Goal: Task Accomplishment & Management: Use online tool/utility

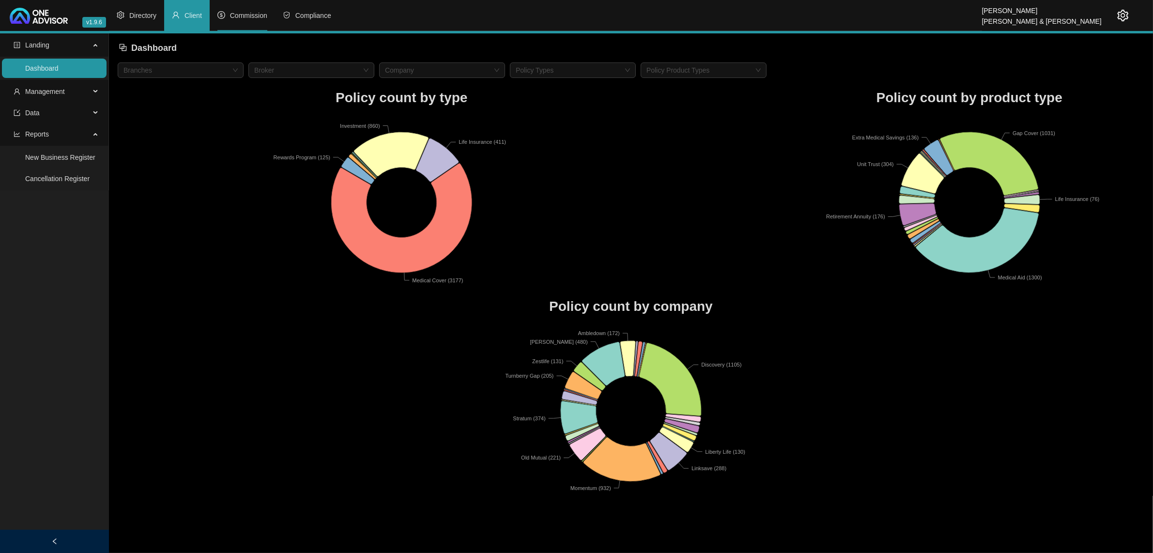
click at [242, 24] on li "Commission" at bounding box center [242, 15] width 65 height 31
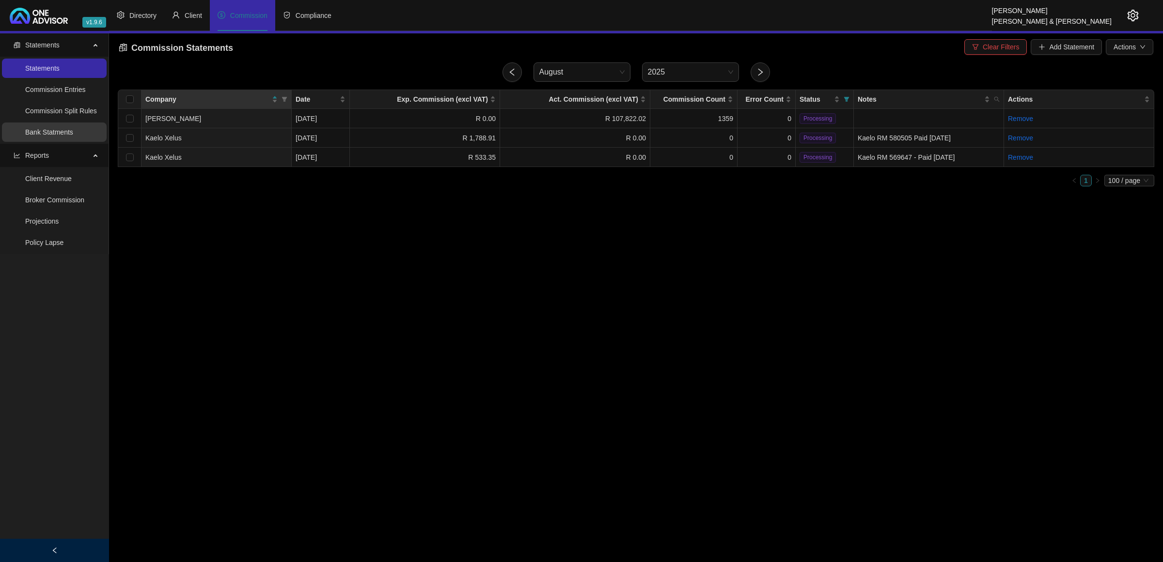
click at [73, 136] on link "Bank Statments" at bounding box center [49, 132] width 48 height 8
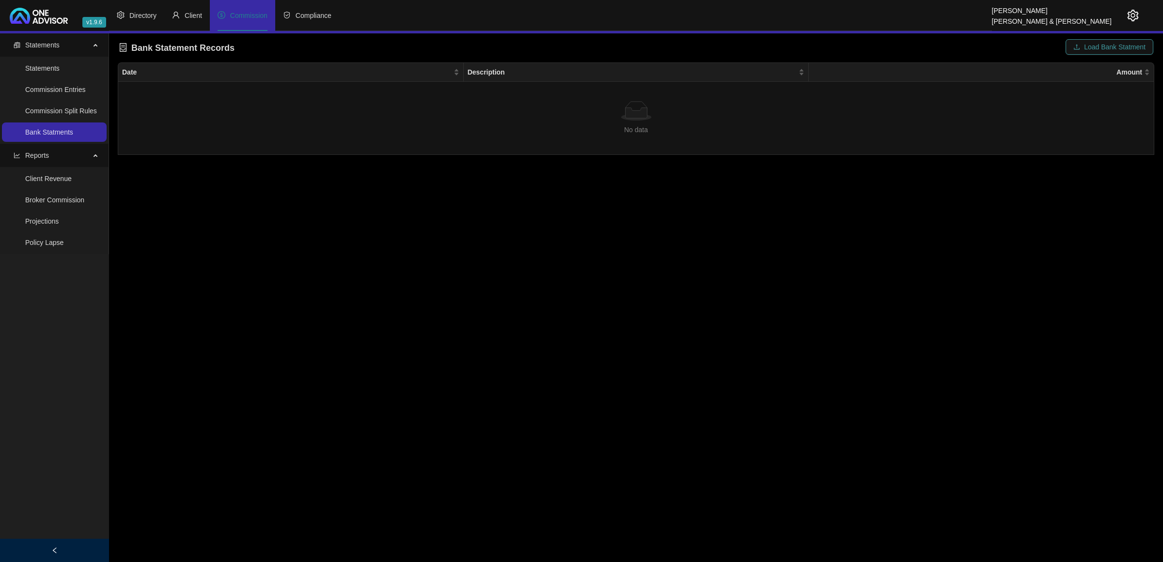
click at [1108, 45] on span "Load Bank Statment" at bounding box center [1115, 47] width 62 height 11
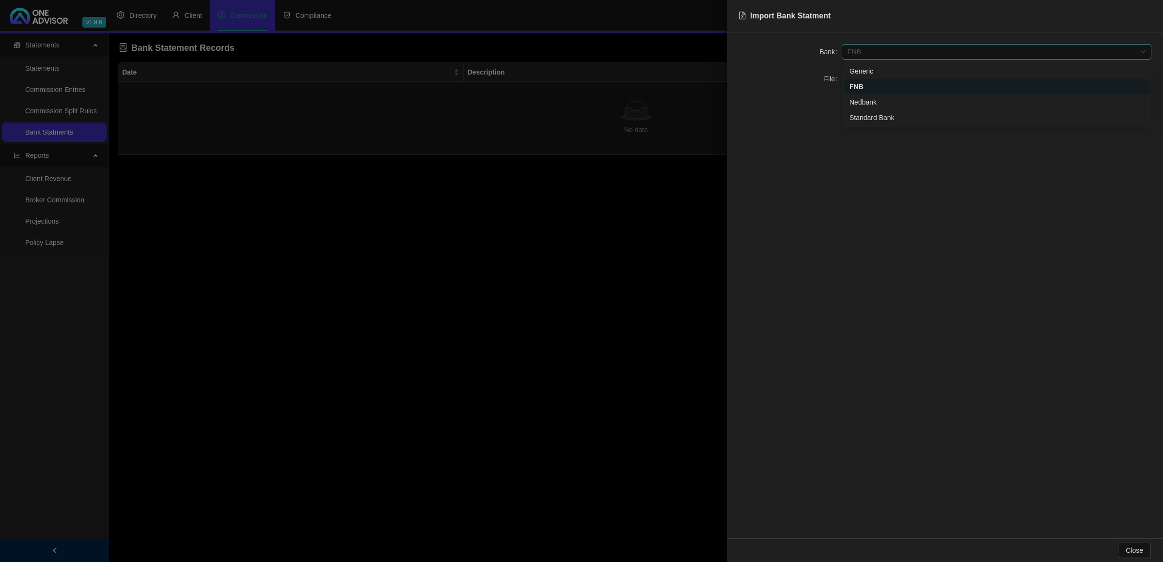
click at [895, 52] on span "FNB" at bounding box center [996, 52] width 298 height 15
click at [864, 99] on div "Nedbank" at bounding box center [996, 102] width 294 height 11
click at [862, 86] on button "Click to Upload" at bounding box center [877, 79] width 72 height 16
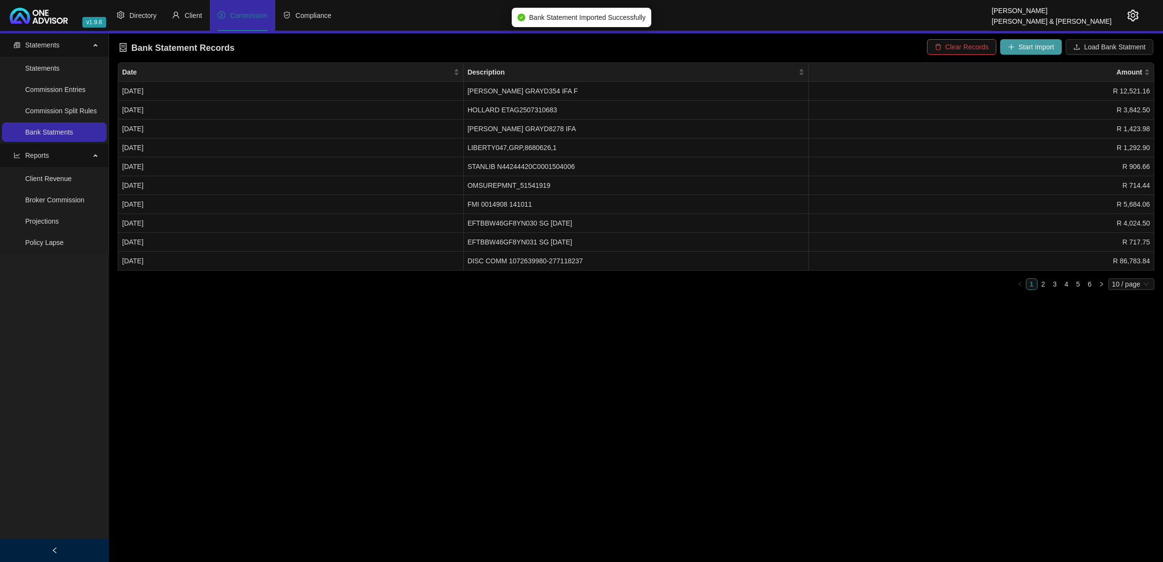
click at [1018, 54] on button "Start Import" at bounding box center [1031, 47] width 62 height 16
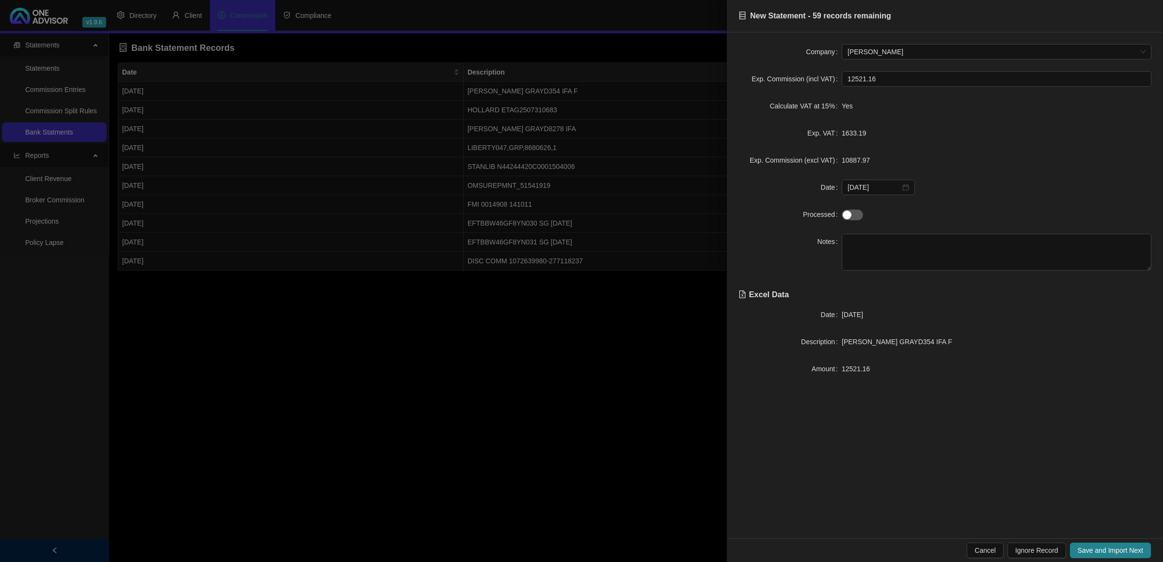
click at [887, 346] on span "[PERSON_NAME] GRAYD354 IFA F" at bounding box center [896, 342] width 110 height 8
click at [871, 241] on textarea at bounding box center [996, 252] width 310 height 37
type textarea "[PERSON_NAME]"
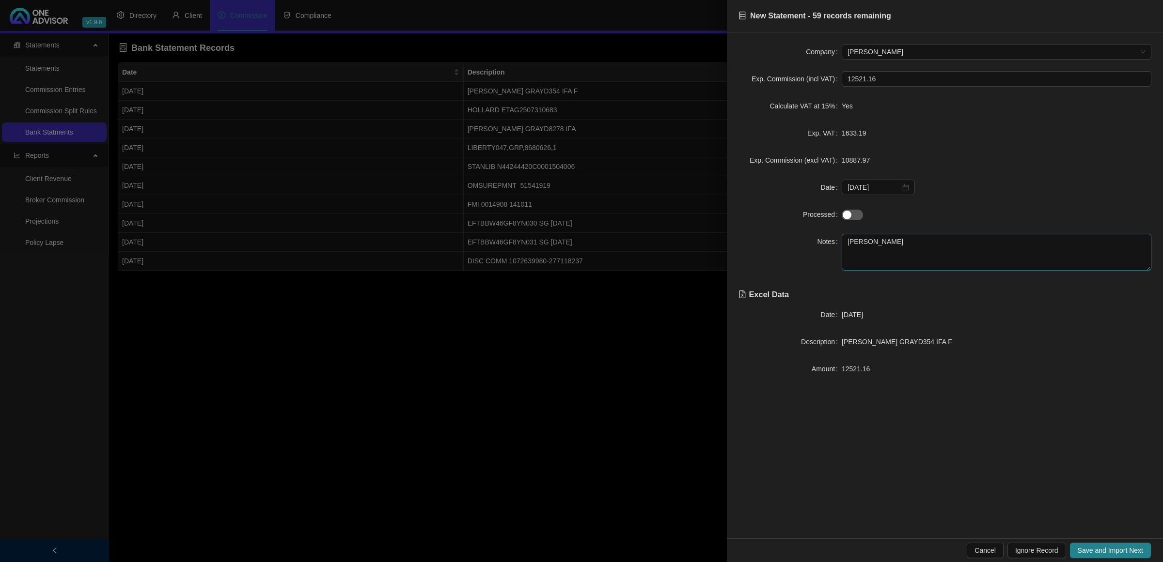
drag, startPoint x: 871, startPoint y: 241, endPoint x: 802, endPoint y: 235, distance: 68.6
click at [802, 235] on div "Notes [PERSON_NAME]" at bounding box center [944, 252] width 413 height 37
click at [1120, 548] on span "Save and Import Next" at bounding box center [1109, 550] width 65 height 11
click at [891, 256] on textarea at bounding box center [996, 252] width 310 height 37
type textarea "Insure"
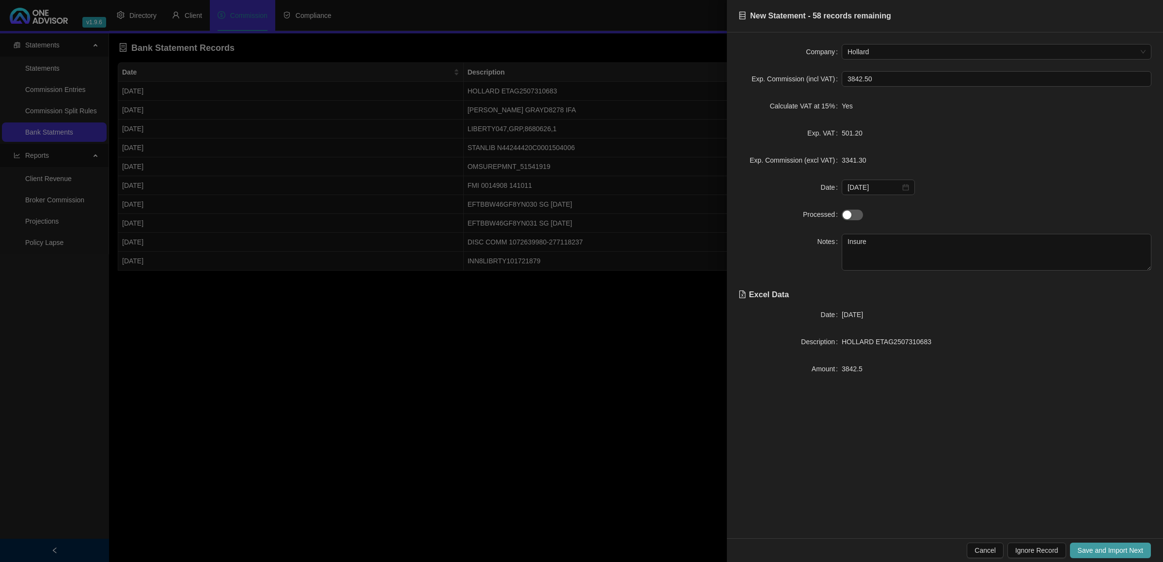
click at [1118, 550] on span "Save and Import Next" at bounding box center [1109, 550] width 65 height 11
click at [1115, 553] on span "Save and Import Next" at bounding box center [1109, 550] width 65 height 11
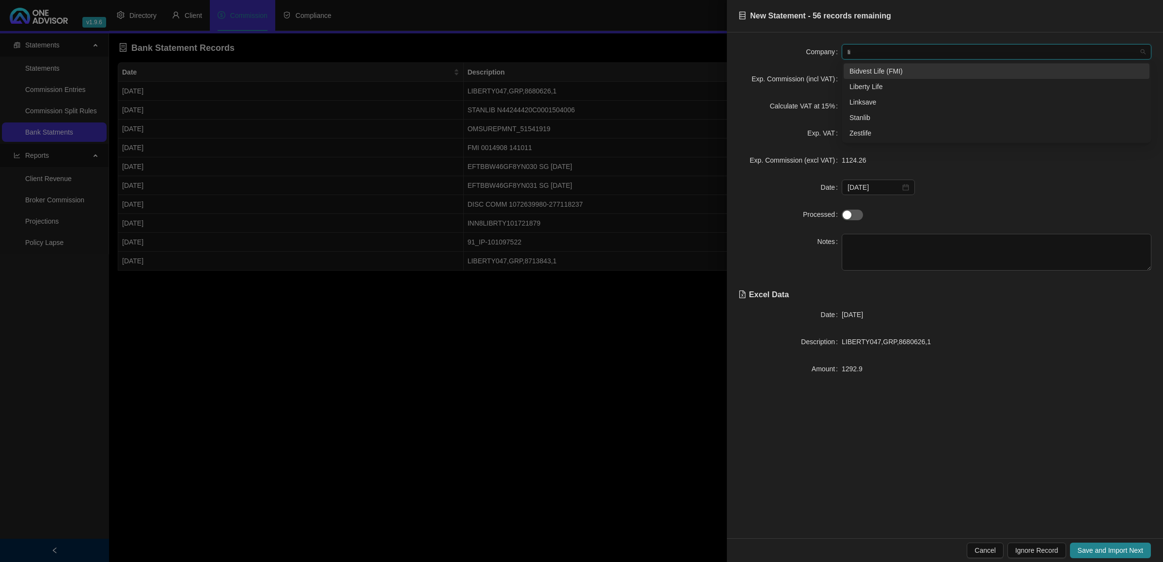
type input "lib"
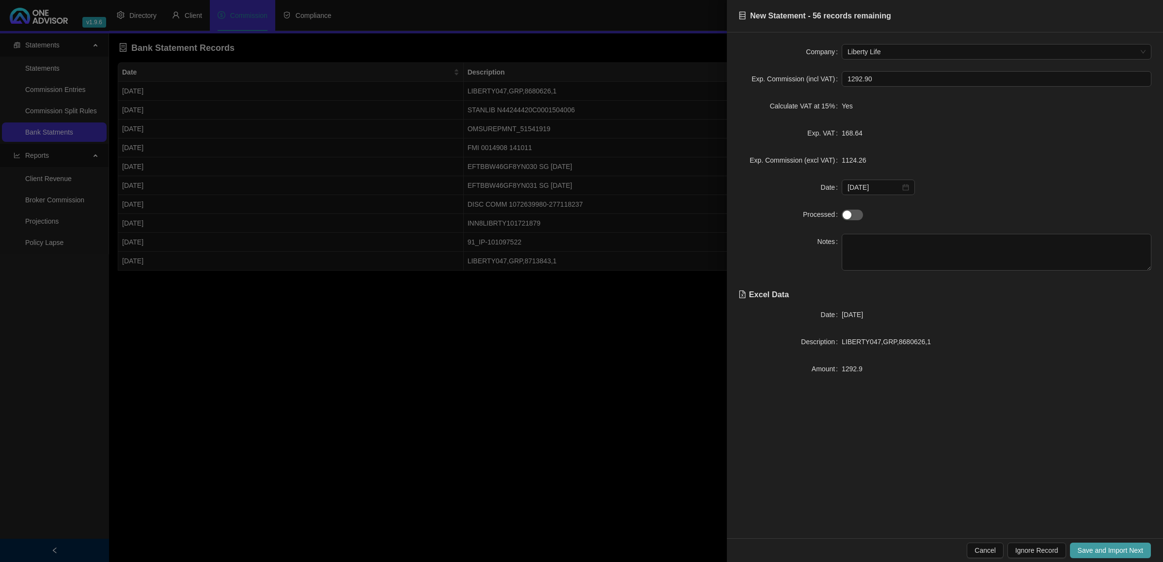
click at [1118, 543] on button "Save and Import Next" at bounding box center [1110, 551] width 81 height 16
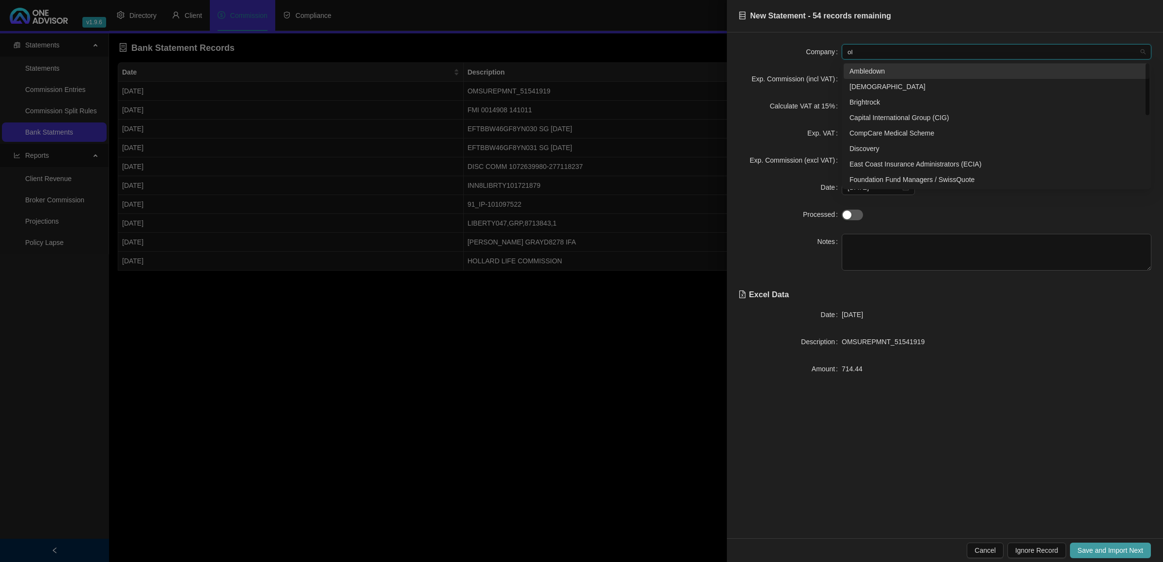
type input "old"
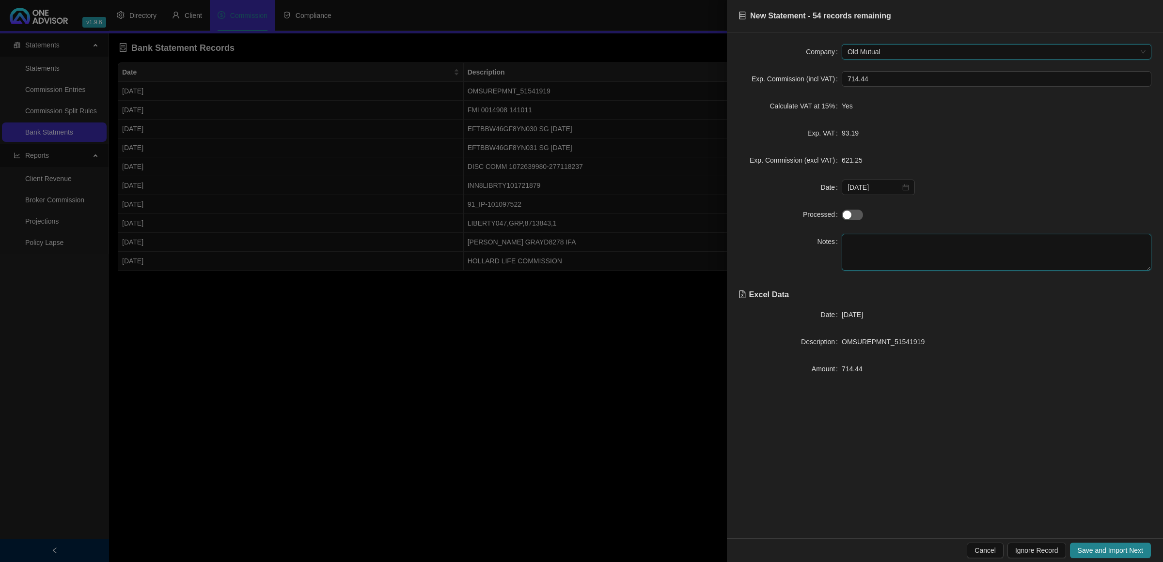
click at [928, 253] on textarea at bounding box center [996, 252] width 310 height 37
type textarea "Insure"
click at [1118, 553] on span "Save and Import Next" at bounding box center [1109, 550] width 65 height 11
drag, startPoint x: 954, startPoint y: 338, endPoint x: 839, endPoint y: 346, distance: 116.1
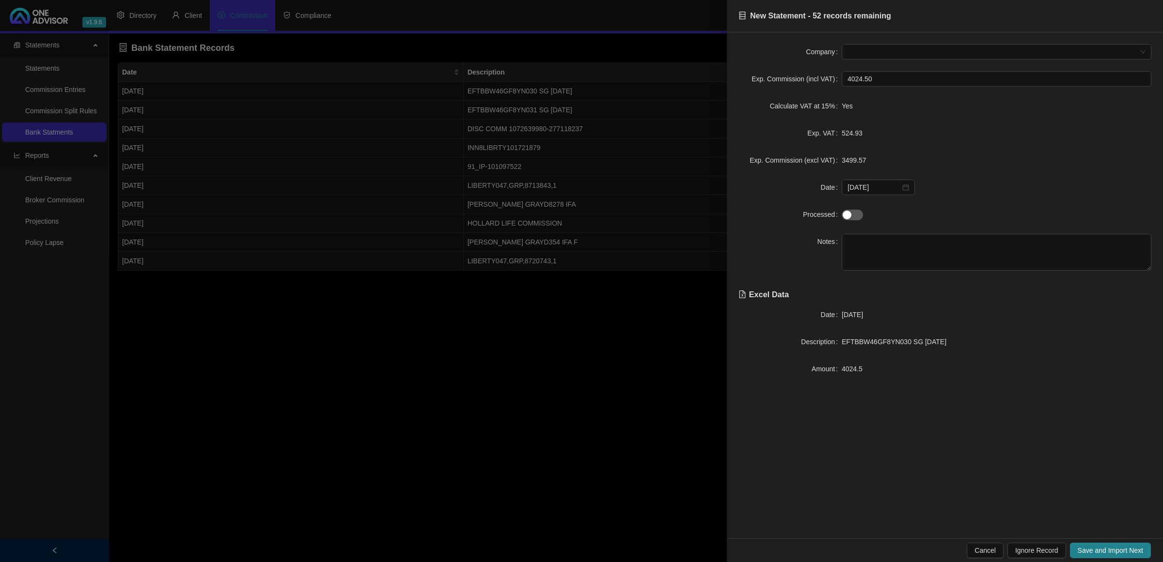
click at [839, 346] on div "Description EFTBBW46GF8YN030 SG [DATE]" at bounding box center [944, 342] width 413 height 16
click at [853, 260] on textarea "EFTBBW46GF8YN030 SG [DATE]" at bounding box center [996, 252] width 310 height 37
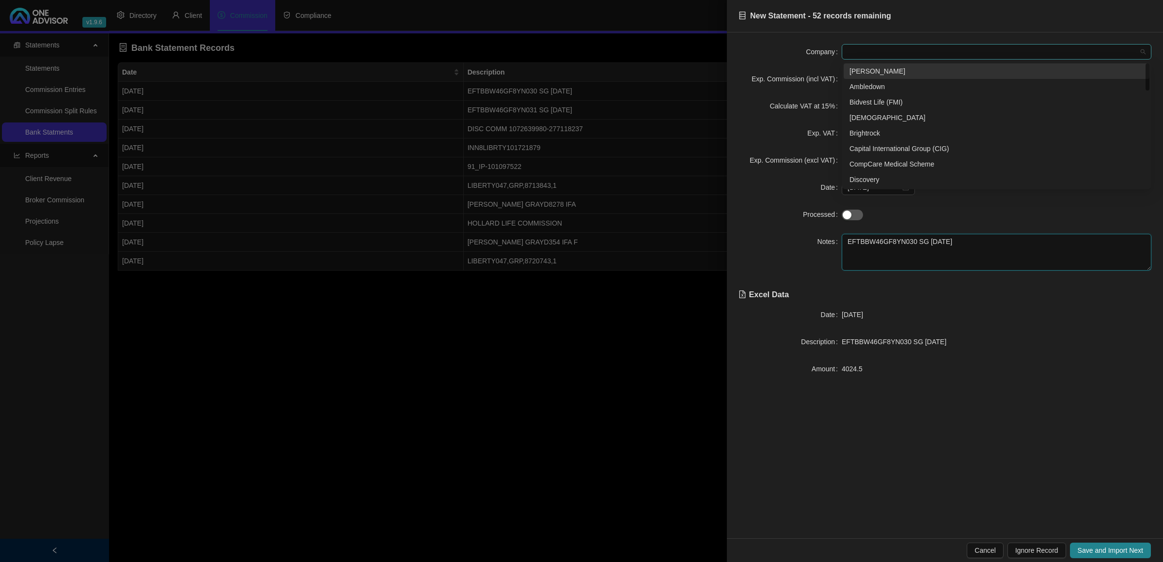
click at [868, 55] on span at bounding box center [996, 52] width 298 height 15
type textarea "EFTBBW46GF8YN030 SG [DATE]"
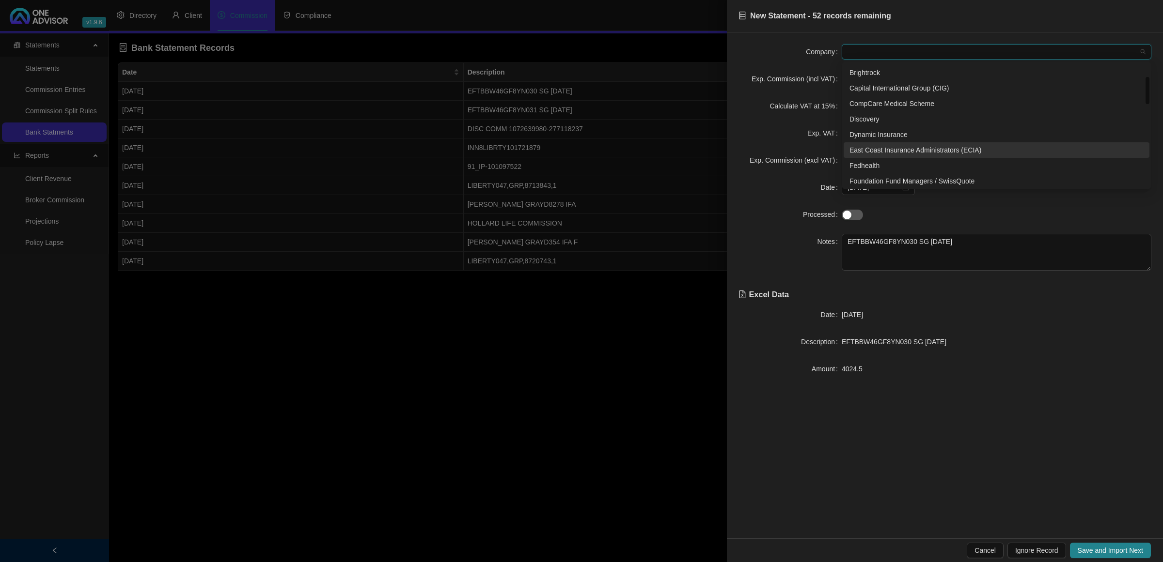
click at [909, 146] on div "East Coast Insurance Administrators (ECIA)" at bounding box center [996, 150] width 294 height 11
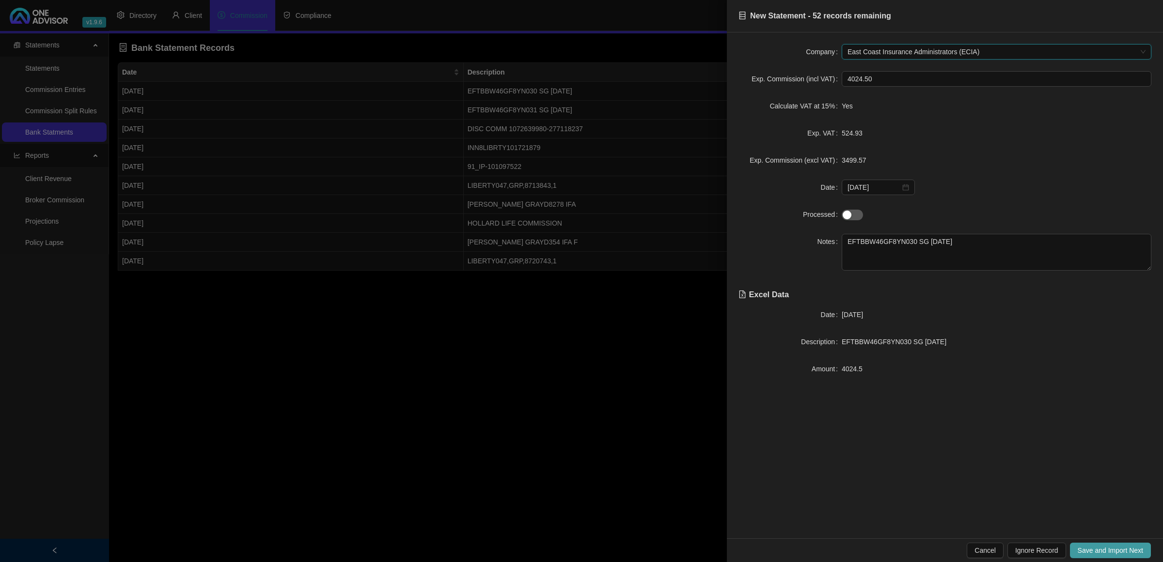
click at [1077, 553] on span "Save and Import Next" at bounding box center [1109, 550] width 65 height 11
drag, startPoint x: 929, startPoint y: 342, endPoint x: 958, endPoint y: 342, distance: 29.1
click at [930, 342] on span "EFTBBW46GF8YN031 SG [DATE]" at bounding box center [893, 342] width 105 height 8
drag, startPoint x: 965, startPoint y: 342, endPoint x: 841, endPoint y: 345, distance: 124.1
click at [841, 345] on div "EFTBBW46GF8YN031 SG [DATE]" at bounding box center [996, 342] width 310 height 11
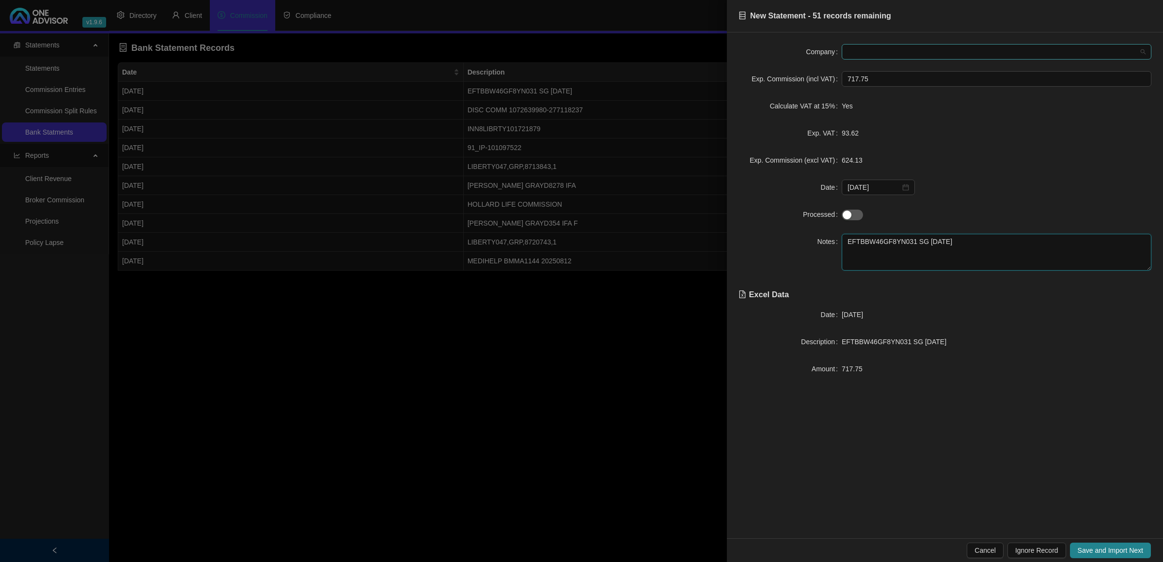
click at [912, 56] on span at bounding box center [996, 52] width 298 height 15
type textarea "EFTBBW46GF8YN031 SG [DATE]"
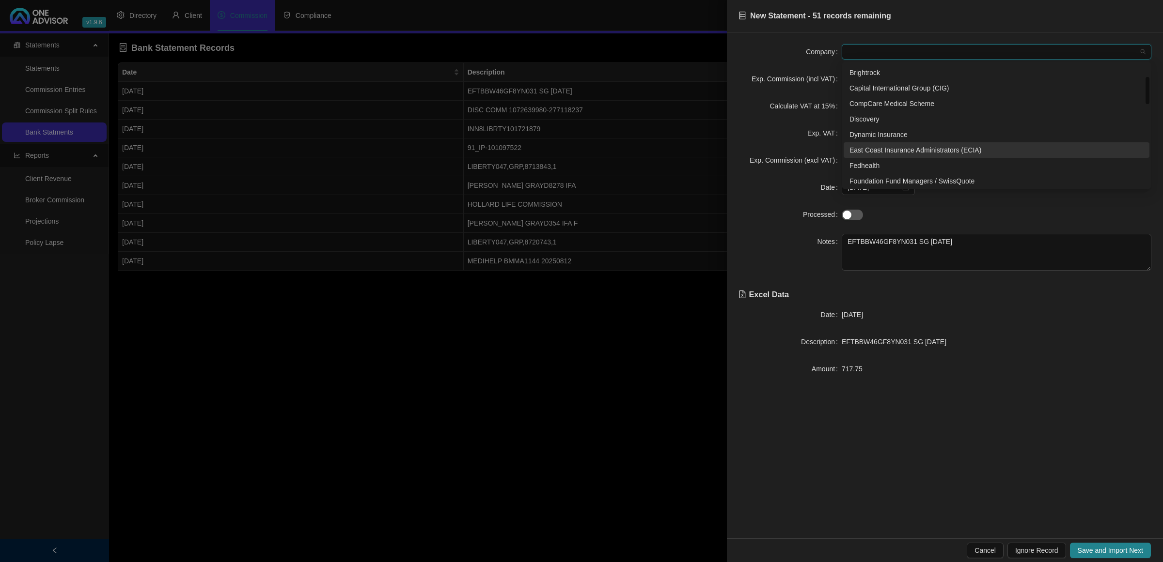
click at [896, 154] on div "East Coast Insurance Administrators (ECIA)" at bounding box center [996, 150] width 294 height 11
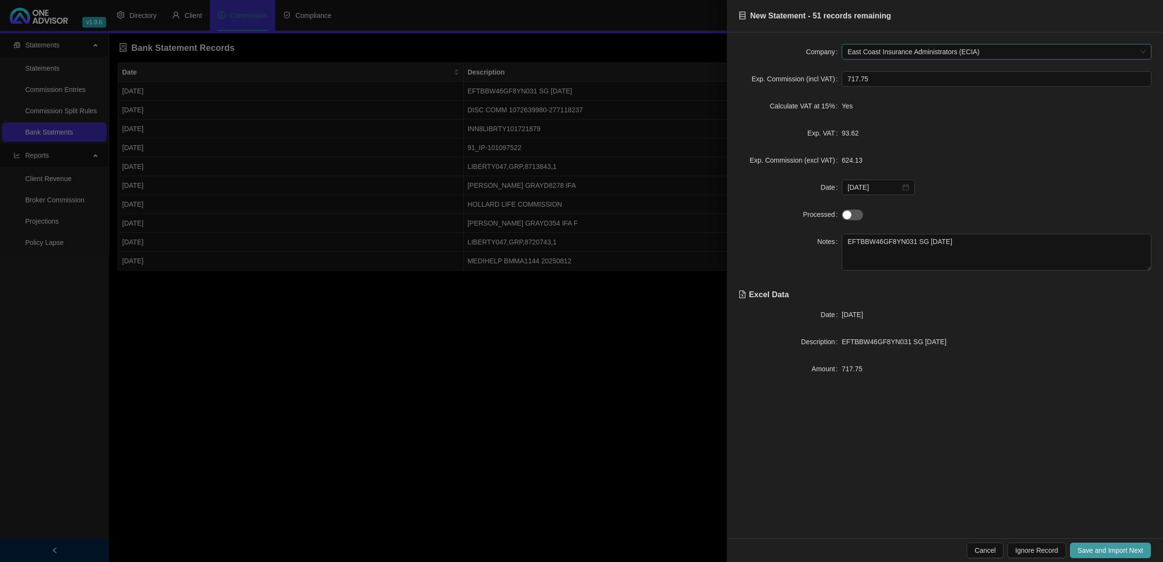
click at [1114, 553] on span "Save and Import Next" at bounding box center [1109, 550] width 65 height 11
click at [935, 253] on textarea at bounding box center [996, 252] width 310 height 37
type textarea "Health"
click at [1090, 546] on span "Save and Import Next" at bounding box center [1109, 550] width 65 height 11
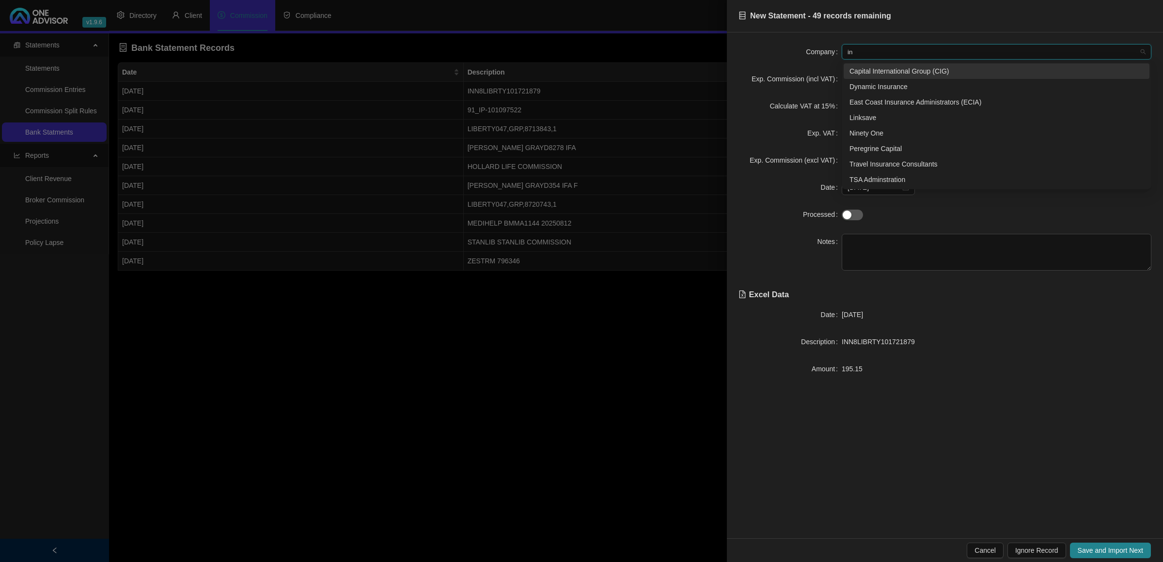
type input "i"
type input "l"
type input "i"
type input "li"
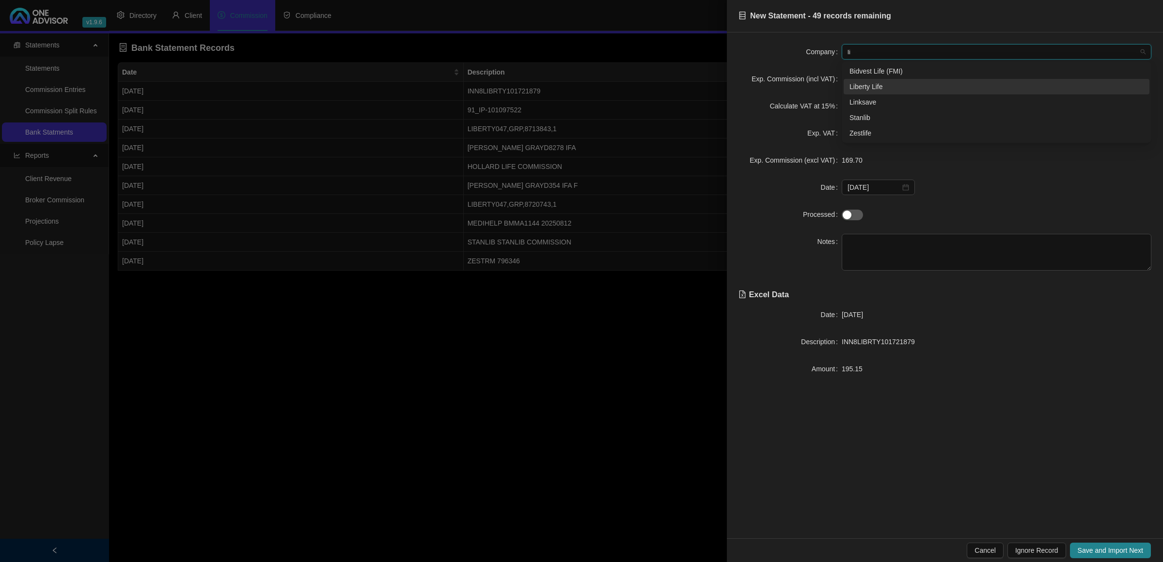
click at [880, 91] on div "Liberty Life" at bounding box center [996, 86] width 294 height 11
click at [888, 248] on textarea at bounding box center [996, 252] width 310 height 37
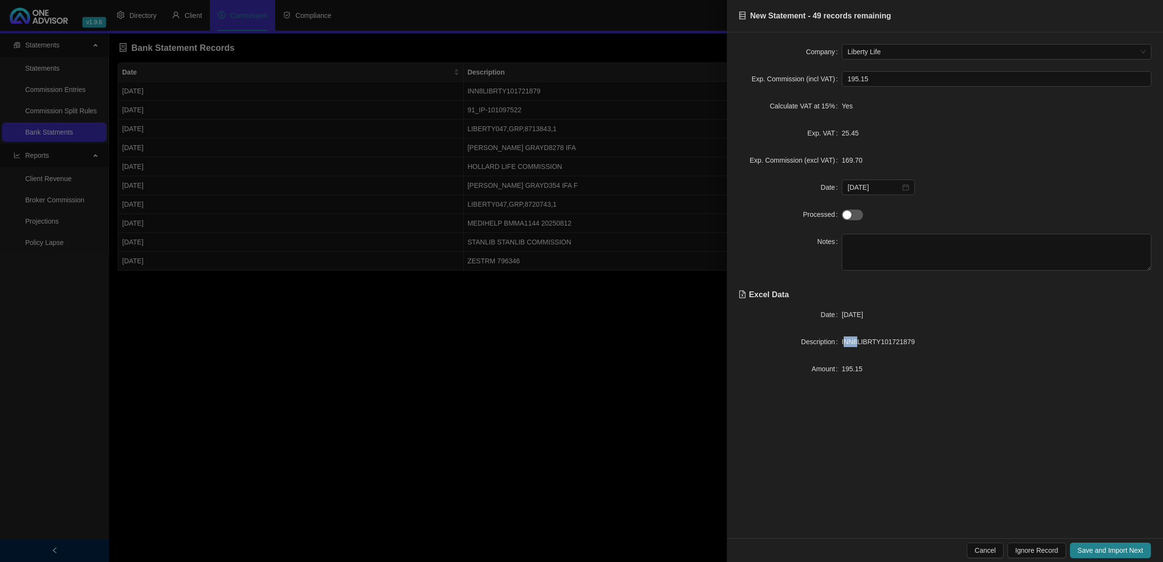
drag, startPoint x: 856, startPoint y: 343, endPoint x: 844, endPoint y: 343, distance: 11.1
click at [843, 343] on span "INN8LIBRTY101721879" at bounding box center [877, 342] width 73 height 8
click at [853, 346] on span "INN8LIBRTY101721879" at bounding box center [877, 342] width 73 height 8
drag, startPoint x: 842, startPoint y: 345, endPoint x: 856, endPoint y: 344, distance: 13.6
click at [856, 344] on span "INN8LIBRTY101721879" at bounding box center [877, 342] width 73 height 8
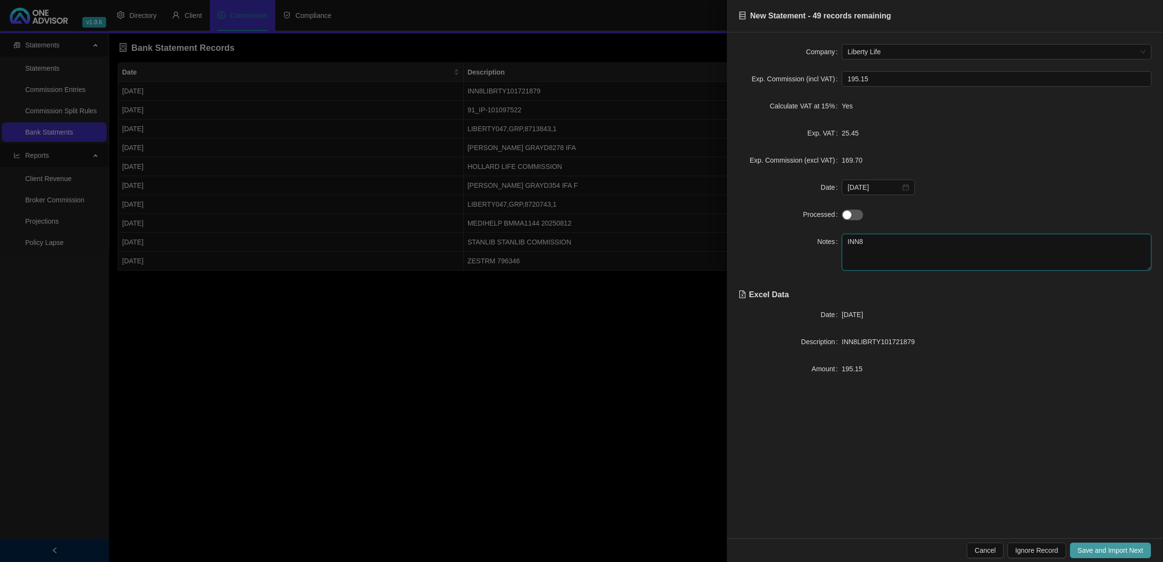
type textarea "INN8"
click at [1125, 548] on span "Save and Import Next" at bounding box center [1109, 550] width 65 height 11
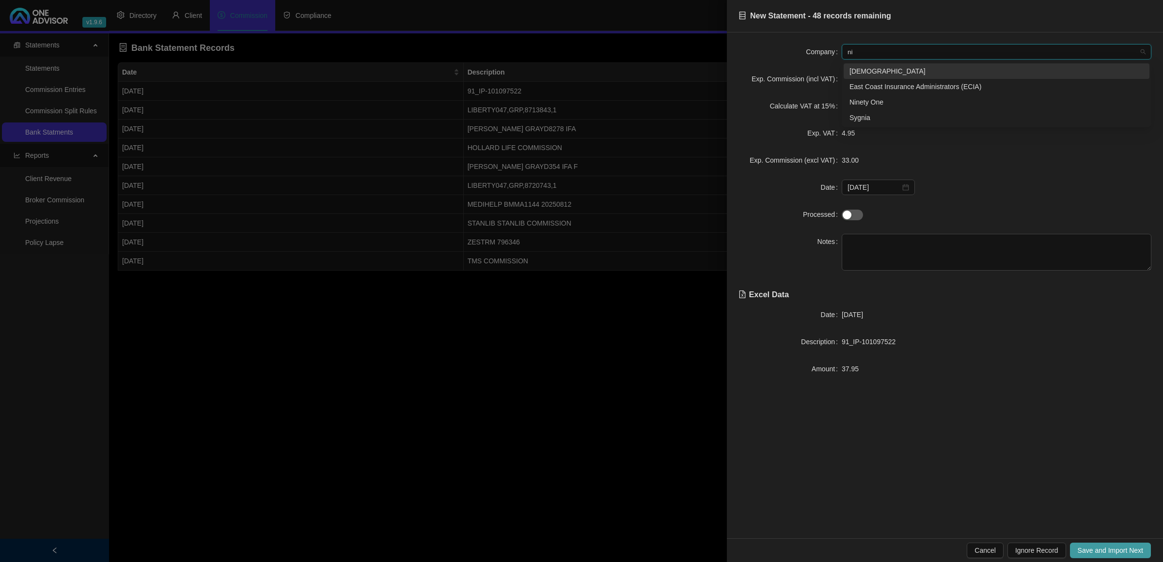
type input "nin"
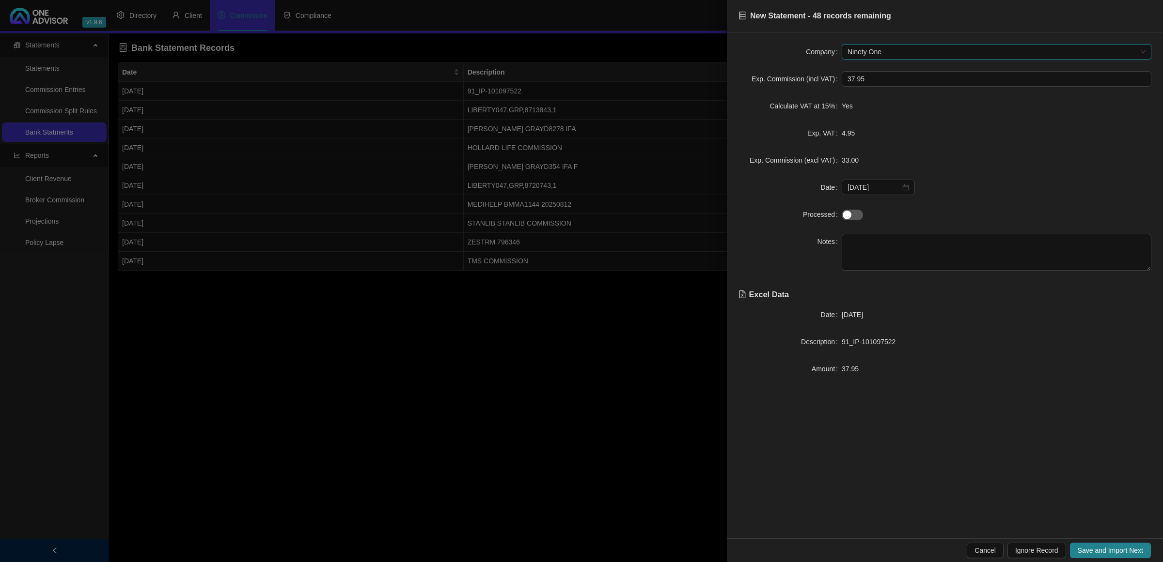
drag, startPoint x: 1125, startPoint y: 548, endPoint x: 1147, endPoint y: 580, distance: 38.4
click at [1147, 553] on html "v1.9.6 [PERSON_NAME] & [PERSON_NAME] Directory Client Commission Compliance Sta…" at bounding box center [581, 281] width 1163 height 562
click at [1144, 553] on button "Save and Import Next" at bounding box center [1110, 551] width 81 height 16
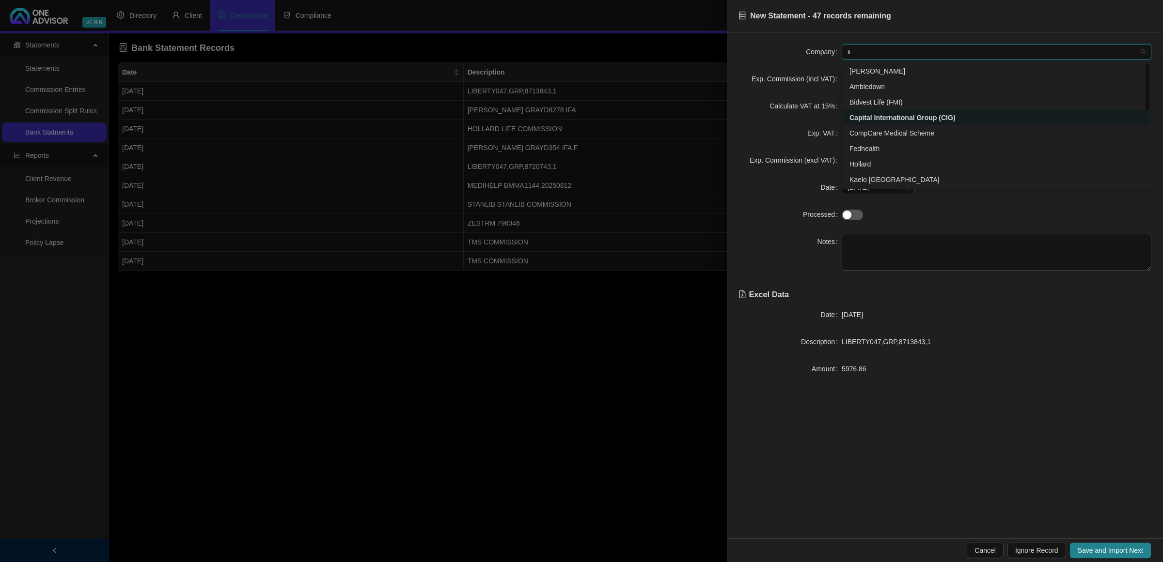
type input "lib"
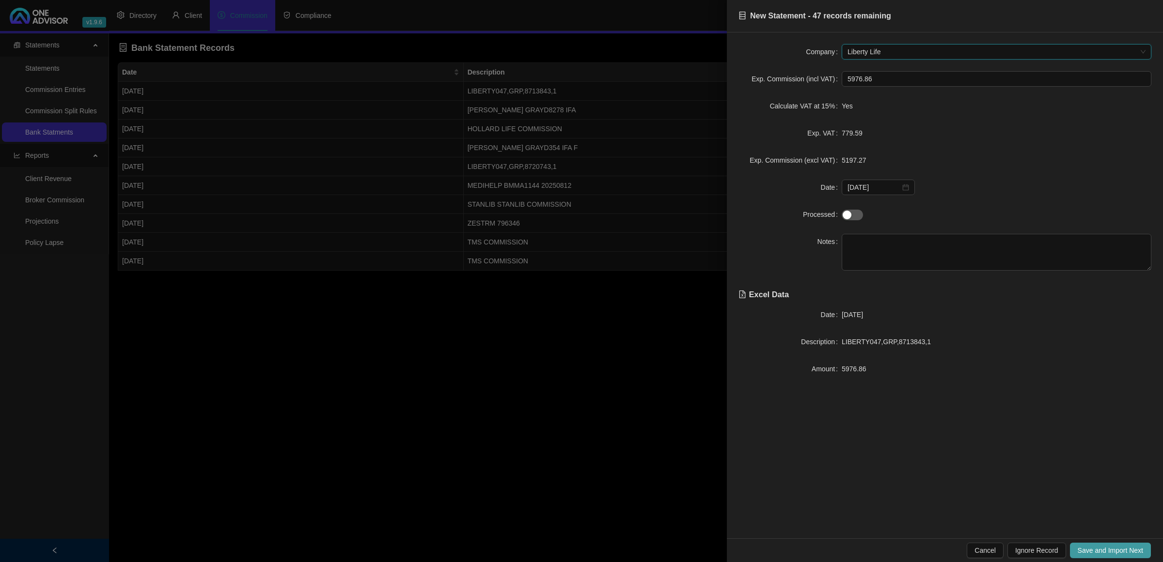
click at [1089, 551] on span "Save and Import Next" at bounding box center [1109, 550] width 65 height 11
click at [1097, 550] on span "Save and Import Next" at bounding box center [1109, 550] width 65 height 11
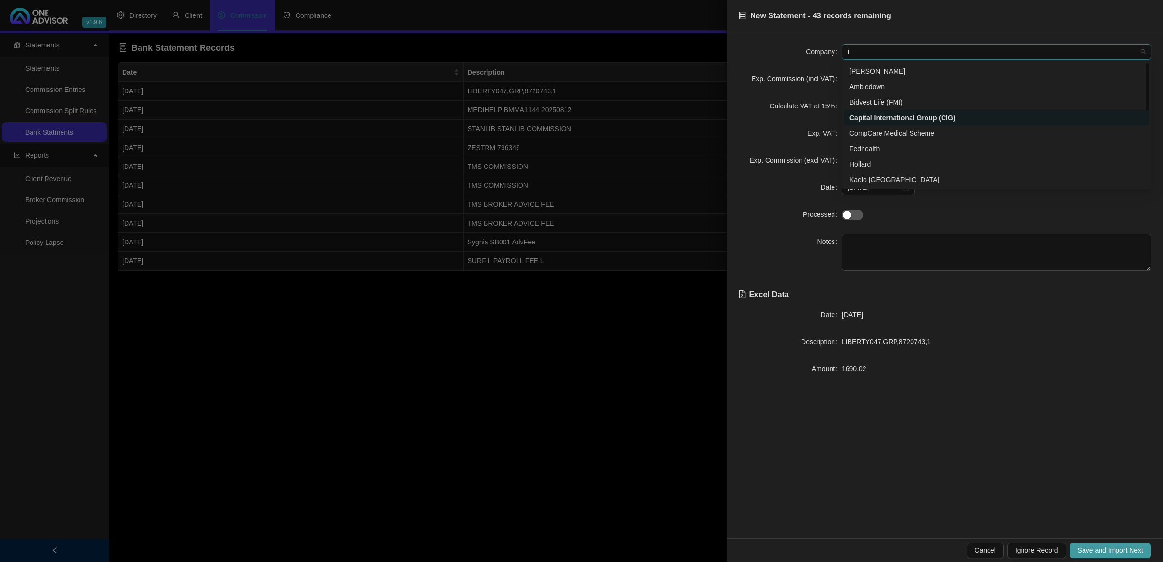
type input "li"
click at [1097, 550] on span "Save and Import Next" at bounding box center [1109, 550] width 65 height 11
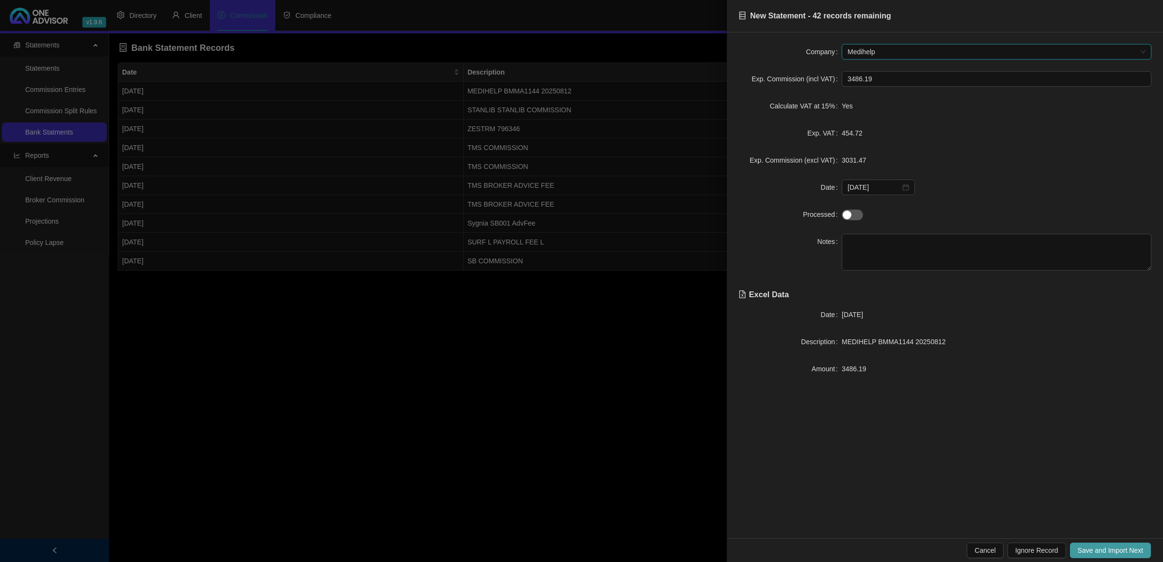
click at [1097, 550] on span "Save and Import Next" at bounding box center [1109, 550] width 65 height 11
type input "zes"
click at [1097, 550] on span "Save and Import Next" at bounding box center [1109, 550] width 65 height 11
type input "tu"
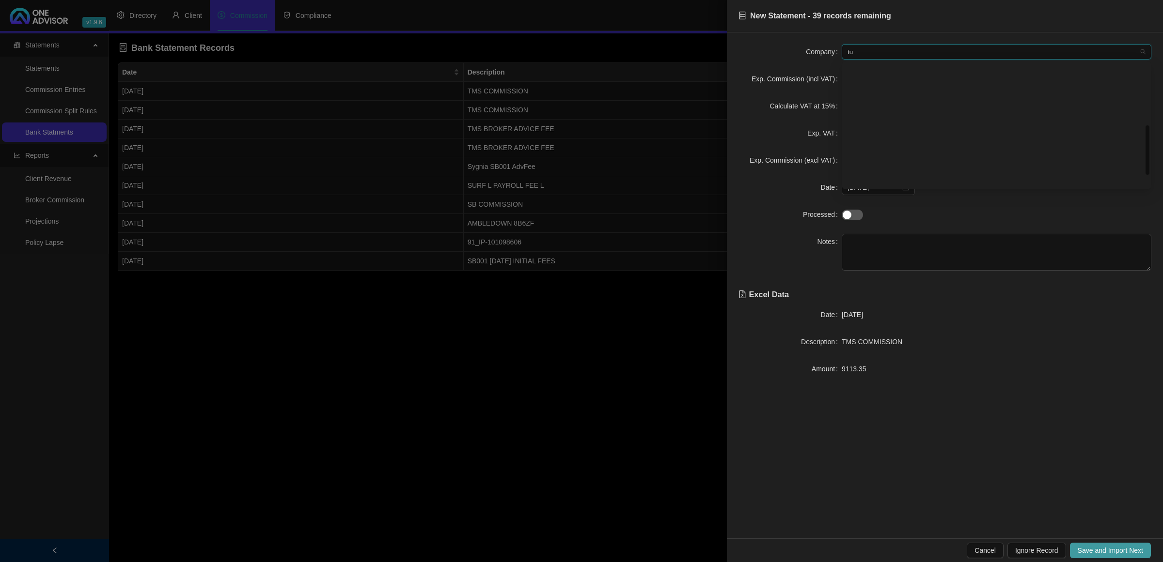
scroll to position [0, 0]
click at [1097, 550] on span "Save and Import Next" at bounding box center [1109, 550] width 65 height 11
type input "tu"
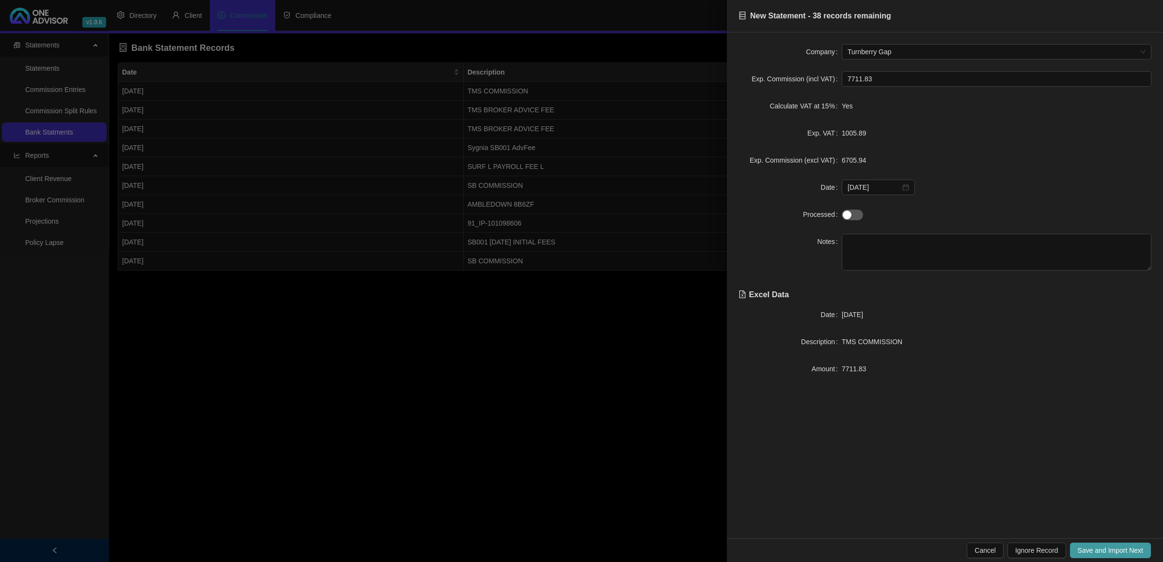
click at [1097, 550] on span "Save and Import Next" at bounding box center [1109, 550] width 65 height 11
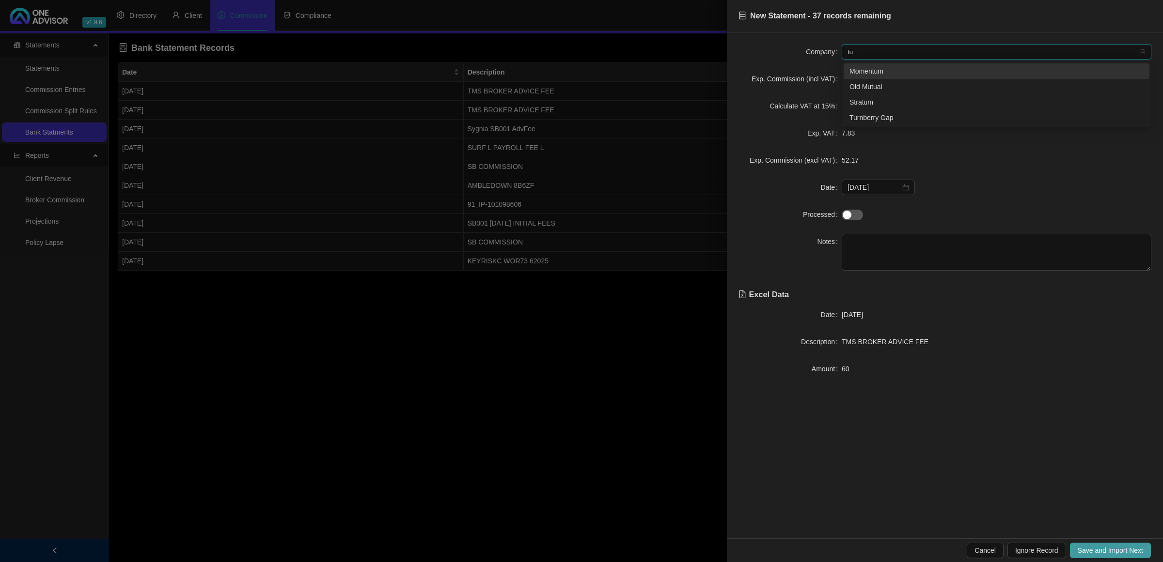
type input "tur"
click at [1097, 550] on span "Save and Import Next" at bounding box center [1109, 550] width 65 height 11
type input "tur"
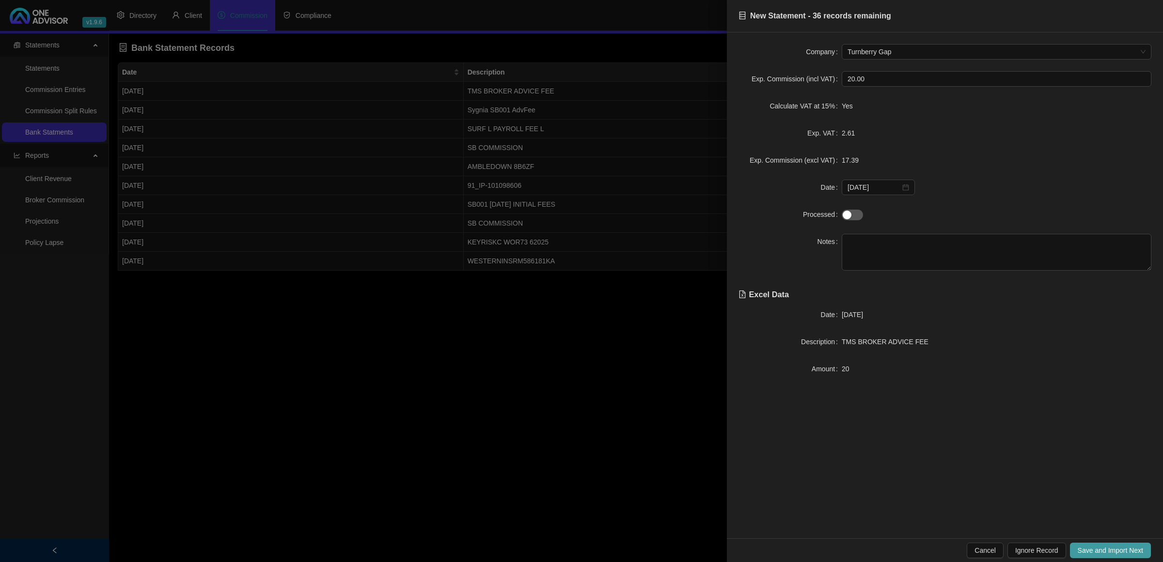
click at [1097, 550] on span "Save and Import Next" at bounding box center [1109, 550] width 65 height 11
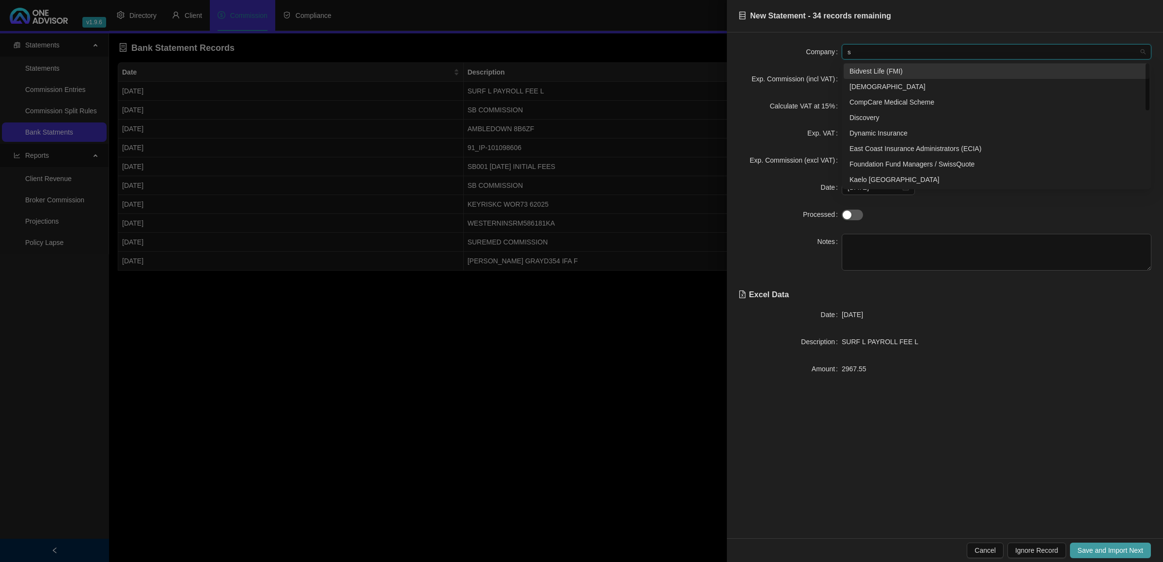
type input "sy"
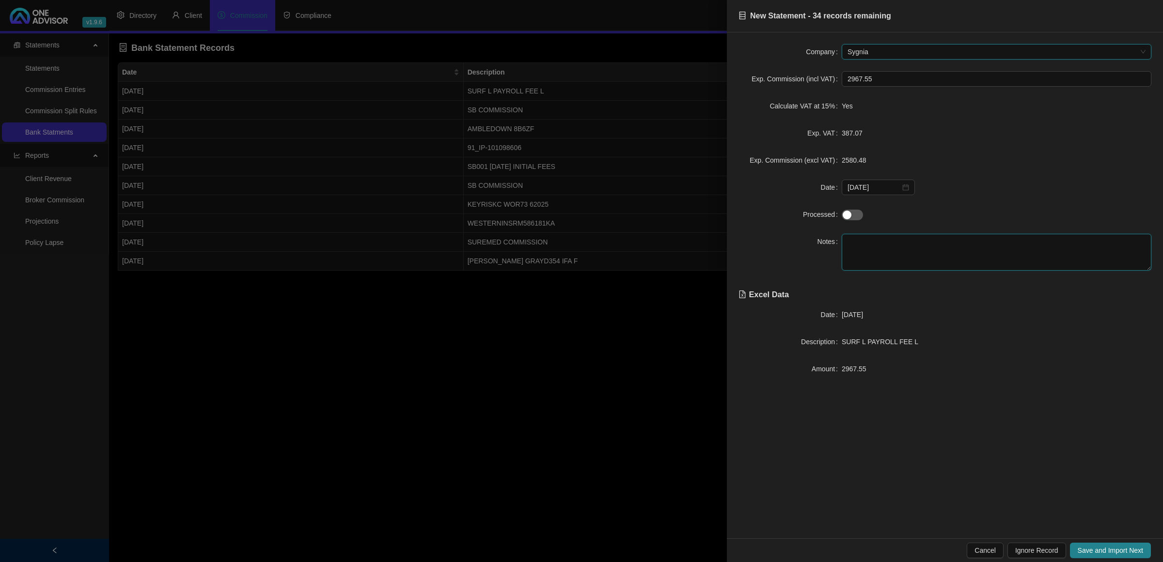
click at [885, 256] on textarea at bounding box center [996, 252] width 310 height 37
type textarea "Surf"
click at [1121, 551] on span "Save and Import Next" at bounding box center [1109, 550] width 65 height 11
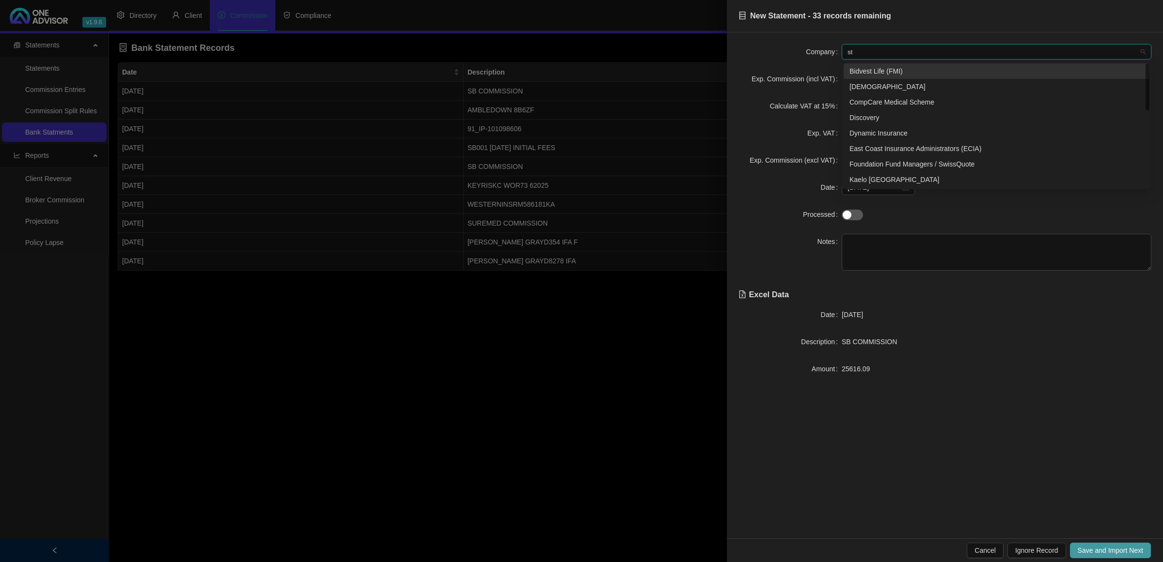
type input "str"
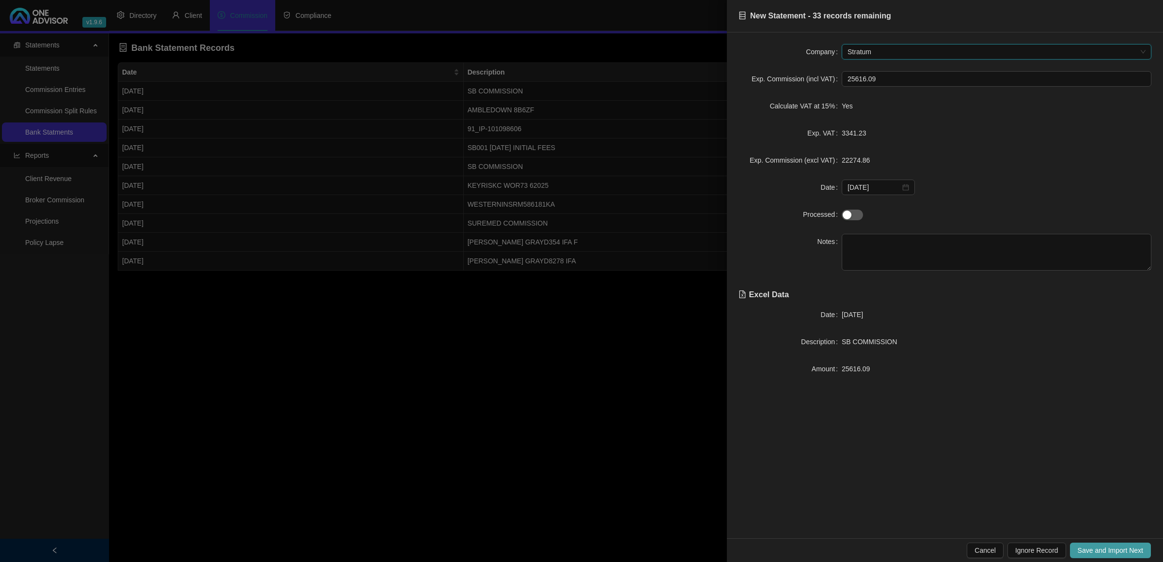
click at [1121, 551] on span "Save and Import Next" at bounding box center [1109, 550] width 65 height 11
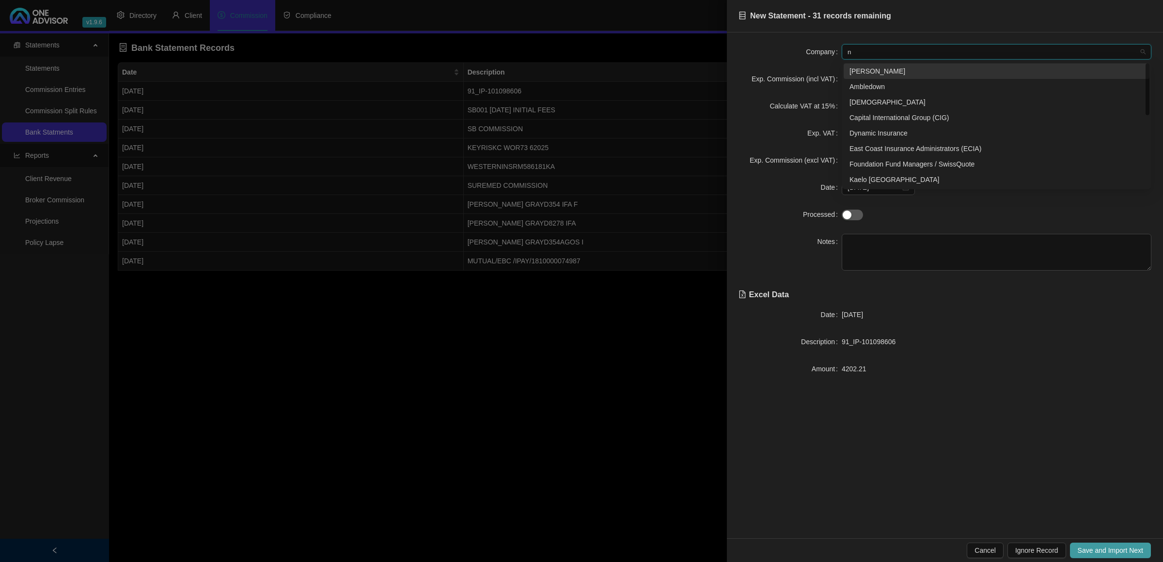
type input "ni"
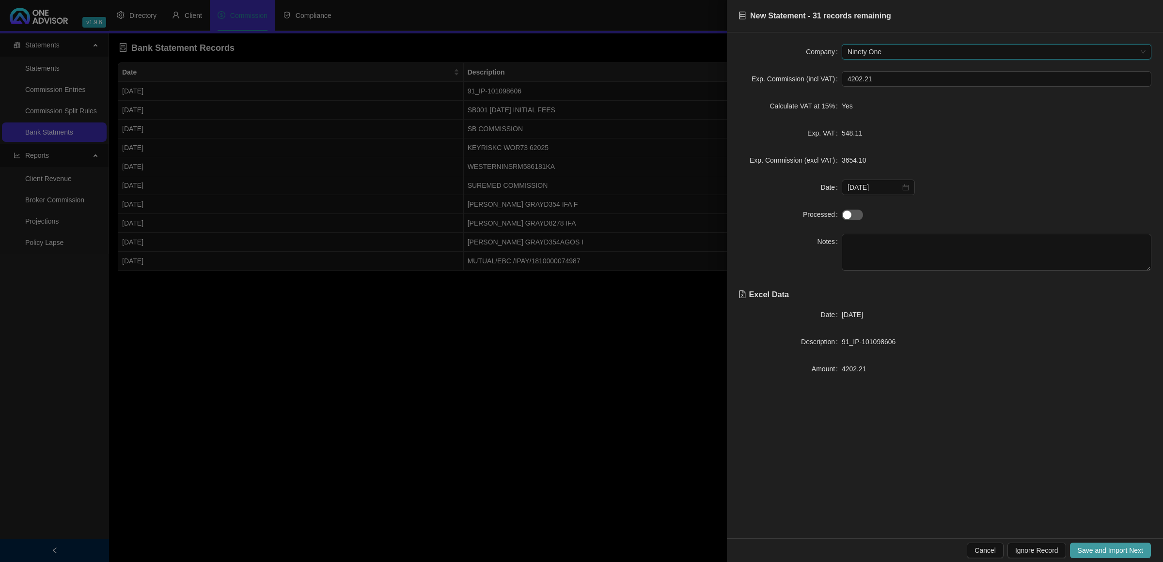
click at [1121, 551] on span "Save and Import Next" at bounding box center [1109, 550] width 65 height 11
type input "syg"
click at [1121, 551] on span "Save and Import Next" at bounding box center [1109, 550] width 65 height 11
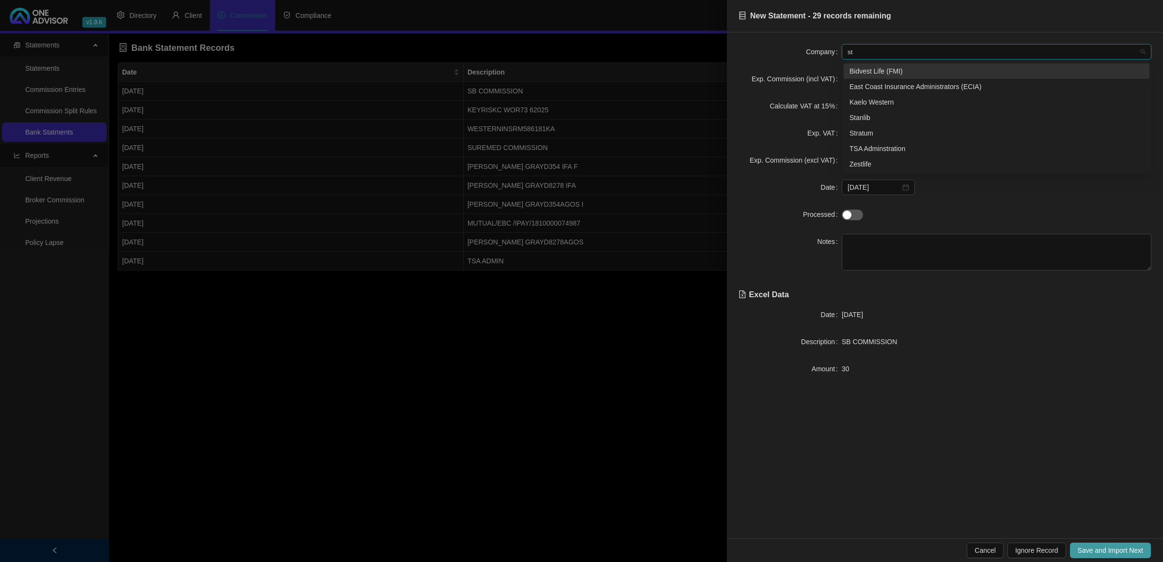
type input "str"
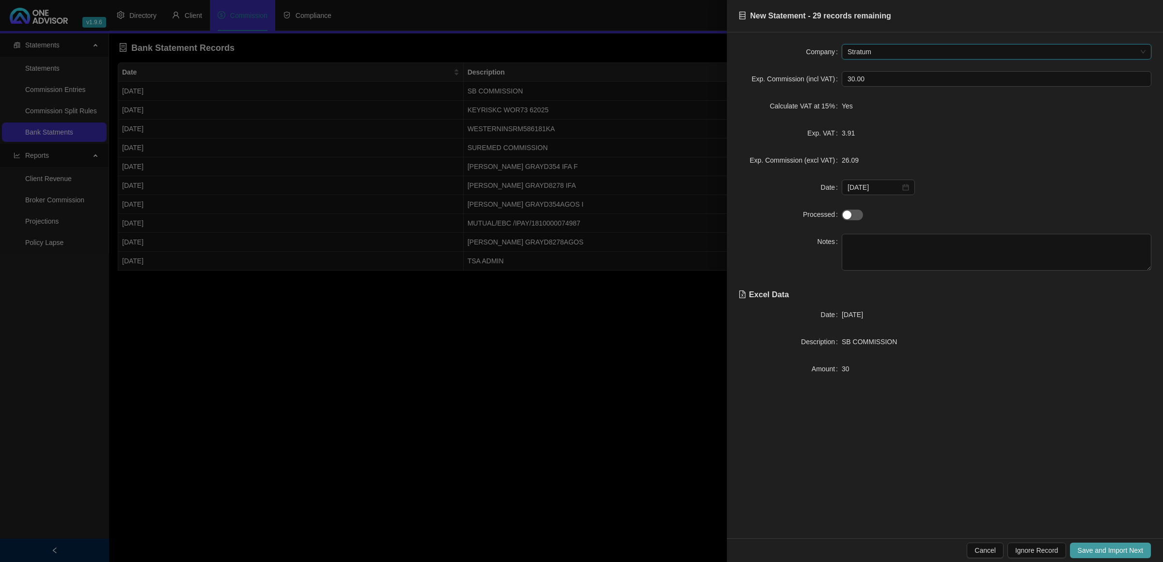
click at [1121, 551] on span "Save and Import Next" at bounding box center [1109, 550] width 65 height 11
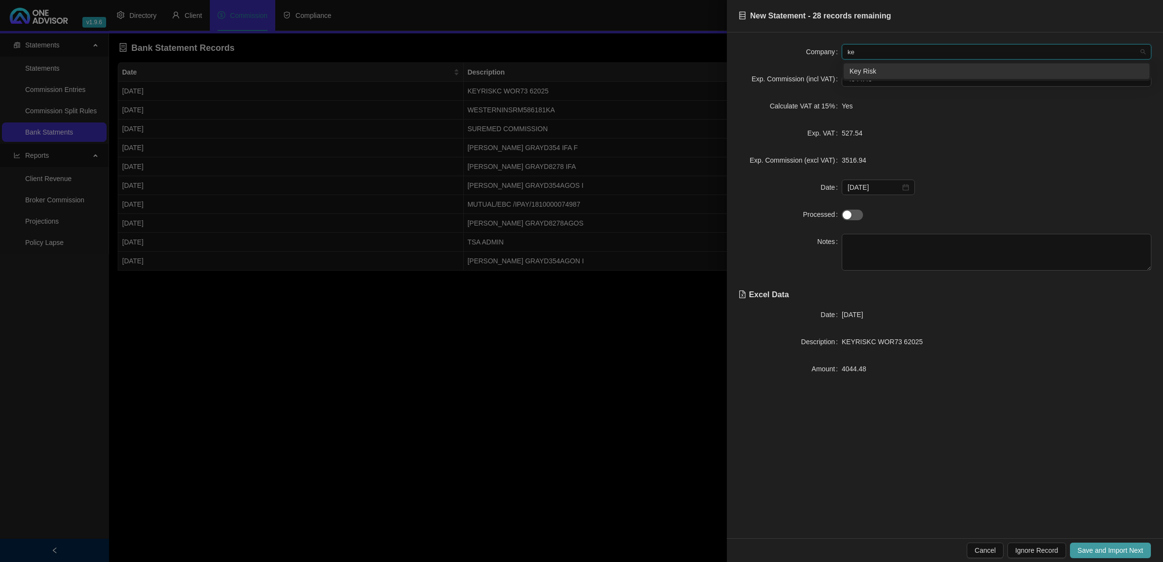
type input "key"
click at [1121, 551] on span "Save and Import Next" at bounding box center [1109, 550] width 65 height 11
type input "kae"
click at [1121, 551] on span "Save and Import Next" at bounding box center [1109, 550] width 65 height 11
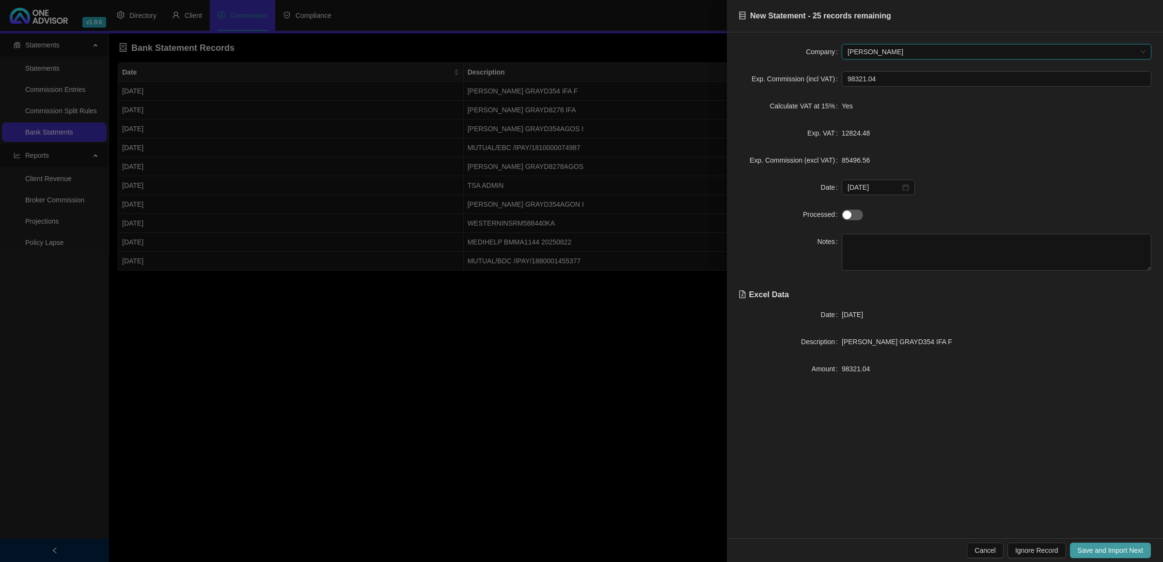
click at [1121, 551] on span "Save and Import Next" at bounding box center [1109, 550] width 65 height 11
click at [886, 250] on textarea at bounding box center [996, 252] width 310 height 37
type textarea "[PERSON_NAME]"
click at [1086, 549] on span "Save and Import Next" at bounding box center [1109, 550] width 65 height 11
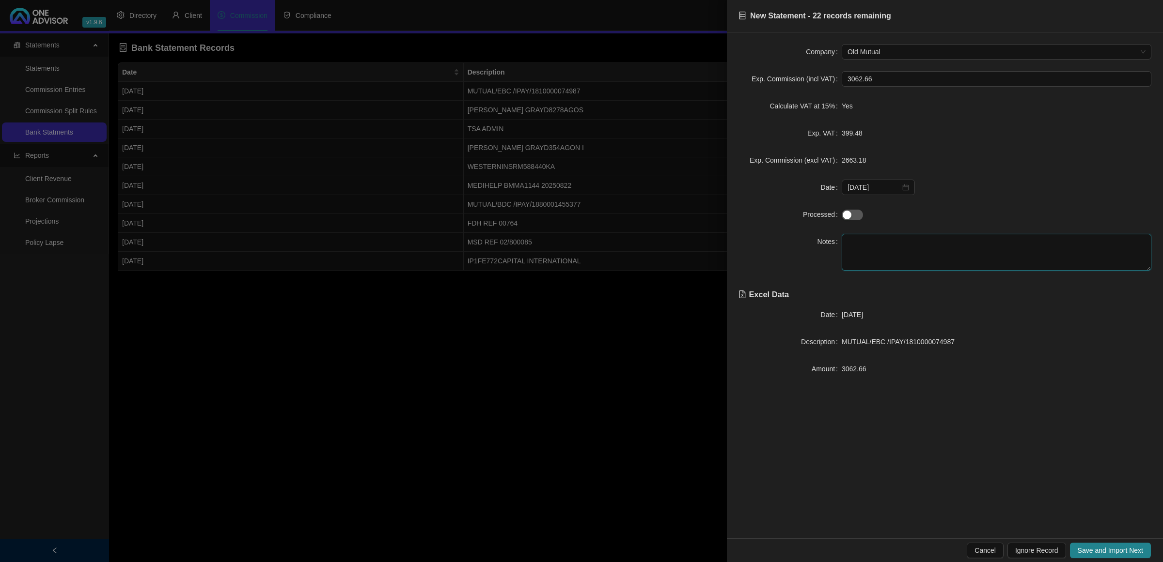
click at [902, 246] on textarea at bounding box center [996, 252] width 310 height 37
type textarea "Corp"
click at [1082, 546] on span "Save and Import Next" at bounding box center [1109, 550] width 65 height 11
click at [950, 240] on textarea at bounding box center [996, 252] width 310 height 37
type textarea "Graeme Offshore"
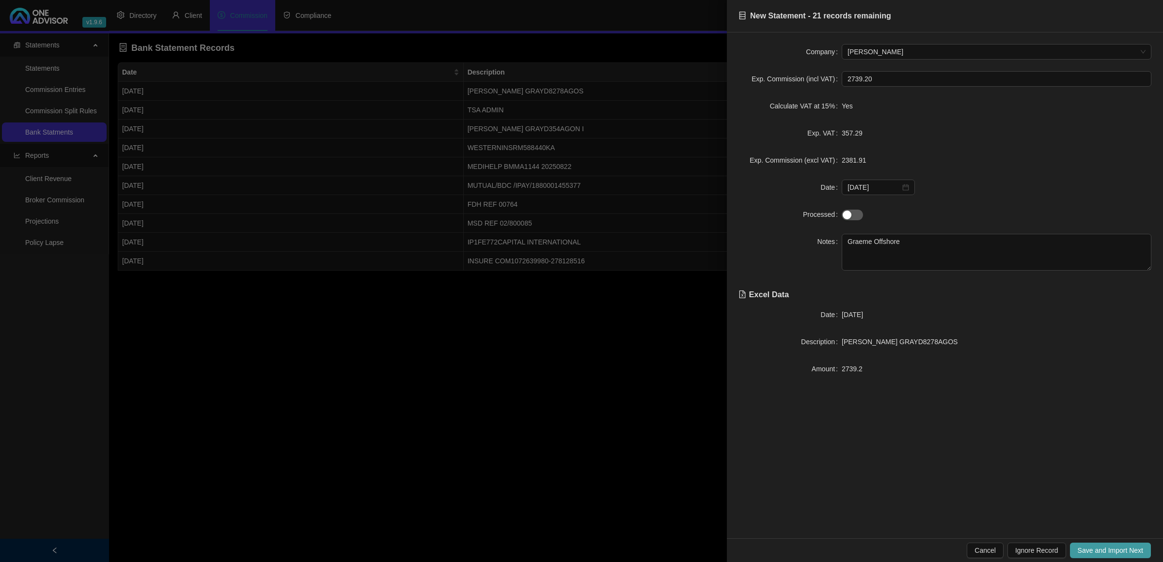
click at [1105, 553] on button "Save and Import Next" at bounding box center [1110, 551] width 81 height 16
click at [907, 252] on textarea at bounding box center [996, 252] width 310 height 37
type textarea "[PERSON_NAME]"
click at [1123, 553] on span "Save and Import Next" at bounding box center [1109, 550] width 65 height 11
click at [897, 255] on textarea at bounding box center [996, 252] width 310 height 37
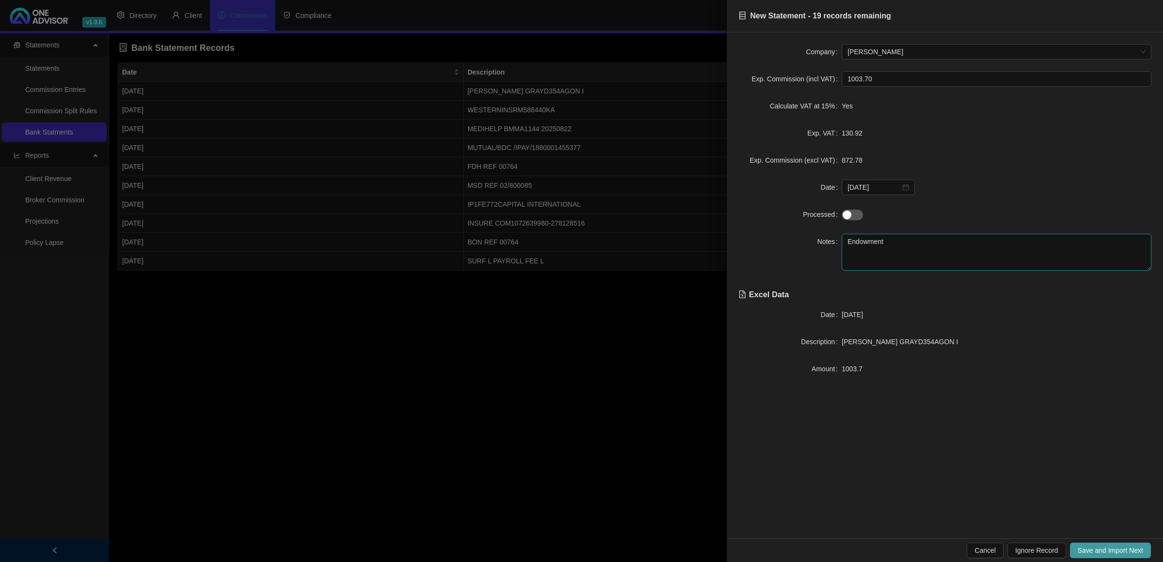
type textarea "Endowment"
click at [1095, 547] on span "Save and Import Next" at bounding box center [1109, 550] width 65 height 11
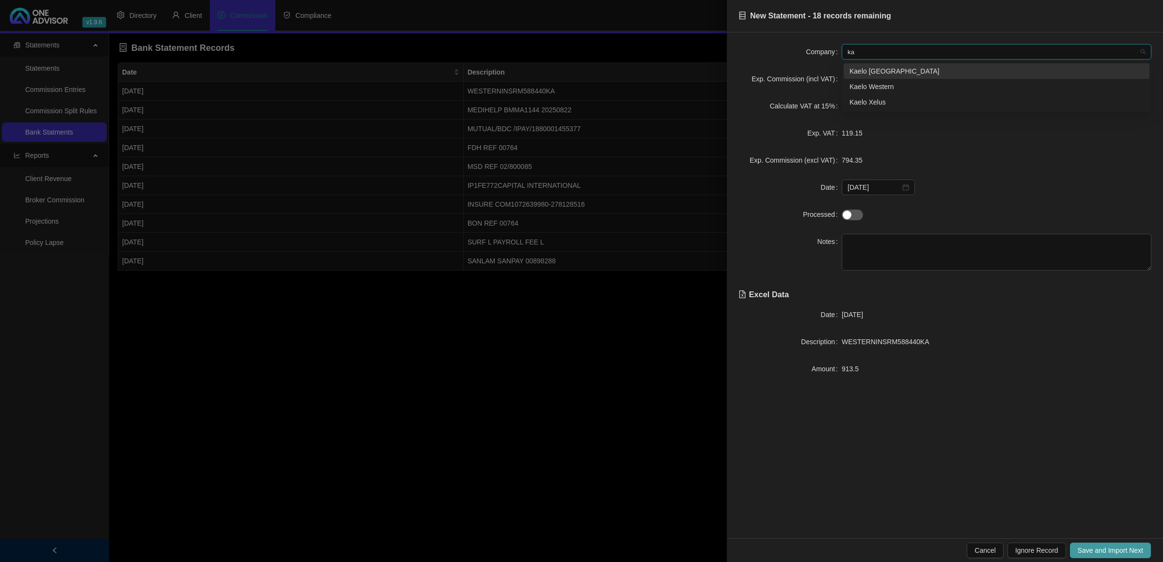
type input "kae"
click at [1112, 551] on span "Save and Import Next" at bounding box center [1109, 550] width 65 height 11
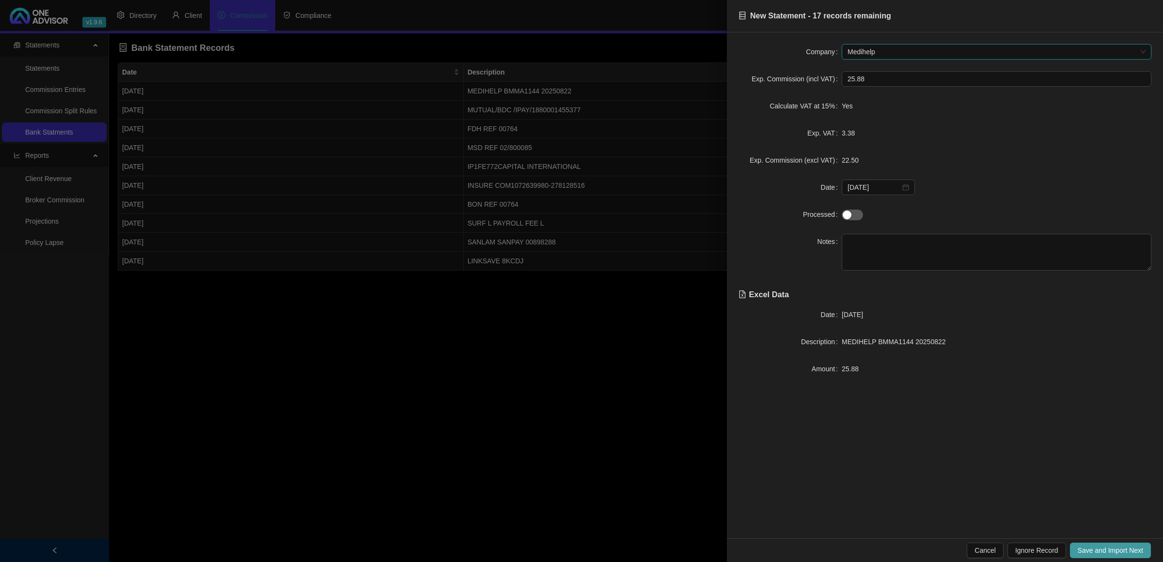
click at [1112, 551] on span "Save and Import Next" at bounding box center [1109, 550] width 65 height 11
click at [1093, 546] on span "Save and Import Next" at bounding box center [1109, 550] width 65 height 11
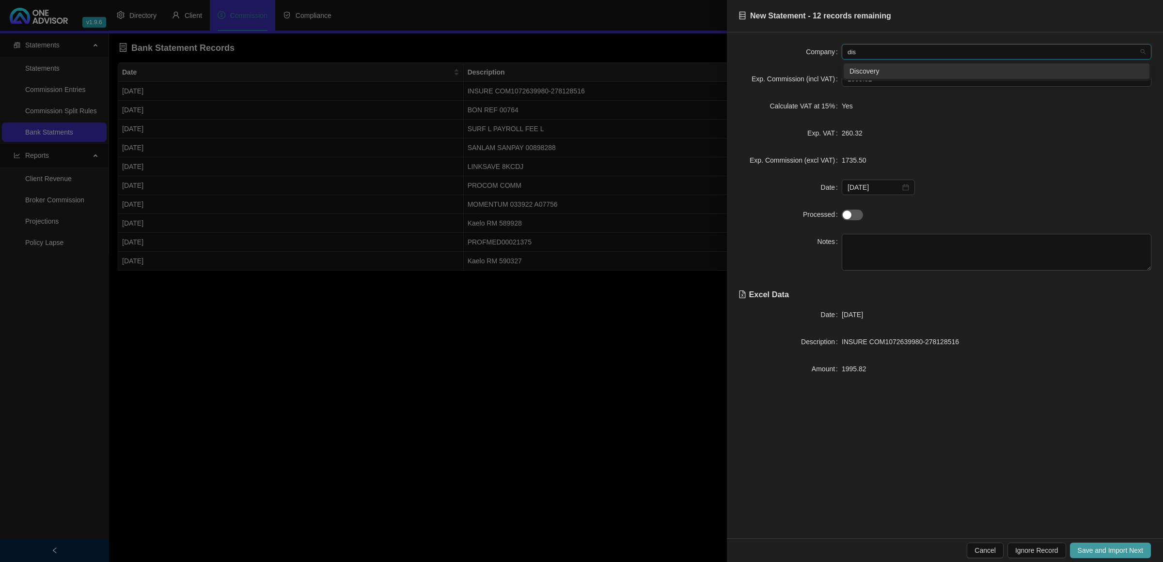
type input "disc"
click at [1106, 553] on span "Save and Import Next" at bounding box center [1109, 550] width 65 height 11
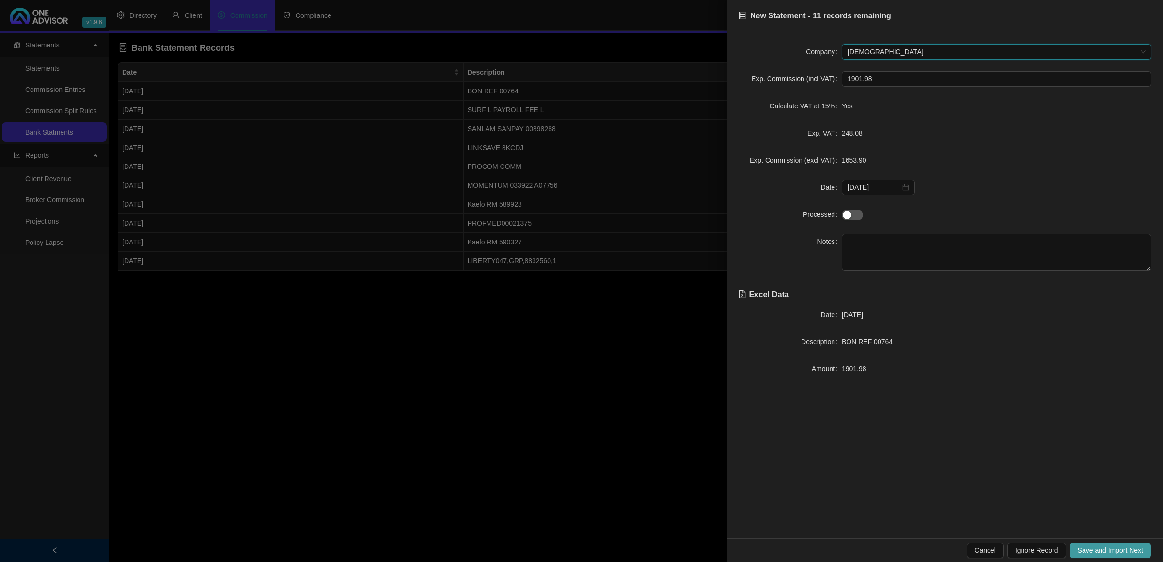
click at [1106, 553] on span "Save and Import Next" at bounding box center [1109, 550] width 65 height 11
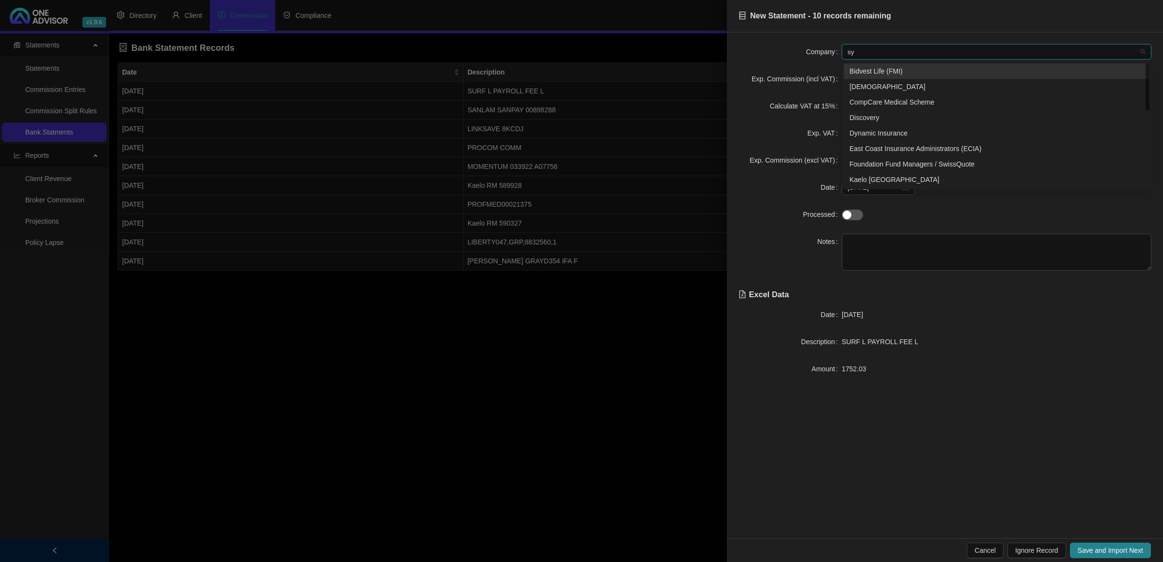
type input "syg"
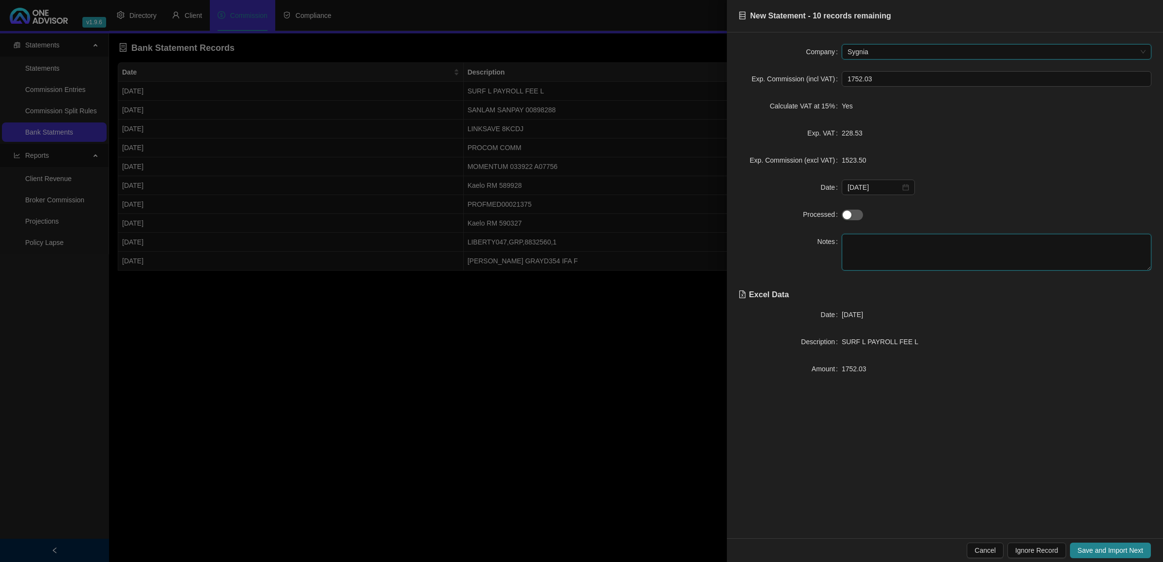
click at [892, 265] on textarea at bounding box center [996, 252] width 310 height 37
type textarea "Surf"
click at [1097, 542] on div "Cancel Ignore Record Save and Import Next" at bounding box center [945, 551] width 436 height 24
click at [1098, 550] on span "Save and Import Next" at bounding box center [1109, 550] width 65 height 11
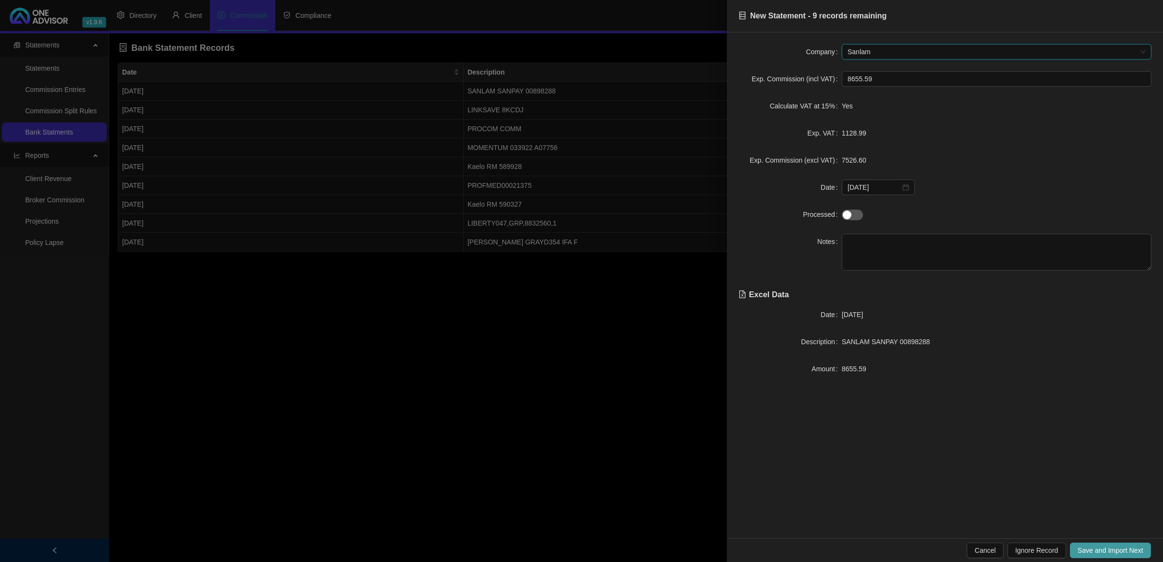
click at [1098, 550] on span "Save and Import Next" at bounding box center [1109, 550] width 65 height 11
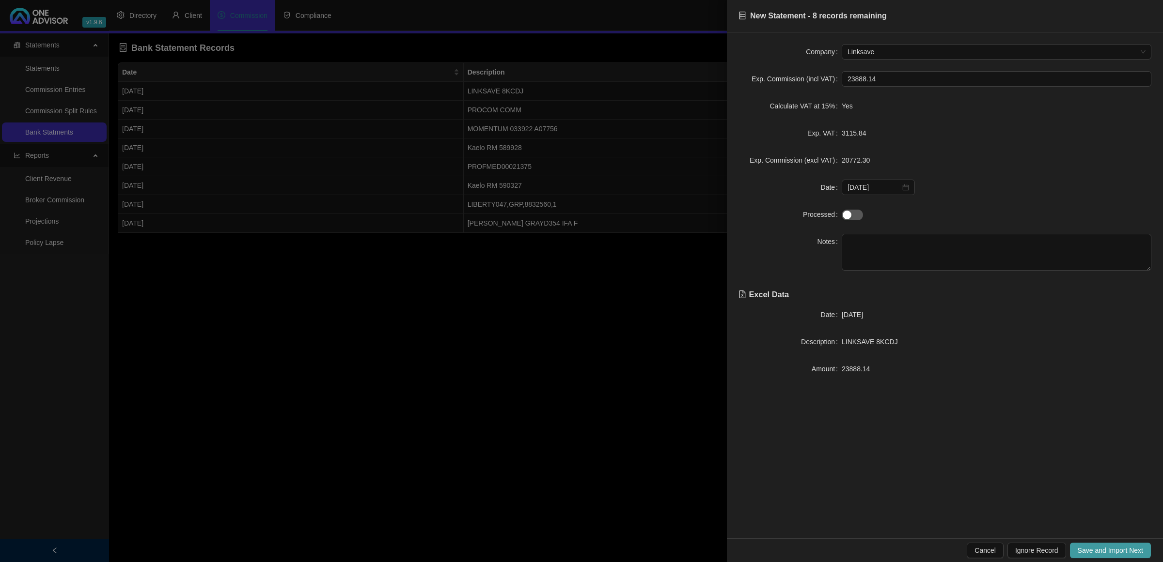
click at [1098, 550] on span "Save and Import Next" at bounding box center [1109, 550] width 65 height 11
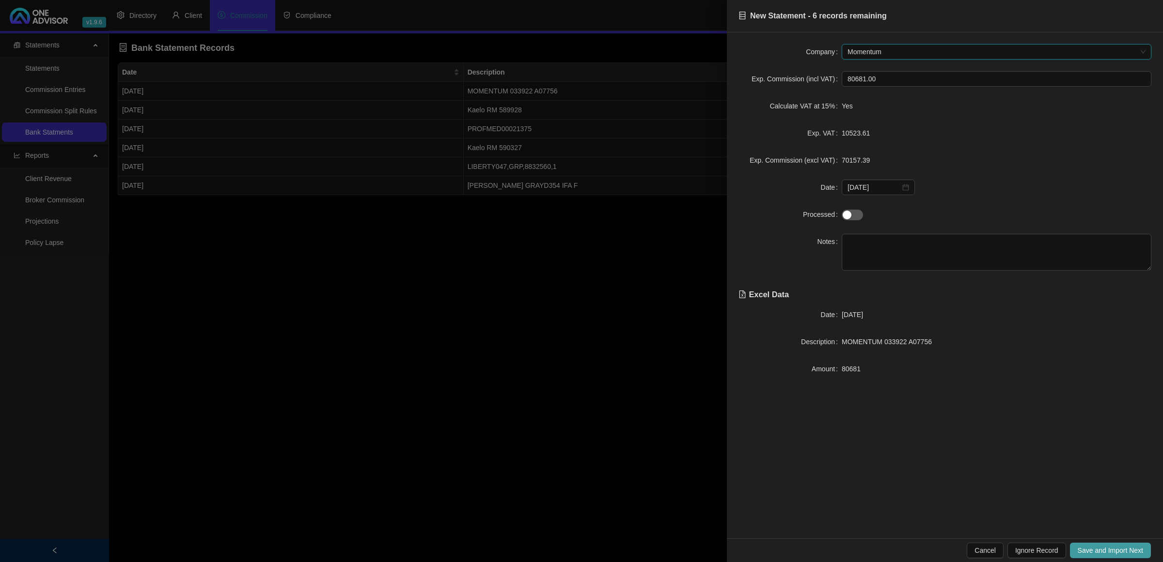
click at [1098, 550] on span "Save and Import Next" at bounding box center [1109, 550] width 65 height 11
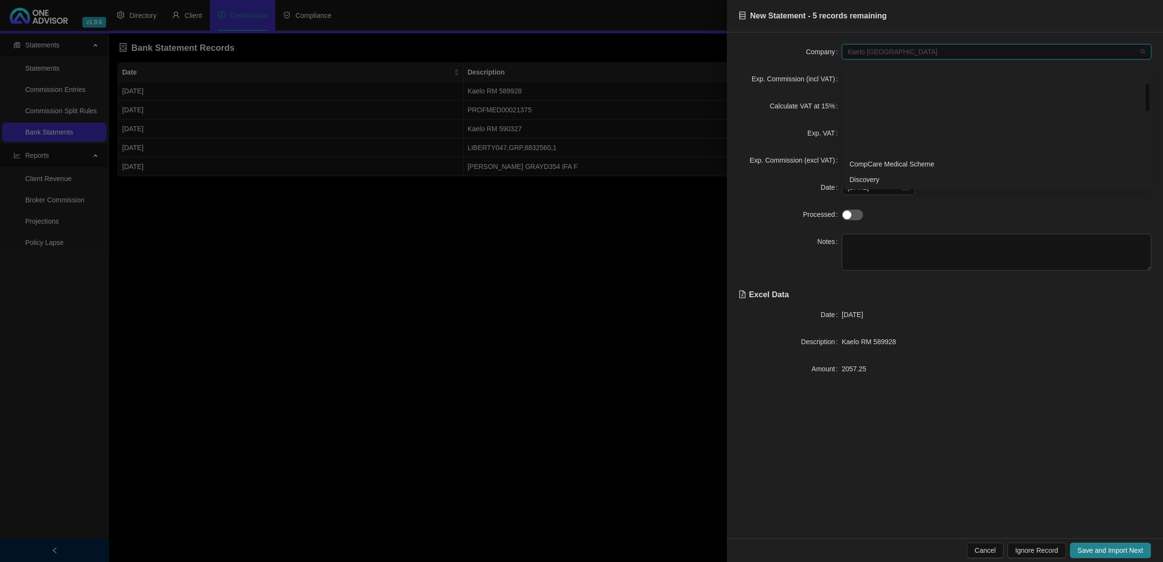
click at [944, 53] on span "Kaelo [GEOGRAPHIC_DATA]" at bounding box center [996, 52] width 298 height 15
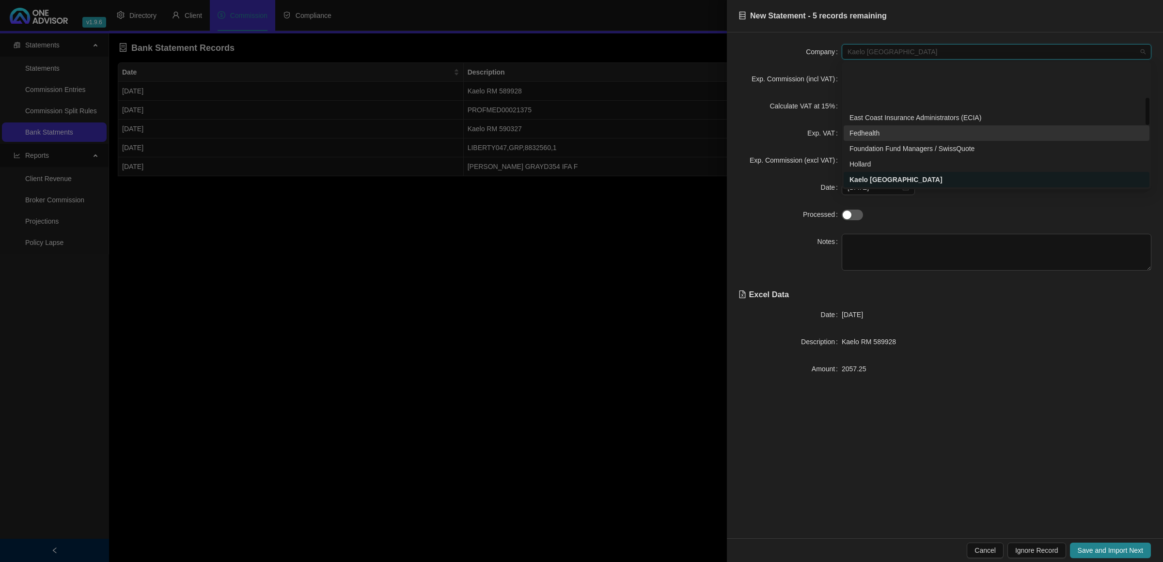
scroll to position [154, 0]
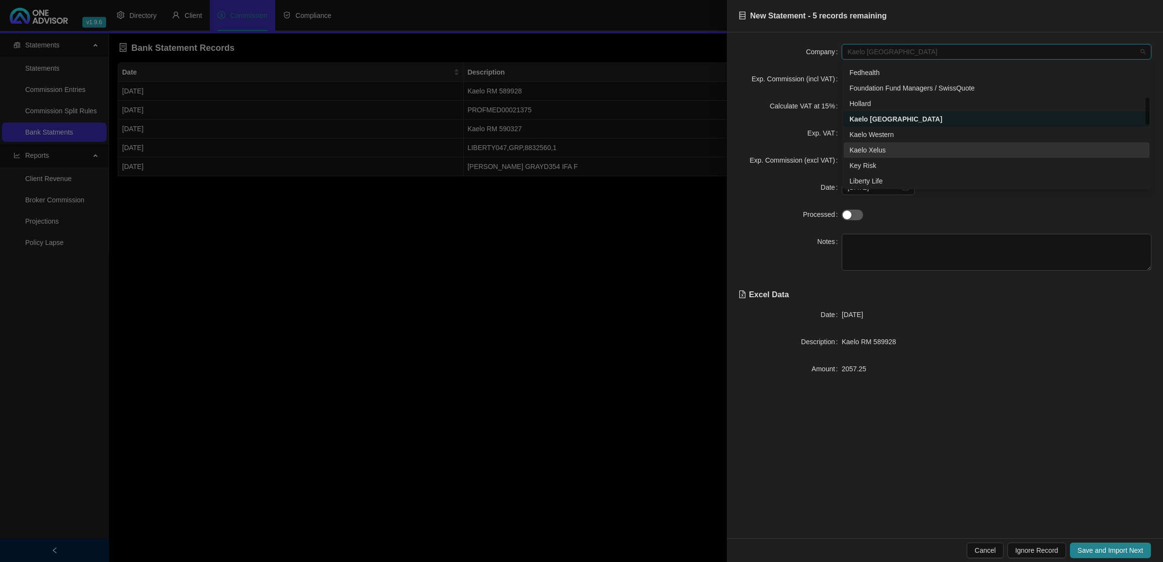
click at [868, 149] on div "Kaelo Xelus" at bounding box center [996, 150] width 294 height 11
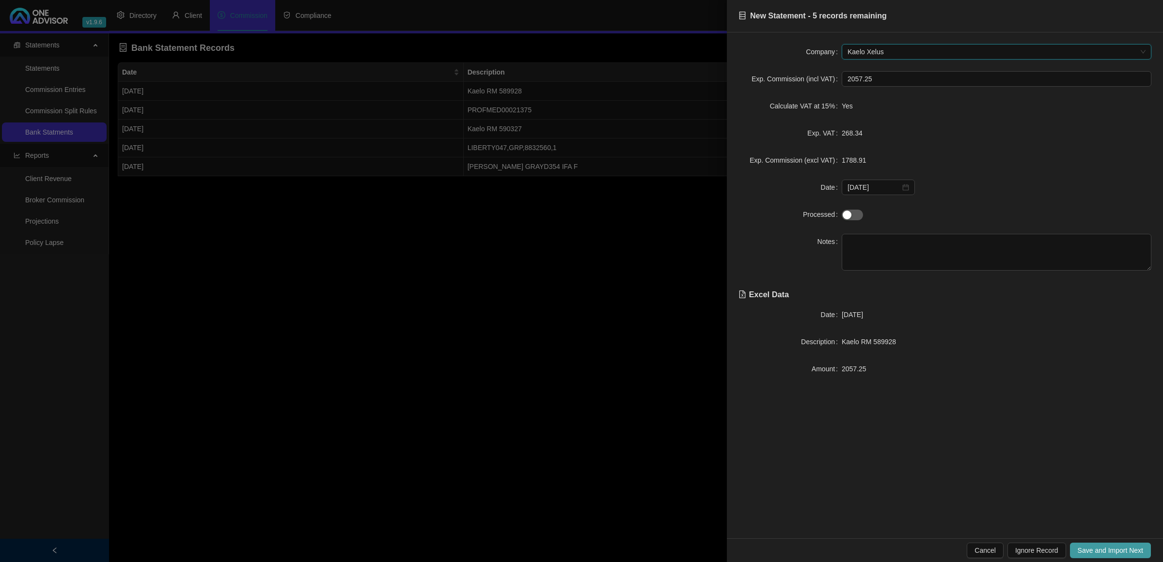
click at [1110, 548] on span "Save and Import Next" at bounding box center [1109, 550] width 65 height 11
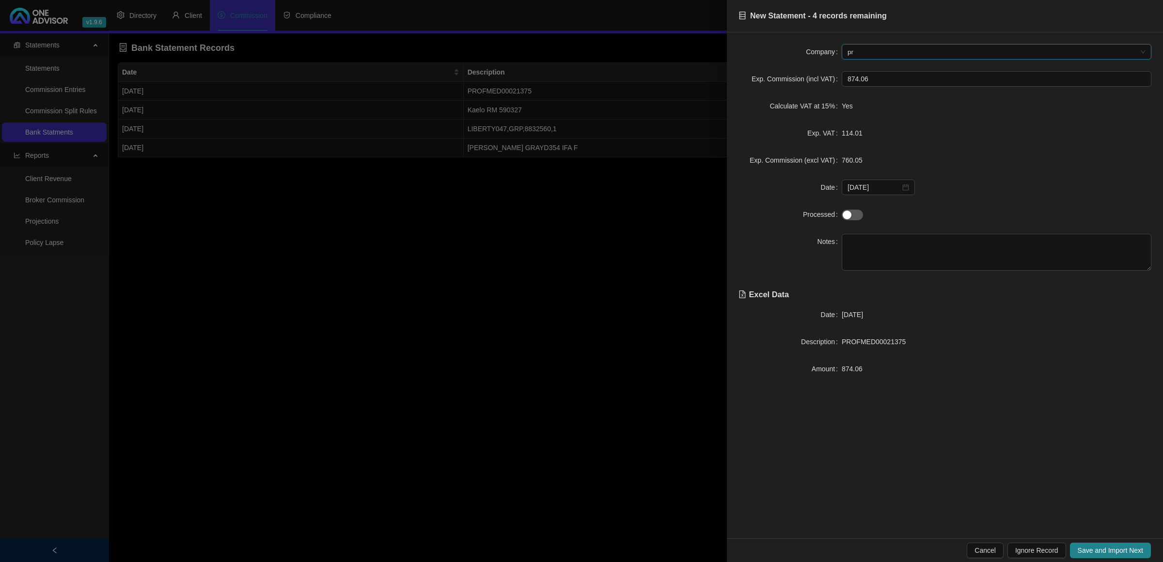
type input "pro"
click at [937, 53] on span "Procom" at bounding box center [996, 52] width 298 height 15
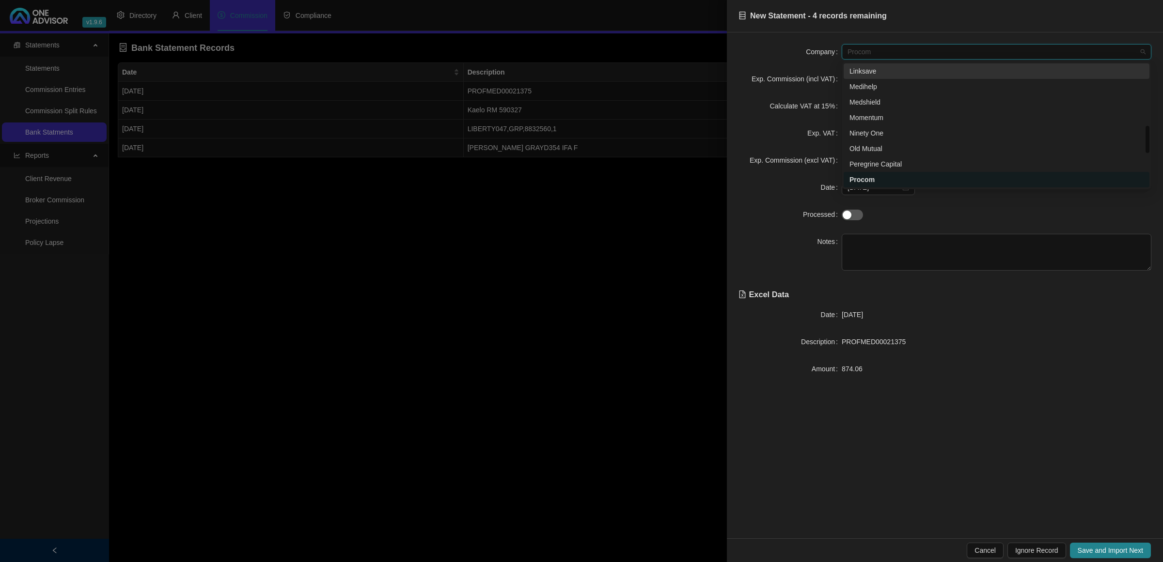
scroll to position [340, 0]
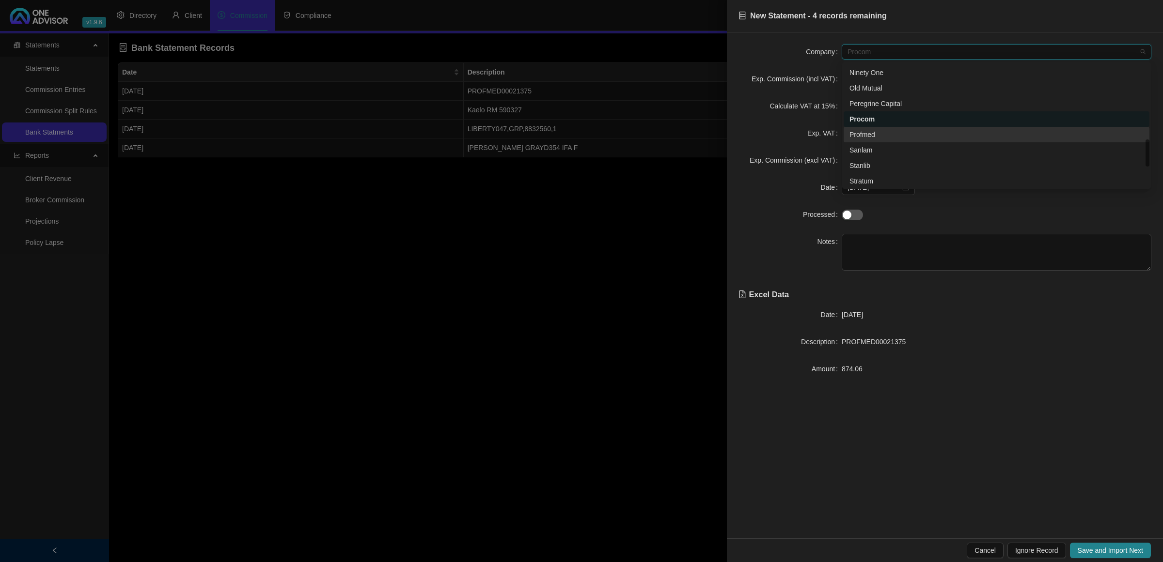
click at [886, 129] on div "Profmed" at bounding box center [996, 134] width 294 height 11
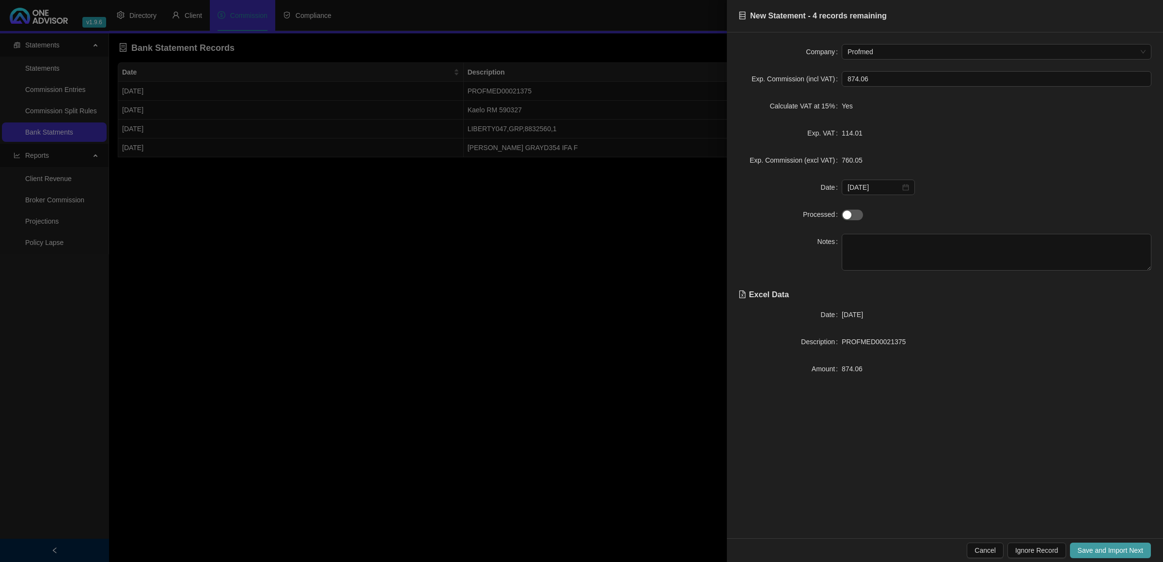
click at [1083, 545] on button "Save and Import Next" at bounding box center [1110, 551] width 81 height 16
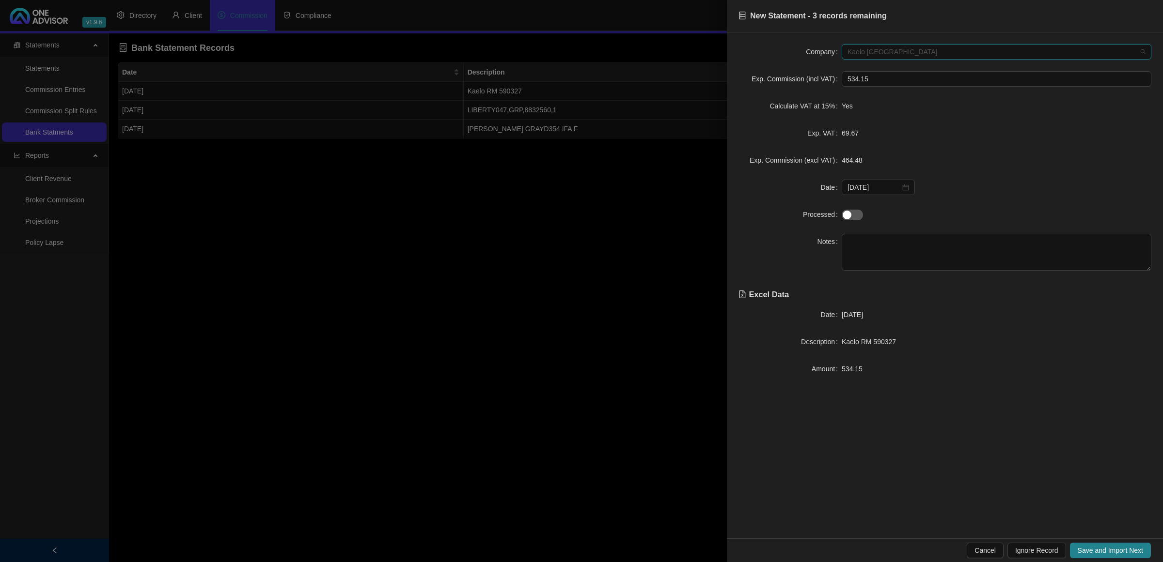
click at [919, 55] on span "Kaelo [GEOGRAPHIC_DATA]" at bounding box center [996, 52] width 298 height 15
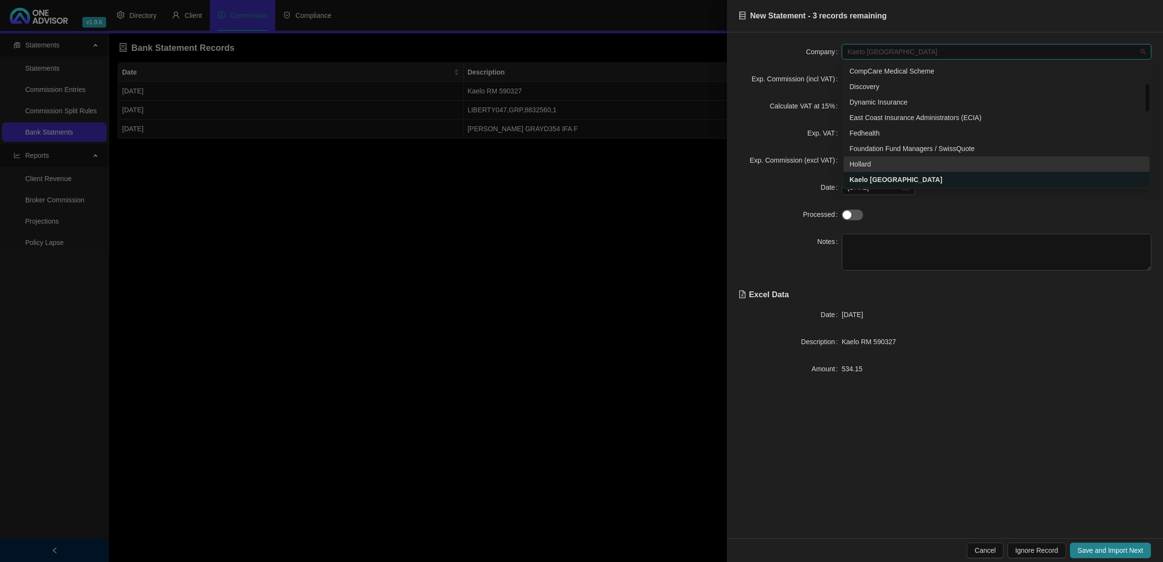
scroll to position [154, 0]
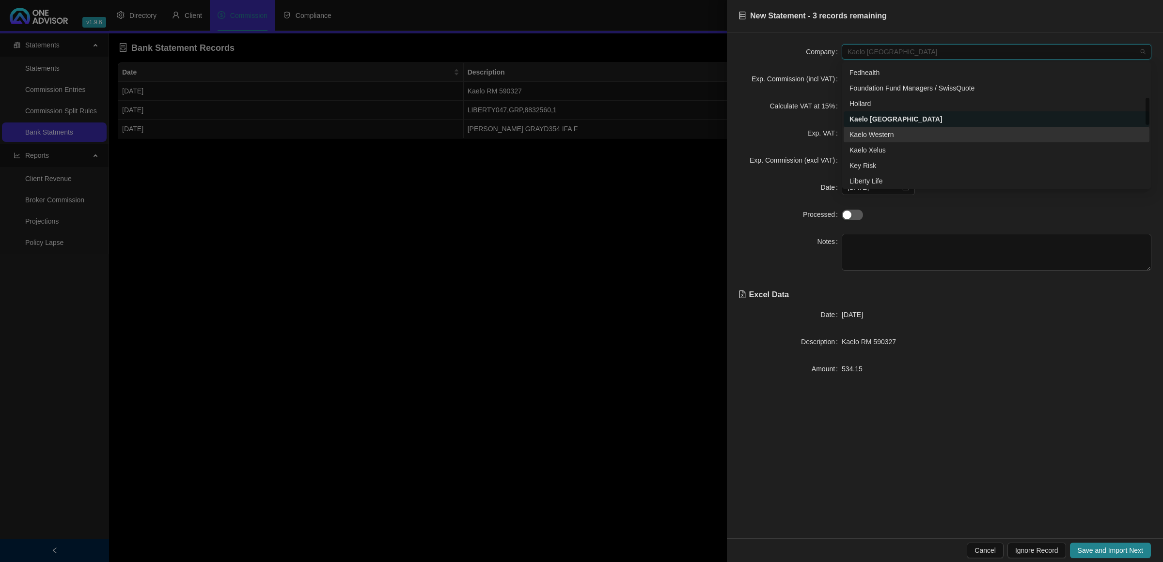
drag, startPoint x: 875, startPoint y: 134, endPoint x: 873, endPoint y: 143, distance: 9.4
click at [874, 134] on div "Kaelo Western" at bounding box center [996, 134] width 294 height 11
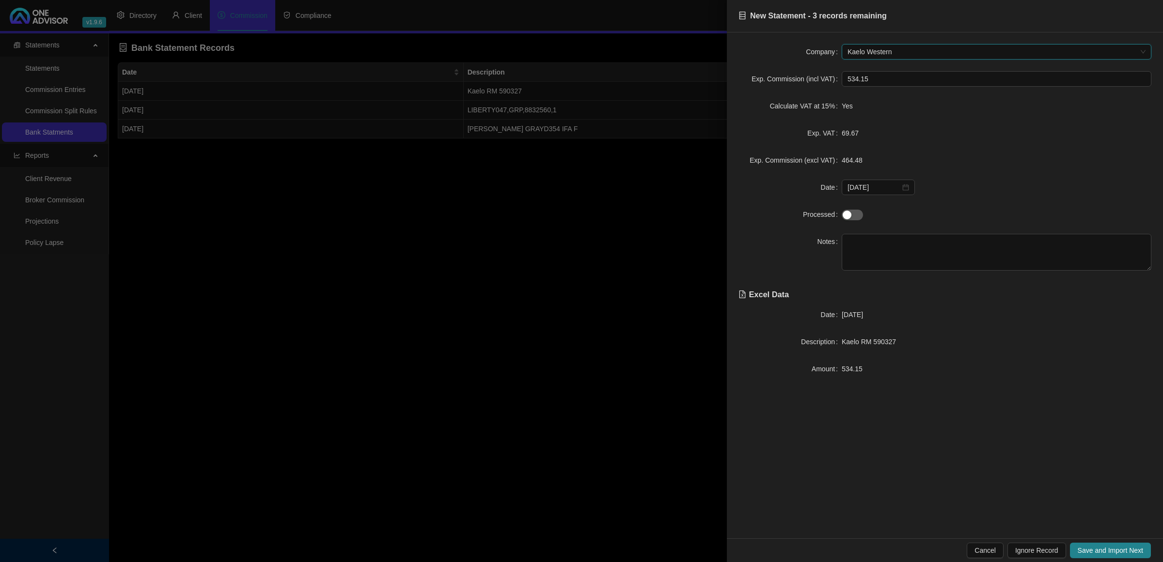
click at [899, 44] on div "Kaelo Western" at bounding box center [996, 52] width 310 height 16
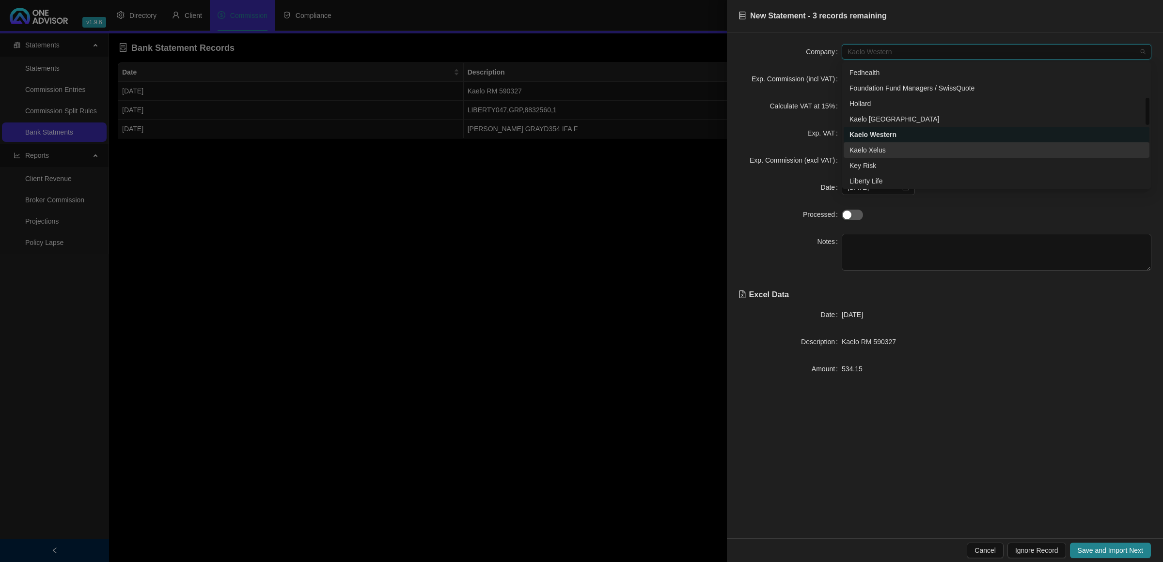
click at [875, 153] on div "Kaelo Xelus" at bounding box center [996, 150] width 294 height 11
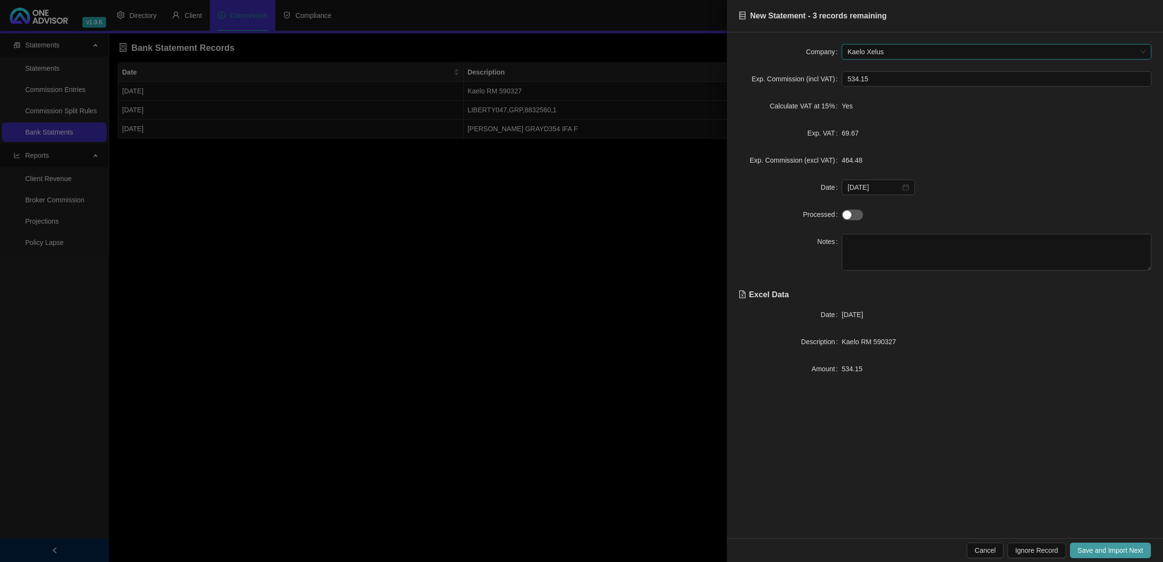
click at [1086, 553] on span "Save and Import Next" at bounding box center [1109, 550] width 65 height 11
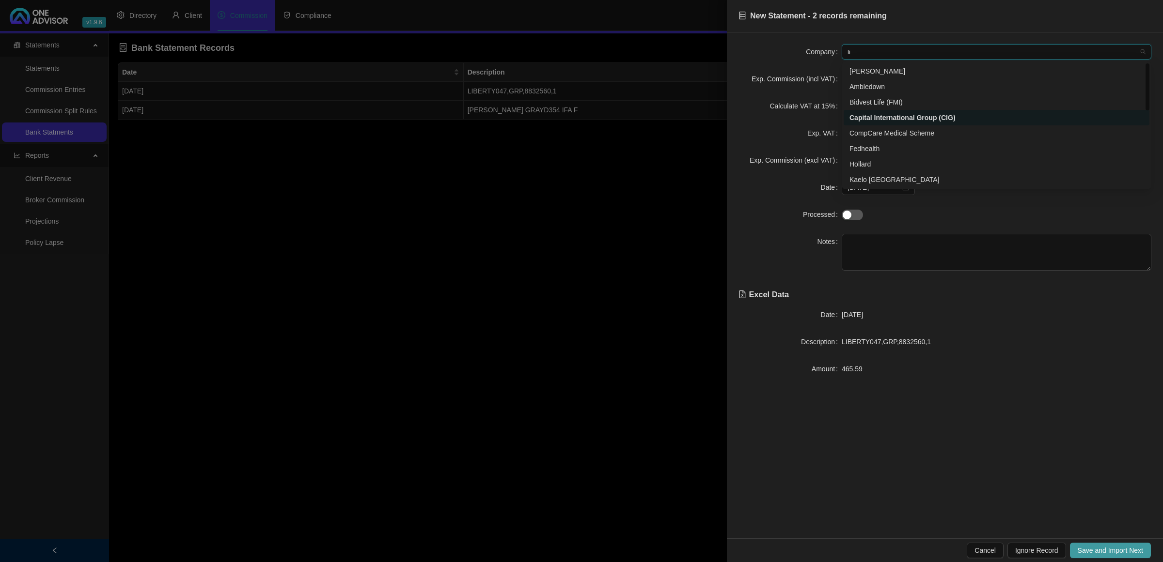
type input "lib"
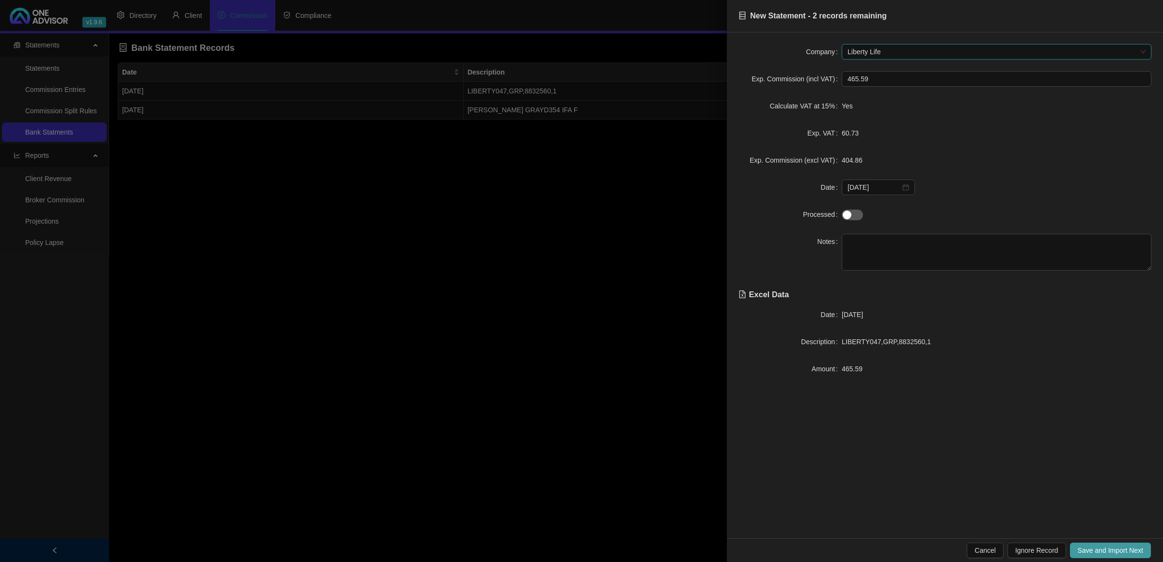
click at [1086, 553] on span "Save and Import Next" at bounding box center [1109, 550] width 65 height 11
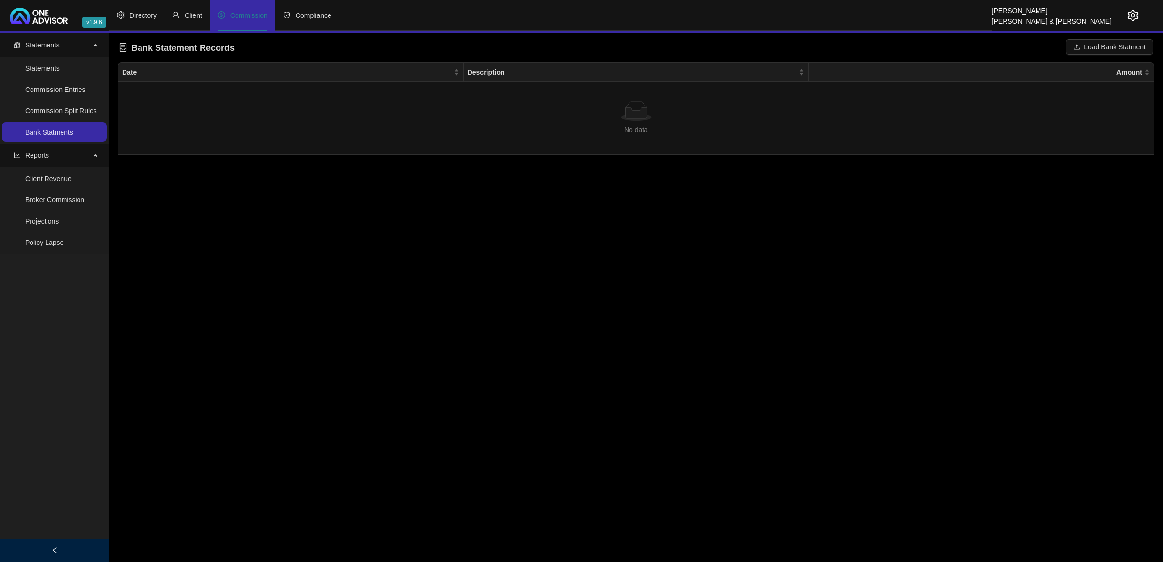
click at [248, 17] on span "Commission" at bounding box center [248, 16] width 37 height 8
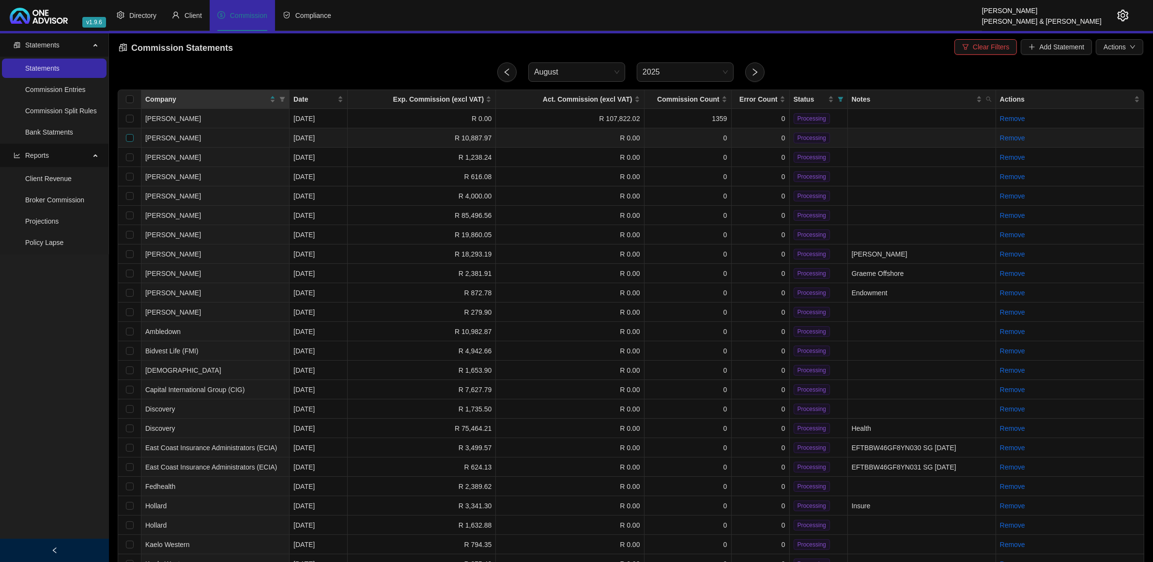
click at [129, 135] on input "checkbox" at bounding box center [130, 138] width 8 height 8
checkbox input "true"
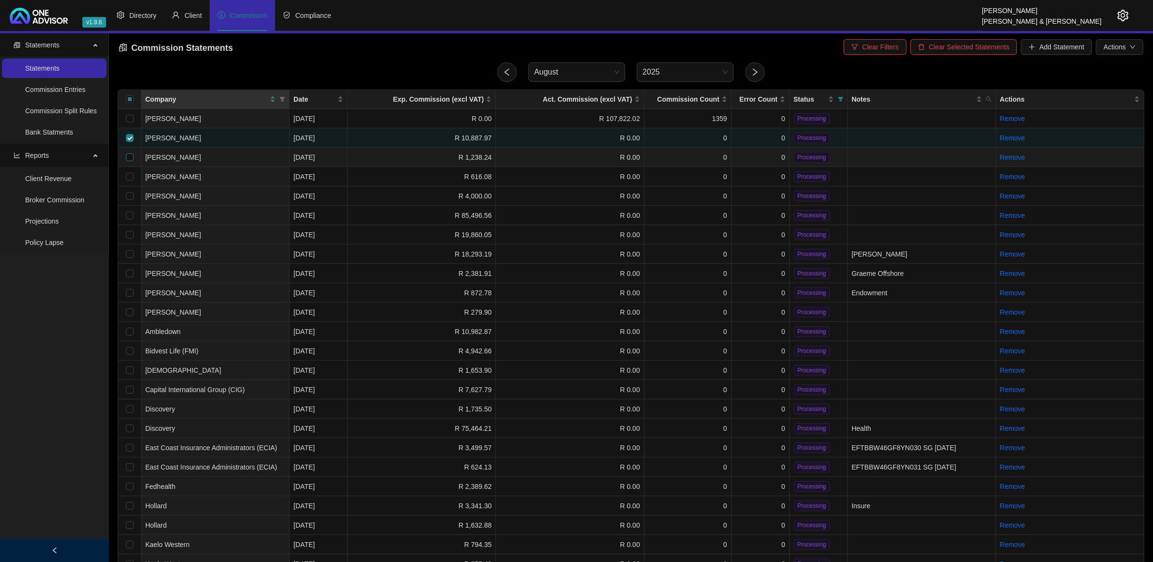
click at [129, 155] on input "checkbox" at bounding box center [130, 158] width 8 height 8
checkbox input "true"
click at [131, 175] on input "checkbox" at bounding box center [130, 177] width 8 height 8
checkbox input "true"
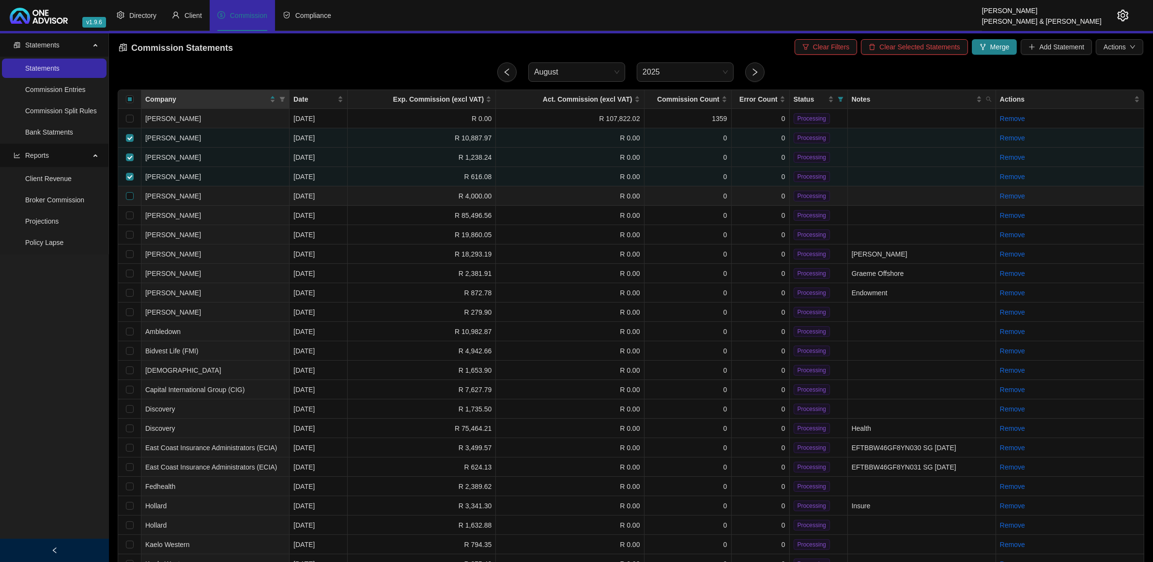
click at [126, 195] on input "checkbox" at bounding box center [130, 196] width 8 height 8
checkbox input "true"
click at [129, 216] on input "checkbox" at bounding box center [130, 216] width 8 height 8
checkbox input "true"
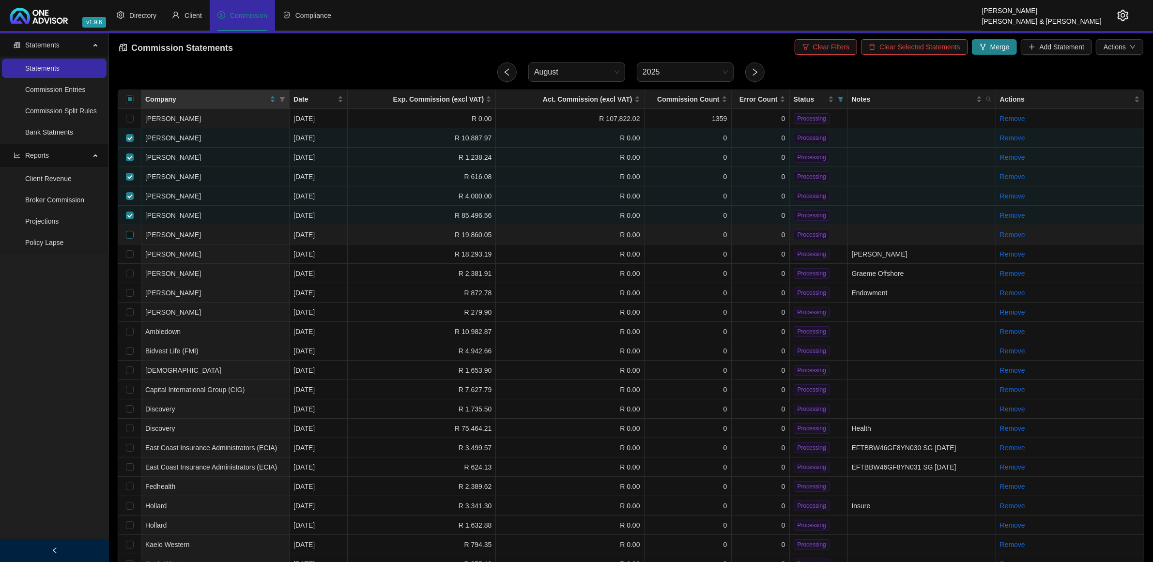
click at [129, 232] on input "checkbox" at bounding box center [130, 235] width 8 height 8
checkbox input "true"
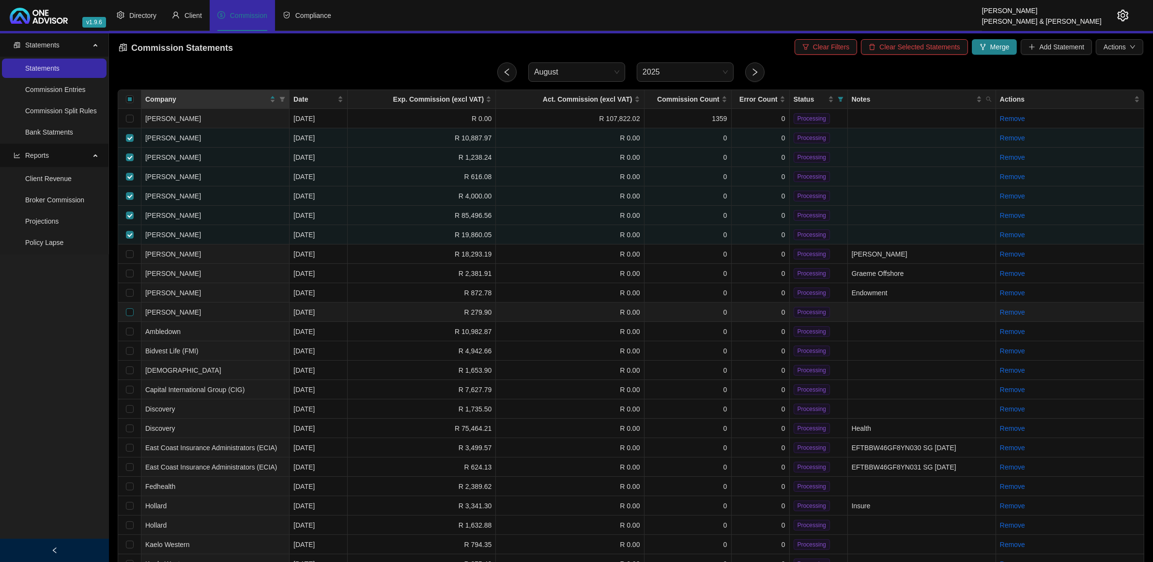
click at [127, 311] on input "checkbox" at bounding box center [130, 313] width 8 height 8
checkbox input "true"
click at [991, 52] on span "Merge" at bounding box center [1000, 47] width 19 height 11
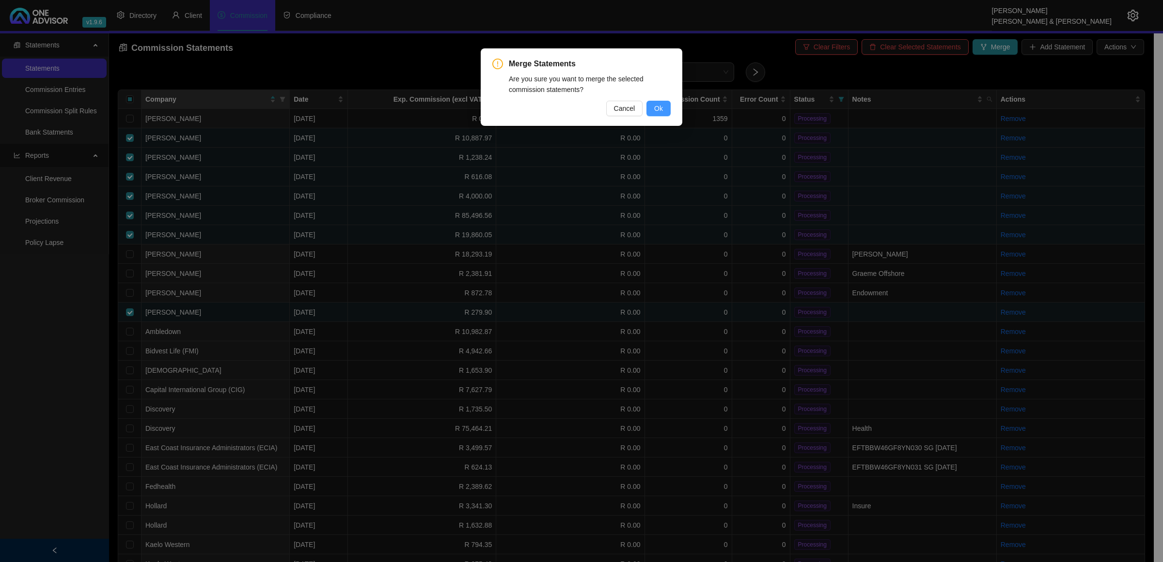
click at [654, 106] on span "Ok" at bounding box center [658, 108] width 9 height 11
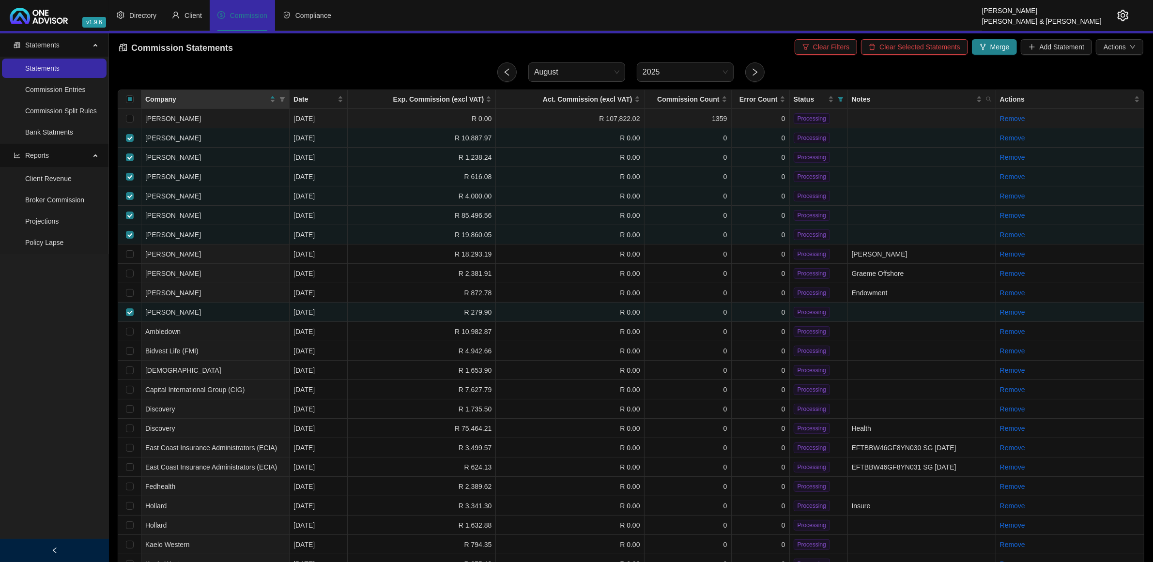
checkbox input "false"
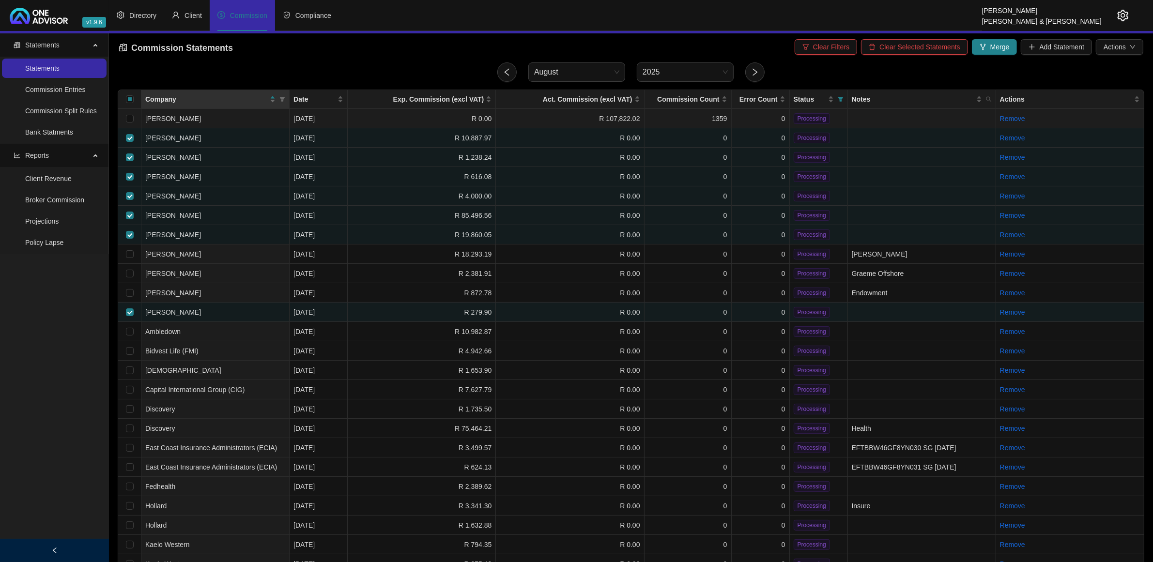
checkbox input "false"
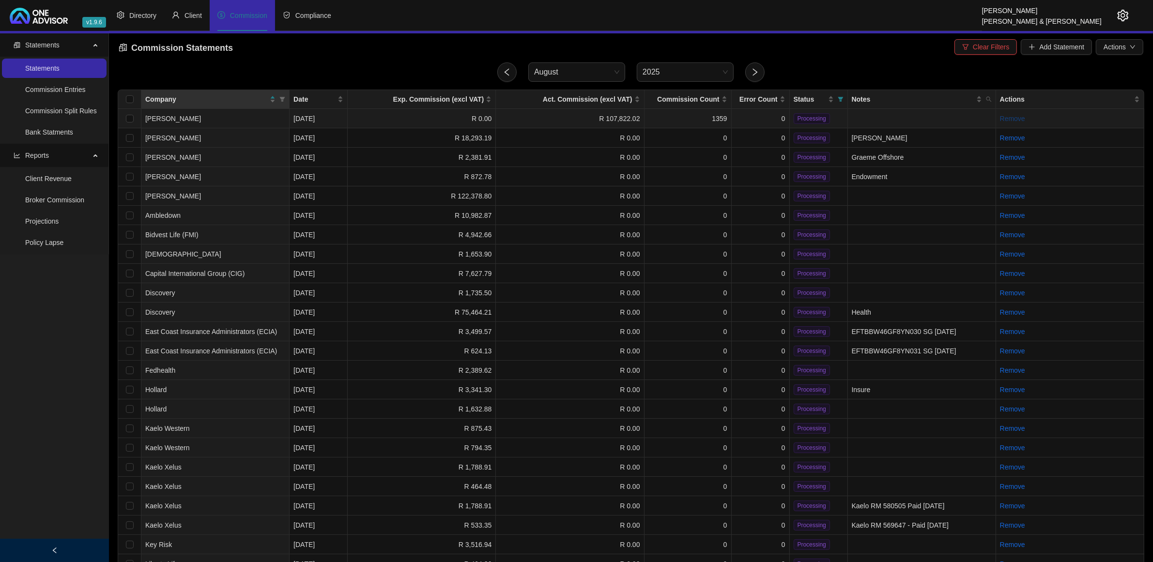
click at [1010, 120] on link "Remove" at bounding box center [1012, 119] width 25 height 8
click at [1064, 94] on span "Yes" at bounding box center [1064, 96] width 11 height 11
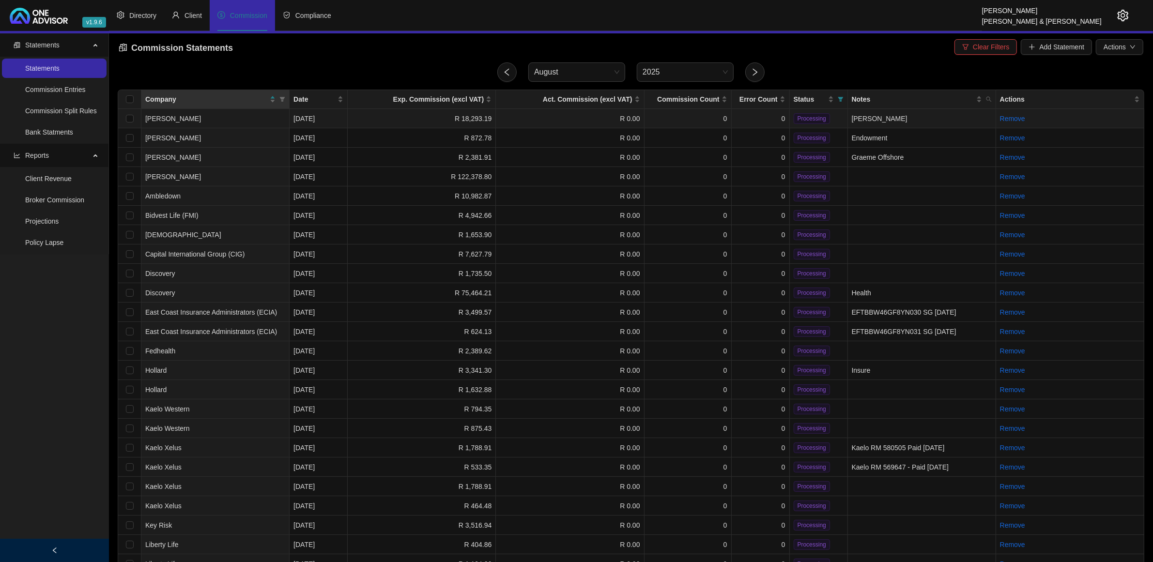
click at [761, 115] on td "0" at bounding box center [761, 118] width 58 height 19
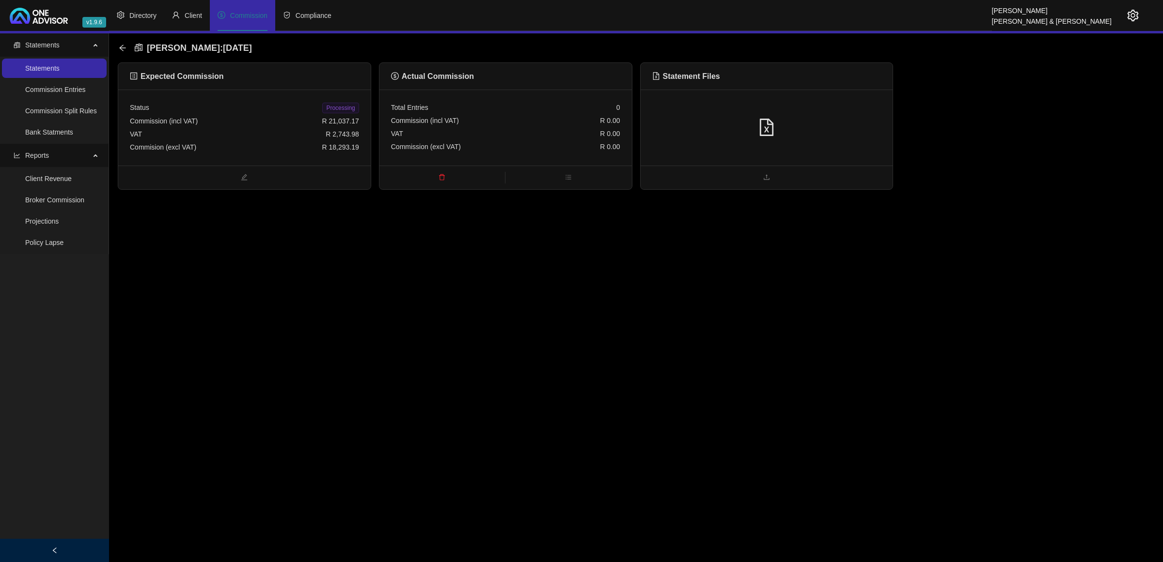
click at [790, 110] on div at bounding box center [766, 128] width 252 height 76
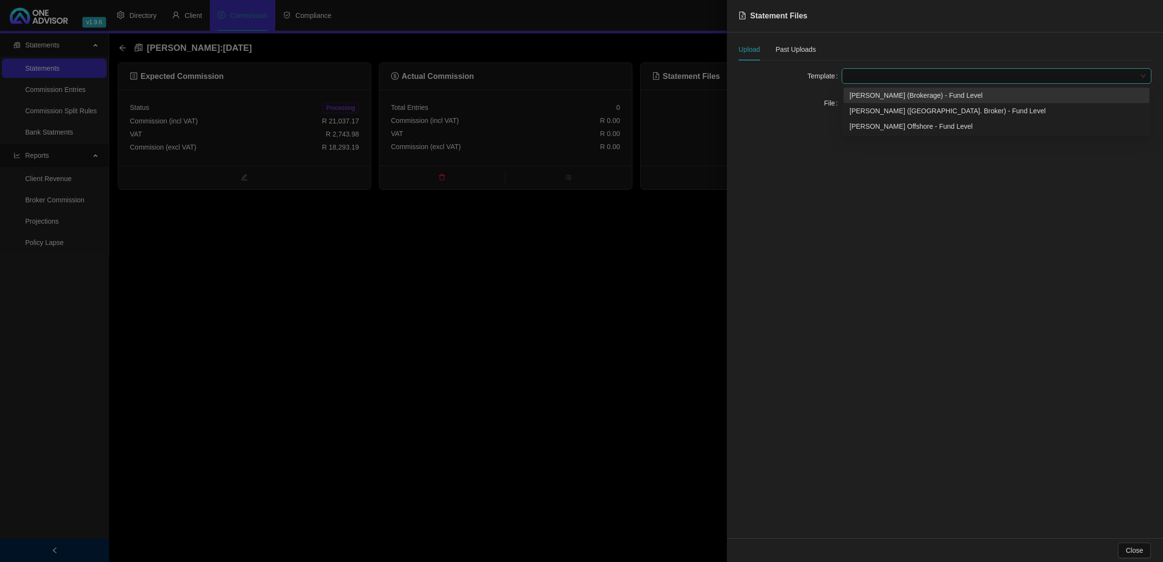
click at [878, 72] on span at bounding box center [996, 76] width 298 height 15
click at [866, 127] on div "[PERSON_NAME] Offshore - Fund Level" at bounding box center [996, 126] width 294 height 11
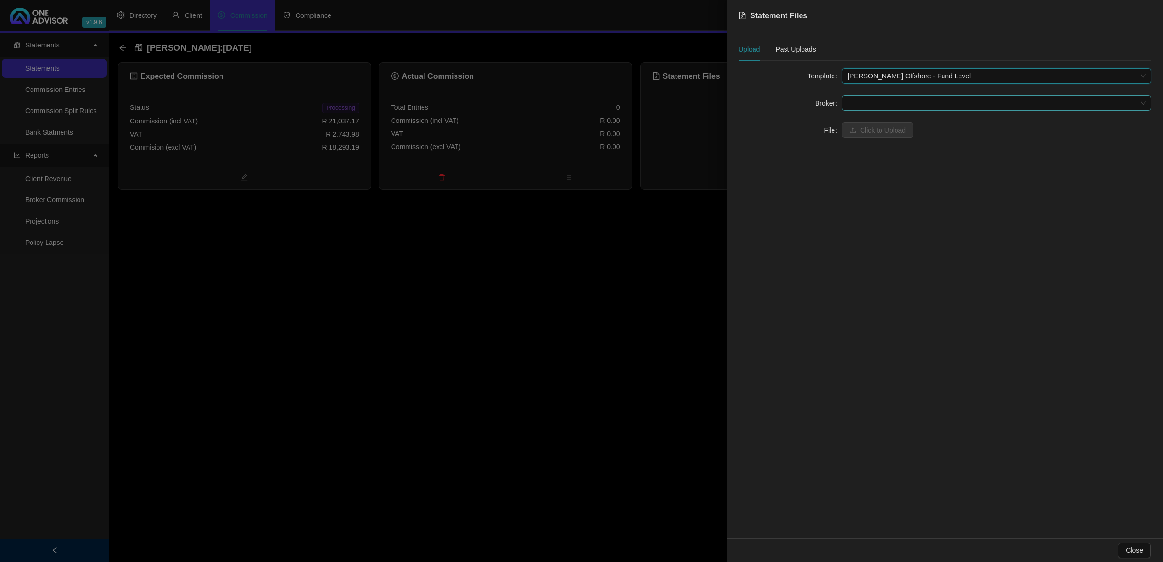
click at [866, 105] on span at bounding box center [996, 103] width 298 height 15
click at [885, 158] on div "[PERSON_NAME]" at bounding box center [996, 153] width 294 height 11
click at [887, 135] on span "Click to Upload" at bounding box center [883, 130] width 46 height 11
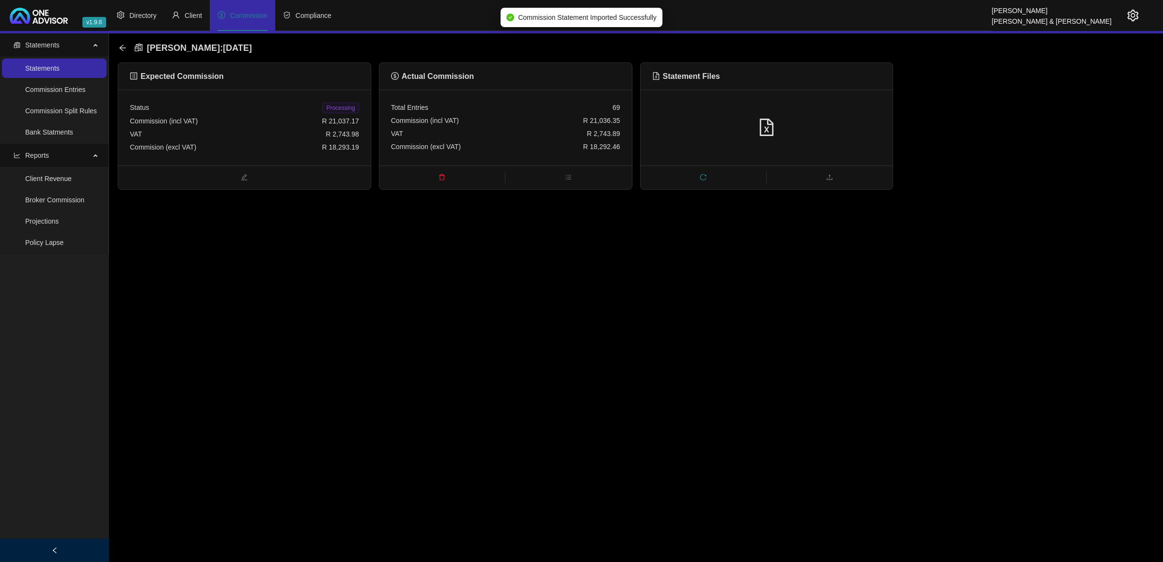
click at [333, 107] on span "Processing" at bounding box center [340, 108] width 36 height 11
click at [123, 48] on icon "arrow-left" at bounding box center [123, 48] width 8 height 8
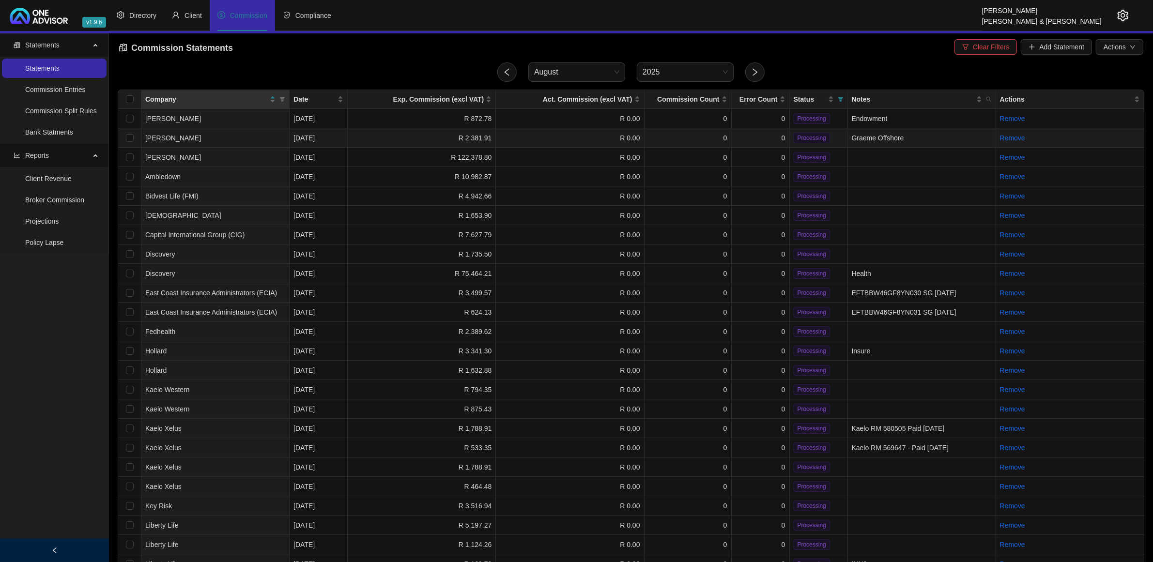
click at [763, 132] on td "0" at bounding box center [761, 137] width 58 height 19
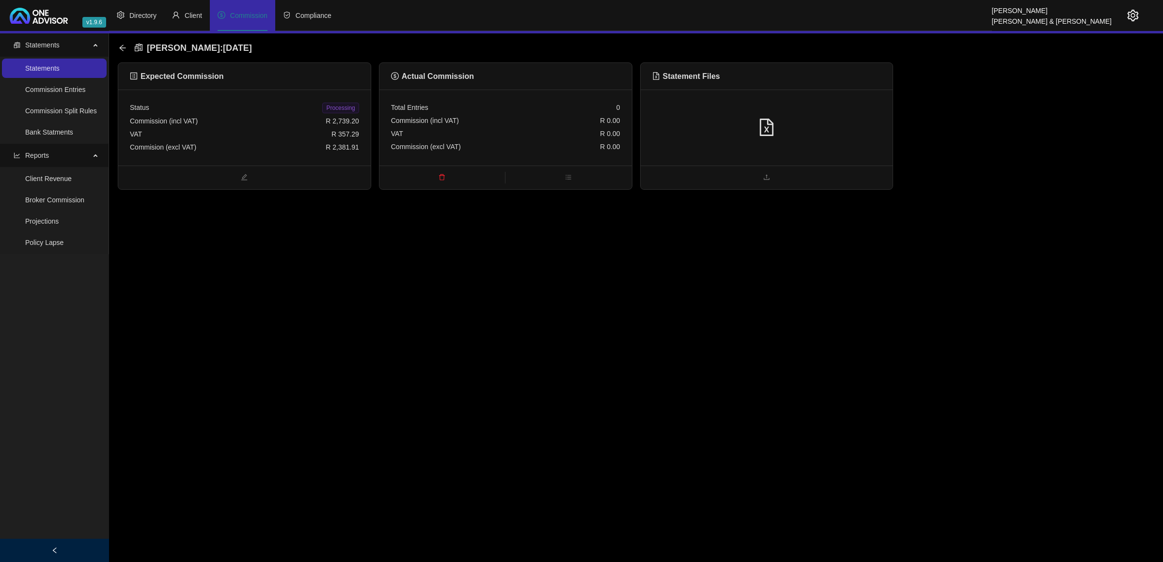
click at [856, 126] on div at bounding box center [766, 128] width 229 height 18
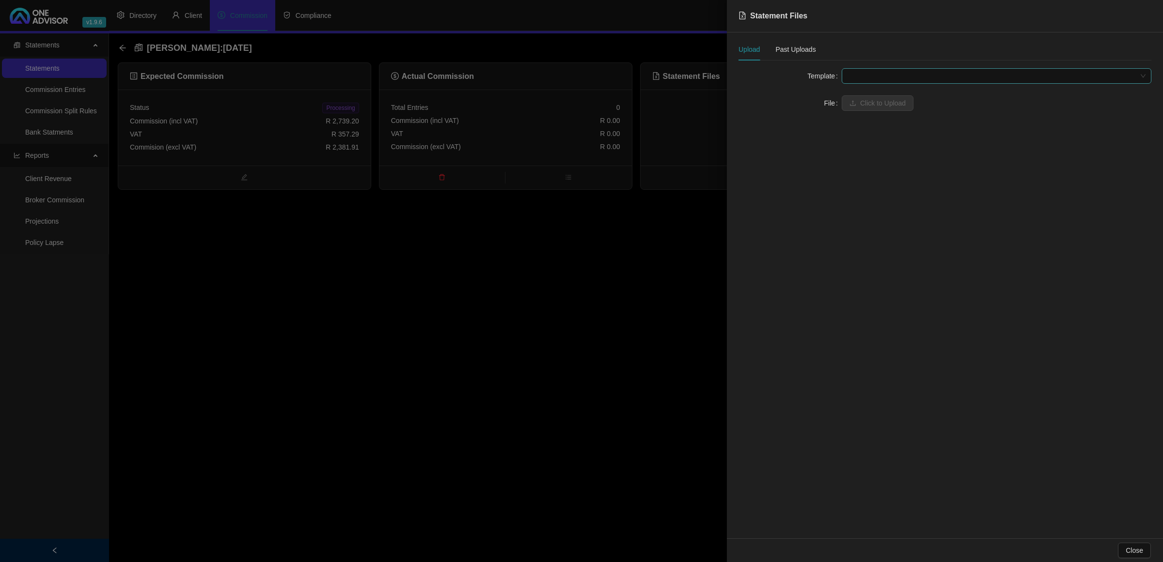
click at [880, 76] on span at bounding box center [996, 76] width 298 height 15
click at [864, 121] on div "[PERSON_NAME] Offshore - Fund Level" at bounding box center [996, 126] width 294 height 11
click at [865, 100] on span at bounding box center [996, 103] width 298 height 15
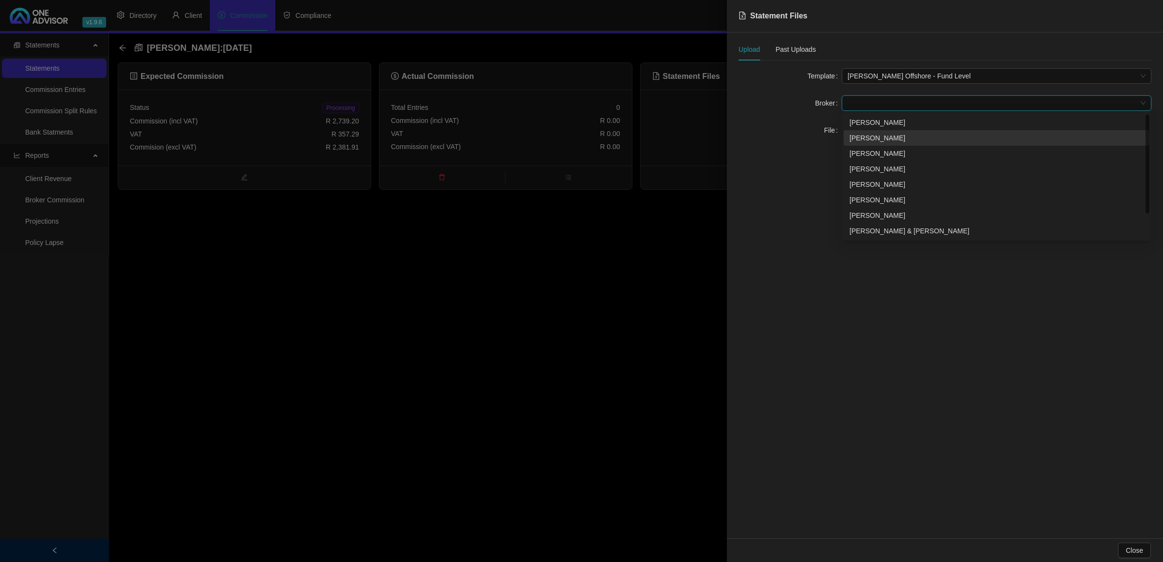
click at [866, 138] on div "[PERSON_NAME]" at bounding box center [996, 138] width 294 height 11
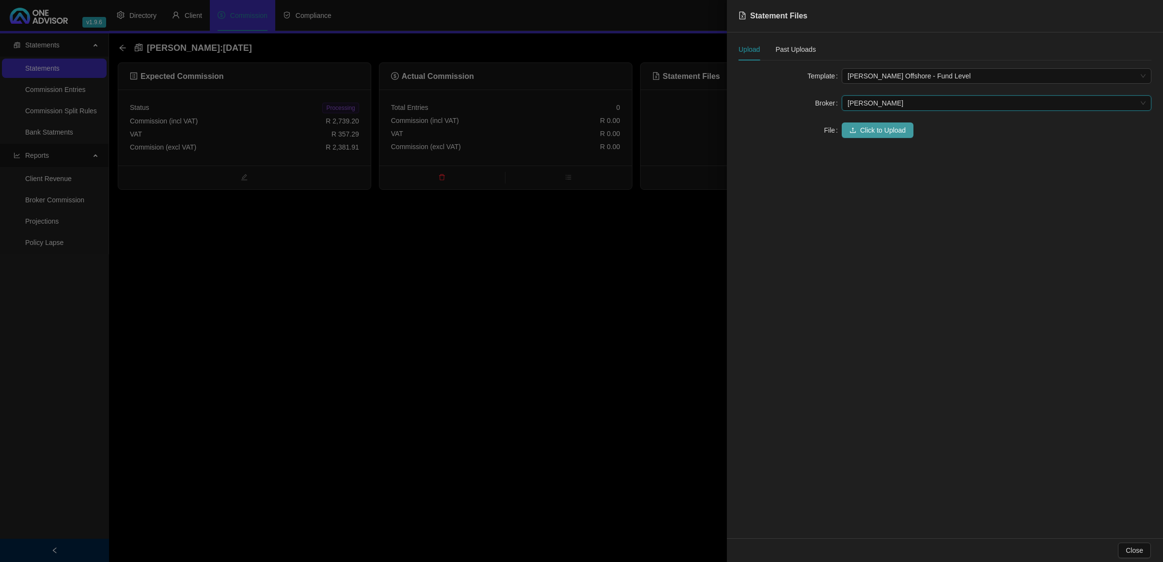
click at [861, 129] on span "Click to Upload" at bounding box center [883, 130] width 46 height 11
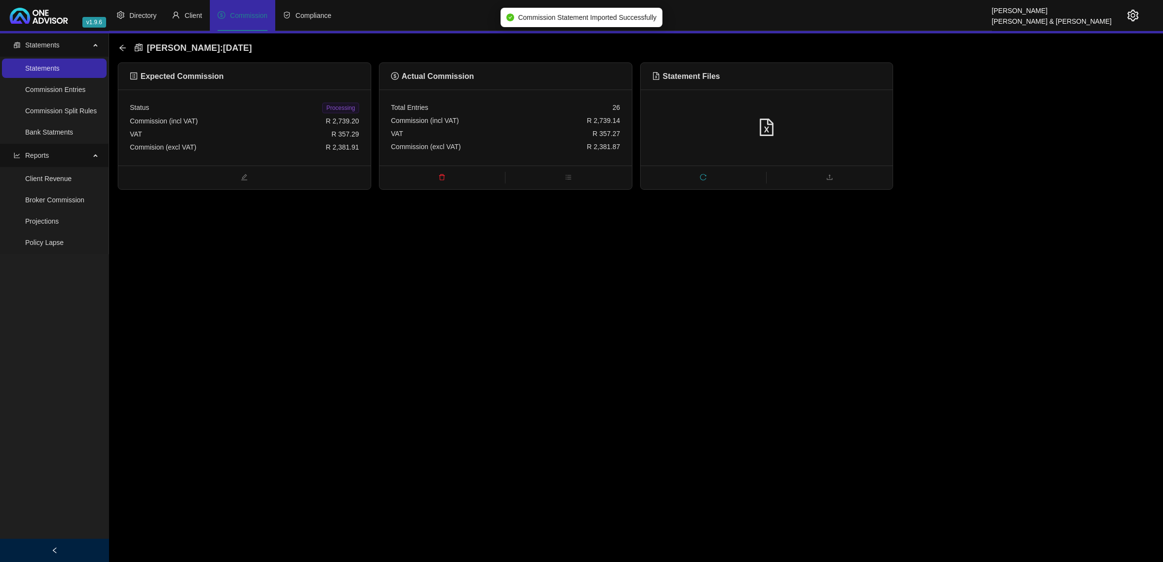
drag, startPoint x: 329, startPoint y: 108, endPoint x: 315, endPoint y: 102, distance: 15.7
click at [330, 108] on span "Processing" at bounding box center [340, 108] width 36 height 11
click at [119, 48] on icon "arrow-left" at bounding box center [123, 48] width 8 height 8
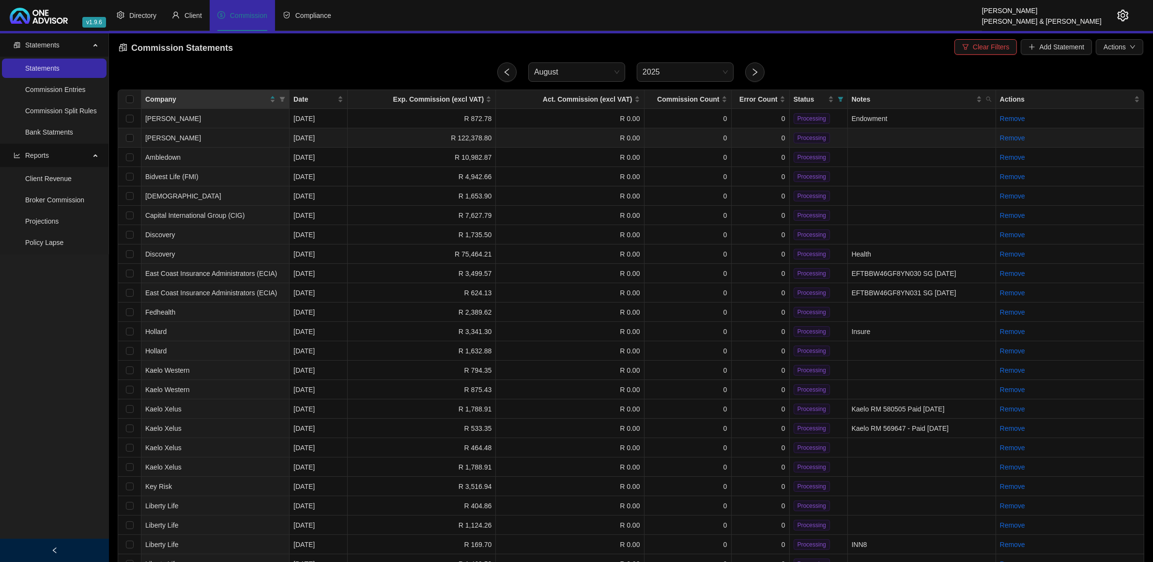
click at [747, 134] on td "0" at bounding box center [761, 137] width 58 height 19
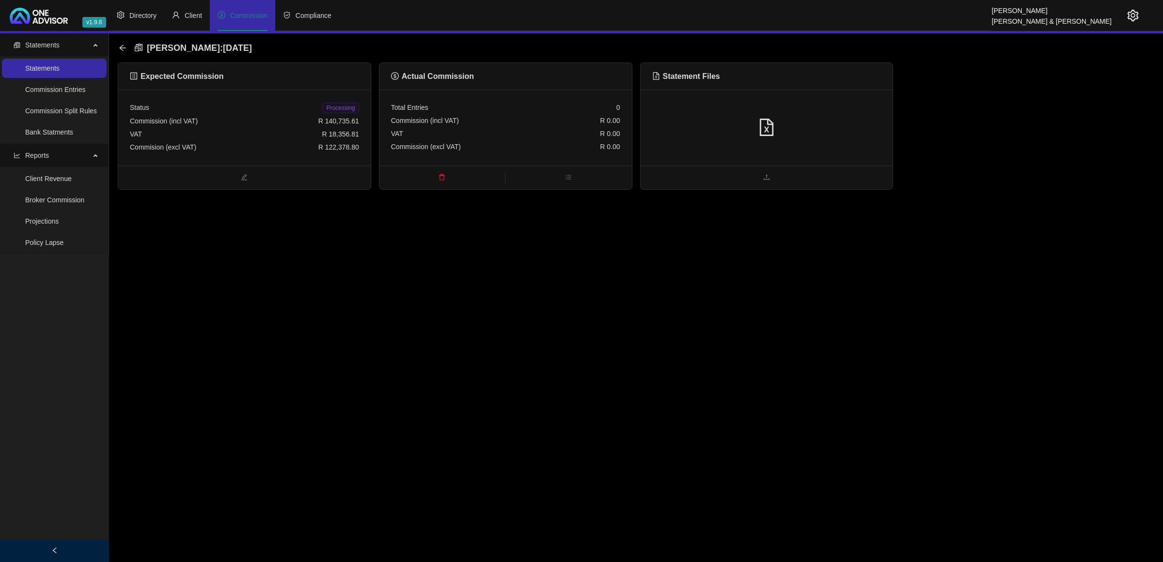
click at [805, 108] on div at bounding box center [766, 128] width 252 height 76
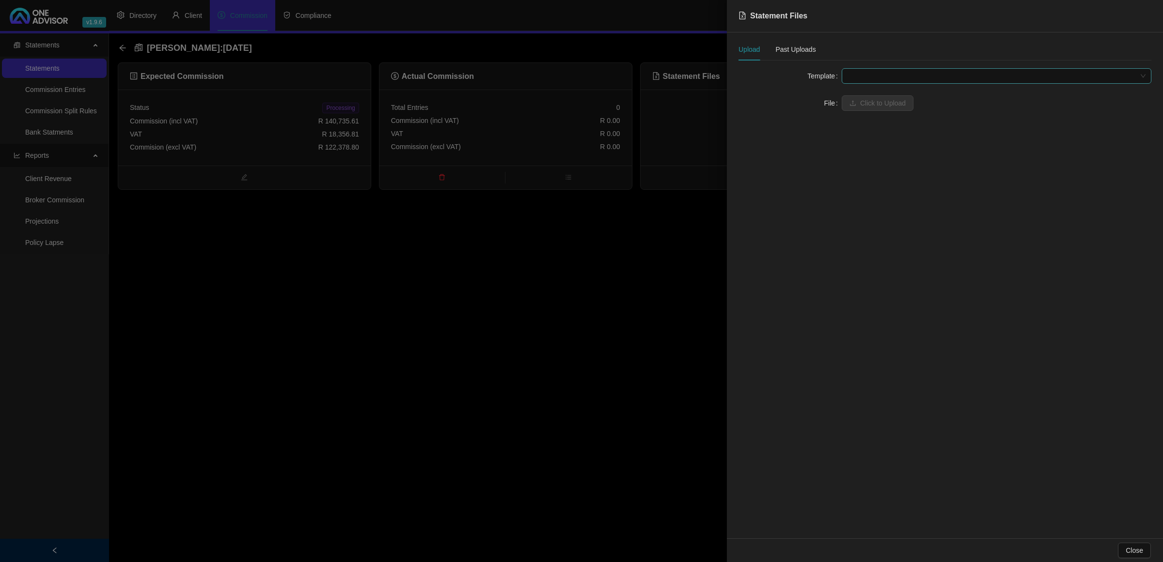
click at [856, 76] on span at bounding box center [996, 76] width 298 height 15
click at [857, 97] on div "[PERSON_NAME] (Brokerage) - Fund Level" at bounding box center [996, 95] width 294 height 11
click at [857, 97] on button "Click to Upload" at bounding box center [877, 103] width 72 height 16
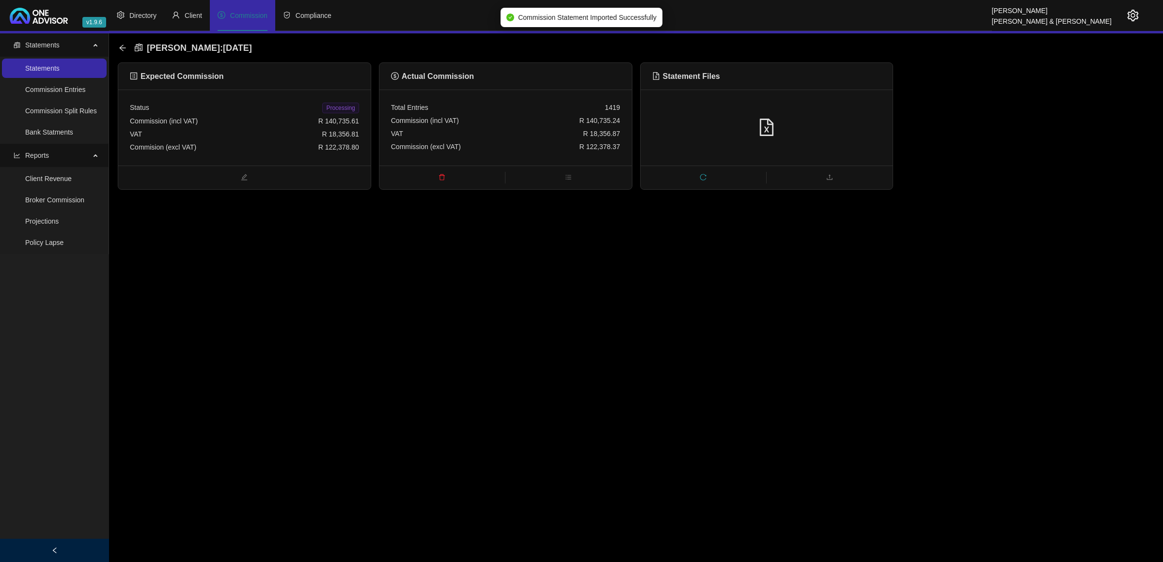
click at [347, 143] on span "R 122,378.80" at bounding box center [338, 147] width 41 height 8
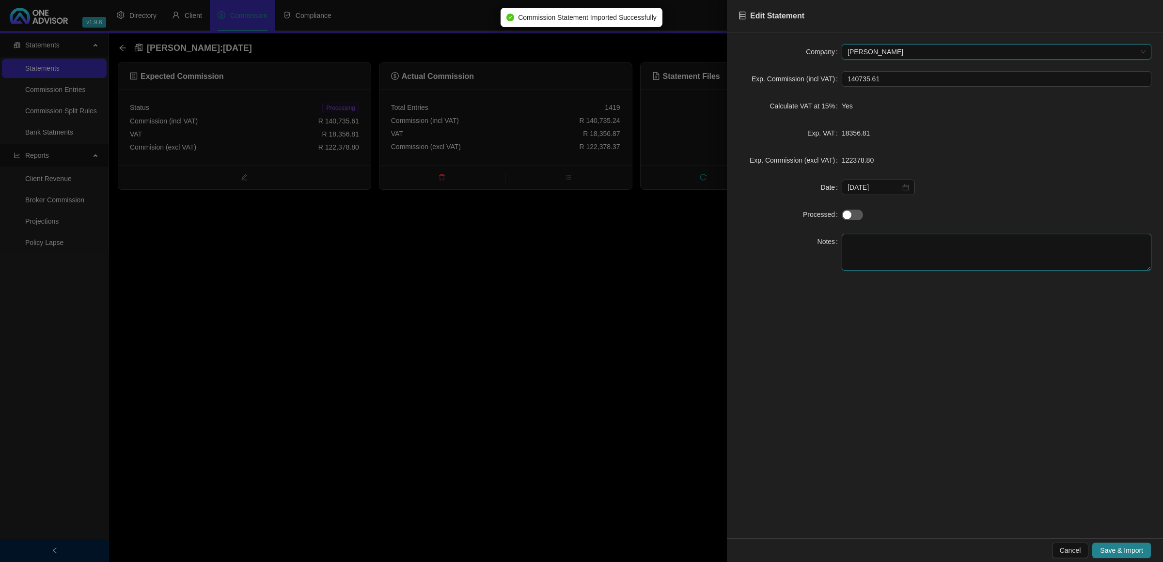
click at [897, 239] on textarea at bounding box center [996, 252] width 310 height 37
type textarea "Brokerage Local"
click at [1116, 550] on span "Save & Import" at bounding box center [1121, 550] width 43 height 11
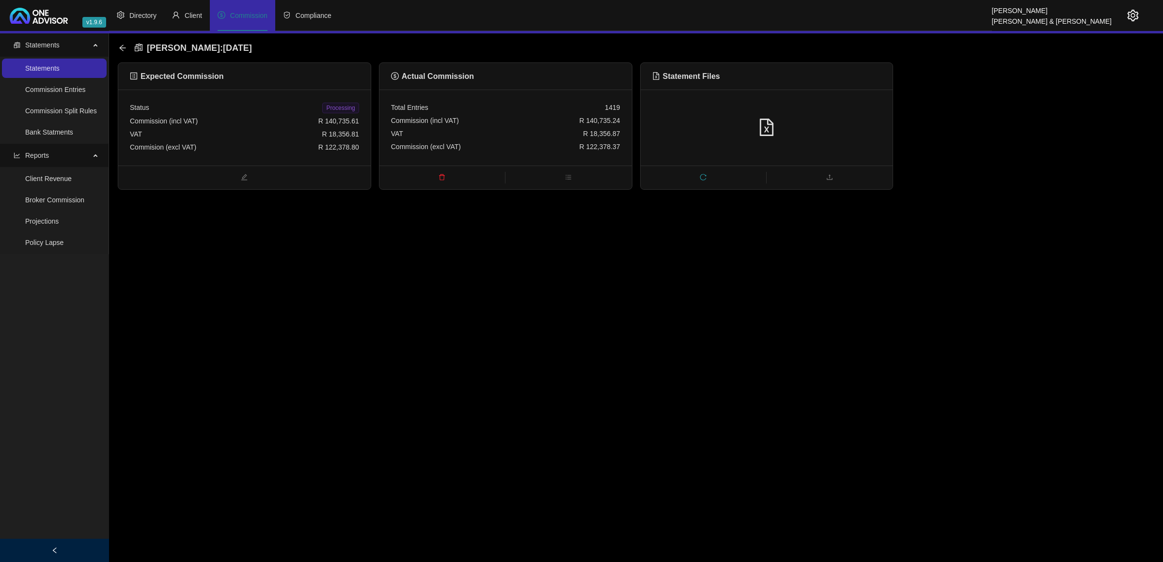
click at [332, 105] on span "Processing" at bounding box center [340, 108] width 36 height 11
click at [124, 51] on icon "arrow-left" at bounding box center [123, 48] width 8 height 8
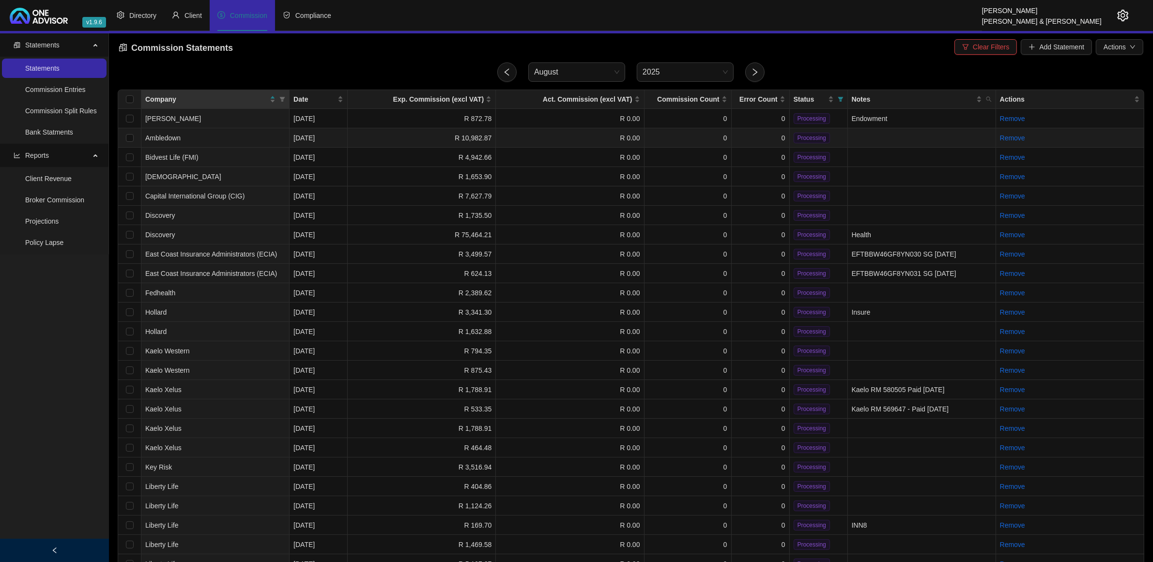
click at [393, 140] on td "R 10,982.87" at bounding box center [422, 137] width 148 height 19
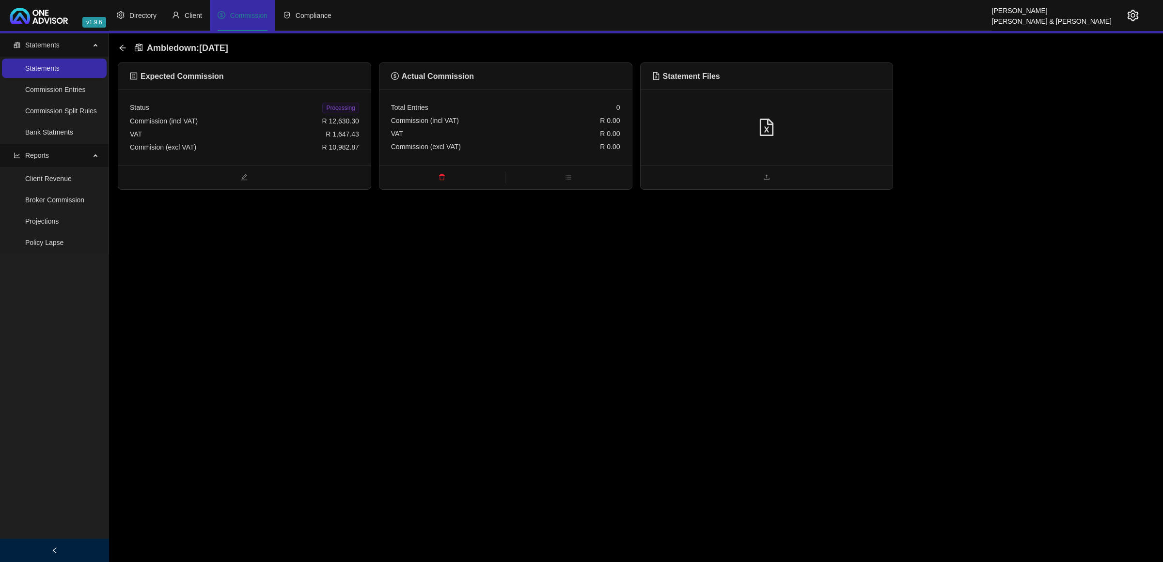
click at [757, 138] on div at bounding box center [766, 128] width 252 height 76
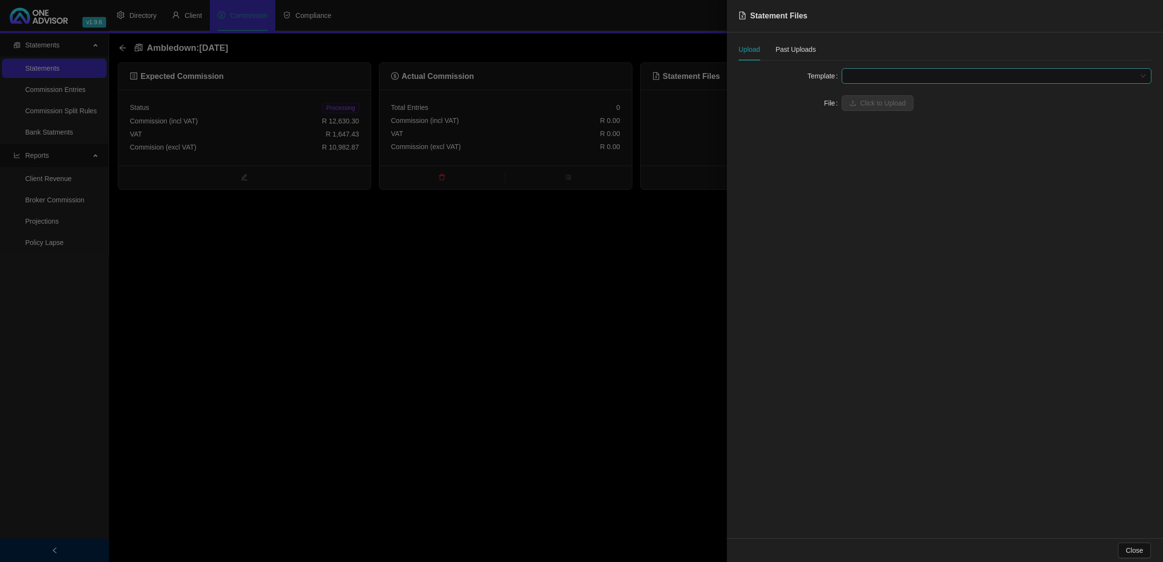
click at [872, 79] on span at bounding box center [996, 76] width 298 height 15
click at [872, 98] on div "Ambledown" at bounding box center [996, 95] width 294 height 11
click at [872, 98] on span "Click to Upload" at bounding box center [883, 103] width 46 height 11
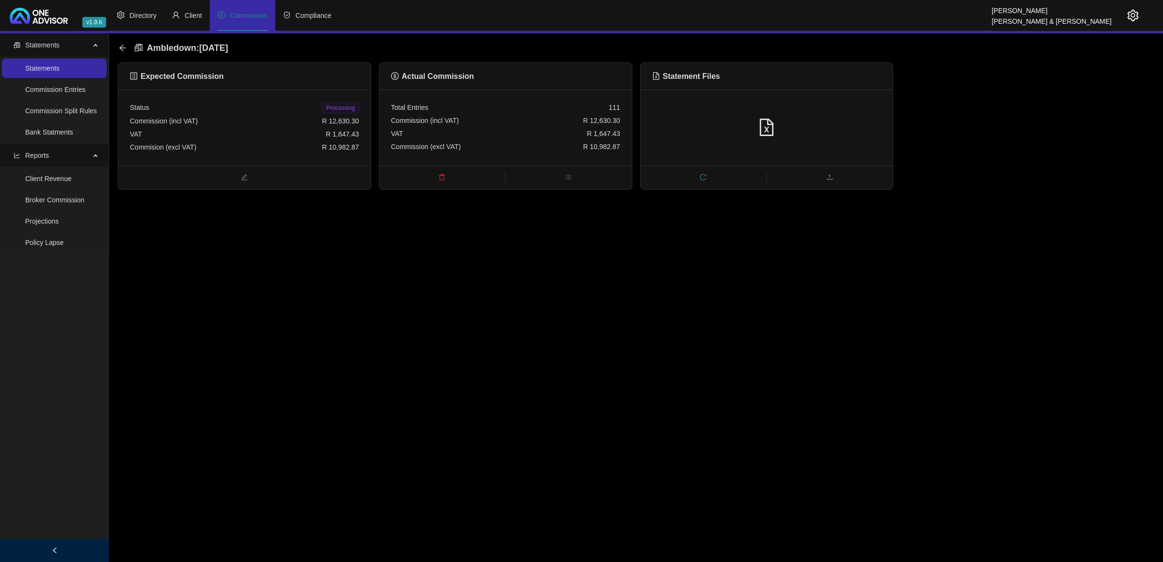
click at [345, 110] on span "Processing" at bounding box center [340, 108] width 36 height 11
click at [120, 48] on icon "arrow-left" at bounding box center [122, 48] width 6 height 6
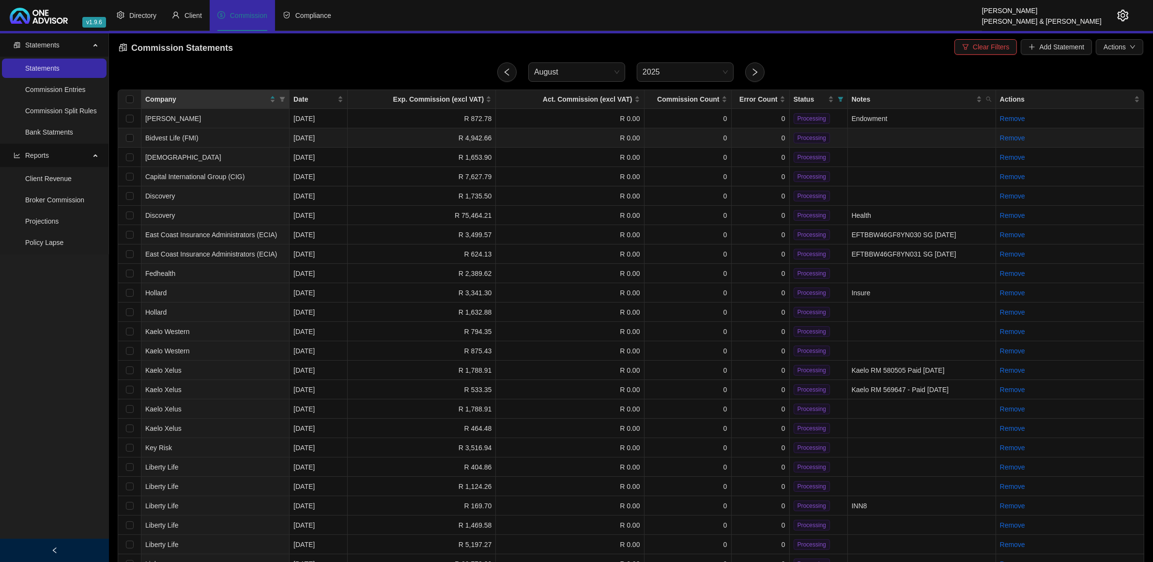
click at [248, 143] on td "Bidvest Life (FMI)" at bounding box center [215, 137] width 148 height 19
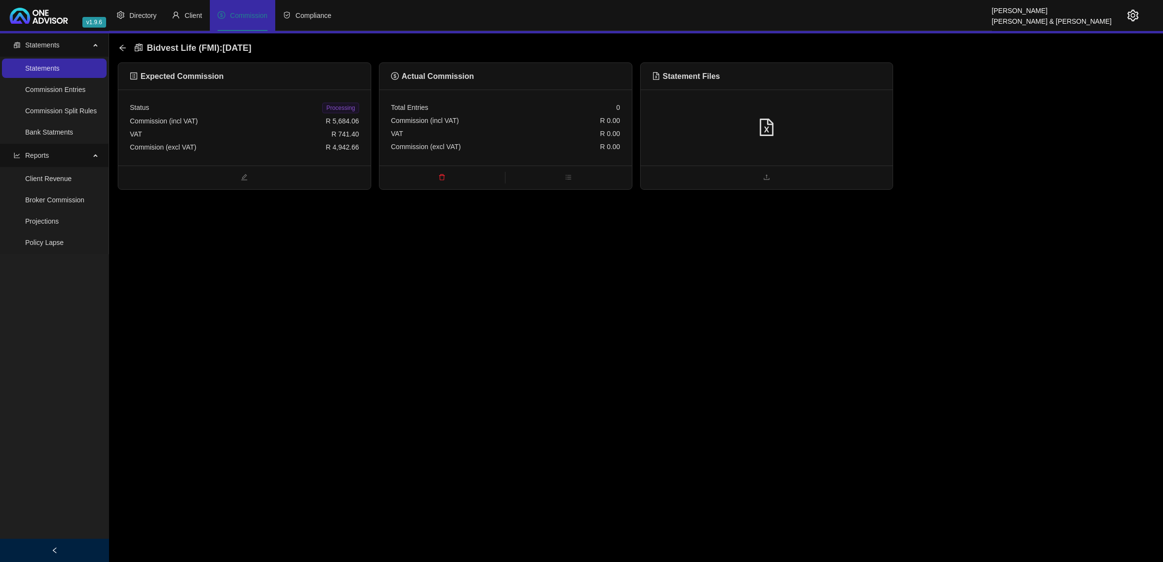
click at [746, 139] on div at bounding box center [766, 128] width 252 height 76
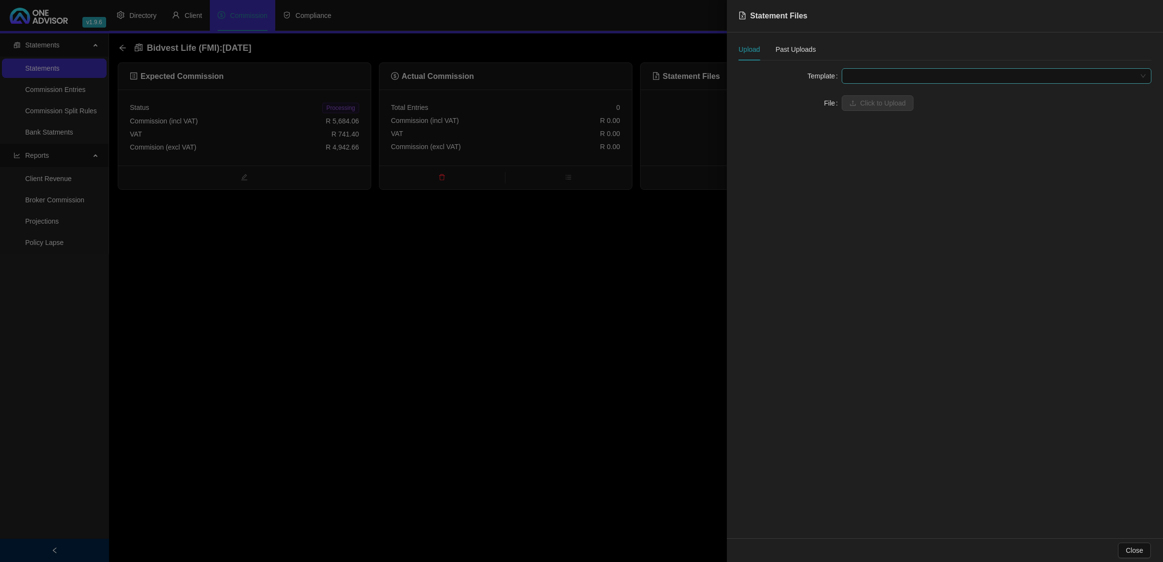
click at [873, 75] on span at bounding box center [996, 76] width 298 height 15
click at [866, 95] on div "FMI" at bounding box center [996, 95] width 294 height 11
click at [866, 96] on button "Click to Upload" at bounding box center [877, 103] width 72 height 16
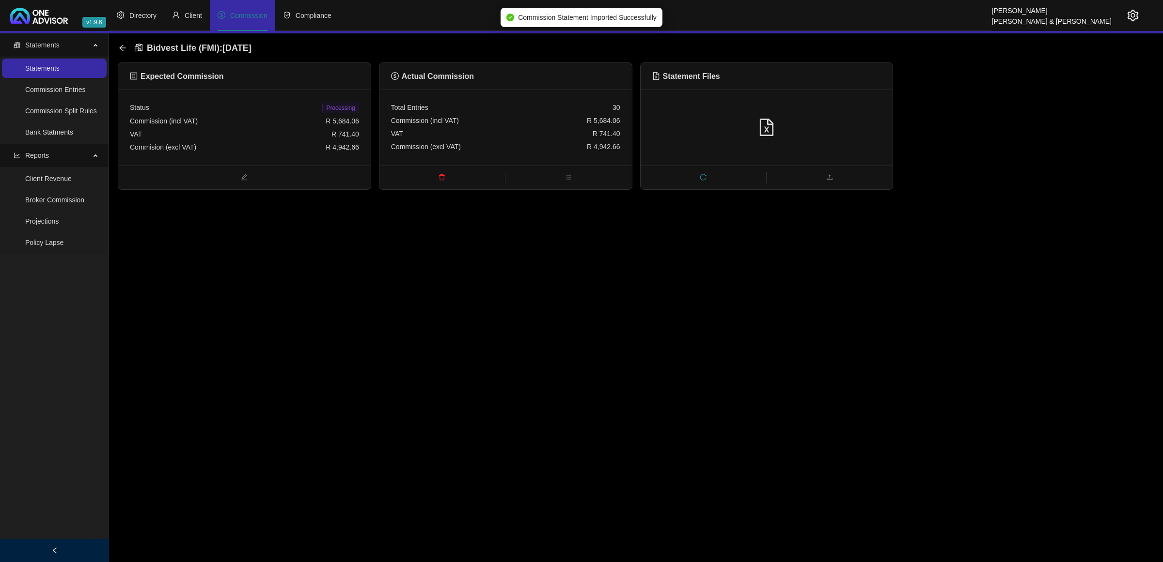
click at [341, 108] on span "Processing" at bounding box center [340, 108] width 36 height 11
click at [122, 45] on icon "arrow-left" at bounding box center [122, 48] width 6 height 6
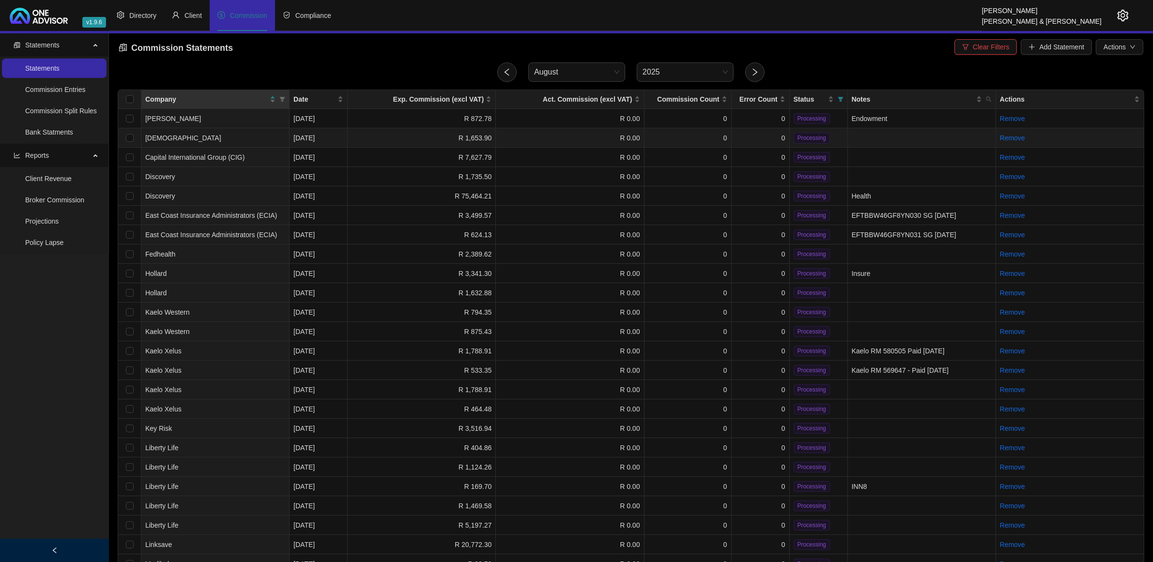
click at [273, 140] on td "[DEMOGRAPHIC_DATA]" at bounding box center [215, 137] width 148 height 19
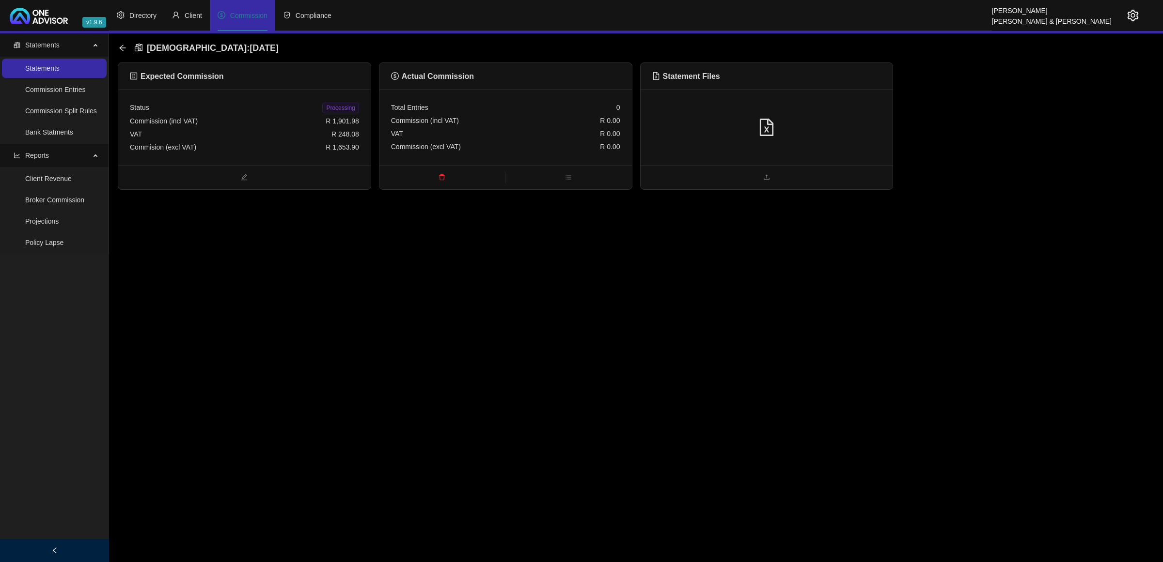
click at [766, 129] on icon "file-excel" at bounding box center [767, 127] width 14 height 17
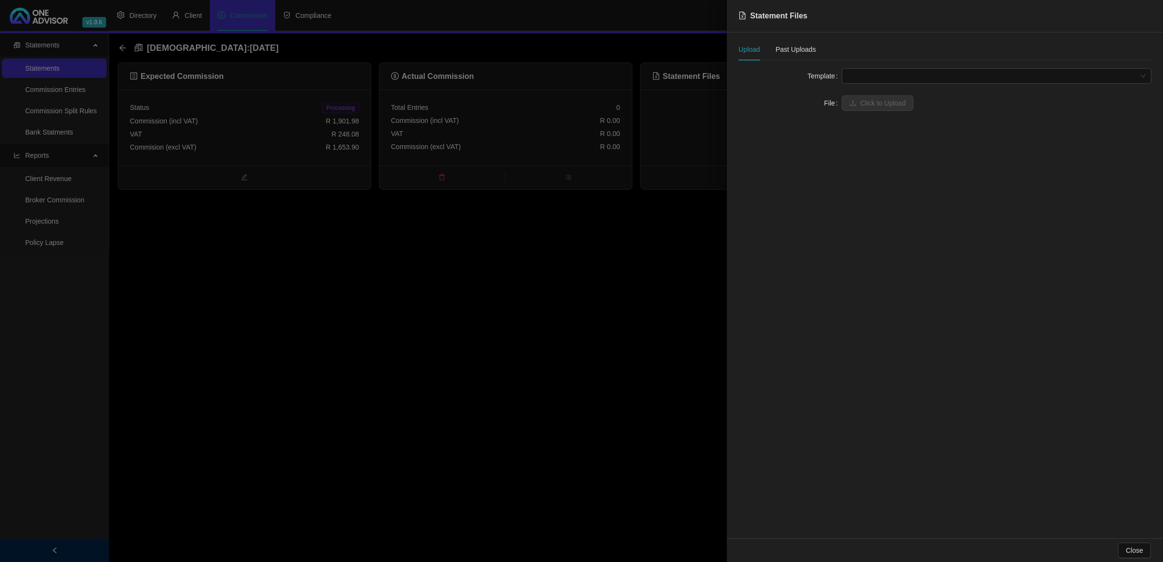
click at [875, 76] on span at bounding box center [996, 76] width 298 height 15
click at [860, 95] on div "[DEMOGRAPHIC_DATA]" at bounding box center [996, 95] width 294 height 11
click at [860, 98] on span "Click to Upload" at bounding box center [883, 103] width 46 height 11
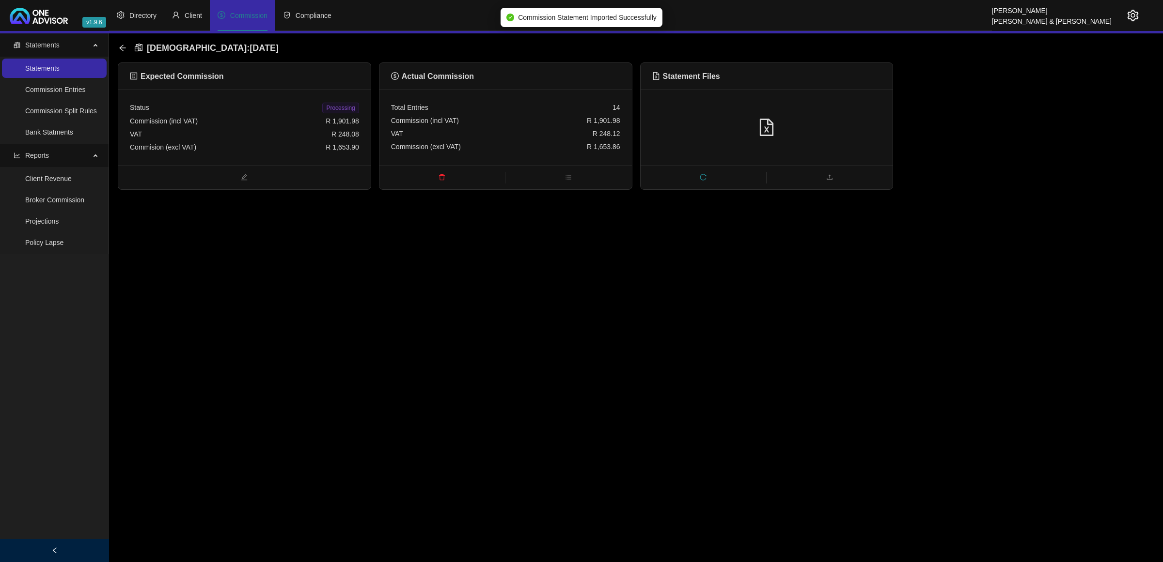
click at [339, 104] on span "Processing" at bounding box center [340, 108] width 36 height 11
click at [121, 44] on icon "arrow-left" at bounding box center [123, 48] width 8 height 8
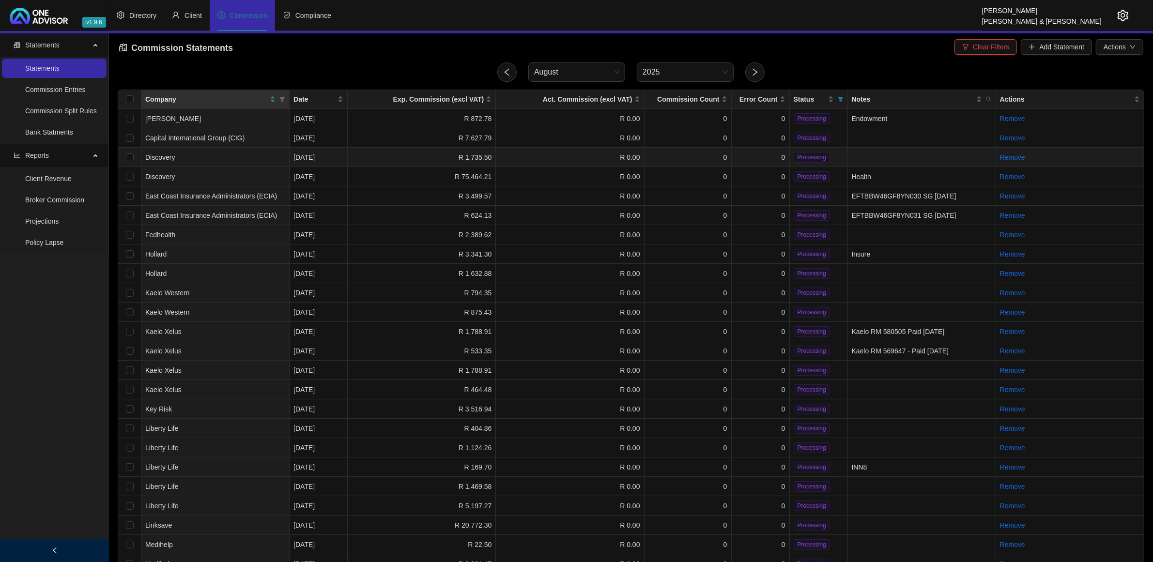
click at [287, 158] on td "Discovery" at bounding box center [215, 157] width 148 height 19
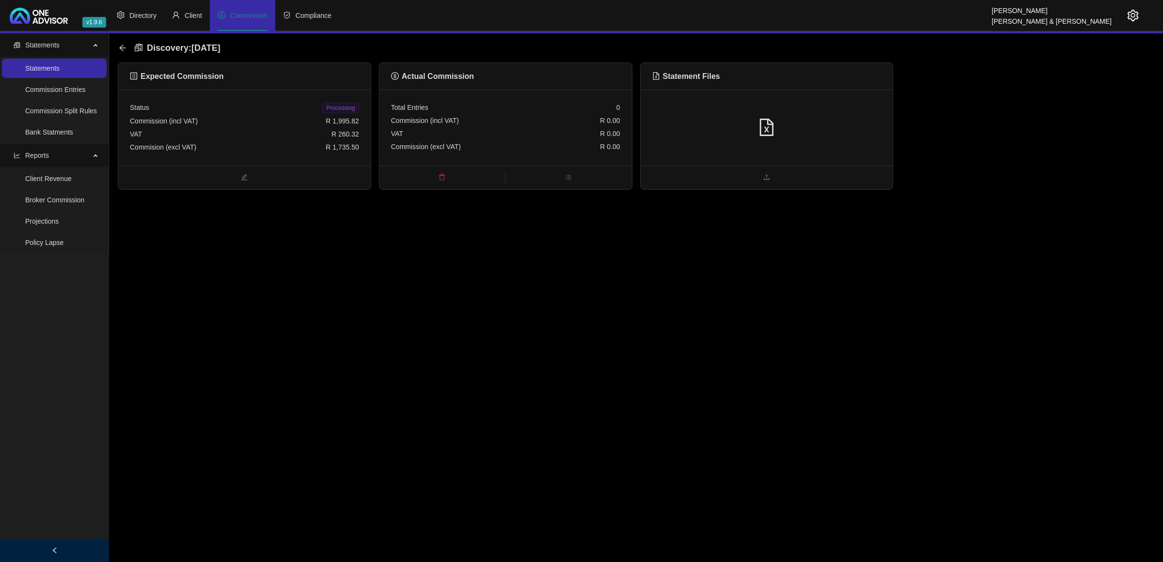
click at [744, 122] on div at bounding box center [766, 128] width 229 height 18
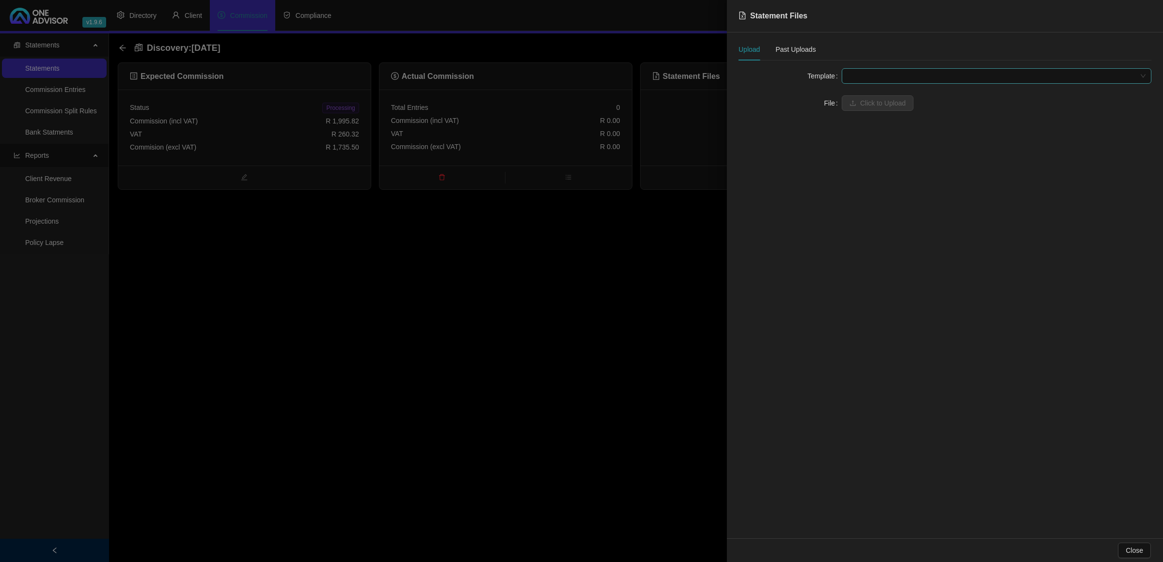
click at [848, 73] on span at bounding box center [996, 76] width 298 height 15
click at [882, 72] on span at bounding box center [996, 76] width 298 height 15
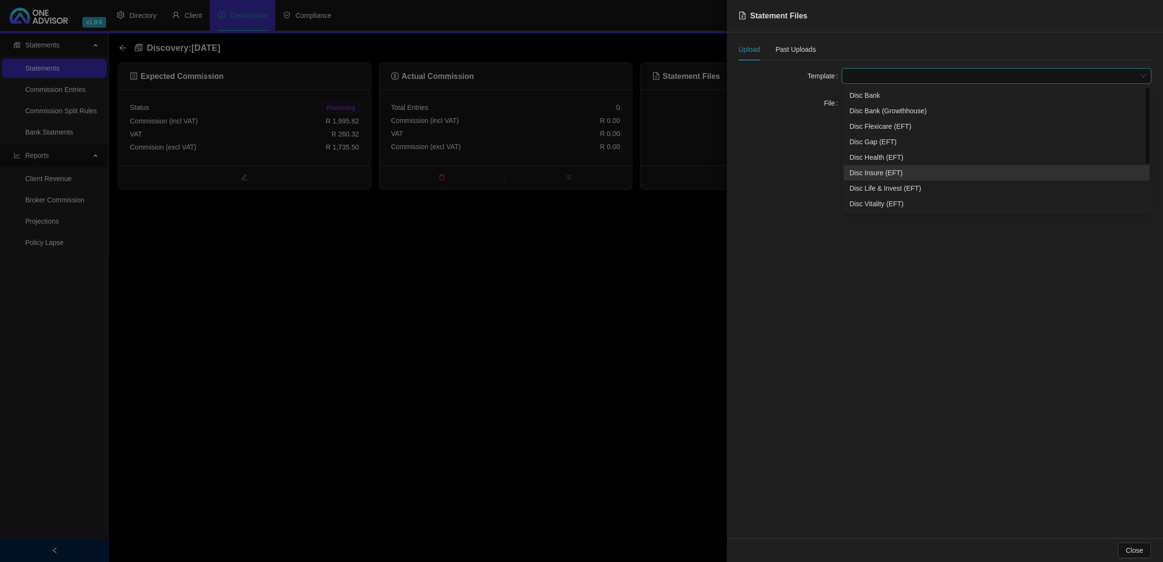
click at [889, 178] on div "Disc Insure (EFT)" at bounding box center [996, 173] width 306 height 16
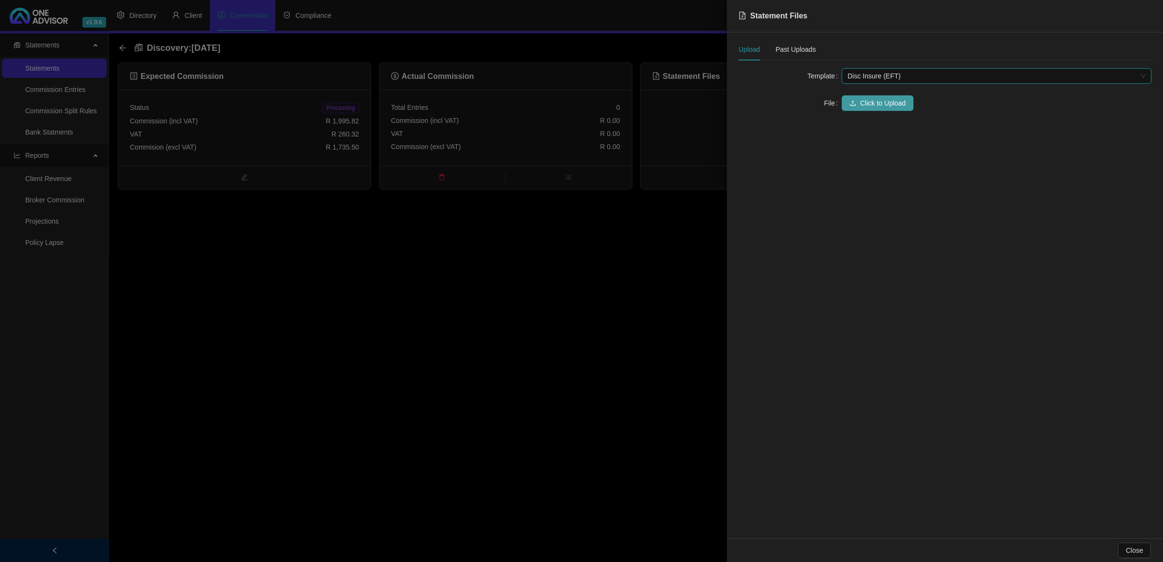
click at [874, 104] on span "Click to Upload" at bounding box center [883, 103] width 46 height 11
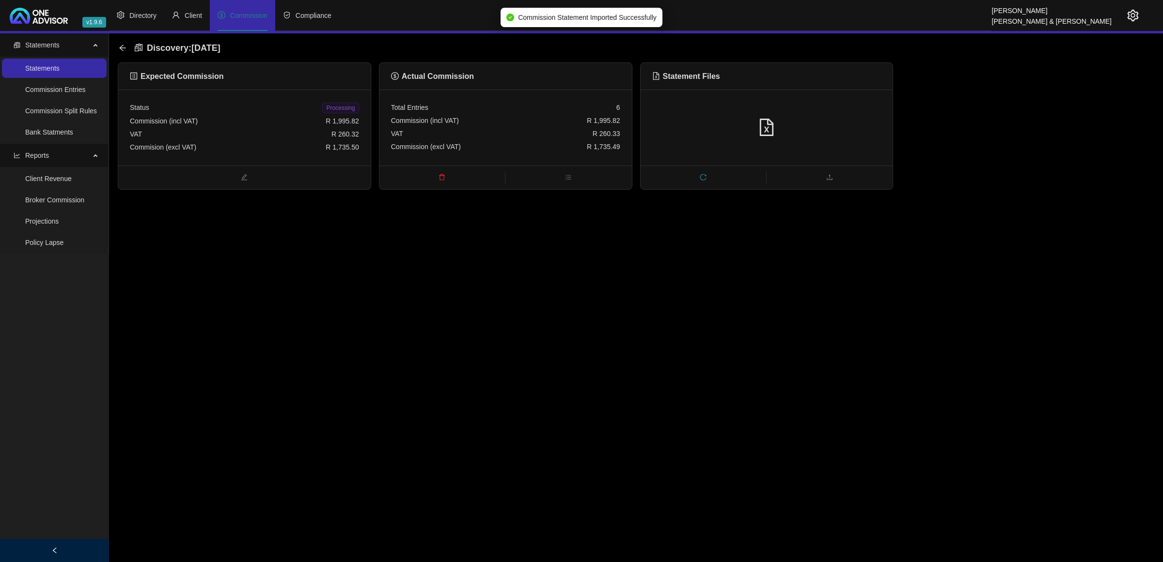
click at [295, 160] on div "Status Processing Commission (incl VAT) R 1,995.82 VAT R 260.32 Commision (excl…" at bounding box center [244, 128] width 252 height 76
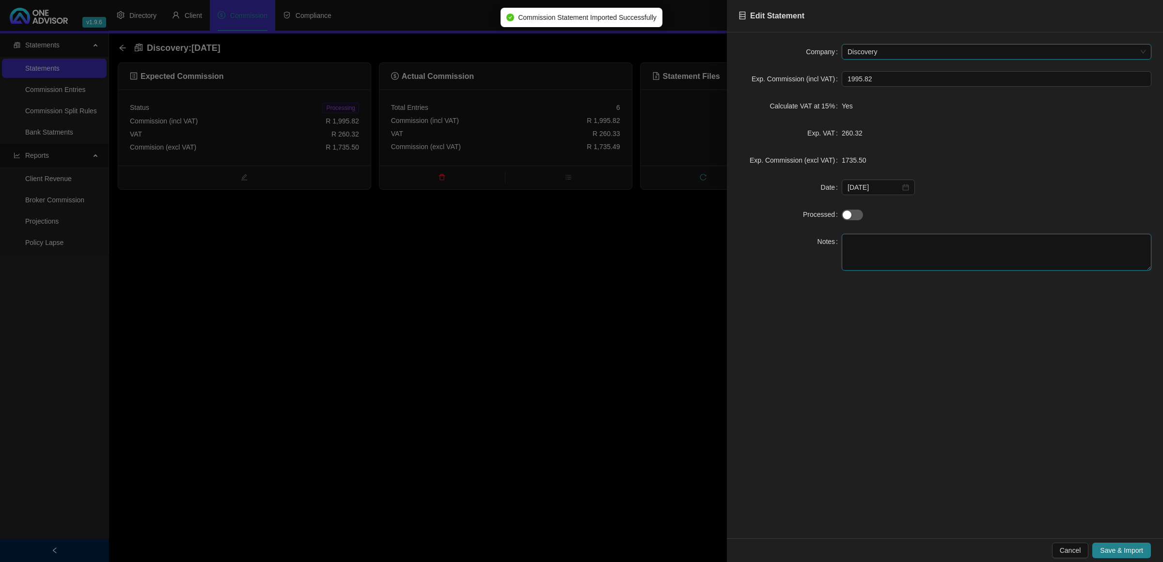
click at [935, 241] on textarea at bounding box center [996, 252] width 310 height 37
type textarea "Insure"
click at [1105, 551] on span "Save & Import" at bounding box center [1121, 550] width 43 height 11
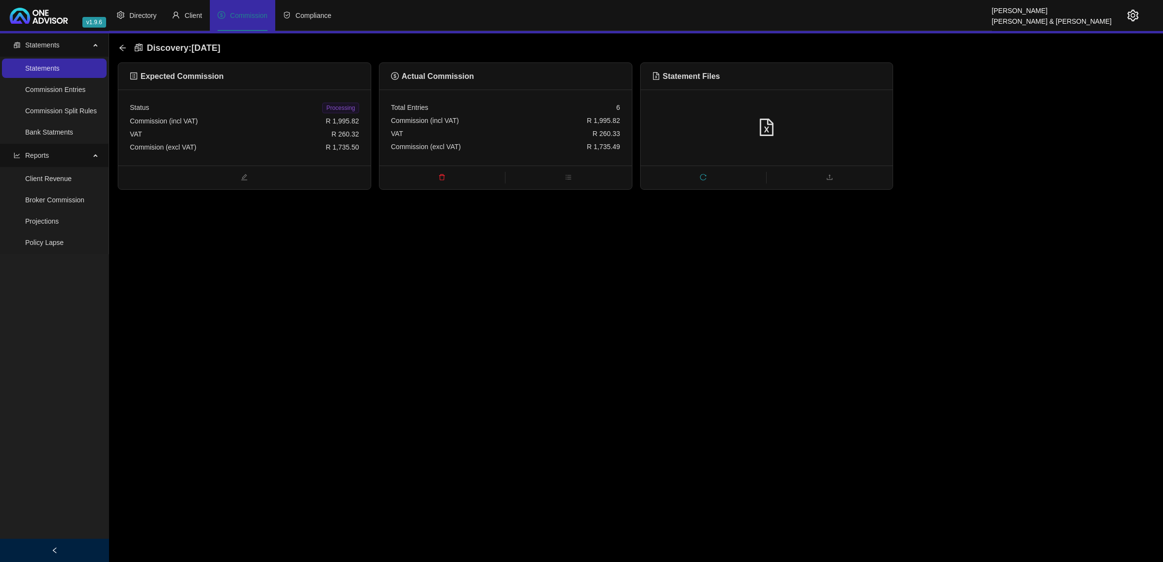
click at [332, 108] on span "Processing" at bounding box center [340, 108] width 36 height 11
click at [123, 48] on icon "arrow-left" at bounding box center [123, 48] width 8 height 8
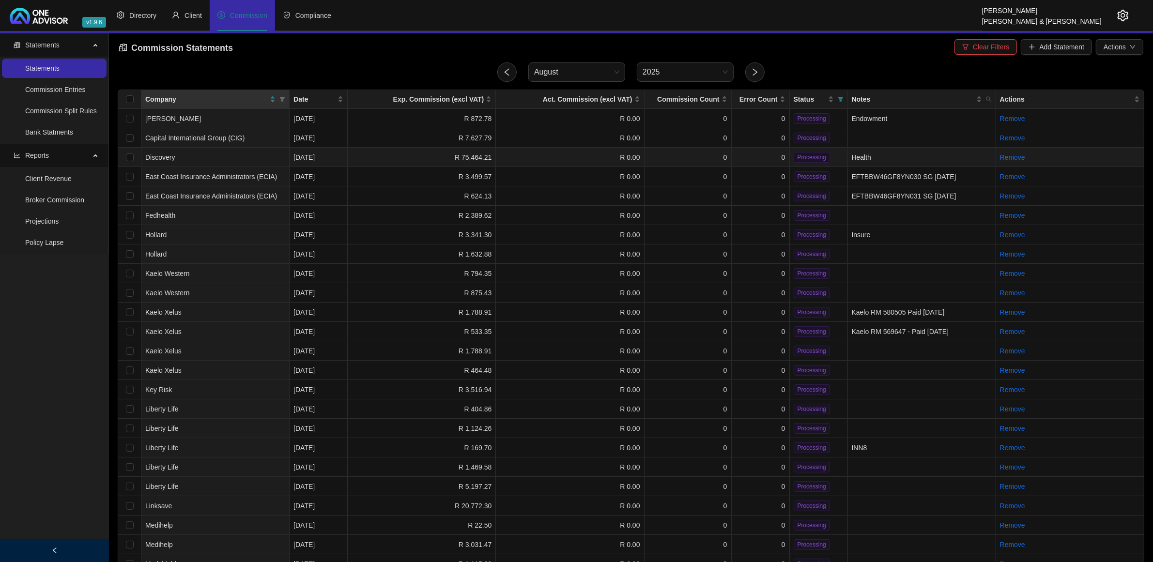
click at [748, 154] on td "0" at bounding box center [761, 157] width 58 height 19
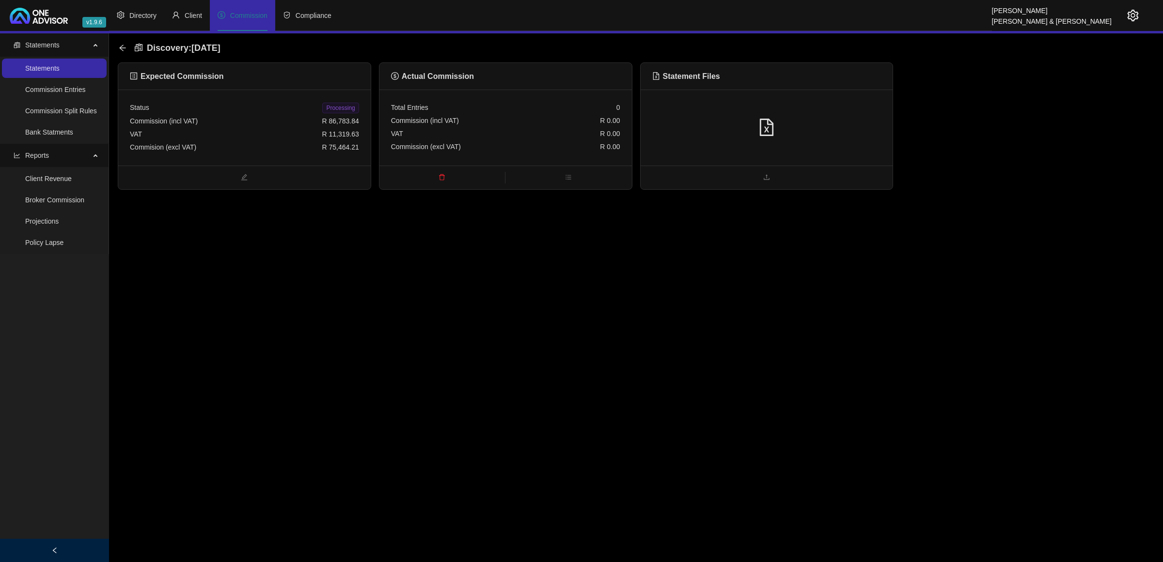
click at [870, 112] on div at bounding box center [766, 128] width 252 height 76
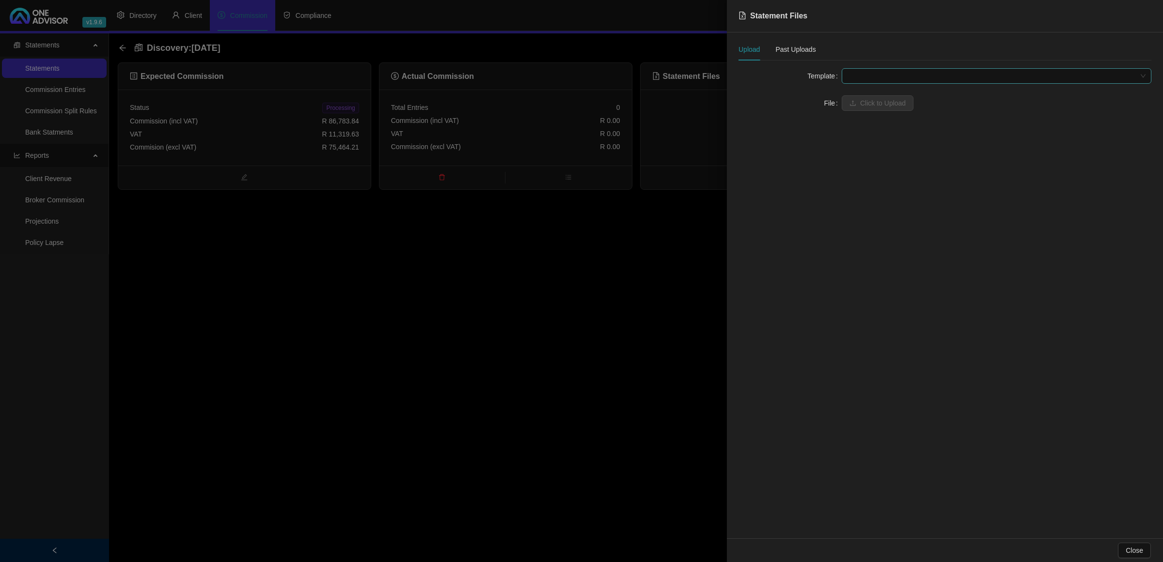
click at [923, 71] on span at bounding box center [996, 76] width 298 height 15
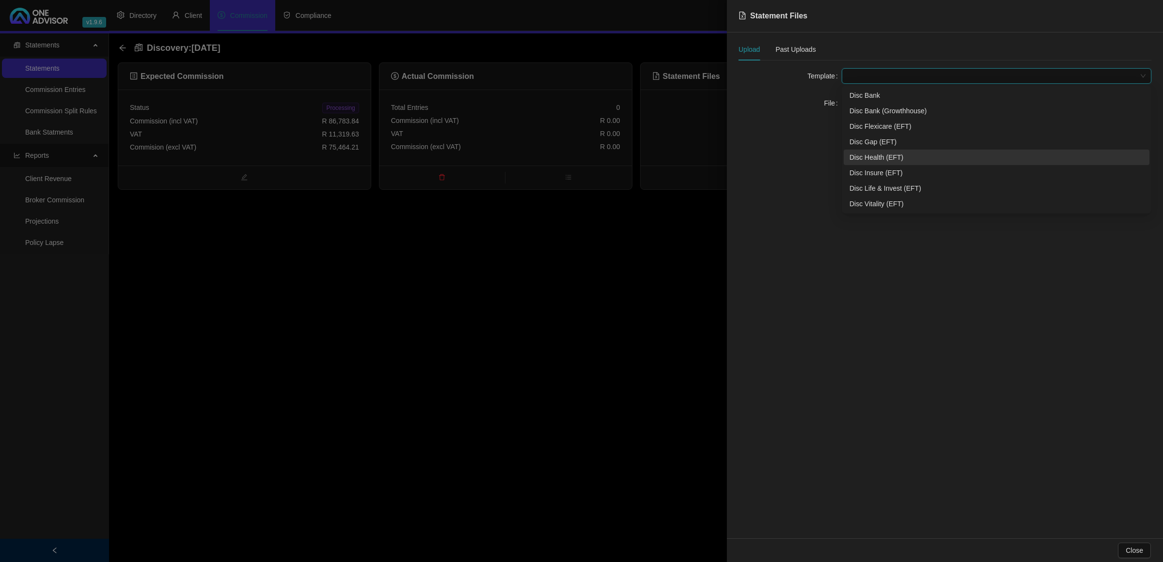
click at [870, 154] on div "Disc Health (EFT)" at bounding box center [996, 157] width 294 height 11
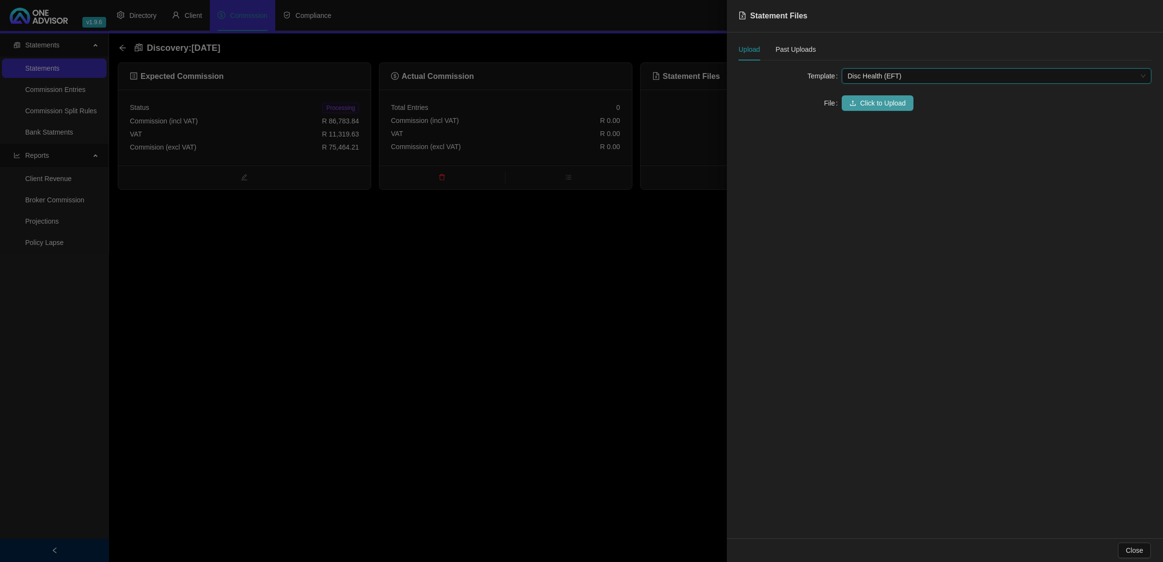
click at [902, 108] on span "Click to Upload" at bounding box center [883, 103] width 46 height 11
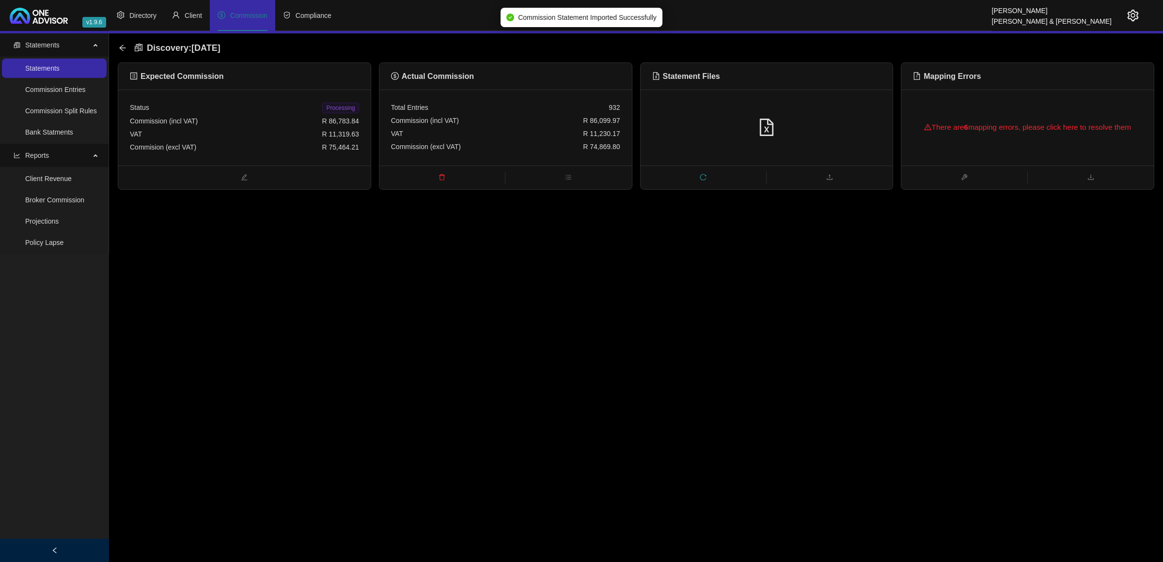
click at [1028, 132] on div "There are 6 mapping errors, please click here to resolve them" at bounding box center [1027, 127] width 229 height 31
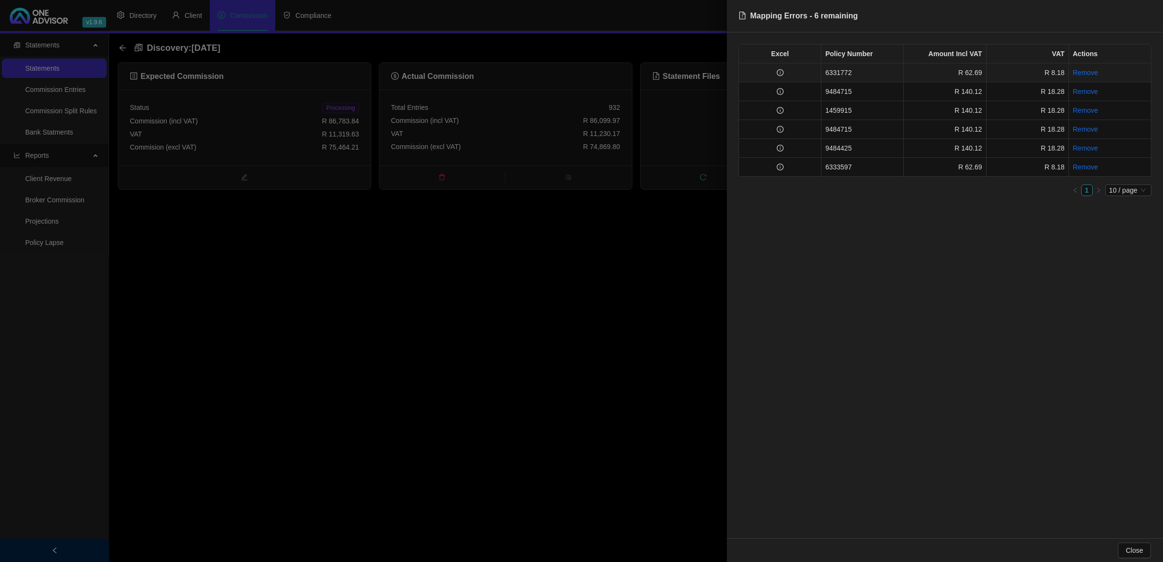
click at [815, 75] on td at bounding box center [780, 72] width 82 height 19
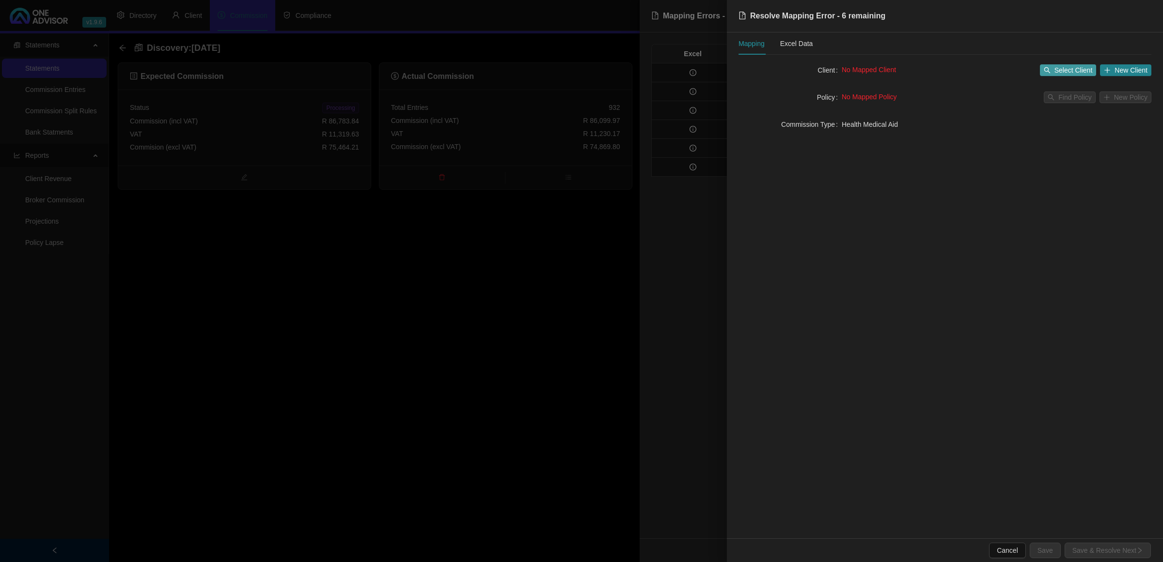
click at [1061, 76] on button "Select Client" at bounding box center [1068, 70] width 57 height 12
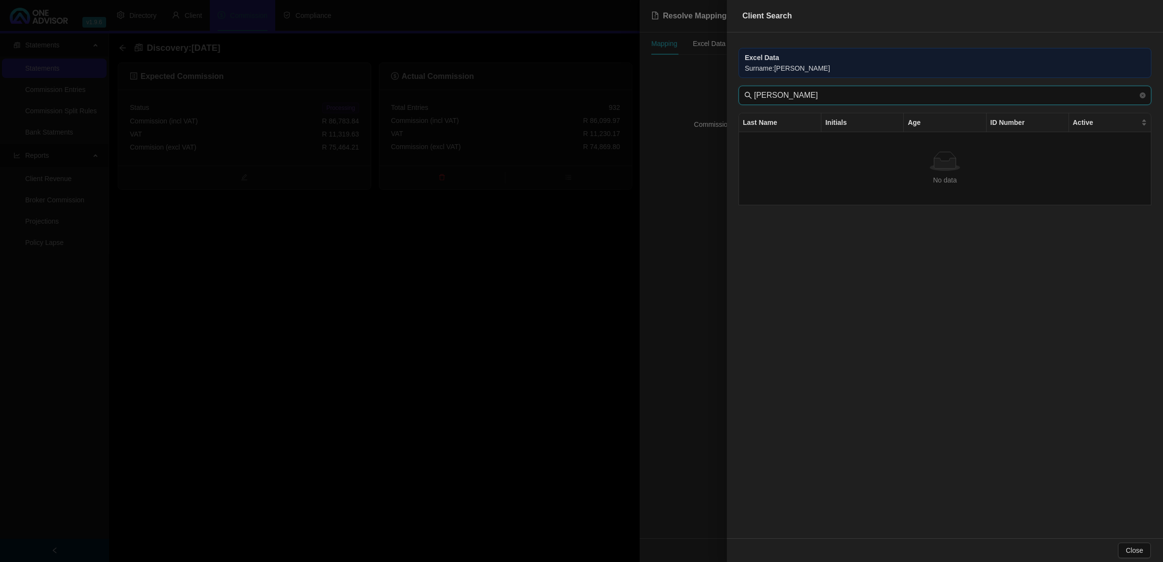
drag, startPoint x: 780, startPoint y: 98, endPoint x: 705, endPoint y: 98, distance: 75.6
click at [705, 98] on div "Client Search Excel Data Surname : [PERSON_NAME] [PERSON_NAME] Last Name Initia…" at bounding box center [581, 281] width 1163 height 562
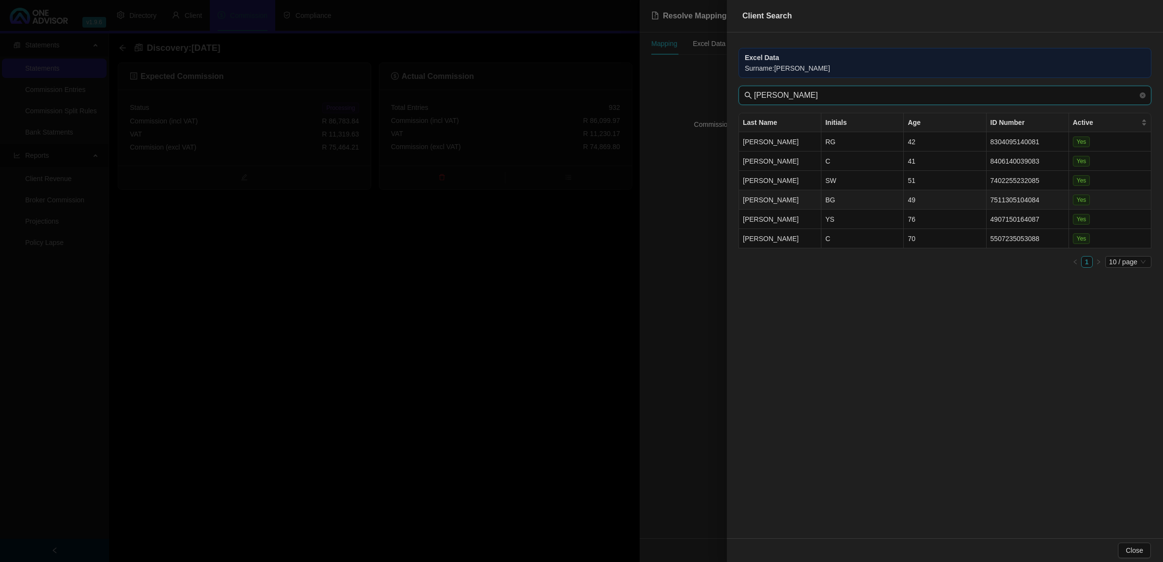
type input "[PERSON_NAME]"
drag, startPoint x: 859, startPoint y: 199, endPoint x: 894, endPoint y: 178, distance: 40.9
click at [858, 200] on td "BG" at bounding box center [862, 199] width 82 height 19
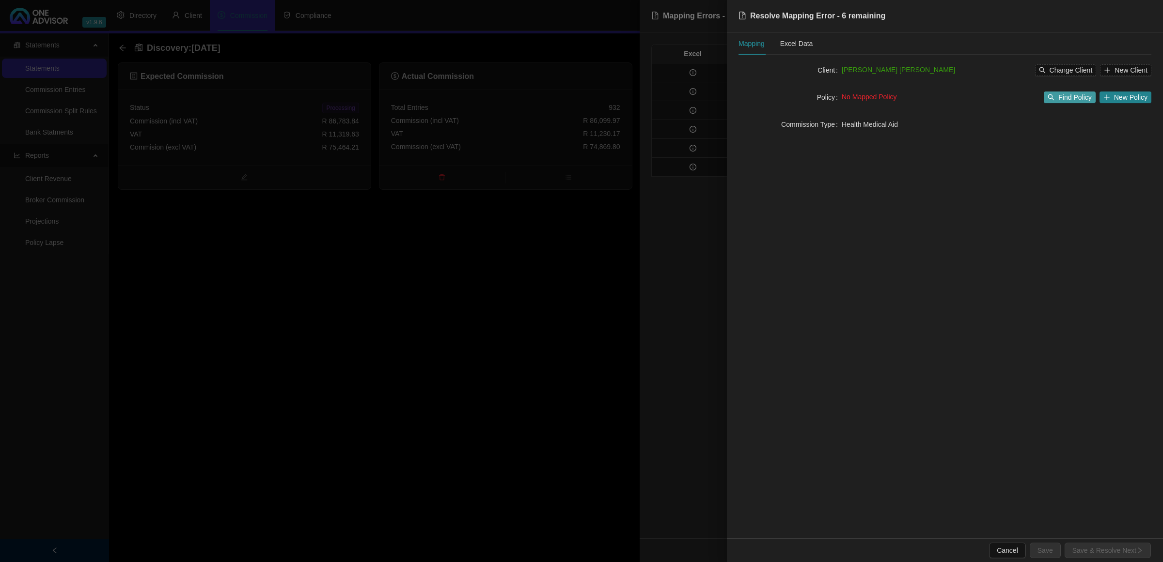
click at [1069, 95] on span "Find Policy" at bounding box center [1074, 97] width 33 height 11
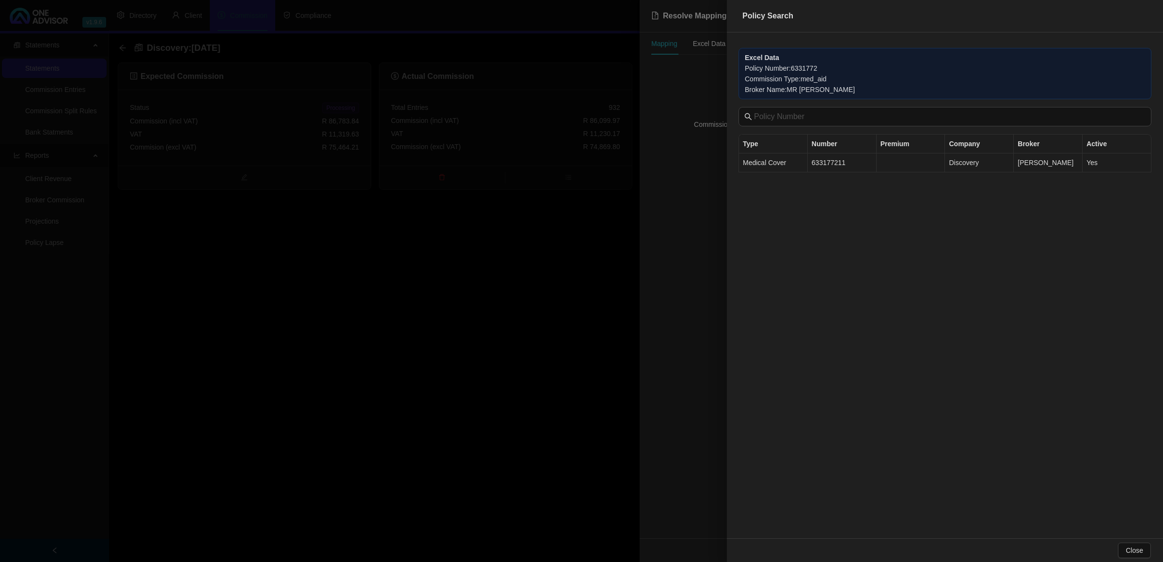
click at [837, 169] on td "633177211" at bounding box center [842, 163] width 69 height 19
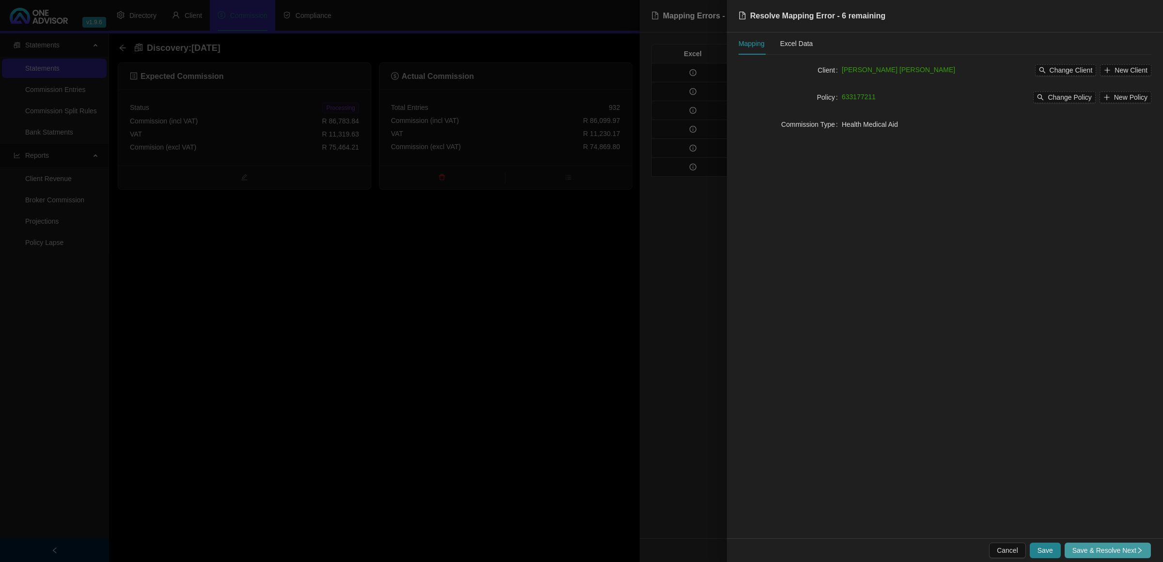
click at [1093, 546] on span "Save & Resolve Next" at bounding box center [1107, 550] width 71 height 11
click at [1059, 65] on span "Select Client" at bounding box center [1073, 70] width 38 height 11
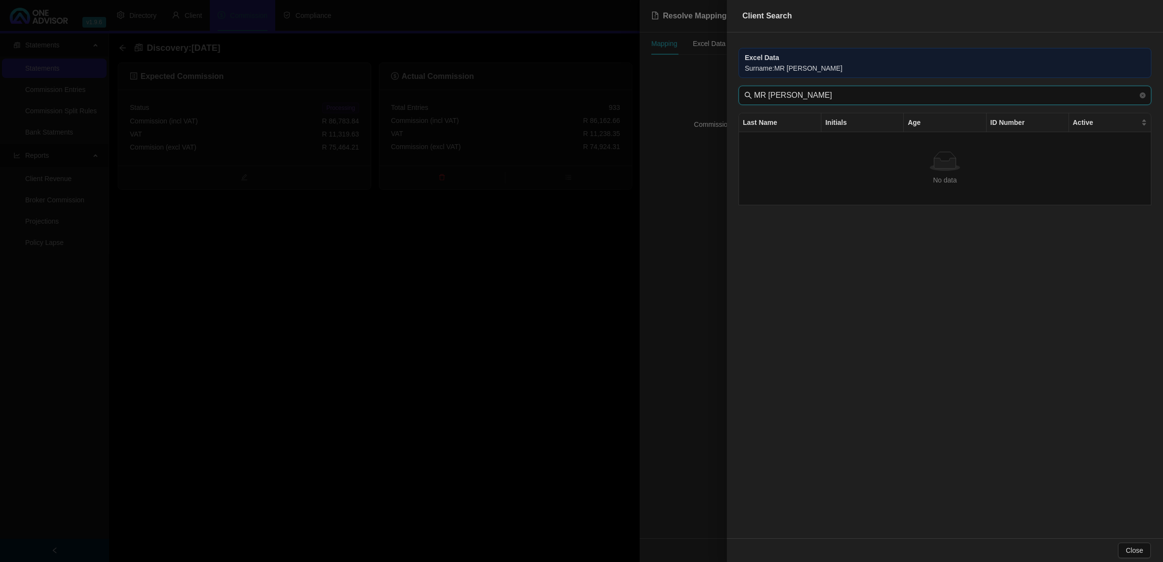
drag, startPoint x: 780, startPoint y: 102, endPoint x: 693, endPoint y: 93, distance: 88.1
click at [693, 93] on div "Client Search Excel Data Surname : MR [PERSON_NAME] MR [PERSON_NAME] Last Name …" at bounding box center [581, 281] width 1163 height 562
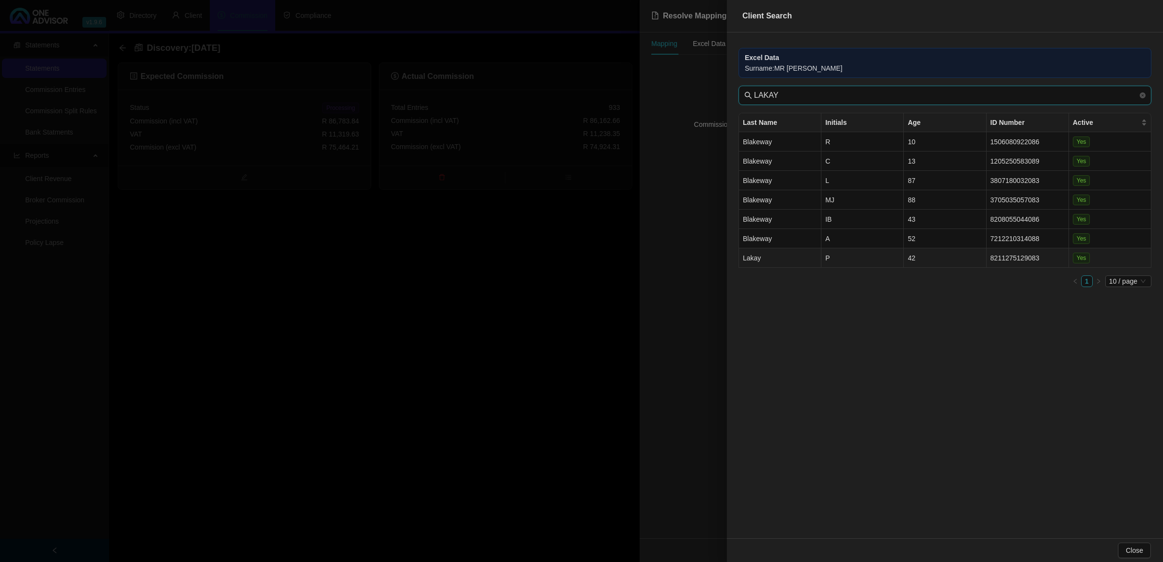
type input "LAKAY"
click at [897, 257] on td "P" at bounding box center [862, 258] width 82 height 19
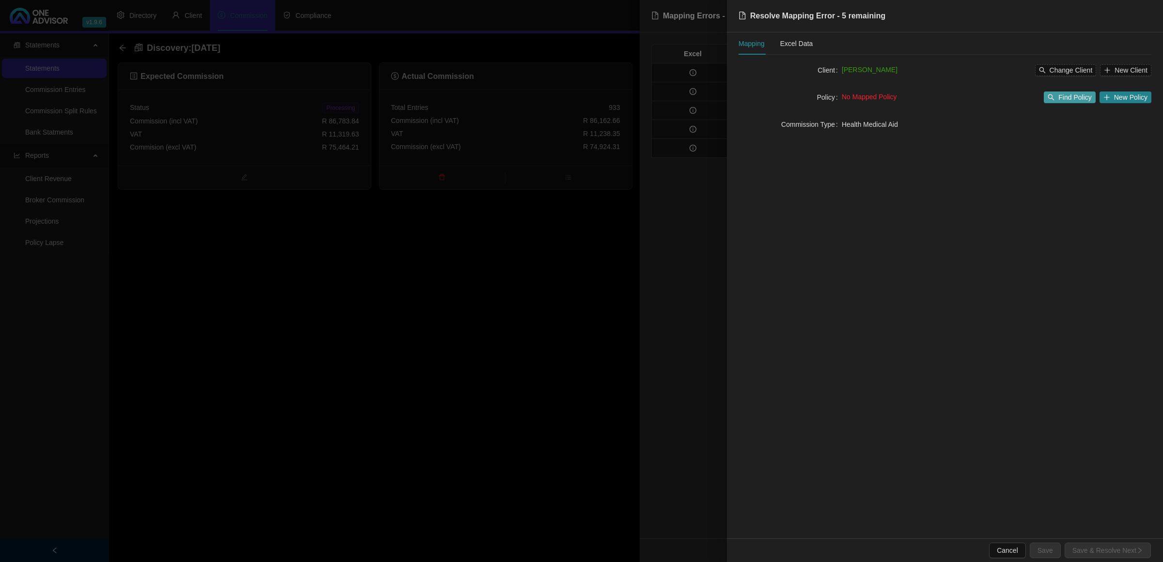
click at [1062, 96] on span "Find Policy" at bounding box center [1074, 97] width 33 height 11
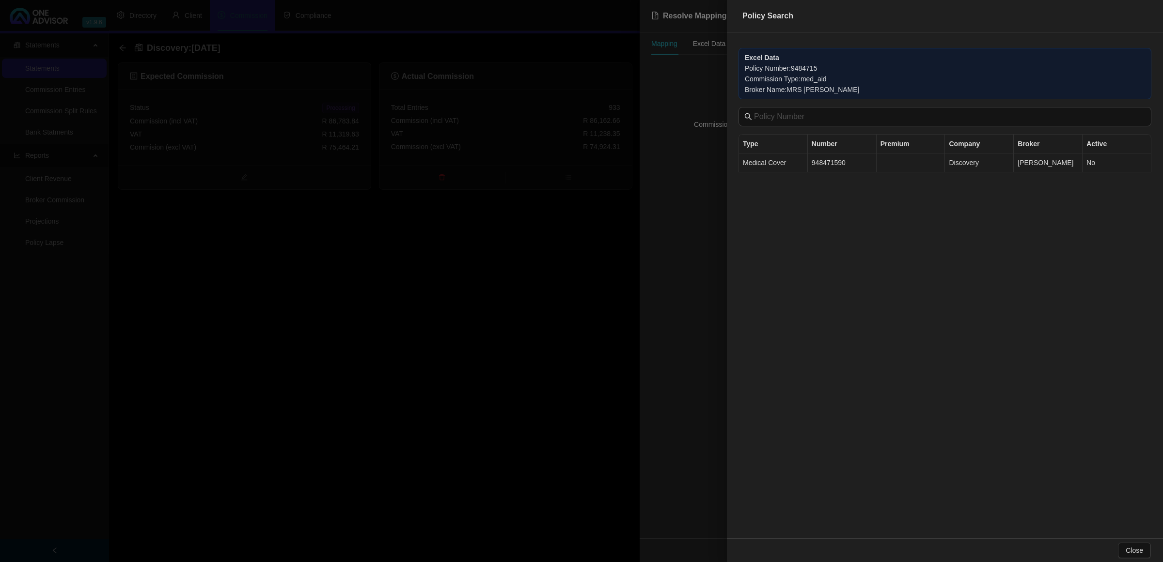
click at [832, 167] on td "948471590" at bounding box center [842, 163] width 69 height 19
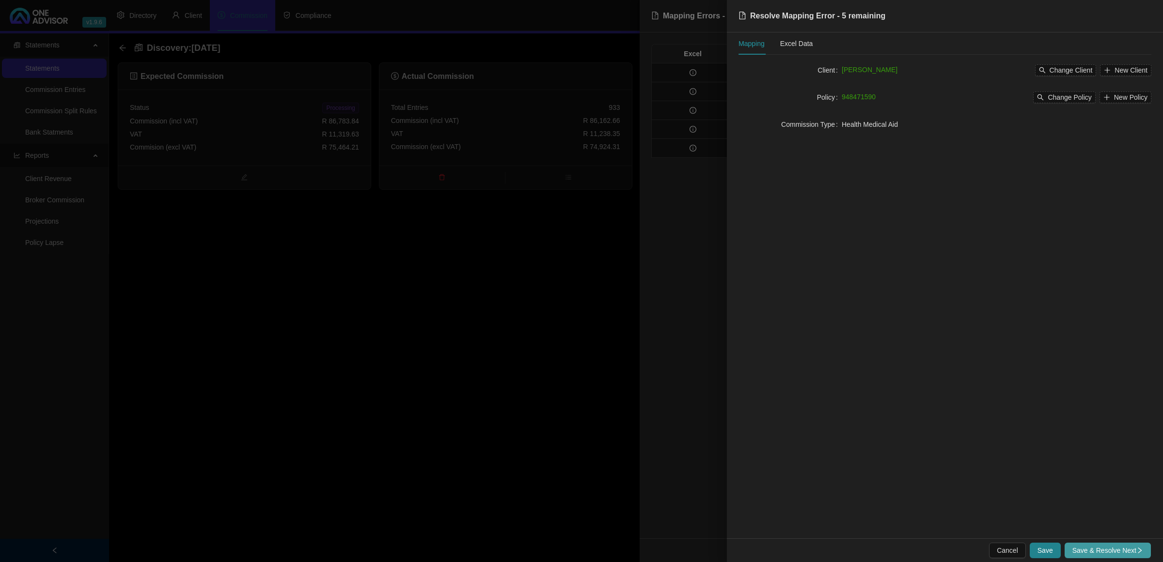
click at [1098, 550] on span "Save & Resolve Next" at bounding box center [1107, 550] width 71 height 11
click at [1077, 76] on button "Select Client" at bounding box center [1068, 70] width 57 height 12
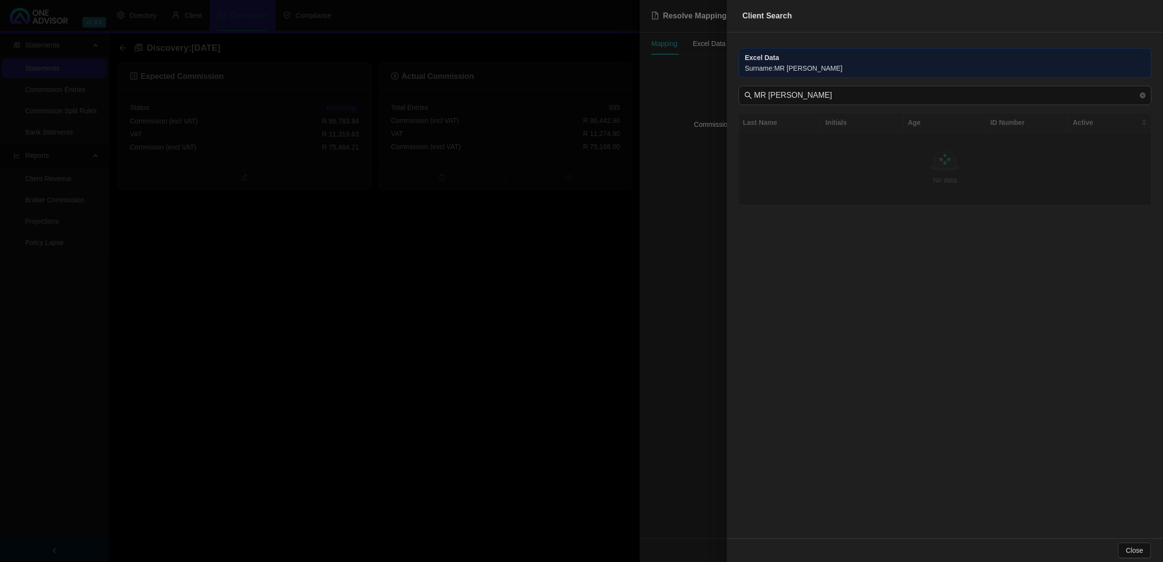
drag, startPoint x: 1077, startPoint y: 76, endPoint x: 1076, endPoint y: 69, distance: 6.3
click at [1076, 69] on div "Surname : MR [PERSON_NAME]" at bounding box center [945, 68] width 400 height 11
drag, startPoint x: 778, startPoint y: 99, endPoint x: 500, endPoint y: 98, distance: 277.1
click at [500, 98] on div "Client Search Excel Data Surname : MR [PERSON_NAME] MR [PERSON_NAME] DADDY Last…" at bounding box center [581, 281] width 1163 height 562
type input "DADDY"
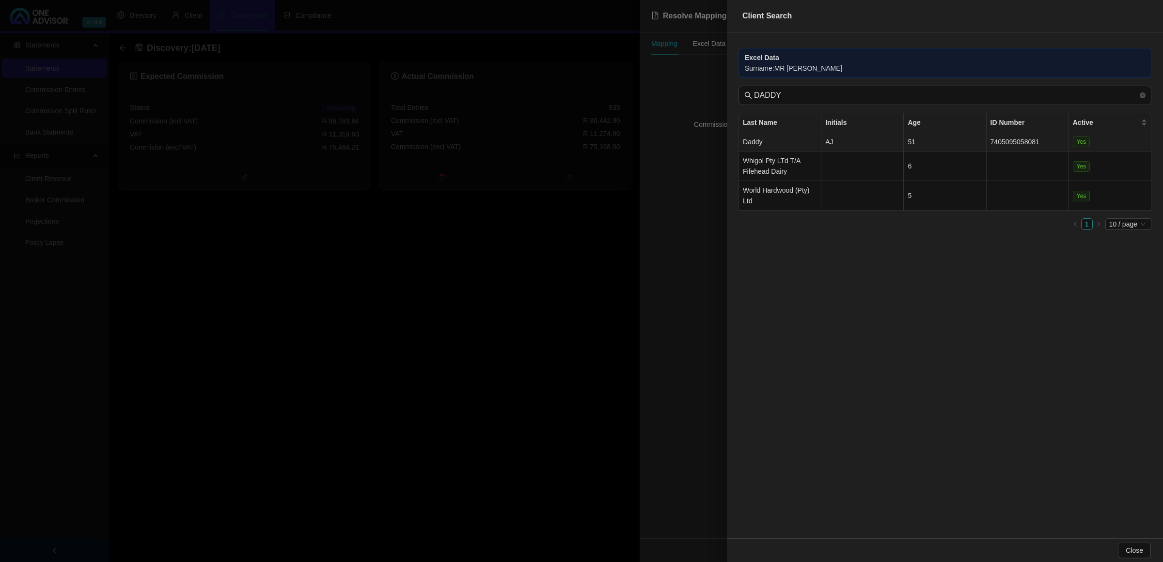
click at [756, 139] on td "Daddy" at bounding box center [780, 141] width 82 height 19
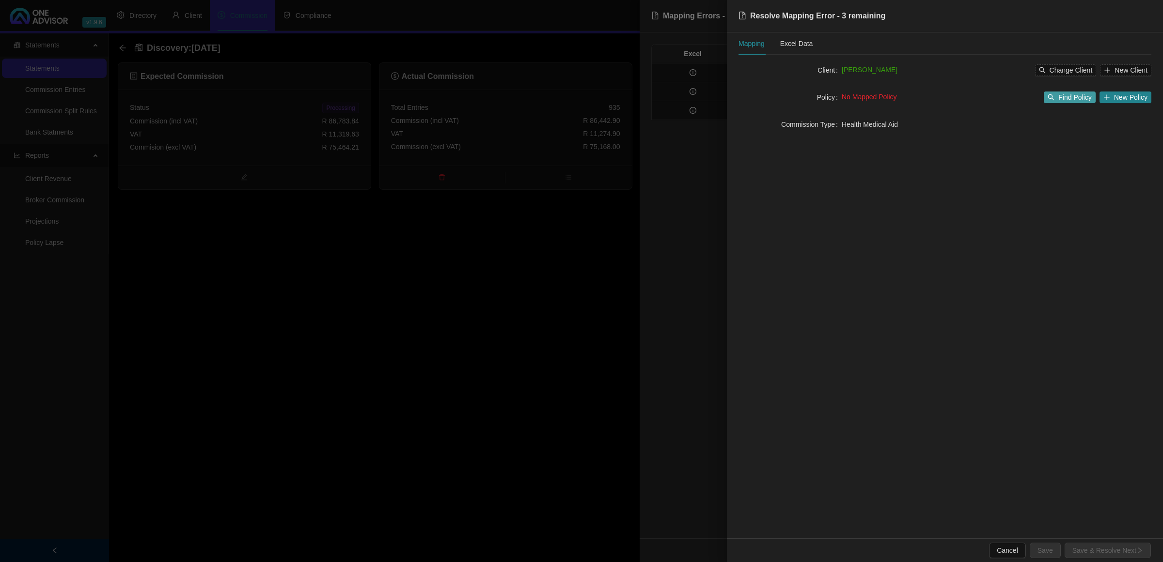
click at [1072, 93] on span "Find Policy" at bounding box center [1074, 97] width 33 height 11
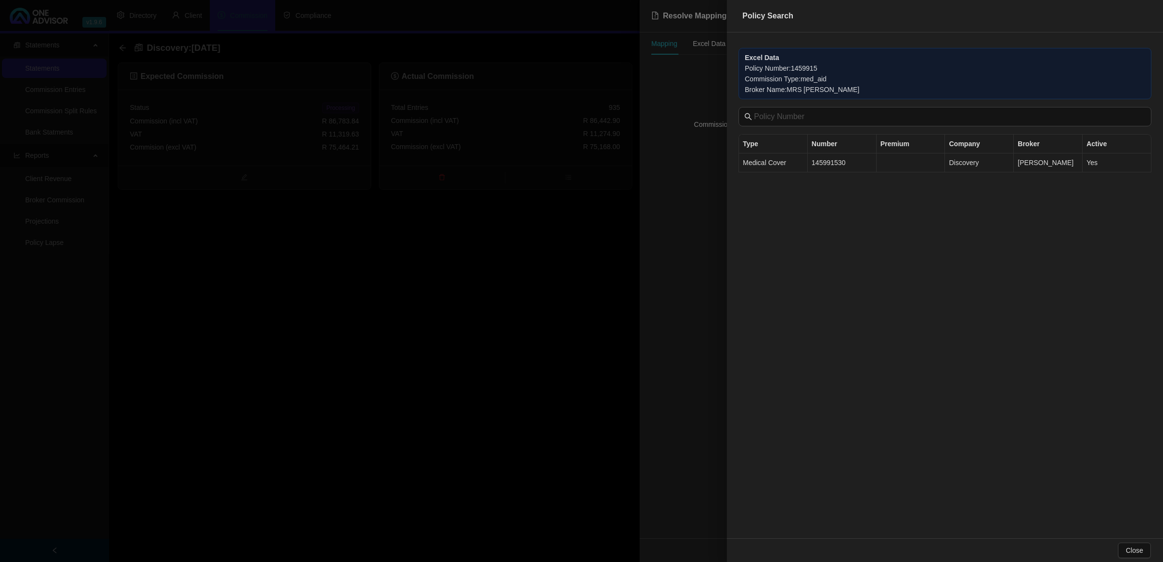
click at [844, 166] on td "145991530" at bounding box center [842, 163] width 69 height 19
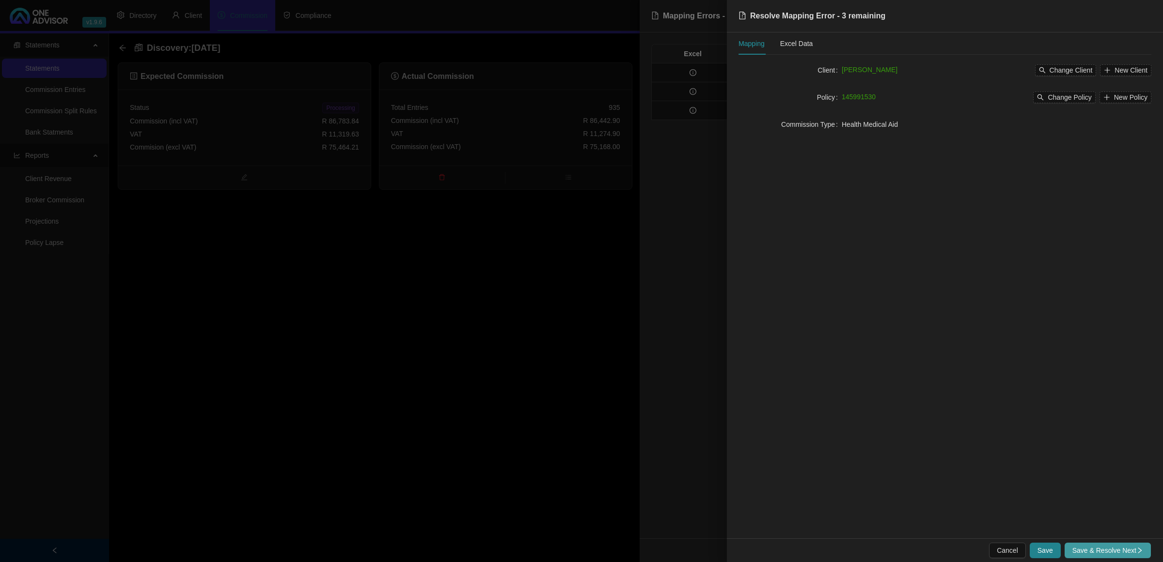
click at [1124, 548] on span "Save & Resolve Next" at bounding box center [1107, 550] width 71 height 11
click at [1060, 67] on span "Select Client" at bounding box center [1073, 70] width 38 height 11
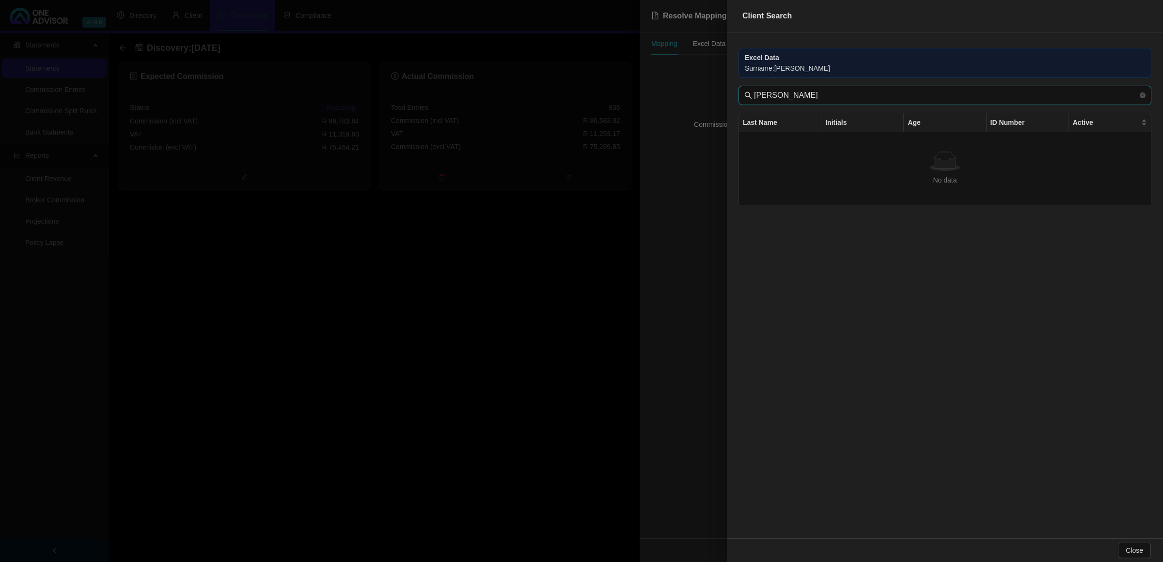
drag, startPoint x: 781, startPoint y: 96, endPoint x: 547, endPoint y: 78, distance: 234.6
click at [547, 82] on div "Client Search Excel Data Surname : [PERSON_NAME] [PERSON_NAME] Last Name Initia…" at bounding box center [581, 281] width 1163 height 562
type input "FOURIE"
click at [824, 204] on td "VP" at bounding box center [862, 210] width 82 height 19
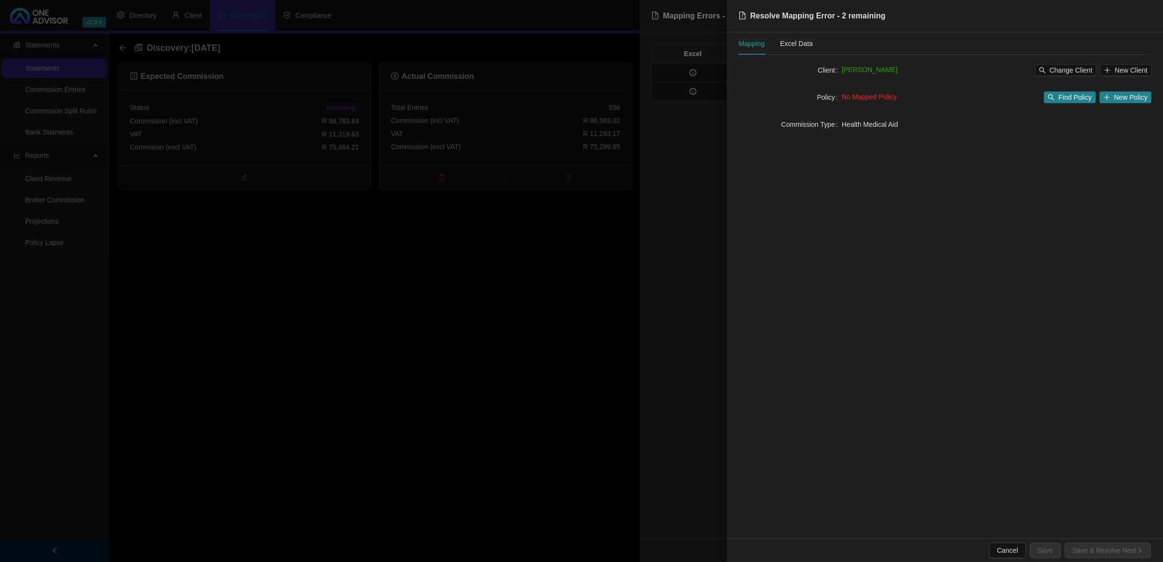
click at [1061, 91] on div "No Mapped Policy Find Policy New Policy" at bounding box center [996, 98] width 310 height 16
click at [1061, 95] on span "Find Policy" at bounding box center [1074, 97] width 33 height 11
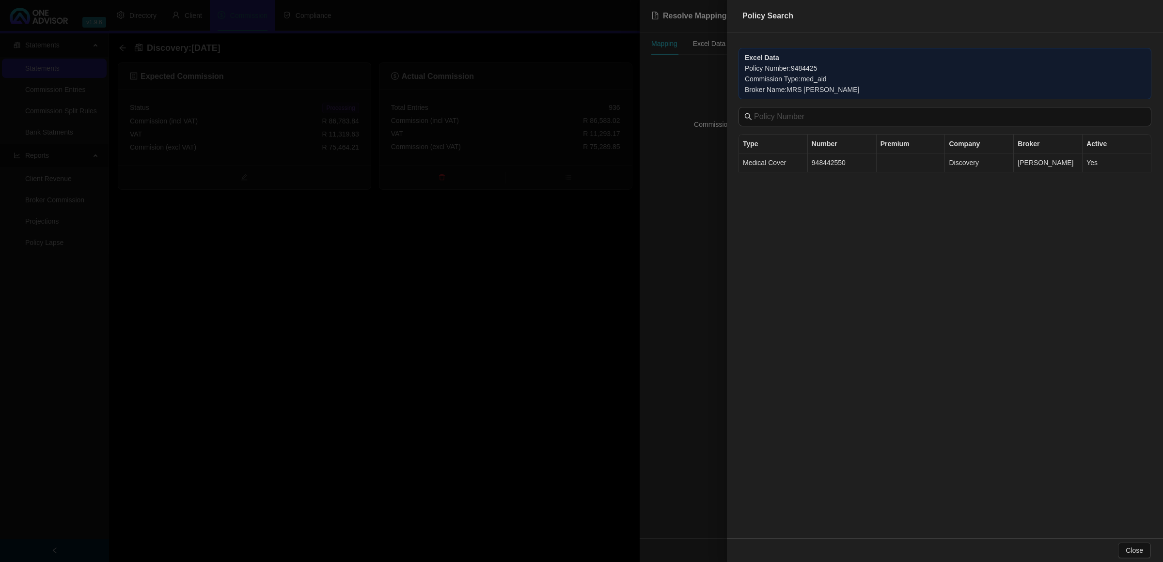
click at [844, 166] on td "948442550" at bounding box center [842, 163] width 69 height 19
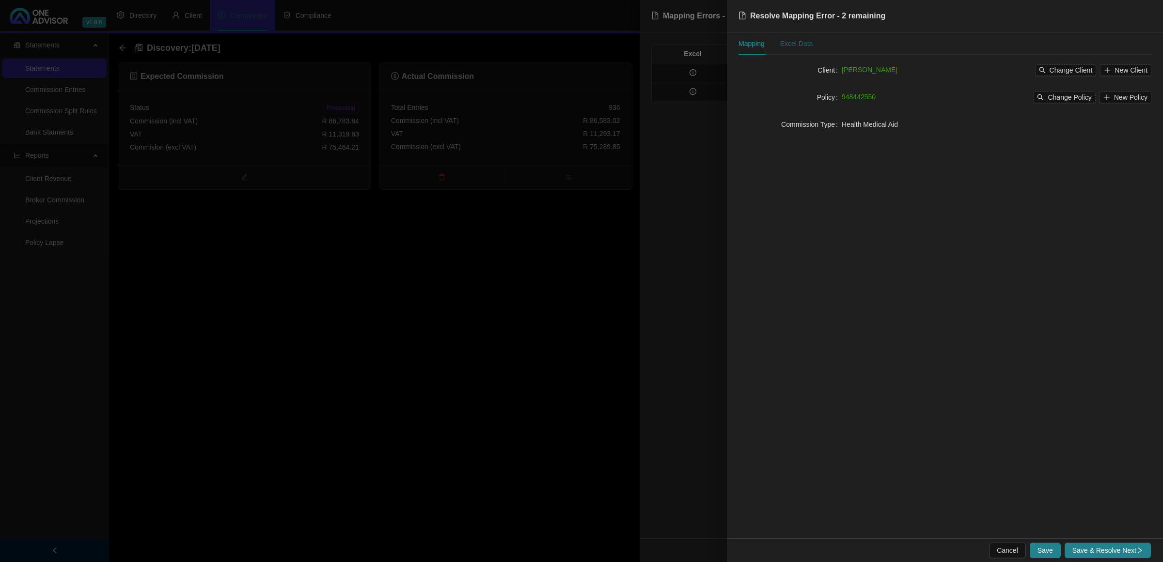
click at [803, 40] on div "Excel Data" at bounding box center [796, 43] width 33 height 11
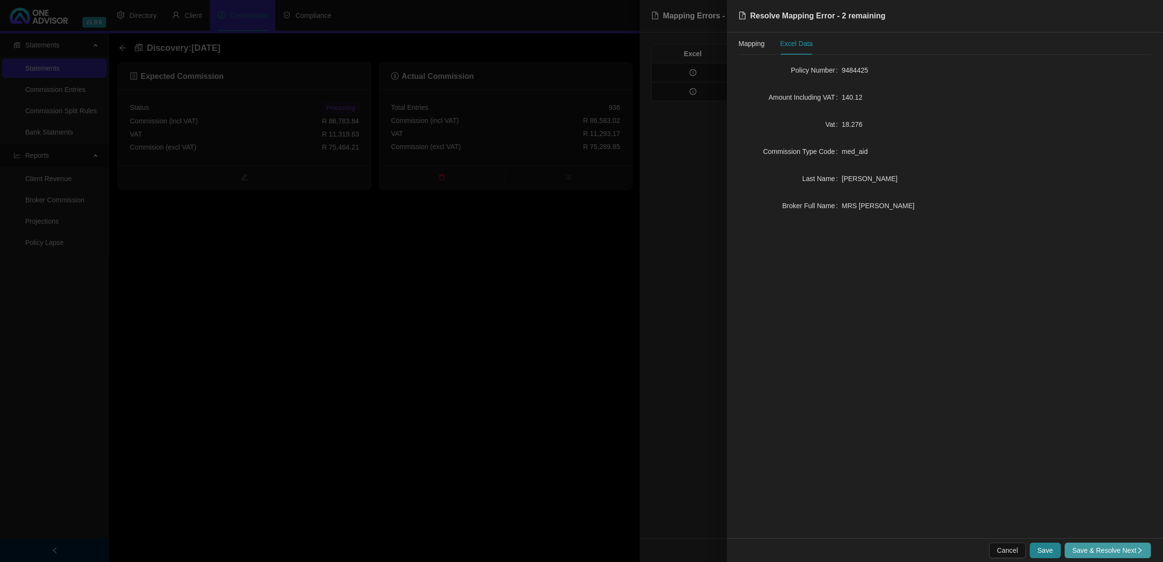
click at [1109, 552] on span "Save & Resolve Next" at bounding box center [1107, 550] width 71 height 11
click at [748, 40] on div "Mapping" at bounding box center [751, 43] width 26 height 11
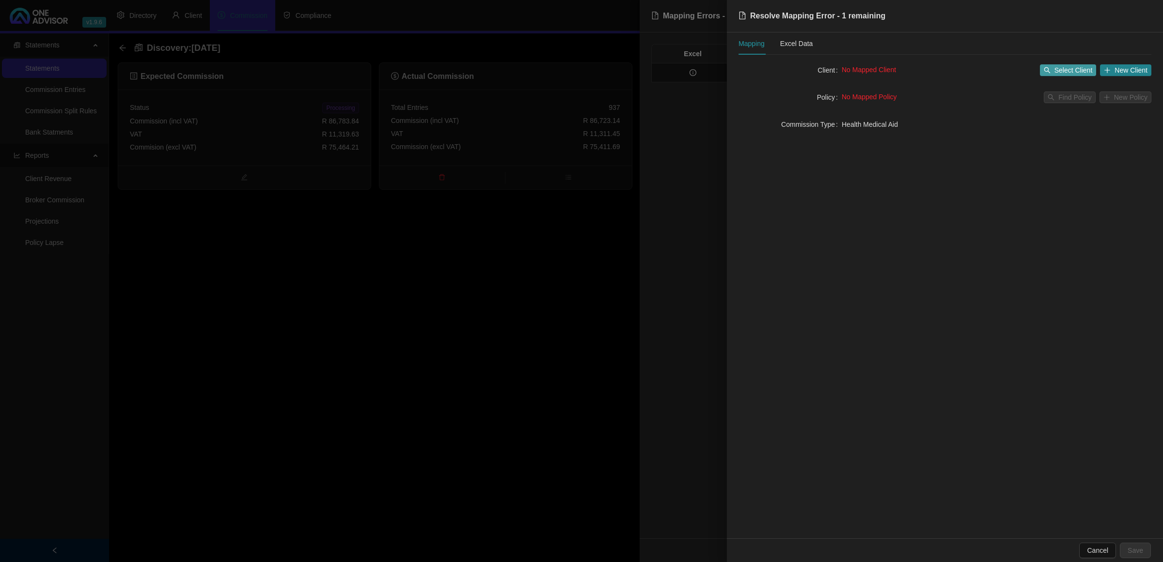
click at [1062, 65] on span "Select Client" at bounding box center [1073, 70] width 38 height 11
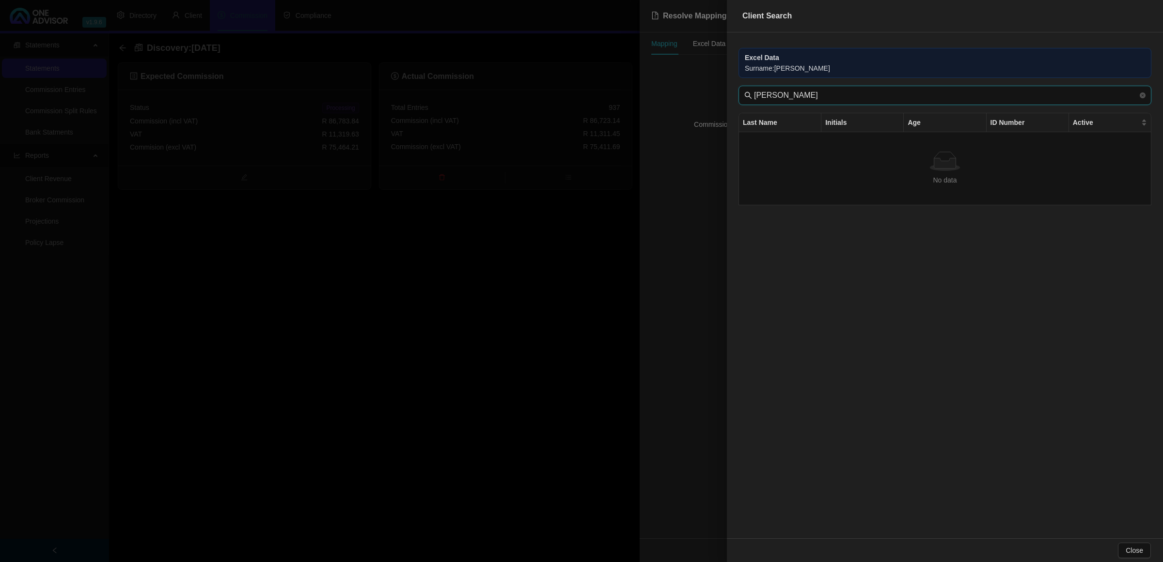
drag, startPoint x: 782, startPoint y: 97, endPoint x: 588, endPoint y: 97, distance: 194.7
click at [588, 97] on div "Client Search Excel Data Surname : MR SW [PERSON_NAME] Last Name Initials Age I…" at bounding box center [581, 281] width 1163 height 562
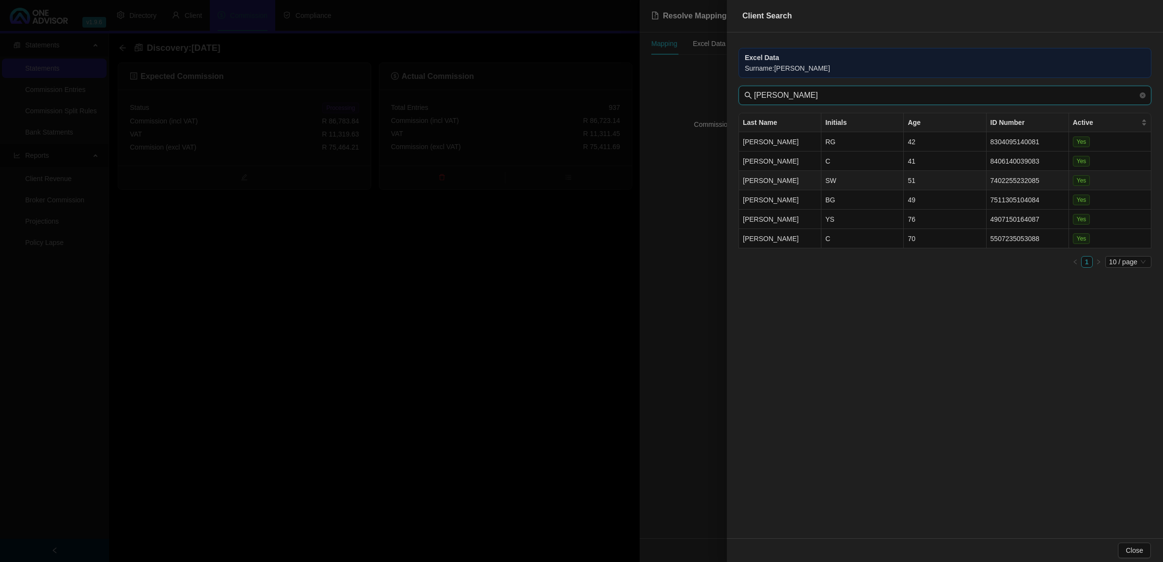
type input "[PERSON_NAME]"
click at [845, 176] on td "SW" at bounding box center [862, 180] width 82 height 19
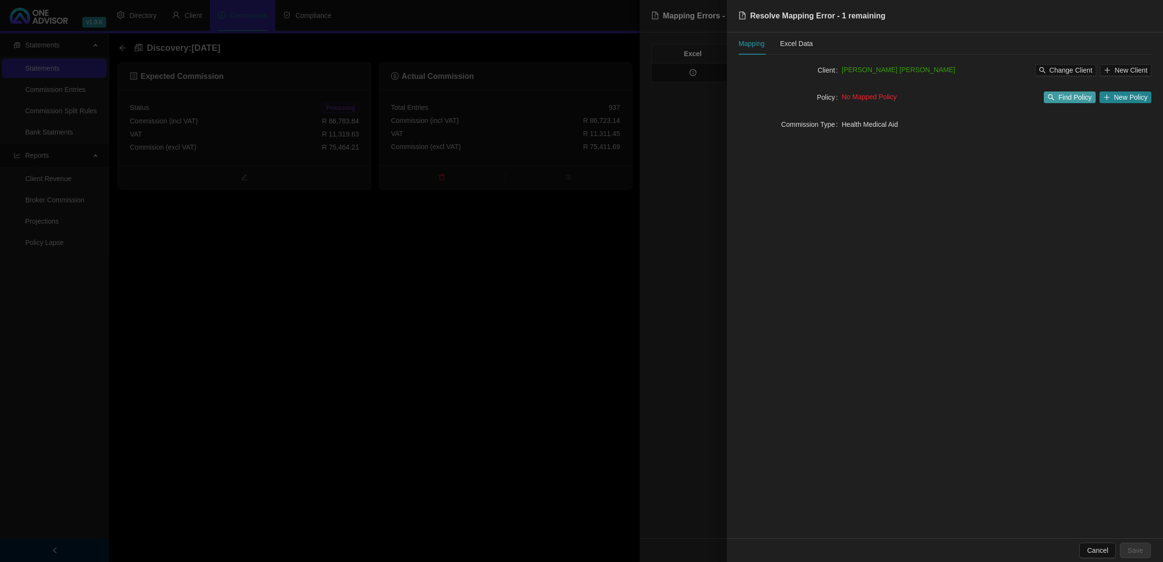
click at [1062, 98] on span "Find Policy" at bounding box center [1074, 97] width 33 height 11
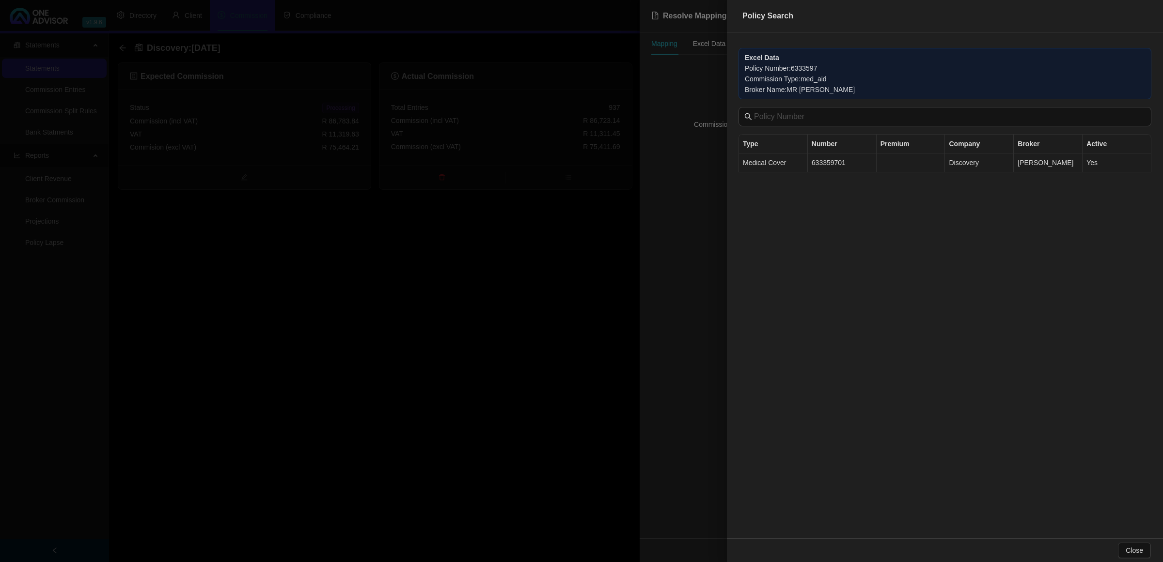
click at [844, 165] on td "633359701" at bounding box center [842, 163] width 69 height 19
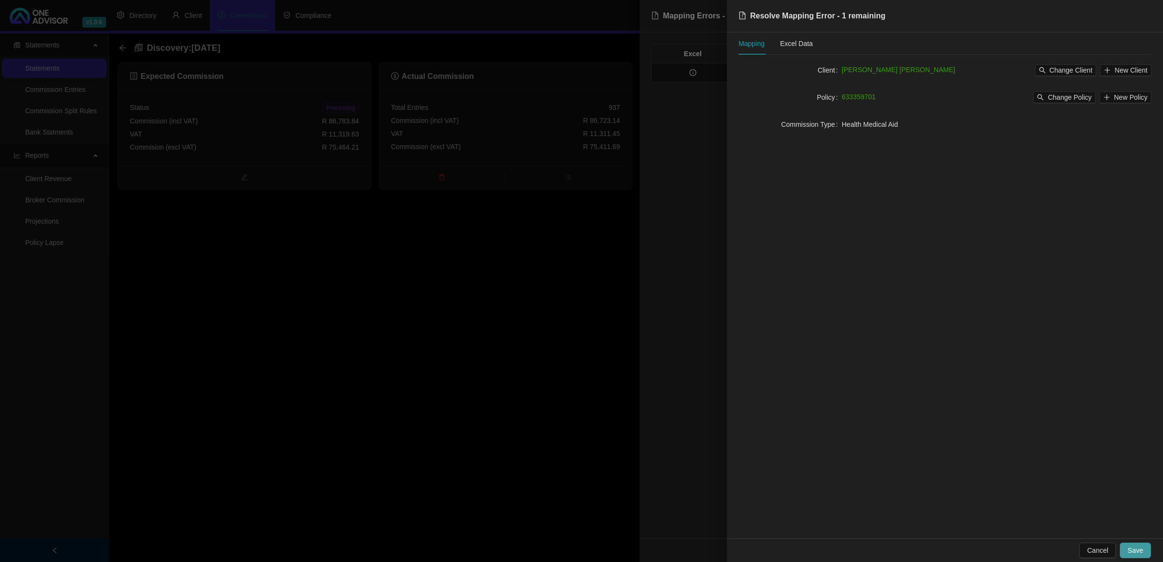
click at [1129, 553] on span "Save" at bounding box center [1135, 550] width 16 height 11
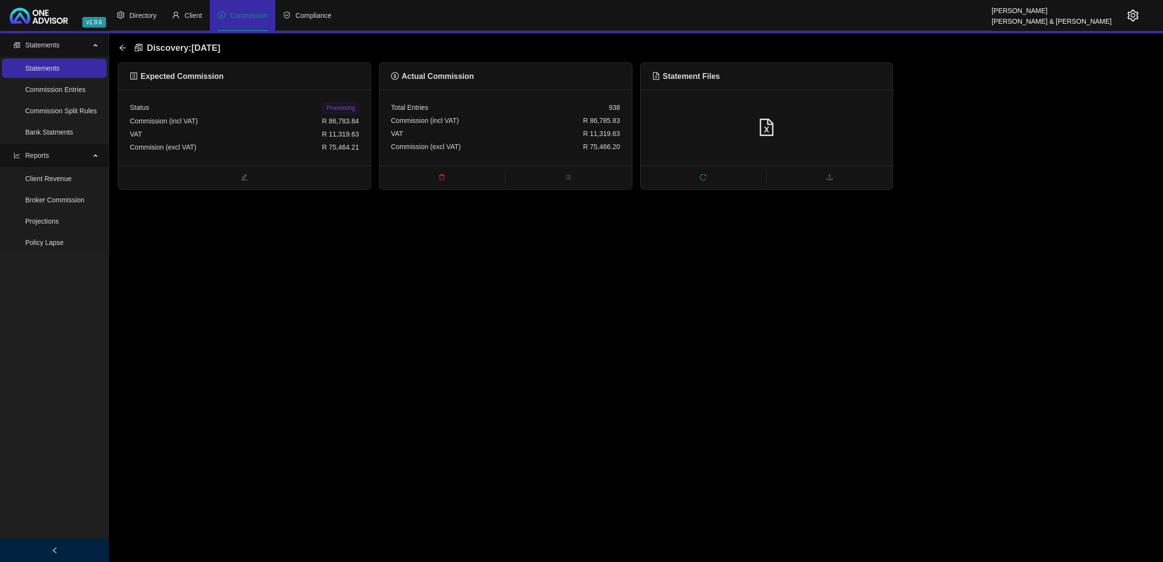
click at [326, 105] on span "Processing" at bounding box center [340, 108] width 36 height 11
click at [122, 51] on icon "arrow-left" at bounding box center [123, 48] width 8 height 8
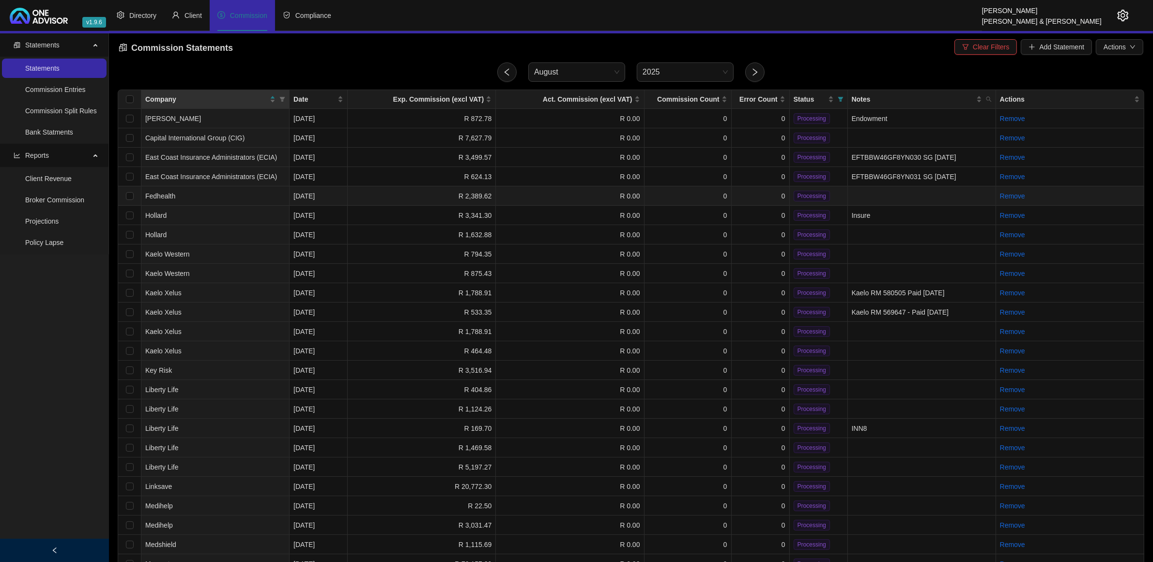
click at [244, 190] on td "Fedhealth" at bounding box center [215, 196] width 148 height 19
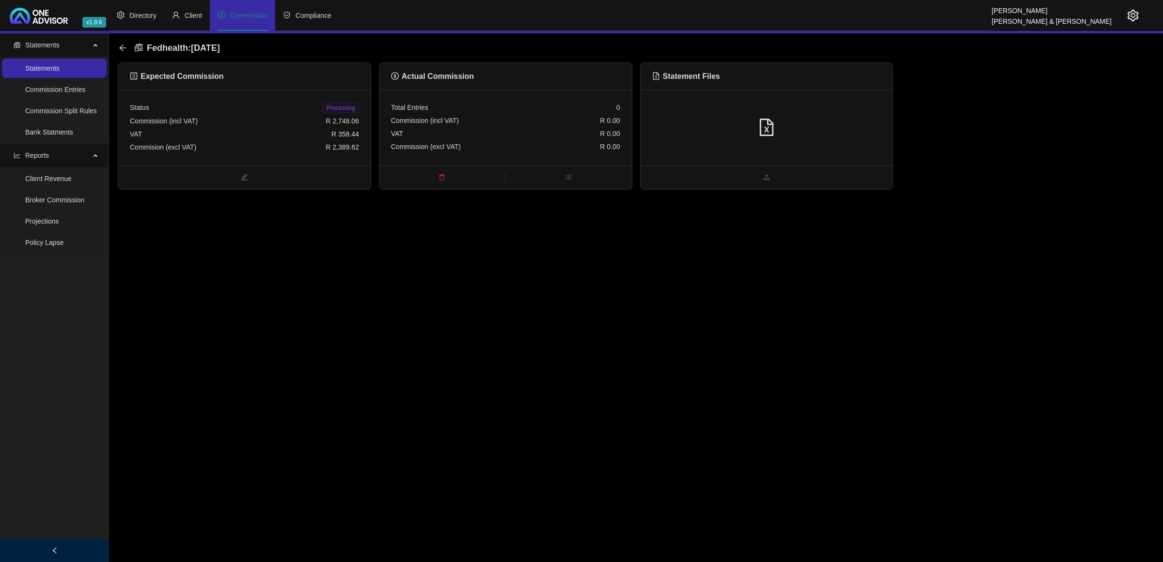
click at [766, 120] on icon "file-excel" at bounding box center [766, 127] width 17 height 17
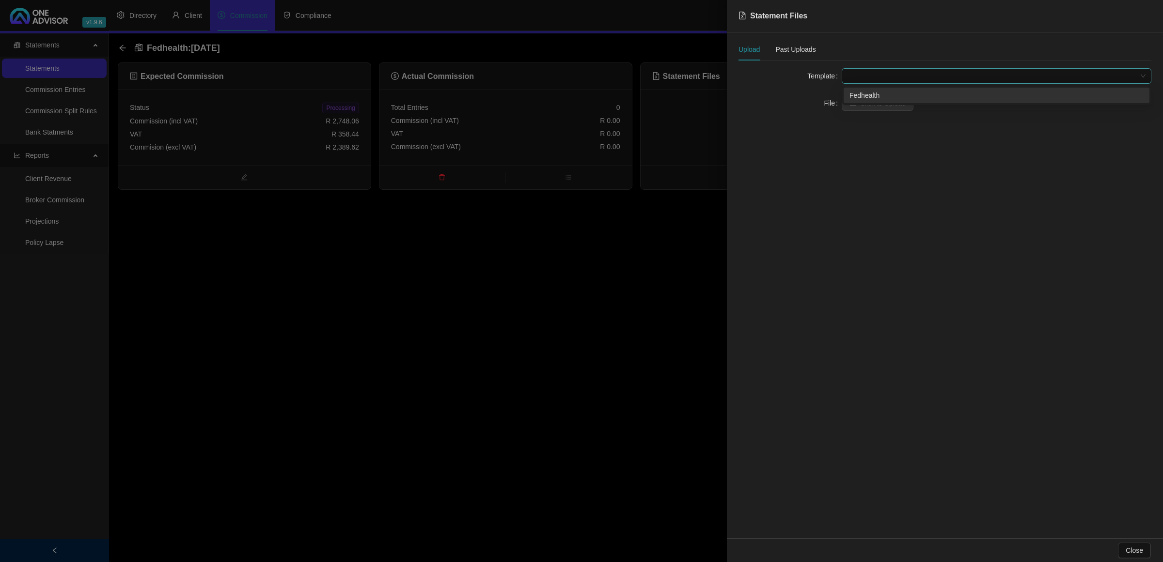
click at [863, 78] on span at bounding box center [996, 76] width 298 height 15
click at [865, 96] on div "Fedhealth" at bounding box center [996, 95] width 294 height 11
click at [863, 105] on span "Click to Upload" at bounding box center [883, 103] width 46 height 11
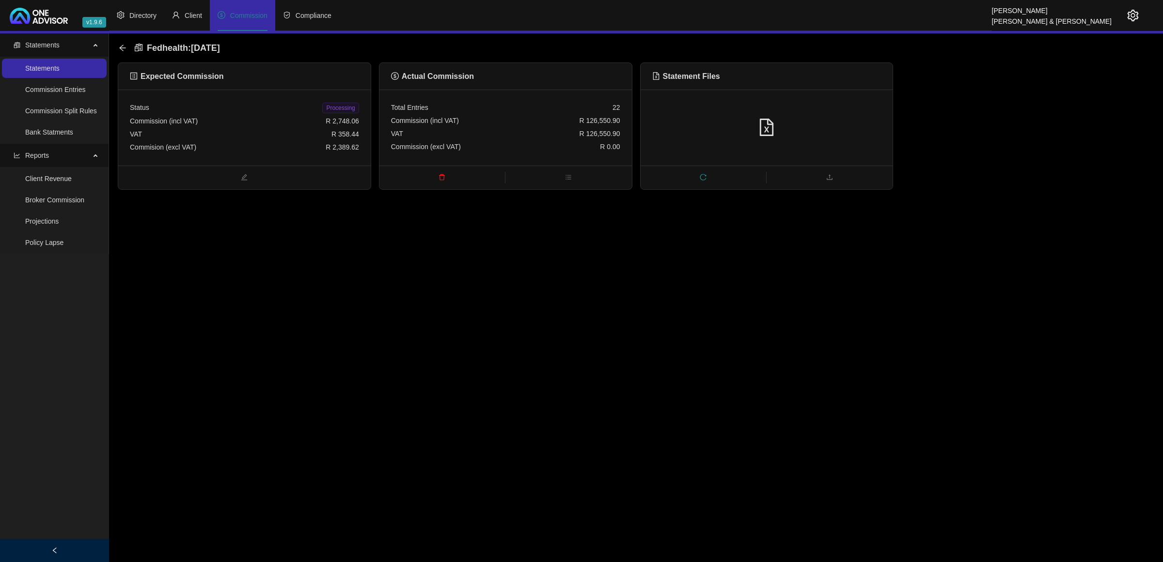
click at [554, 140] on div "VAT R 126,550.90" at bounding box center [505, 133] width 229 height 13
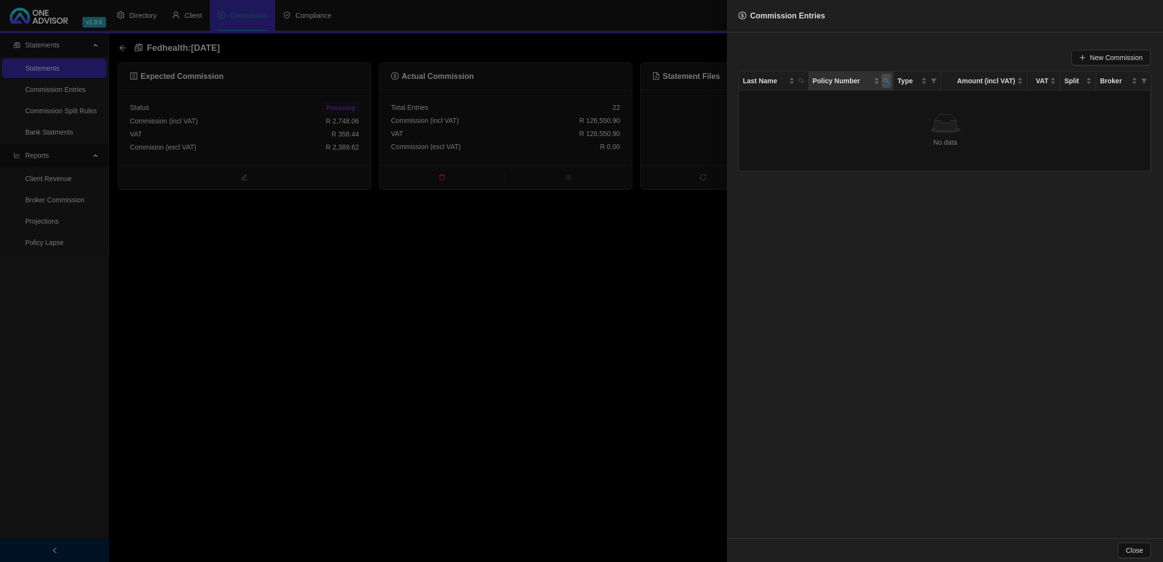
click at [883, 86] on span "Policy Number" at bounding box center [886, 81] width 10 height 15
click at [865, 117] on span "Reset" at bounding box center [865, 119] width 18 height 11
click at [831, 118] on span "Search" at bounding box center [822, 119] width 21 height 11
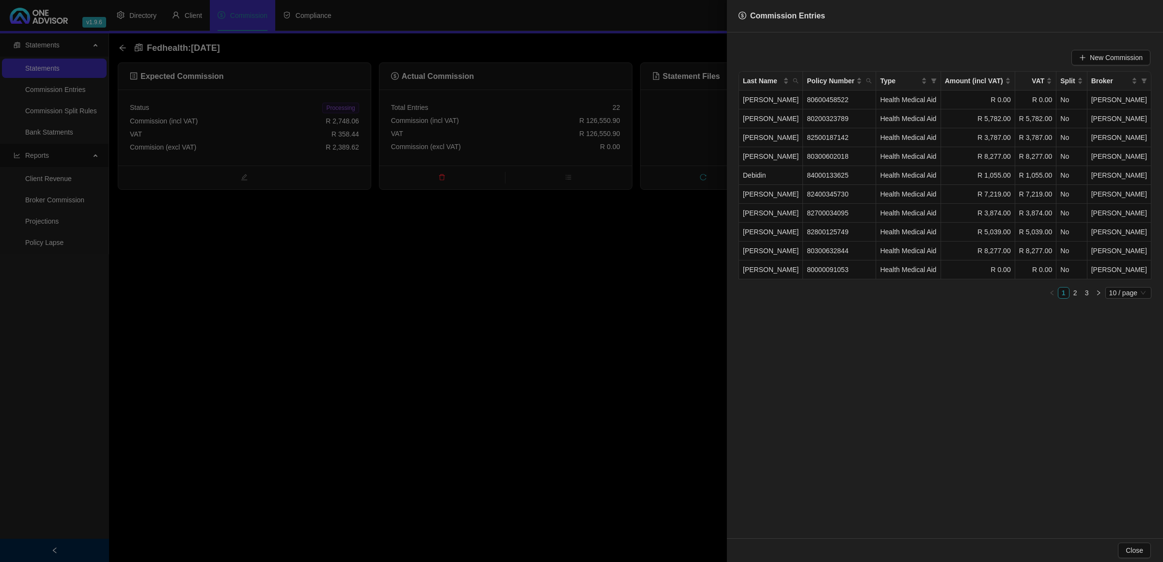
click at [444, 199] on div at bounding box center [581, 281] width 1163 height 562
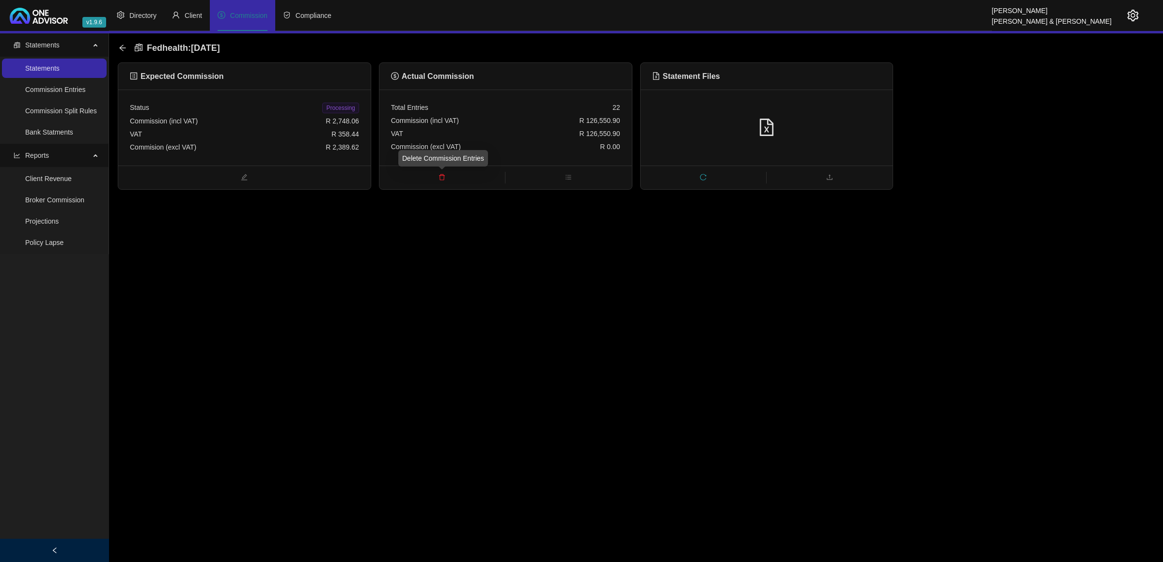
click at [442, 176] on icon "delete" at bounding box center [441, 177] width 7 height 7
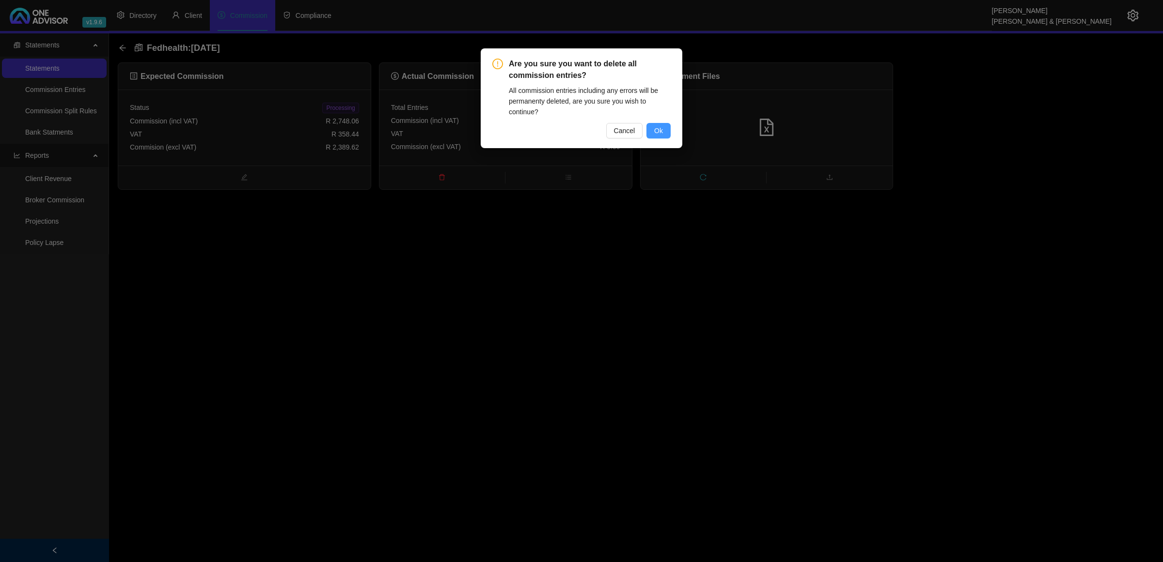
click at [662, 129] on span "Ok" at bounding box center [658, 130] width 9 height 11
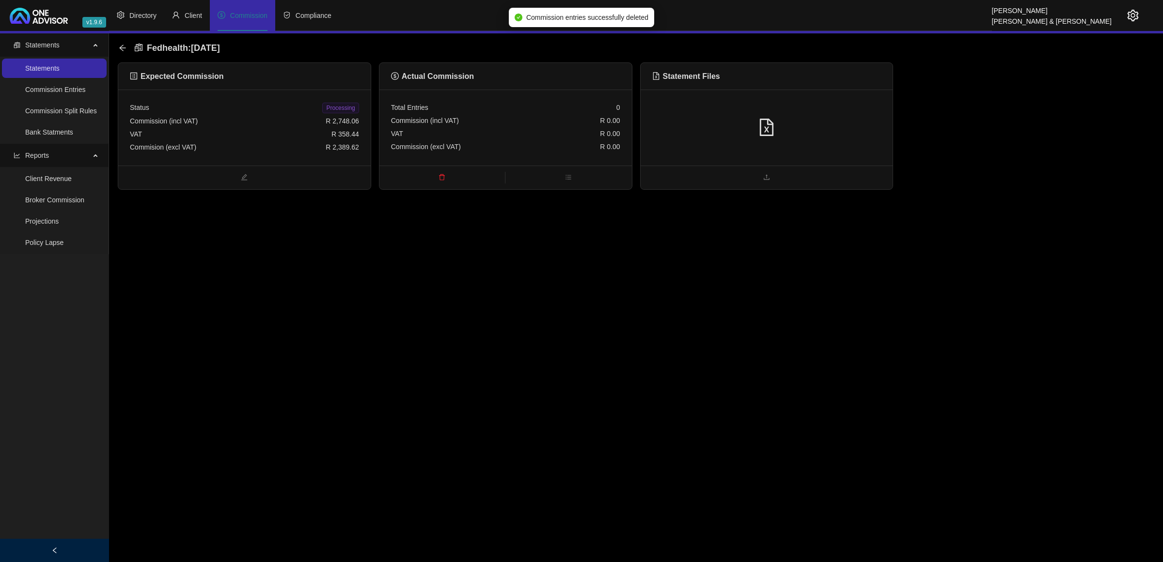
click at [306, 131] on div "VAT R 358.44" at bounding box center [244, 134] width 229 height 13
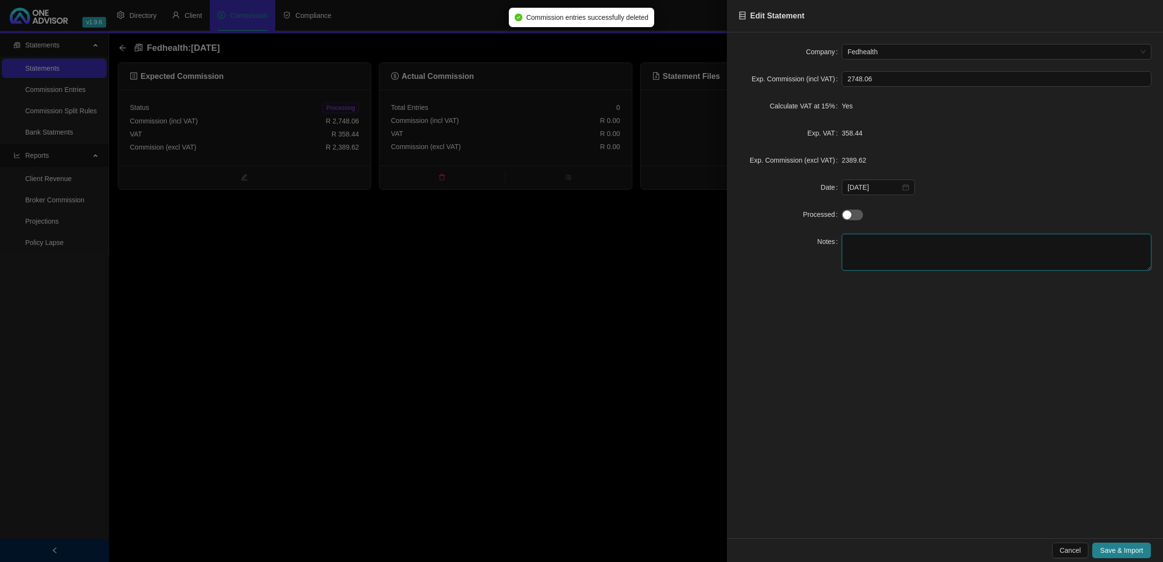
click at [950, 255] on textarea at bounding box center [996, 252] width 310 height 37
type textarea "error - need to look"
click at [1132, 545] on button "Save & Import" at bounding box center [1121, 551] width 59 height 16
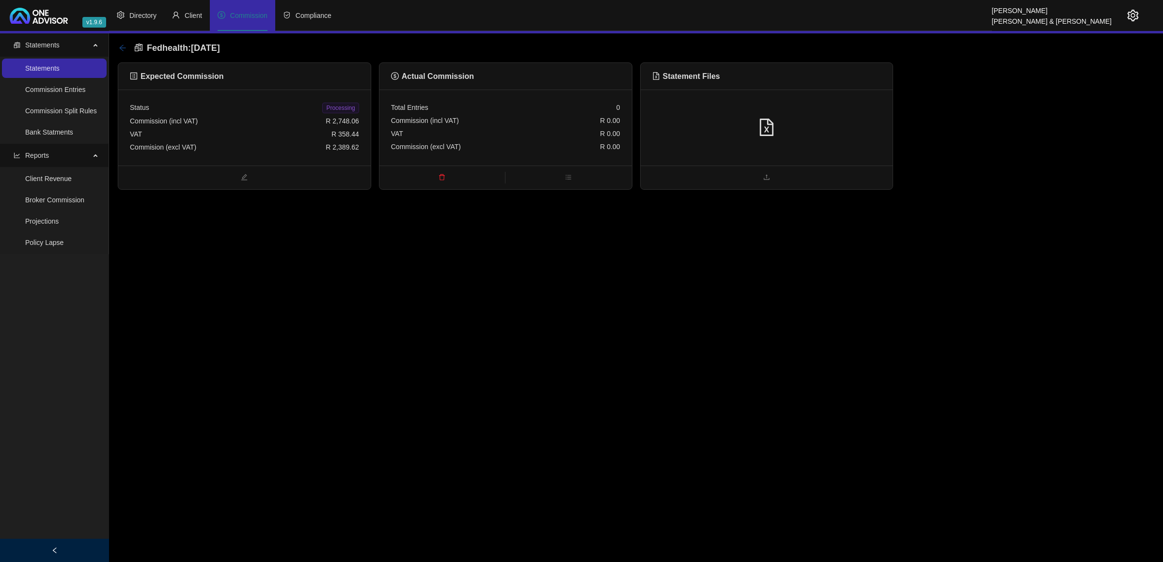
click at [122, 45] on icon "arrow-left" at bounding box center [123, 48] width 8 height 8
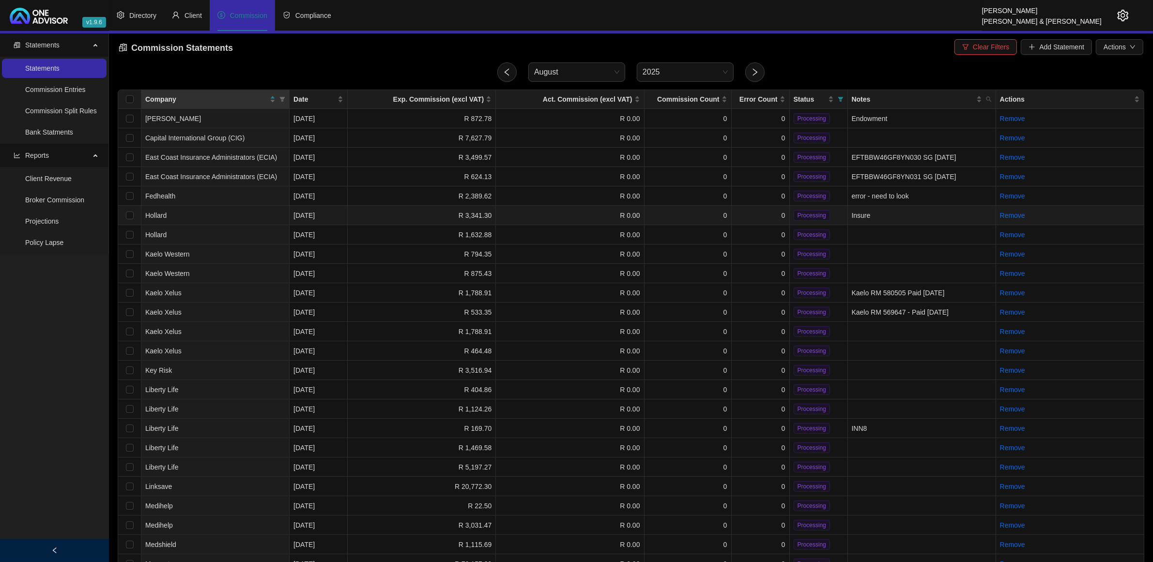
click at [403, 218] on td "R 3,341.30" at bounding box center [422, 215] width 148 height 19
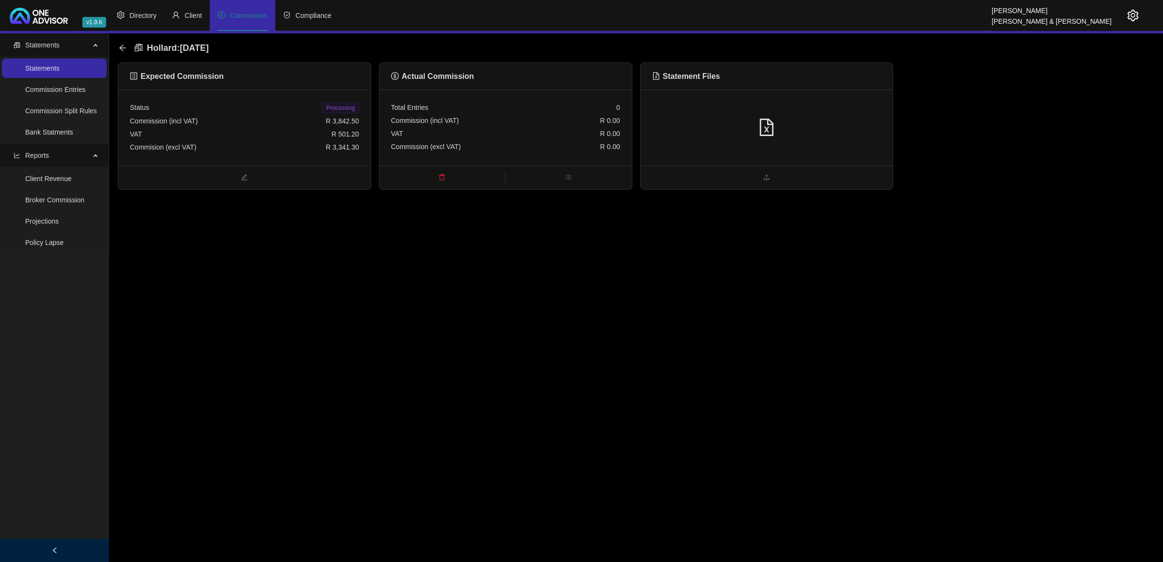
click at [868, 133] on div at bounding box center [766, 128] width 229 height 18
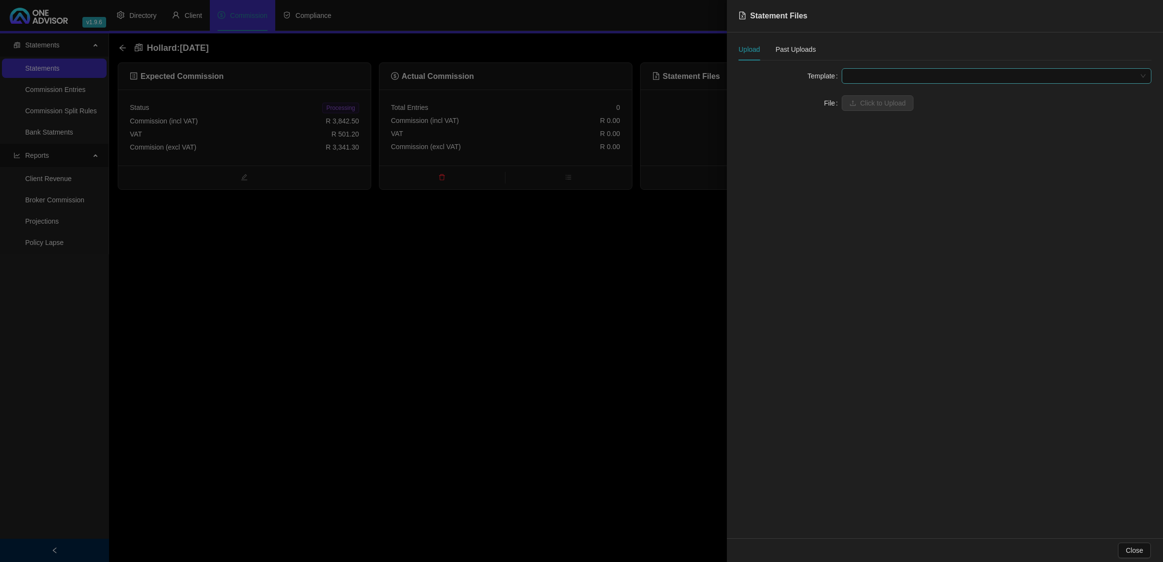
click at [914, 69] on span at bounding box center [996, 76] width 298 height 15
click at [902, 106] on div "Hollard Short Term" at bounding box center [996, 111] width 294 height 11
click at [879, 104] on span "Click to Upload" at bounding box center [883, 103] width 46 height 11
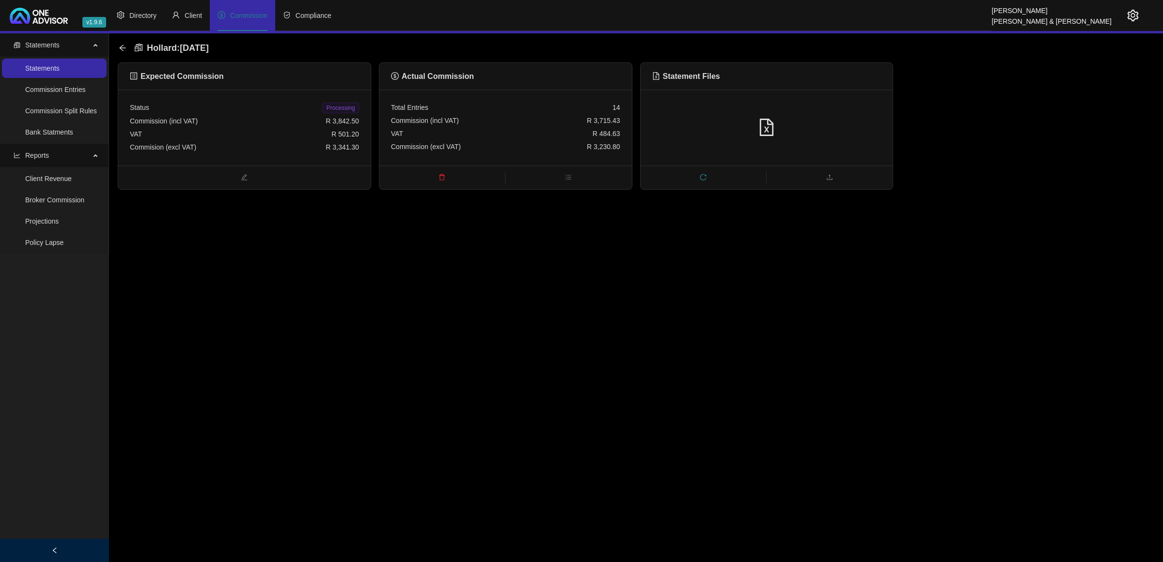
click at [589, 137] on div "VAT R 484.63" at bounding box center [505, 133] width 229 height 13
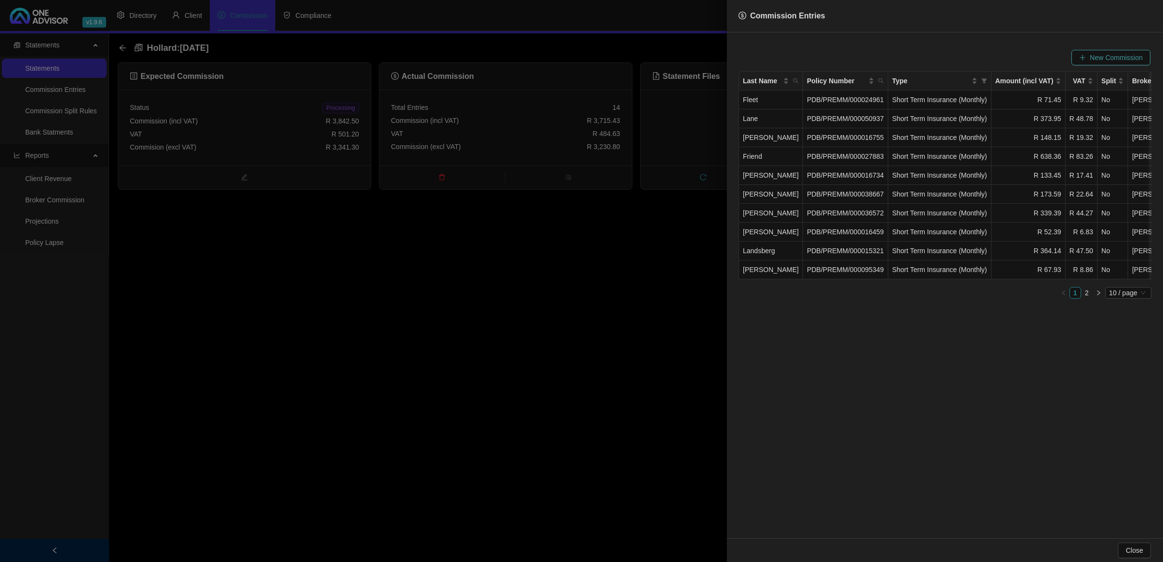
click at [1095, 53] on span "New Commission" at bounding box center [1116, 57] width 53 height 11
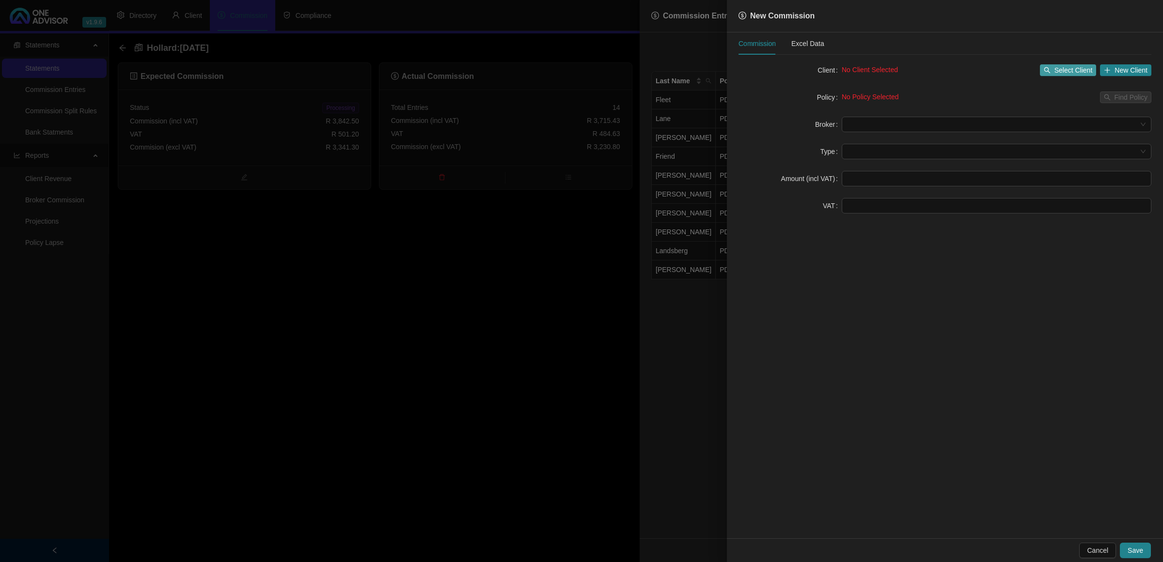
click at [1078, 67] on span "Select Client" at bounding box center [1073, 70] width 38 height 11
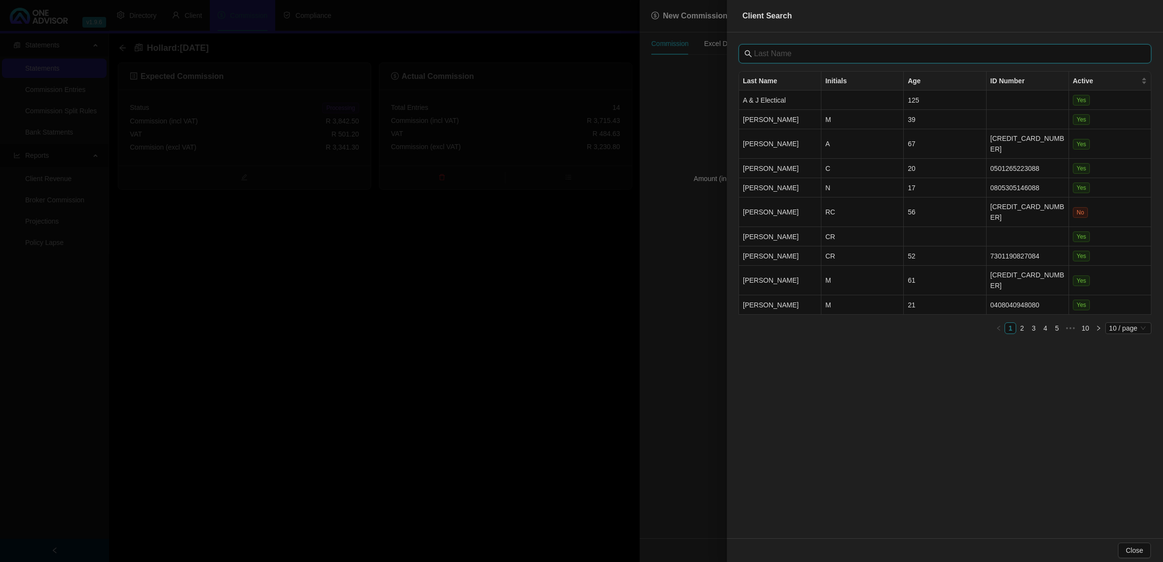
click at [928, 50] on input "text" at bounding box center [946, 54] width 384 height 12
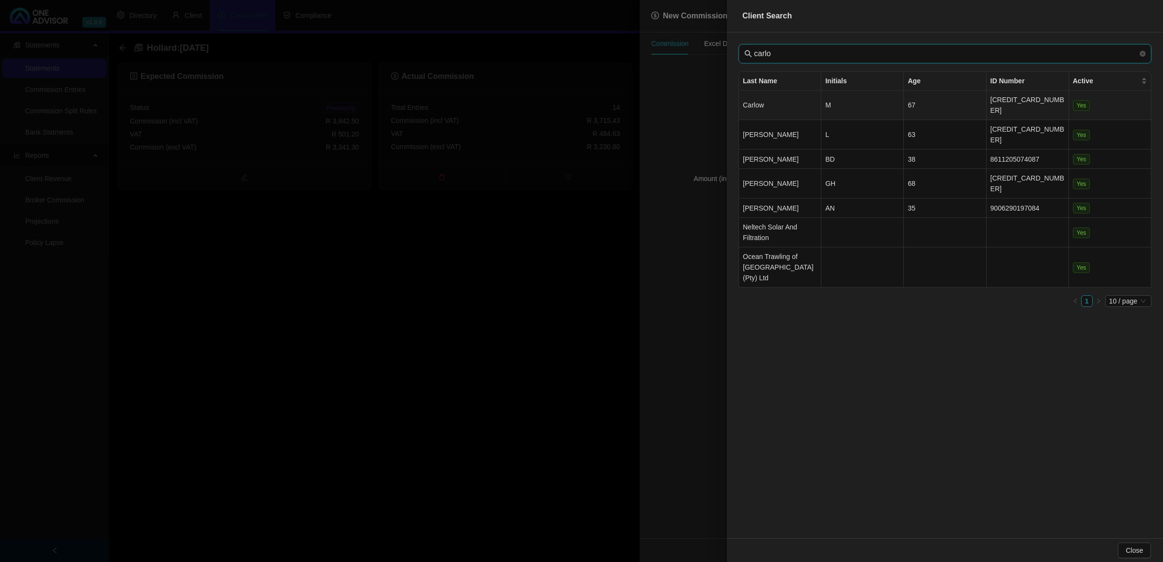
type input "carlo"
click at [773, 100] on td "Carlow" at bounding box center [780, 106] width 82 height 30
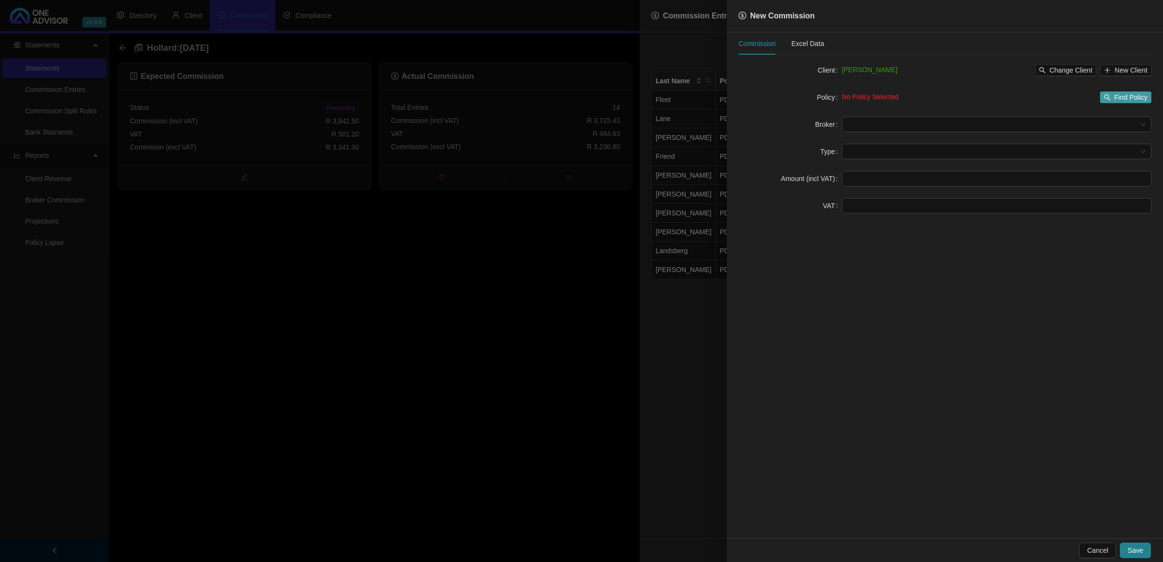
click at [1112, 93] on button "Find Policy" at bounding box center [1125, 98] width 51 height 12
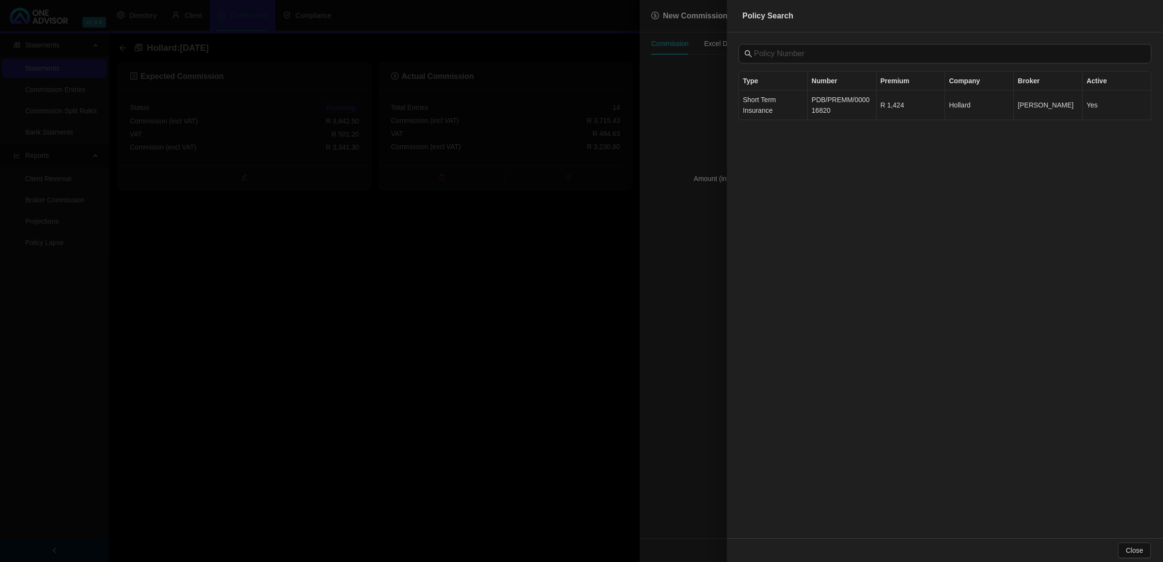
click at [809, 112] on td "PDB/PREMM/000016820" at bounding box center [842, 106] width 69 height 30
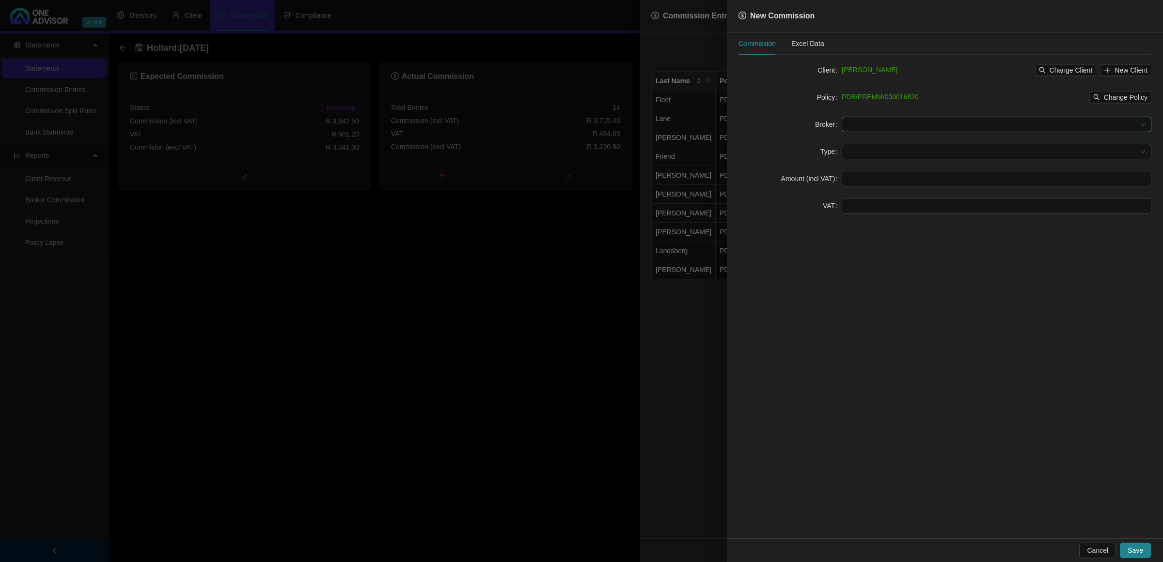
click at [1009, 119] on input "search" at bounding box center [991, 124] width 289 height 15
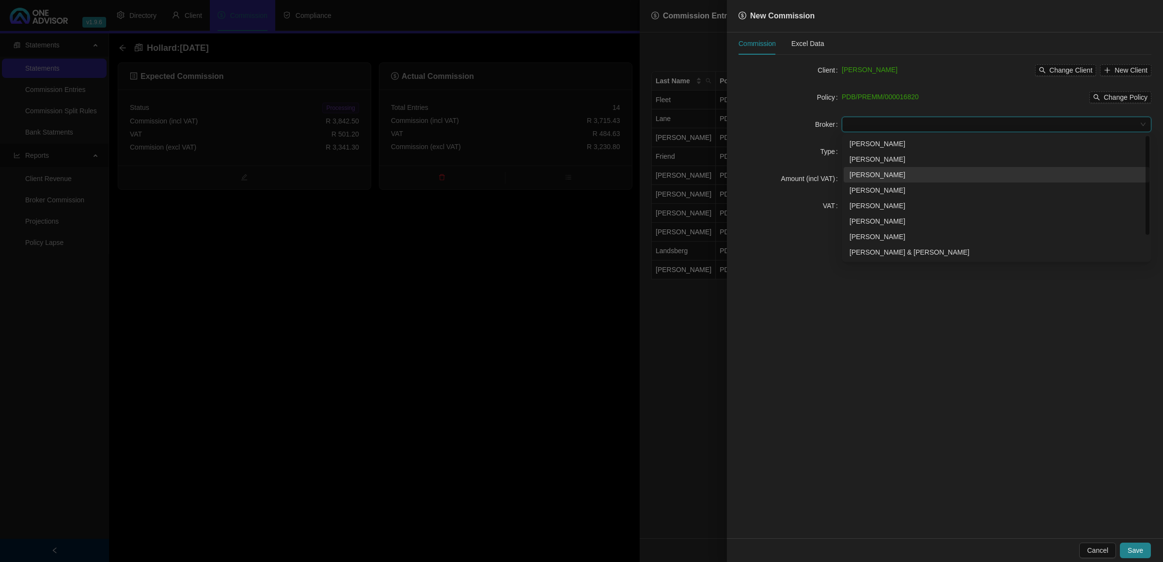
scroll to position [31, 0]
click at [881, 252] on div "[PERSON_NAME]" at bounding box center [996, 253] width 294 height 11
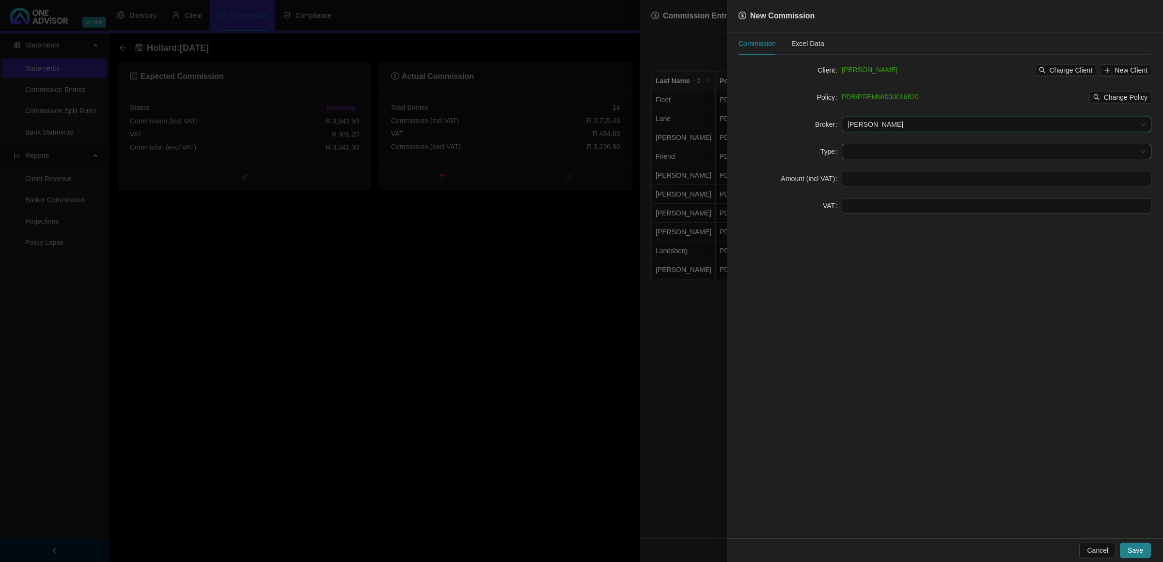
click at [866, 144] on input "search" at bounding box center [991, 151] width 289 height 15
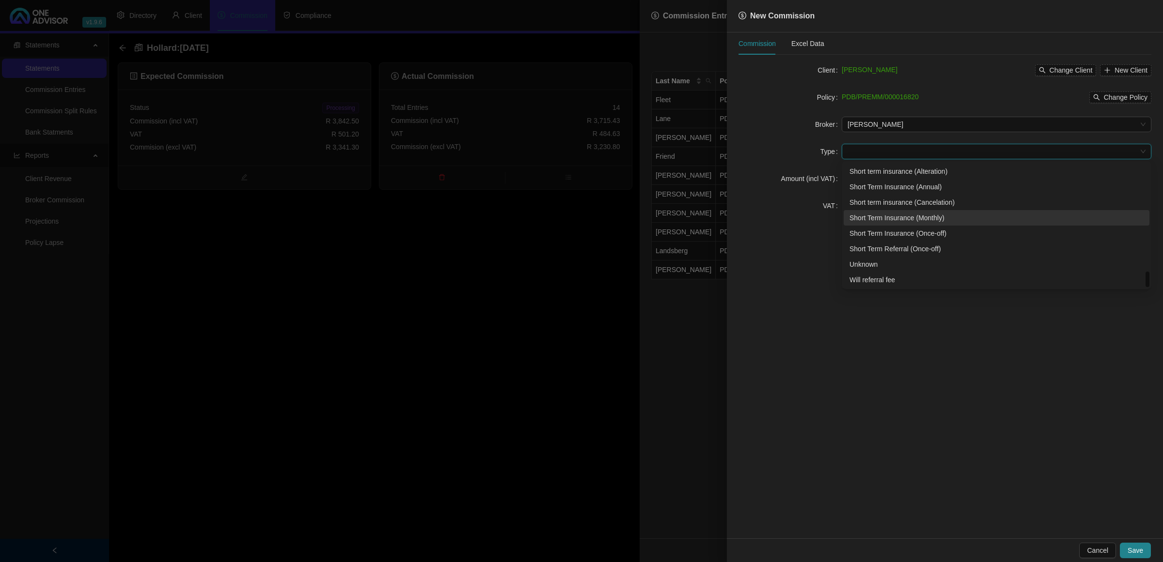
click at [887, 220] on div "Short Term Insurance (Monthly)" at bounding box center [996, 218] width 294 height 11
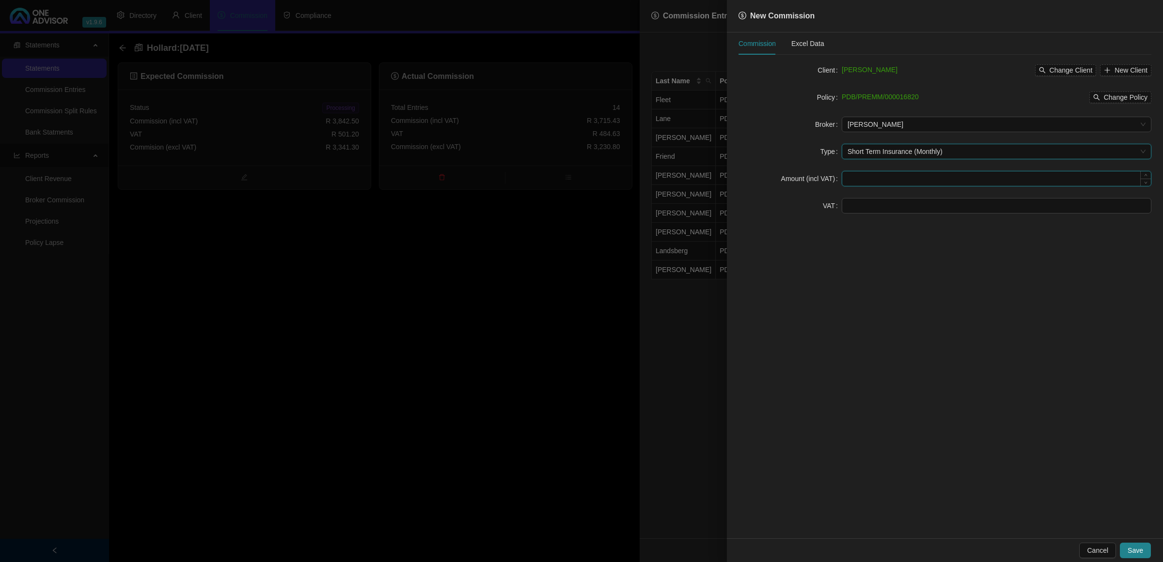
click at [859, 182] on input at bounding box center [996, 178] width 309 height 15
type input "127.07"
click at [896, 200] on input at bounding box center [996, 206] width 309 height 15
type input "19.06"
click at [1138, 546] on span "Save" at bounding box center [1135, 550] width 16 height 11
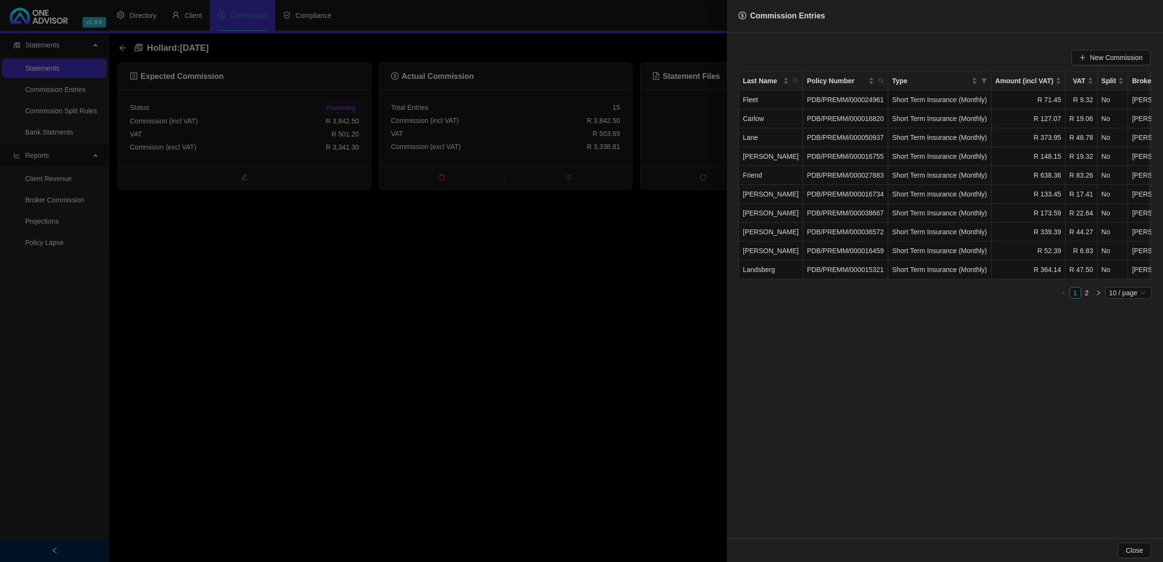
click at [570, 400] on div at bounding box center [581, 281] width 1163 height 562
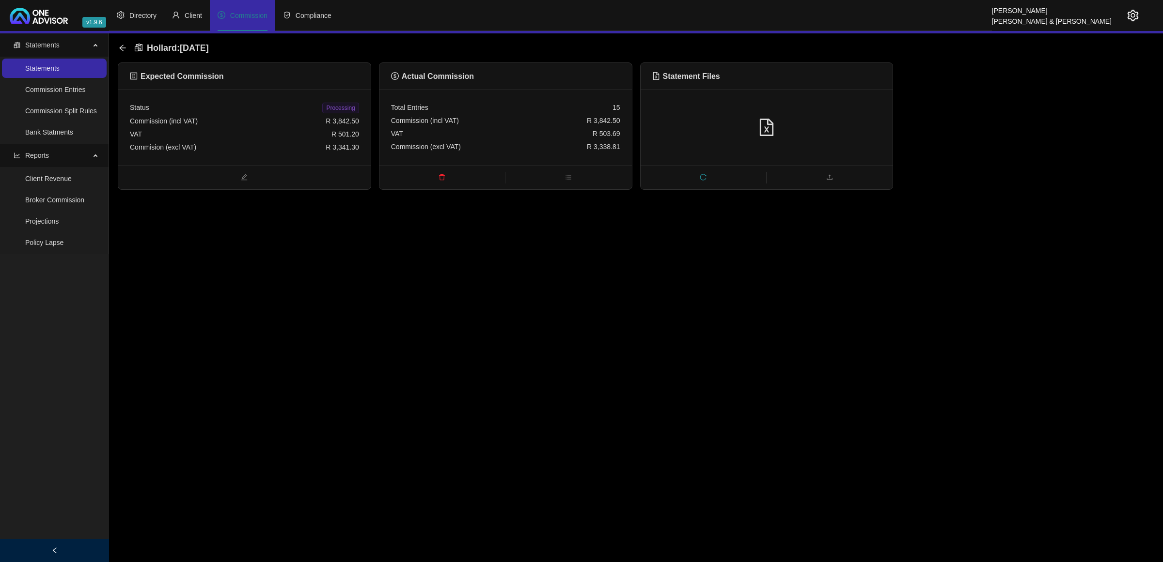
click at [341, 109] on span "Processing" at bounding box center [340, 108] width 36 height 11
click at [119, 49] on icon "arrow-left" at bounding box center [123, 48] width 8 height 8
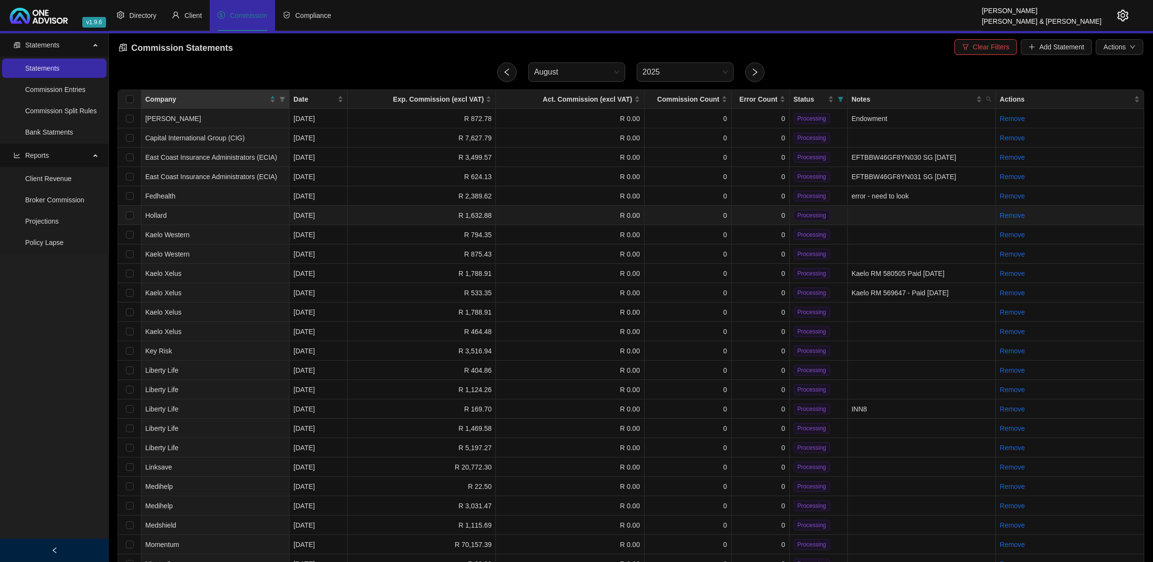
click at [230, 210] on td "Hollard" at bounding box center [215, 215] width 148 height 19
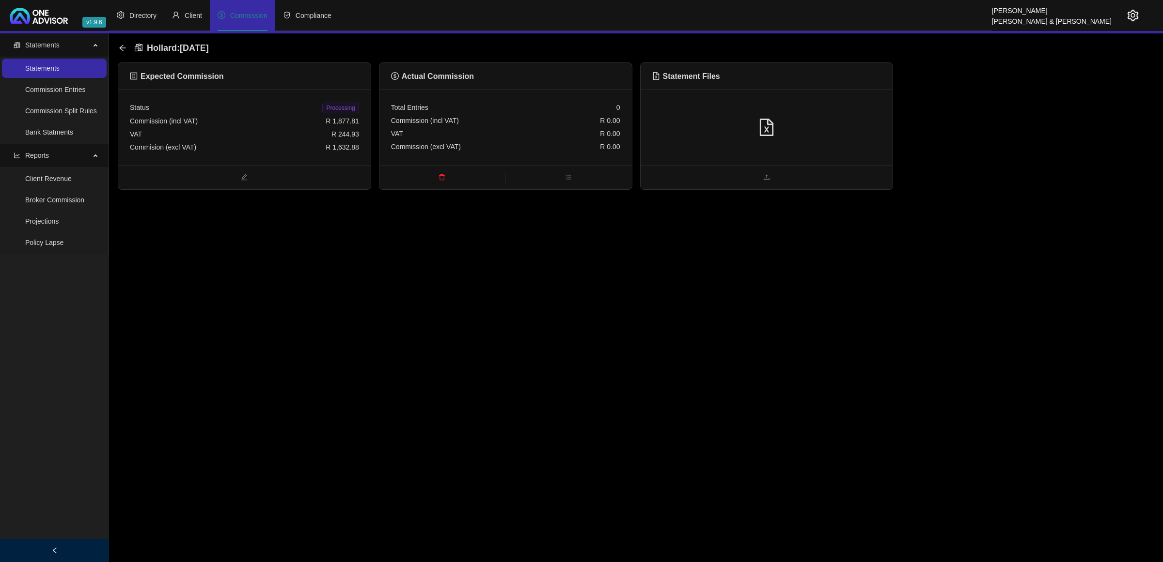
click at [764, 124] on icon "file-excel" at bounding box center [766, 127] width 17 height 17
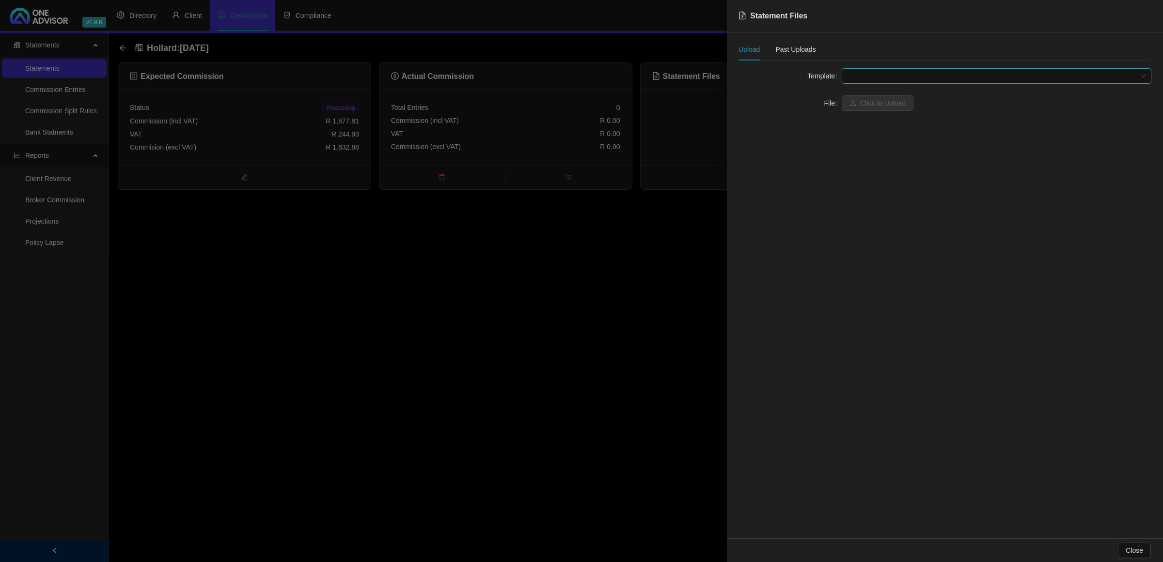
drag, startPoint x: 870, startPoint y: 72, endPoint x: 866, endPoint y: 81, distance: 10.4
click at [870, 73] on span at bounding box center [996, 76] width 298 height 15
click at [860, 94] on div "Hollard Life" at bounding box center [996, 95] width 294 height 11
click at [896, 106] on span "Click to Upload" at bounding box center [883, 103] width 46 height 11
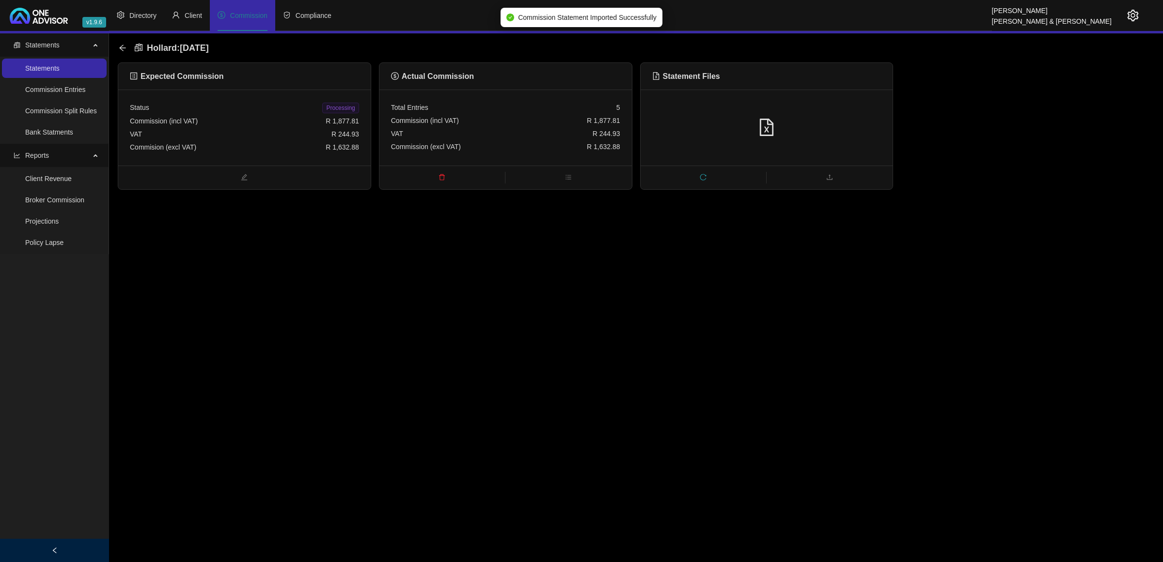
click at [338, 108] on span "Processing" at bounding box center [340, 108] width 36 height 11
click at [124, 49] on icon "arrow-left" at bounding box center [123, 48] width 8 height 8
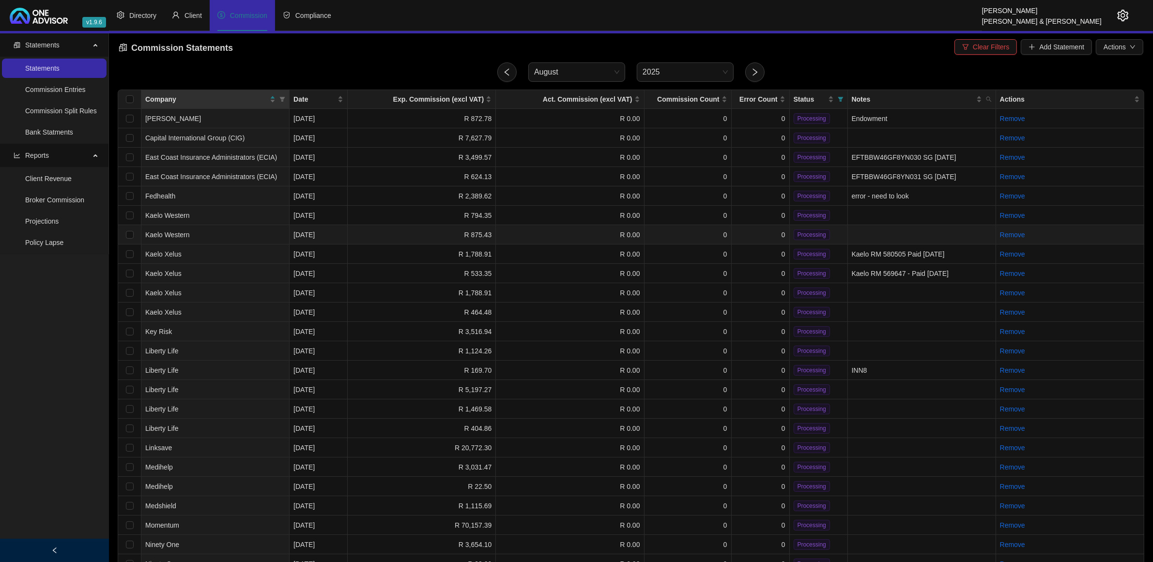
drag, startPoint x: 429, startPoint y: 234, endPoint x: 436, endPoint y: 233, distance: 7.3
click at [429, 234] on td "R 875.43" at bounding box center [422, 234] width 148 height 19
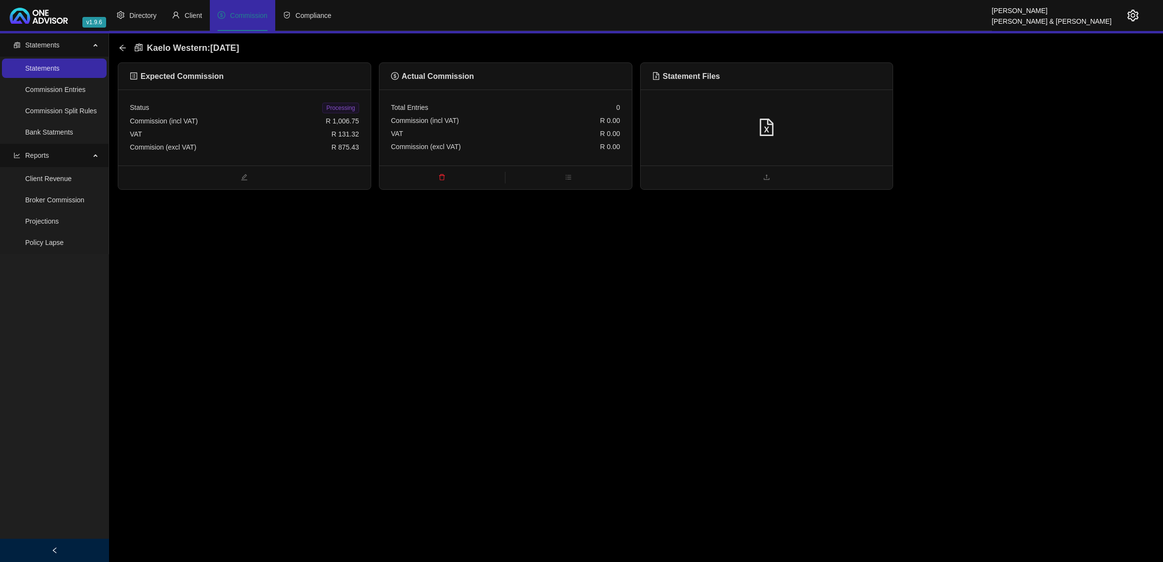
click at [822, 134] on div at bounding box center [766, 128] width 229 height 18
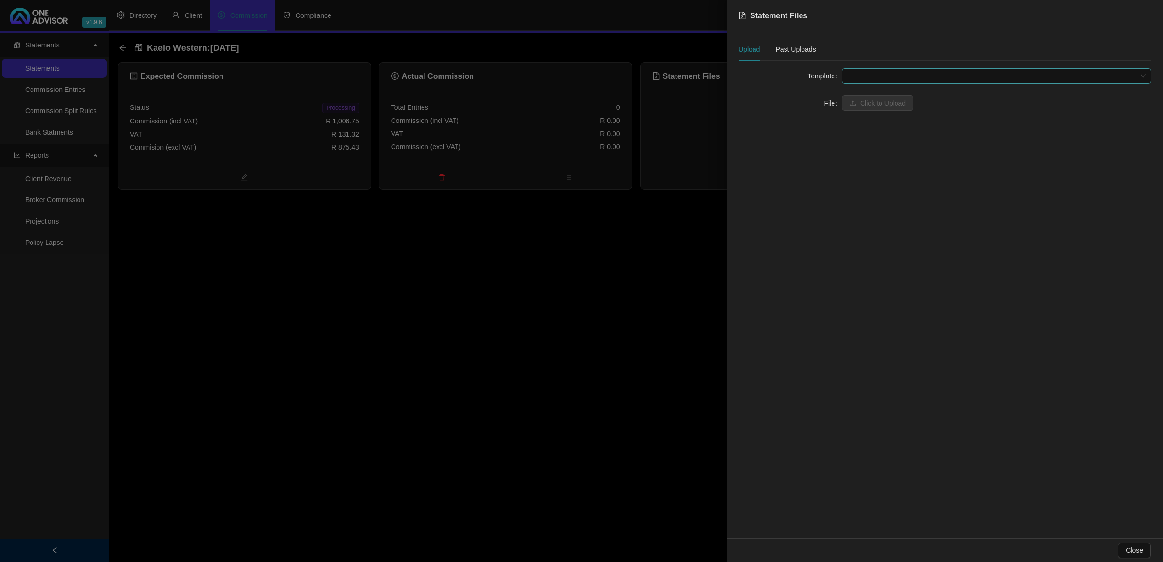
click at [861, 80] on span at bounding box center [996, 76] width 298 height 15
drag, startPoint x: 860, startPoint y: 95, endPoint x: 861, endPoint y: 102, distance: 6.3
click at [861, 98] on div "Kaelo Western" at bounding box center [996, 95] width 294 height 11
click at [861, 107] on span "Click to Upload" at bounding box center [883, 103] width 46 height 11
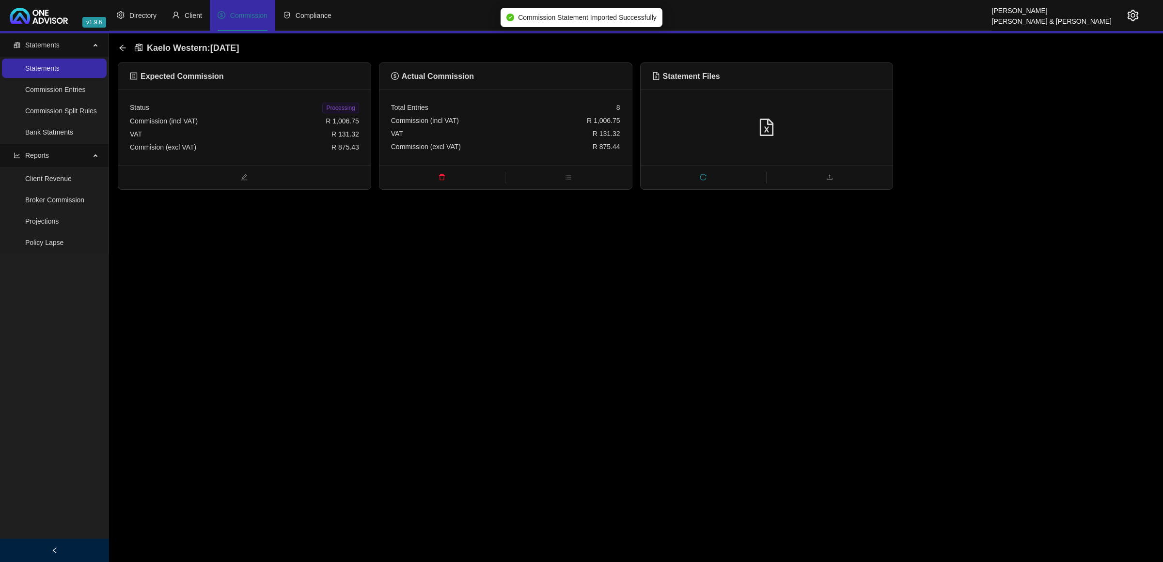
click at [345, 108] on span "Processing" at bounding box center [340, 108] width 36 height 11
click at [120, 47] on icon "arrow-left" at bounding box center [122, 48] width 6 height 6
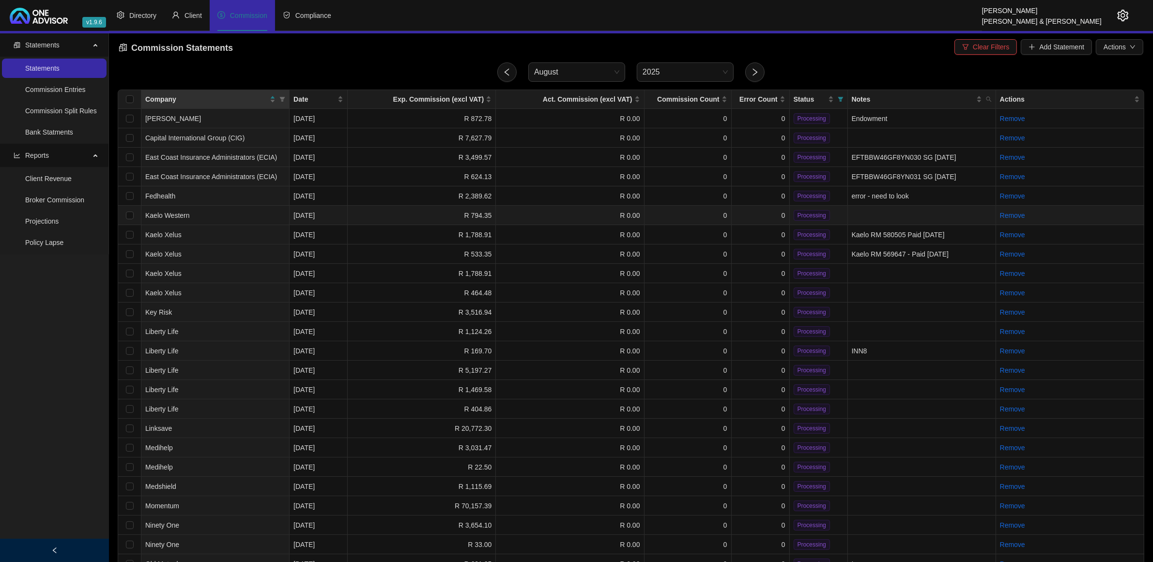
click at [445, 214] on td "R 794.35" at bounding box center [422, 215] width 148 height 19
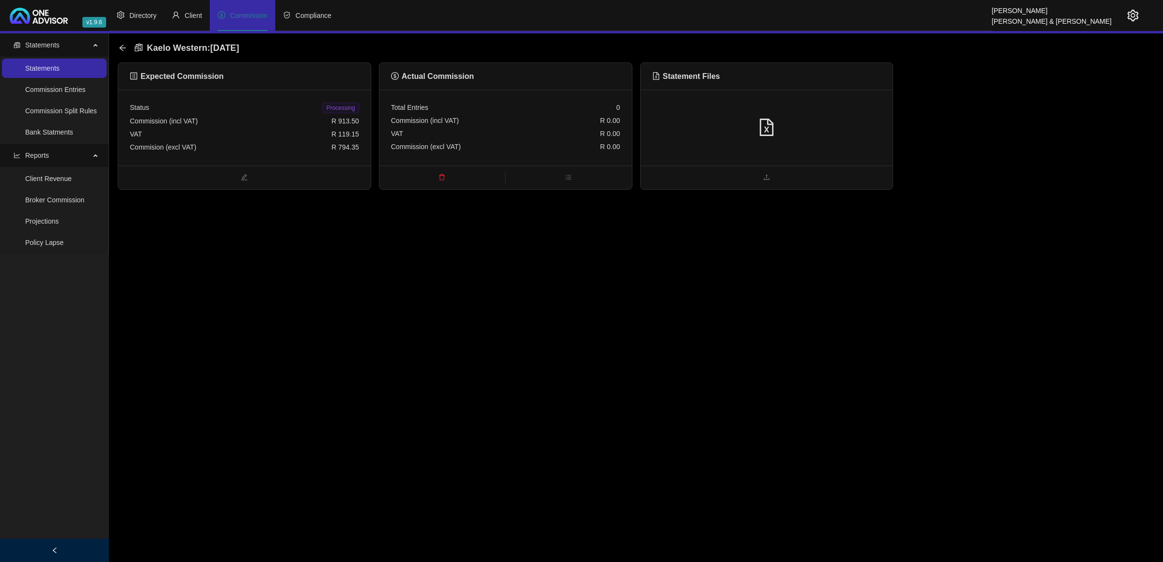
click at [809, 136] on div at bounding box center [766, 128] width 229 height 18
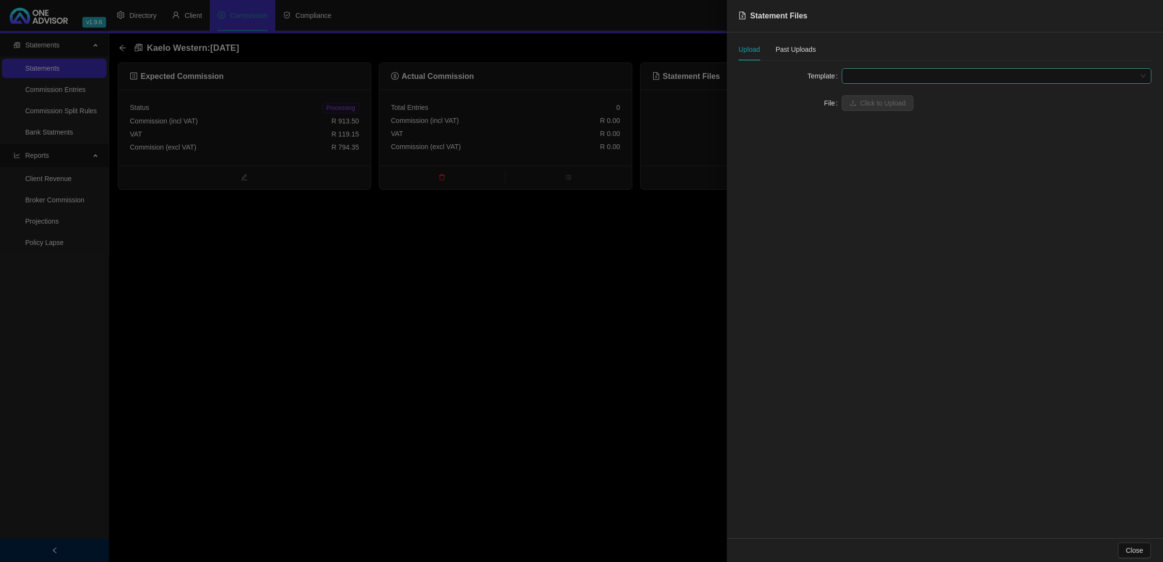
click at [882, 71] on span at bounding box center [996, 76] width 298 height 15
click at [873, 94] on div "Kaelo Western" at bounding box center [996, 95] width 294 height 11
click at [872, 103] on span "Click to Upload" at bounding box center [883, 103] width 46 height 11
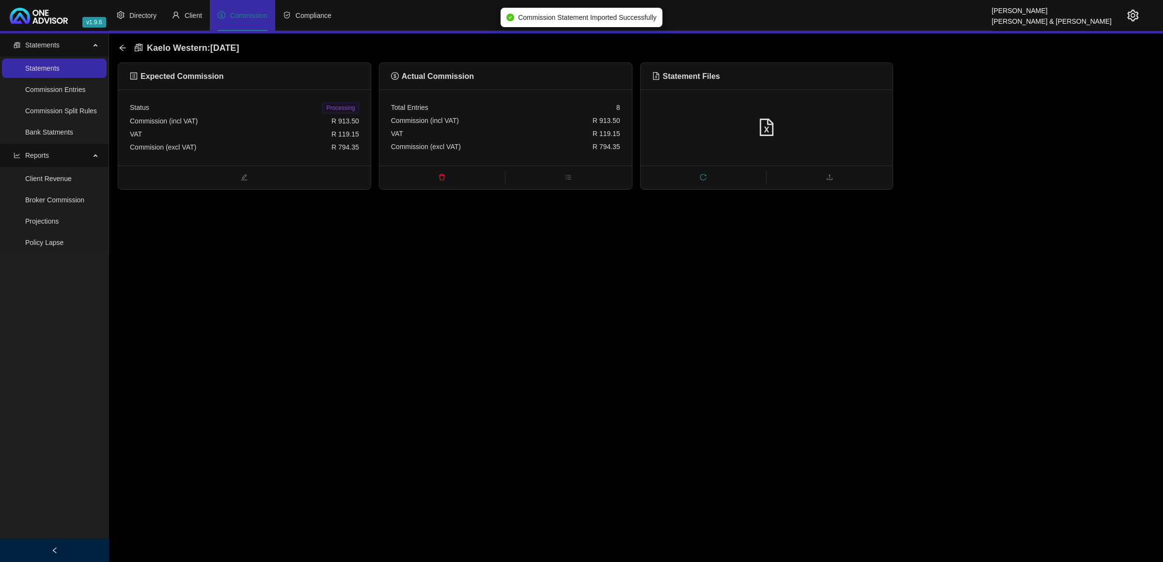
click at [354, 106] on span "Processing" at bounding box center [340, 108] width 36 height 11
click at [122, 49] on icon "arrow-left" at bounding box center [123, 48] width 8 height 8
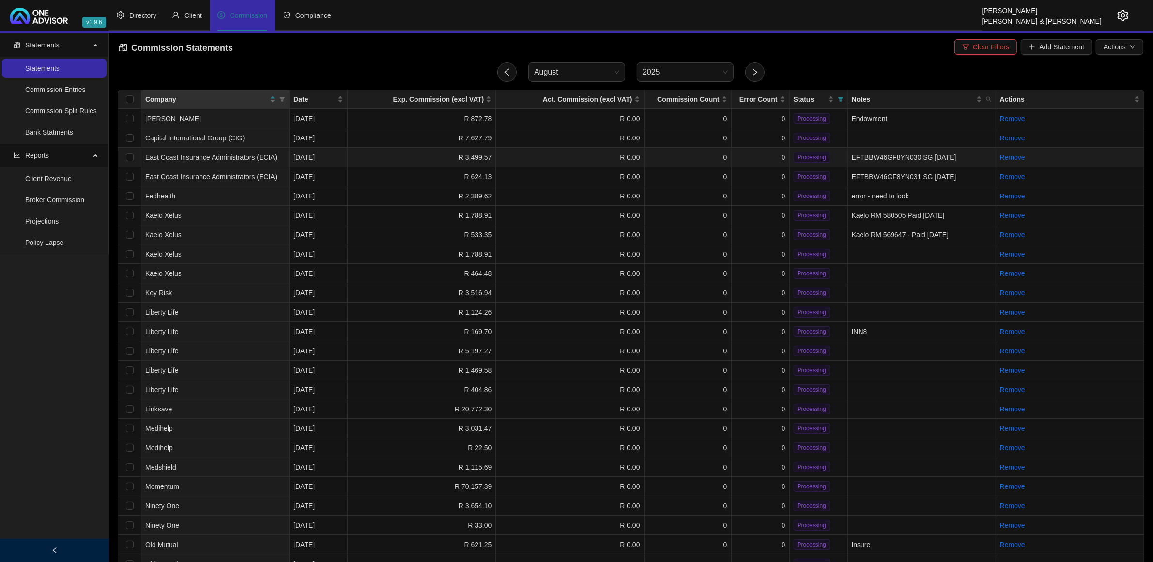
click at [424, 156] on td "R 3,499.57" at bounding box center [422, 157] width 148 height 19
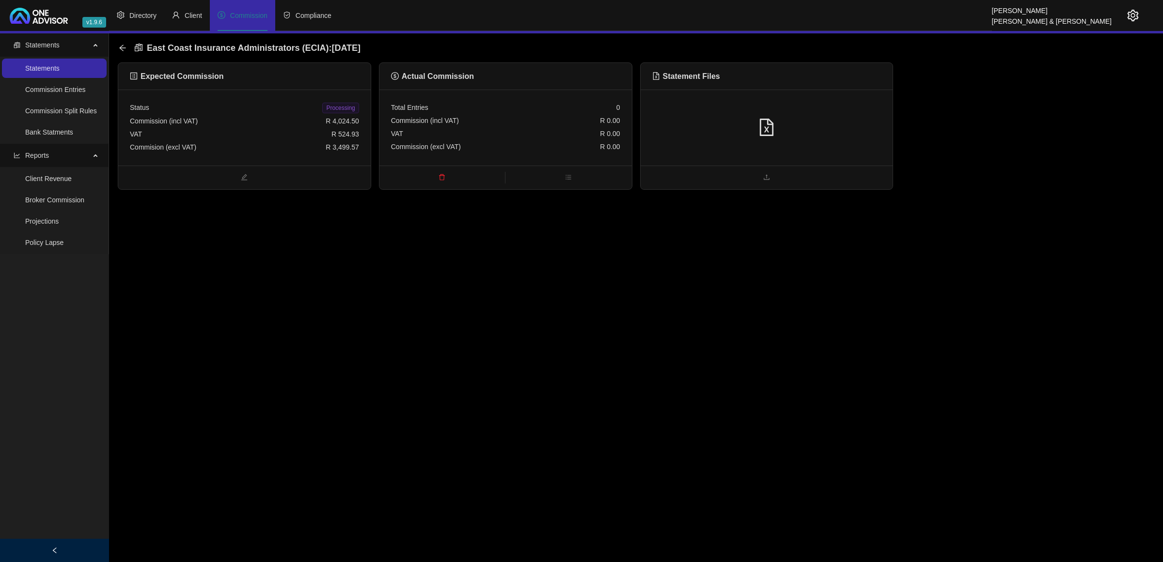
click at [289, 126] on div "Commission (incl VAT) R 4,024.50" at bounding box center [244, 121] width 229 height 13
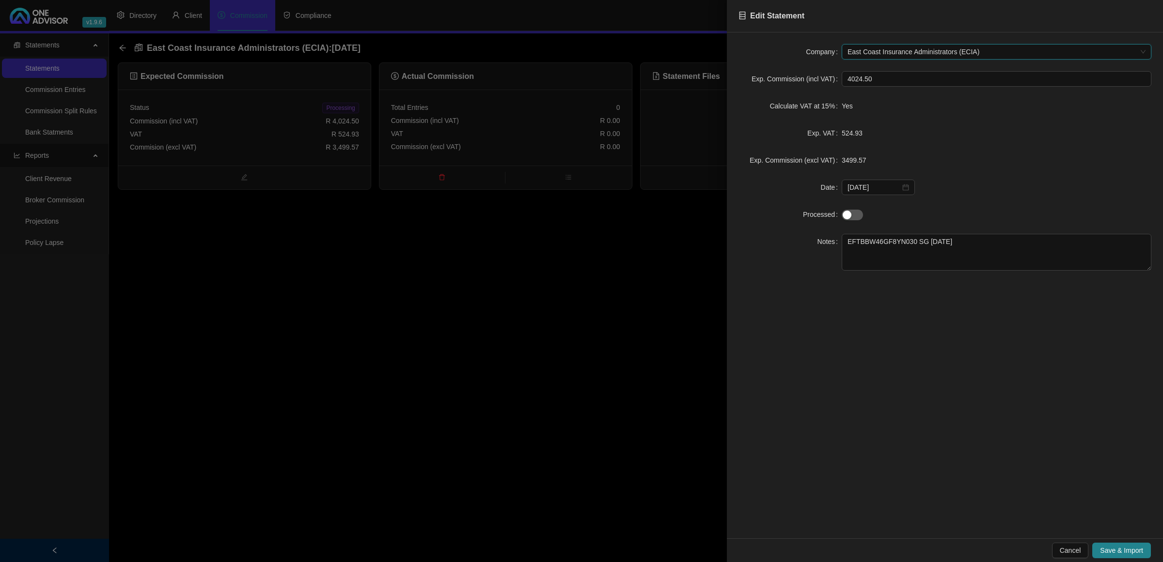
click at [882, 51] on span "East Coast Insurance Administrators (ECIA)" at bounding box center [996, 52] width 298 height 15
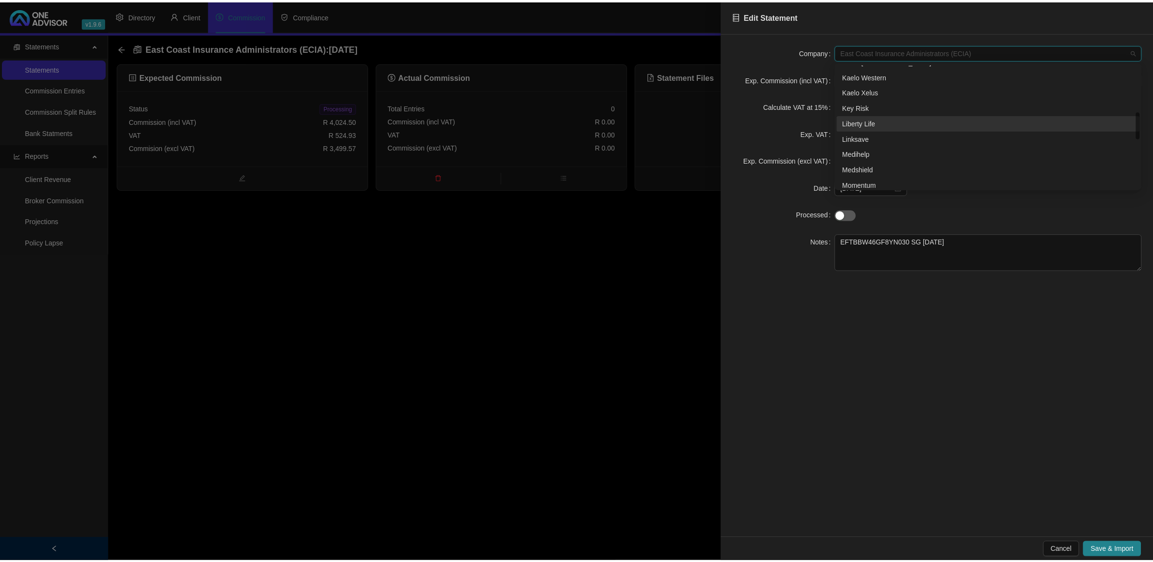
scroll to position [91, 0]
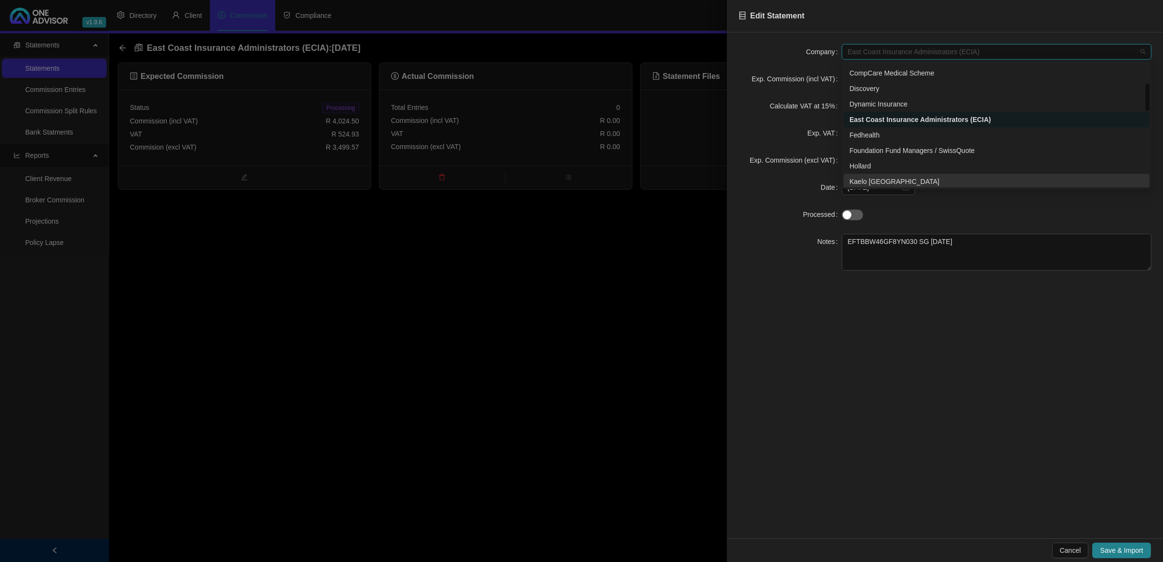
click at [893, 178] on div "Kaelo [GEOGRAPHIC_DATA]" at bounding box center [996, 181] width 294 height 11
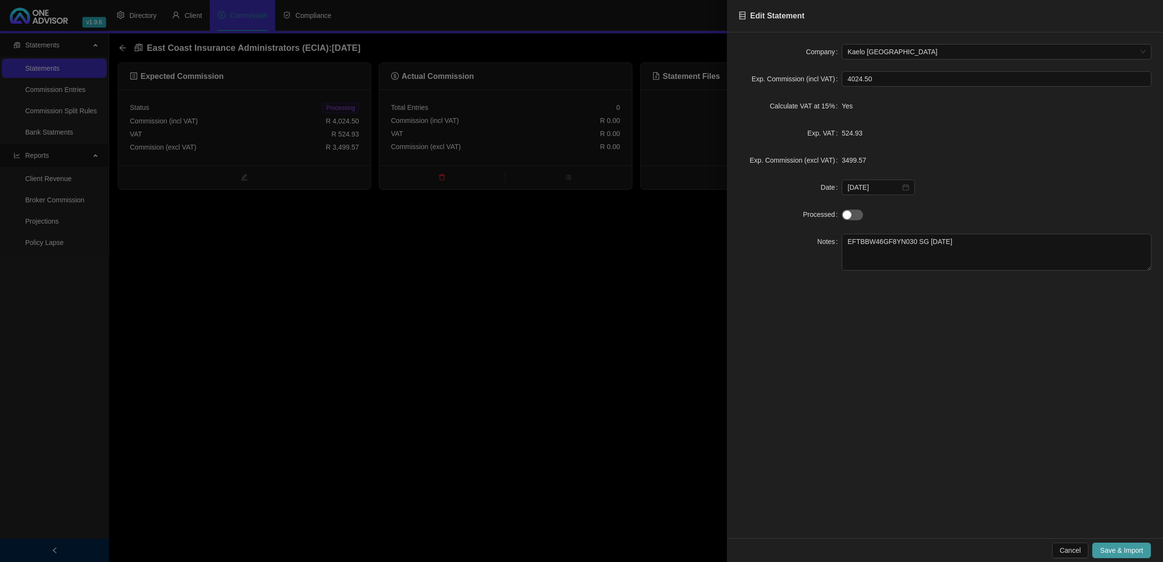
click at [1108, 547] on span "Save & Import" at bounding box center [1121, 550] width 43 height 11
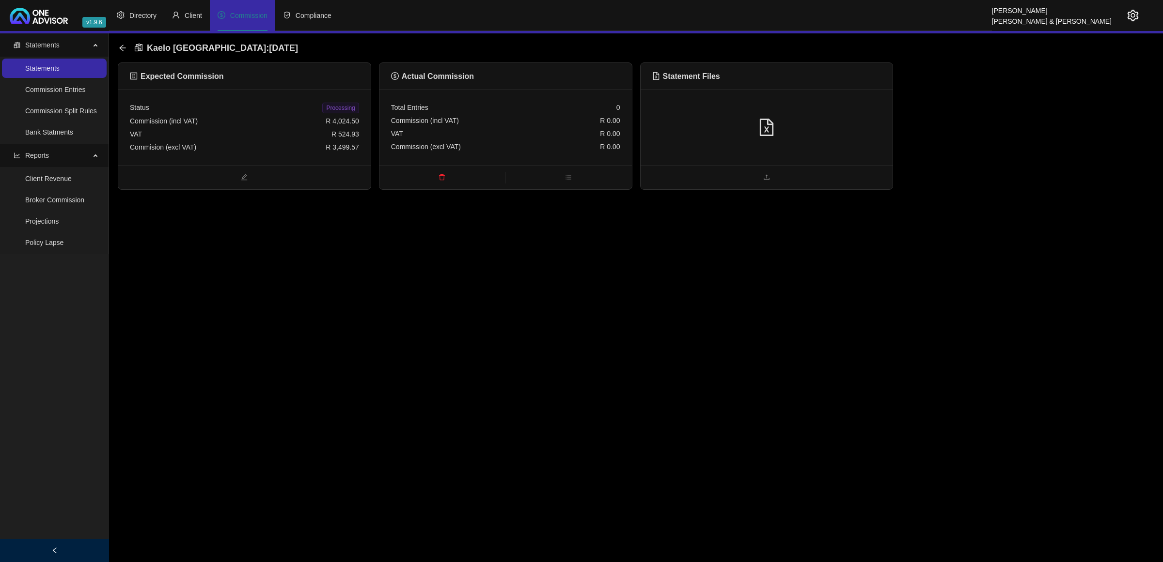
click at [855, 126] on div at bounding box center [766, 128] width 229 height 18
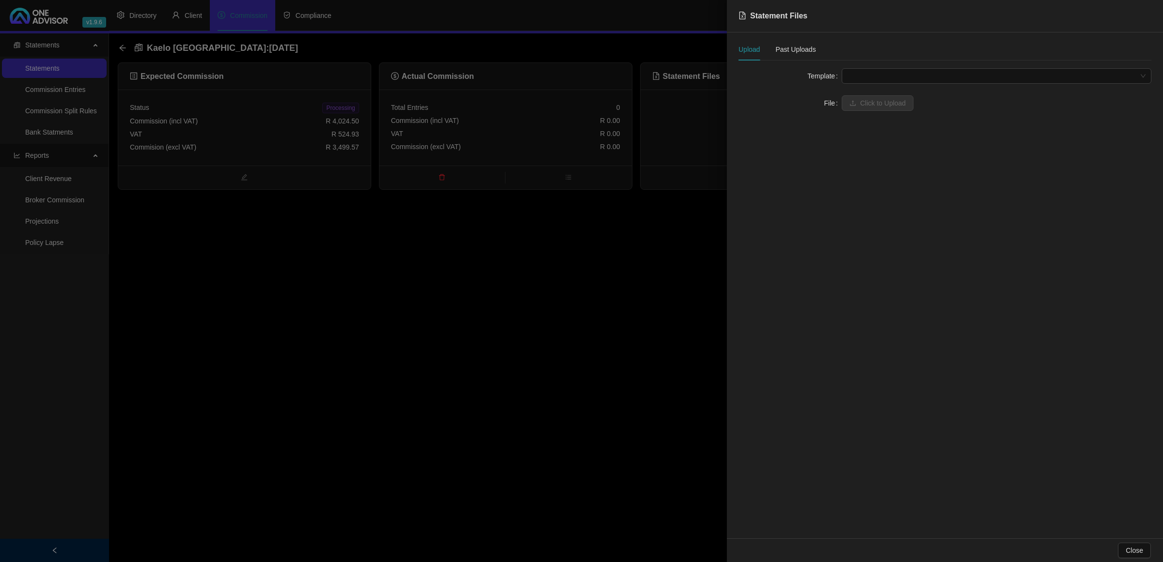
click at [890, 77] on span at bounding box center [996, 76] width 298 height 15
click at [887, 95] on div "Kaelo [GEOGRAPHIC_DATA]" at bounding box center [996, 95] width 294 height 11
click at [873, 102] on span "Click to Upload" at bounding box center [883, 103] width 46 height 11
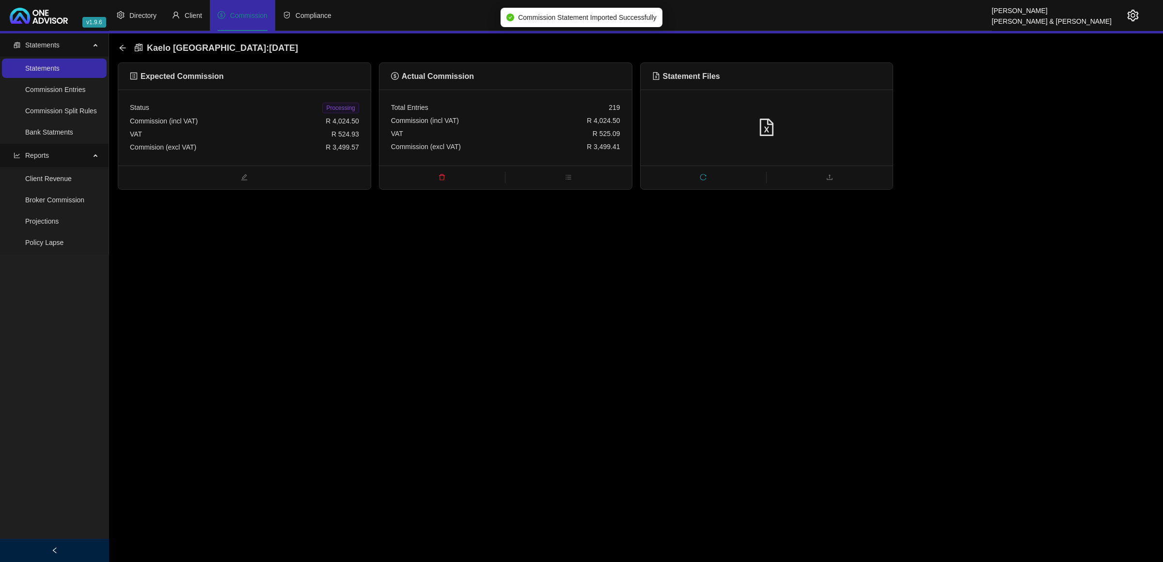
click at [333, 111] on span "Processing" at bounding box center [340, 108] width 36 height 11
click at [124, 46] on icon "arrow-left" at bounding box center [123, 48] width 8 height 8
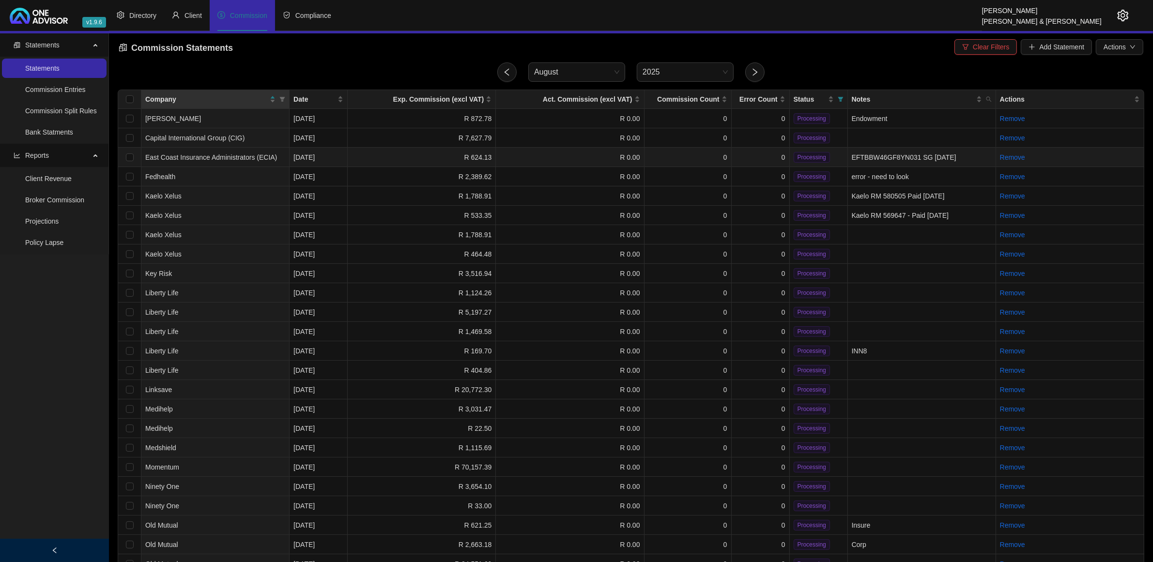
click at [379, 151] on td "R 624.13" at bounding box center [422, 157] width 148 height 19
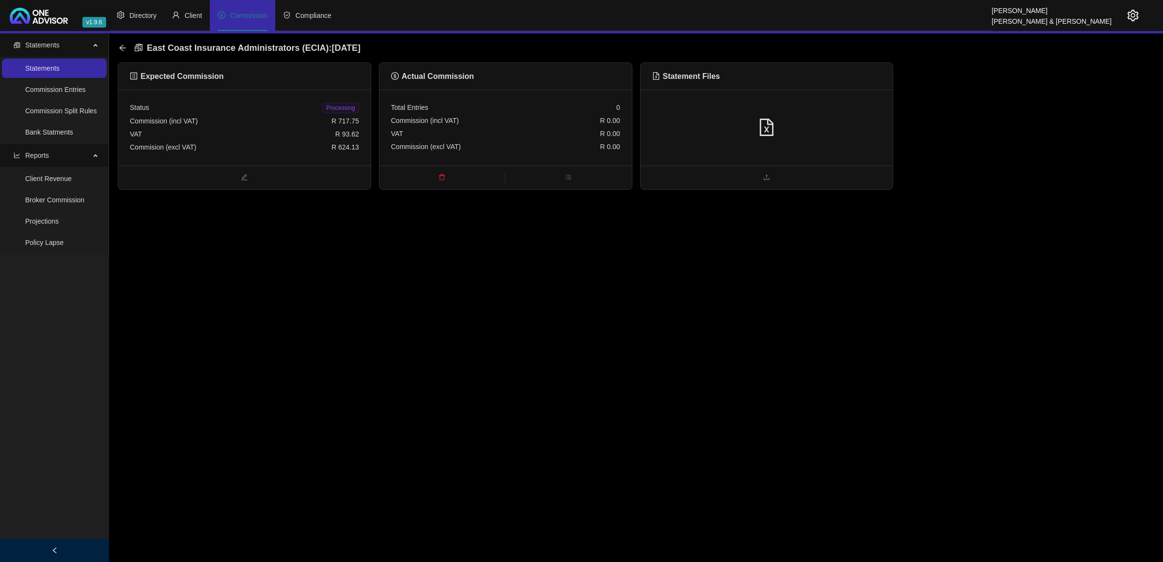
click at [124, 43] on div "East Coast Insurance Administrators (ECIA) : [DATE]" at bounding box center [243, 47] width 248 height 17
click at [121, 51] on icon "arrow-left" at bounding box center [123, 48] width 8 height 8
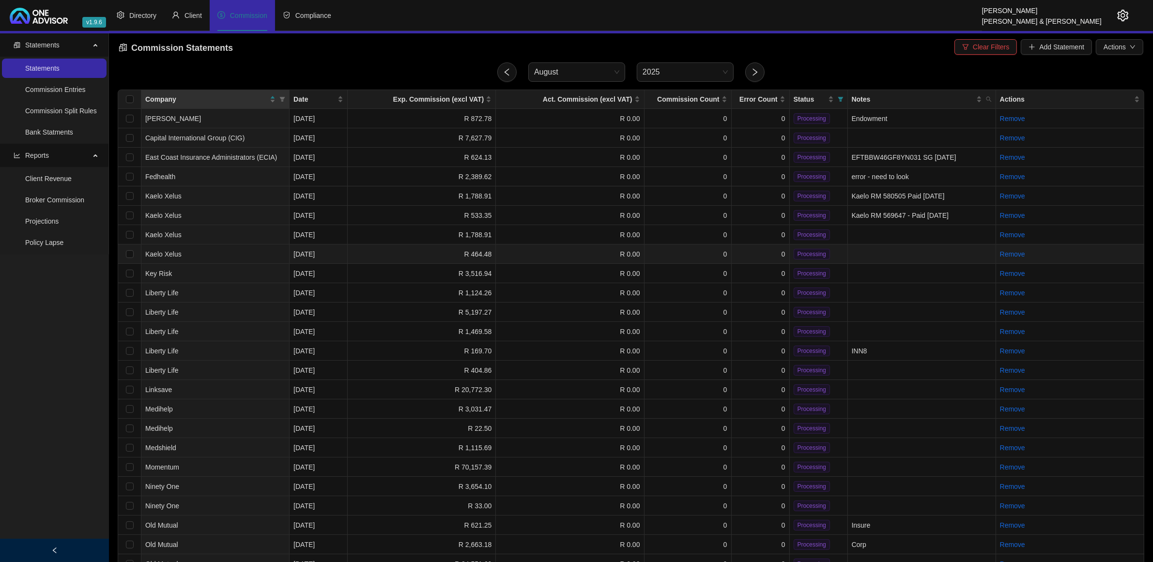
scroll to position [61, 0]
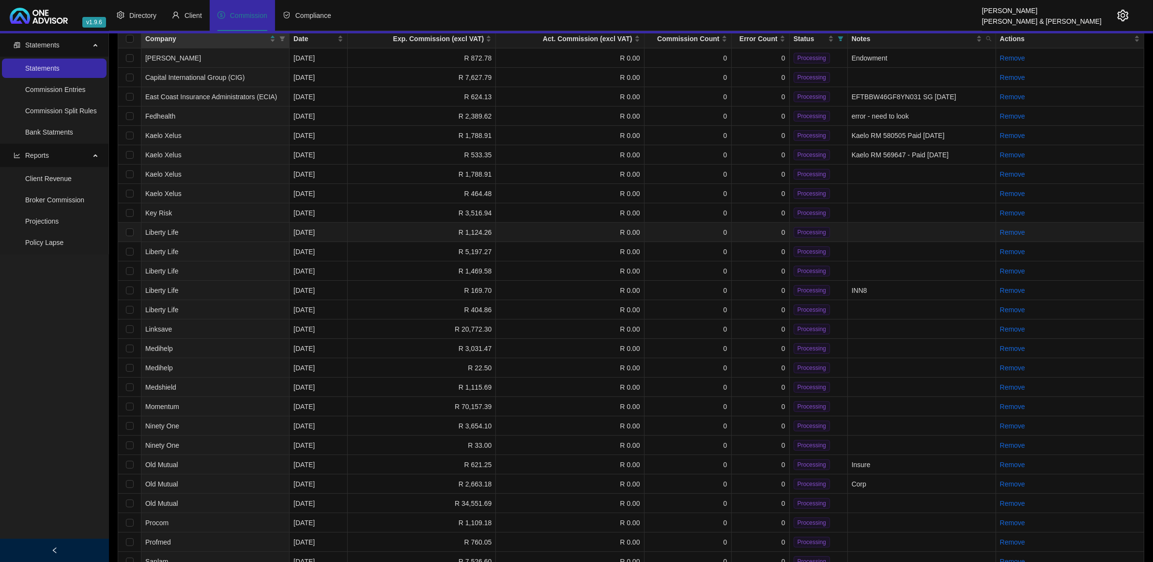
click at [243, 231] on td "Liberty Life" at bounding box center [215, 232] width 148 height 19
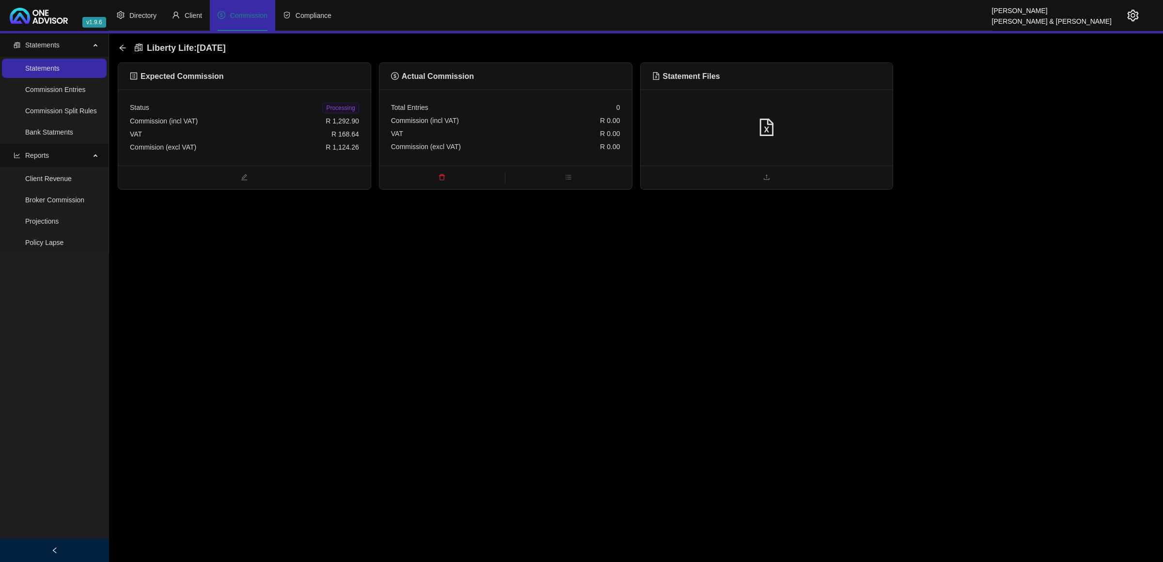
click at [761, 113] on div at bounding box center [766, 128] width 252 height 76
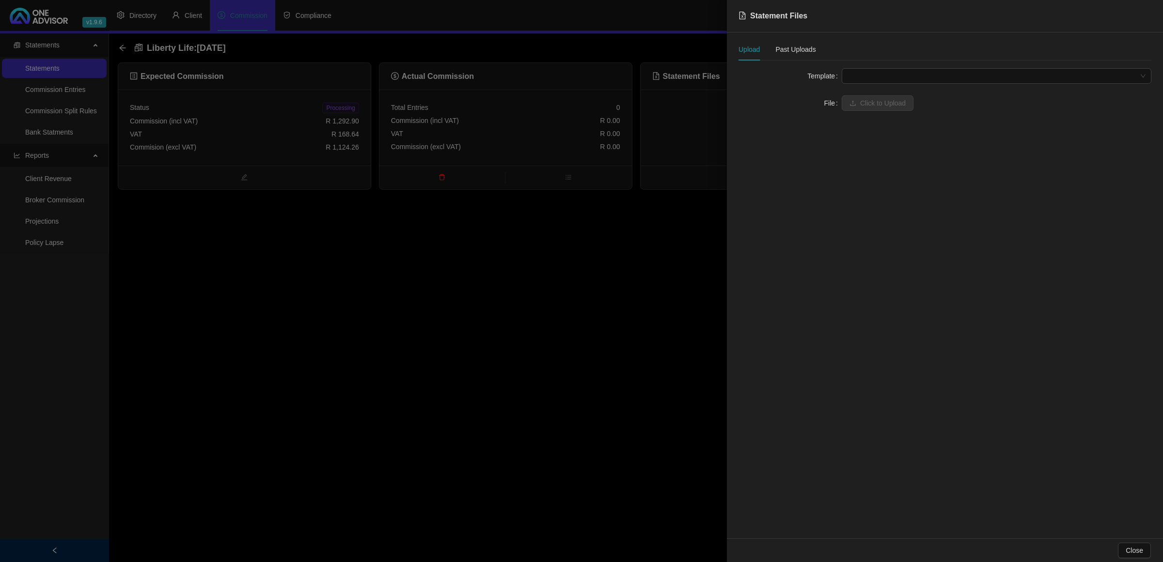
click at [880, 78] on span at bounding box center [996, 76] width 298 height 15
click at [878, 108] on div "Liberty Life" at bounding box center [996, 111] width 294 height 11
click at [877, 103] on span "Click to Upload" at bounding box center [883, 103] width 46 height 11
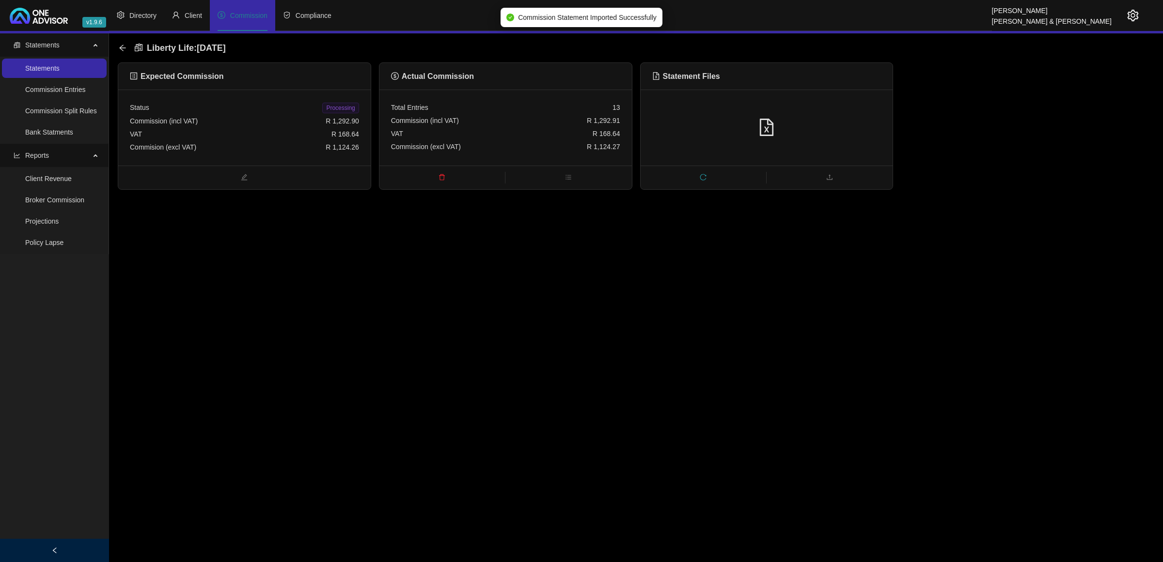
click at [342, 109] on span "Processing" at bounding box center [340, 108] width 36 height 11
click at [124, 47] on icon "arrow-left" at bounding box center [123, 48] width 8 height 8
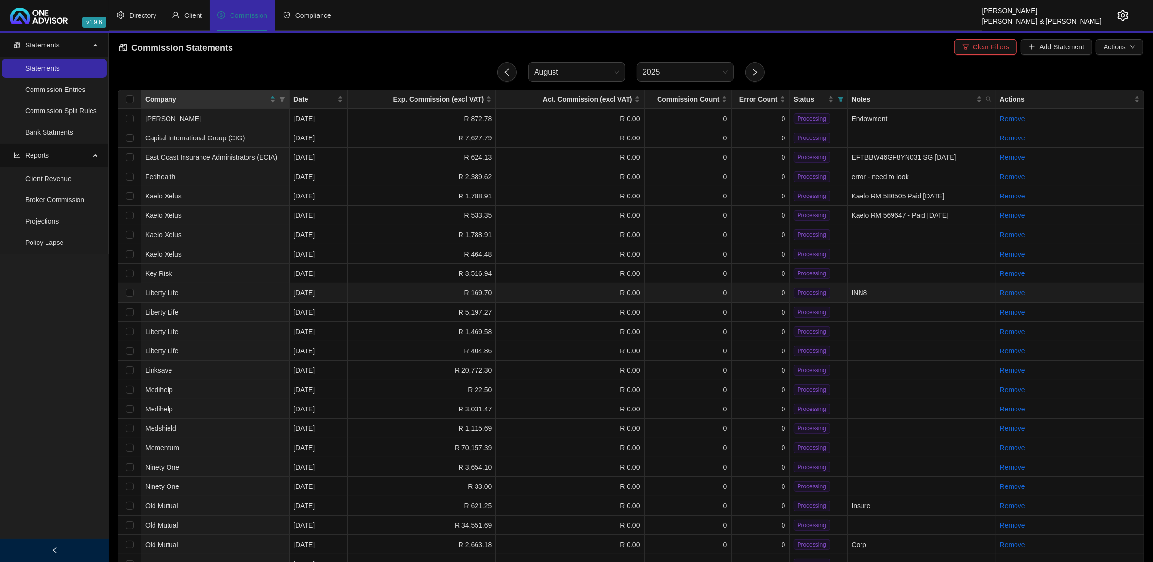
click at [228, 293] on td "Liberty Life" at bounding box center [215, 292] width 148 height 19
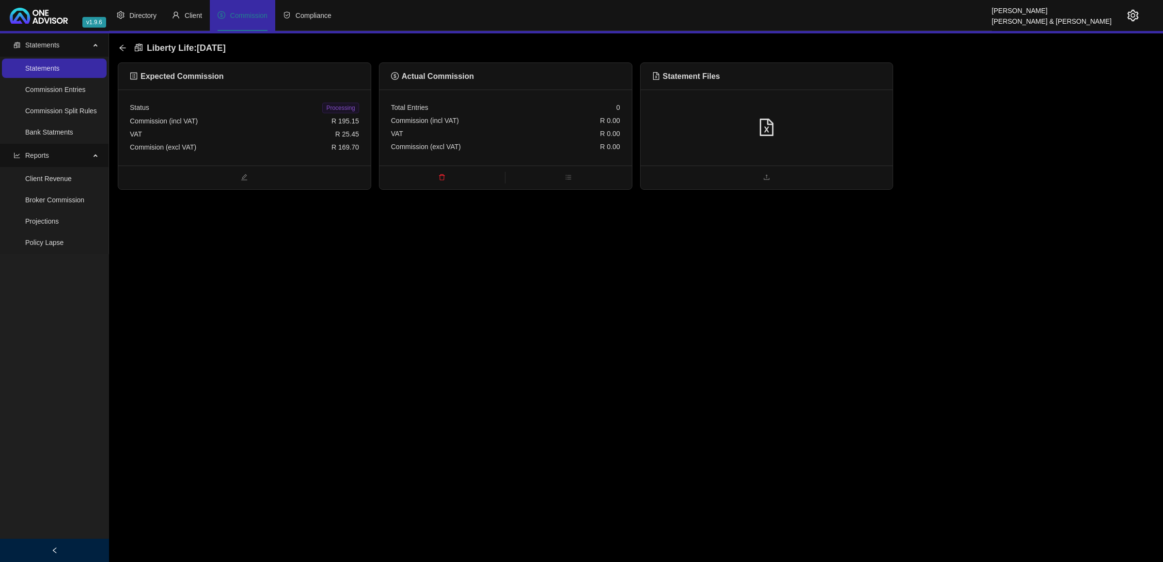
click at [849, 132] on div at bounding box center [766, 128] width 229 height 18
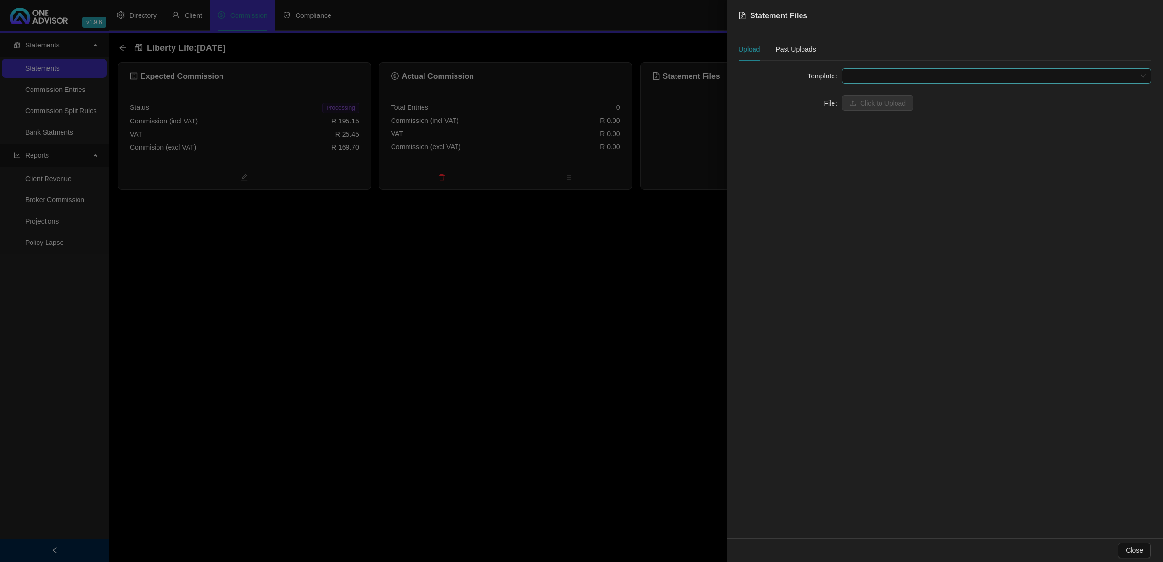
click at [898, 74] on span at bounding box center [996, 76] width 298 height 15
click at [883, 106] on div "Liberty Life" at bounding box center [996, 111] width 294 height 11
click at [883, 107] on span "Click to Upload" at bounding box center [883, 103] width 46 height 11
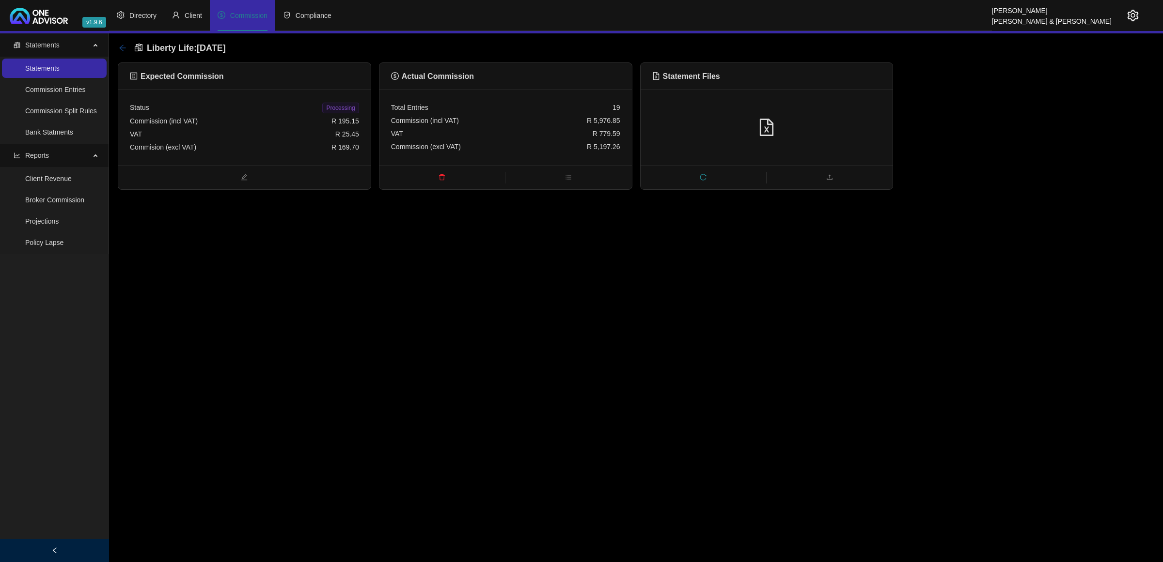
click at [125, 47] on icon "arrow-left" at bounding box center [122, 48] width 6 height 6
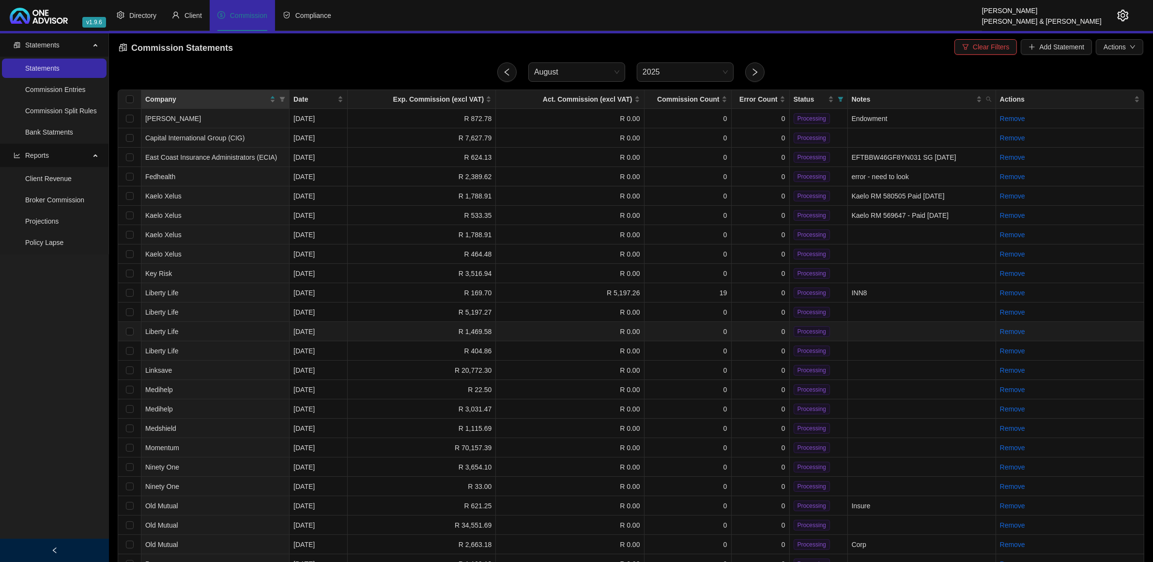
click at [395, 331] on td "R 1,469.58" at bounding box center [422, 331] width 148 height 19
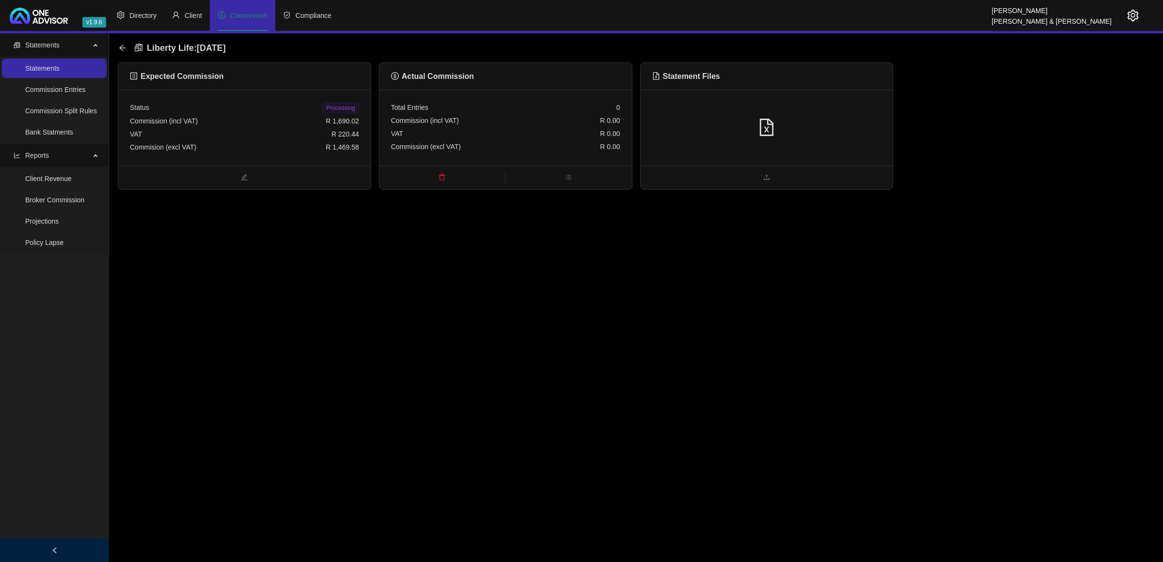
click at [778, 136] on div at bounding box center [766, 128] width 229 height 18
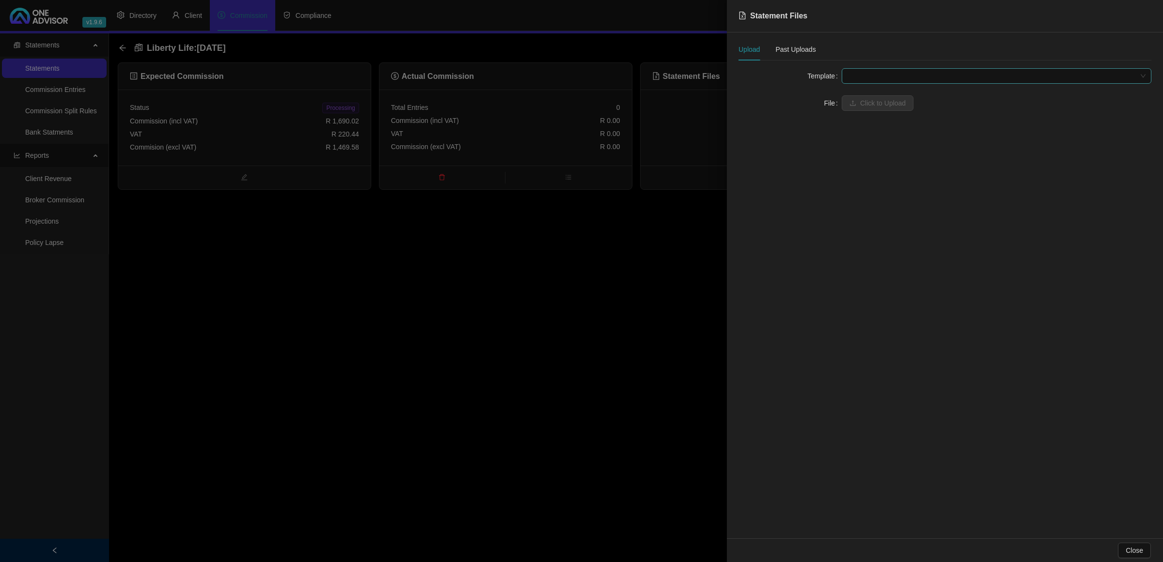
click at [862, 79] on span at bounding box center [996, 76] width 298 height 15
click at [862, 106] on div "Liberty Life" at bounding box center [996, 111] width 294 height 11
click at [862, 105] on span "Click to Upload" at bounding box center [883, 103] width 46 height 11
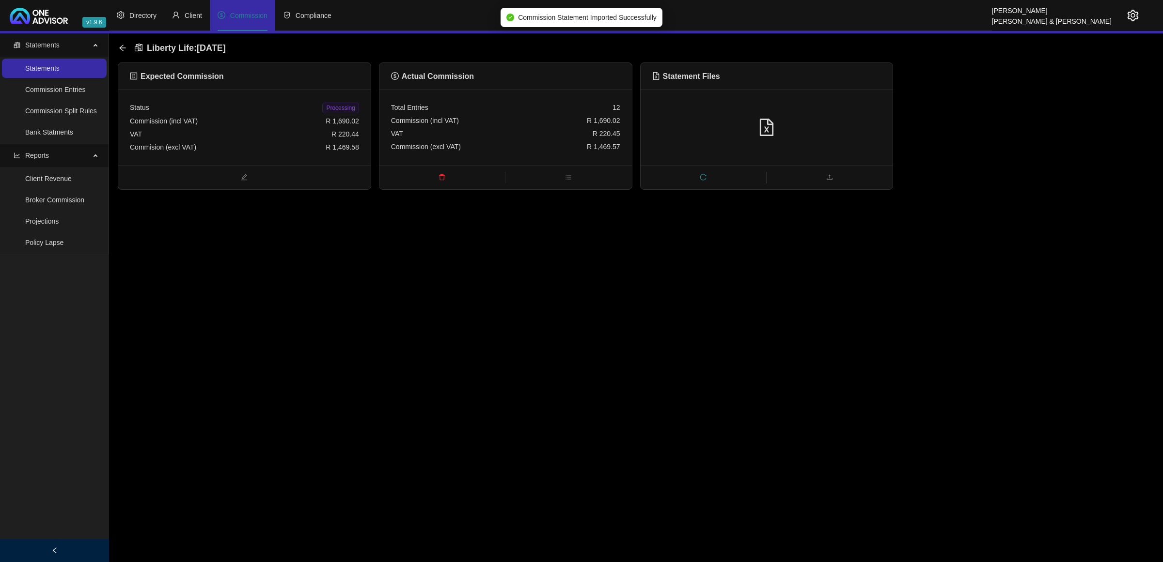
click at [344, 108] on span "Processing" at bounding box center [340, 108] width 36 height 11
click at [121, 47] on icon "arrow-left" at bounding box center [122, 48] width 6 height 6
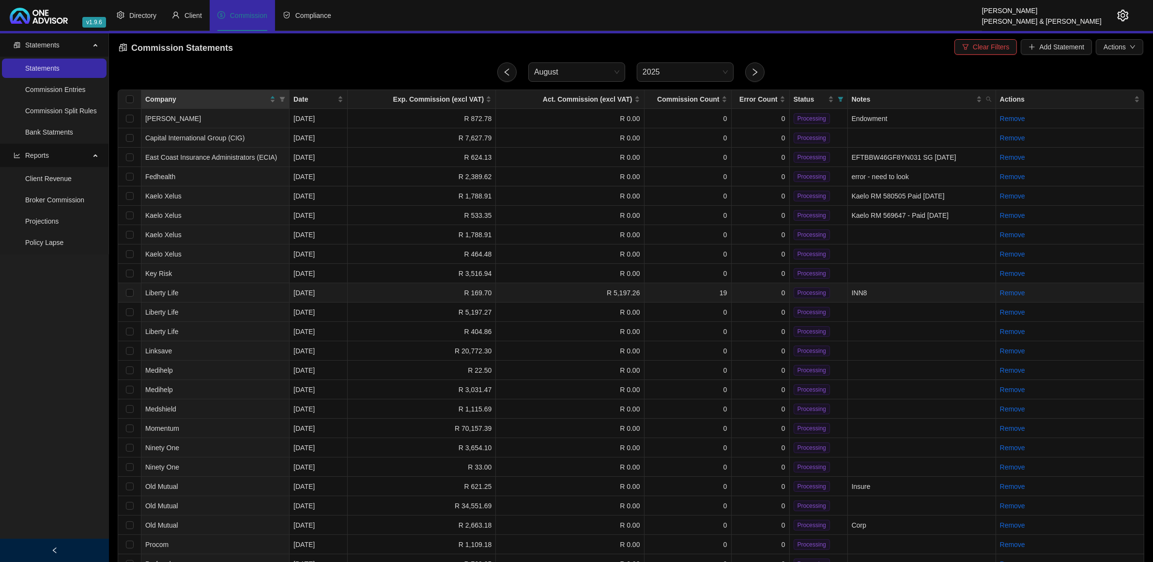
click at [550, 292] on td "R 5,197.26" at bounding box center [570, 292] width 148 height 19
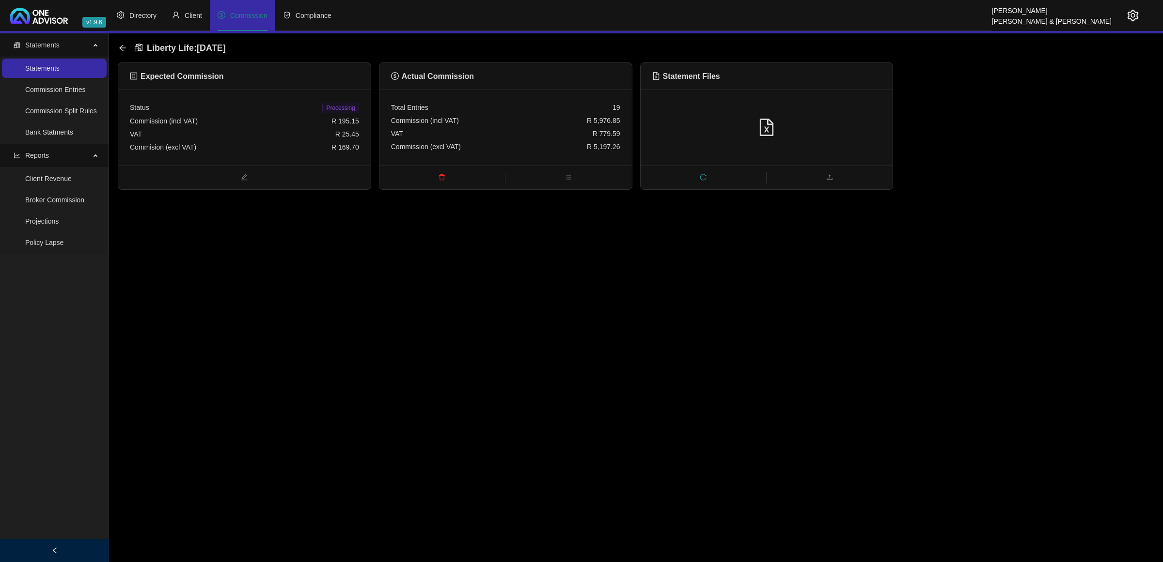
click at [446, 175] on span "delete" at bounding box center [441, 178] width 125 height 11
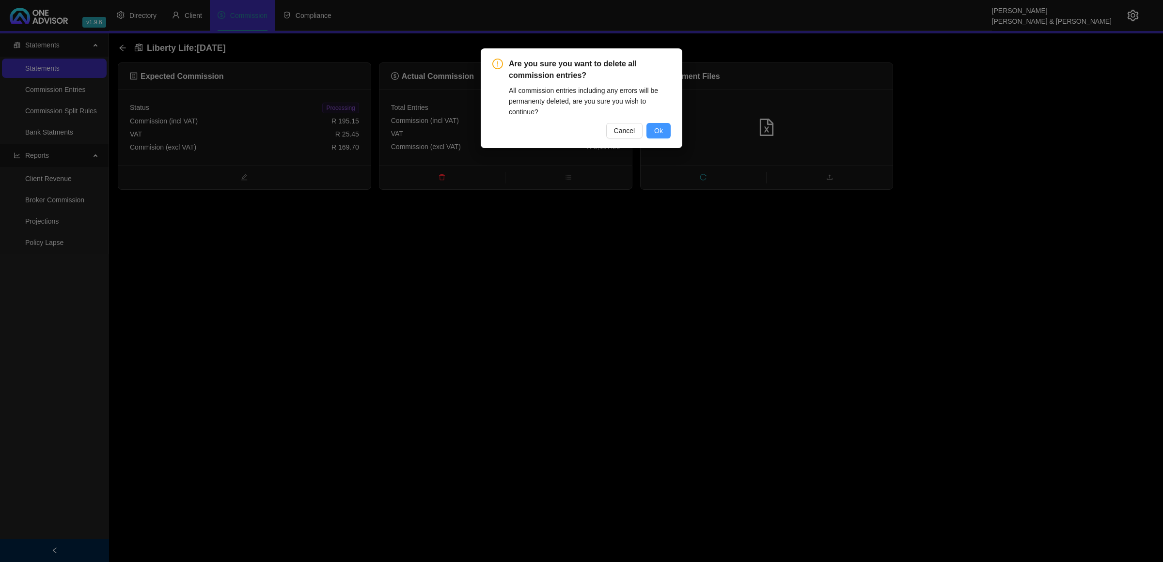
click at [657, 135] on span "Ok" at bounding box center [658, 130] width 9 height 11
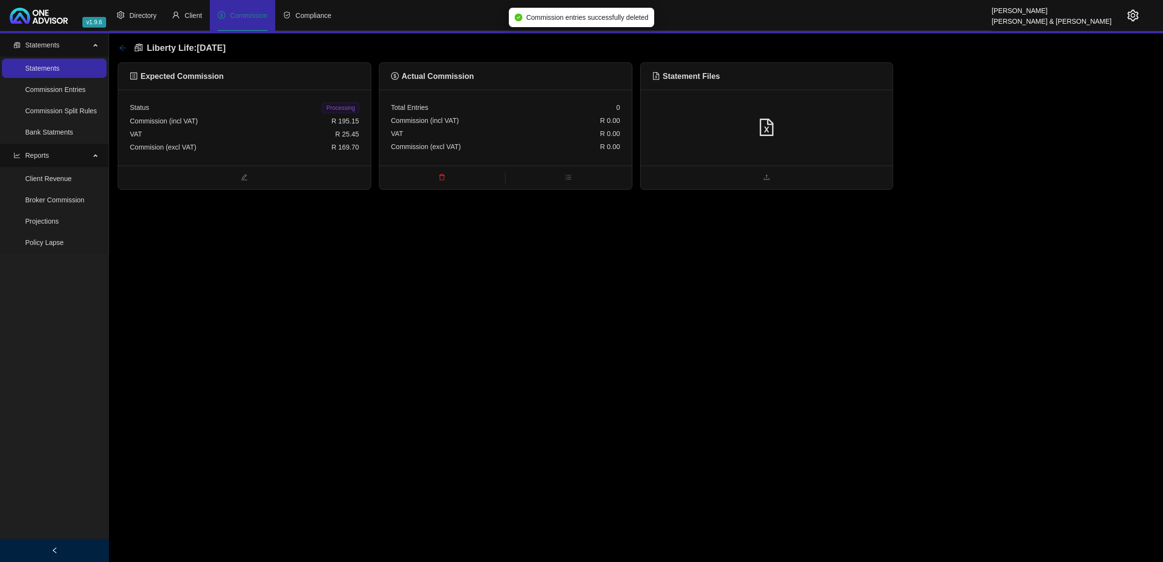
click at [124, 47] on icon "arrow-left" at bounding box center [123, 48] width 8 height 8
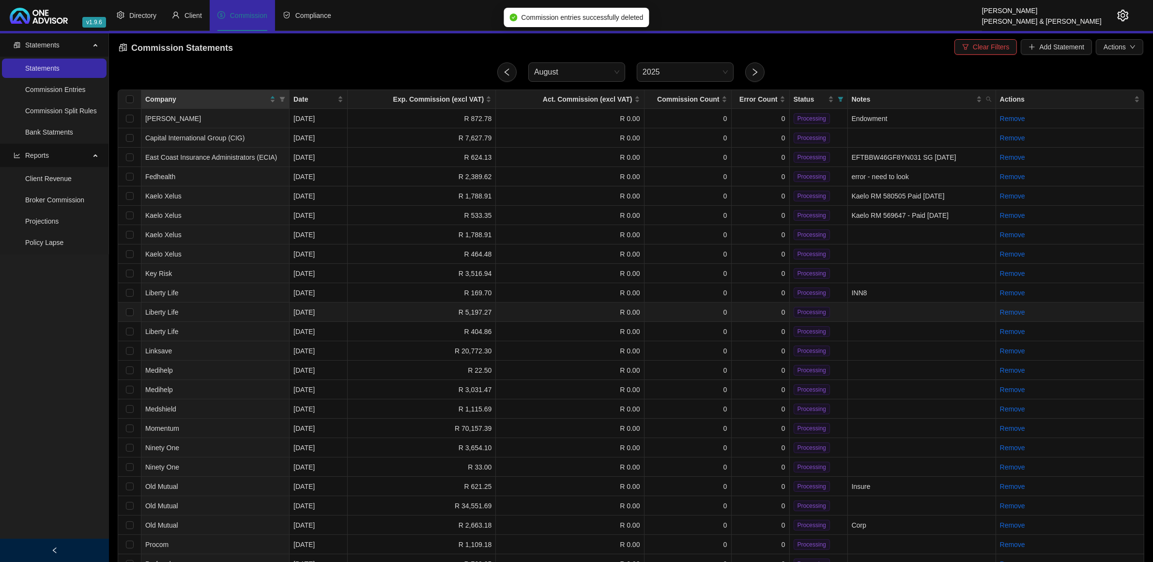
click at [422, 311] on td "R 5,197.27" at bounding box center [422, 312] width 148 height 19
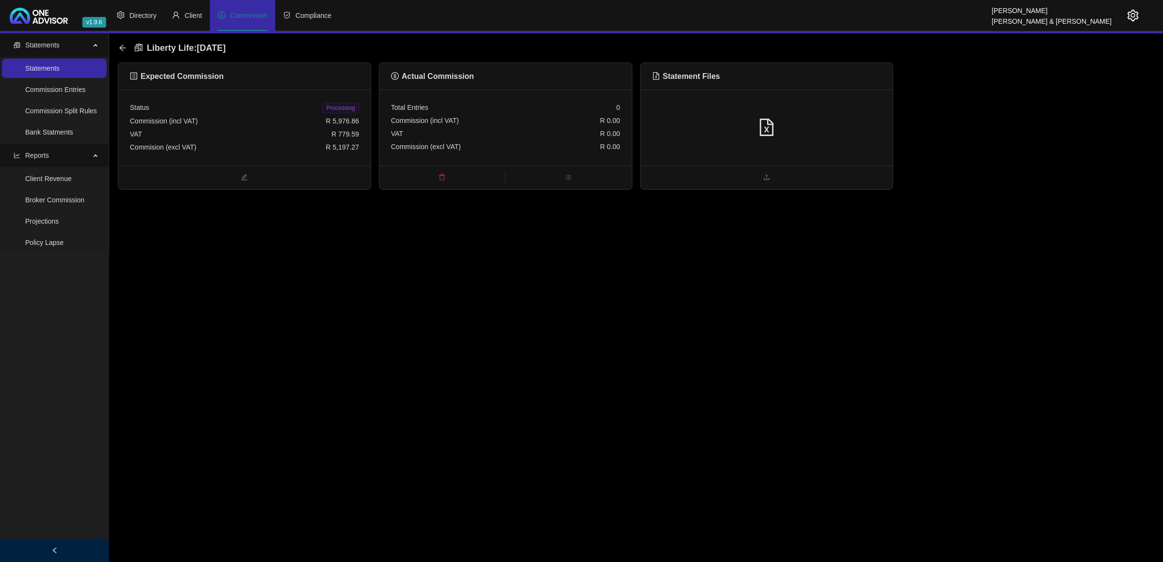
click at [752, 119] on div at bounding box center [766, 128] width 229 height 18
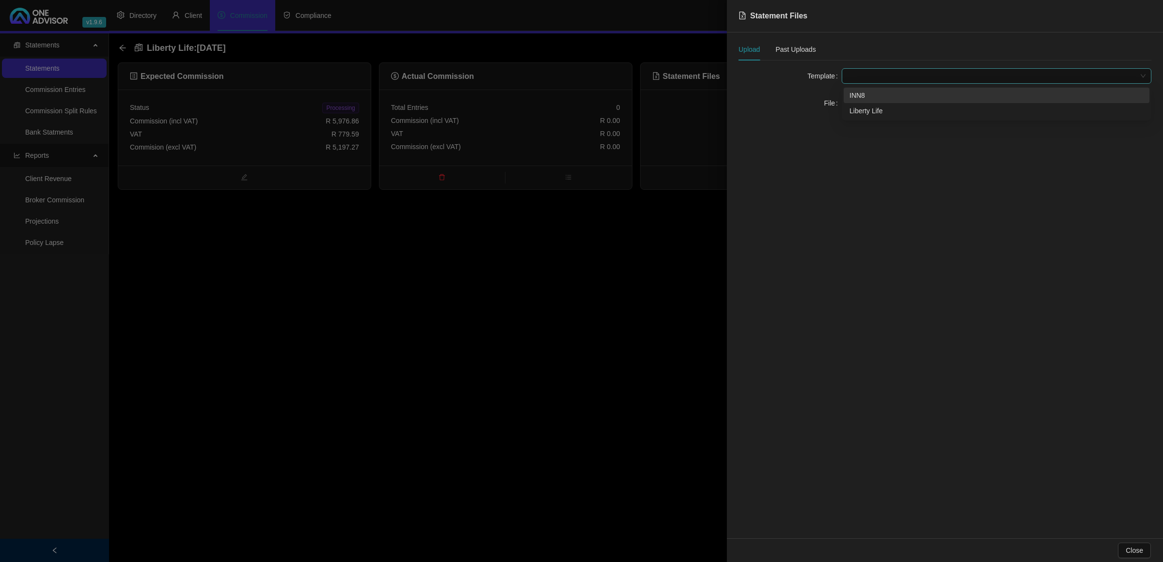
click at [859, 75] on span at bounding box center [996, 76] width 298 height 15
click at [856, 115] on div "Liberty Life" at bounding box center [996, 111] width 294 height 11
click at [859, 103] on button "Click to Upload" at bounding box center [877, 103] width 72 height 16
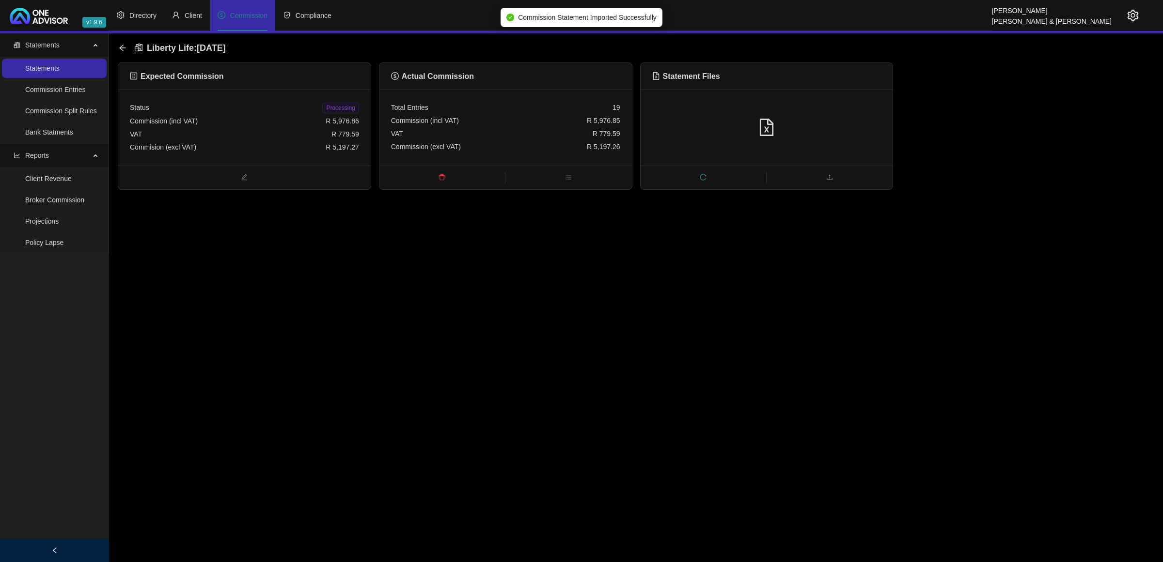
click at [342, 108] on span "Processing" at bounding box center [340, 108] width 36 height 11
click at [124, 47] on icon "arrow-left" at bounding box center [123, 48] width 8 height 8
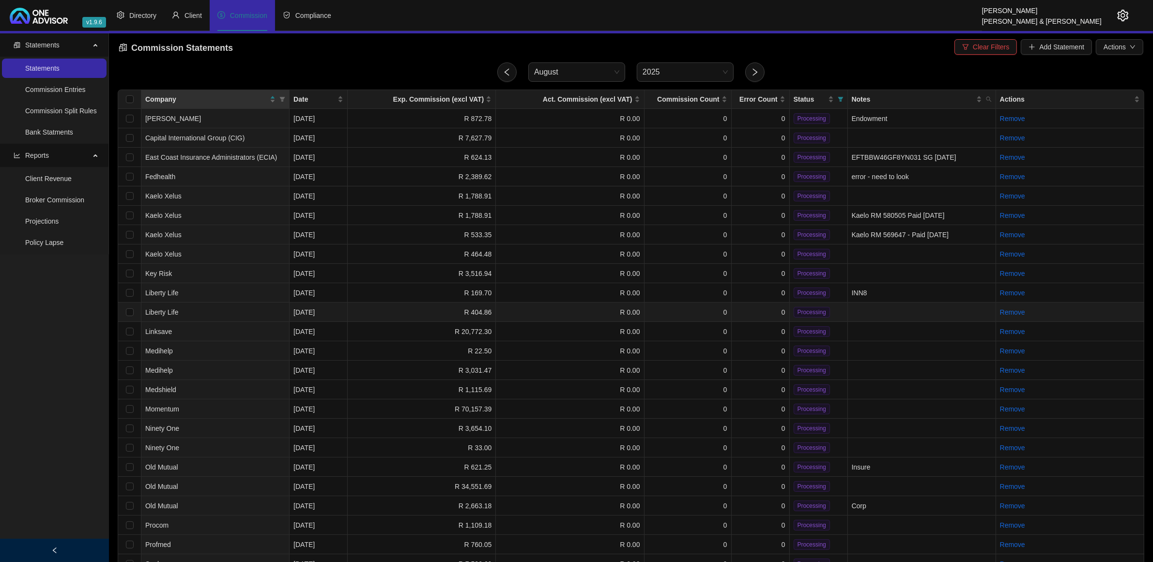
click at [370, 306] on td "R 404.86" at bounding box center [422, 312] width 148 height 19
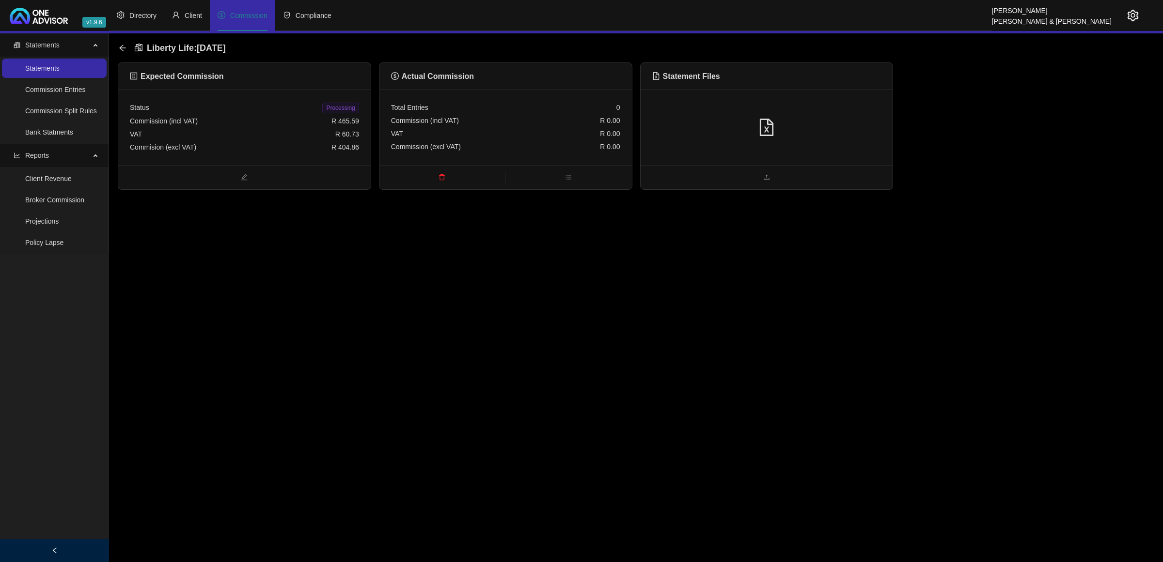
click at [844, 116] on div at bounding box center [766, 128] width 252 height 76
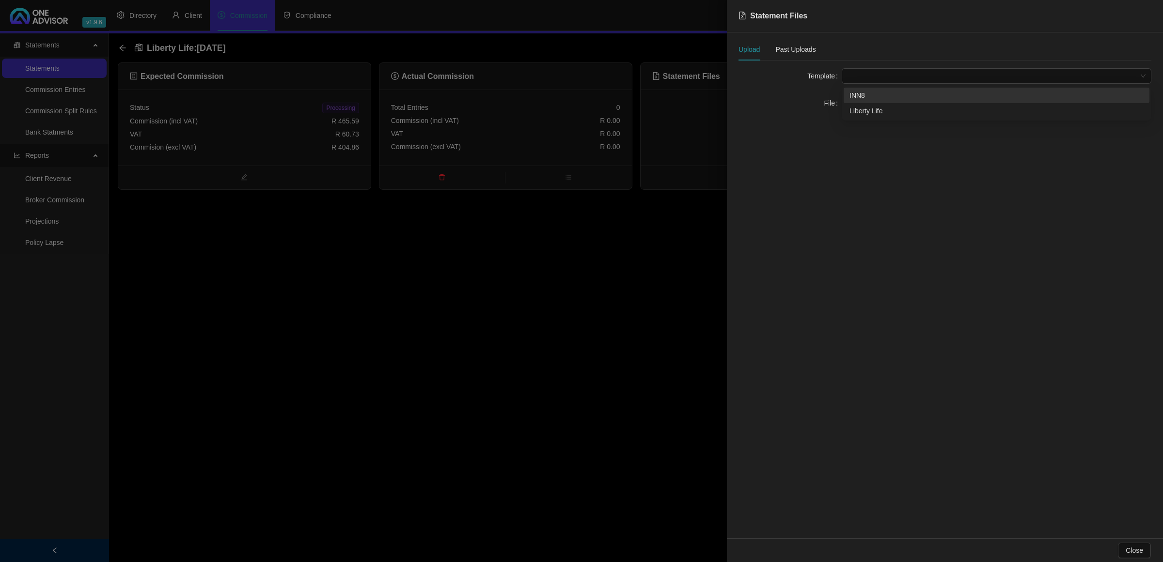
click at [866, 76] on span at bounding box center [996, 76] width 298 height 15
click at [864, 108] on div "Liberty Life" at bounding box center [996, 111] width 294 height 11
click at [864, 109] on button "Click to Upload" at bounding box center [877, 103] width 72 height 16
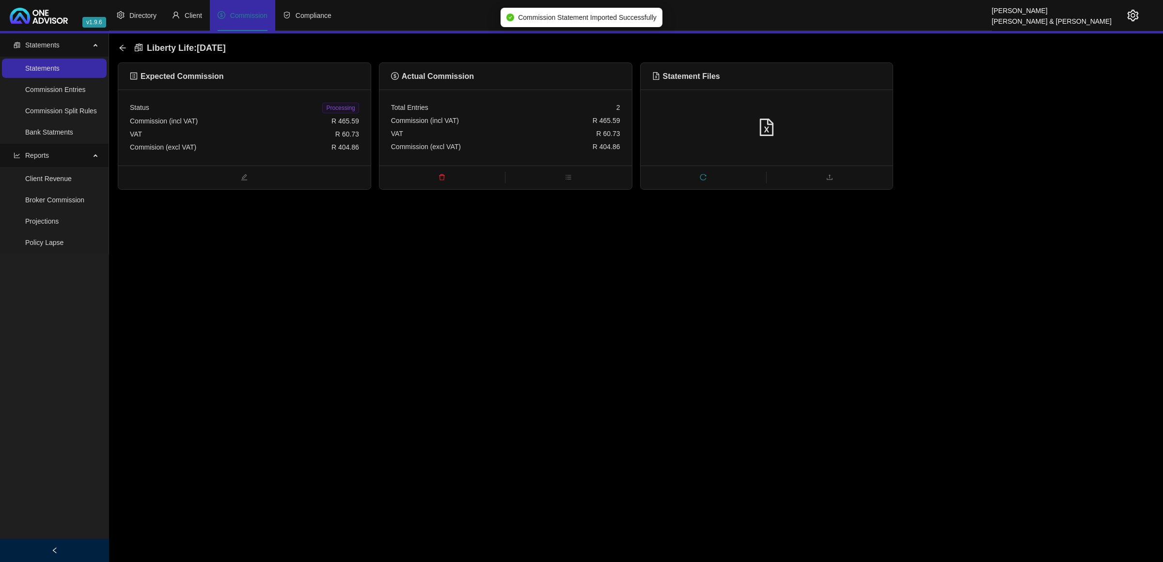
click at [341, 109] on span "Processing" at bounding box center [340, 108] width 36 height 11
click at [125, 49] on icon "arrow-left" at bounding box center [123, 48] width 8 height 8
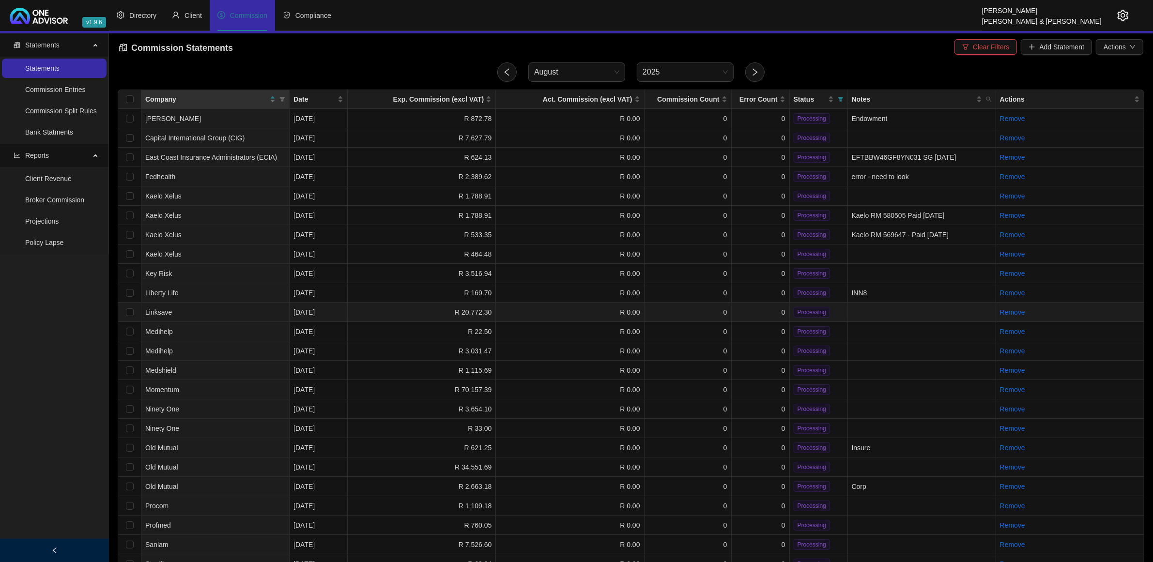
click at [379, 311] on td "R 20,772.30" at bounding box center [422, 312] width 148 height 19
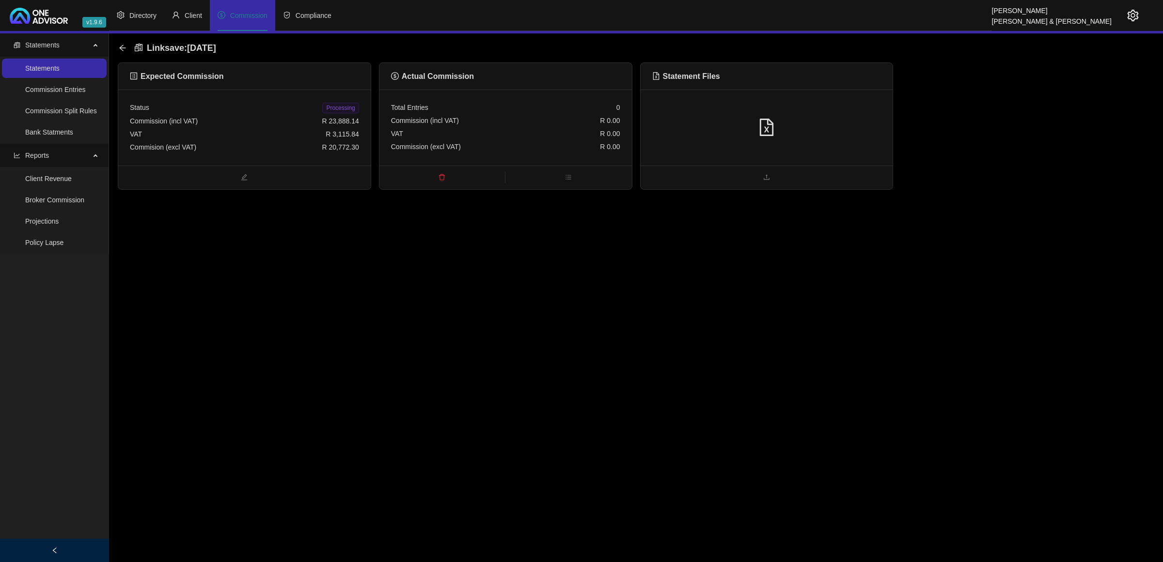
click at [846, 139] on div at bounding box center [766, 128] width 252 height 76
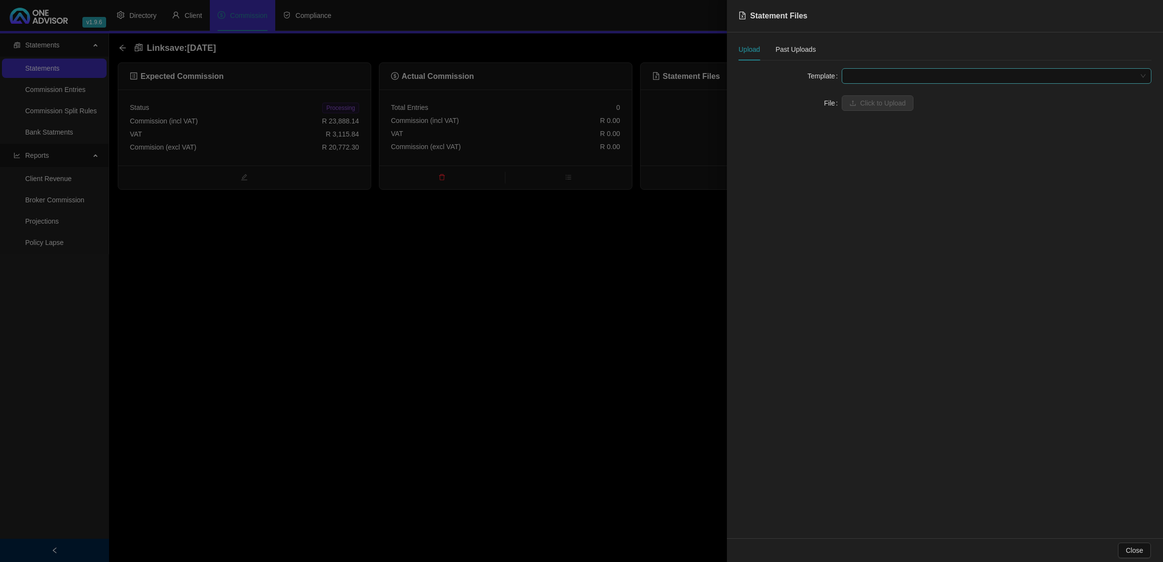
click at [872, 76] on span at bounding box center [996, 76] width 298 height 15
click at [871, 102] on div "Linksave" at bounding box center [996, 96] width 306 height 16
click at [873, 102] on span "Click to Upload" at bounding box center [883, 103] width 46 height 11
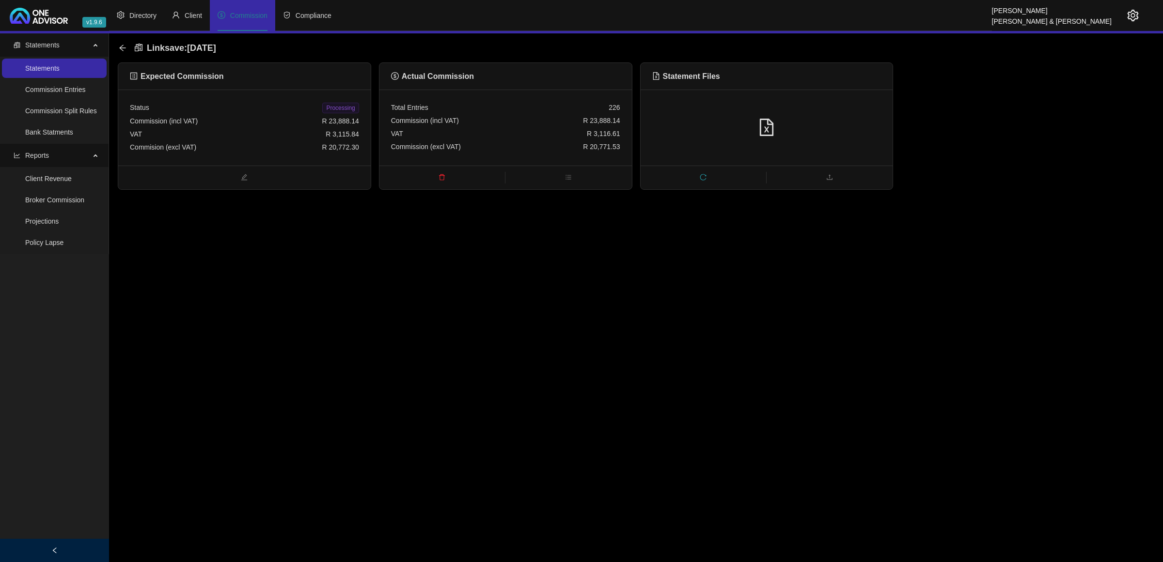
click at [342, 108] on span "Processing" at bounding box center [340, 108] width 36 height 11
click at [120, 43] on div "Linksave : [DATE]" at bounding box center [170, 47] width 103 height 17
click at [126, 50] on icon "arrow-left" at bounding box center [123, 48] width 8 height 8
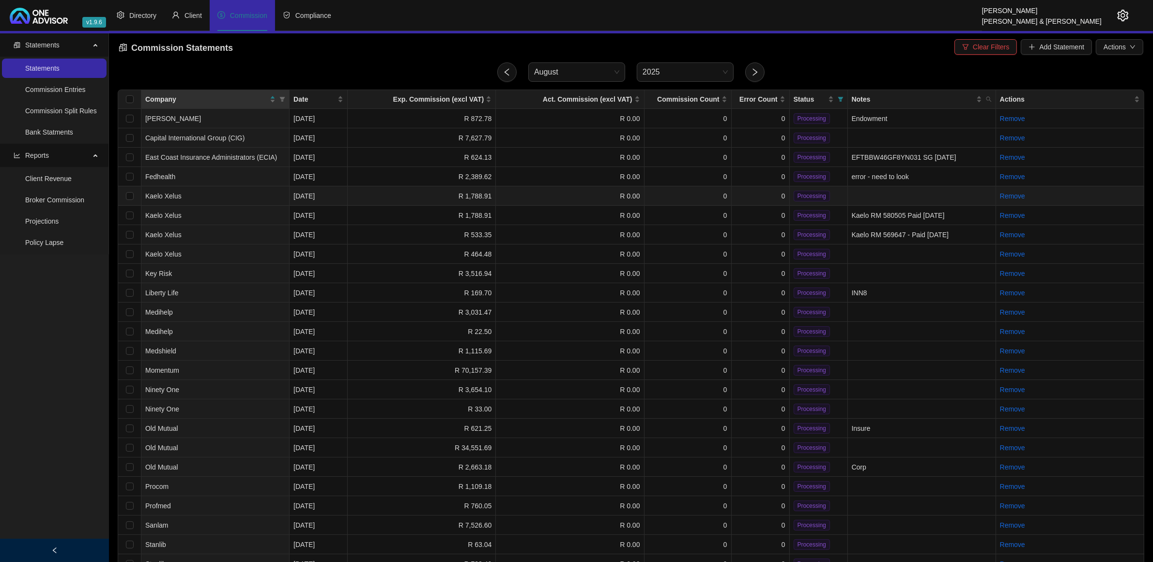
click at [401, 202] on td "R 1,788.91" at bounding box center [422, 196] width 148 height 19
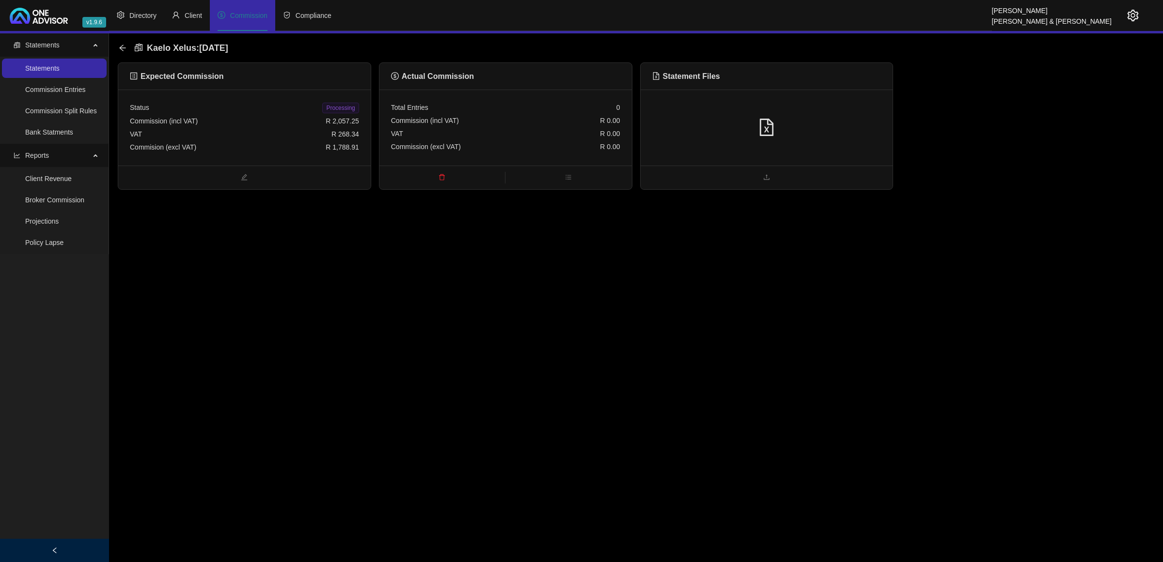
click at [757, 136] on div at bounding box center [766, 128] width 229 height 18
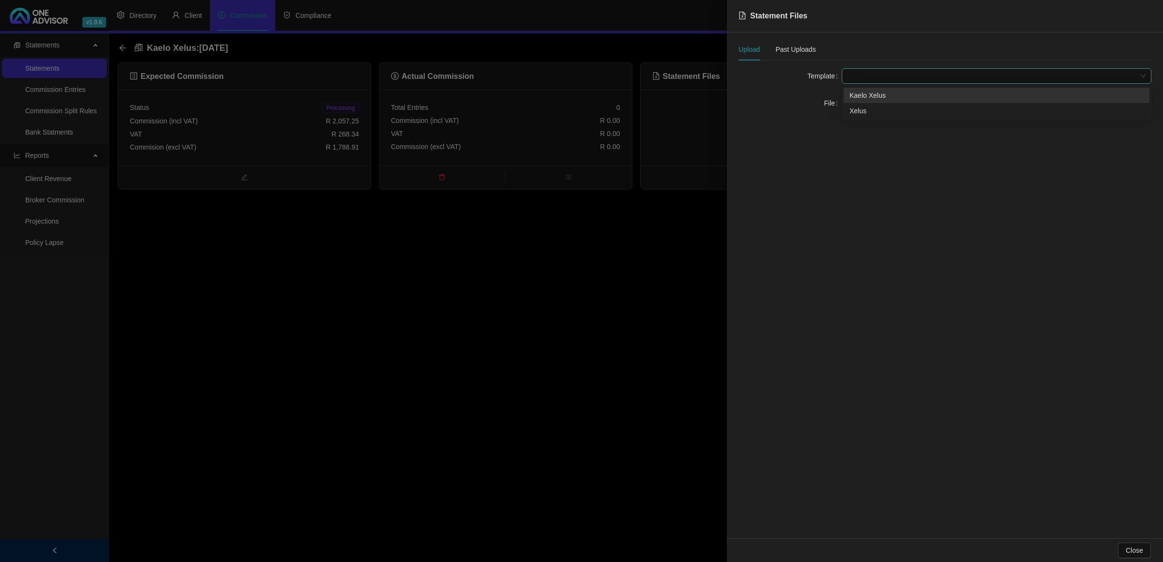
click at [887, 73] on span at bounding box center [996, 76] width 298 height 15
click at [873, 97] on div "Kaelo Xelus" at bounding box center [996, 95] width 294 height 11
click at [868, 98] on span "Click to Upload" at bounding box center [883, 103] width 46 height 11
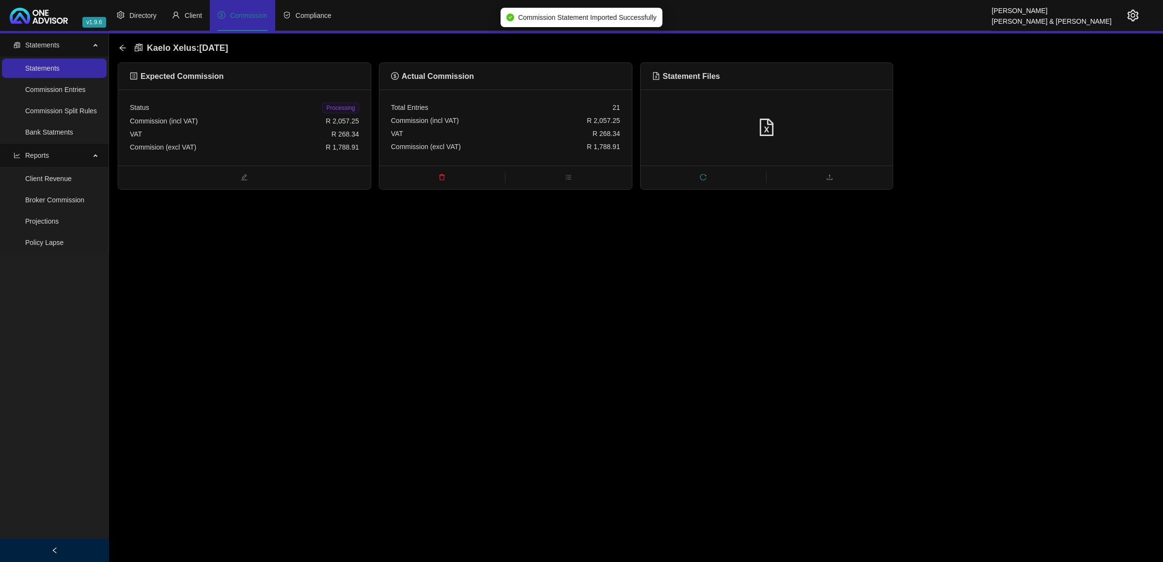
click at [340, 109] on span "Processing" at bounding box center [340, 108] width 36 height 11
click at [123, 46] on icon "arrow-left" at bounding box center [123, 48] width 8 height 8
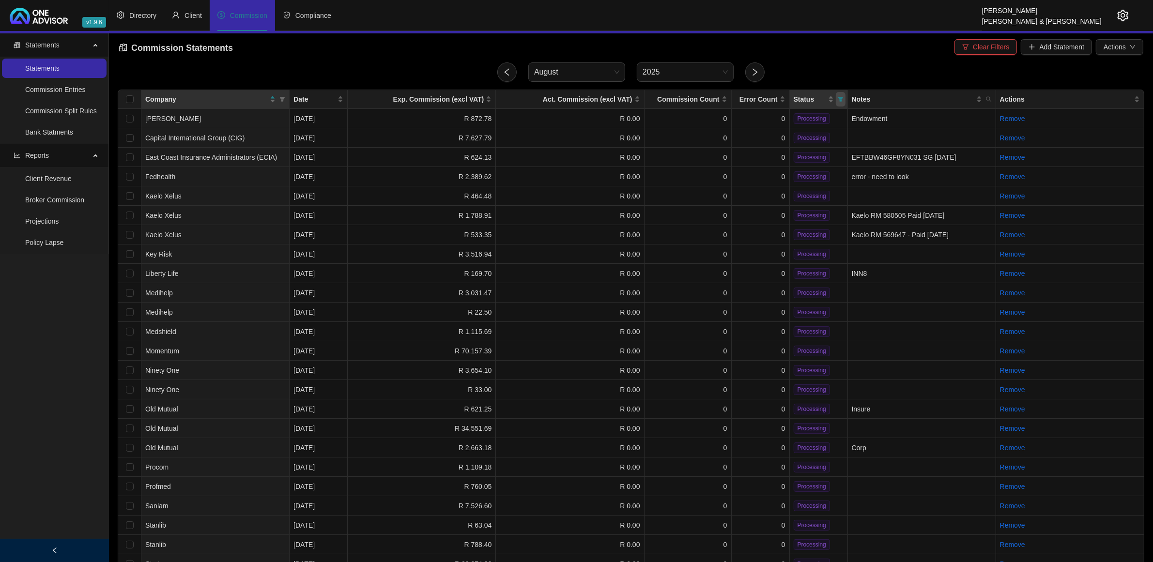
click at [837, 97] on span "Status" at bounding box center [841, 99] width 10 height 15
click at [818, 135] on span "Processing" at bounding box center [818, 134] width 37 height 8
checkbox input "false"
click at [837, 154] on span "OK" at bounding box center [833, 153] width 10 height 11
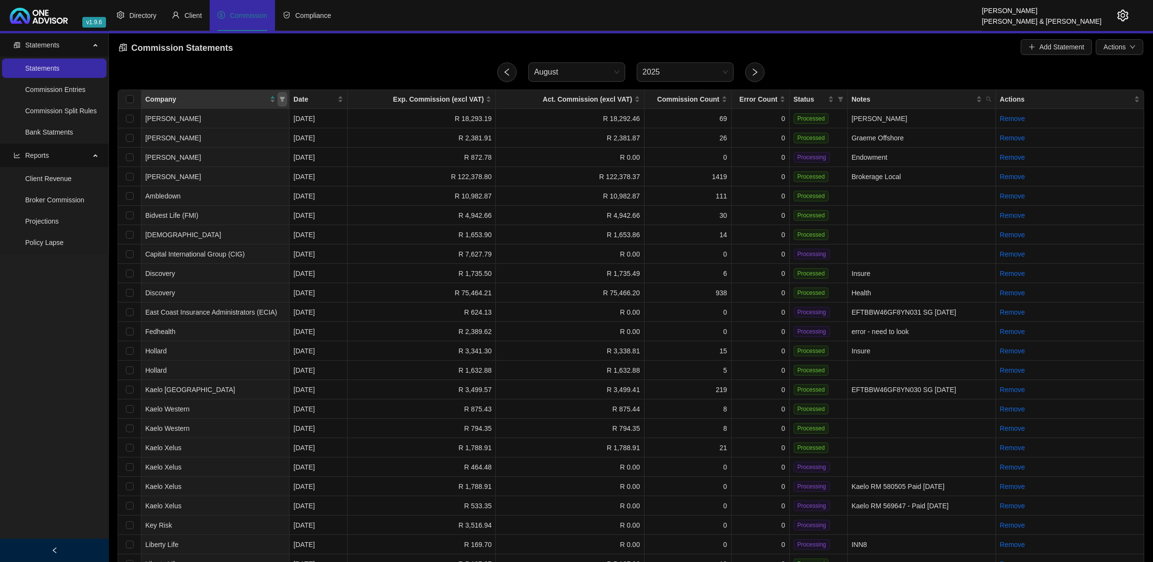
click at [284, 102] on icon "filter" at bounding box center [283, 99] width 6 height 6
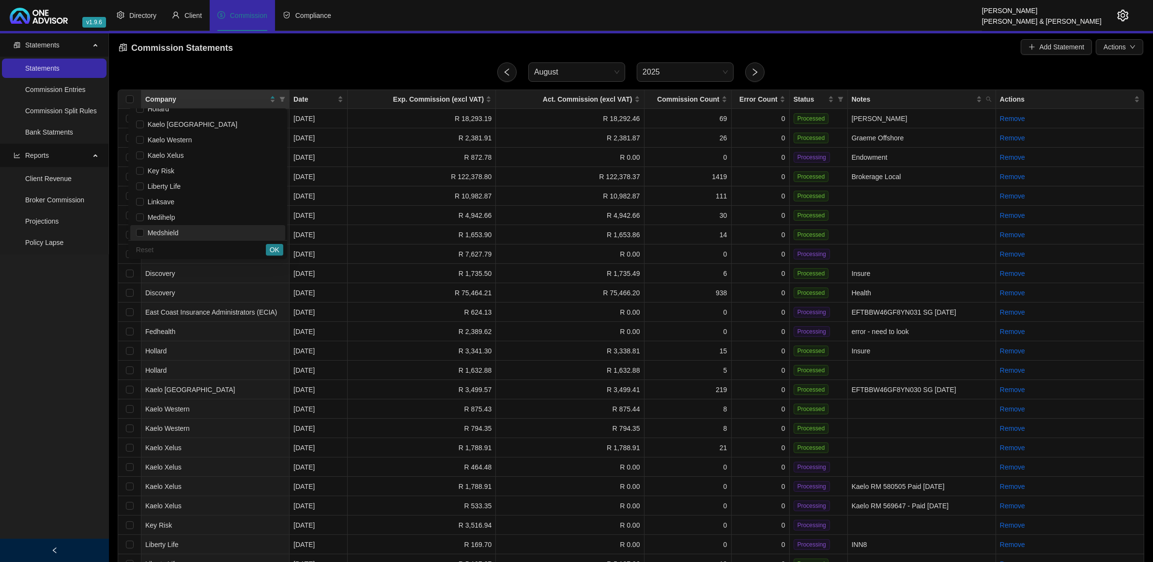
scroll to position [182, 0]
click at [209, 165] on span "Kaelo Xelus" at bounding box center [207, 169] width 143 height 11
checkbox input "true"
click at [279, 252] on span "OK" at bounding box center [275, 250] width 10 height 11
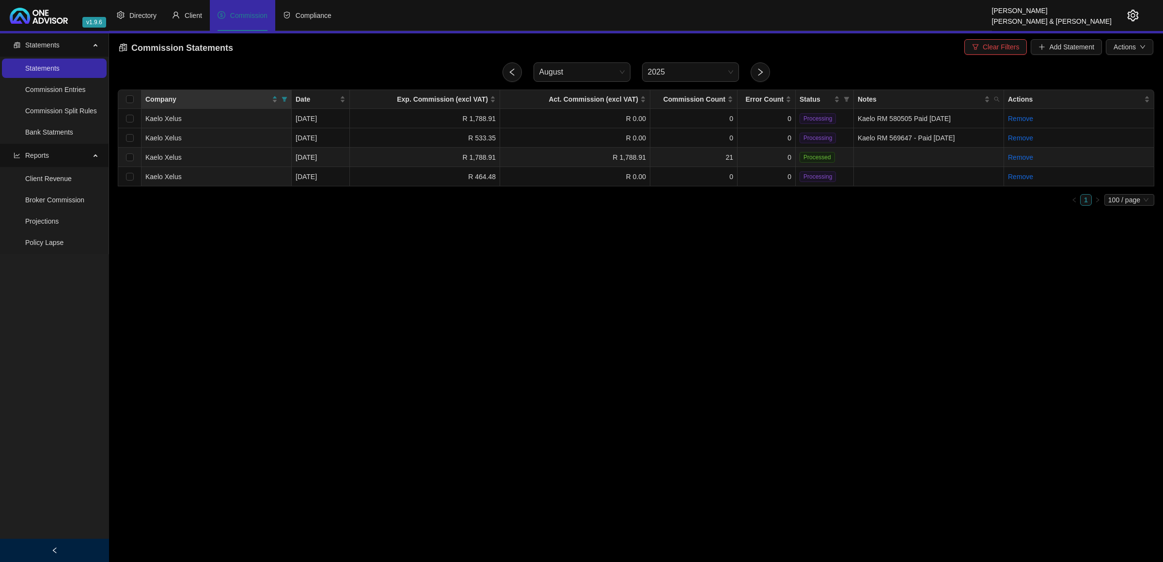
click at [685, 156] on td "21" at bounding box center [693, 157] width 87 height 19
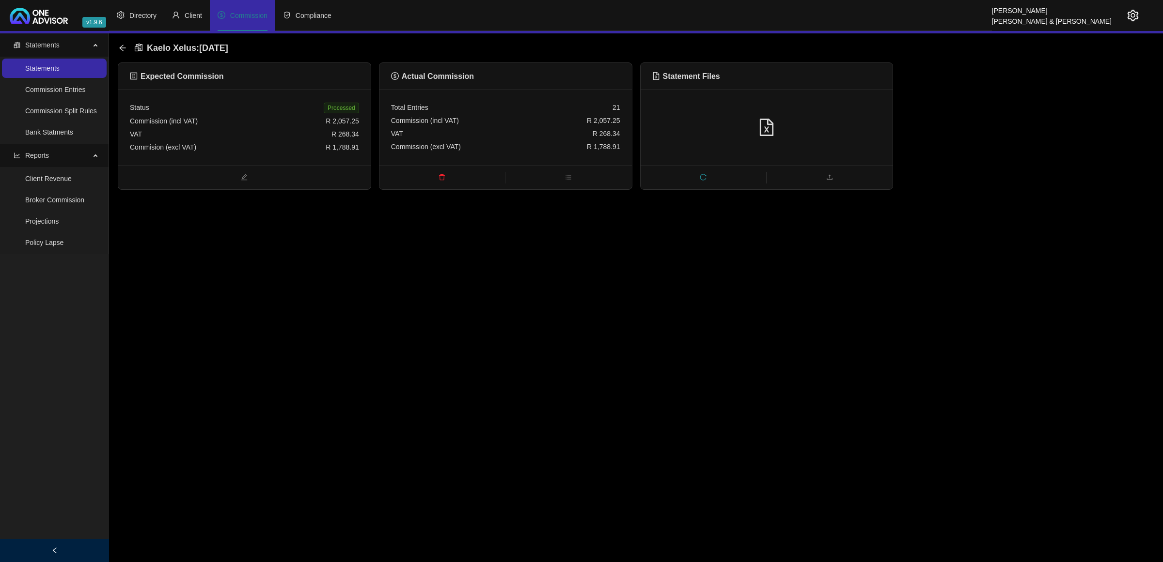
click at [442, 177] on icon "delete" at bounding box center [441, 177] width 7 height 7
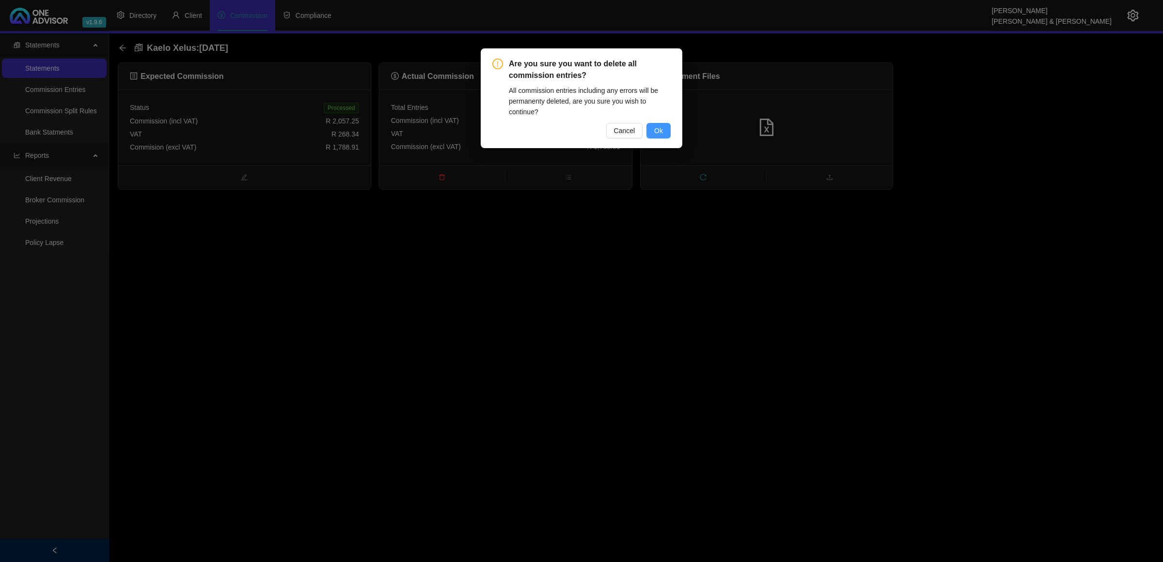
click at [658, 129] on span "Ok" at bounding box center [658, 130] width 9 height 11
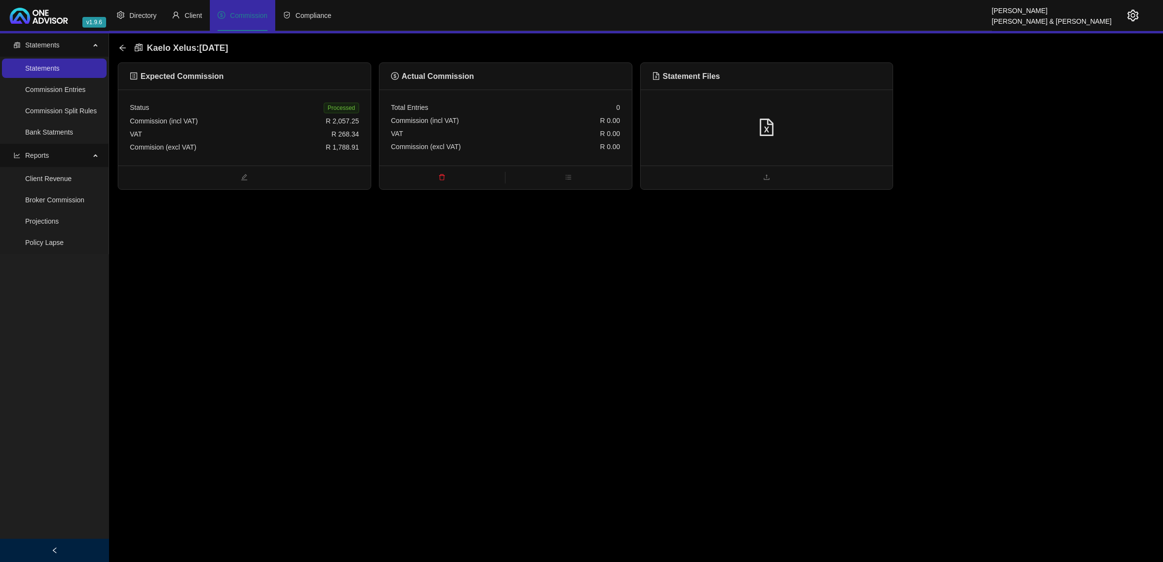
click at [347, 106] on span "Processed" at bounding box center [341, 108] width 35 height 11
click at [120, 45] on icon "arrow-left" at bounding box center [123, 48] width 8 height 8
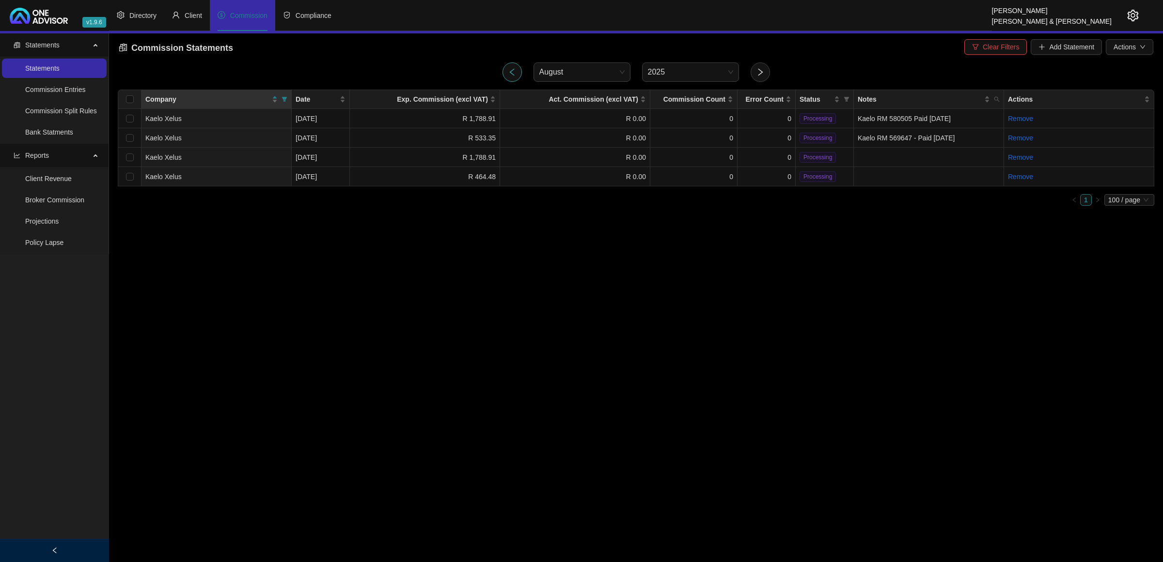
click at [510, 71] on icon "left" at bounding box center [512, 72] width 9 height 9
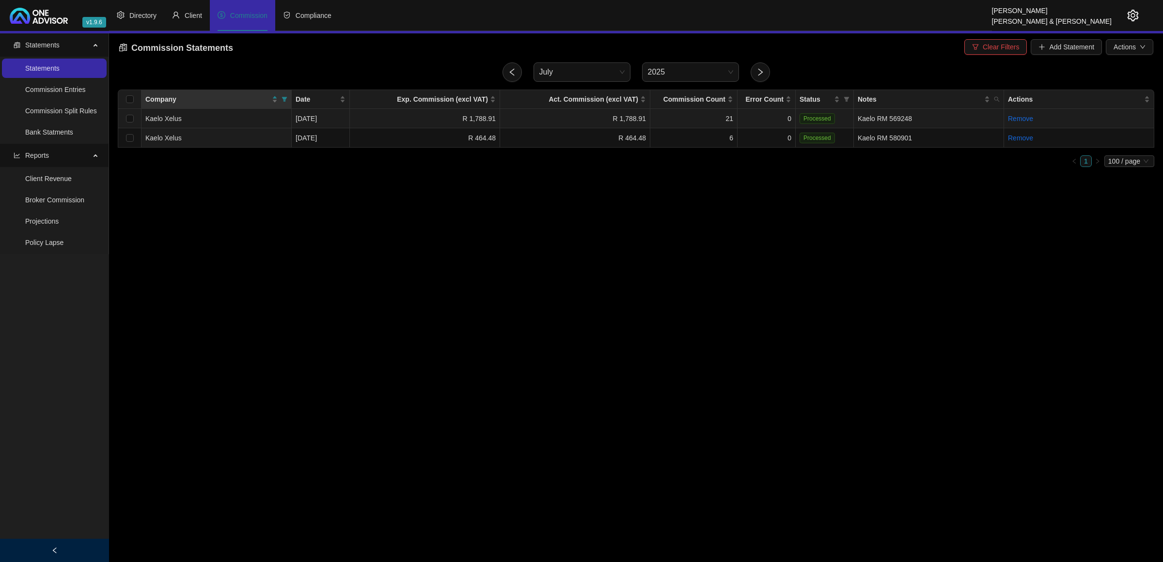
click at [526, 115] on td "R 1,788.91" at bounding box center [575, 118] width 150 height 19
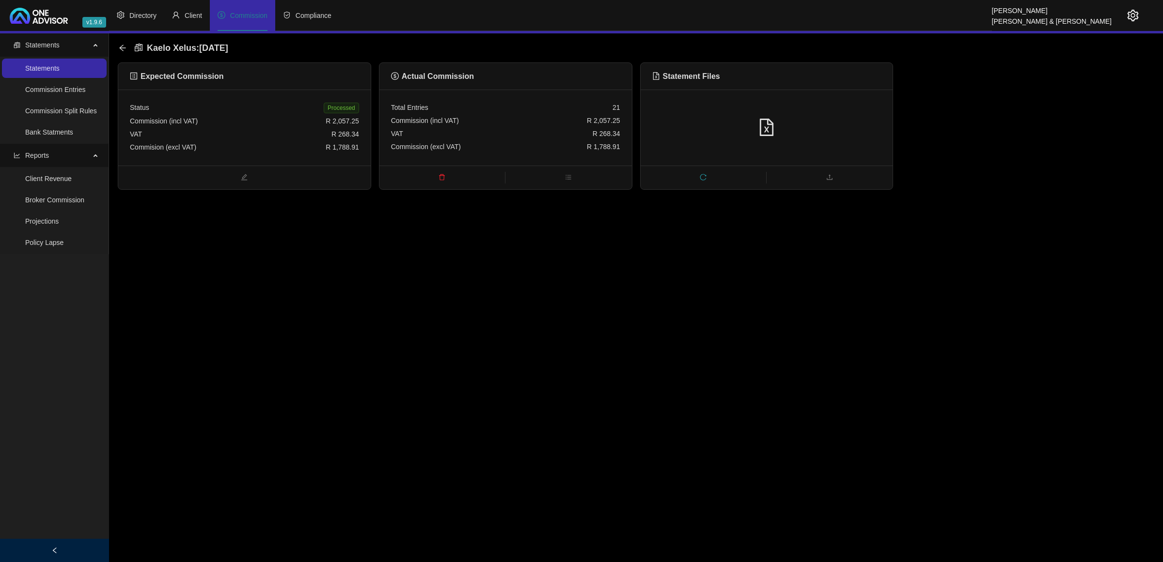
click at [572, 130] on div "VAT R 268.34" at bounding box center [505, 133] width 229 height 13
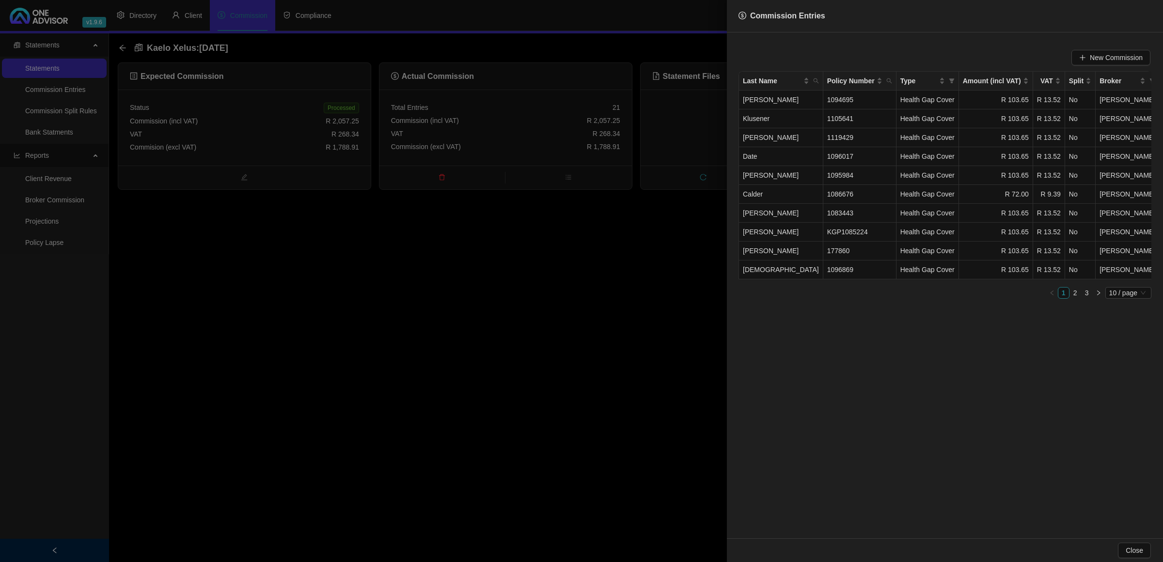
click at [598, 272] on div at bounding box center [581, 281] width 1163 height 562
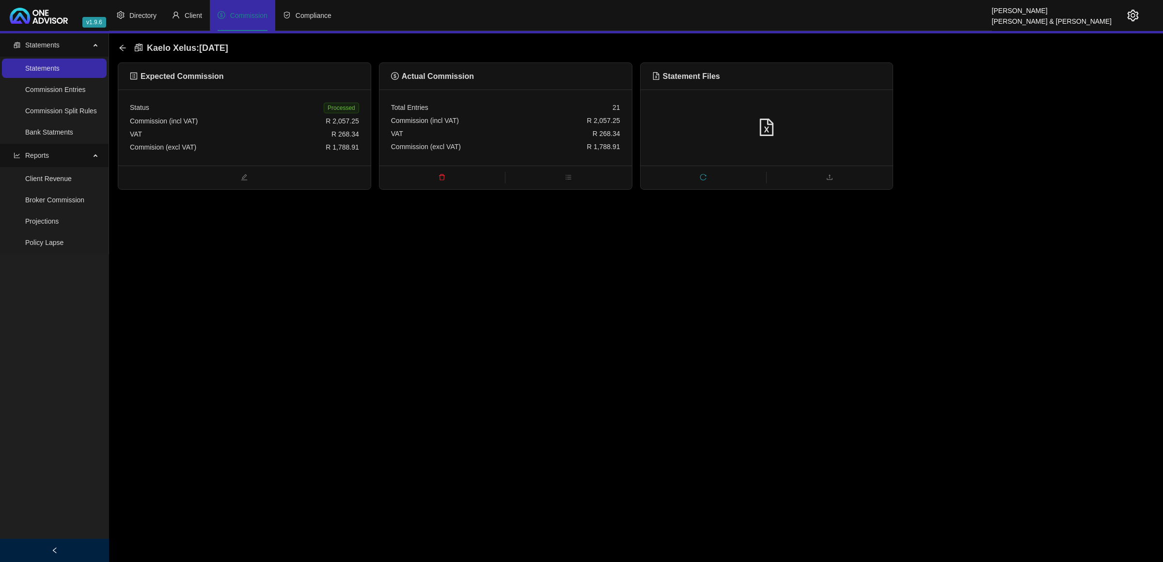
click at [707, 139] on div at bounding box center [766, 128] width 252 height 76
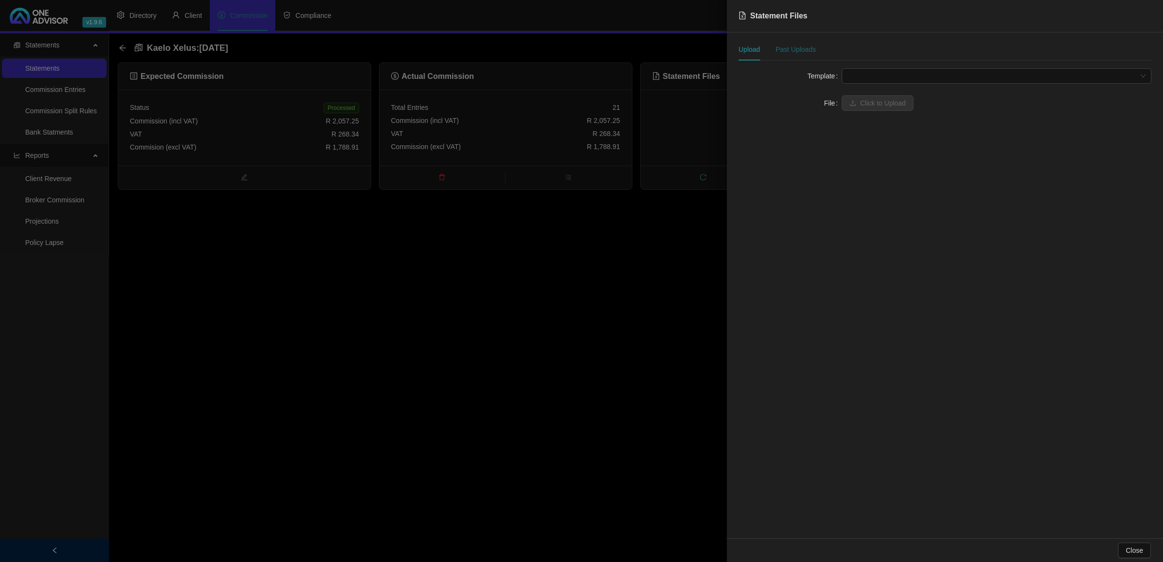
click at [805, 48] on div "Past Uploads" at bounding box center [795, 49] width 40 height 11
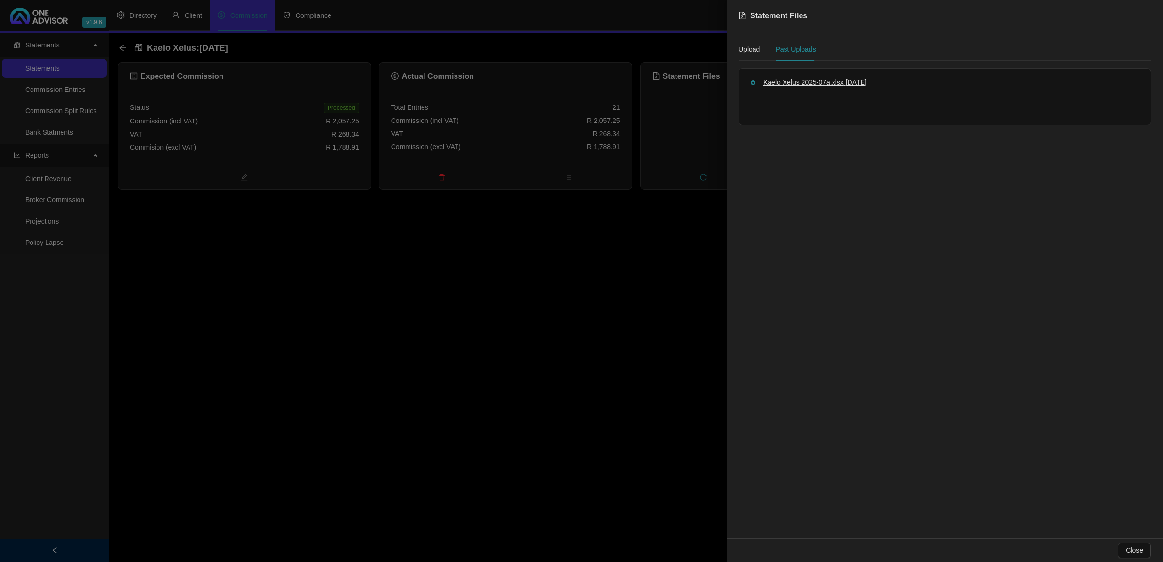
click at [845, 86] on span "[DATE]" at bounding box center [855, 82] width 21 height 8
click at [639, 269] on div at bounding box center [581, 281] width 1163 height 562
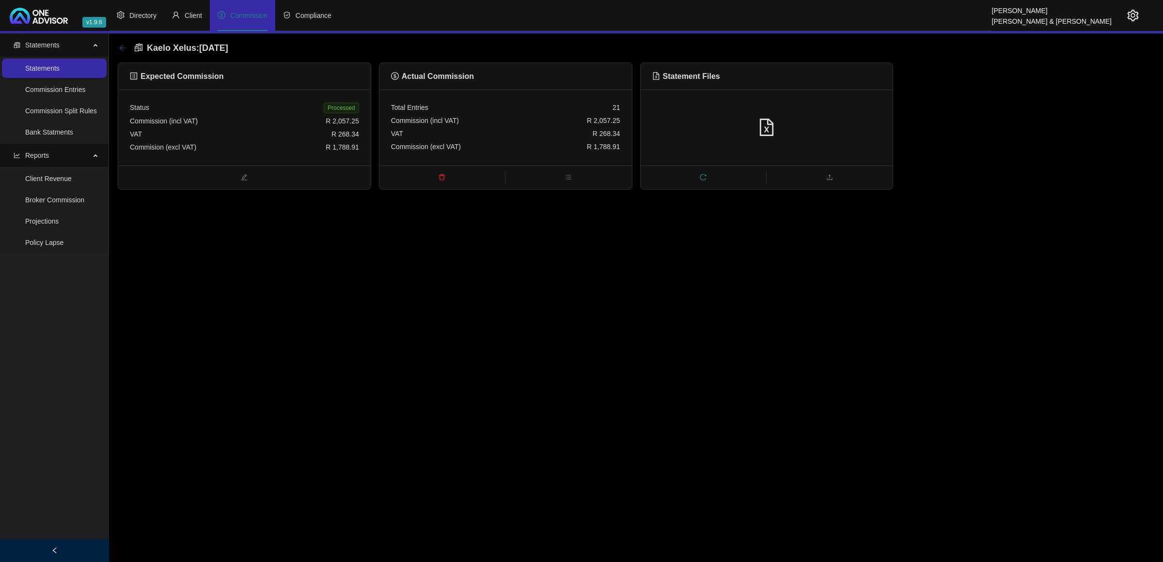
click at [120, 47] on icon "arrow-left" at bounding box center [123, 48] width 8 height 8
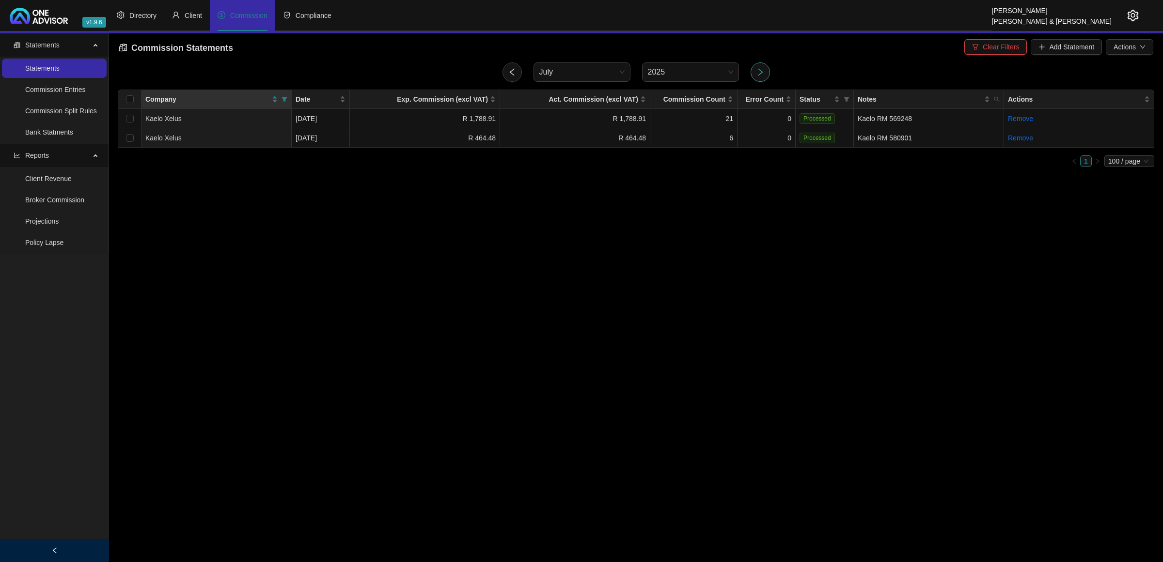
click at [759, 69] on icon "right" at bounding box center [760, 71] width 5 height 7
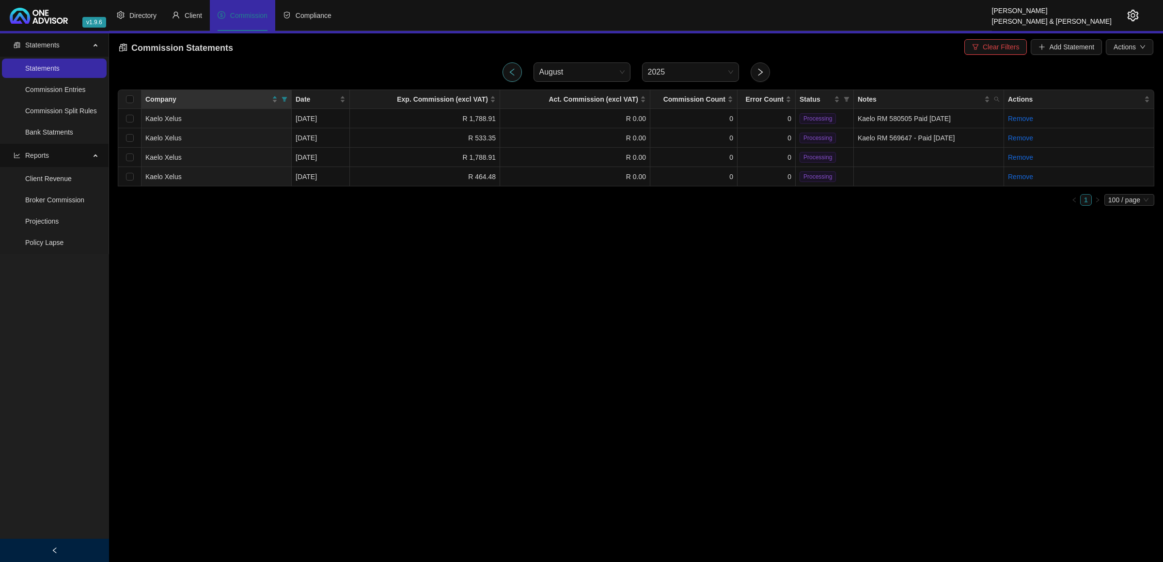
click at [506, 75] on button "button" at bounding box center [511, 71] width 19 height 19
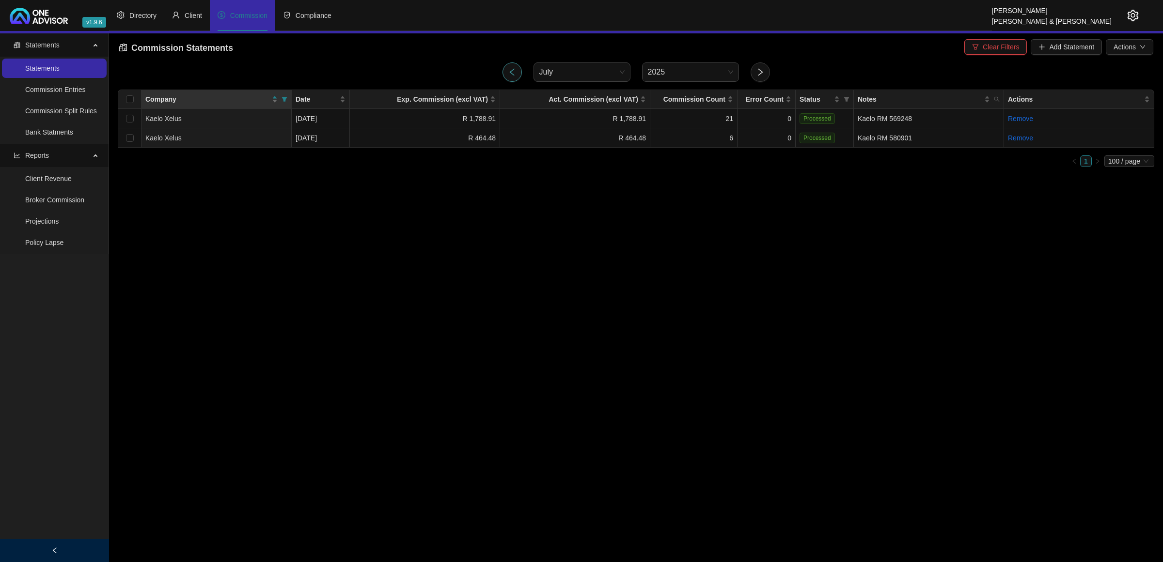
click at [506, 75] on button "button" at bounding box center [511, 71] width 19 height 19
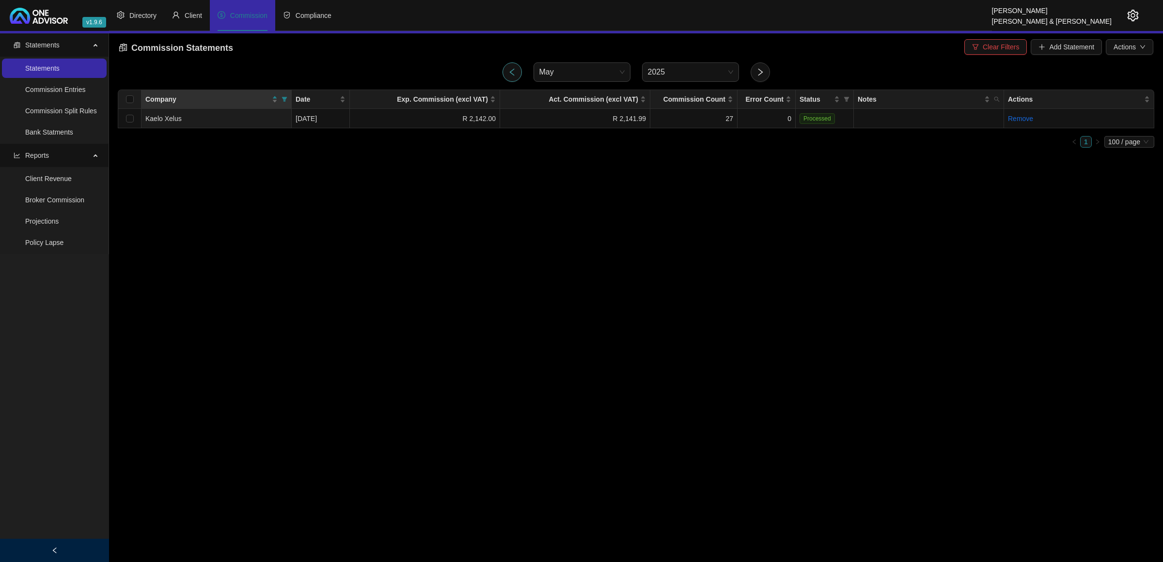
click at [506, 75] on button "button" at bounding box center [511, 71] width 19 height 19
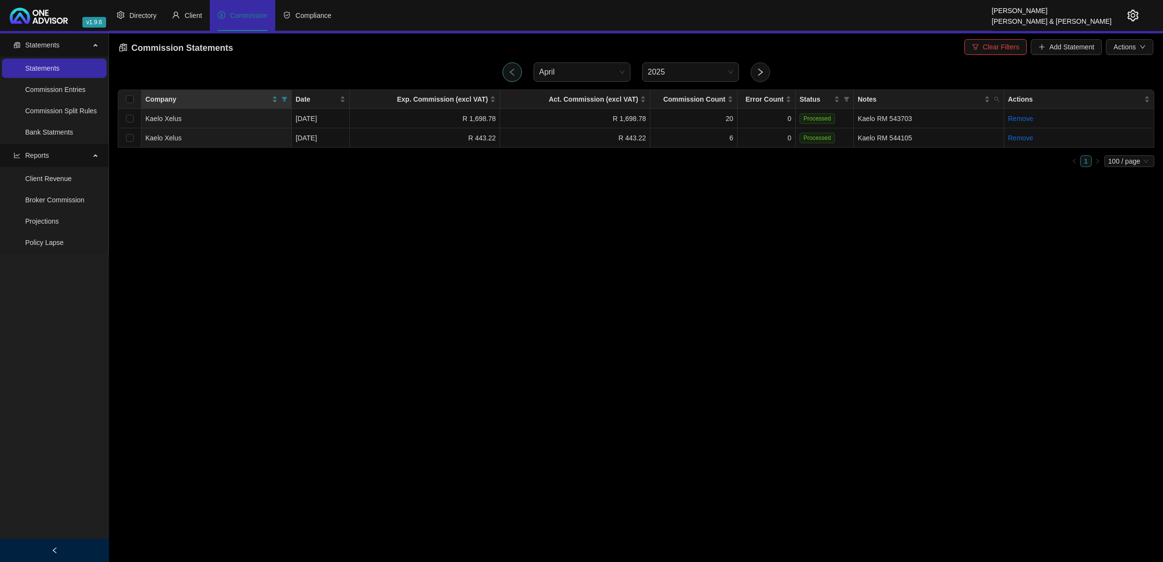
click at [506, 75] on button "button" at bounding box center [511, 71] width 19 height 19
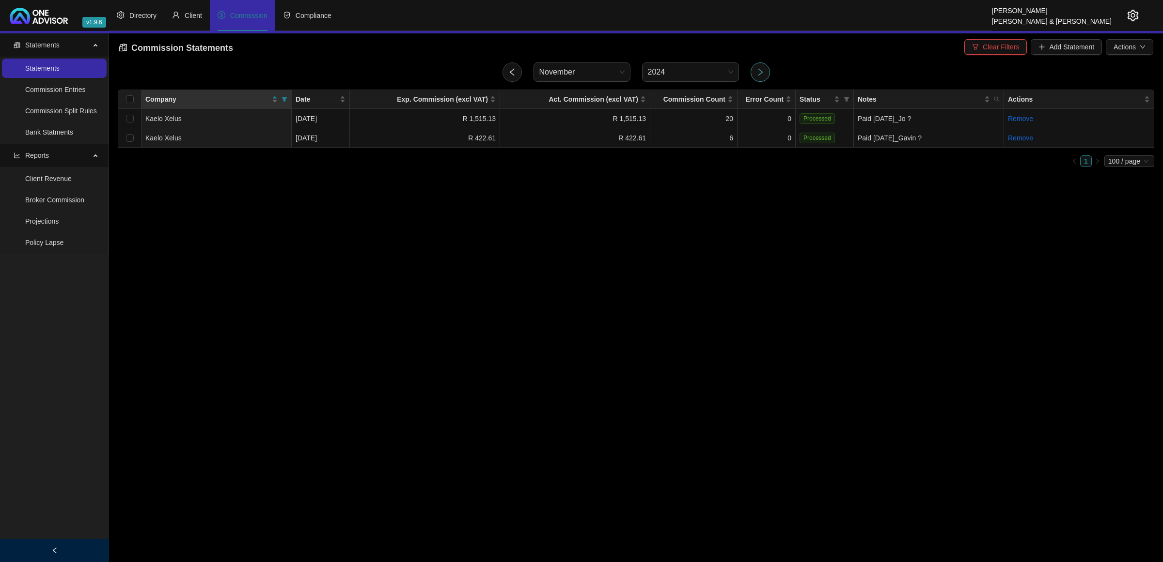
click at [767, 71] on button "button" at bounding box center [759, 71] width 19 height 19
click at [766, 71] on button "button" at bounding box center [759, 71] width 19 height 19
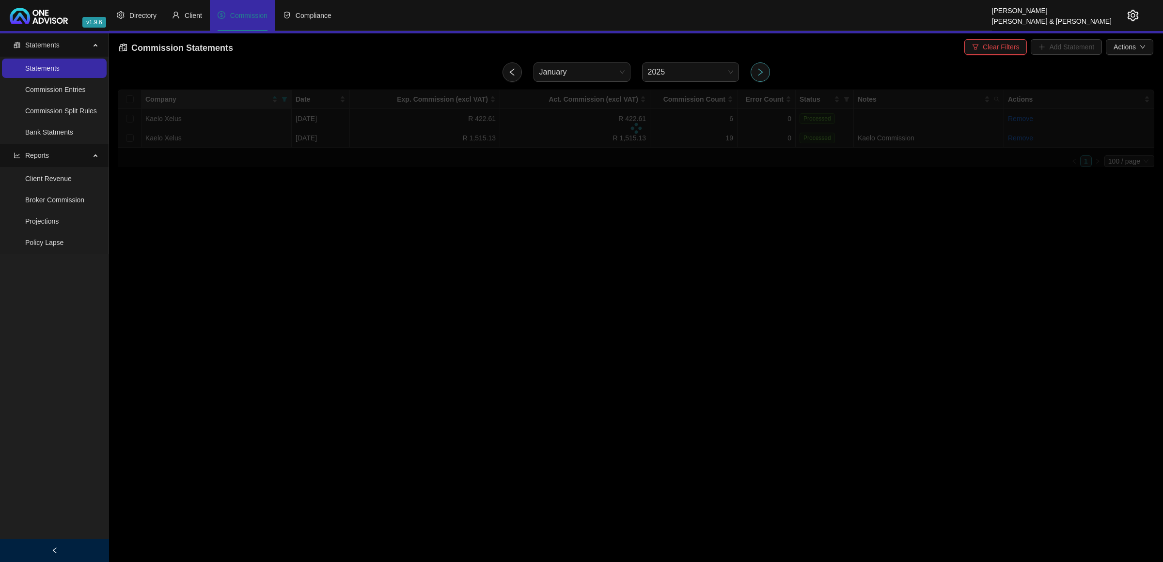
click at [766, 71] on button "button" at bounding box center [759, 71] width 19 height 19
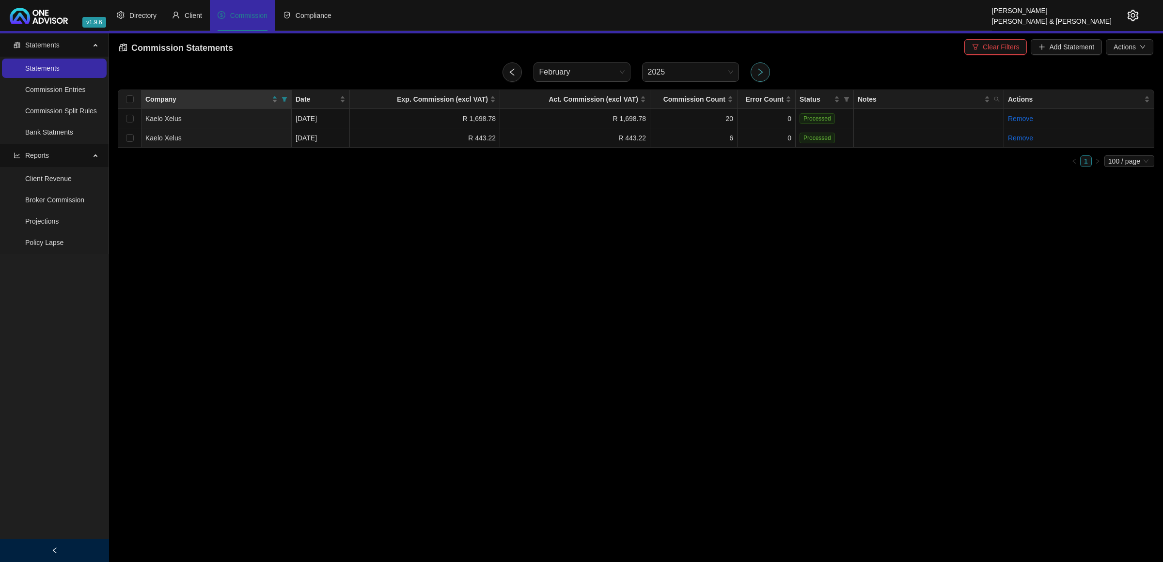
click at [766, 71] on button "button" at bounding box center [759, 71] width 19 height 19
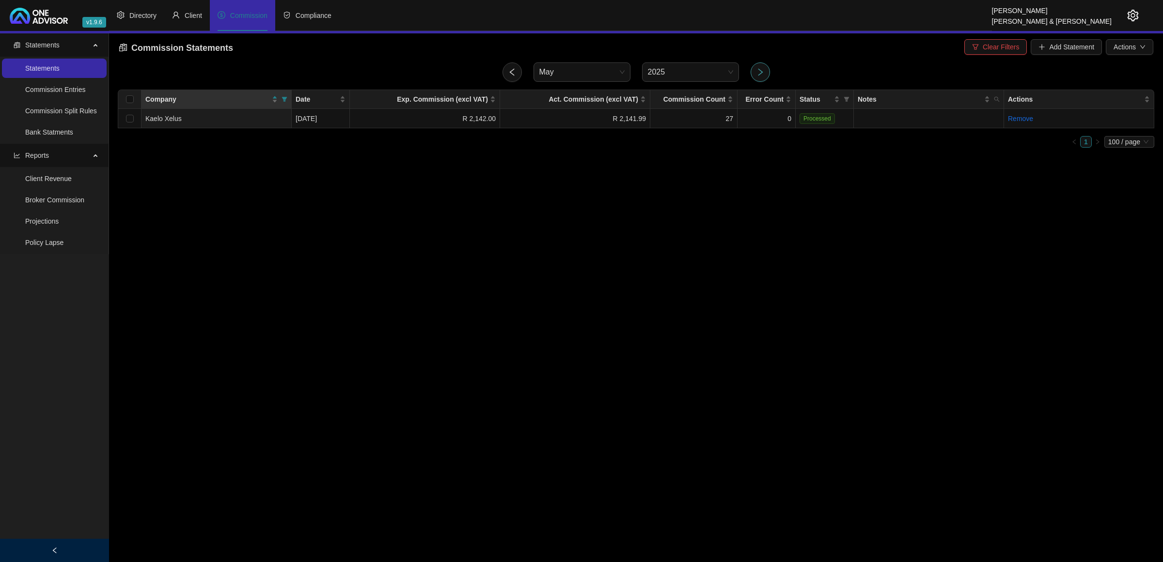
click at [766, 71] on button "button" at bounding box center [759, 71] width 19 height 19
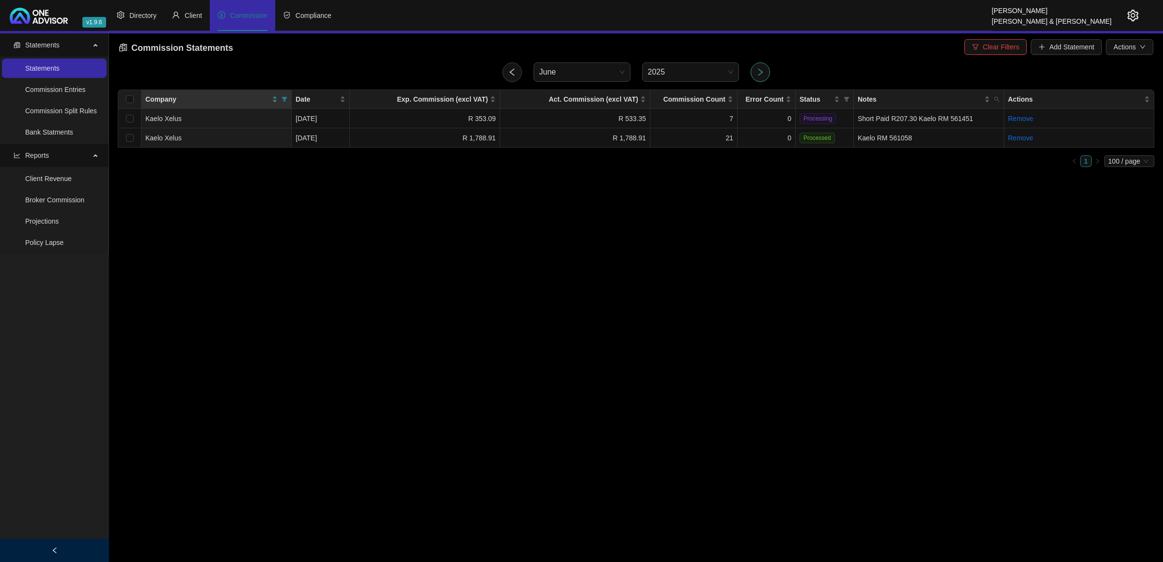
click at [766, 71] on button "button" at bounding box center [759, 71] width 19 height 19
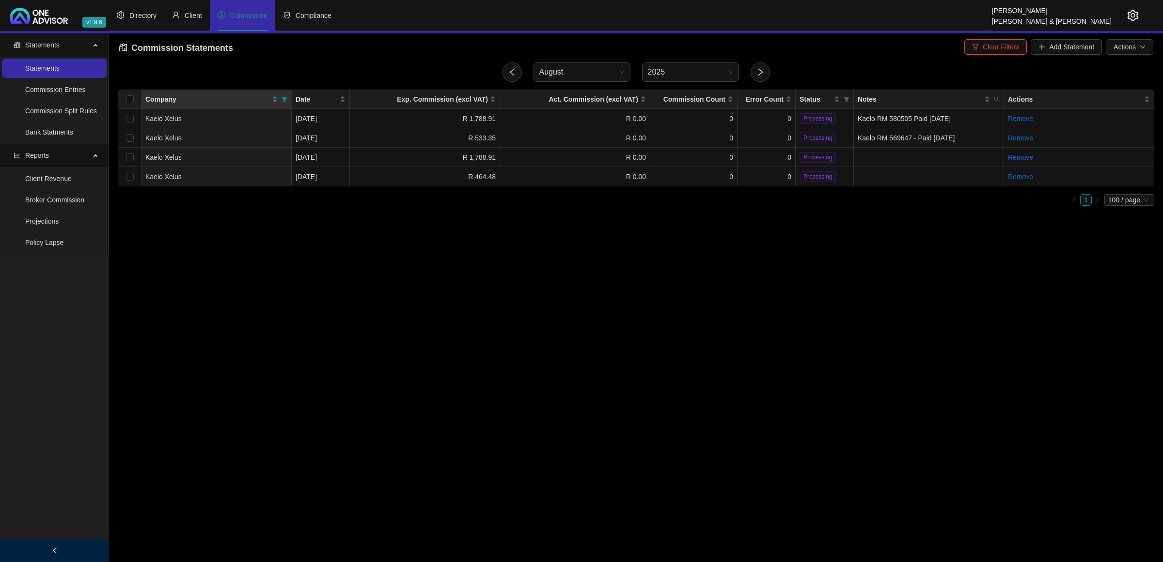
drag, startPoint x: 235, startPoint y: 218, endPoint x: 236, endPoint y: 213, distance: 4.9
click at [235, 216] on main "Statements Statements Commission Entries Commission Split Rules Bank Statments …" at bounding box center [581, 297] width 1163 height 529
click at [530, 156] on td "R 0.00" at bounding box center [575, 157] width 150 height 19
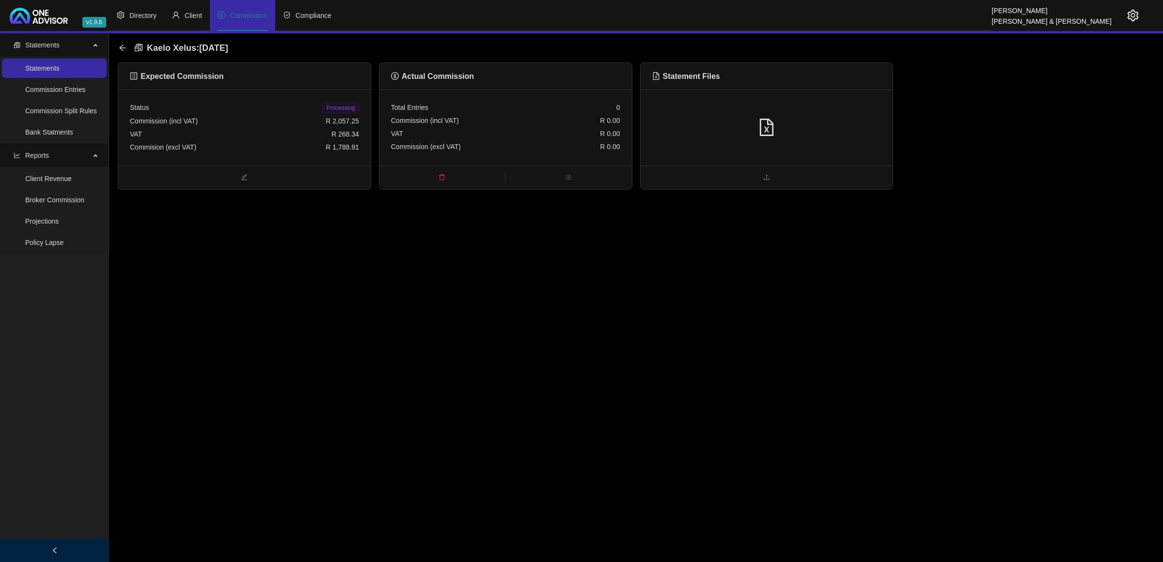
click at [325, 306] on main "Statements Statements Commission Entries Commission Split Rules Bank Statments …" at bounding box center [581, 297] width 1163 height 529
click at [120, 47] on icon "arrow-left" at bounding box center [122, 48] width 6 height 6
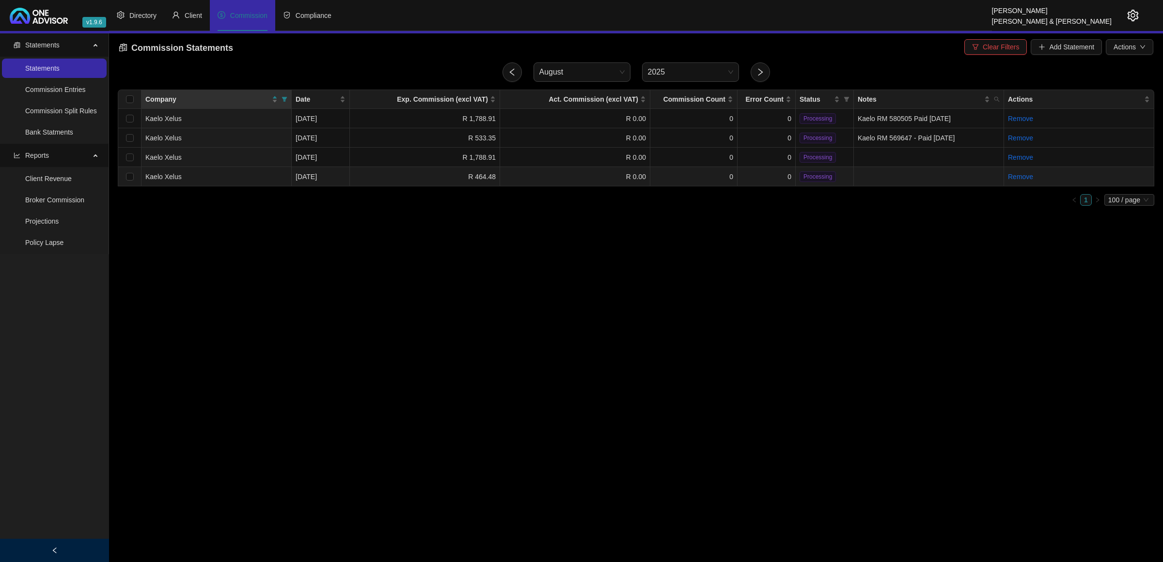
click at [388, 173] on td "R 464.48" at bounding box center [425, 176] width 150 height 19
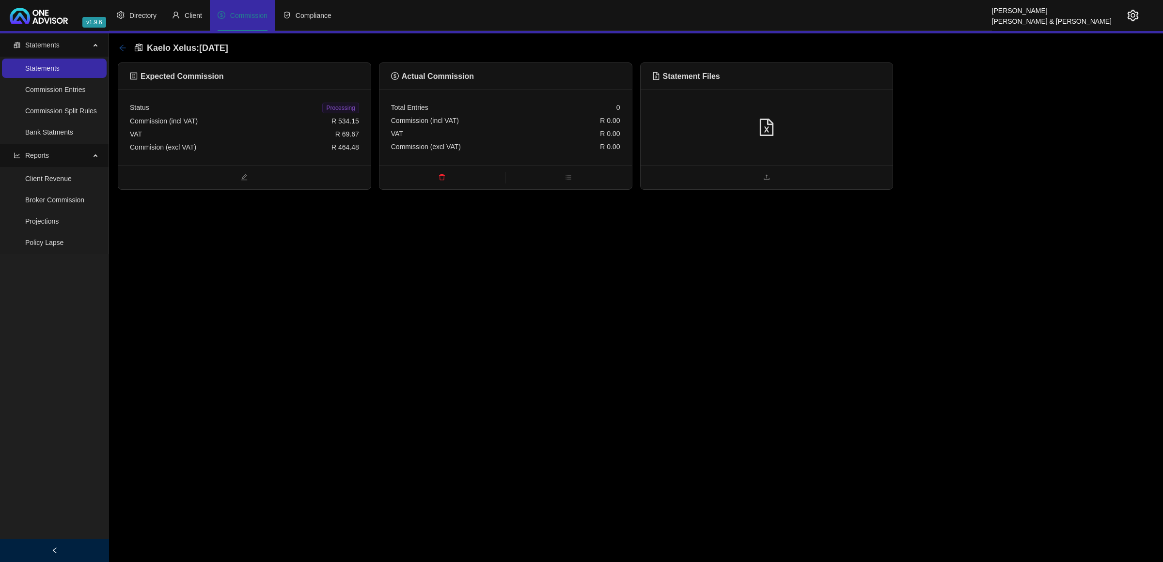
click at [123, 48] on icon "arrow-left" at bounding box center [123, 48] width 8 height 8
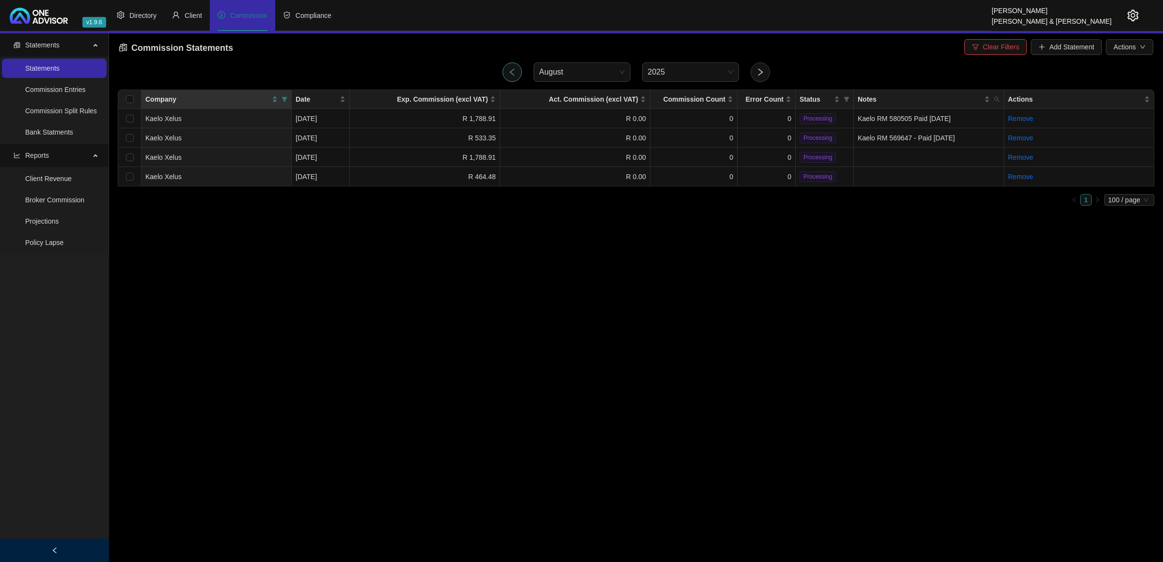
click at [512, 68] on icon "left" at bounding box center [512, 72] width 9 height 9
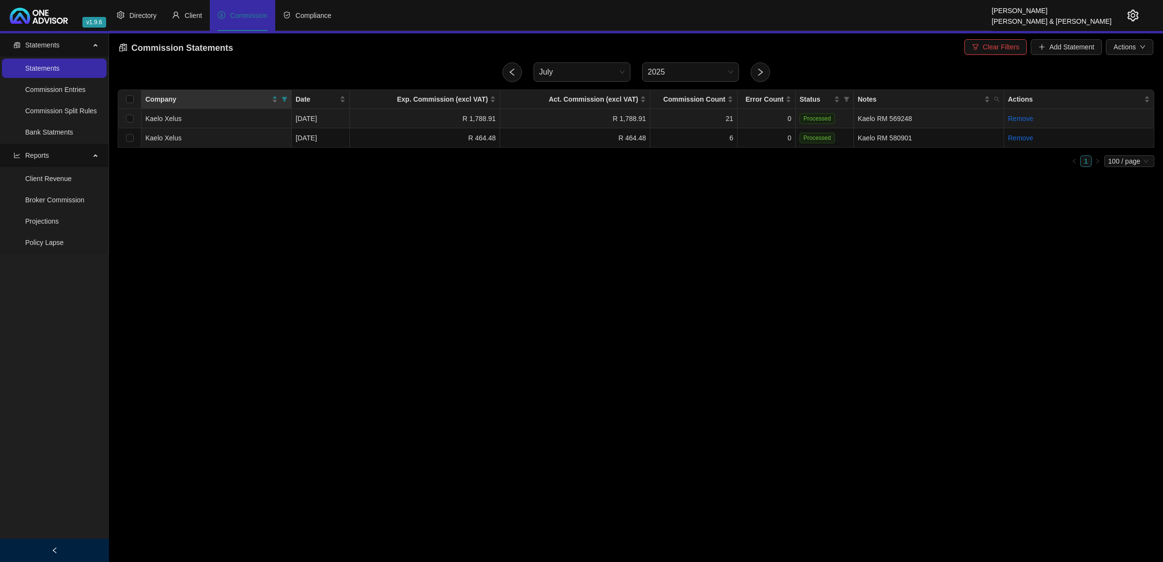
click at [870, 121] on td "Kaelo RM 569248" at bounding box center [929, 118] width 150 height 19
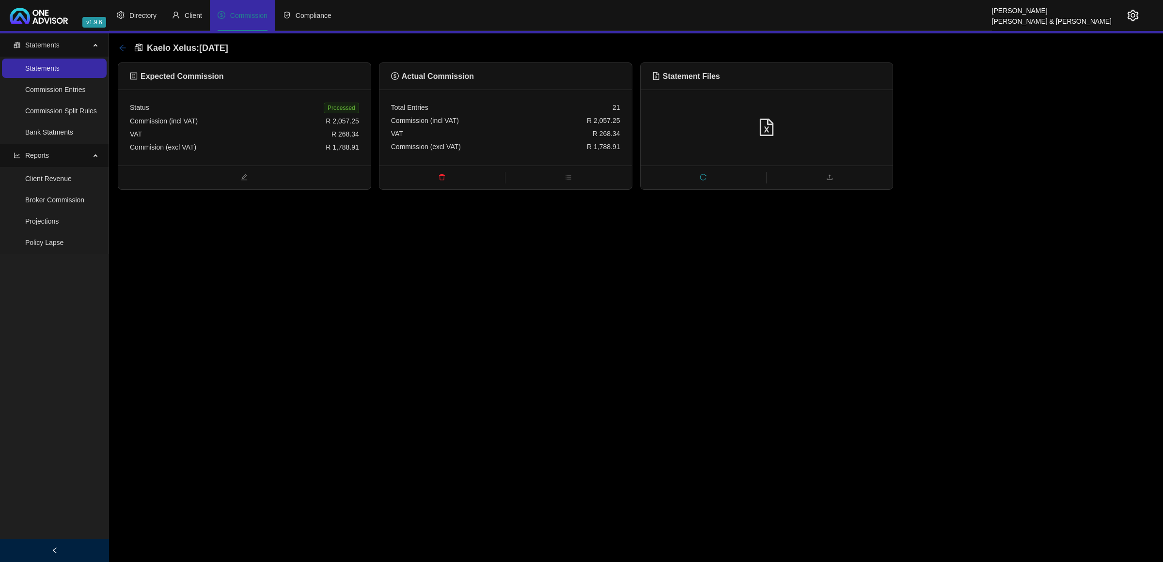
click at [119, 47] on icon "arrow-left" at bounding box center [123, 48] width 8 height 8
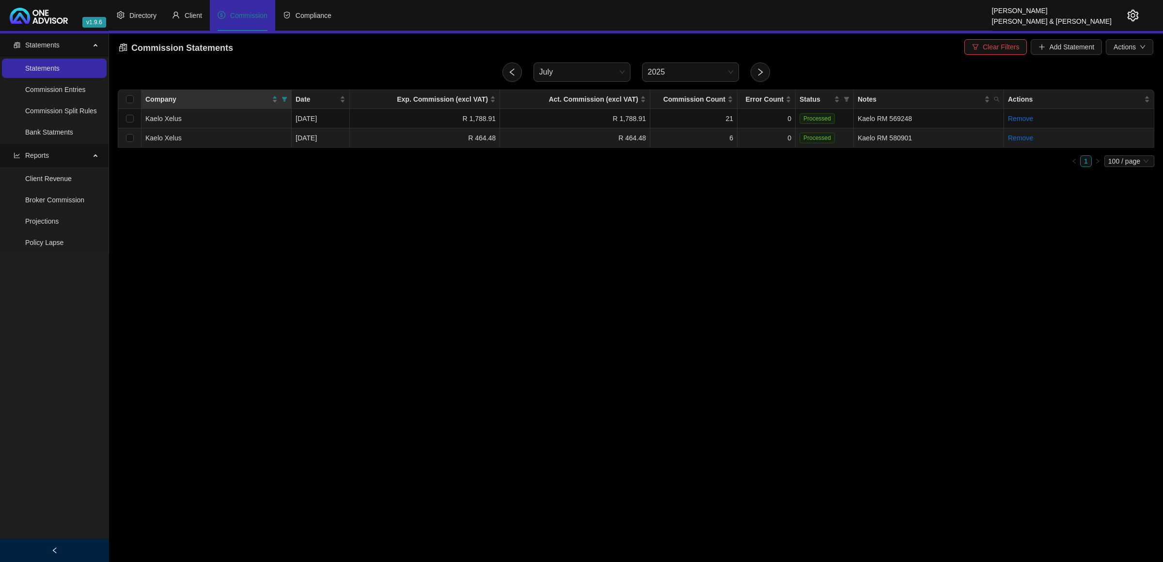
click at [871, 140] on td "Kaelo RM 580901" at bounding box center [929, 137] width 150 height 19
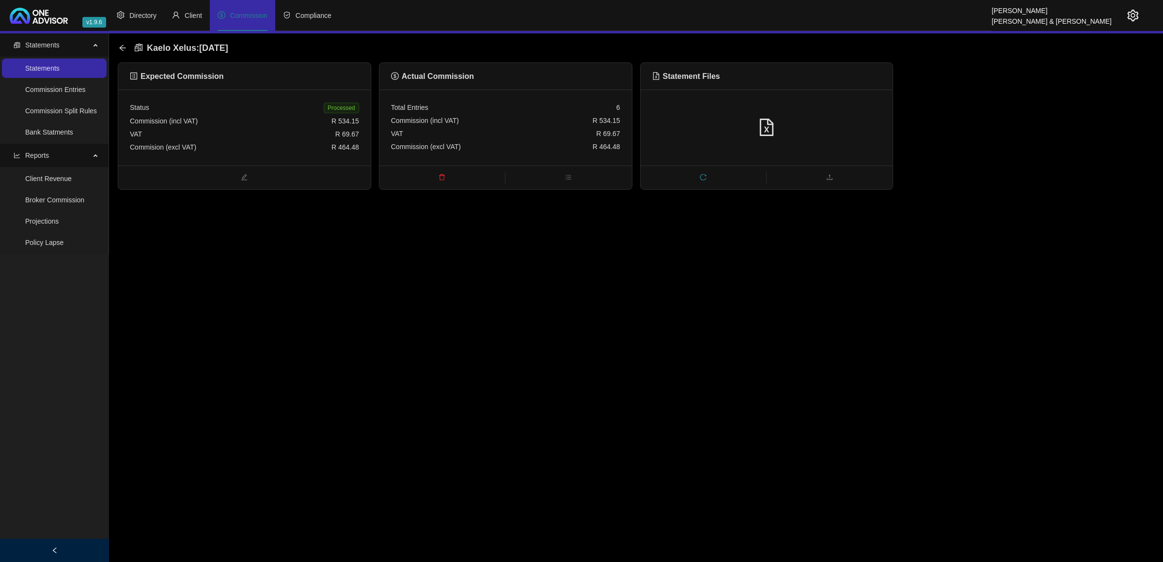
click at [116, 45] on div "Kaelo Xelus : [DATE] Expected Commission Status Processed Commission (incl VAT)…" at bounding box center [636, 111] width 1054 height 156
click at [121, 46] on icon "arrow-left" at bounding box center [123, 48] width 8 height 8
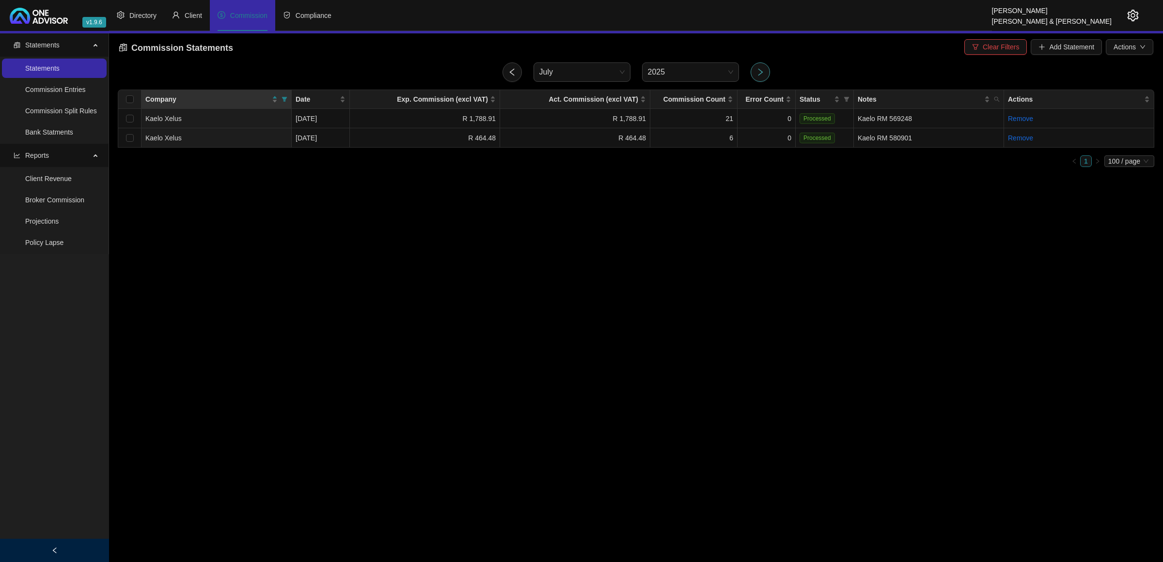
click at [761, 69] on icon "right" at bounding box center [760, 72] width 9 height 9
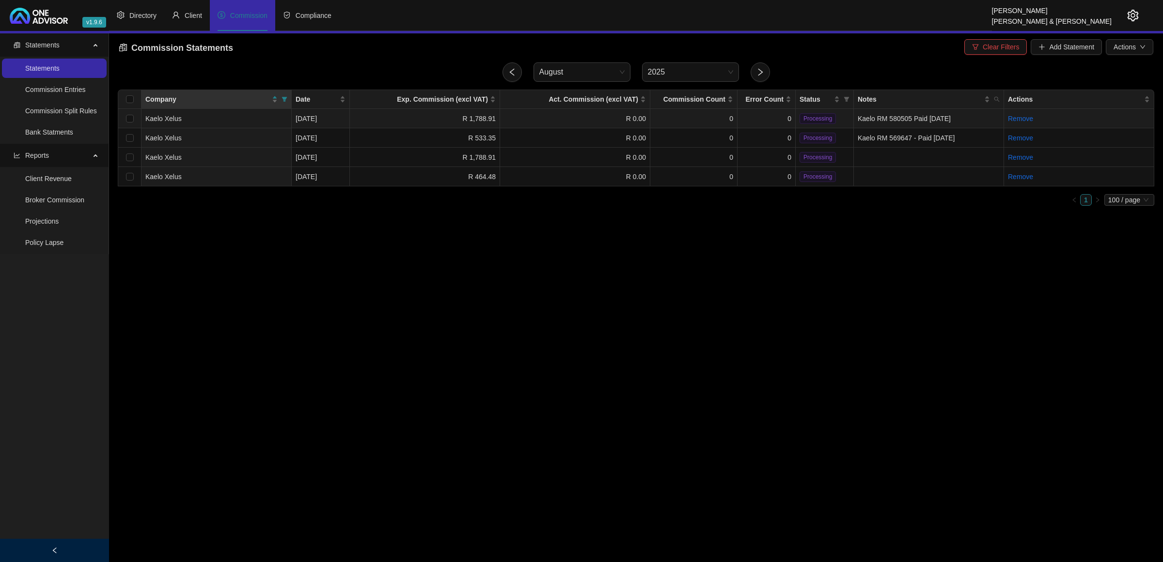
click at [882, 122] on td "Kaelo RM 580505 Paid [DATE]" at bounding box center [929, 118] width 150 height 19
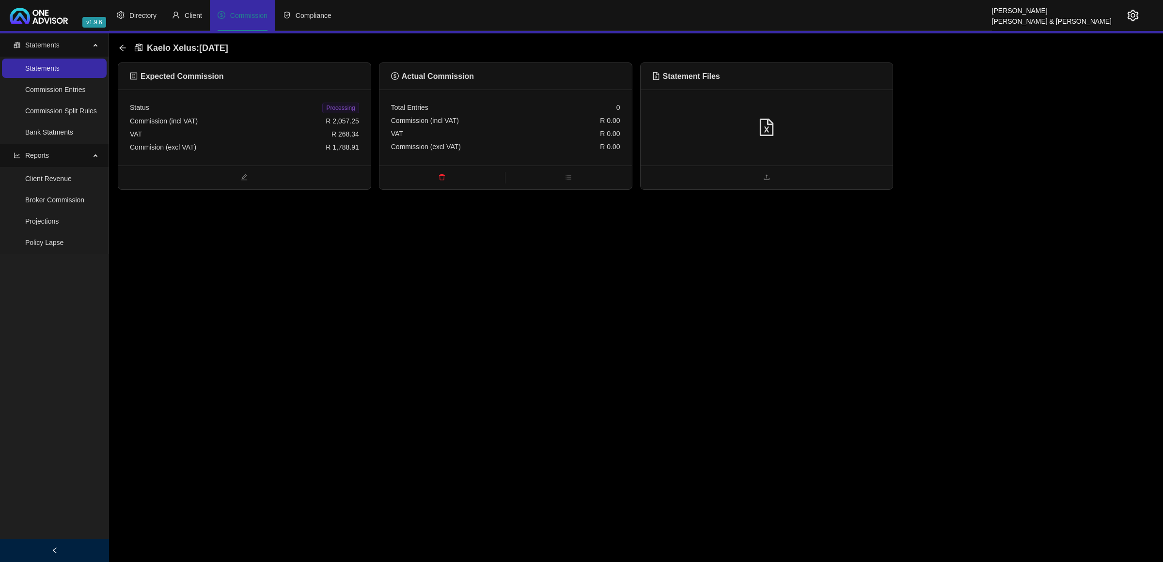
click at [317, 128] on div "VAT R 268.34" at bounding box center [244, 134] width 229 height 13
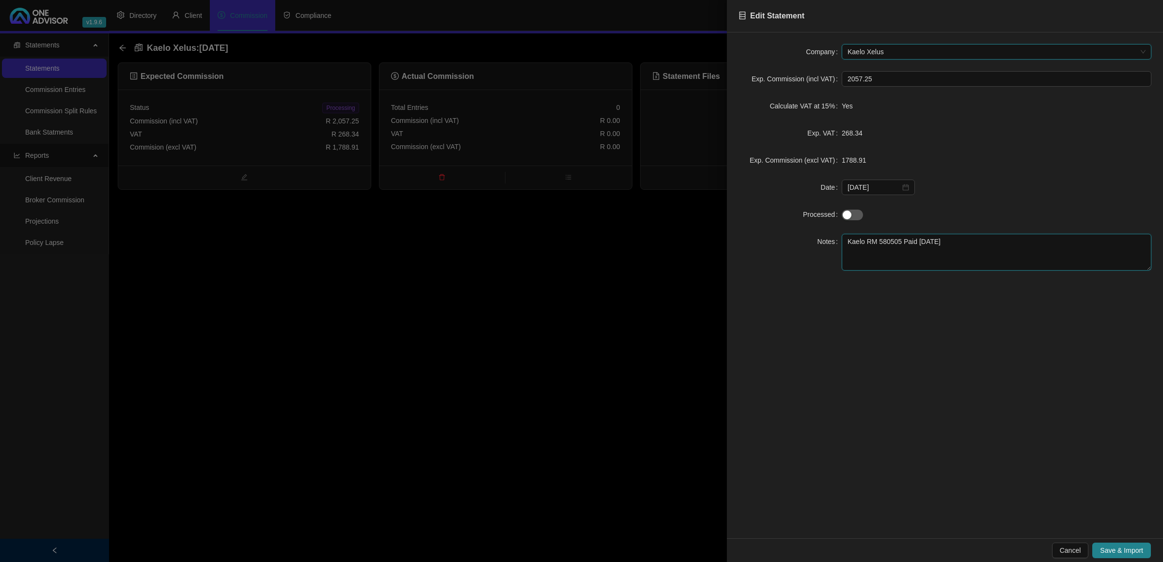
click at [919, 240] on textarea "Kaelo RM 580505 Paid [DATE]" at bounding box center [996, 252] width 310 height 37
type textarea "Kaelo RM 580505 Paid [DATE]"
click at [1110, 548] on span "Save & Import" at bounding box center [1121, 550] width 43 height 11
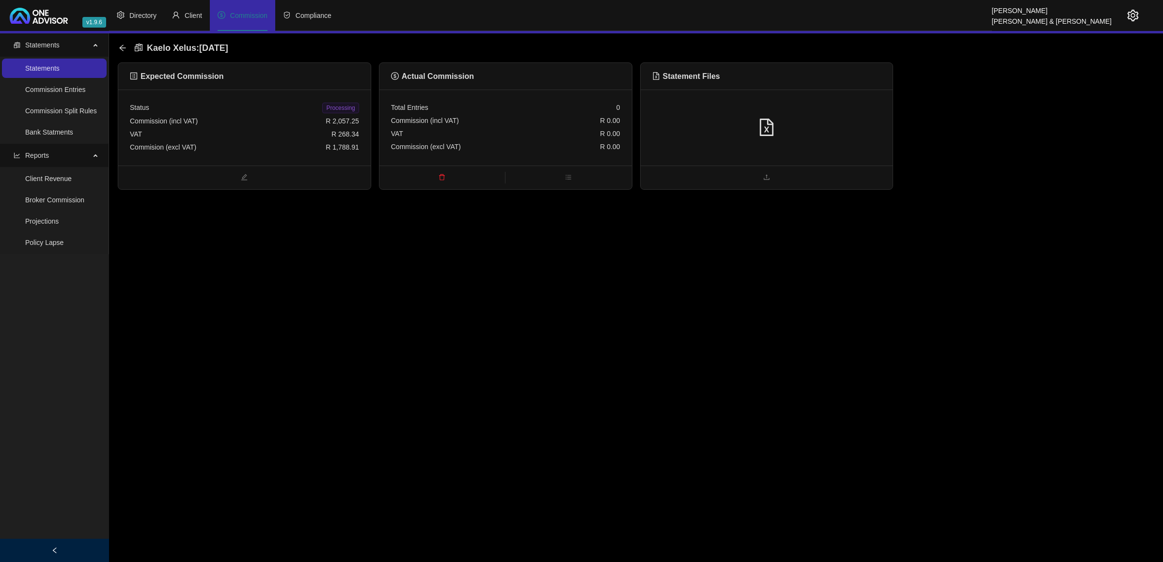
click at [809, 131] on div at bounding box center [766, 128] width 229 height 18
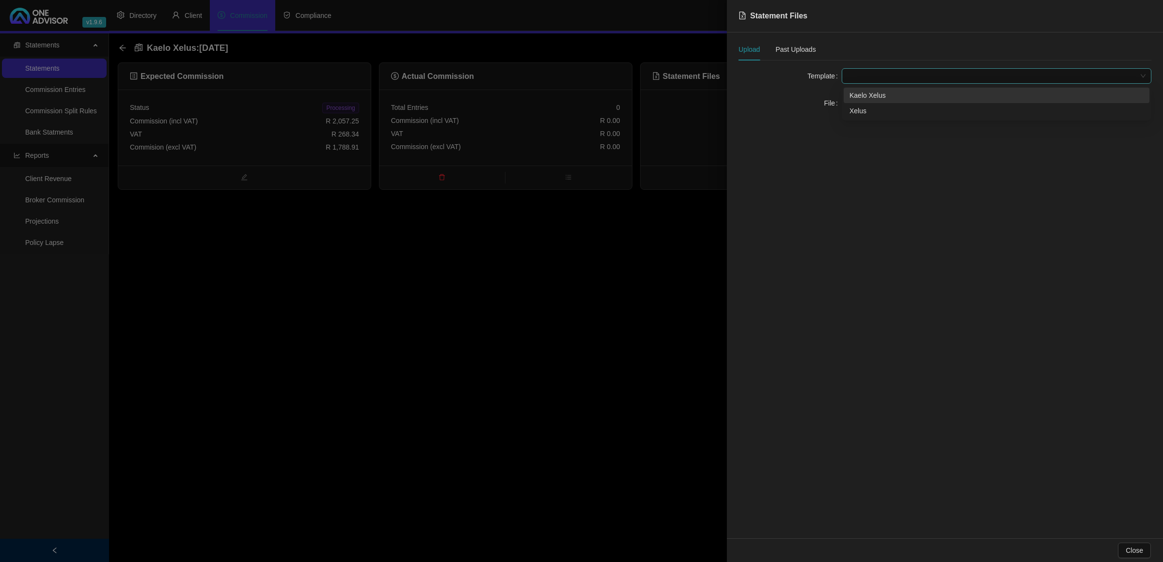
click at [878, 73] on span at bounding box center [996, 76] width 298 height 15
click at [871, 97] on div "Kaelo Xelus" at bounding box center [996, 95] width 294 height 11
click at [588, 296] on div at bounding box center [581, 281] width 1163 height 562
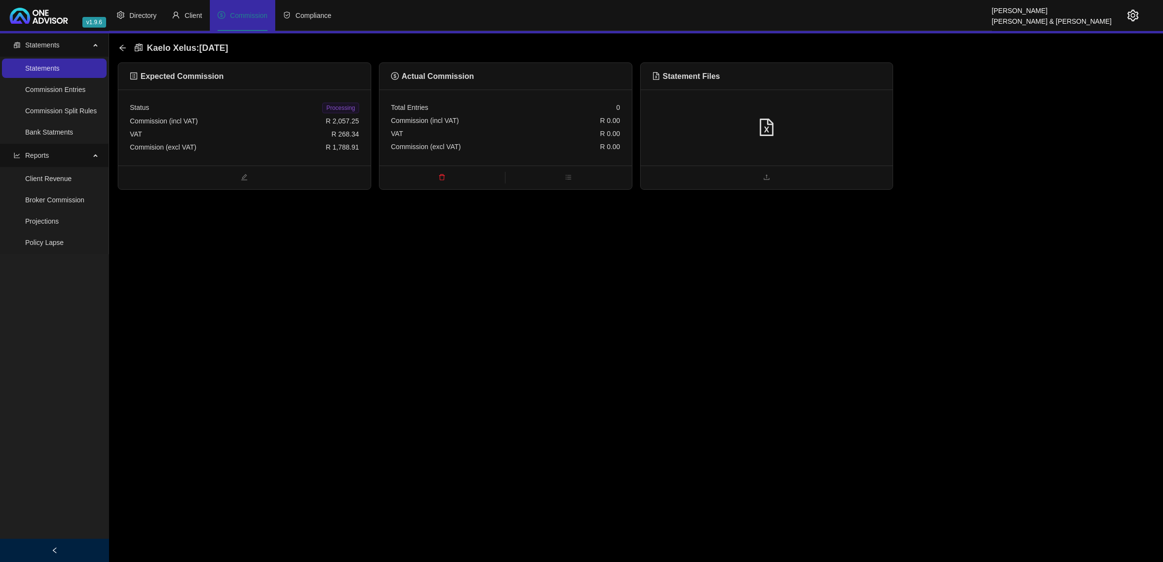
click at [202, 142] on div "Commision (excl VAT) R 1,788.91" at bounding box center [244, 147] width 229 height 13
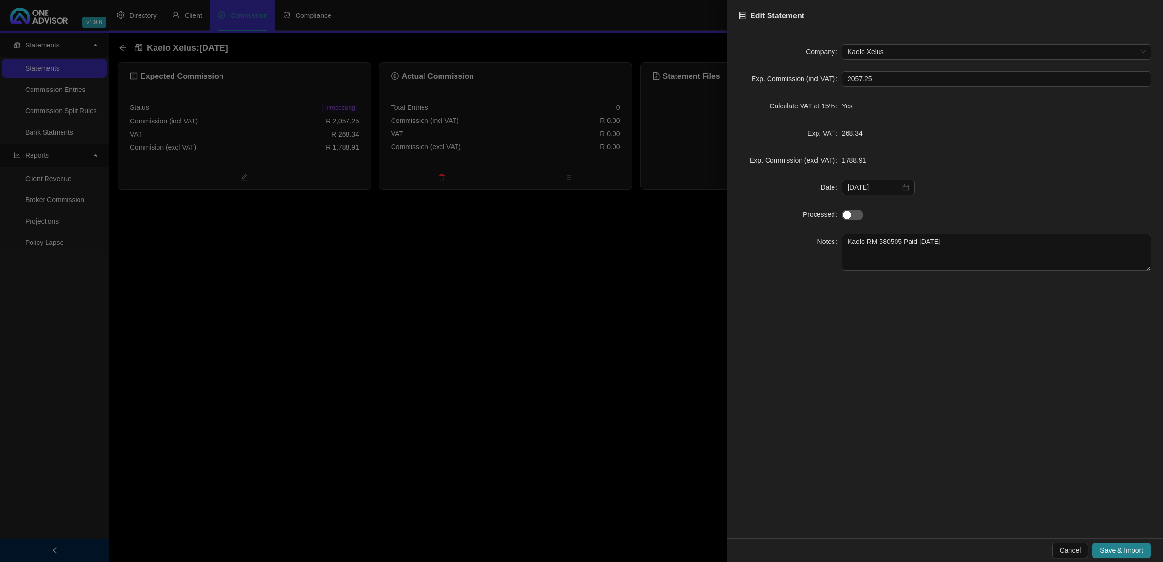
click at [539, 311] on div at bounding box center [581, 281] width 1163 height 562
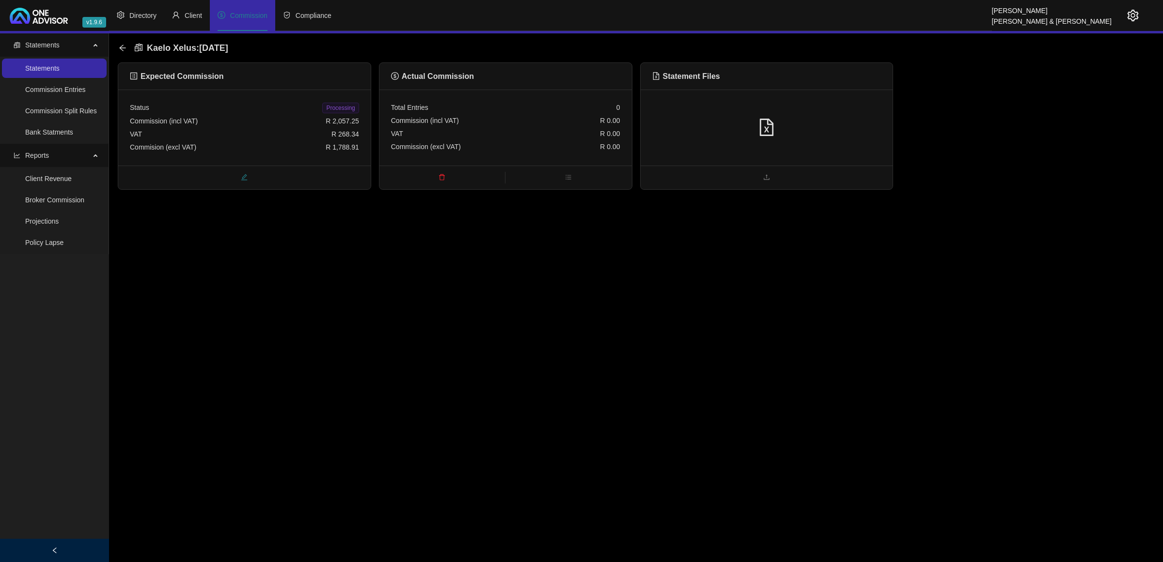
click at [212, 182] on span "edit" at bounding box center [244, 178] width 252 height 11
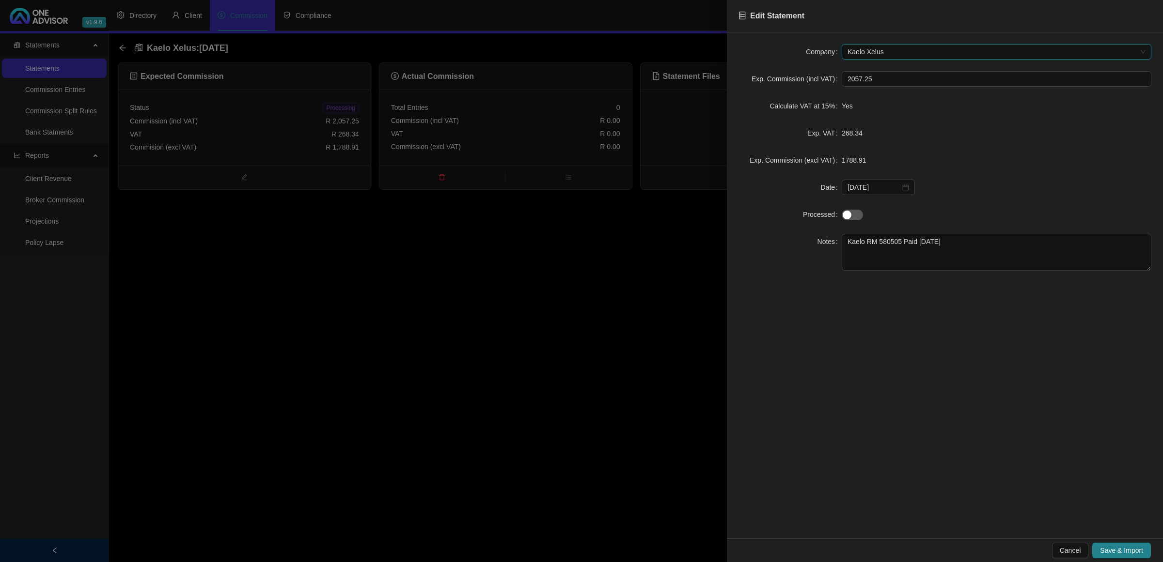
click at [124, 47] on div at bounding box center [581, 281] width 1163 height 562
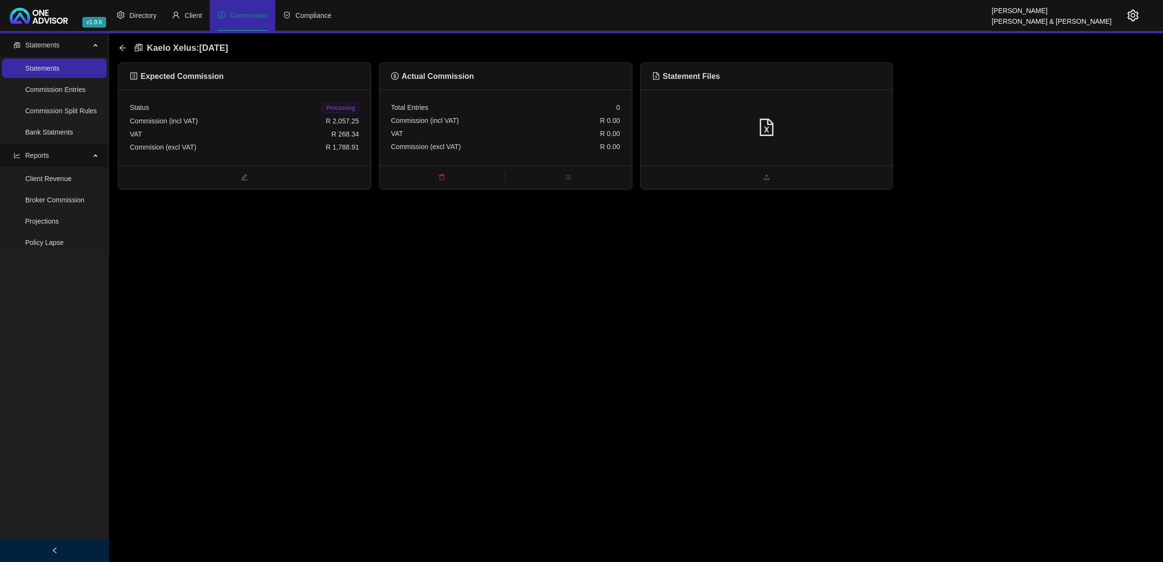
click at [124, 47] on icon "arrow-left" at bounding box center [123, 48] width 8 height 8
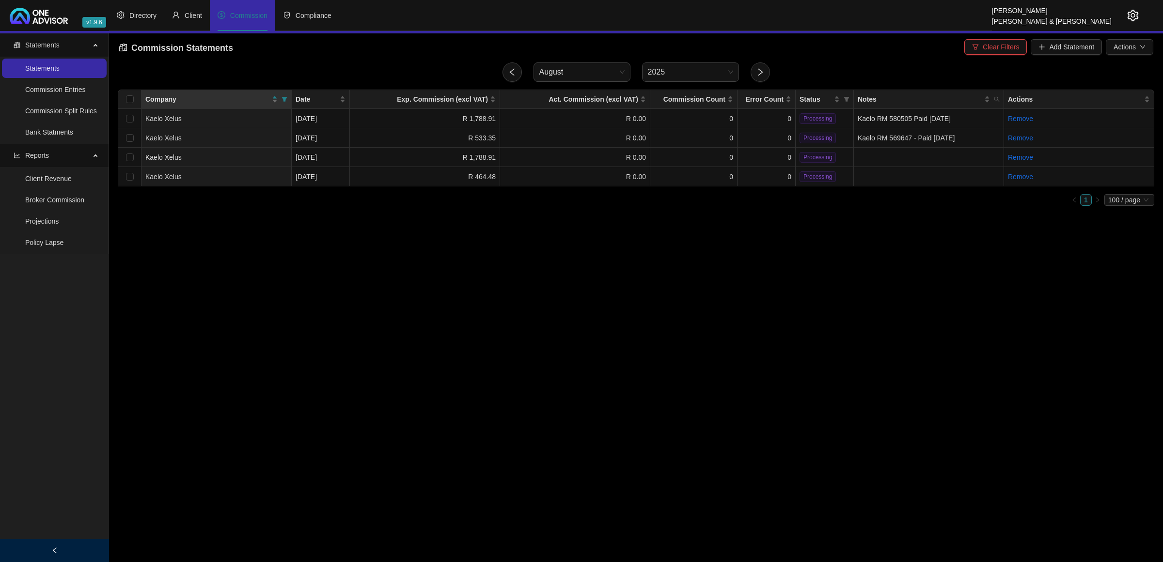
drag, startPoint x: 507, startPoint y: 70, endPoint x: 530, endPoint y: 260, distance: 190.9
click at [530, 260] on main "Statements Statements Commission Entries Commission Split Rules Bank Statments …" at bounding box center [581, 297] width 1163 height 529
click at [516, 71] on button "button" at bounding box center [511, 71] width 19 height 19
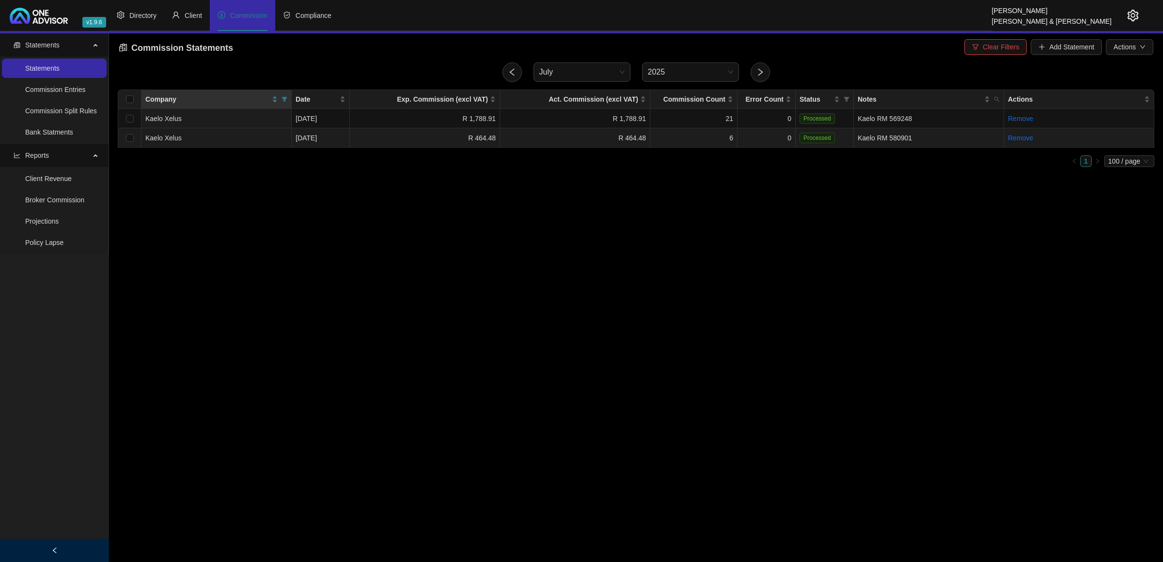
click at [506, 136] on td "R 464.48" at bounding box center [575, 137] width 150 height 19
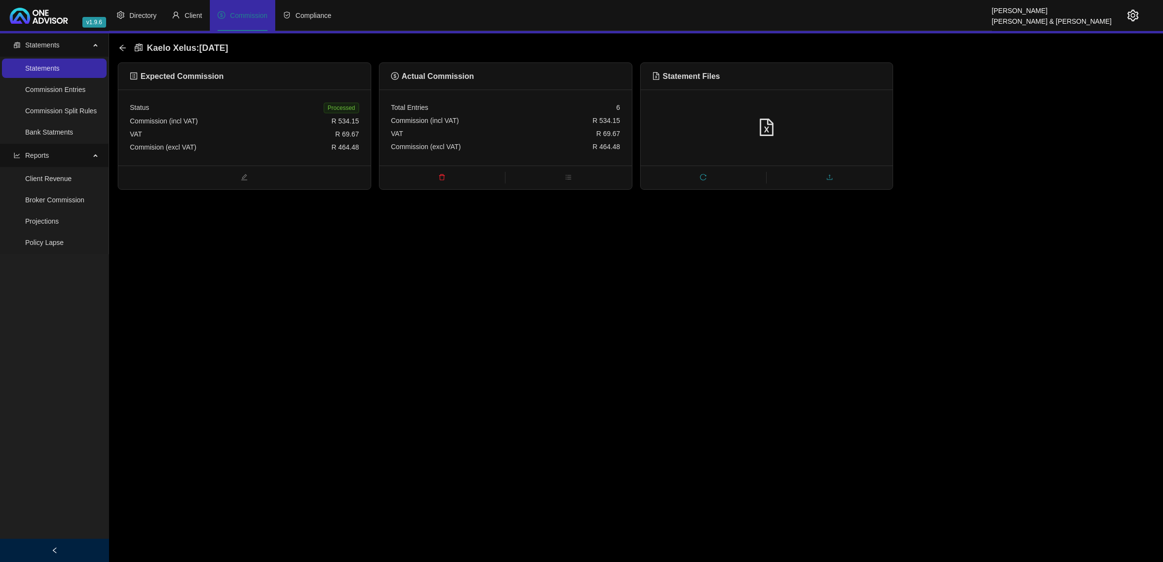
click at [830, 175] on icon "upload" at bounding box center [829, 177] width 7 height 7
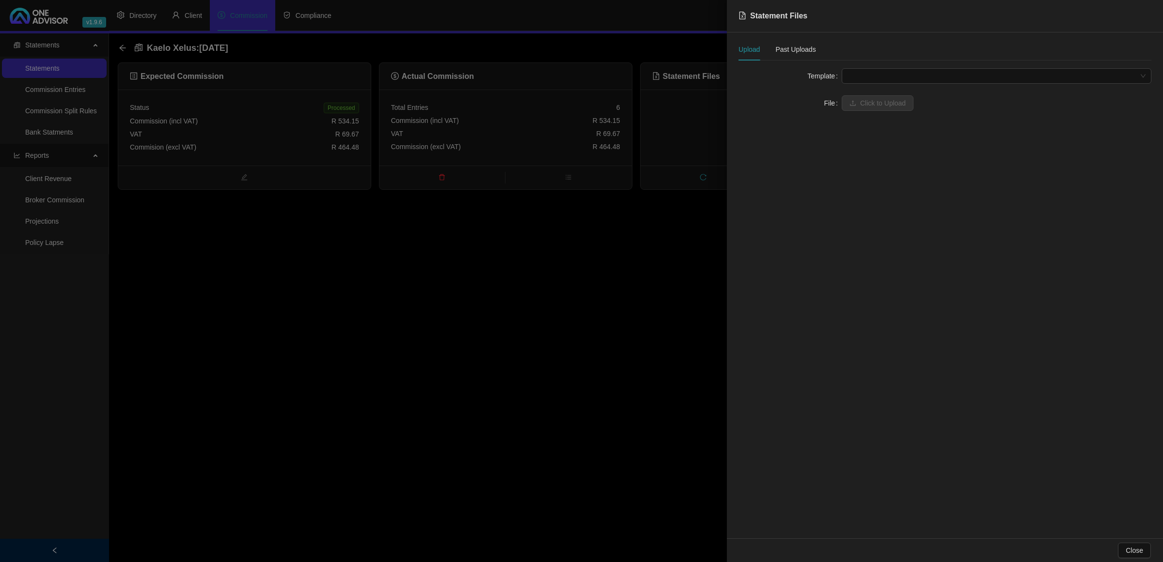
drag, startPoint x: 627, startPoint y: 308, endPoint x: 732, endPoint y: 160, distance: 180.8
click at [626, 297] on div at bounding box center [581, 281] width 1163 height 562
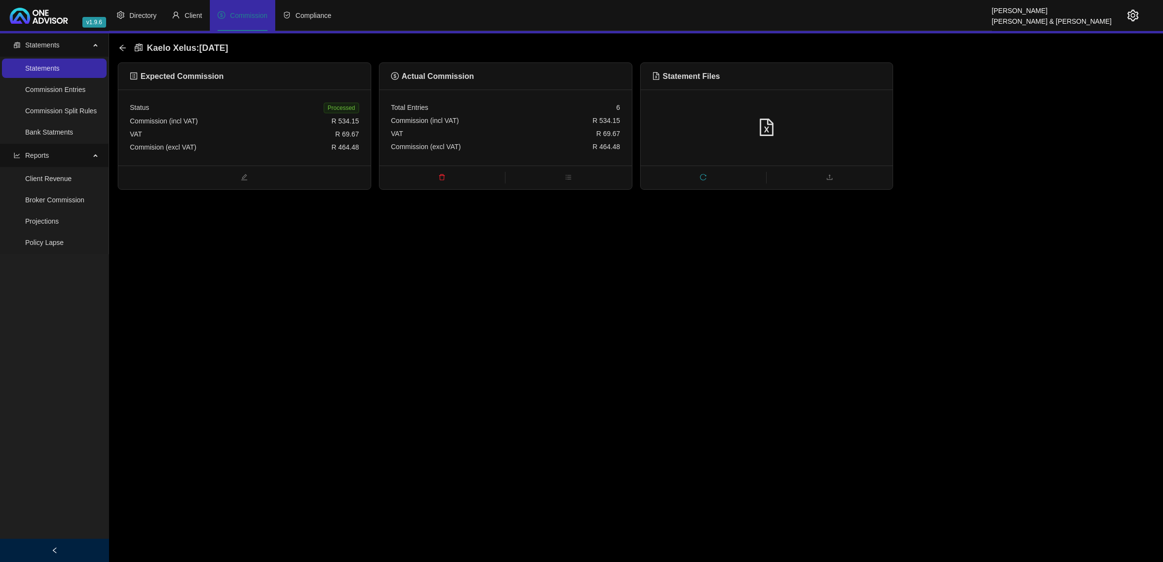
click at [745, 131] on div at bounding box center [766, 128] width 229 height 18
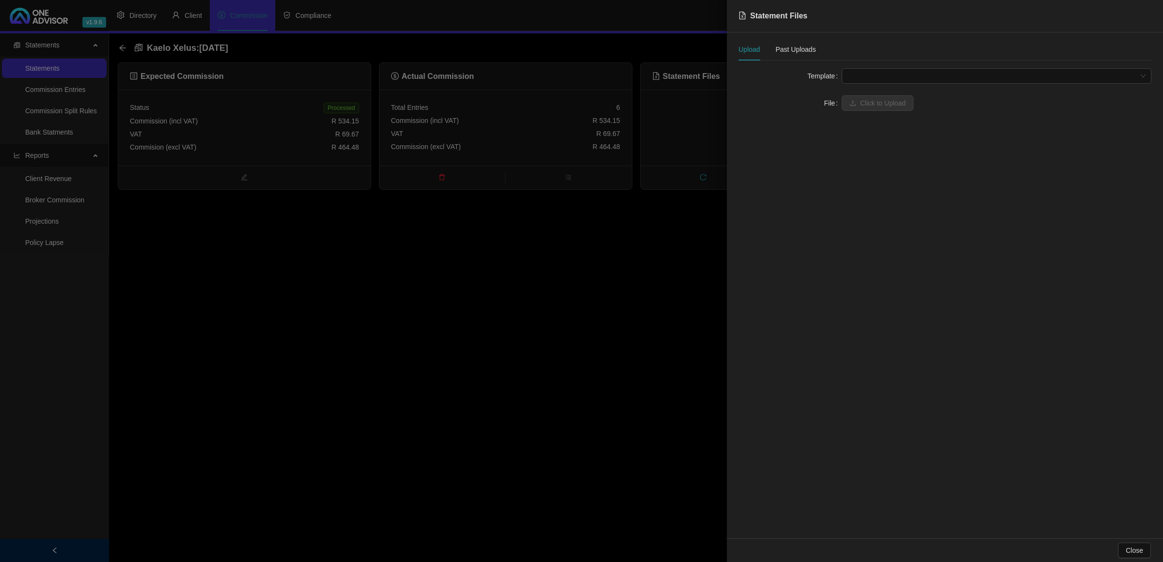
click at [624, 279] on div at bounding box center [581, 281] width 1163 height 562
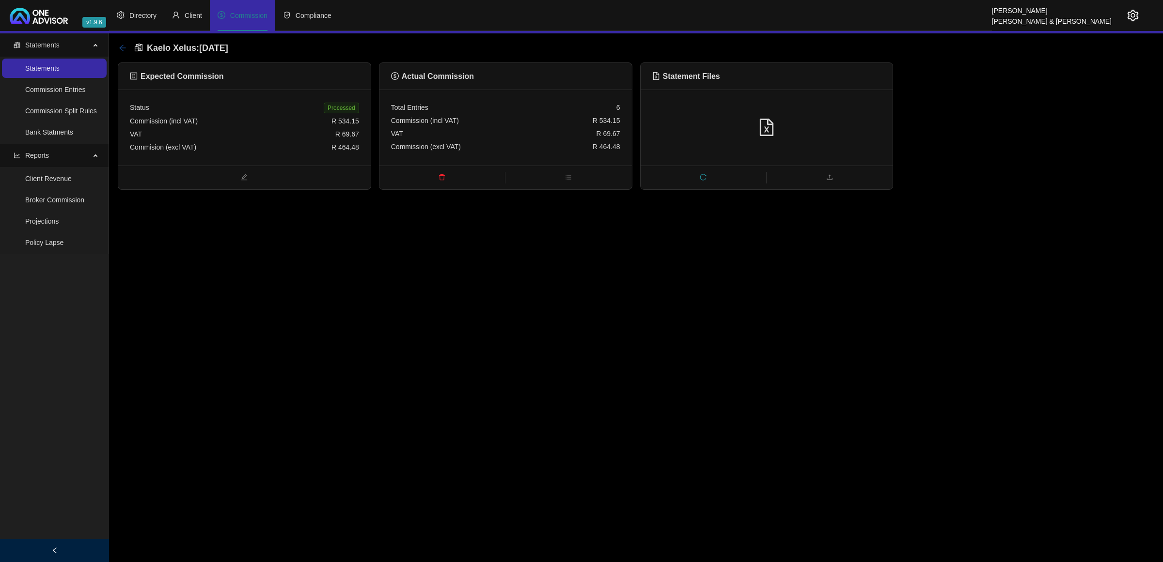
click at [122, 48] on icon "arrow-left" at bounding box center [123, 48] width 8 height 8
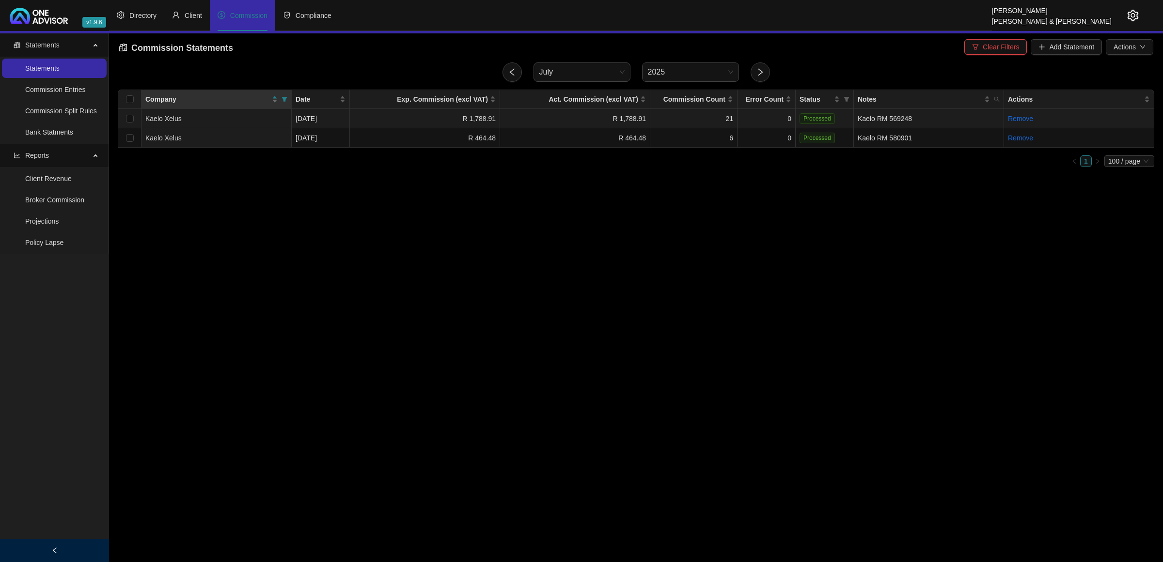
click at [621, 122] on td "R 1,788.91" at bounding box center [575, 118] width 150 height 19
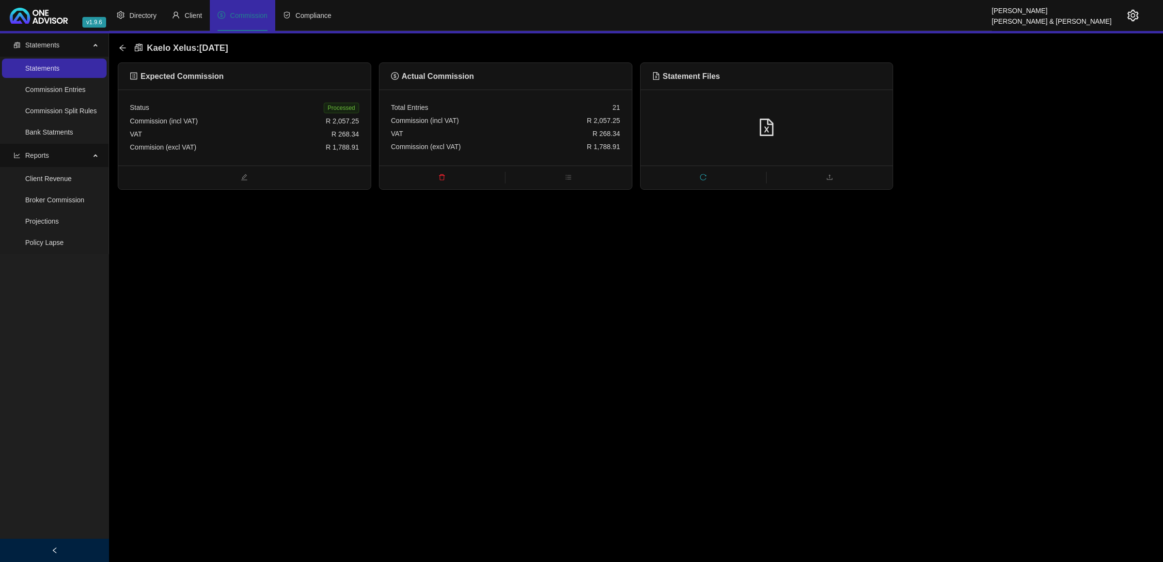
click at [834, 140] on div at bounding box center [766, 128] width 252 height 76
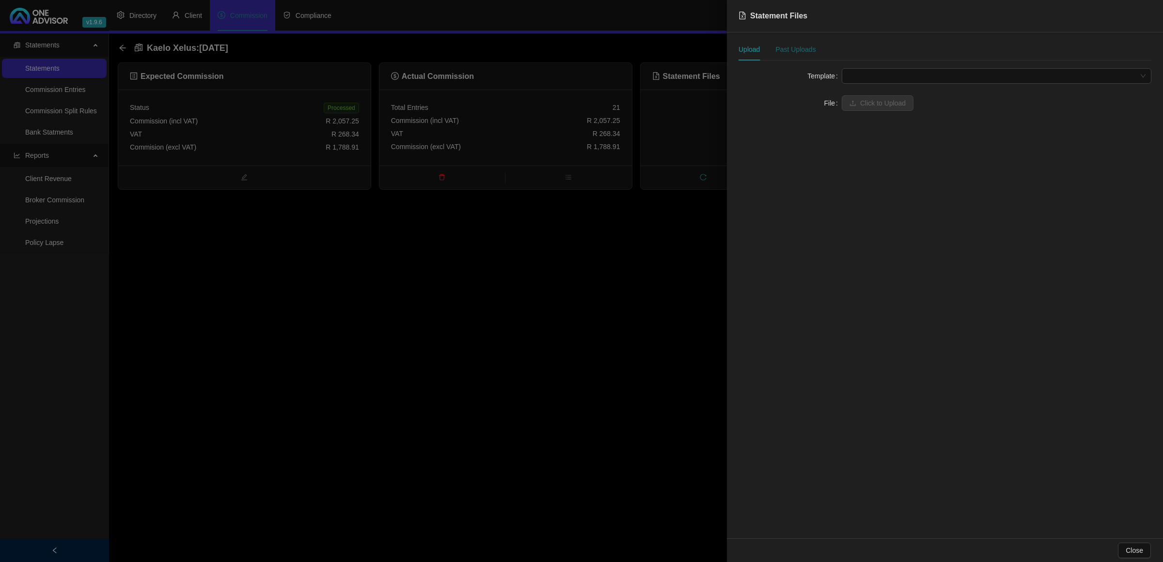
click at [791, 47] on div "Past Uploads" at bounding box center [795, 49] width 40 height 11
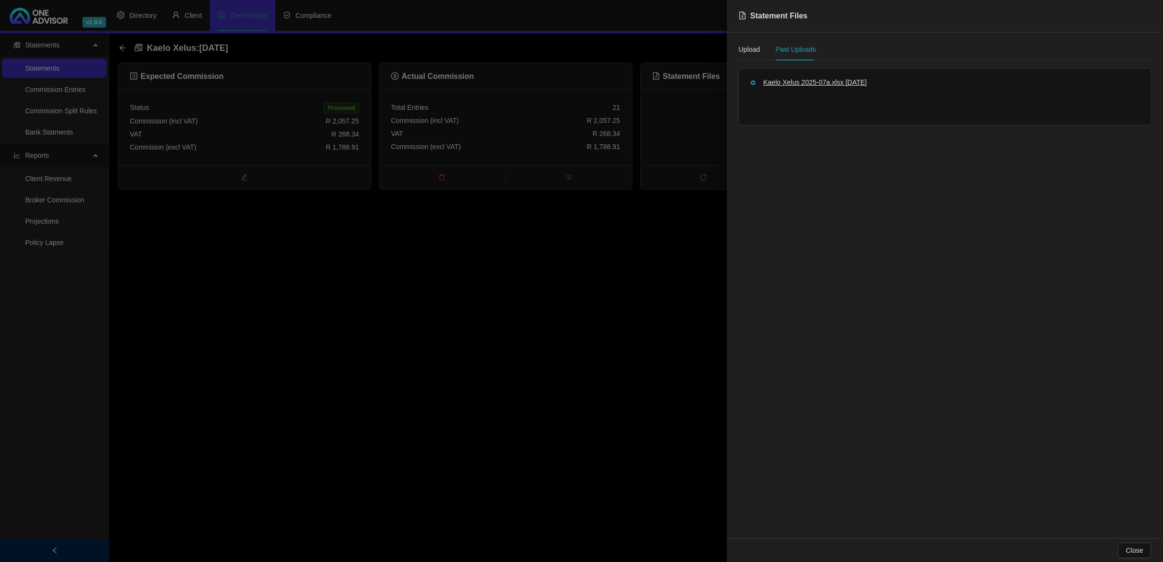
click at [807, 86] on span "Kaelo Xelus 2025-07a.xlsx" at bounding box center [803, 82] width 80 height 8
click at [819, 85] on span "Kaelo Xelus 2025-07a.xlsx" at bounding box center [803, 82] width 80 height 8
click at [496, 302] on div at bounding box center [581, 281] width 1163 height 562
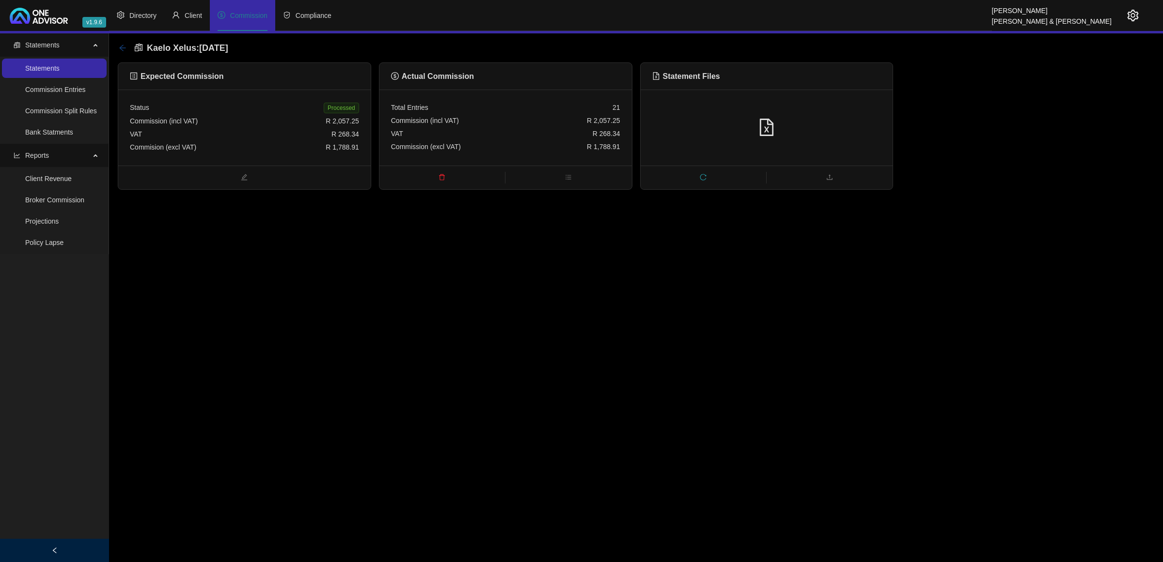
click at [122, 48] on icon "arrow-left" at bounding box center [123, 48] width 8 height 8
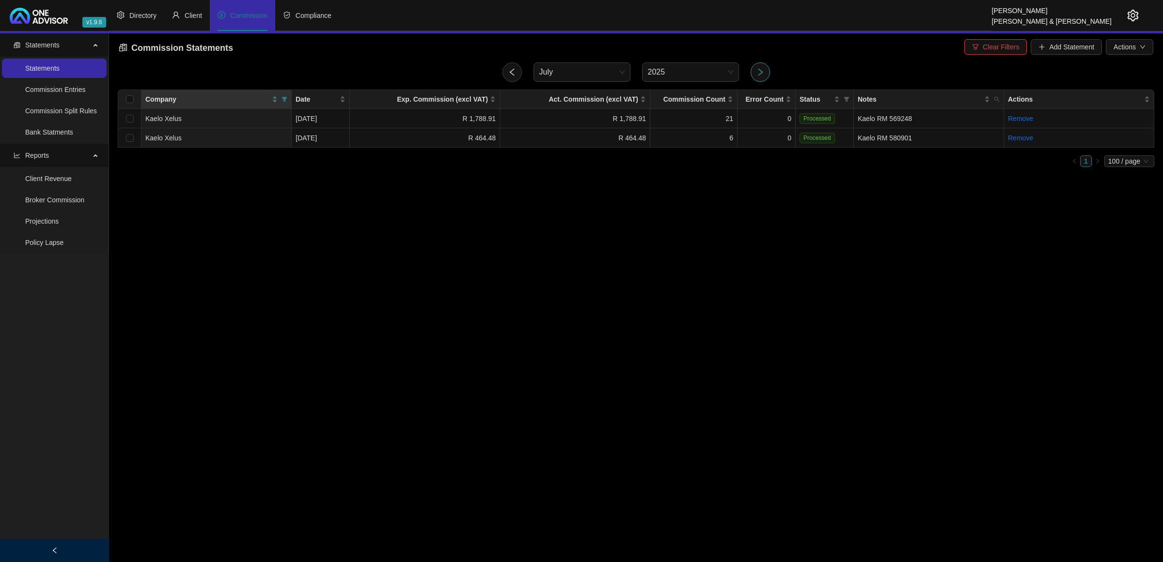
click at [753, 73] on button "button" at bounding box center [759, 71] width 19 height 19
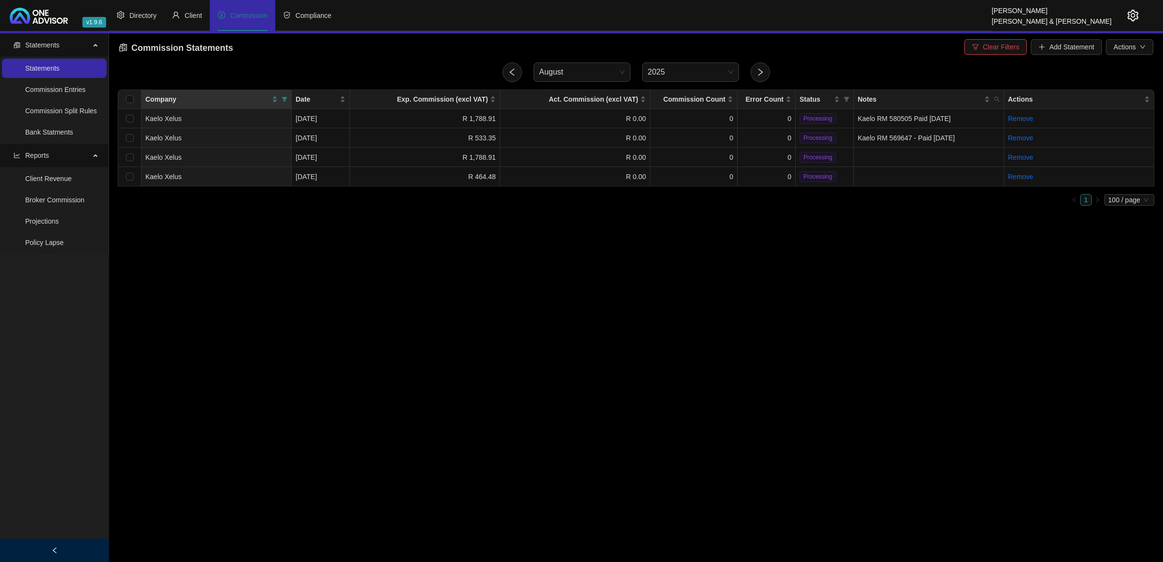
drag, startPoint x: 753, startPoint y: 72, endPoint x: 698, endPoint y: 243, distance: 180.3
click at [698, 243] on main "Statements Statements Commission Entries Commission Split Rules Bank Statments …" at bounding box center [581, 297] width 1163 height 529
click at [376, 154] on td "R 1,788.91" at bounding box center [425, 157] width 150 height 19
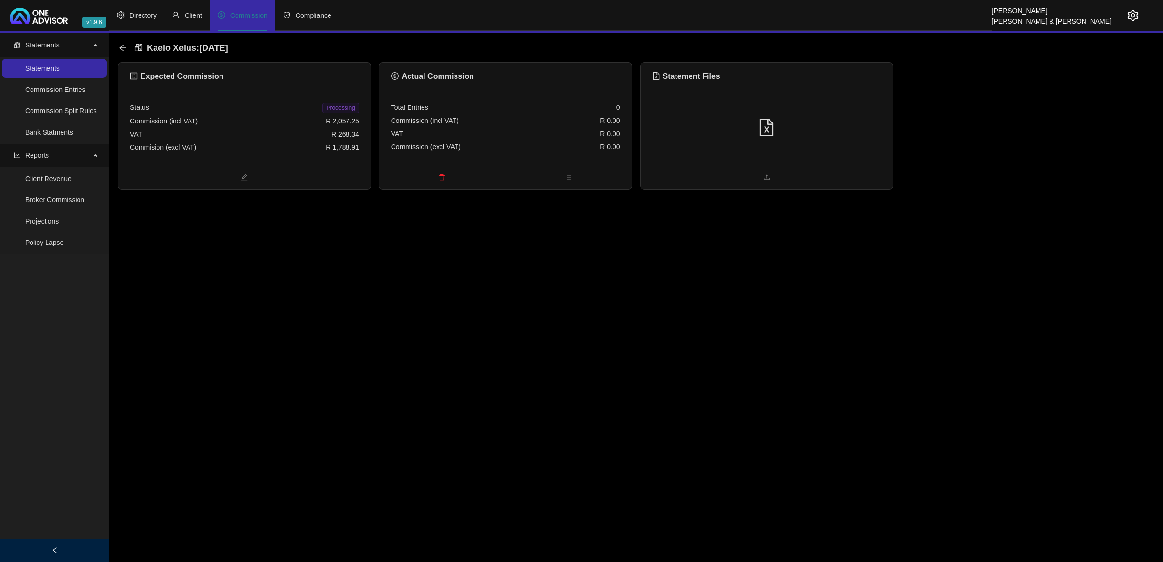
click at [766, 145] on div at bounding box center [766, 128] width 252 height 76
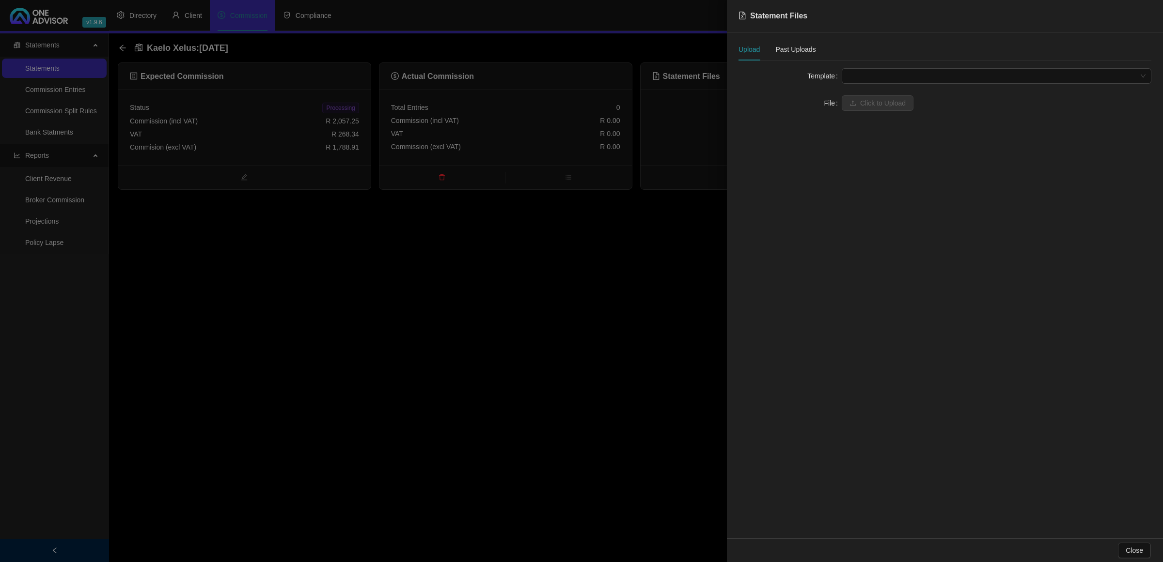
drag, startPoint x: 528, startPoint y: 318, endPoint x: 262, endPoint y: 184, distance: 298.1
click at [526, 316] on div at bounding box center [581, 281] width 1163 height 562
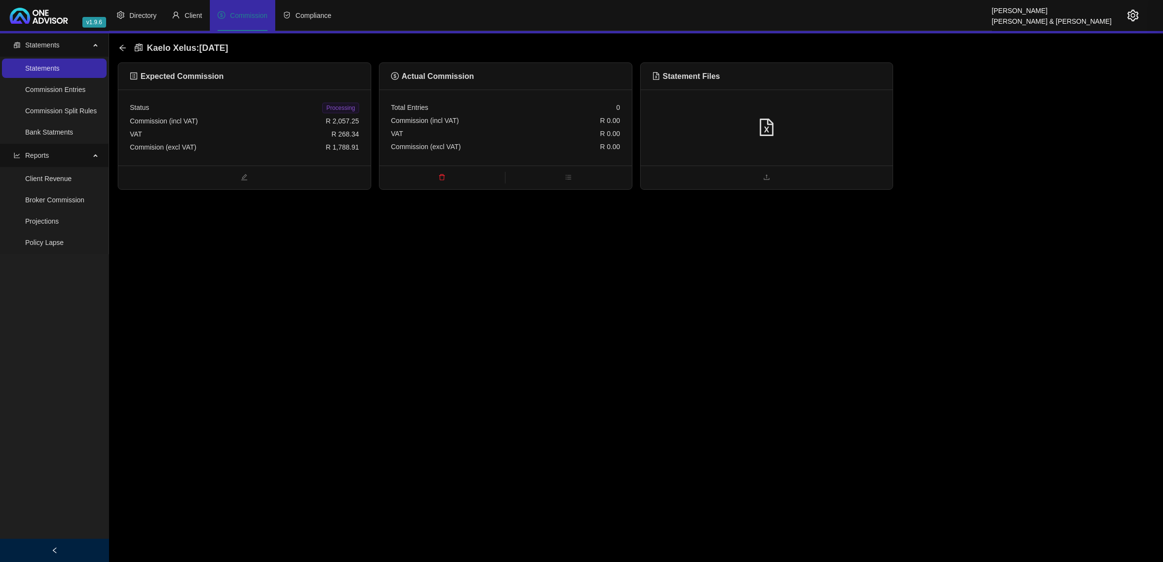
drag, startPoint x: 167, startPoint y: 91, endPoint x: 181, endPoint y: 100, distance: 16.4
click at [238, 140] on div "VAT R 268.34" at bounding box center [244, 134] width 229 height 13
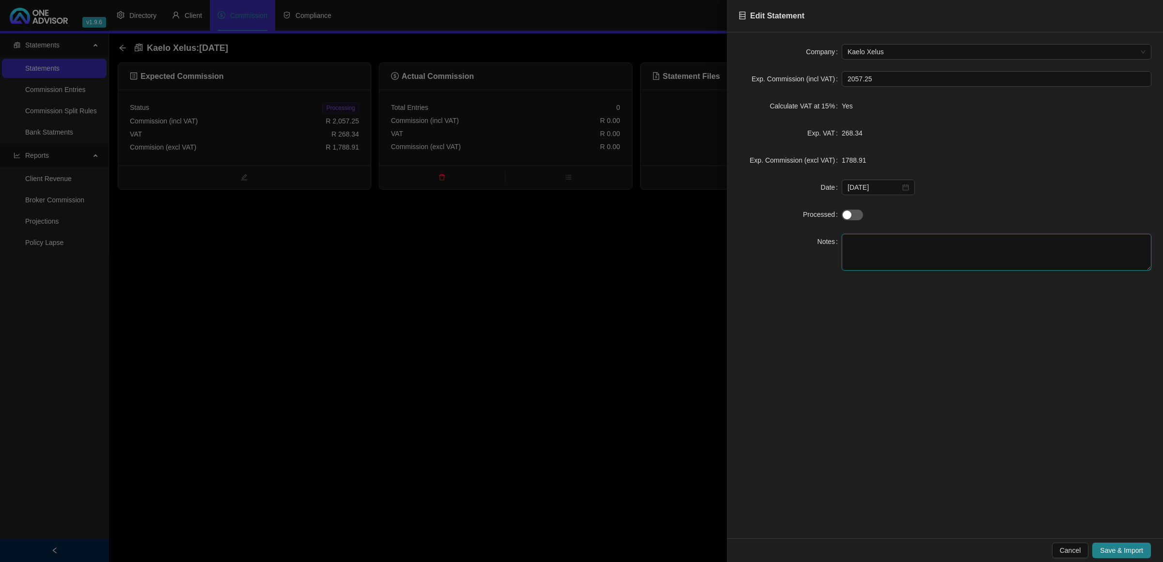
click at [875, 244] on textarea at bounding box center [996, 252] width 310 height 37
paste textarea "Kaelo RM 589928"
type textarea "Kaelo RM 589928"
drag, startPoint x: 1120, startPoint y: 546, endPoint x: 1139, endPoint y: 534, distance: 22.9
click at [1120, 546] on span "Save & Import" at bounding box center [1121, 550] width 43 height 11
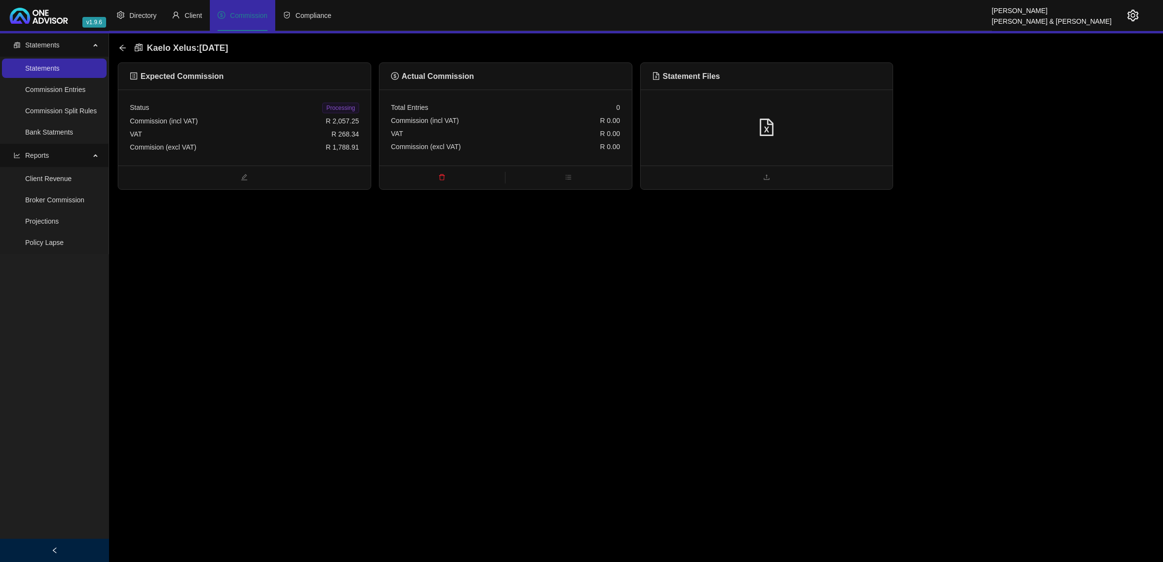
click at [331, 148] on span "R 1,788.91" at bounding box center [342, 147] width 33 height 8
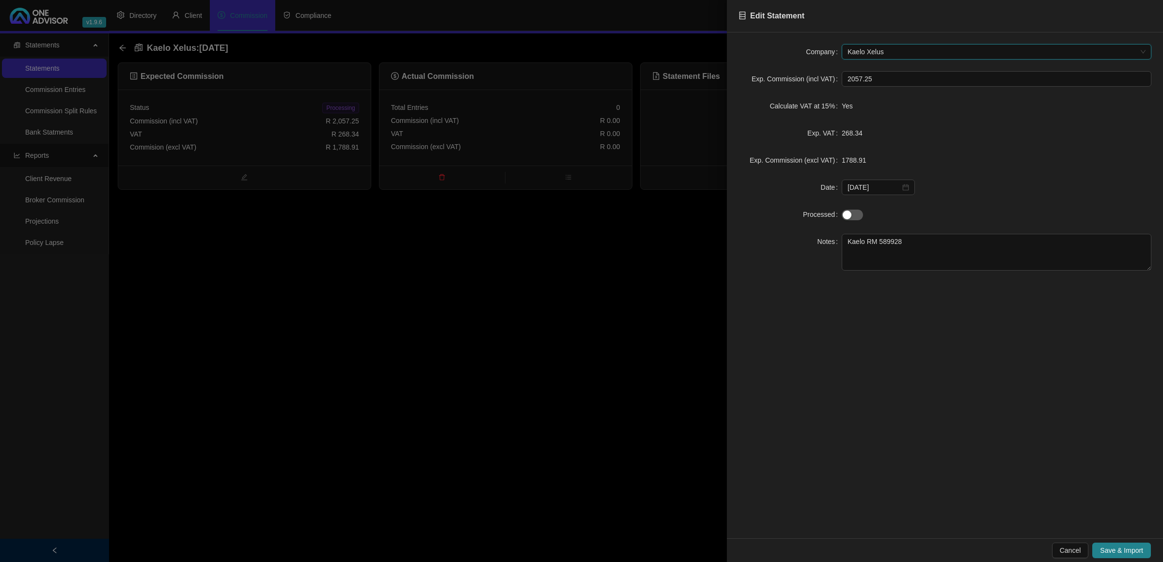
click at [386, 321] on div at bounding box center [581, 281] width 1163 height 562
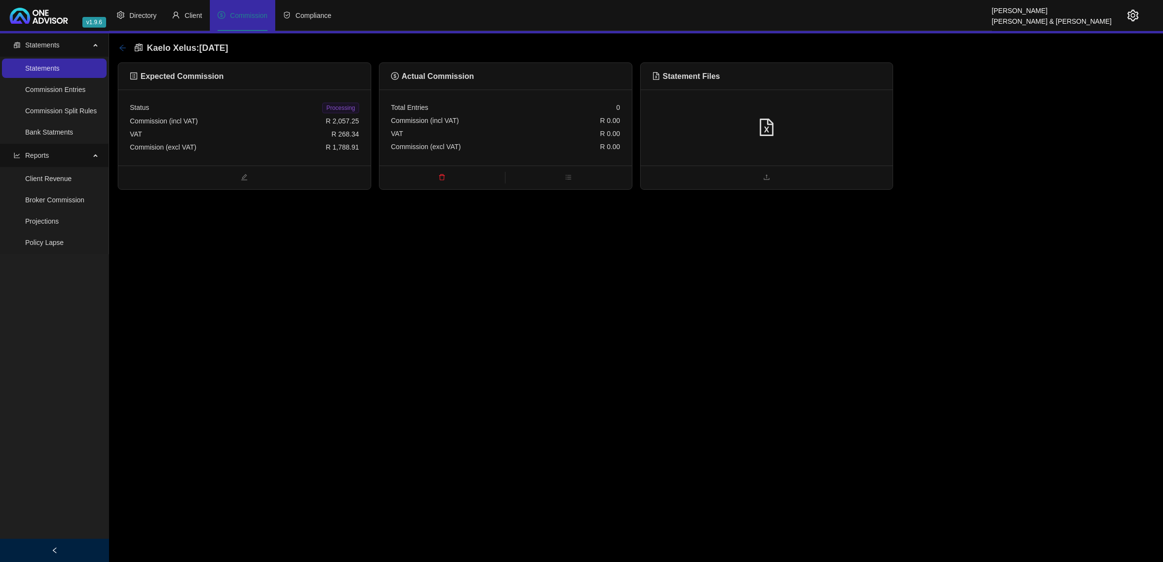
click at [124, 45] on icon "arrow-left" at bounding box center [123, 48] width 8 height 8
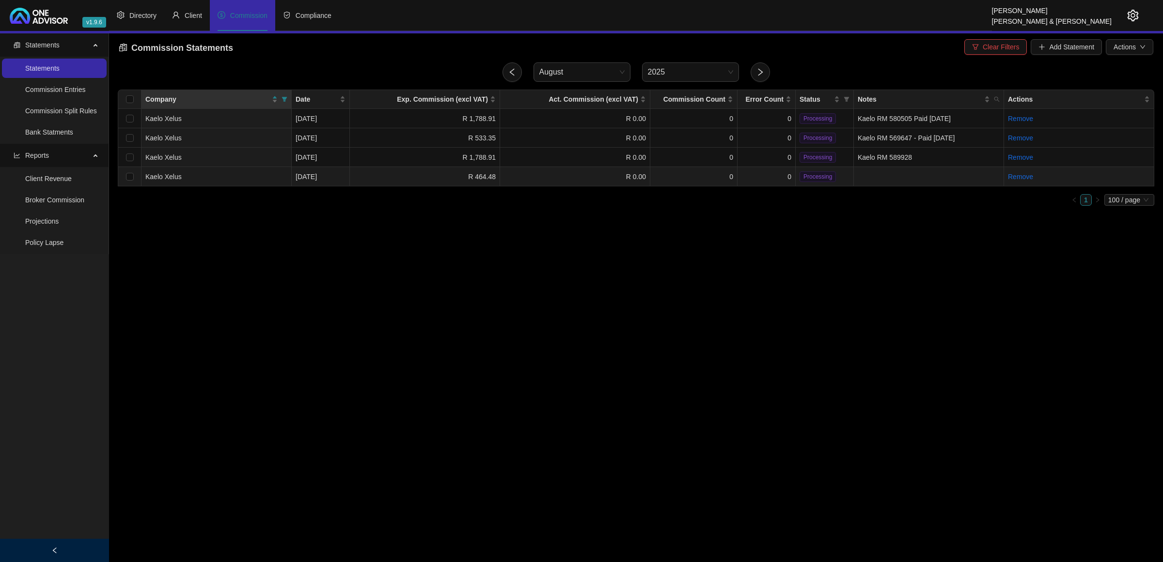
click at [890, 174] on td at bounding box center [929, 176] width 150 height 19
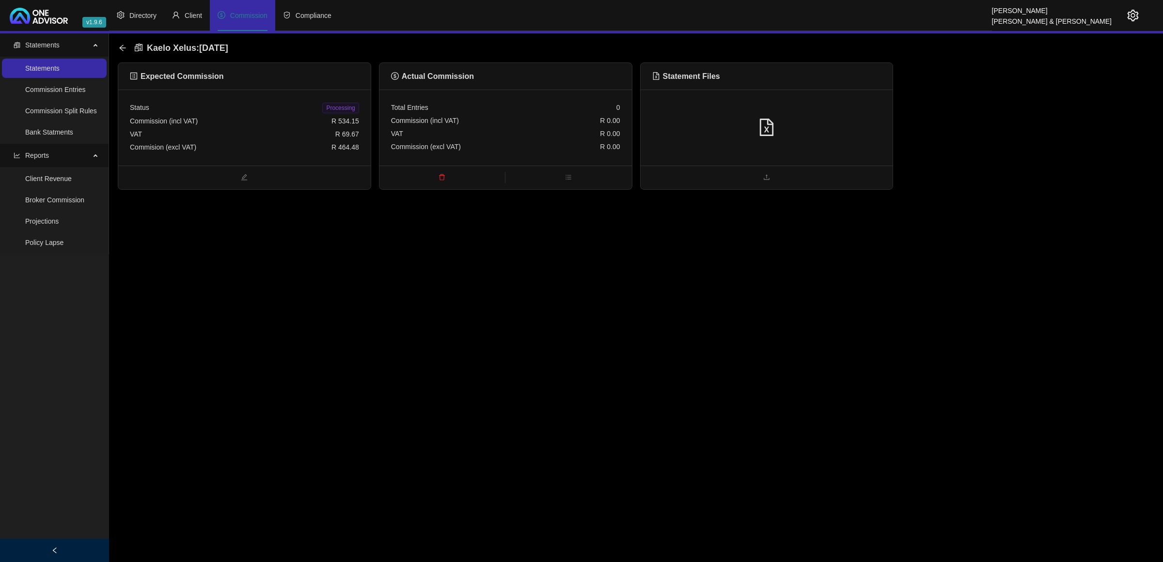
click at [225, 153] on div "Commision (excl VAT) R 464.48" at bounding box center [244, 147] width 229 height 13
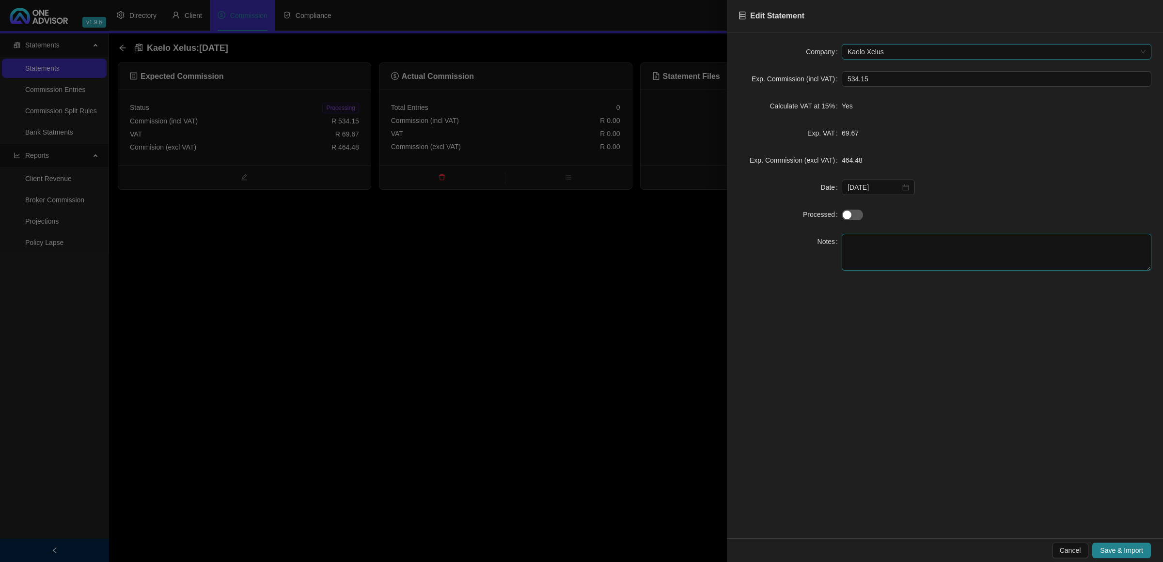
drag, startPoint x: 926, startPoint y: 241, endPoint x: 917, endPoint y: 242, distance: 8.8
click at [926, 240] on textarea at bounding box center [996, 252] width 310 height 37
paste textarea "Kaelo RM 589928"
type textarea "Kaelo RM 589928"
click at [1116, 551] on span "Save & Import" at bounding box center [1121, 550] width 43 height 11
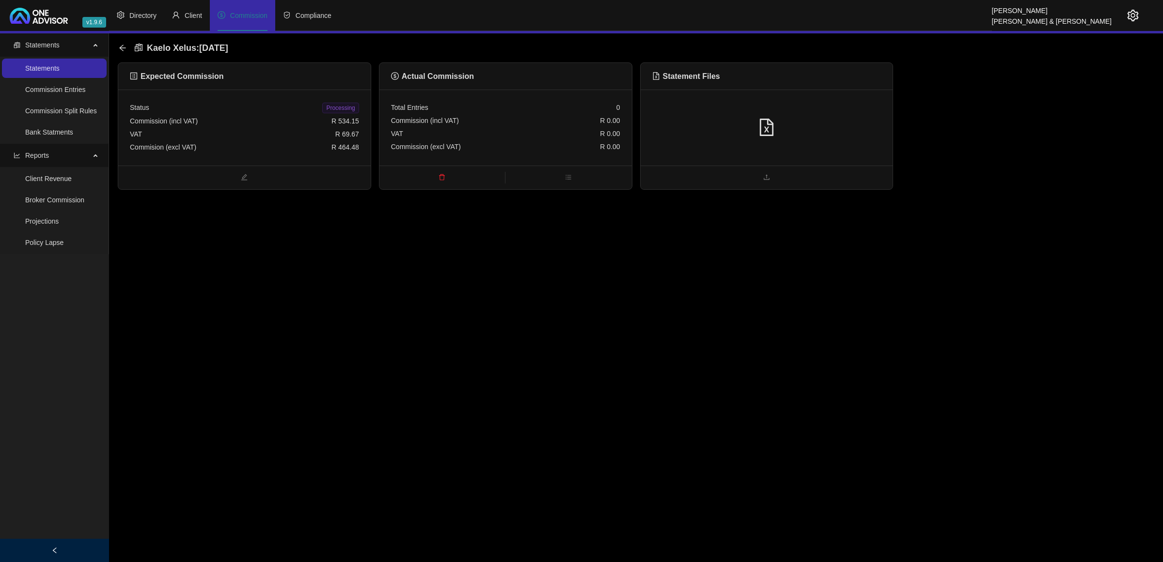
click at [349, 327] on main "Statements Statements Commission Entries Commission Split Rules Bank Statments …" at bounding box center [581, 297] width 1163 height 529
click at [126, 48] on div "Kaelo Xelus : [DATE]" at bounding box center [176, 47] width 115 height 17
click at [124, 47] on icon "arrow-left" at bounding box center [122, 48] width 6 height 6
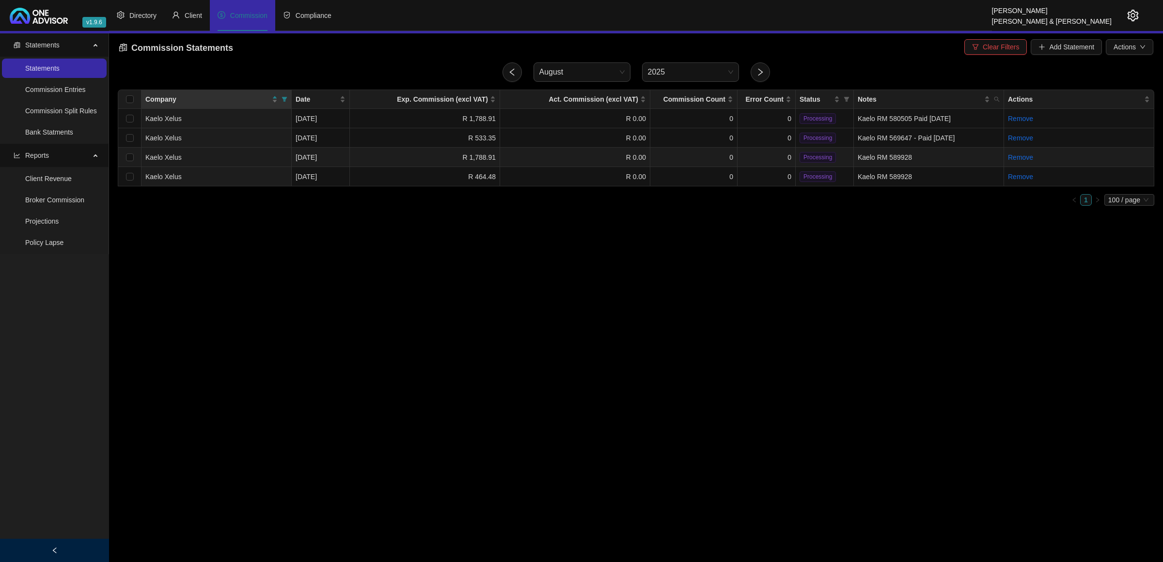
click at [911, 157] on td "Kaelo RM 589928" at bounding box center [929, 157] width 150 height 19
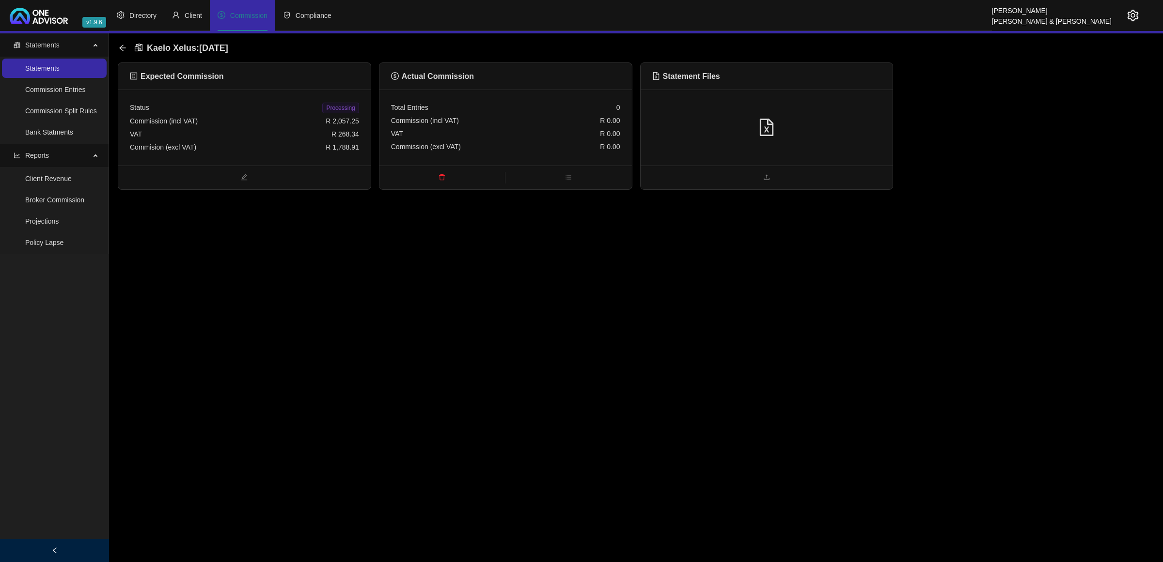
click at [808, 145] on div at bounding box center [766, 128] width 252 height 76
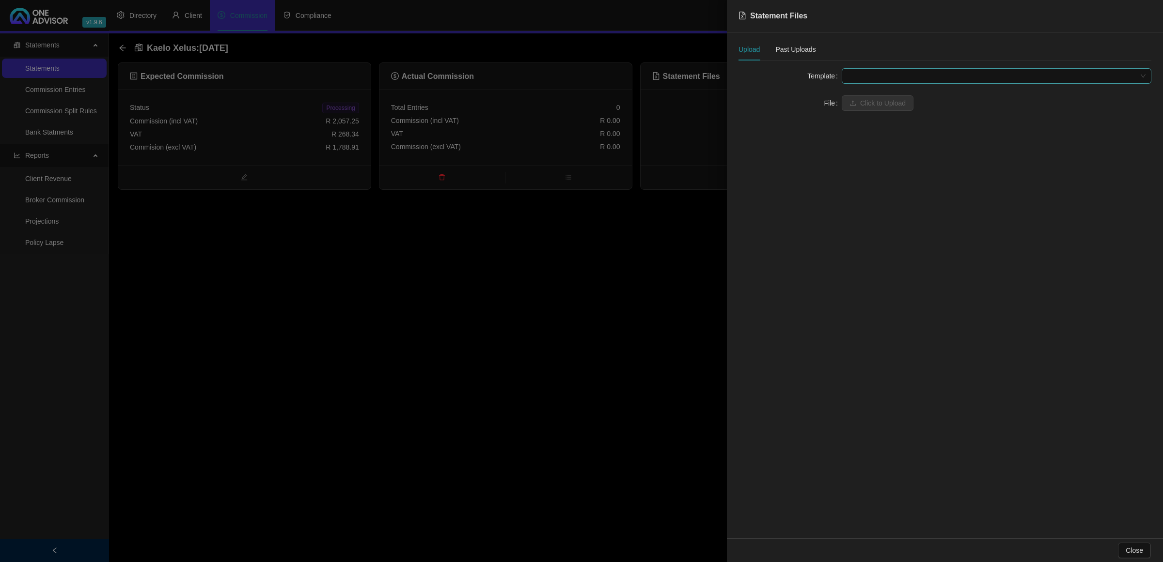
click at [866, 75] on span at bounding box center [996, 76] width 298 height 15
click at [869, 93] on div "Kaelo Xelus" at bounding box center [996, 95] width 294 height 11
click at [868, 98] on span "Click to Upload" at bounding box center [883, 103] width 46 height 11
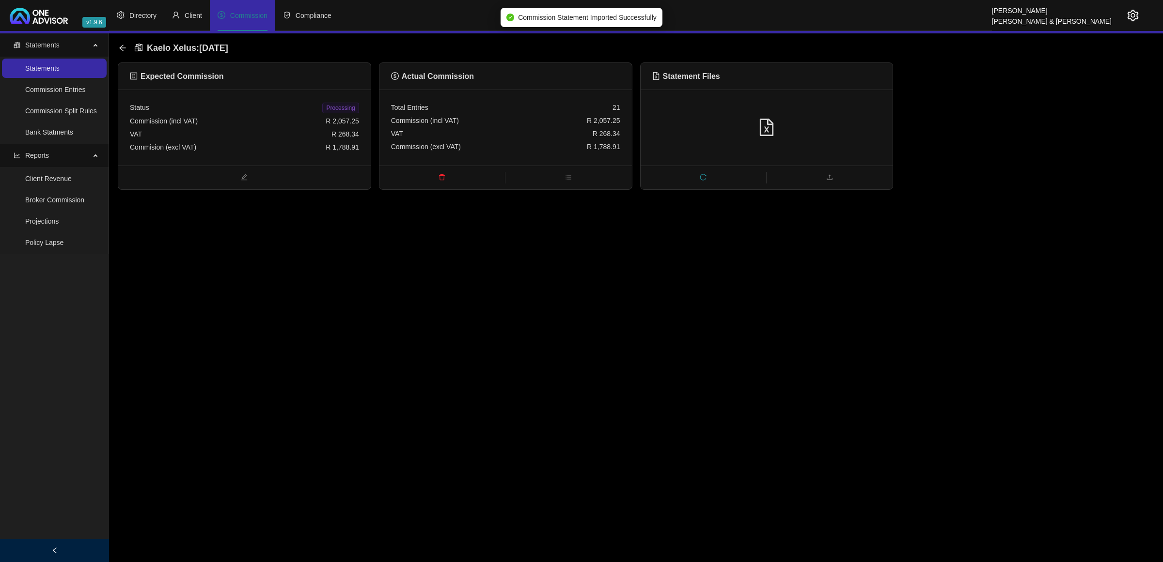
click at [330, 107] on span "Processing" at bounding box center [340, 108] width 36 height 11
click at [122, 51] on icon "arrow-left" at bounding box center [123, 48] width 8 height 8
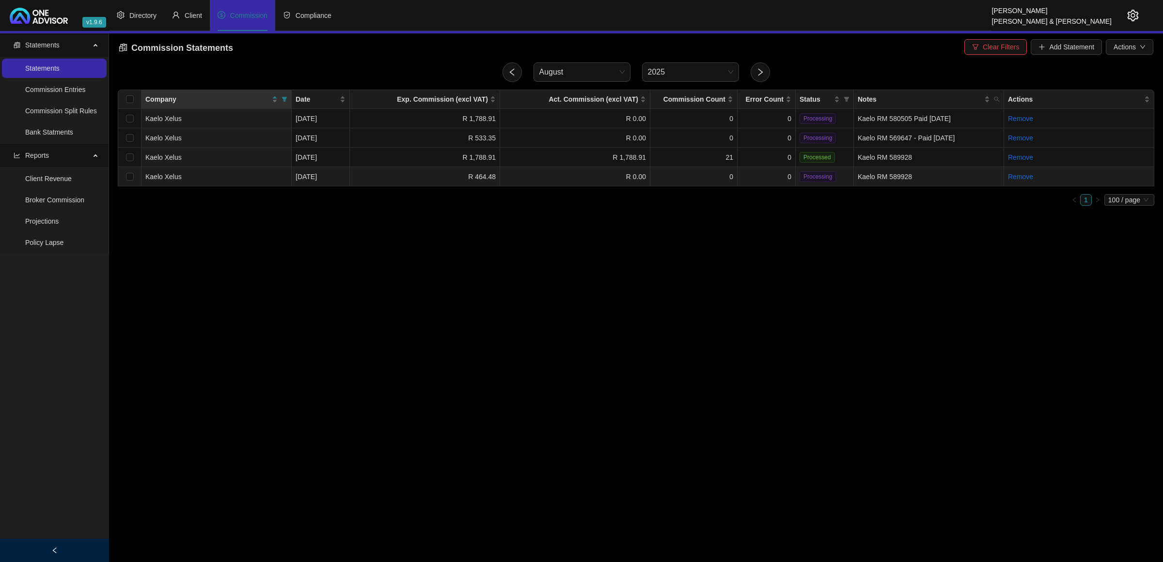
click at [766, 173] on td "0" at bounding box center [766, 176] width 58 height 19
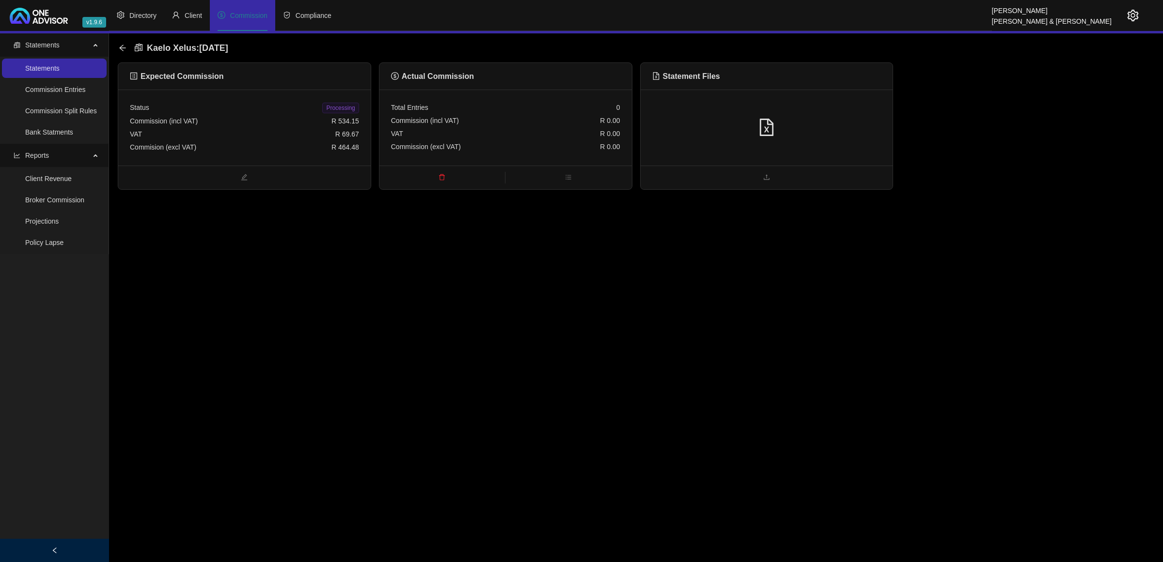
click at [742, 122] on div at bounding box center [766, 128] width 229 height 18
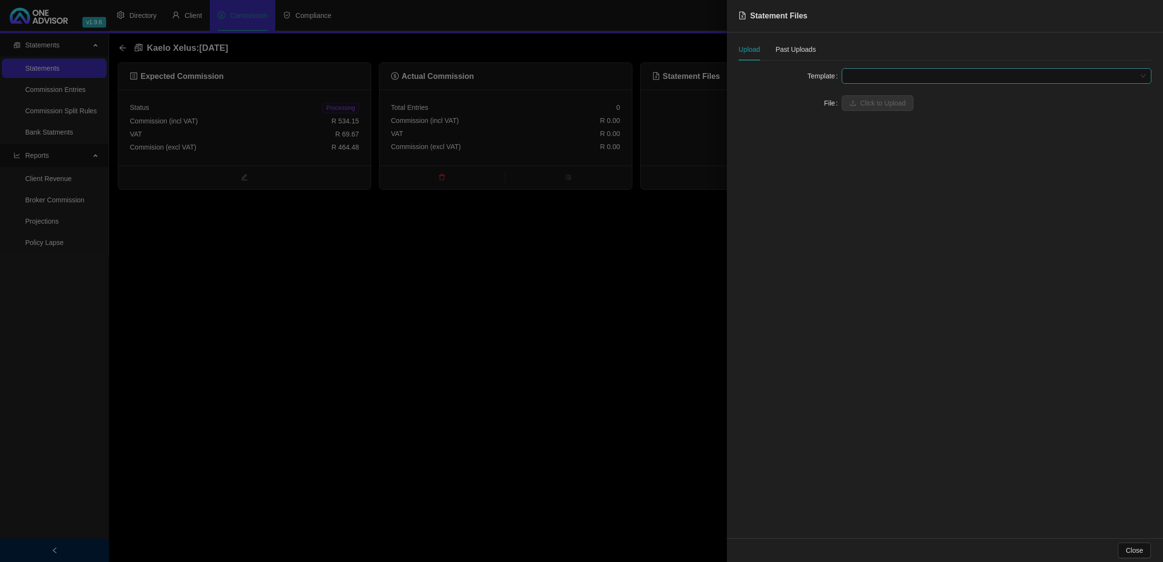
click at [884, 73] on span at bounding box center [996, 76] width 298 height 15
click at [885, 98] on div "Kaelo Xelus" at bounding box center [996, 95] width 294 height 11
click at [885, 98] on span "Click to Upload" at bounding box center [883, 103] width 46 height 11
click at [602, 345] on div at bounding box center [581, 281] width 1163 height 562
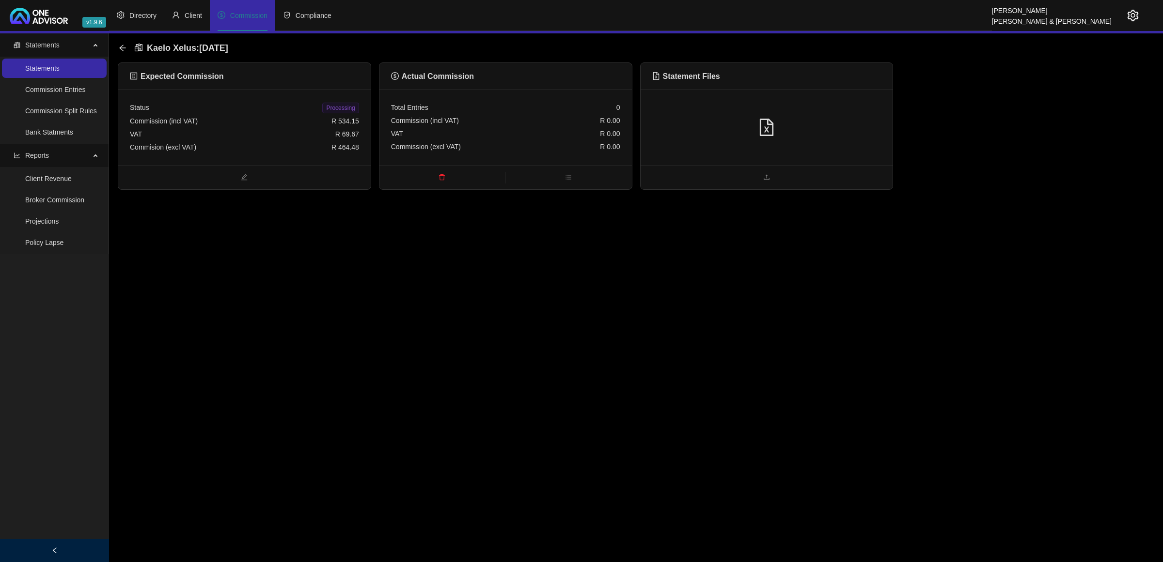
click at [875, 137] on div at bounding box center [766, 128] width 252 height 76
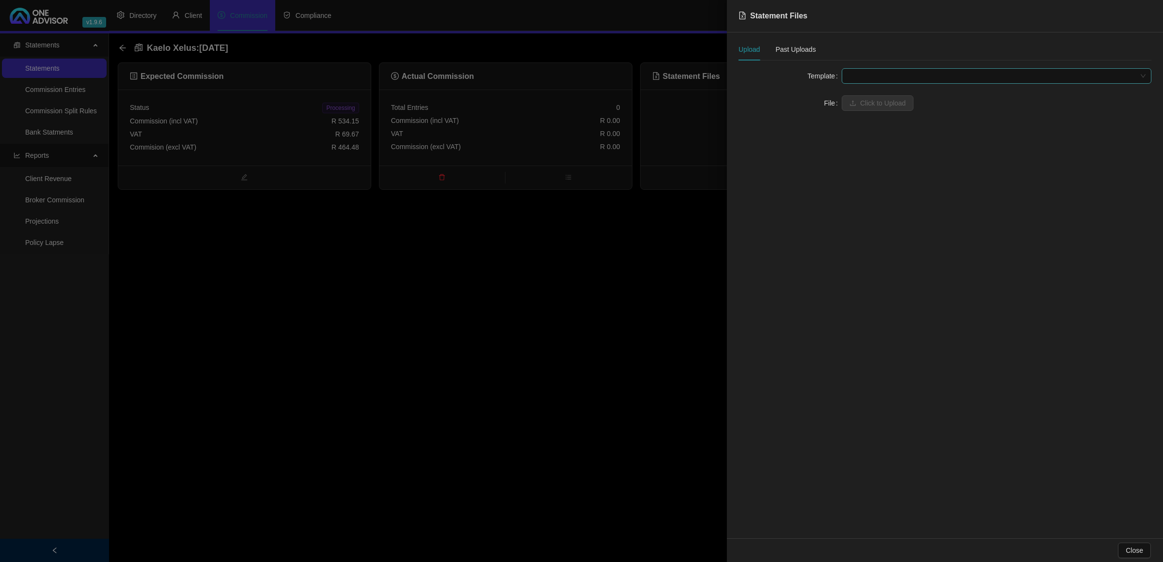
click at [873, 73] on span at bounding box center [996, 76] width 298 height 15
click at [559, 309] on div at bounding box center [581, 281] width 1163 height 562
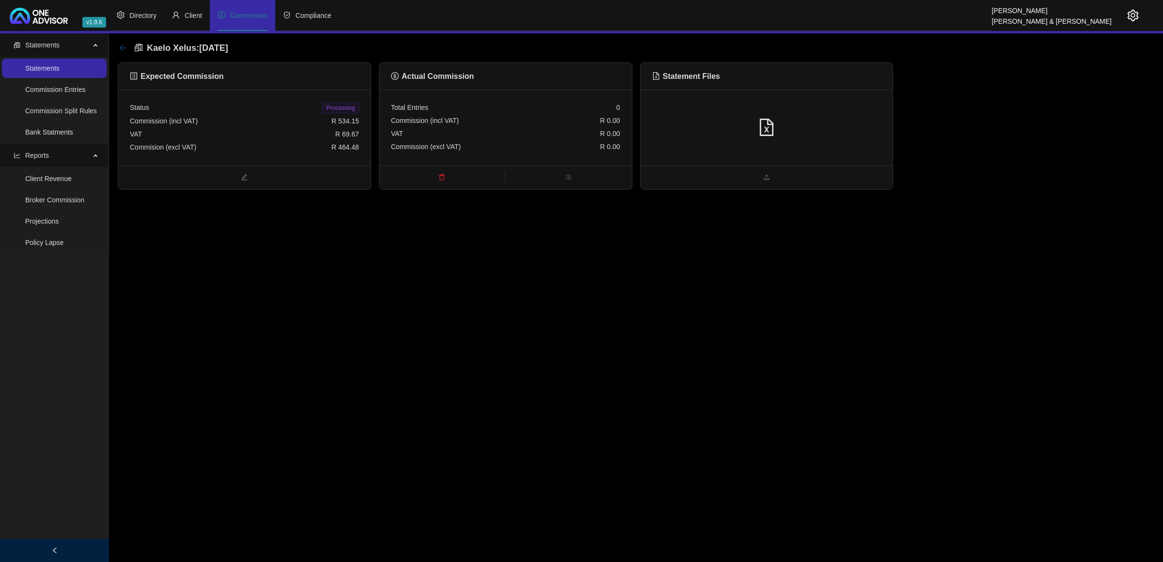
click at [120, 46] on icon "arrow-left" at bounding box center [123, 48] width 8 height 8
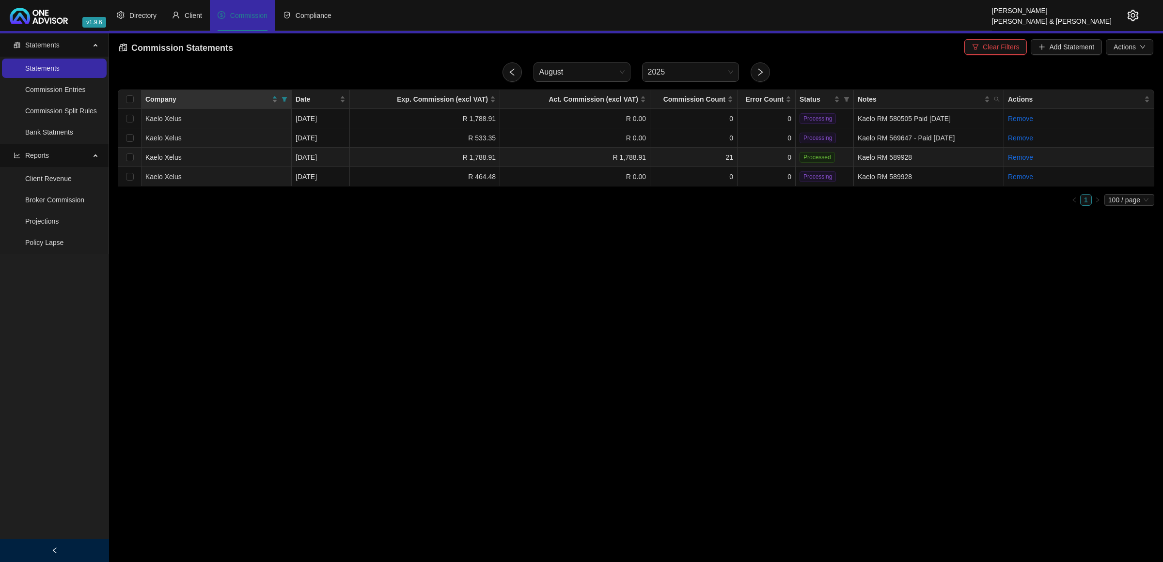
click at [810, 157] on span "Processed" at bounding box center [816, 157] width 35 height 11
click at [529, 154] on td "R 1,788.91" at bounding box center [575, 157] width 150 height 19
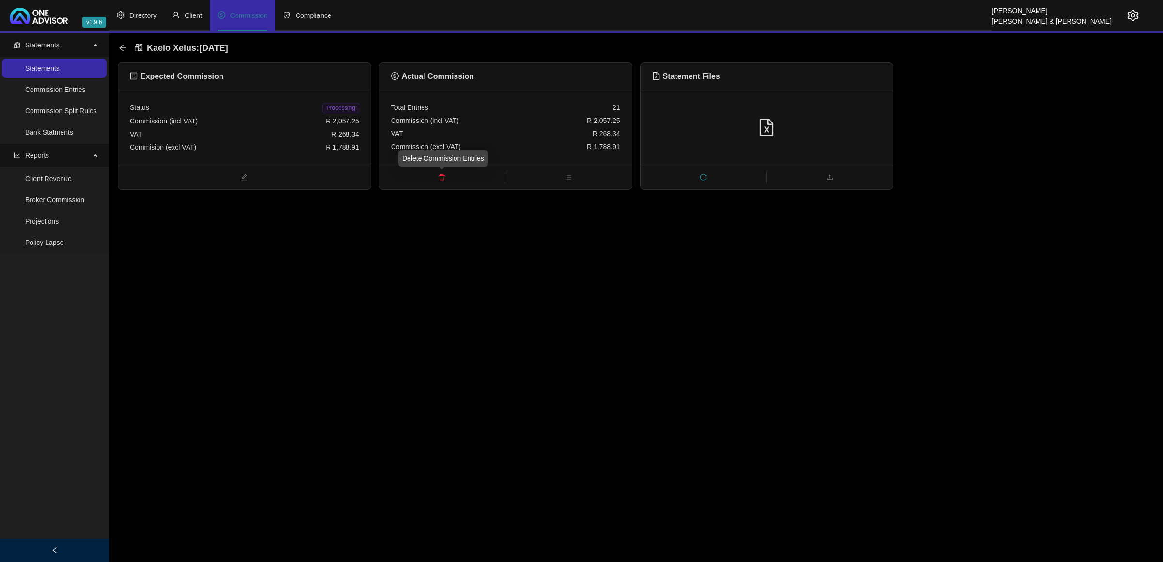
click at [443, 176] on icon "delete" at bounding box center [441, 177] width 7 height 7
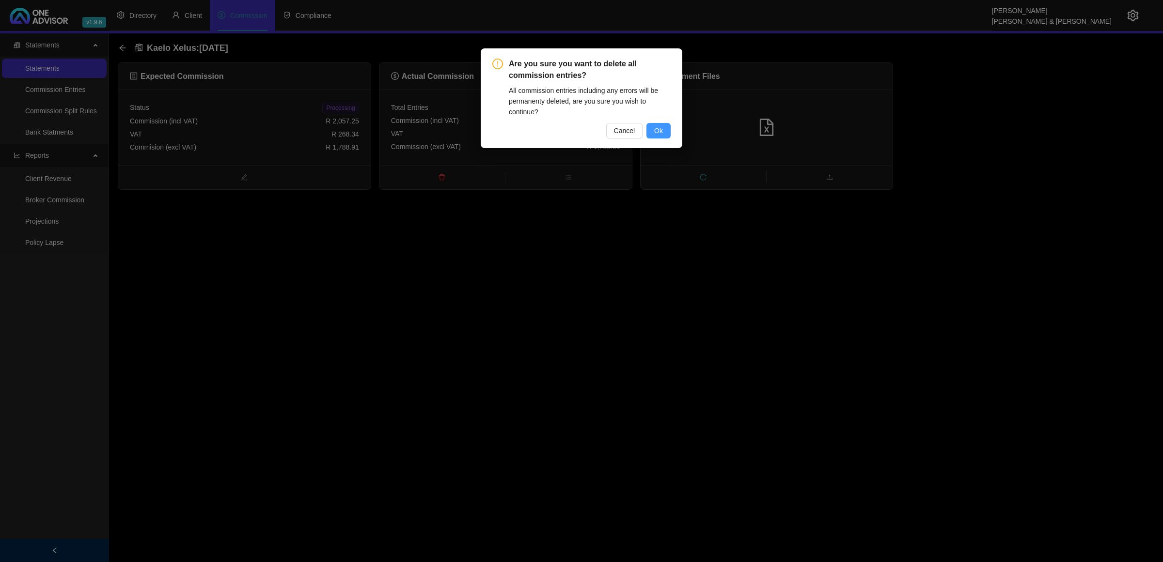
click at [666, 133] on button "Ok" at bounding box center [658, 131] width 24 height 16
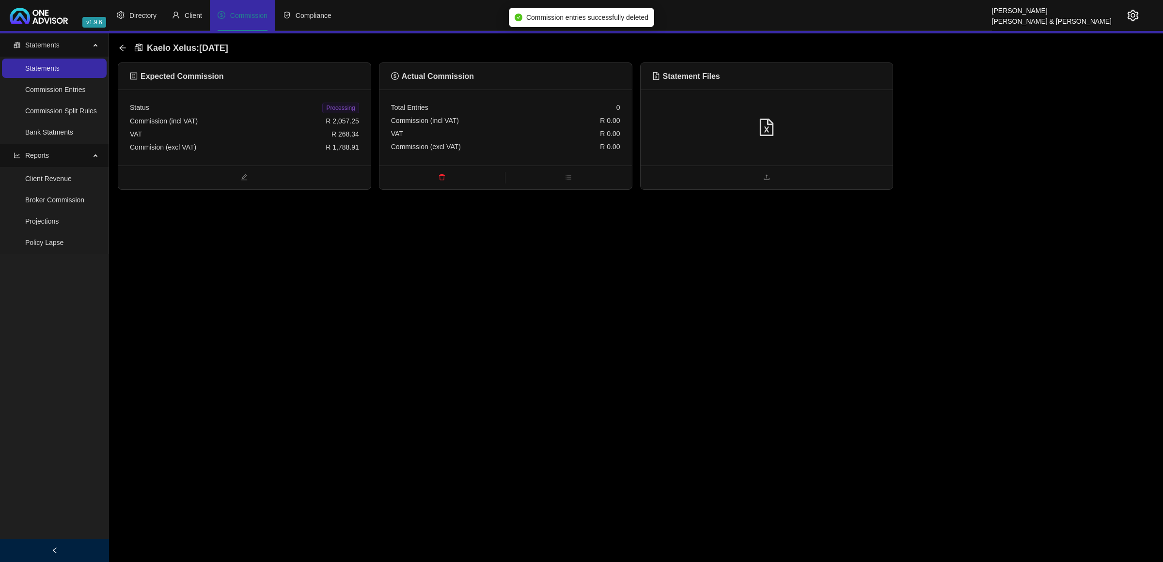
click at [122, 48] on icon "arrow-left" at bounding box center [123, 48] width 8 height 8
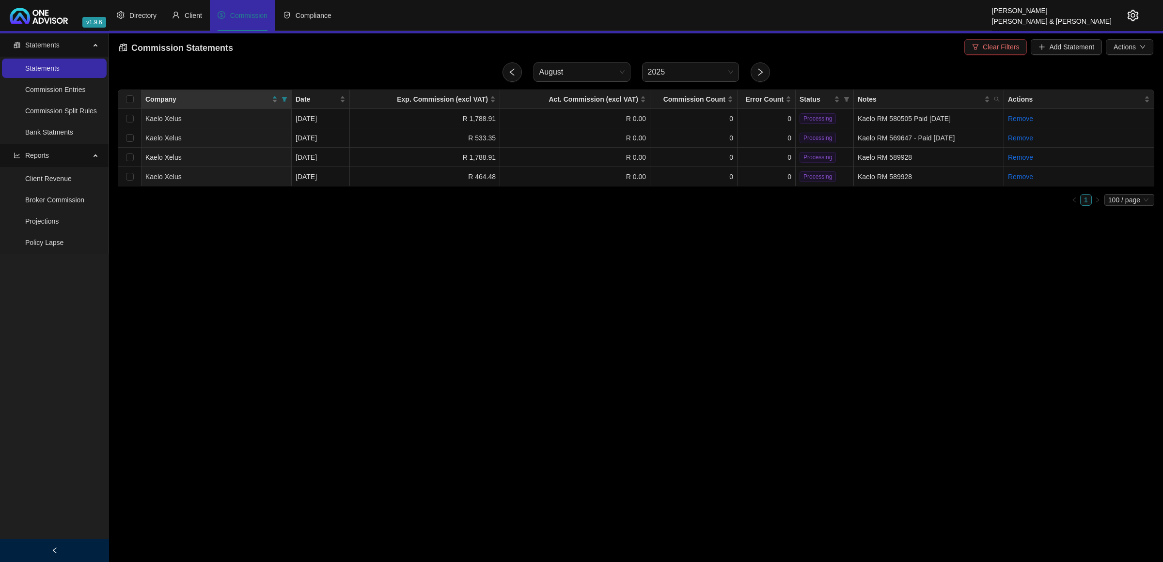
click at [982, 46] on button "Clear Filters" at bounding box center [995, 47] width 62 height 16
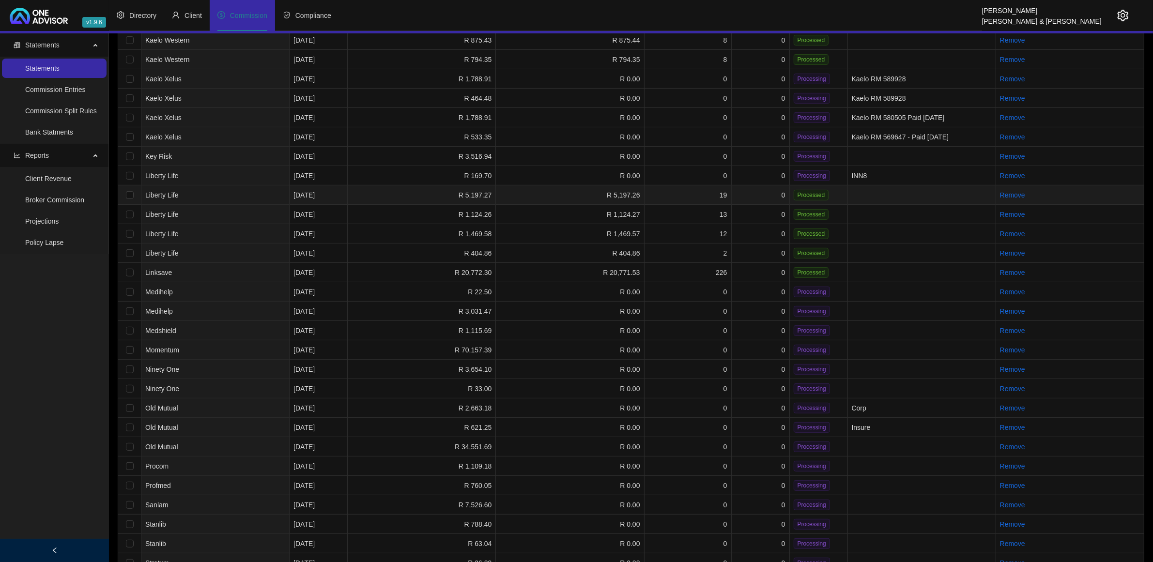
scroll to position [390, 0]
click at [209, 273] on td "Medihelp" at bounding box center [215, 271] width 148 height 19
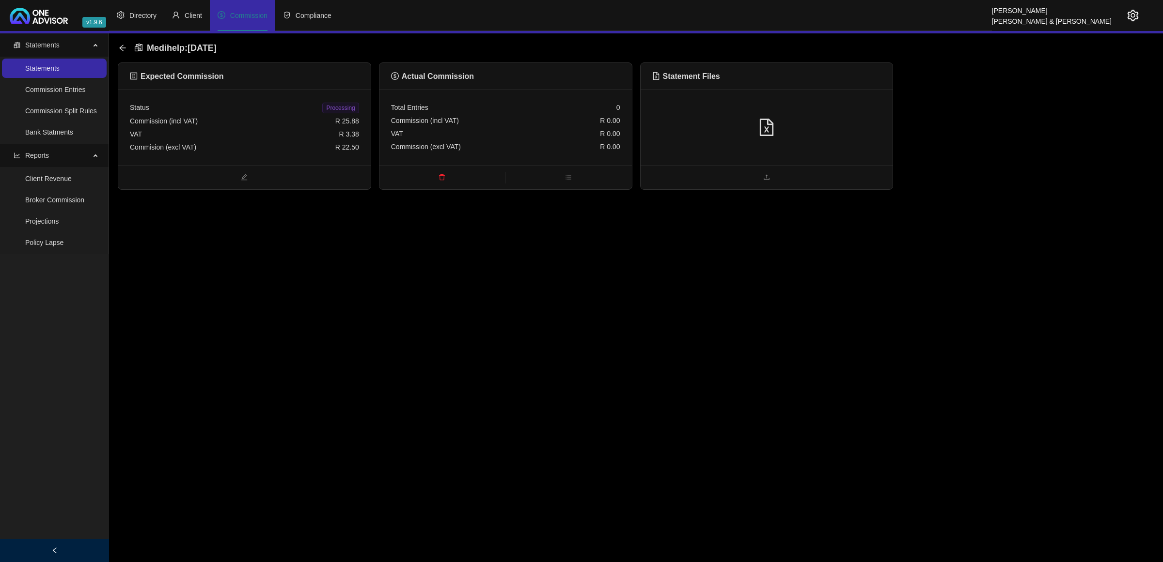
click at [742, 128] on div at bounding box center [766, 128] width 229 height 18
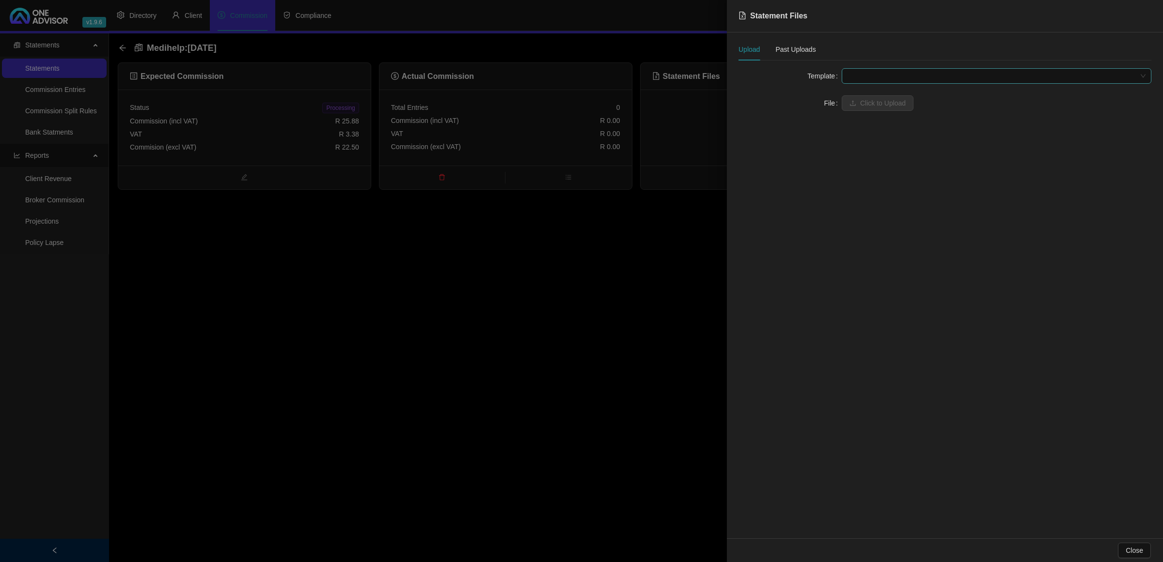
click at [875, 72] on span at bounding box center [996, 76] width 298 height 15
drag, startPoint x: 865, startPoint y: 105, endPoint x: 856, endPoint y: 131, distance: 27.3
click at [856, 131] on div "Medihelp Broker (Web download) Medihelp Brokerage (Emailed) Medihelp Brokerage …" at bounding box center [996, 111] width 306 height 47
click at [856, 128] on div "Medihelp Brokerage (Web download)" at bounding box center [996, 126] width 294 height 11
click at [865, 102] on span "Click to Upload" at bounding box center [883, 103] width 46 height 11
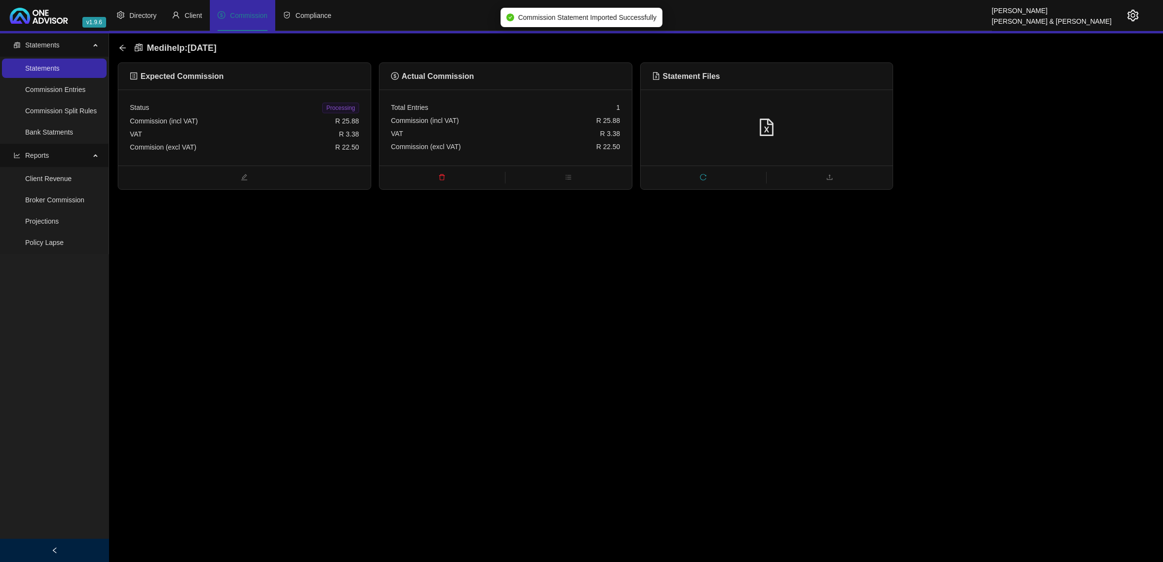
click at [339, 110] on span "Processing" at bounding box center [340, 108] width 36 height 11
click at [123, 45] on icon "arrow-left" at bounding box center [122, 48] width 6 height 6
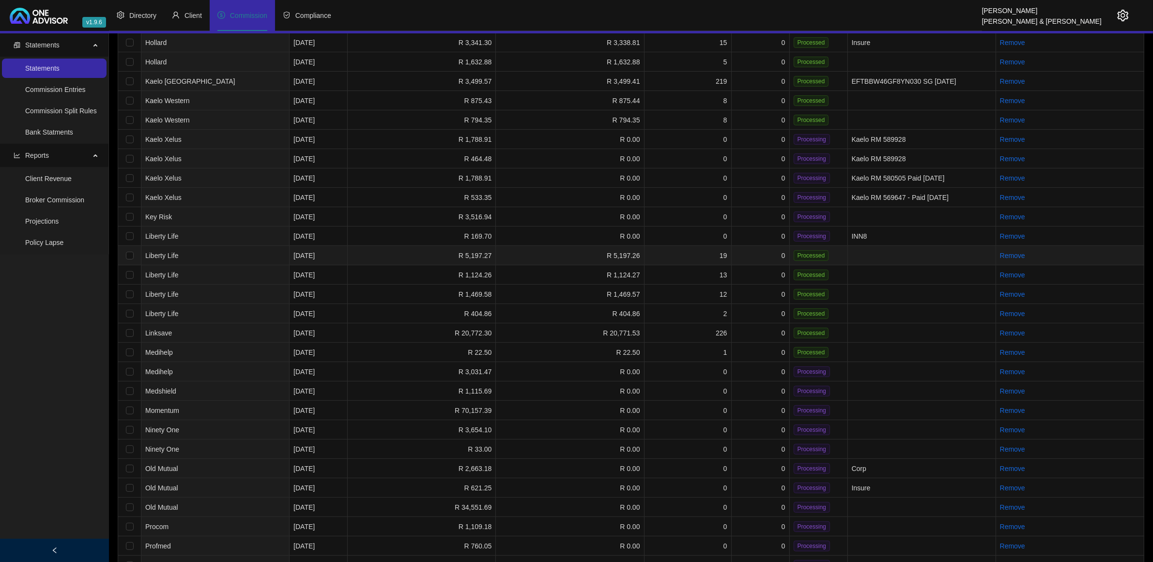
scroll to position [363, 0]
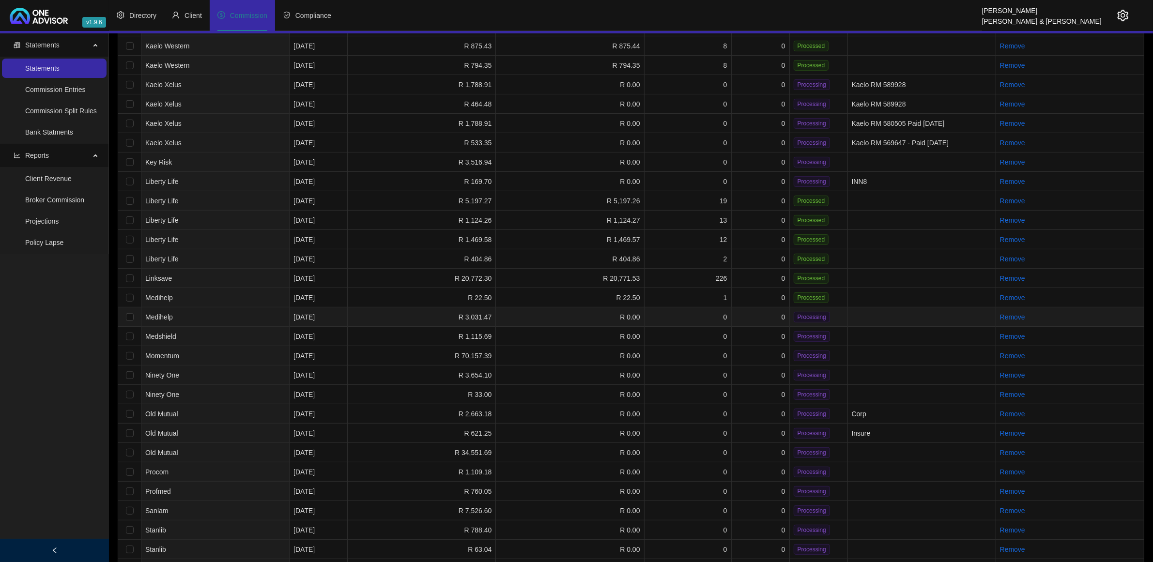
click at [543, 313] on td "R 0.00" at bounding box center [570, 317] width 148 height 19
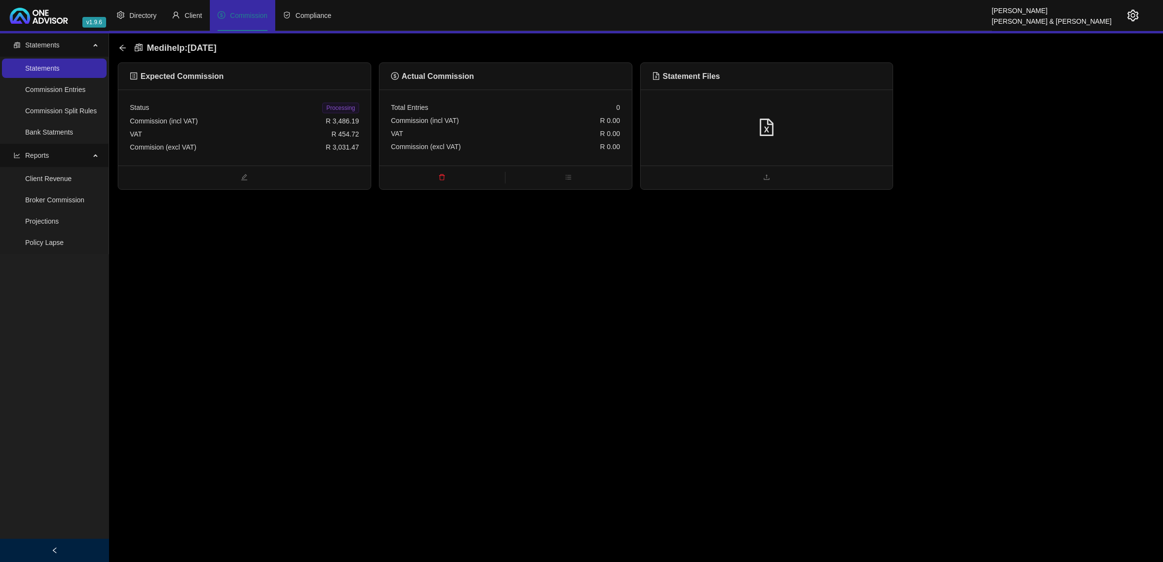
click at [788, 119] on div at bounding box center [766, 128] width 229 height 18
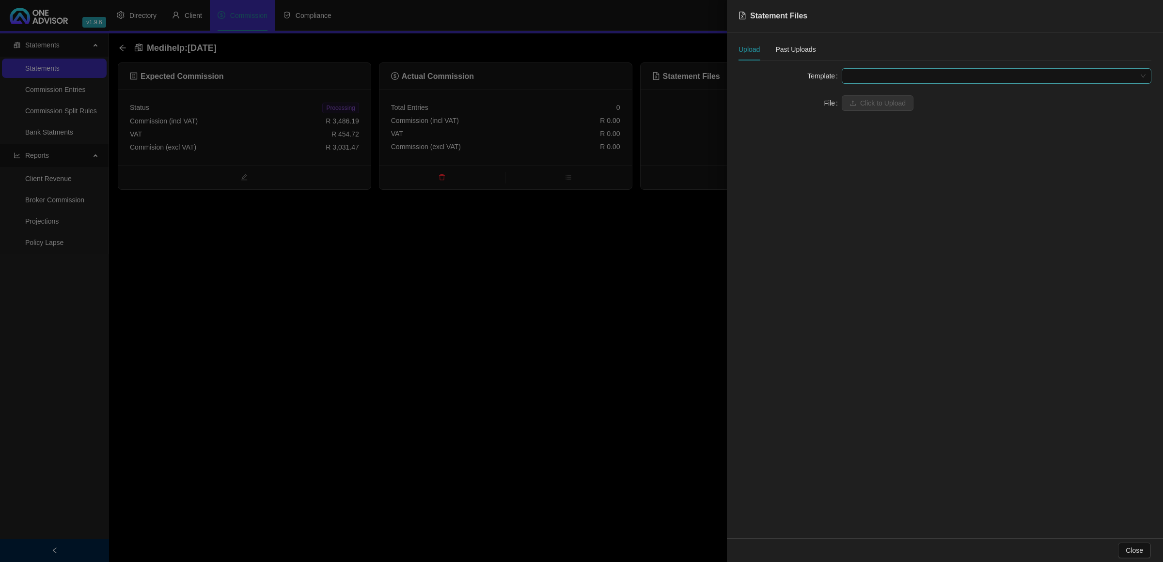
click at [893, 78] on span at bounding box center [996, 76] width 298 height 15
click at [882, 128] on div "Medihelp Brokerage (Web download)" at bounding box center [996, 126] width 294 height 11
click at [882, 95] on button "Click to Upload" at bounding box center [877, 103] width 72 height 16
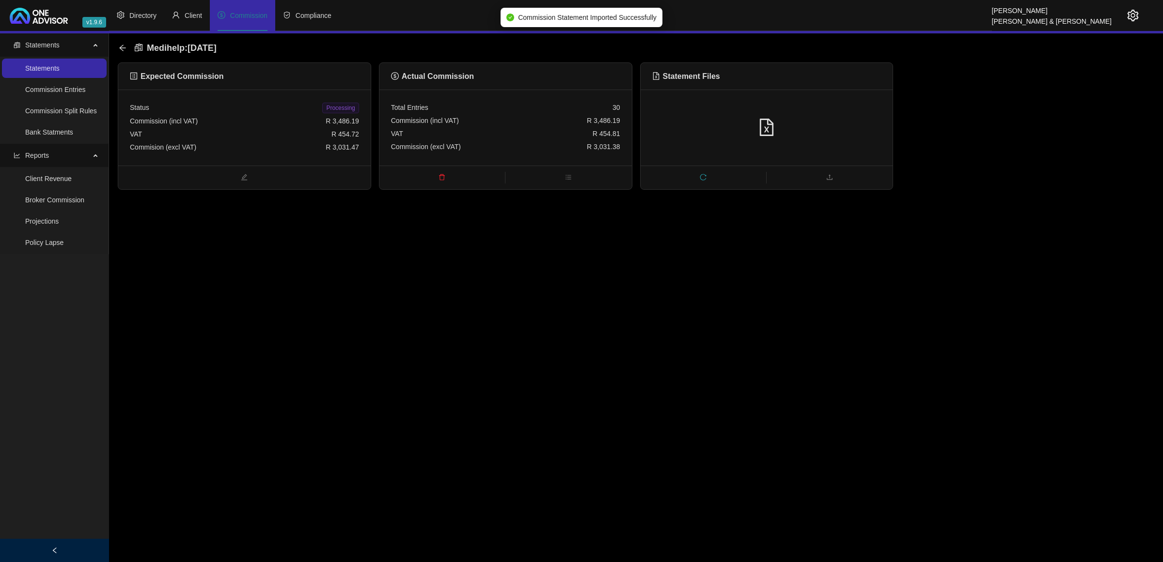
click at [337, 108] on span "Processing" at bounding box center [340, 108] width 36 height 11
click at [124, 47] on icon "arrow-left" at bounding box center [123, 48] width 8 height 8
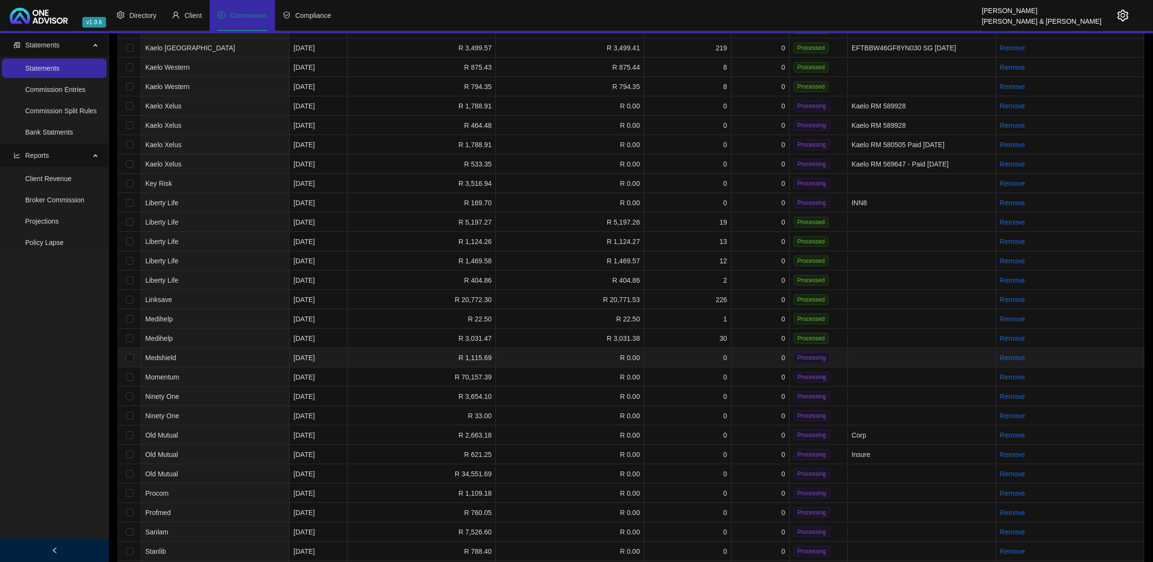
scroll to position [363, 0]
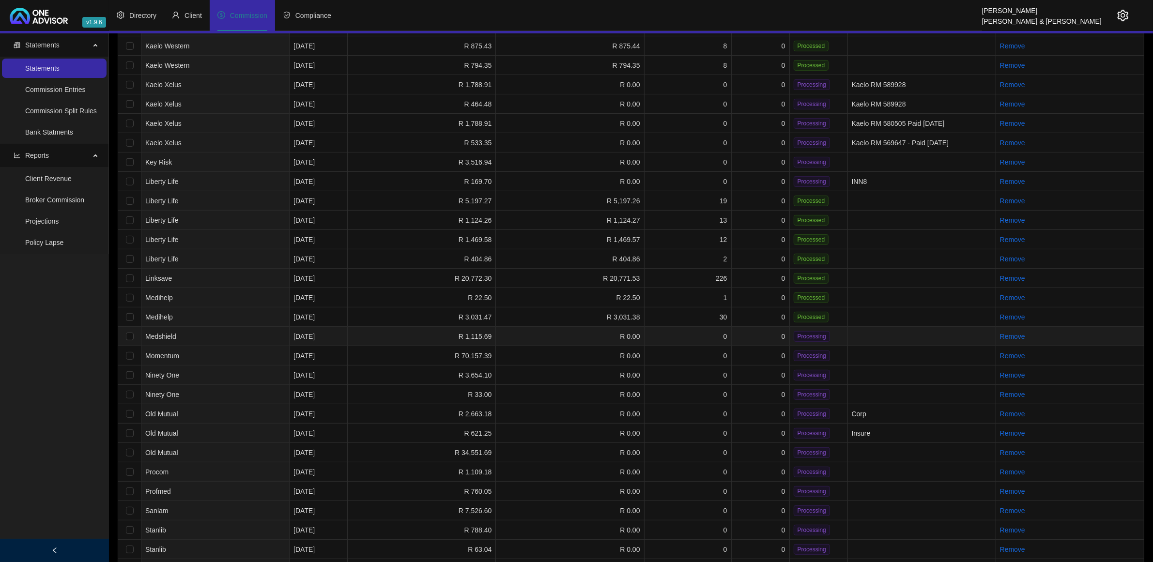
click at [227, 328] on td "Medshield" at bounding box center [215, 336] width 148 height 19
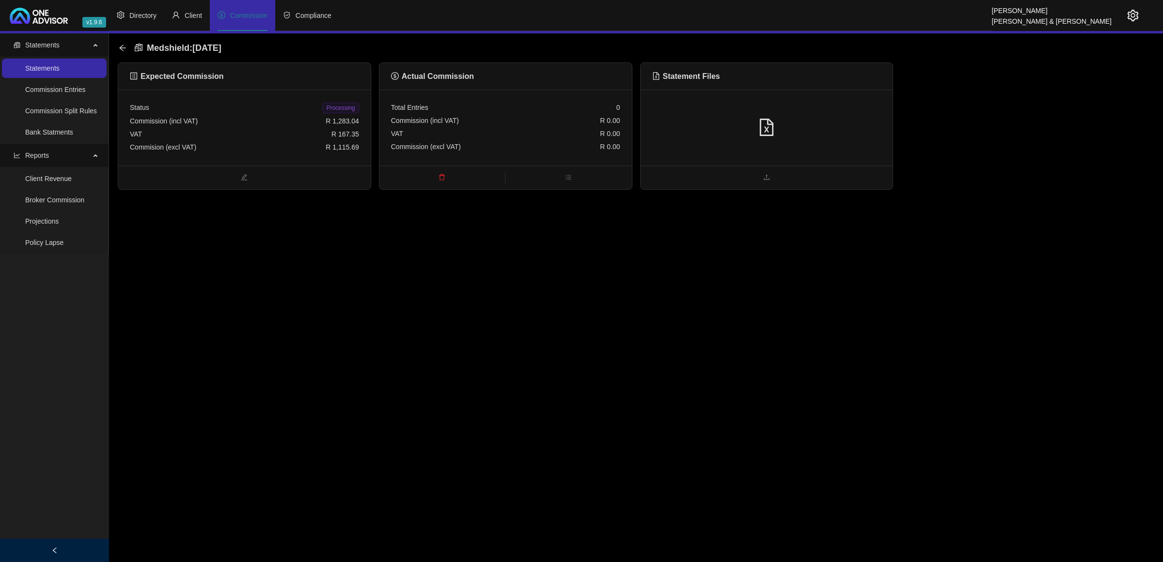
click at [822, 126] on div at bounding box center [766, 128] width 229 height 18
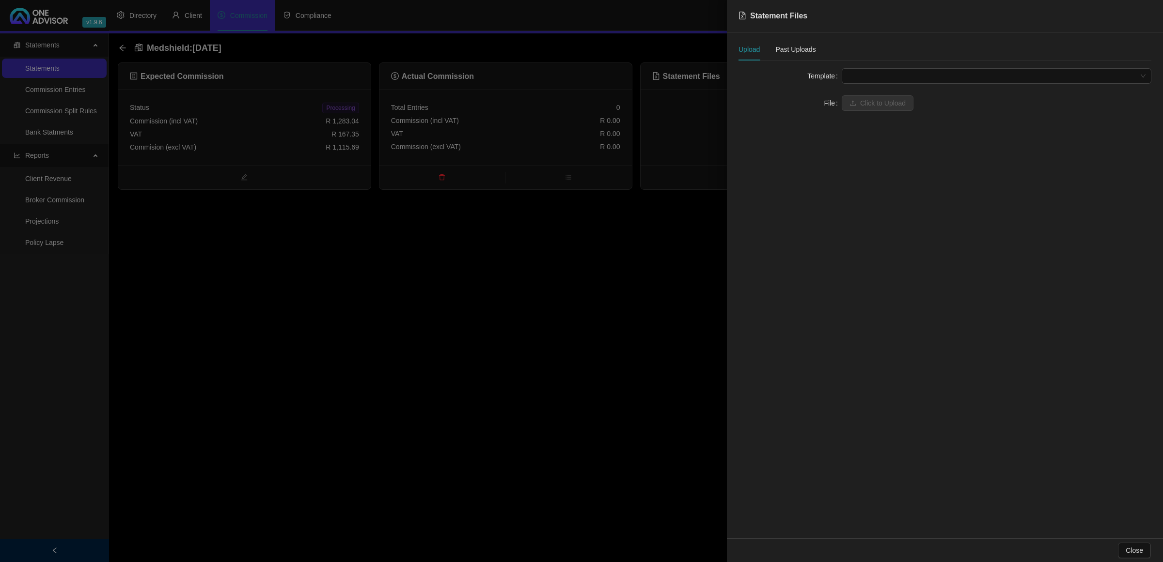
click at [865, 71] on span at bounding box center [996, 76] width 298 height 15
click at [868, 91] on div "Medshield" at bounding box center [996, 95] width 294 height 11
click at [870, 98] on span "Click to Upload" at bounding box center [883, 103] width 46 height 11
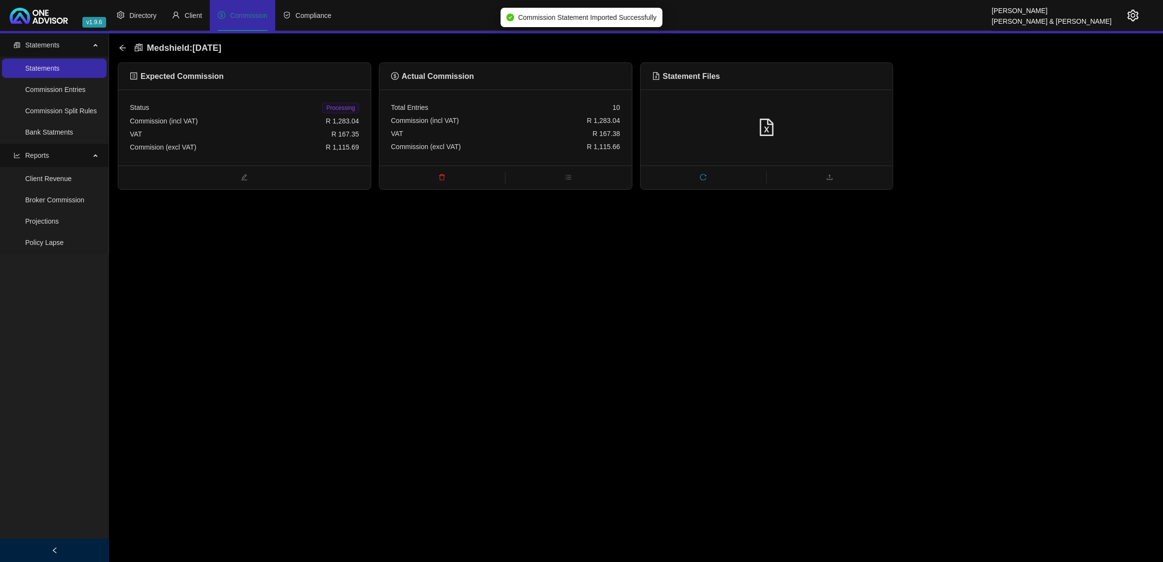
click at [342, 107] on span "Processing" at bounding box center [340, 108] width 36 height 11
click at [126, 49] on icon "arrow-left" at bounding box center [123, 48] width 8 height 8
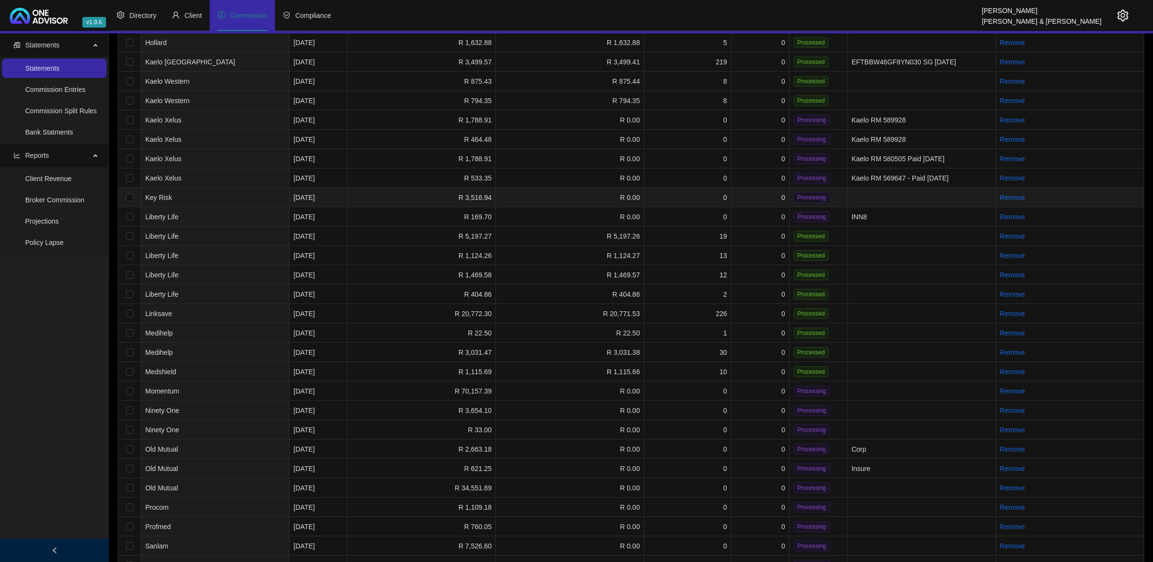
scroll to position [363, 0]
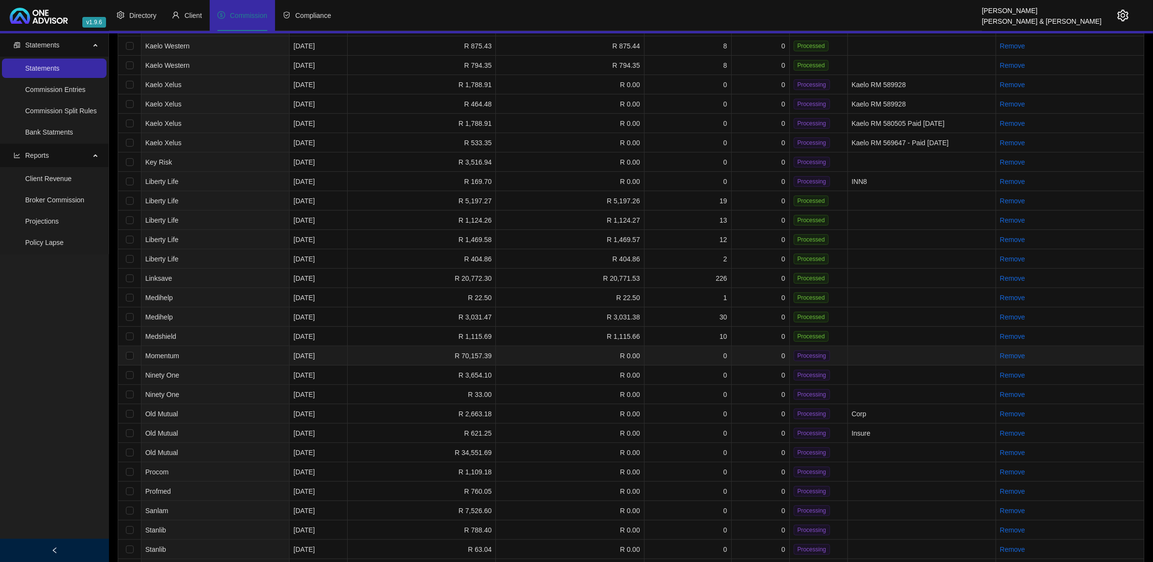
click at [648, 350] on td "0" at bounding box center [688, 355] width 87 height 19
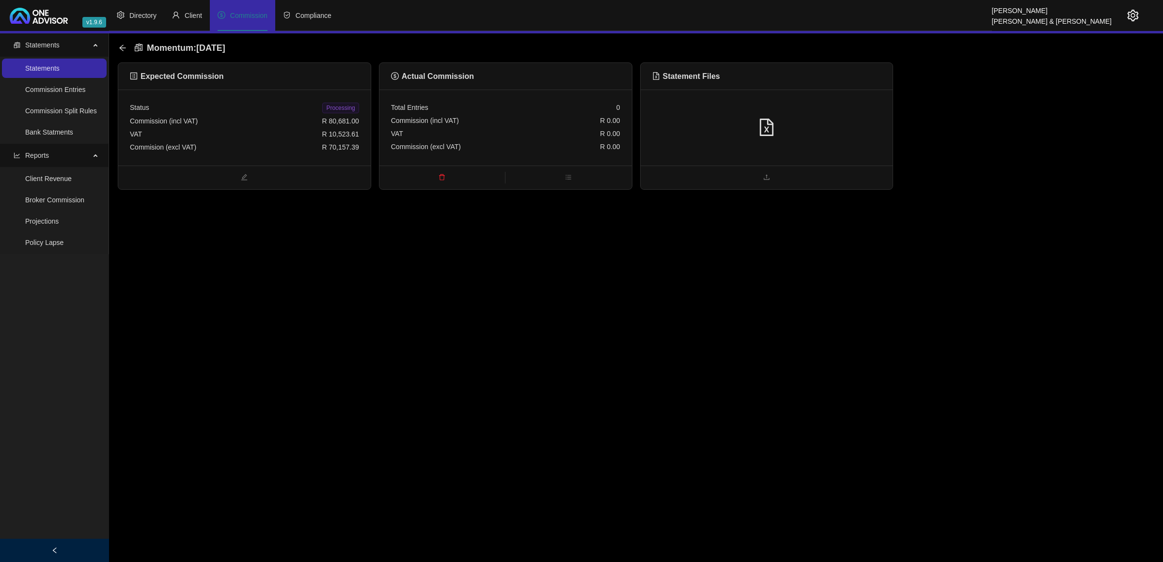
click at [798, 145] on div at bounding box center [766, 128] width 252 height 76
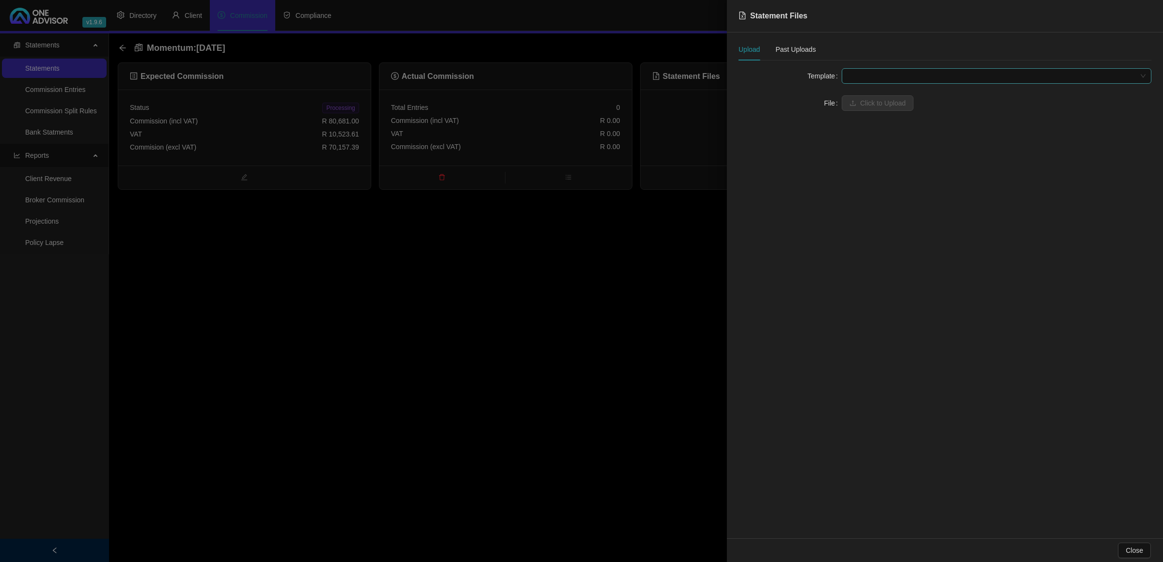
drag, startPoint x: 877, startPoint y: 73, endPoint x: 863, endPoint y: 78, distance: 14.9
click at [876, 73] on span at bounding box center [996, 76] width 298 height 15
click at [880, 90] on div "Momentum" at bounding box center [996, 95] width 294 height 11
click at [866, 104] on span "Click to Upload" at bounding box center [883, 103] width 46 height 11
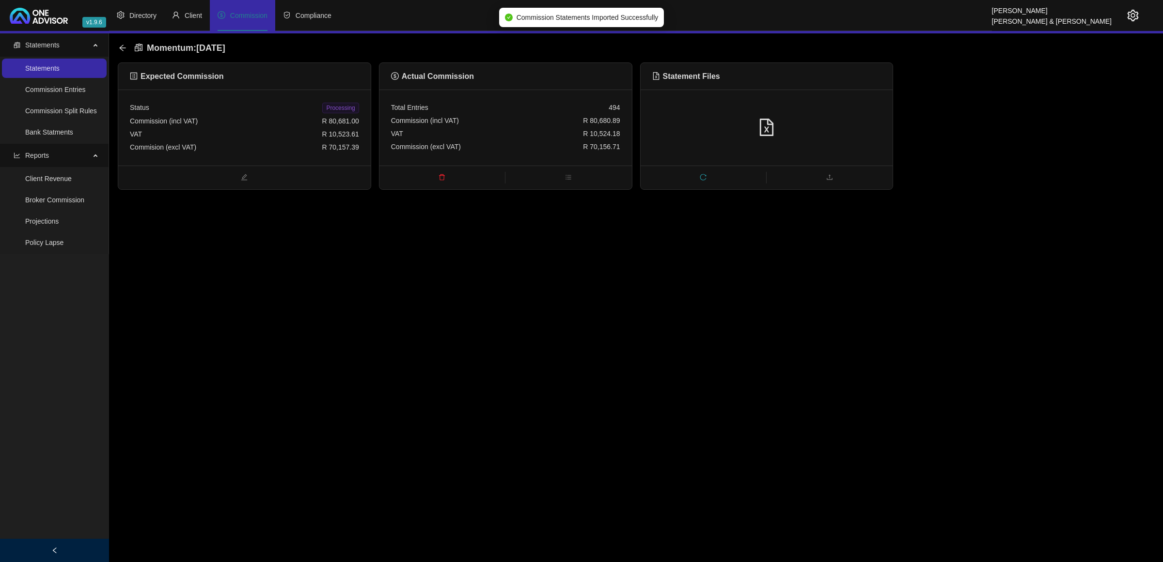
click at [331, 103] on span "Processing" at bounding box center [340, 108] width 36 height 11
click at [120, 42] on div "Momentum : [DATE]" at bounding box center [175, 47] width 112 height 17
click at [121, 49] on icon "arrow-left" at bounding box center [122, 48] width 6 height 6
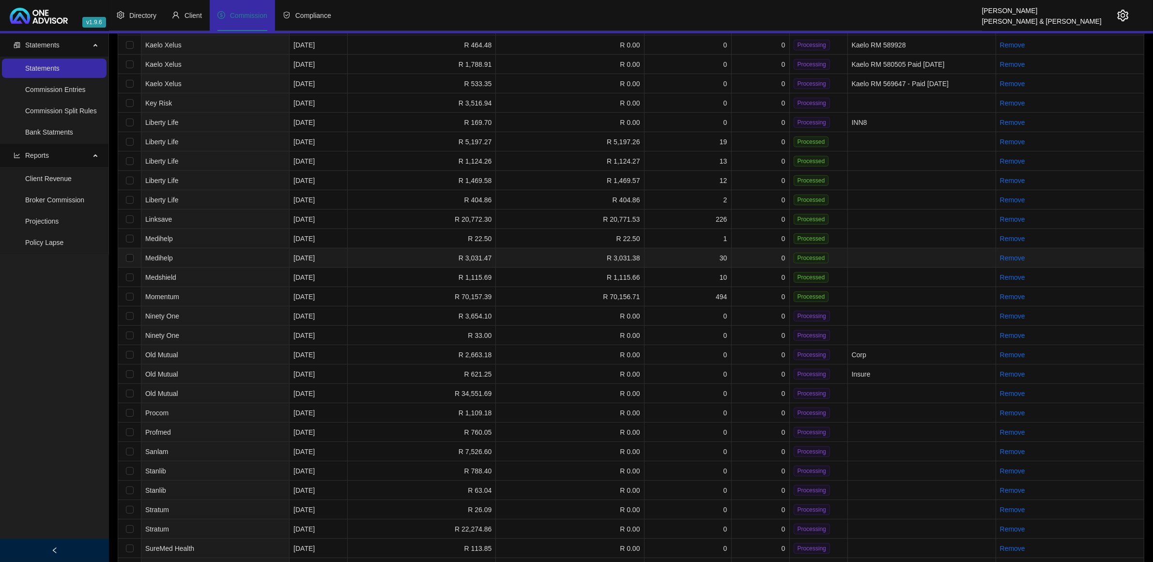
scroll to position [424, 0]
click at [260, 305] on td "Ninety One" at bounding box center [215, 314] width 148 height 19
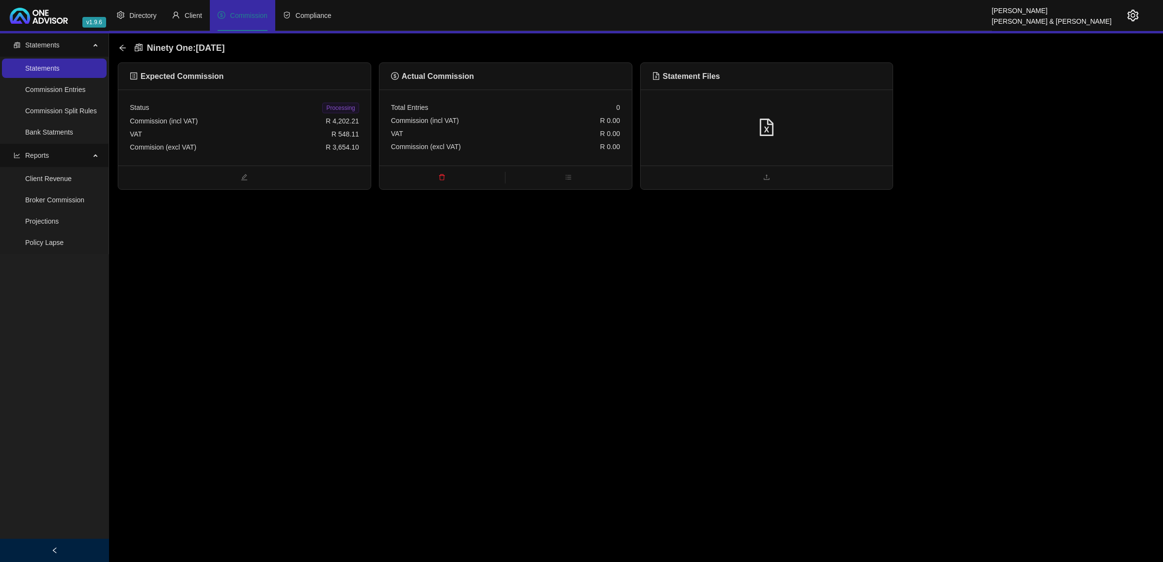
click at [693, 139] on div at bounding box center [766, 128] width 252 height 76
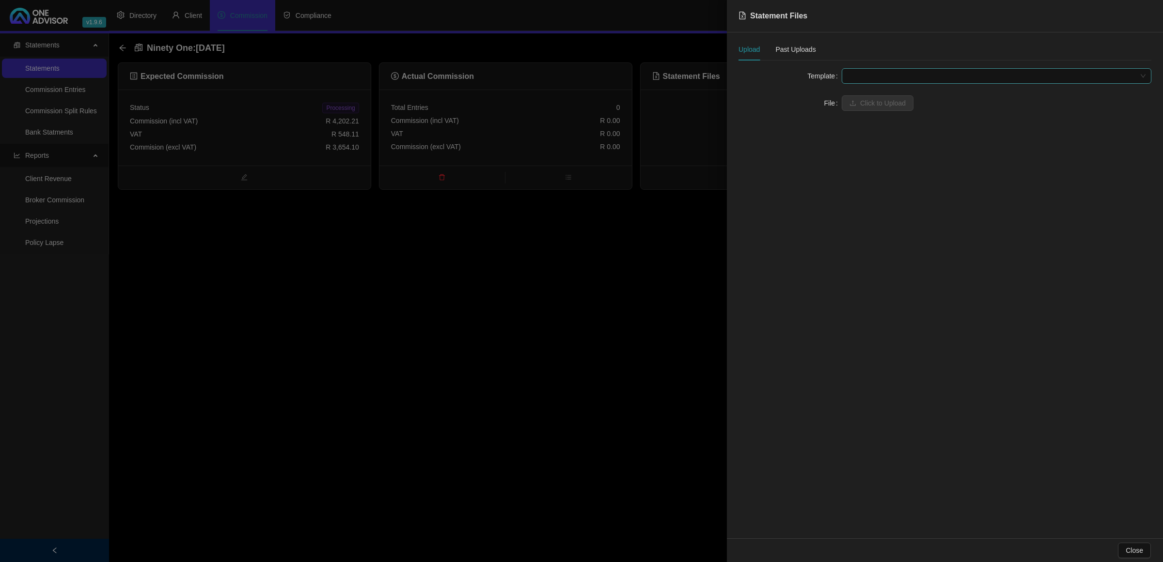
click at [861, 78] on span at bounding box center [996, 76] width 298 height 15
click at [863, 94] on div "Ninety One [AUM FEES]" at bounding box center [996, 95] width 294 height 11
click at [861, 97] on button "Click to Upload" at bounding box center [877, 103] width 72 height 16
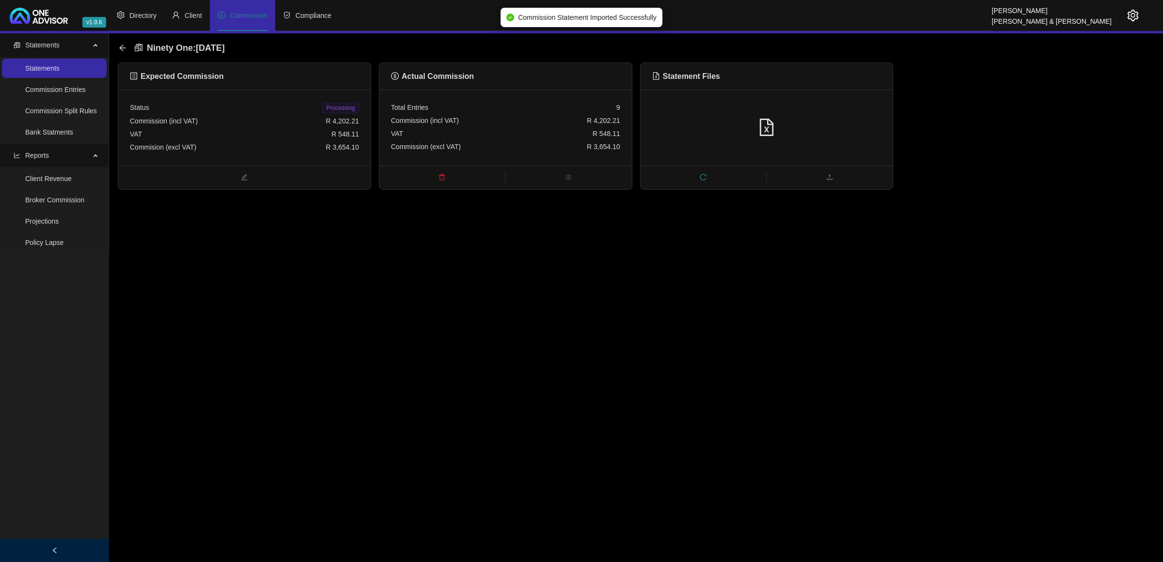
click at [352, 108] on span "Processing" at bounding box center [340, 108] width 36 height 11
click at [120, 50] on icon "arrow-left" at bounding box center [123, 48] width 8 height 8
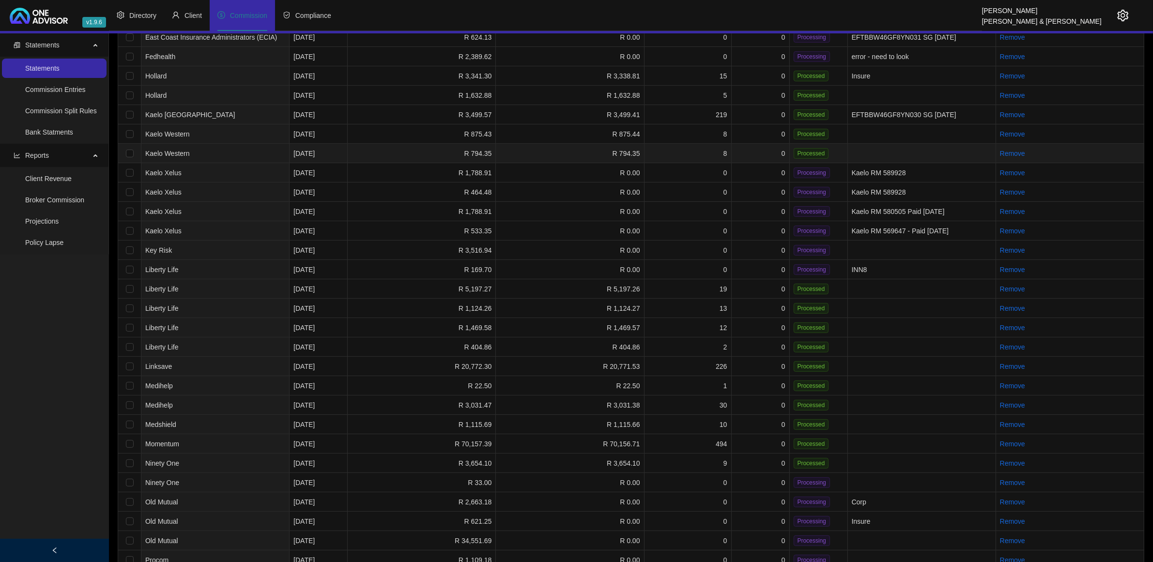
scroll to position [303, 0]
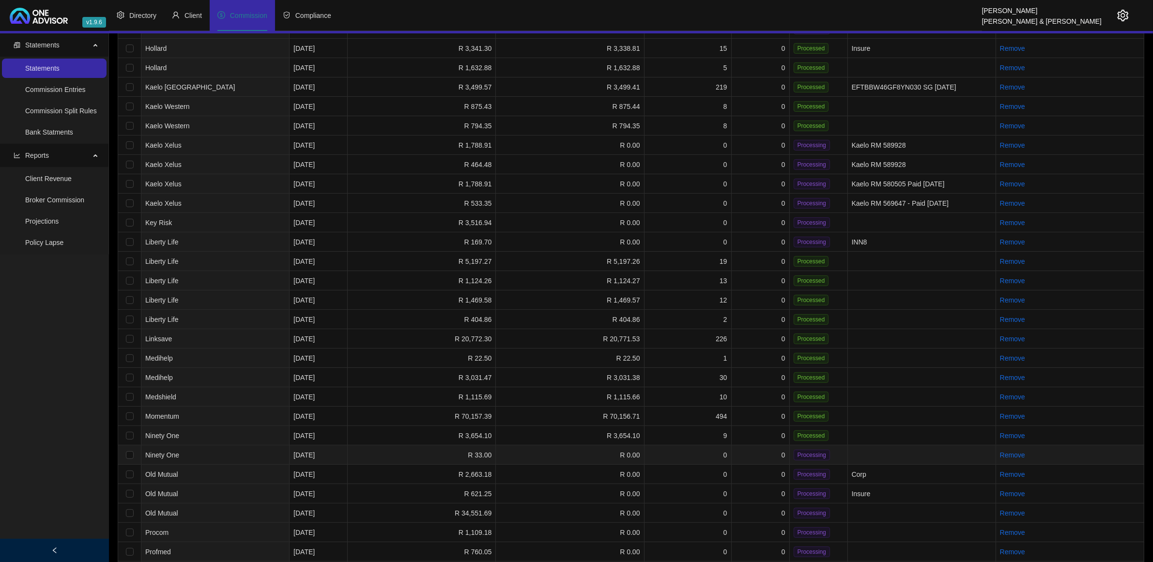
click at [751, 451] on td "0" at bounding box center [761, 455] width 58 height 19
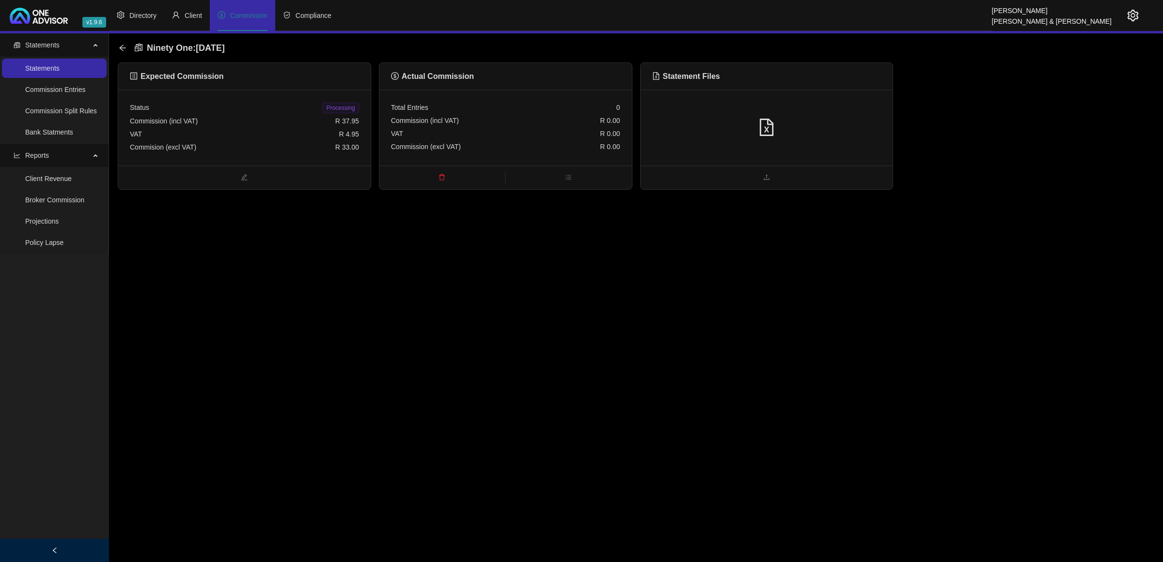
click at [811, 163] on div at bounding box center [766, 128] width 252 height 76
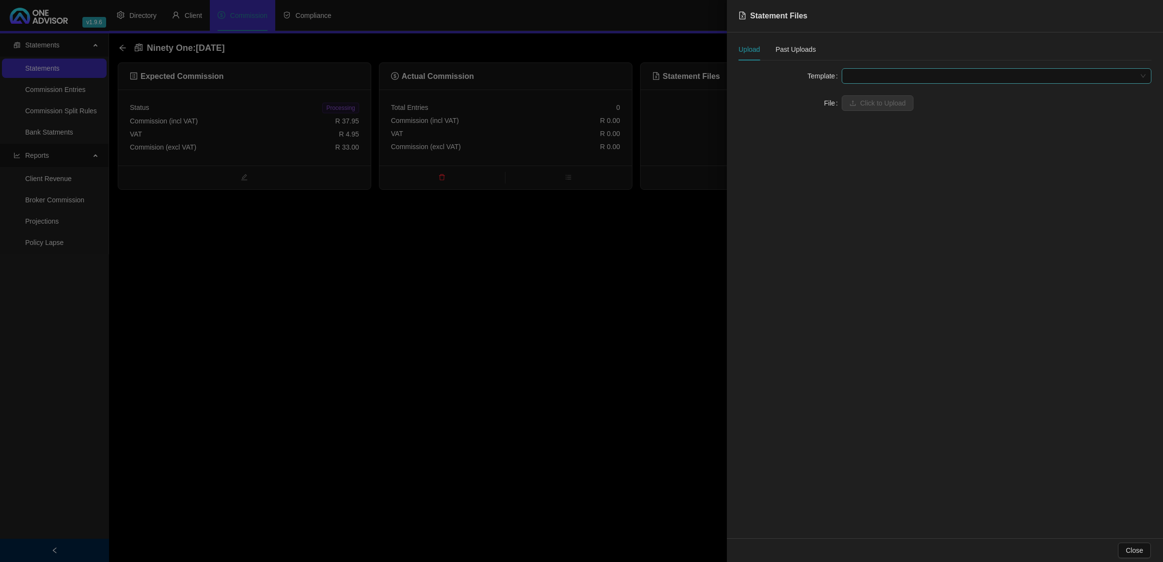
click at [874, 80] on span at bounding box center [996, 76] width 298 height 15
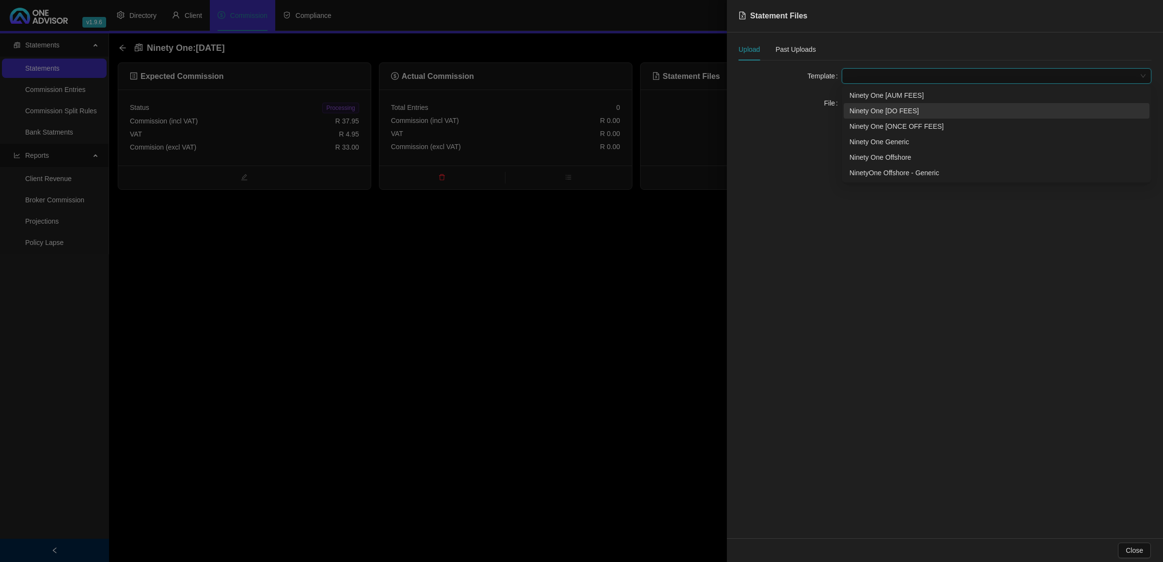
click at [878, 115] on div "Ninety One [DO FEES]" at bounding box center [996, 111] width 294 height 11
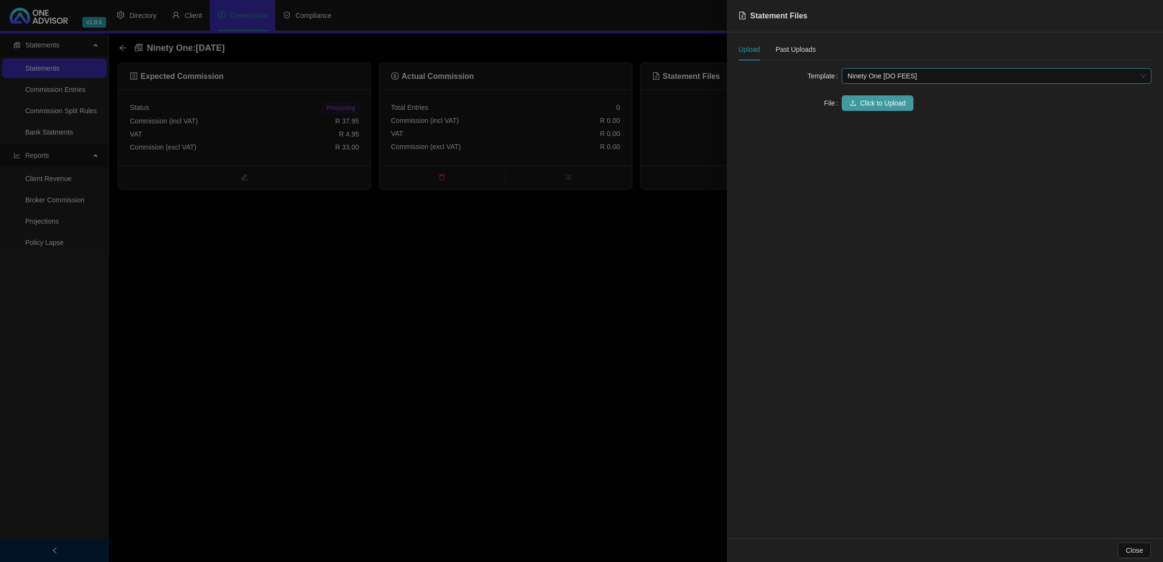
click at [878, 107] on span "Click to Upload" at bounding box center [883, 103] width 46 height 11
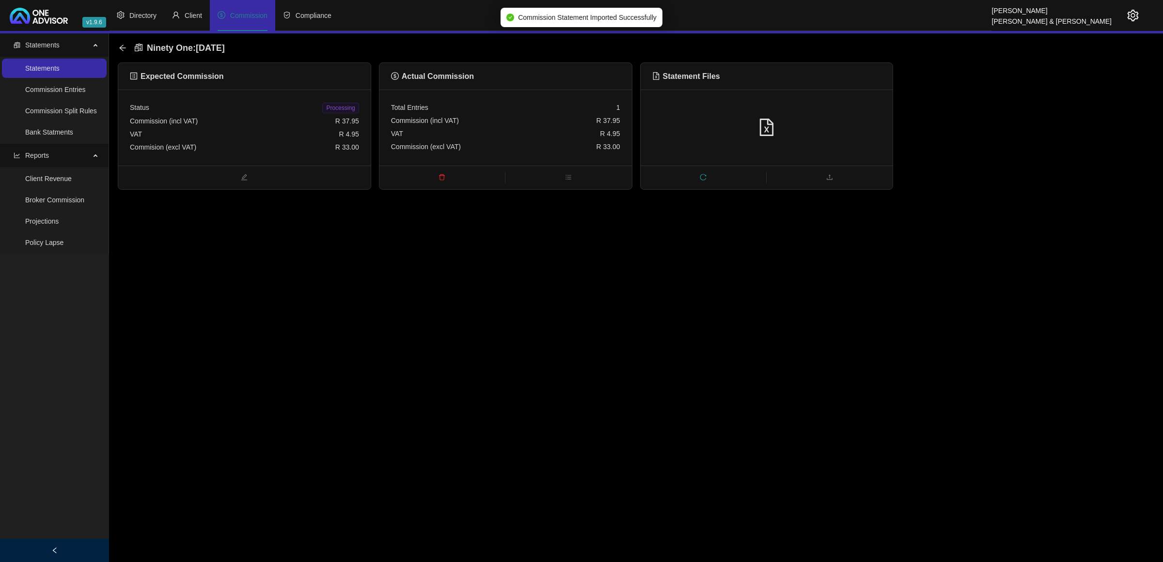
click at [356, 109] on span "Processing" at bounding box center [340, 108] width 36 height 11
click at [123, 47] on icon "arrow-left" at bounding box center [123, 48] width 8 height 8
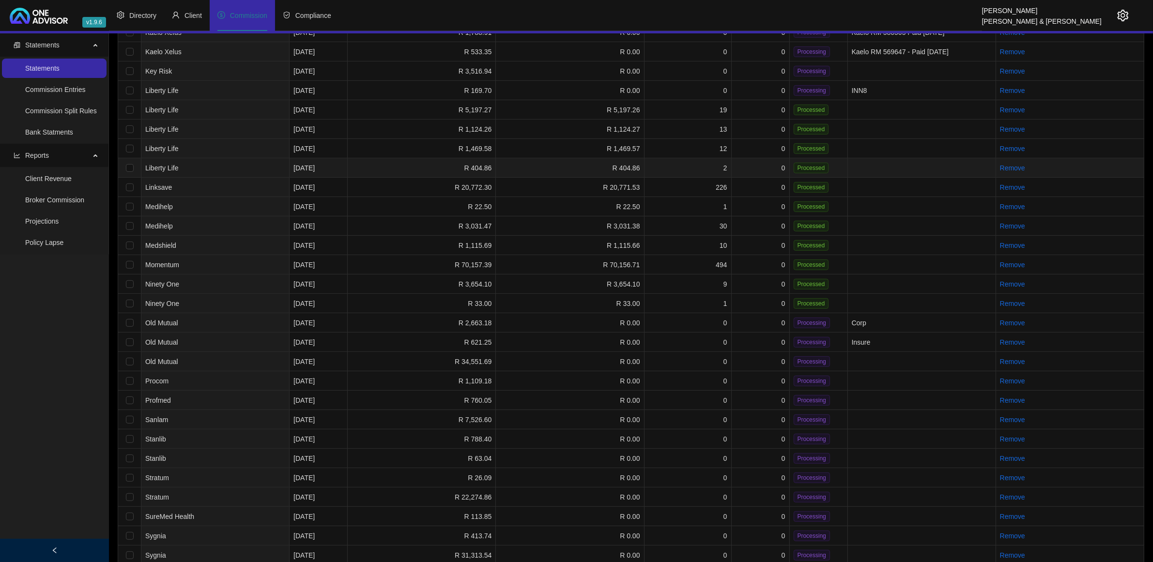
scroll to position [632, 0]
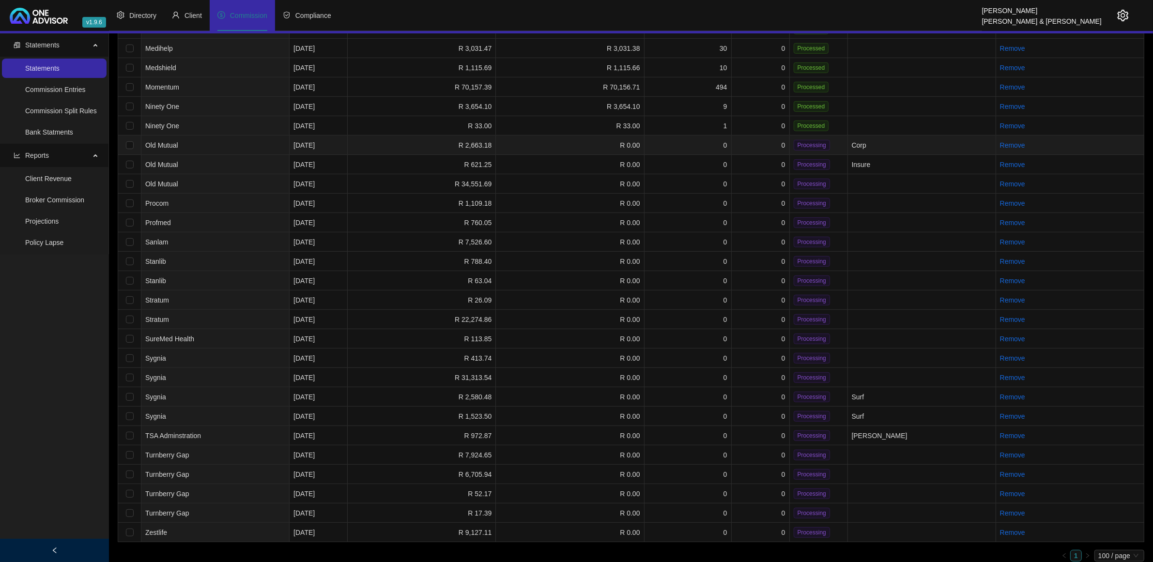
click at [703, 139] on td "0" at bounding box center [688, 145] width 87 height 19
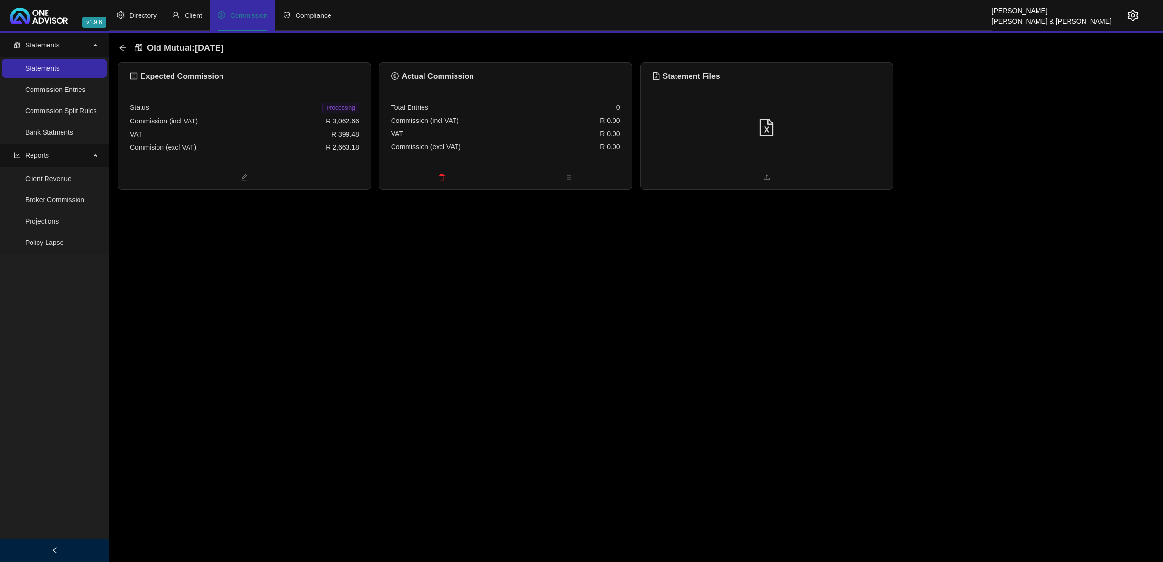
click at [771, 119] on icon "file-excel" at bounding box center [766, 127] width 17 height 17
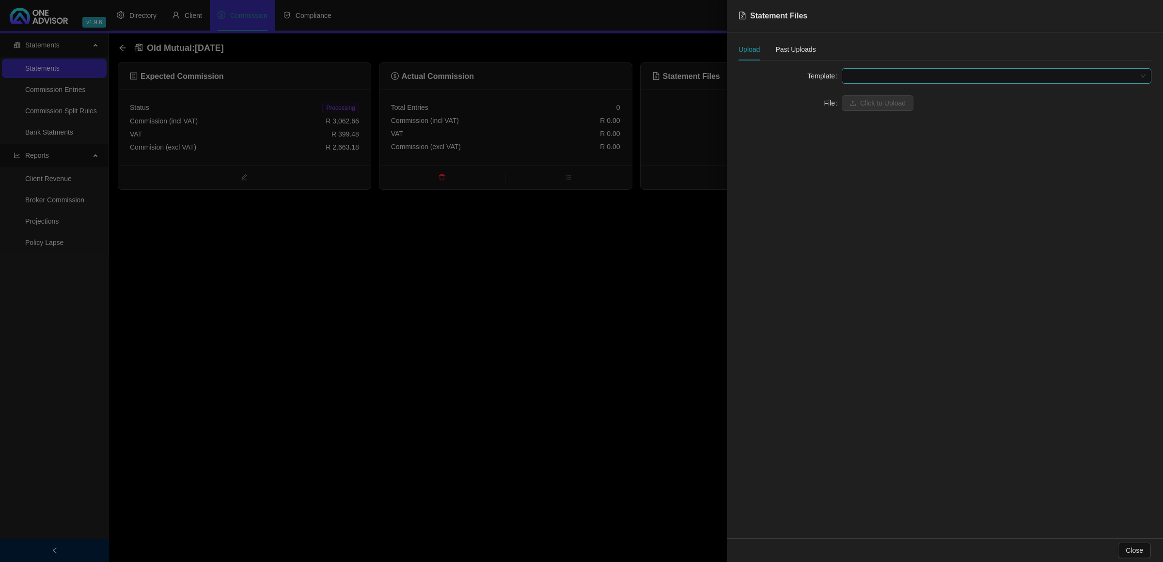
click at [872, 74] on span at bounding box center [996, 76] width 298 height 15
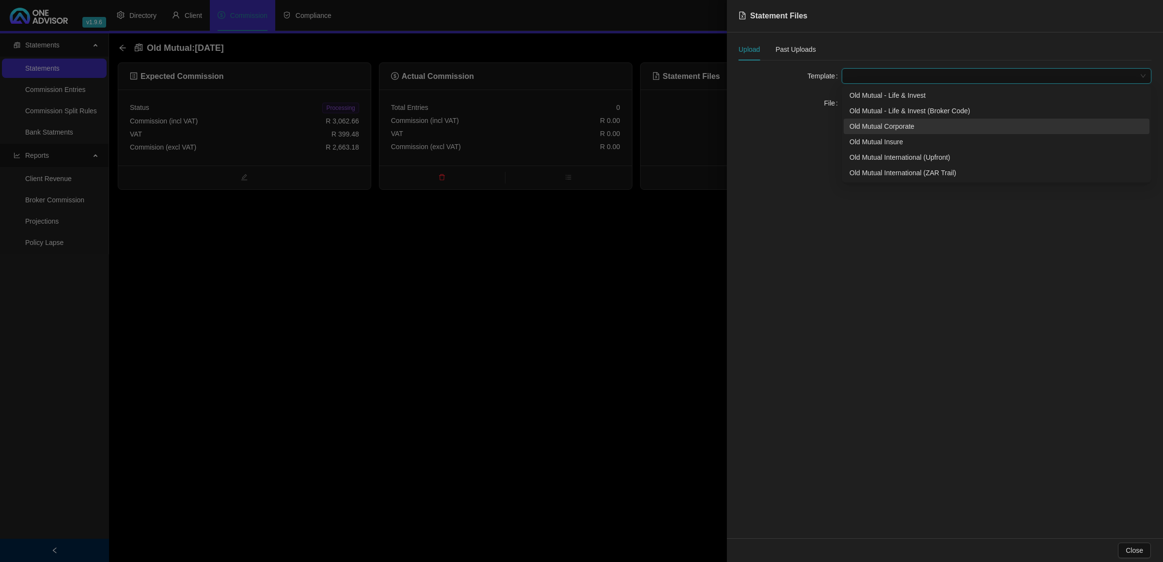
click at [868, 130] on div "Old Mutual Corporate" at bounding box center [996, 126] width 294 height 11
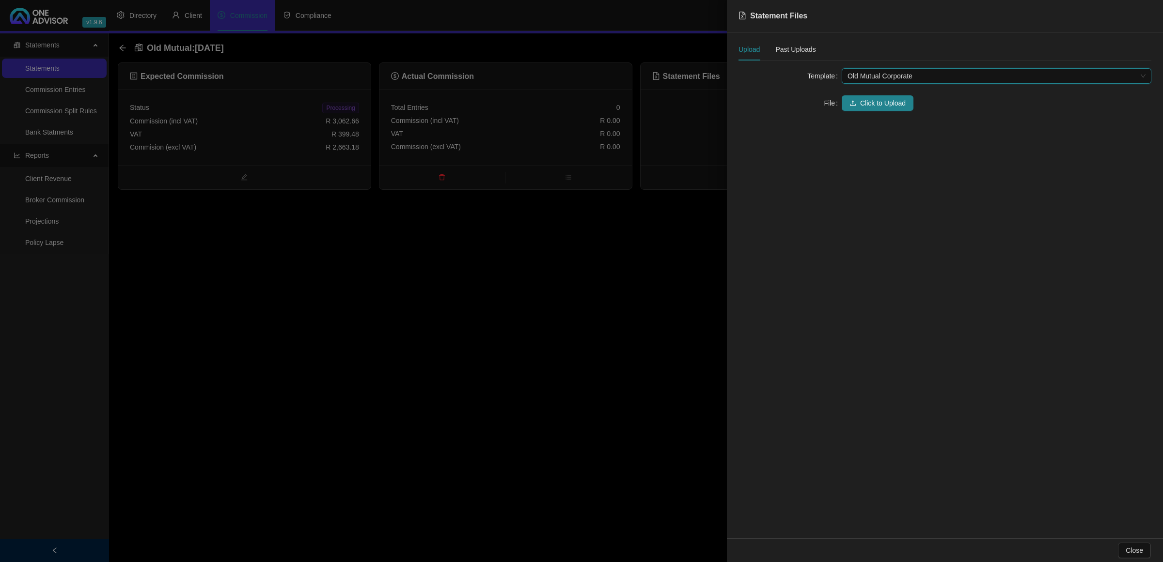
click at [868, 126] on div "Upload Past Uploads Template Old Mutual Corporate Old Mutual Corporate File Cli…" at bounding box center [945, 285] width 436 height 506
click at [861, 107] on span "Click to Upload" at bounding box center [883, 103] width 46 height 11
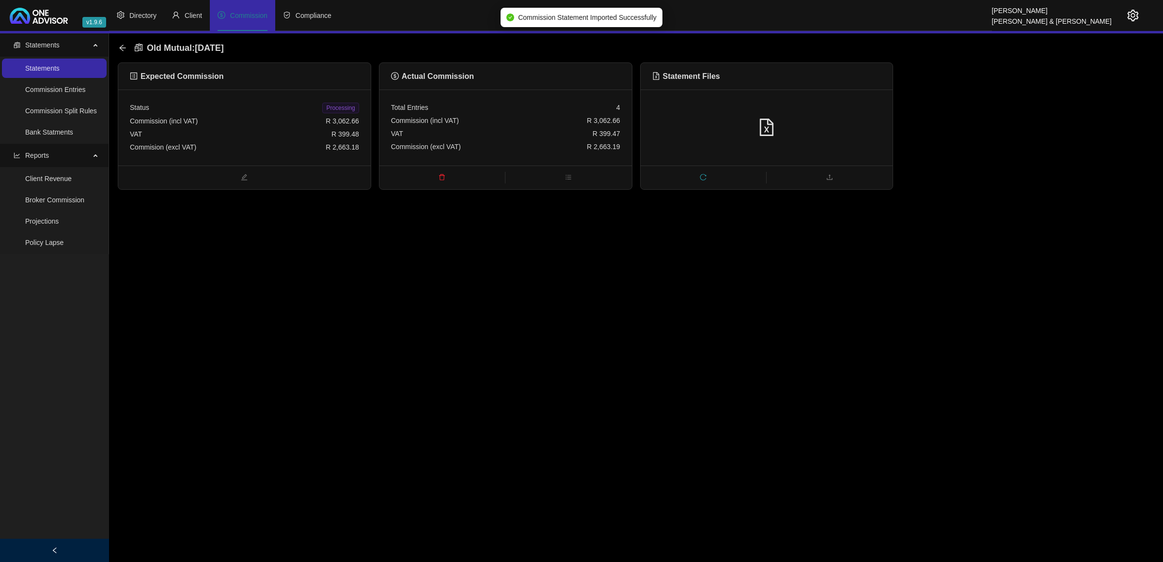
click at [350, 105] on span "Processing" at bounding box center [340, 108] width 36 height 11
click at [122, 45] on icon "arrow-left" at bounding box center [122, 48] width 6 height 6
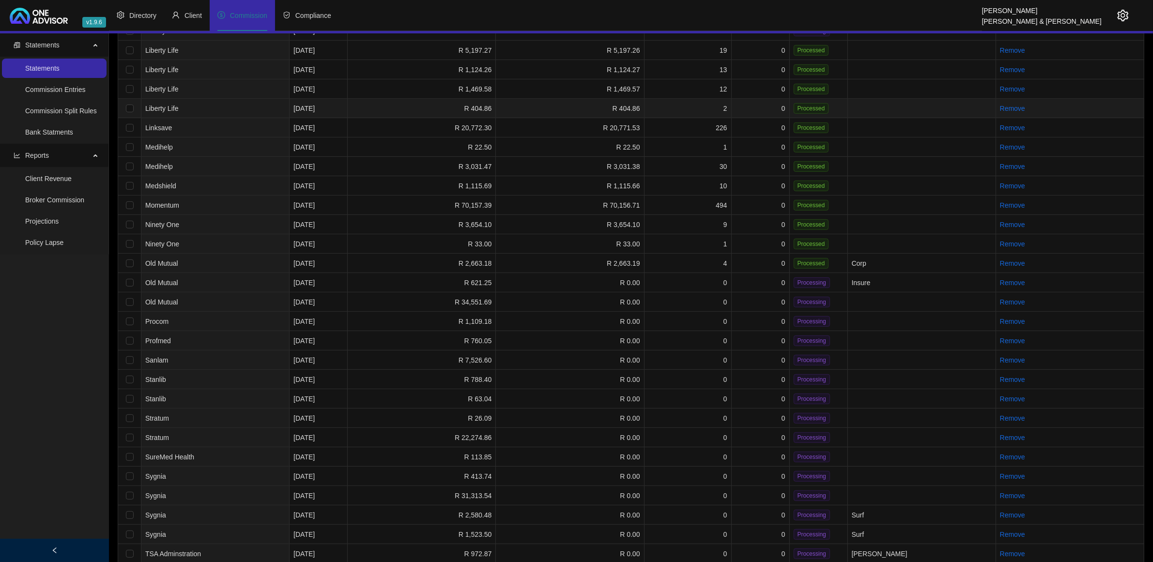
scroll to position [545, 0]
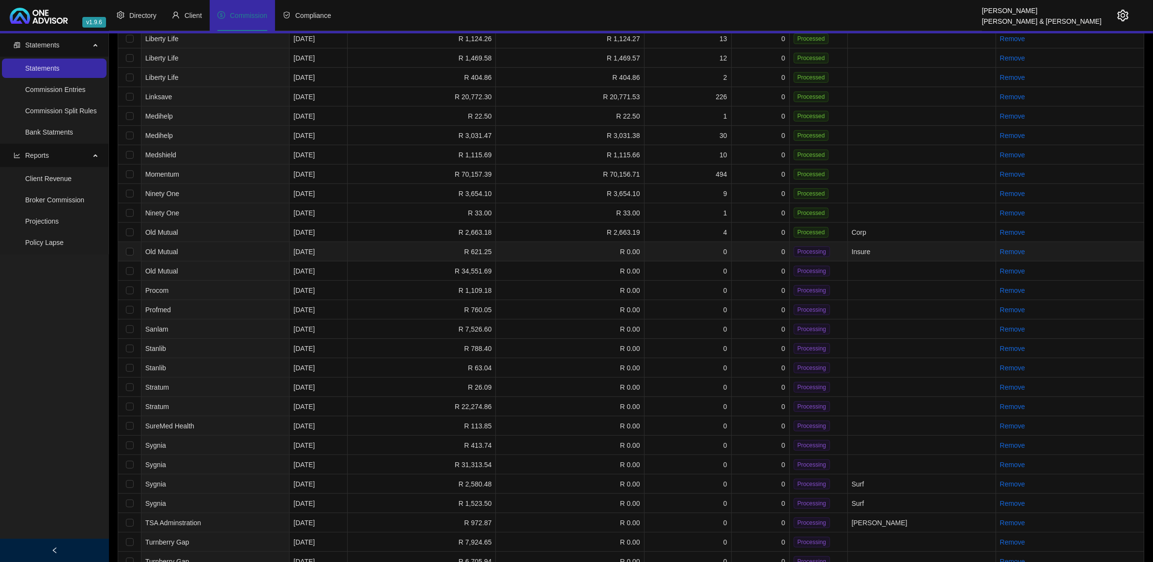
click at [758, 250] on td "0" at bounding box center [761, 251] width 58 height 19
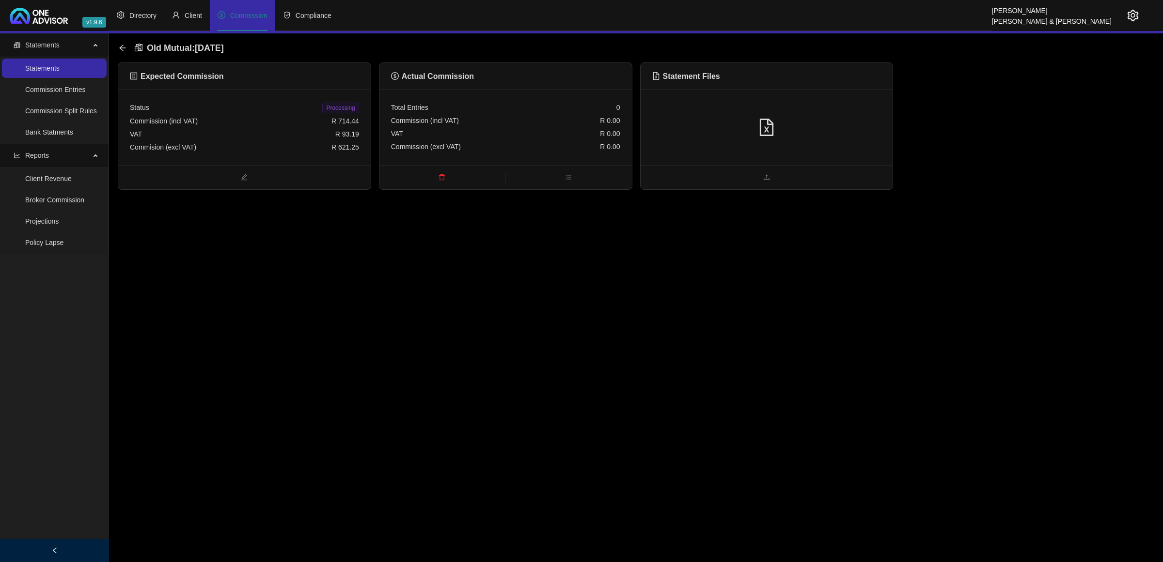
click at [784, 136] on div at bounding box center [766, 128] width 229 height 18
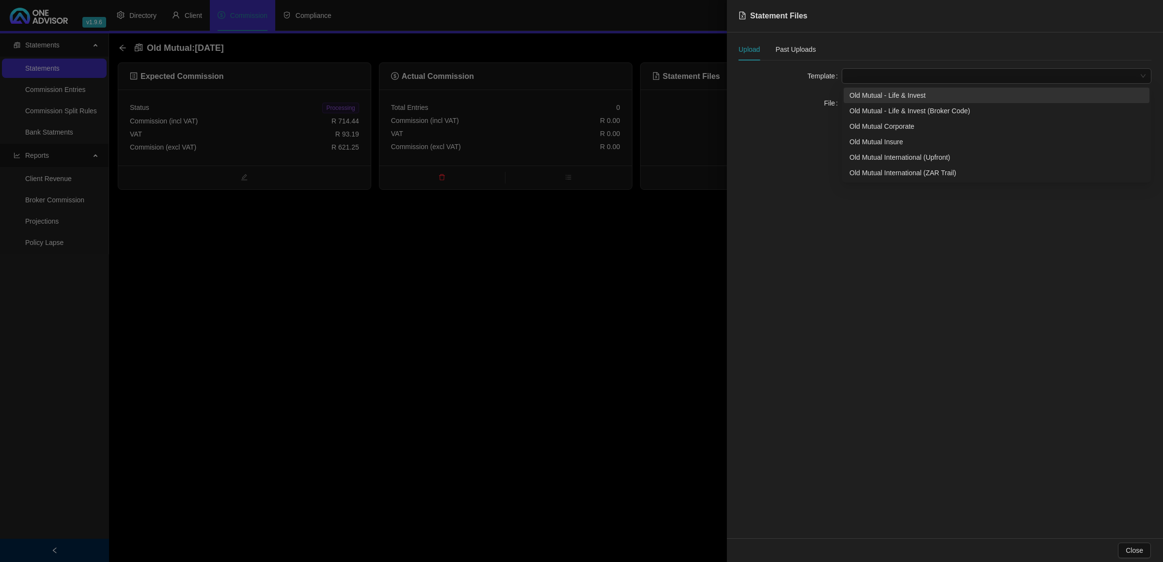
click at [857, 83] on span at bounding box center [996, 76] width 298 height 15
click at [873, 141] on div "Old Mutual Insure" at bounding box center [996, 142] width 294 height 11
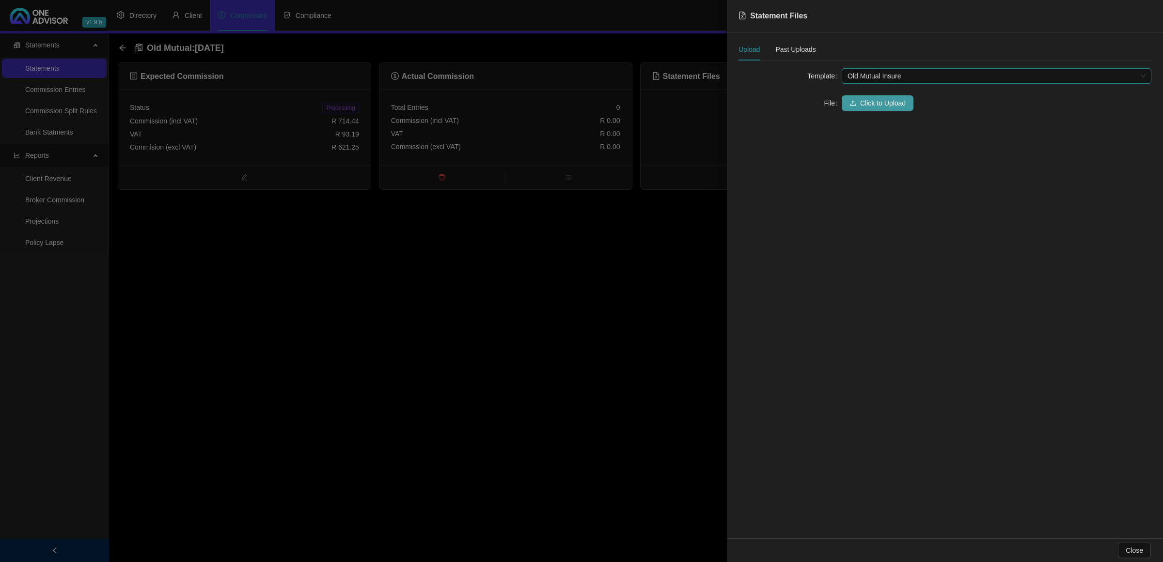
click at [860, 100] on span "Click to Upload" at bounding box center [883, 103] width 46 height 11
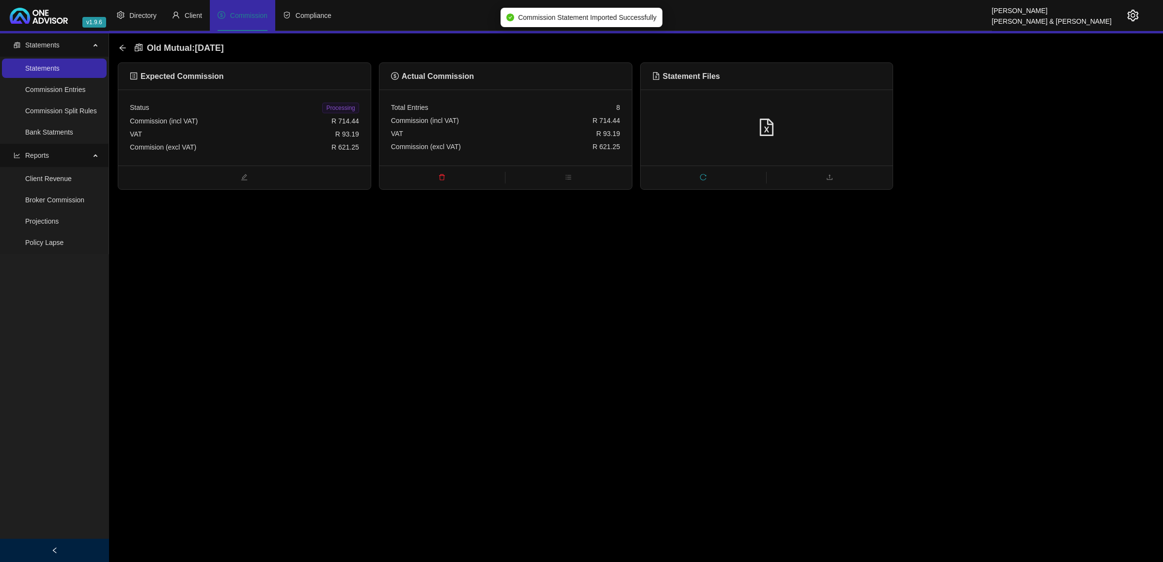
click at [328, 108] on span "Processing" at bounding box center [340, 108] width 36 height 11
click at [121, 47] on icon "arrow-left" at bounding box center [122, 48] width 6 height 6
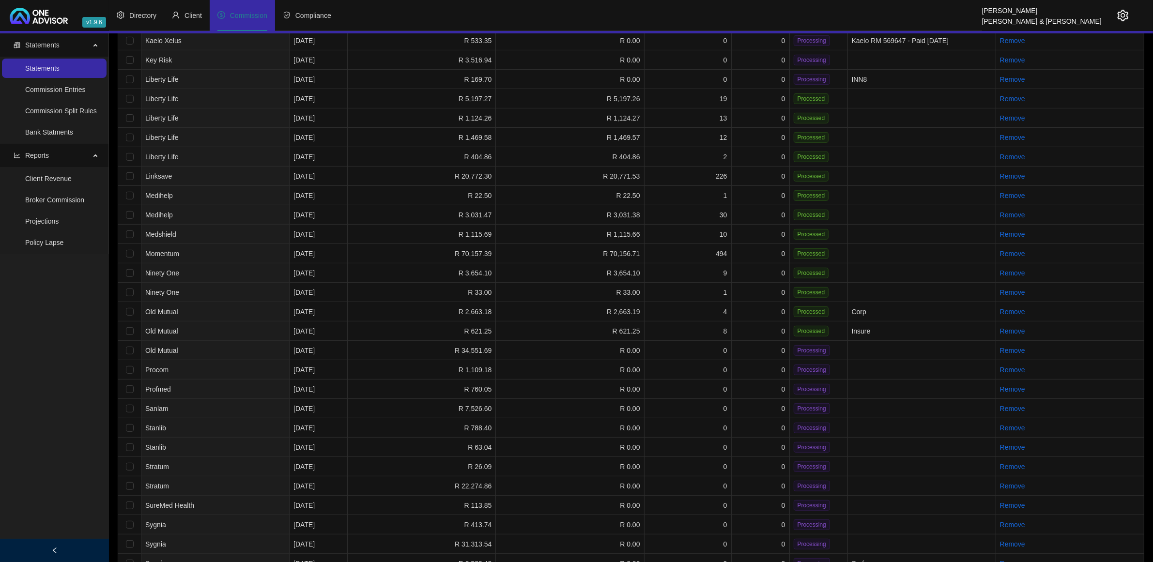
scroll to position [545, 0]
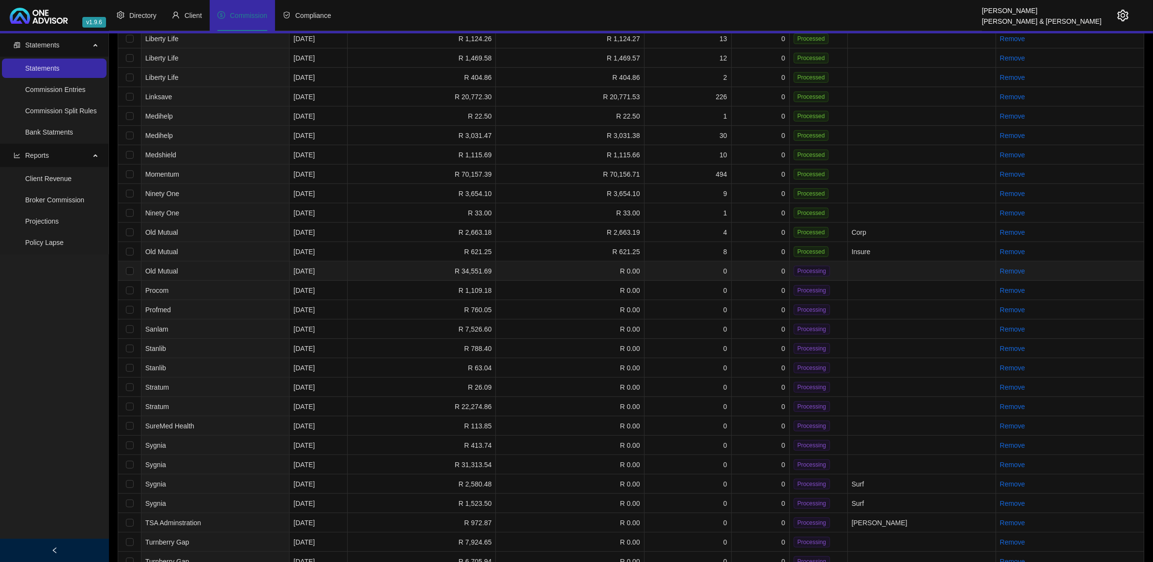
click at [748, 265] on td "0" at bounding box center [761, 271] width 58 height 19
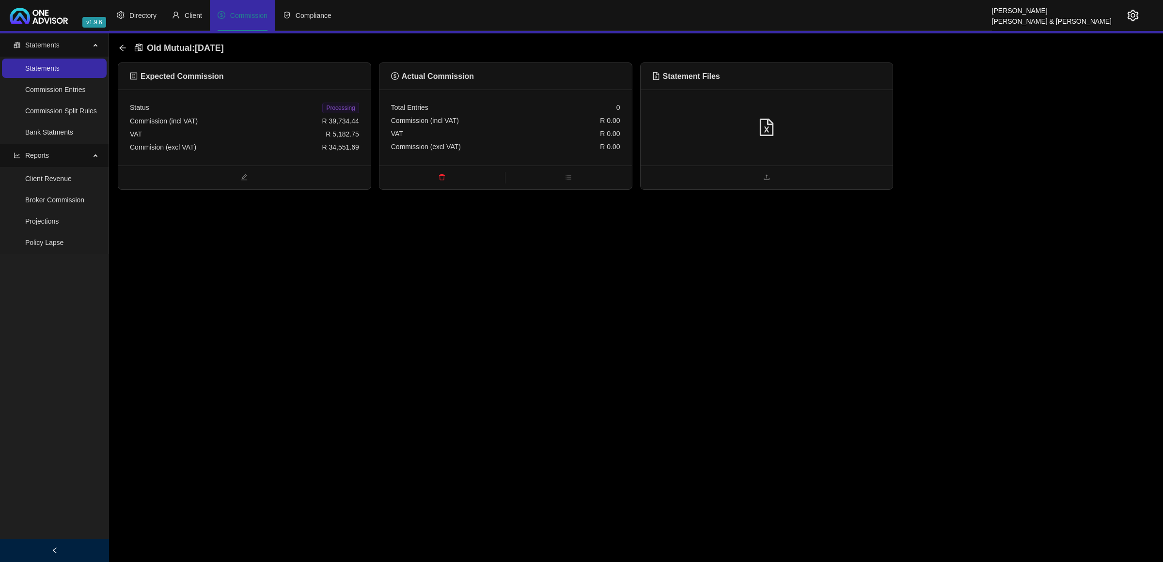
click at [785, 131] on div at bounding box center [766, 128] width 229 height 18
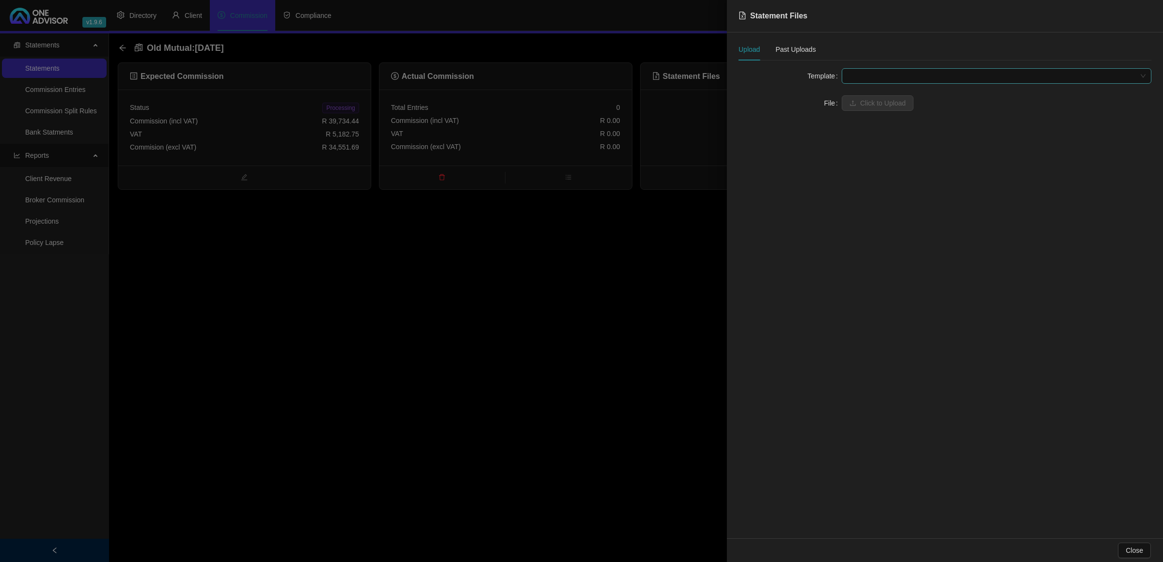
click at [864, 76] on span at bounding box center [996, 76] width 298 height 15
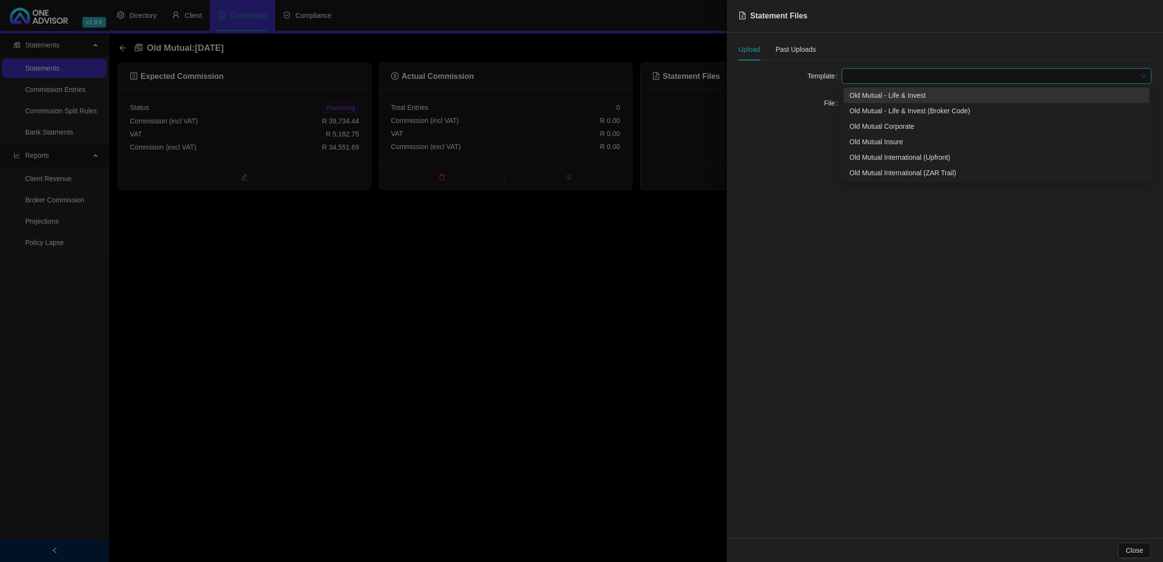
click at [865, 93] on div "Old Mutual - Life & Invest" at bounding box center [996, 95] width 294 height 11
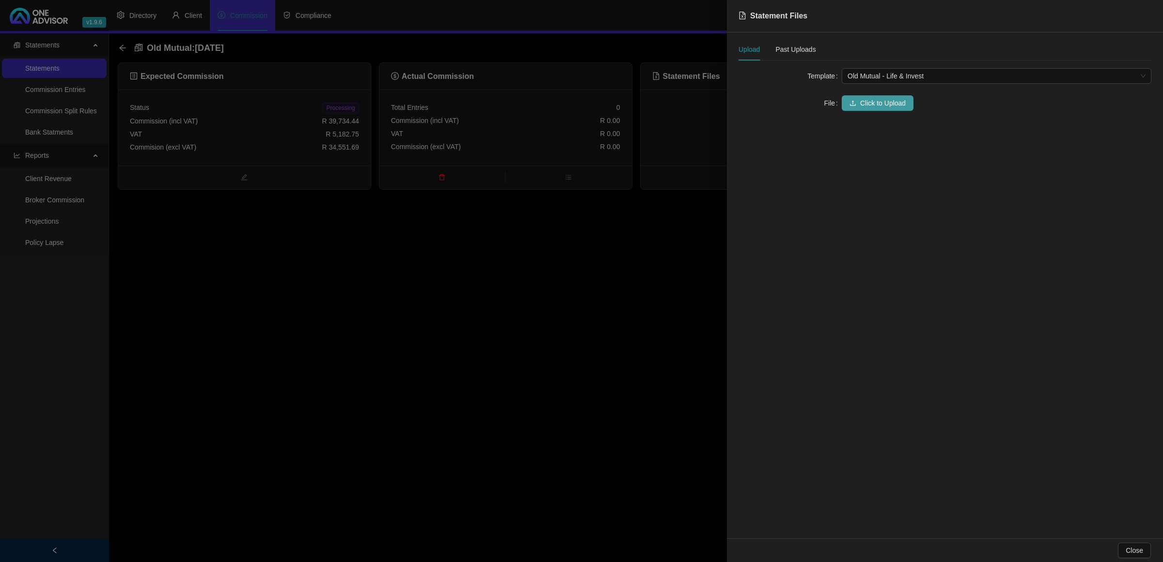
click at [853, 105] on icon "upload" at bounding box center [853, 102] width 6 height 5
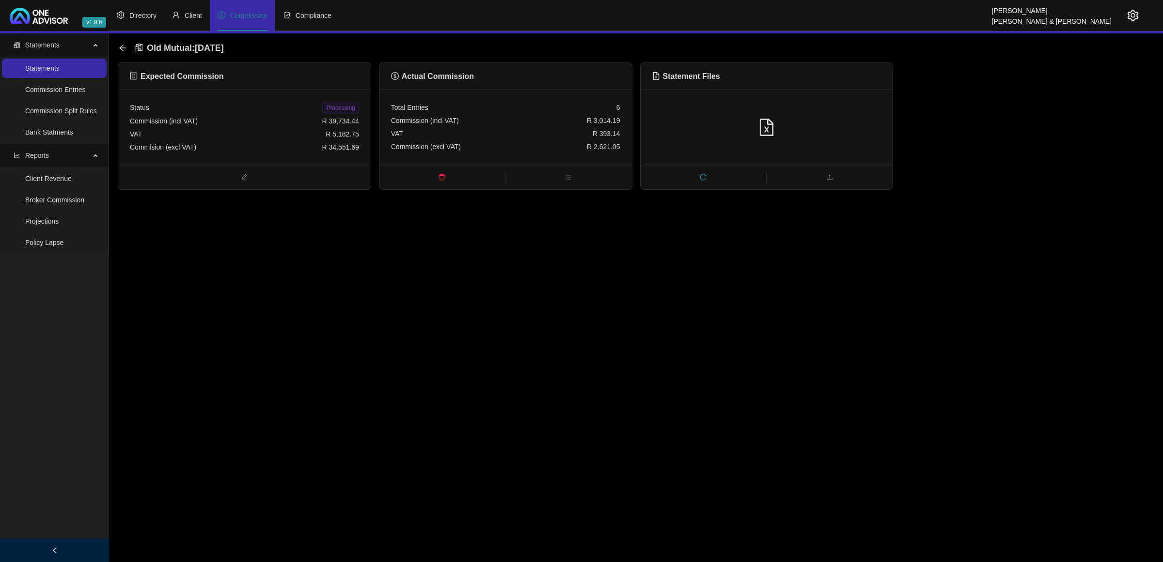
click at [736, 133] on div at bounding box center [766, 128] width 229 height 18
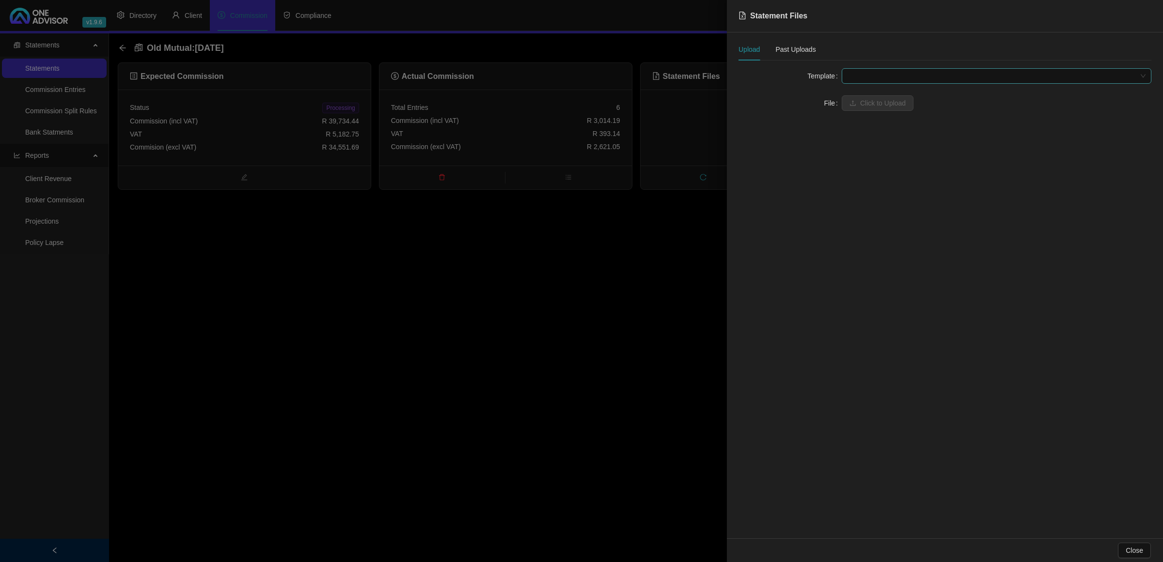
click at [892, 75] on span at bounding box center [996, 76] width 298 height 15
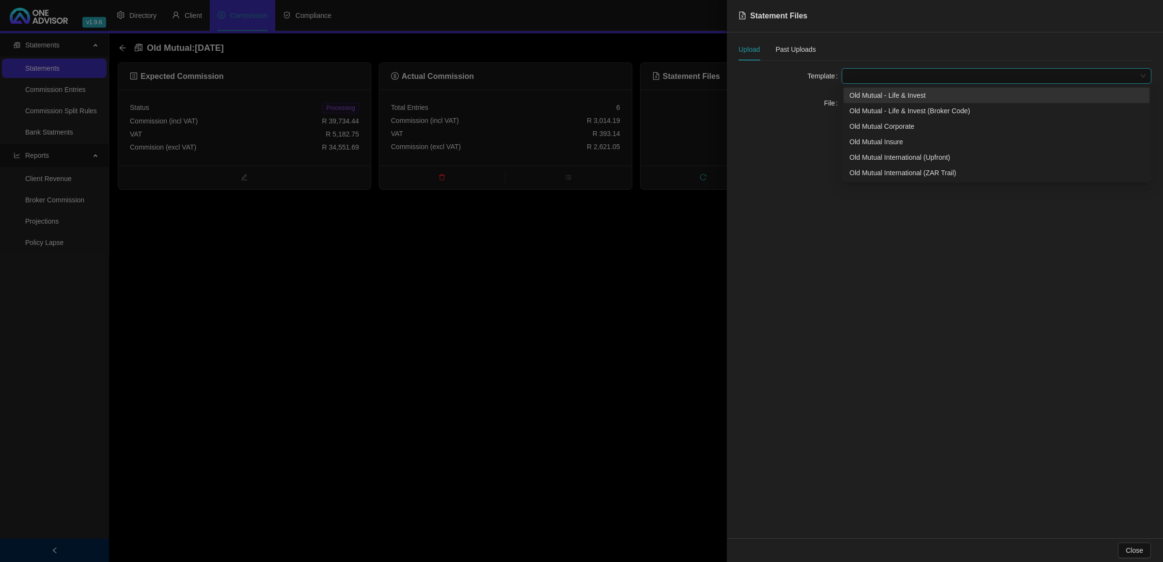
click at [883, 97] on div "Old Mutual - Life & Invest" at bounding box center [996, 95] width 294 height 11
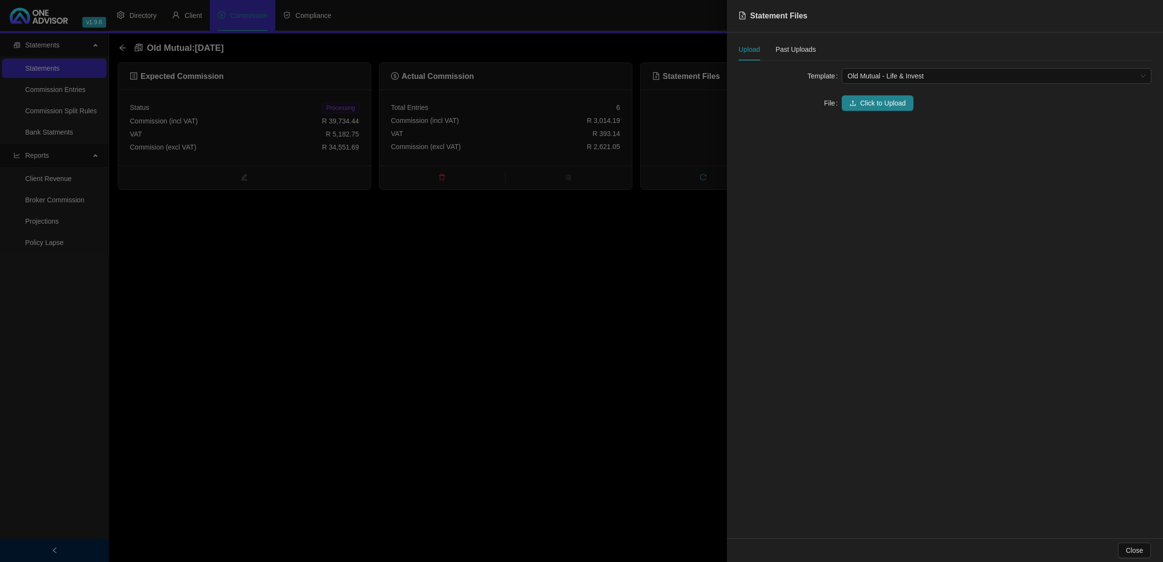
click at [878, 114] on div "Template Old Mutual - Life & Invest File Click to Upload" at bounding box center [944, 95] width 413 height 54
click at [878, 103] on span "Click to Upload" at bounding box center [883, 103] width 46 height 11
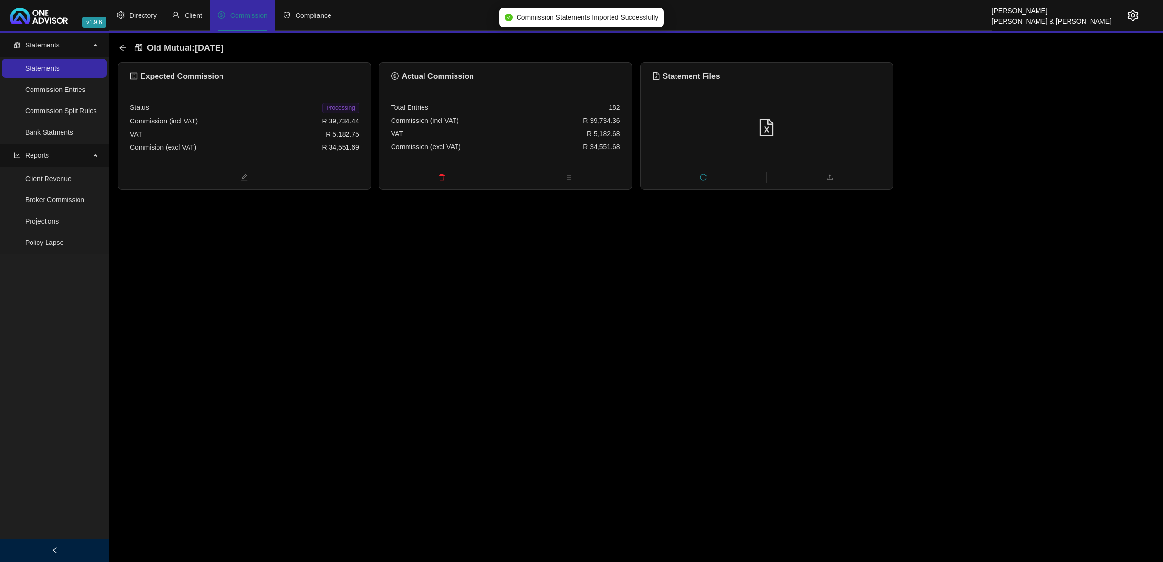
click at [331, 107] on span "Processing" at bounding box center [340, 108] width 36 height 11
click at [124, 50] on icon "arrow-left" at bounding box center [123, 48] width 8 height 8
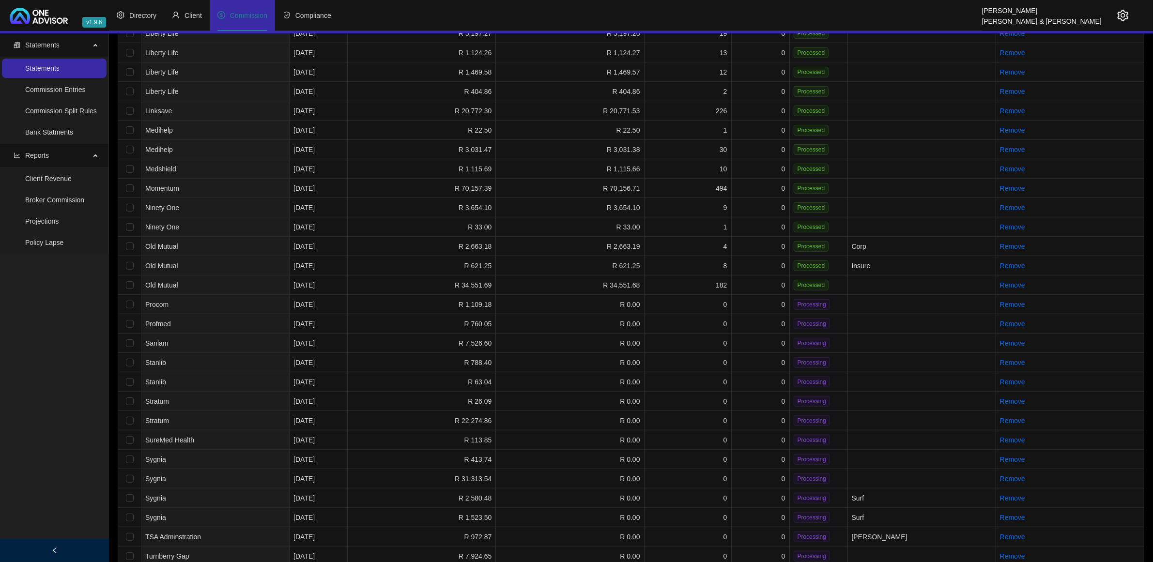
scroll to position [545, 0]
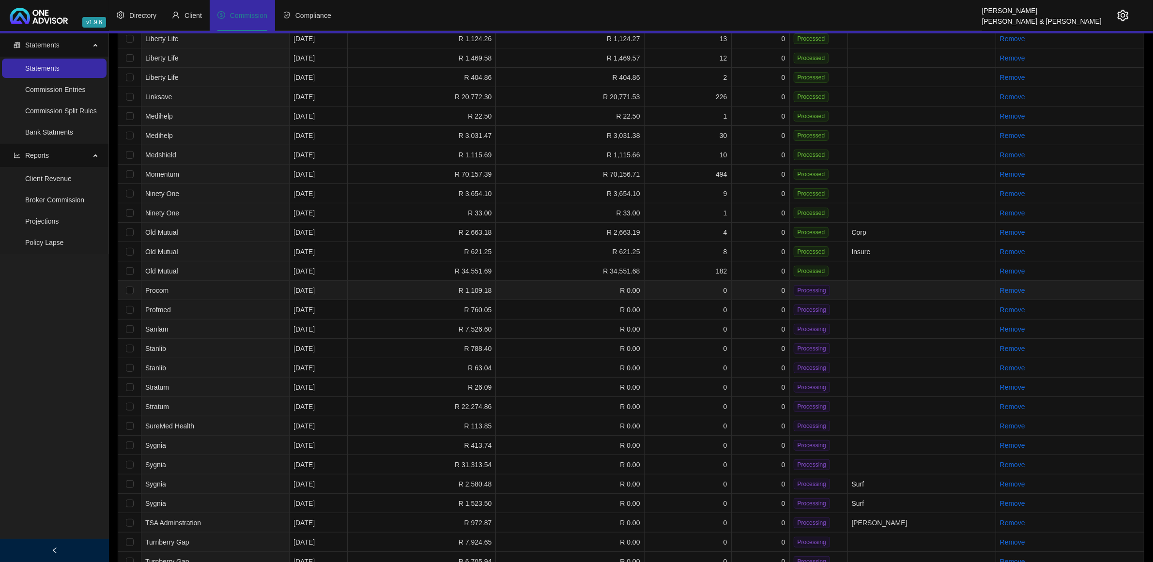
click at [771, 281] on td "0" at bounding box center [761, 290] width 58 height 19
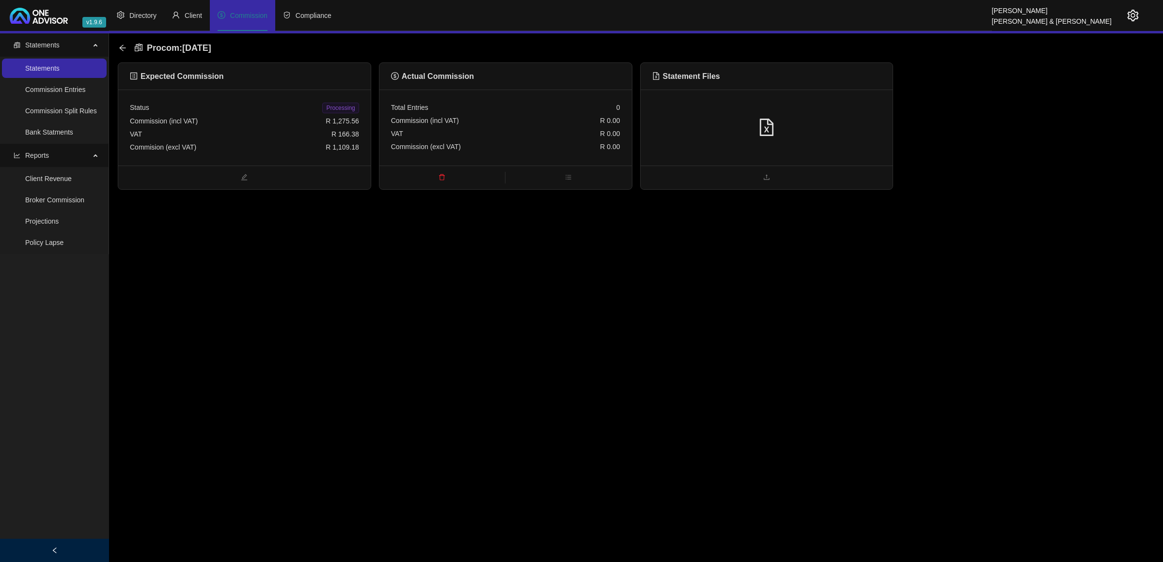
click at [784, 136] on div at bounding box center [766, 128] width 229 height 18
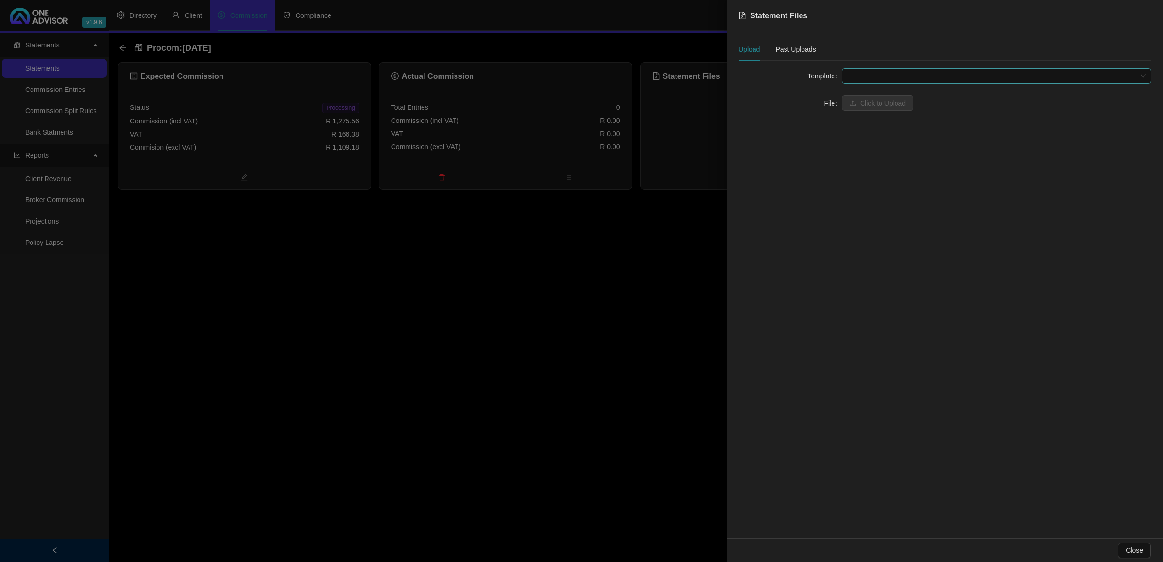
click at [883, 77] on span at bounding box center [996, 76] width 298 height 15
click at [880, 95] on div "Procom" at bounding box center [996, 95] width 294 height 11
click at [878, 102] on span "Click to Upload" at bounding box center [883, 103] width 46 height 11
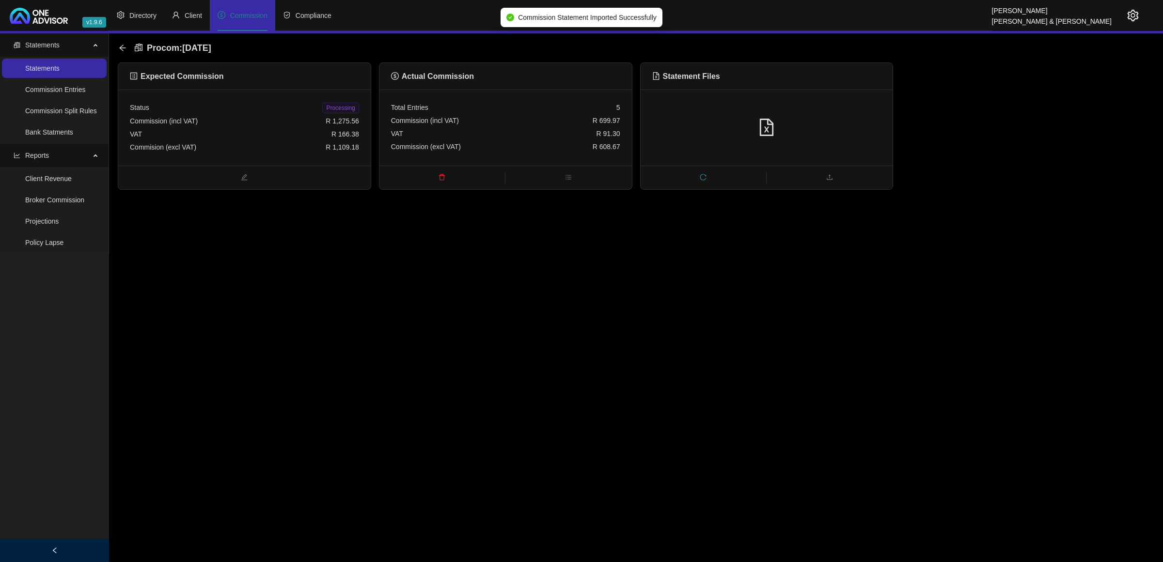
click at [851, 120] on div at bounding box center [766, 128] width 229 height 18
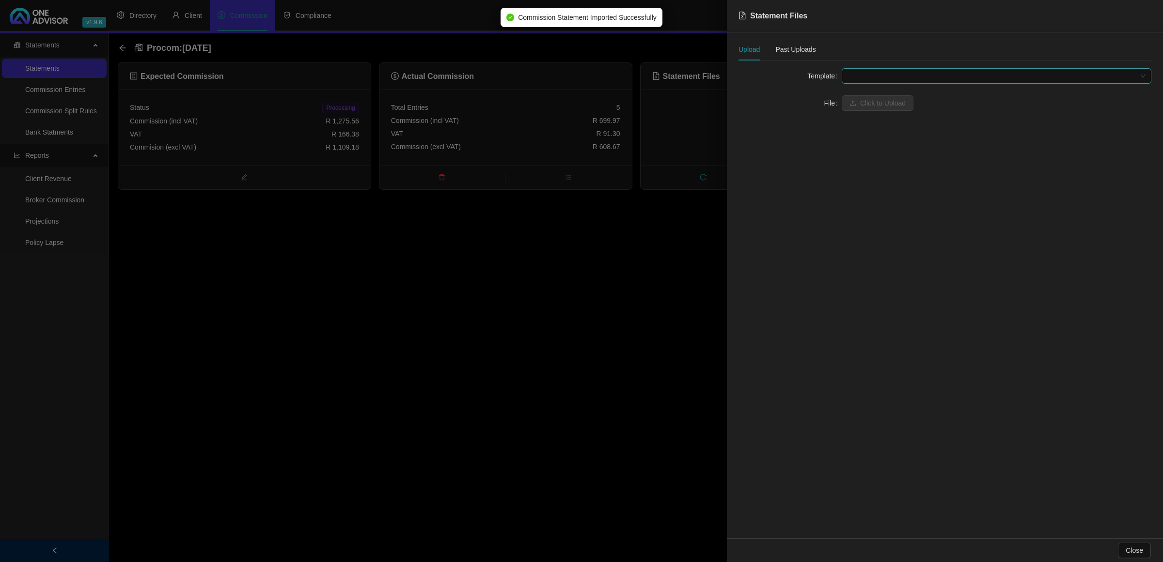
click at [885, 70] on span at bounding box center [996, 76] width 298 height 15
click at [880, 110] on div "Procom - Santam" at bounding box center [996, 111] width 294 height 11
click at [868, 101] on span "Click to Upload" at bounding box center [883, 103] width 46 height 11
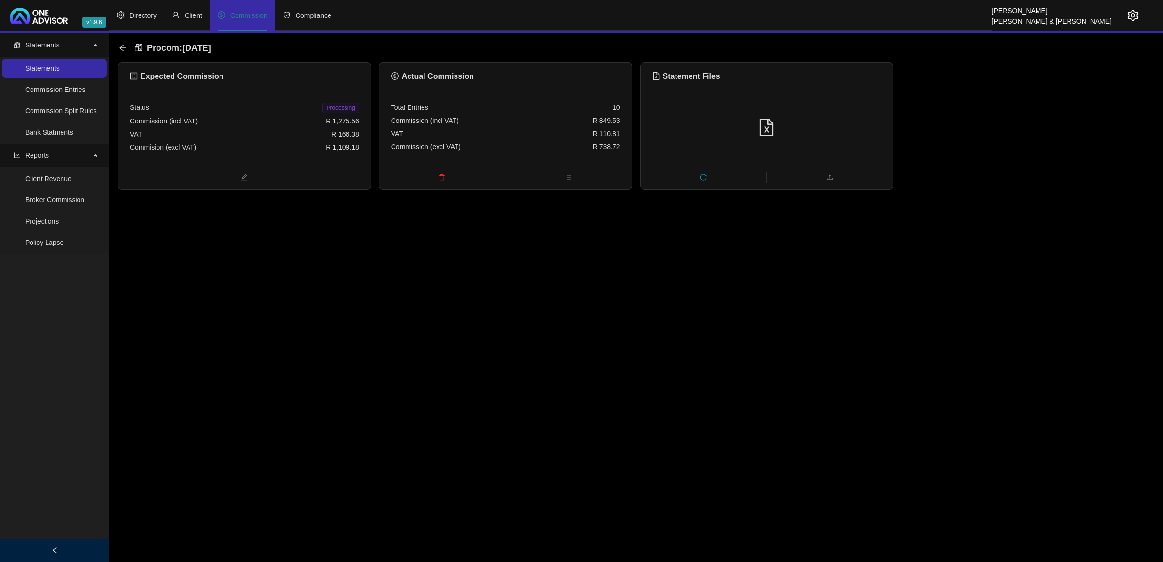
click at [546, 138] on div "VAT R 110.81" at bounding box center [505, 133] width 229 height 13
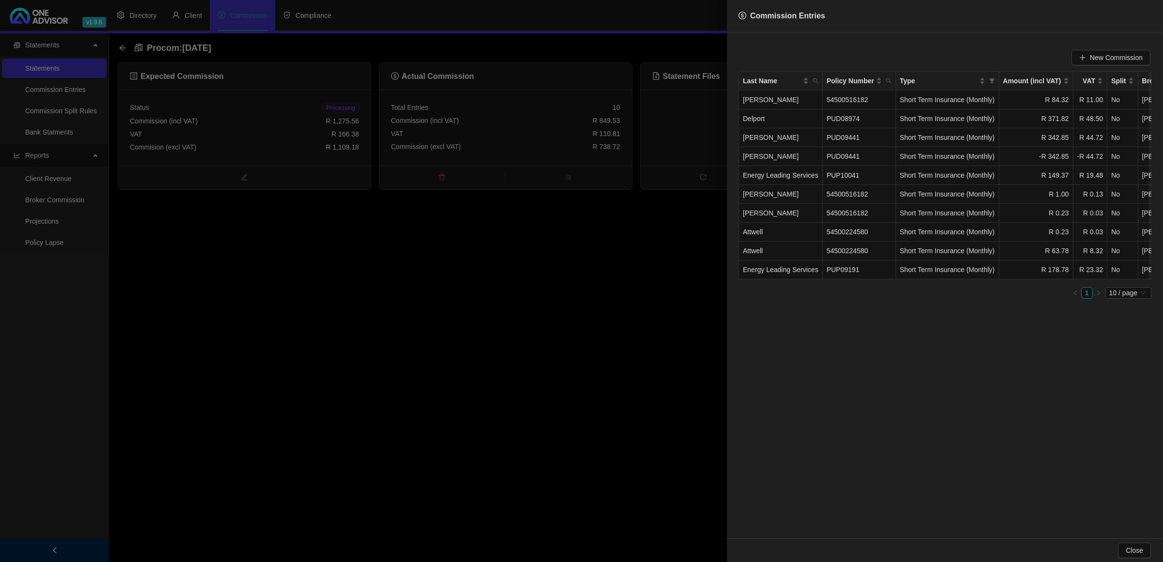
click at [653, 265] on div at bounding box center [581, 281] width 1163 height 562
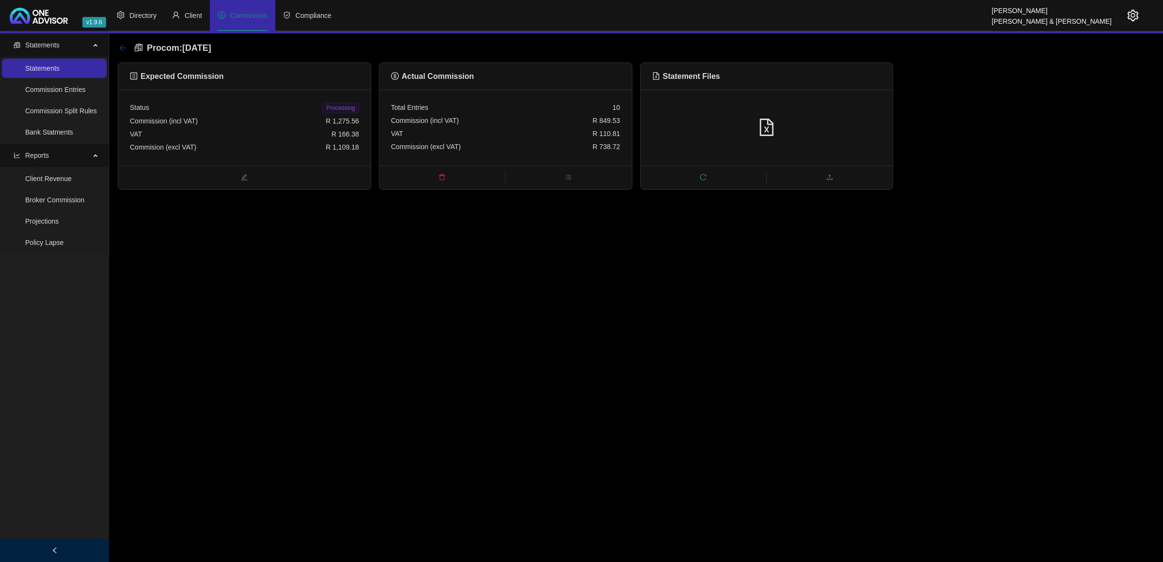
click at [119, 44] on icon "arrow-left" at bounding box center [123, 48] width 8 height 8
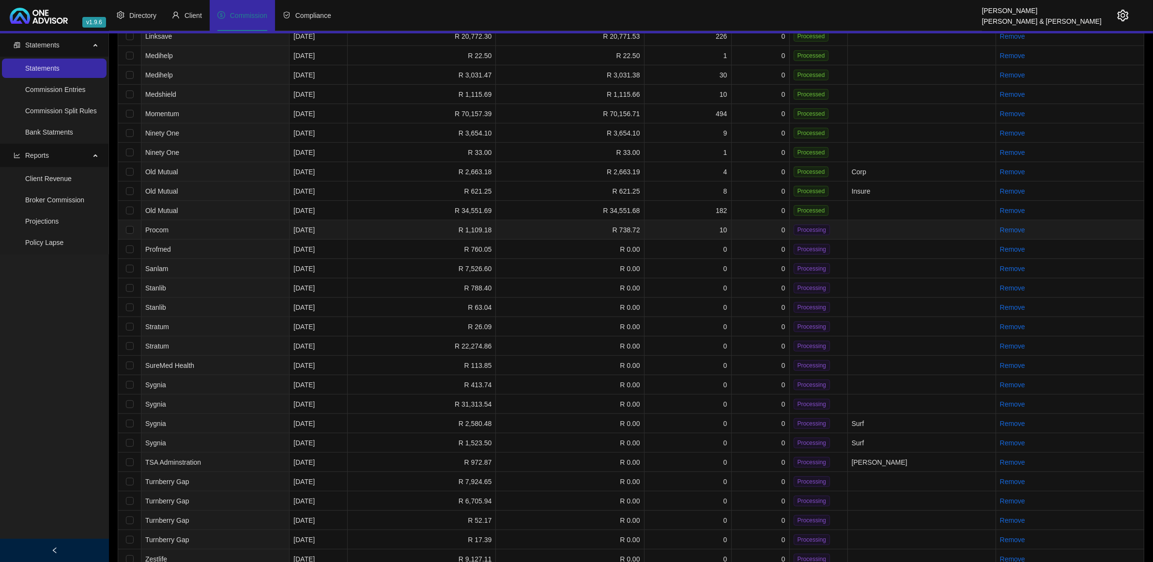
scroll to position [632, 0]
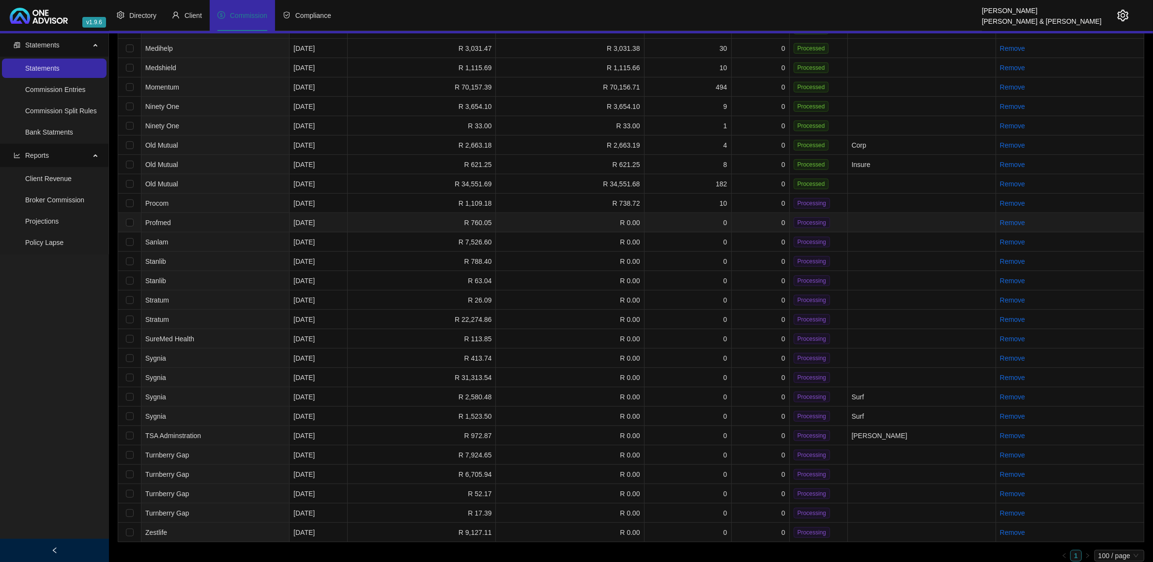
click at [762, 213] on td "0" at bounding box center [761, 222] width 58 height 19
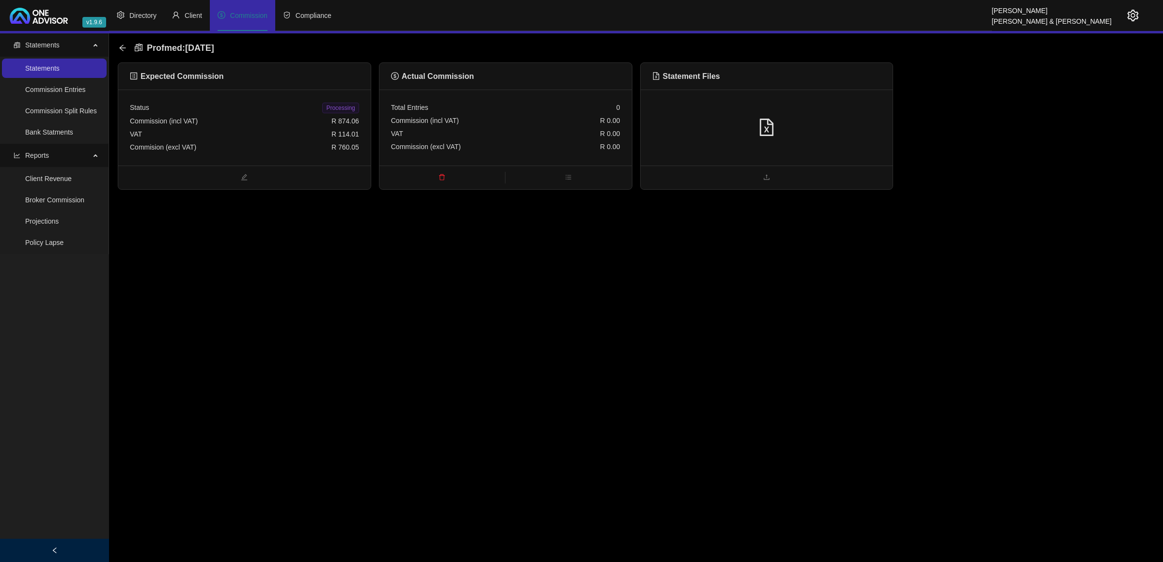
click at [861, 128] on div at bounding box center [766, 128] width 229 height 18
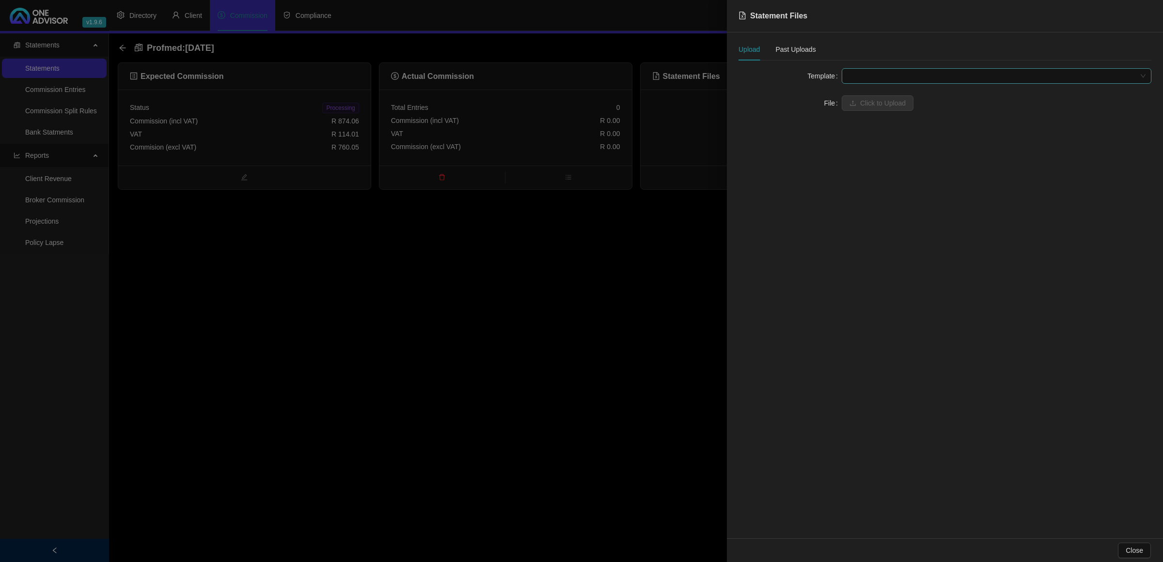
click at [910, 77] on span at bounding box center [996, 76] width 298 height 15
drag, startPoint x: 897, startPoint y: 98, endPoint x: 886, endPoint y: 103, distance: 12.1
click at [897, 99] on div "Profmed" at bounding box center [996, 95] width 294 height 11
click at [885, 103] on span "Click to Upload" at bounding box center [883, 103] width 46 height 11
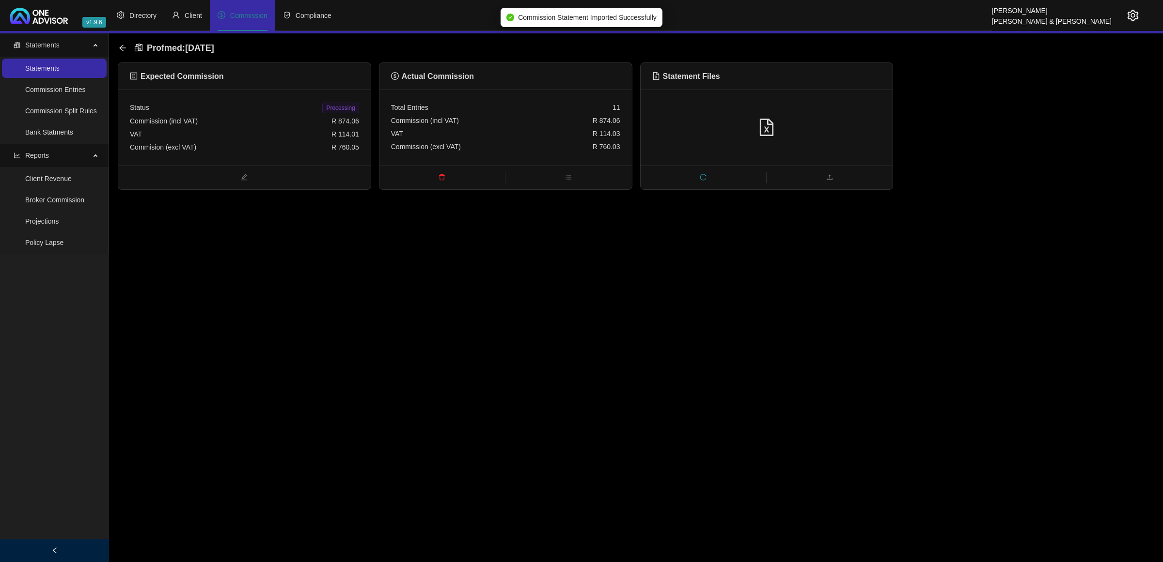
click at [333, 105] on span "Processing" at bounding box center [340, 108] width 36 height 11
click at [118, 45] on div "Profmed : [DATE]" at bounding box center [636, 47] width 1036 height 29
click at [125, 49] on icon "arrow-left" at bounding box center [123, 48] width 8 height 8
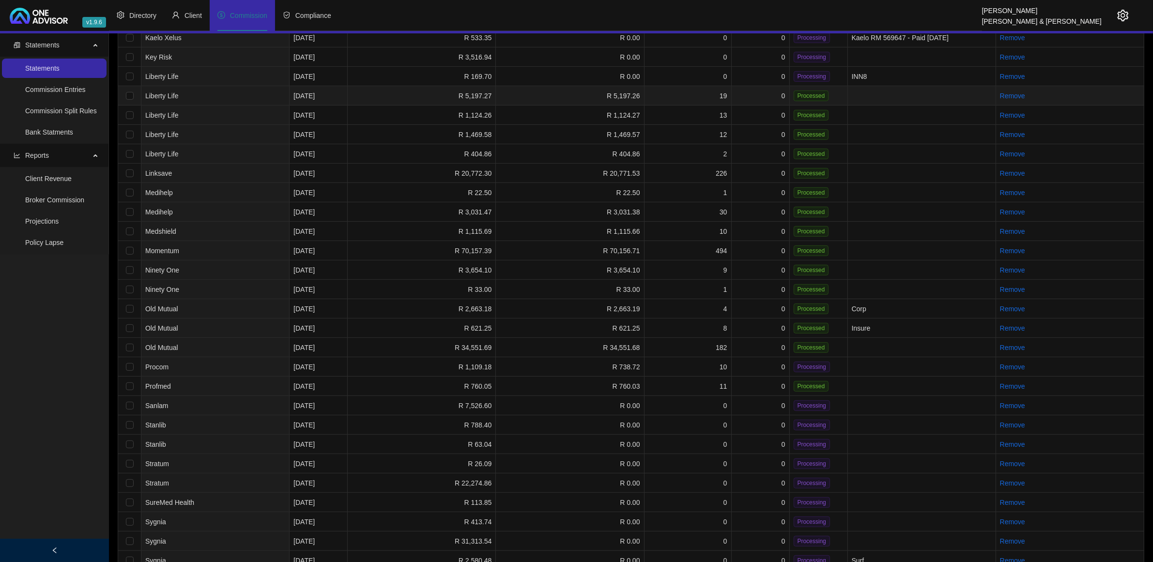
scroll to position [484, 0]
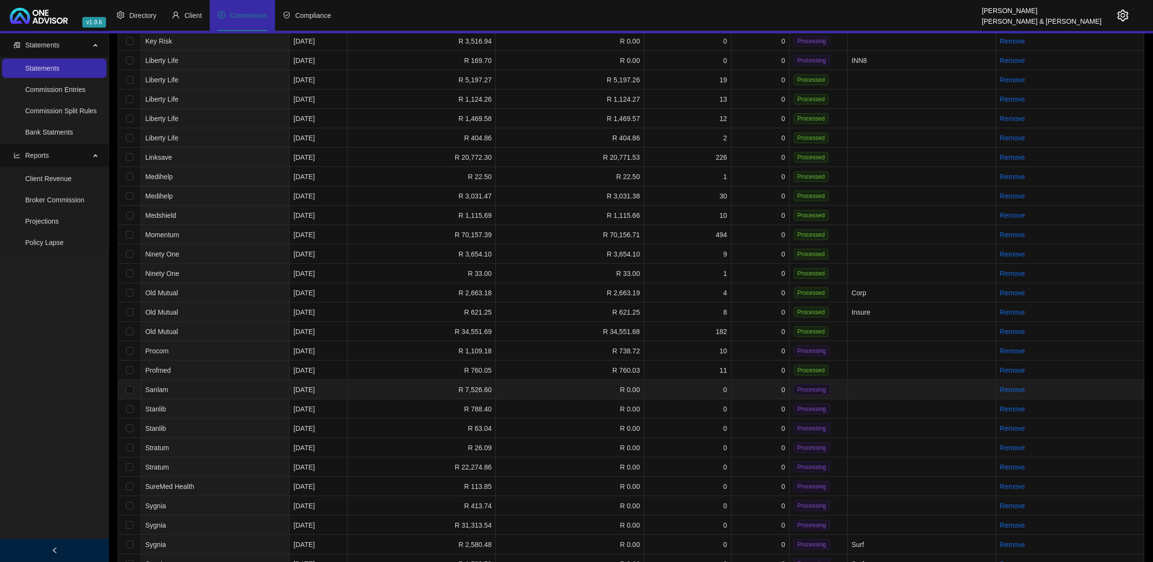
click at [740, 388] on td "0" at bounding box center [761, 389] width 58 height 19
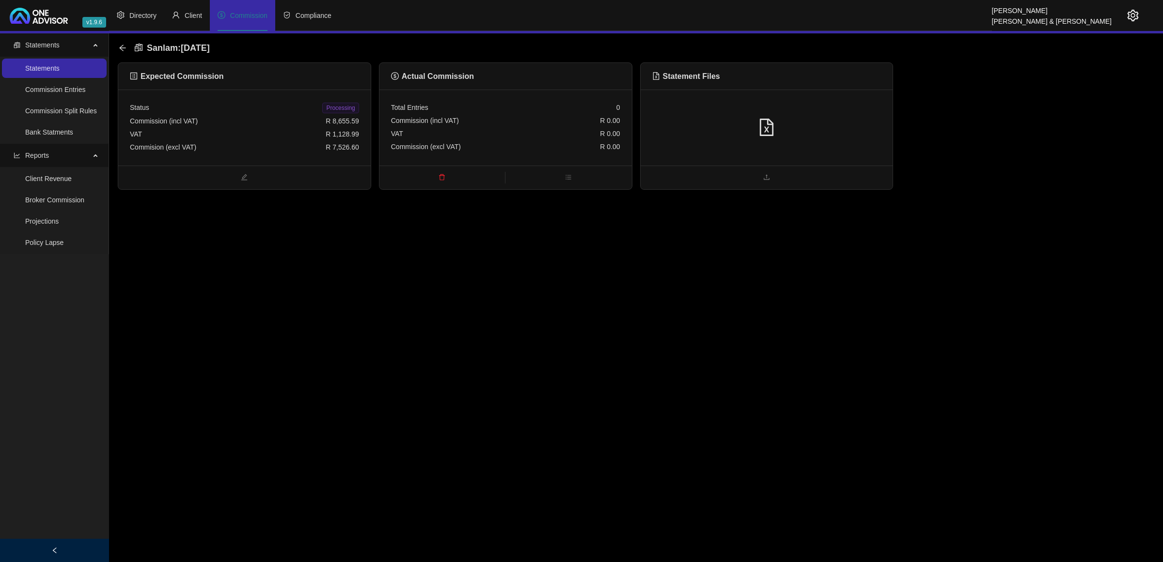
click at [839, 131] on div at bounding box center [766, 128] width 229 height 18
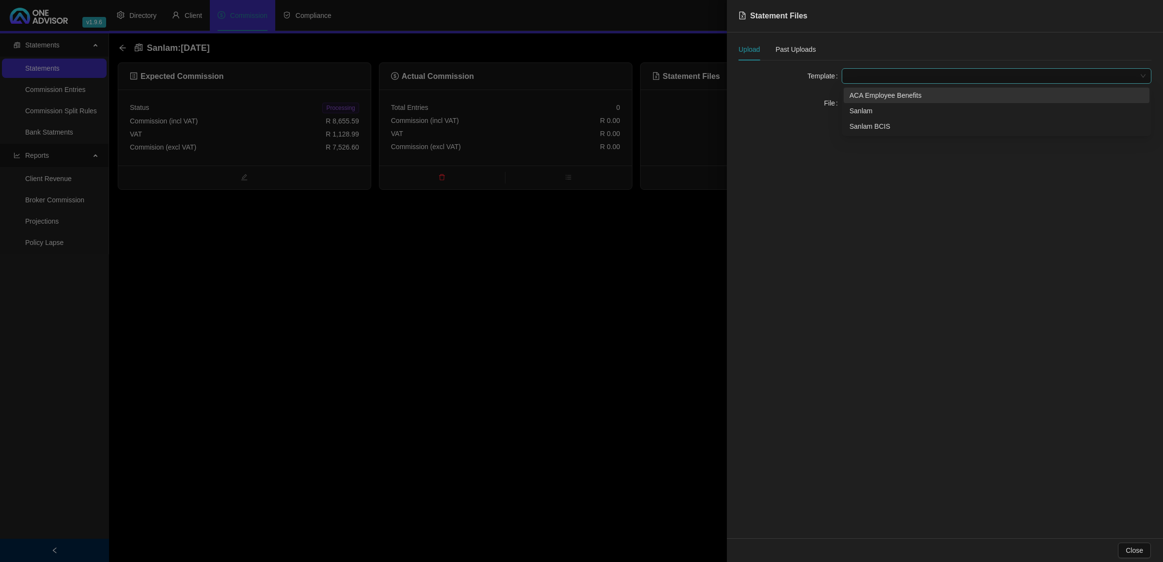
click at [877, 78] on span at bounding box center [996, 76] width 298 height 15
click at [875, 106] on div "Sanlam" at bounding box center [996, 111] width 294 height 11
click at [875, 106] on span "Click to Upload" at bounding box center [883, 103] width 46 height 11
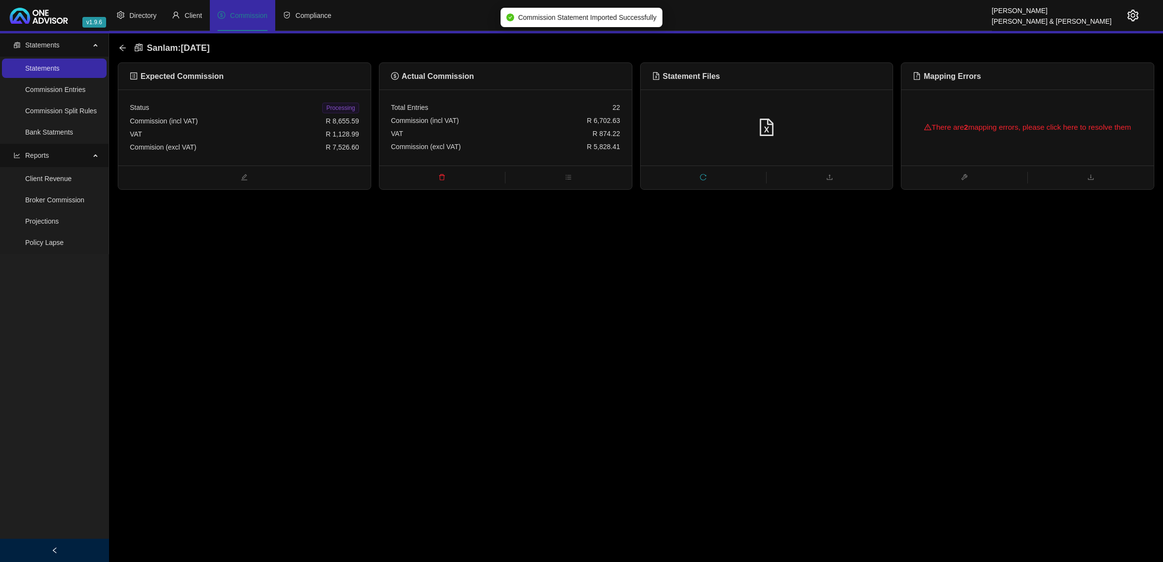
click at [1016, 116] on div "There are 2 mapping errors, please click here to resolve them" at bounding box center [1027, 127] width 229 height 31
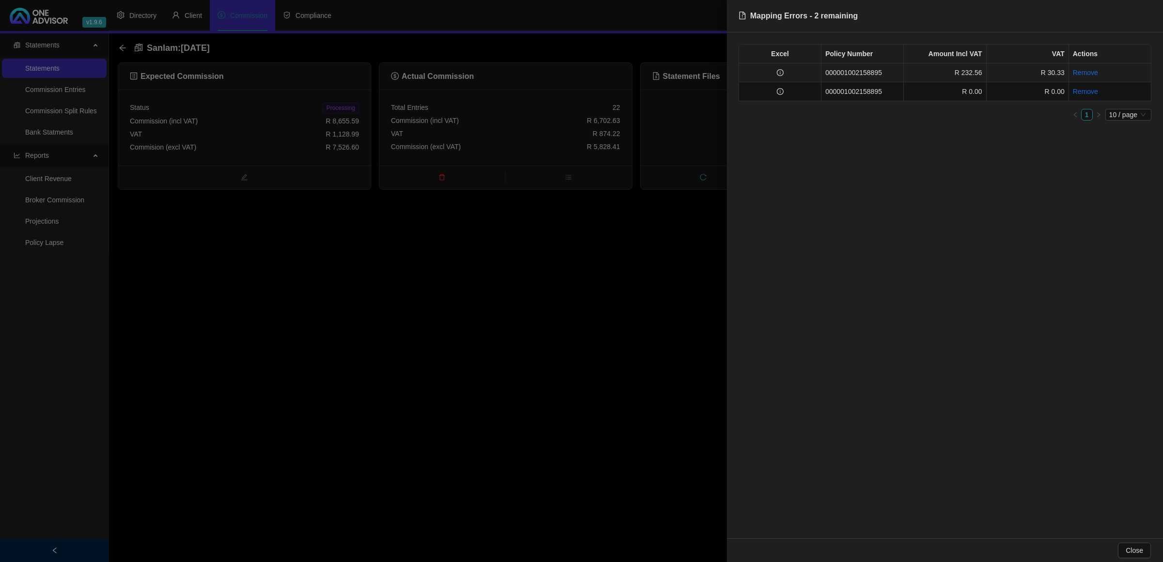
click at [803, 74] on td at bounding box center [780, 72] width 82 height 19
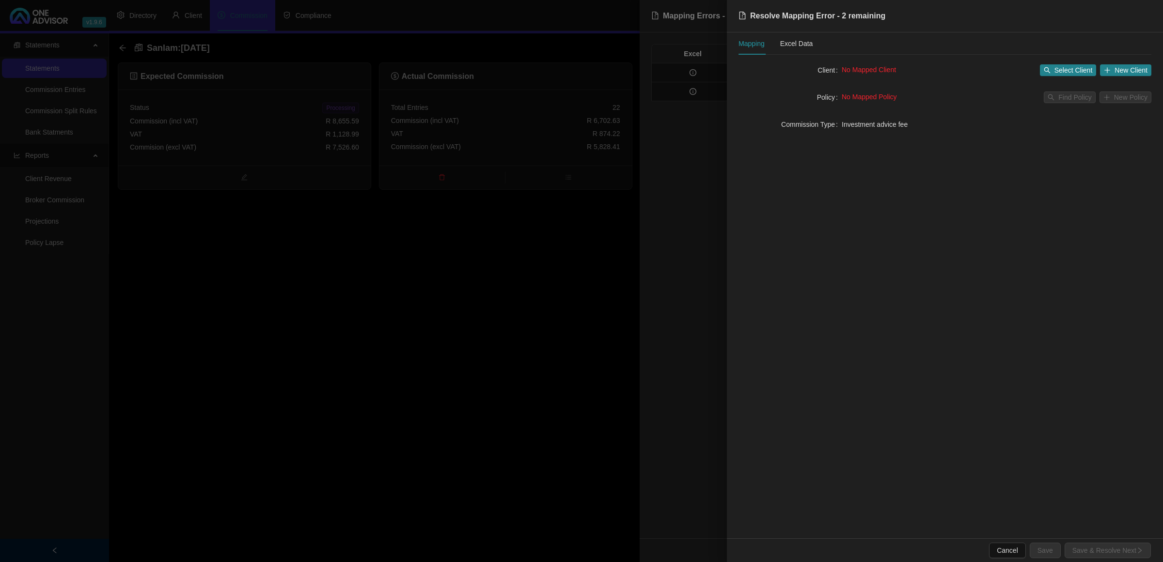
click at [1038, 64] on div "No Mapped Client Select Client New Client" at bounding box center [996, 70] width 310 height 12
click at [1060, 76] on button "Select Client" at bounding box center [1068, 70] width 57 height 12
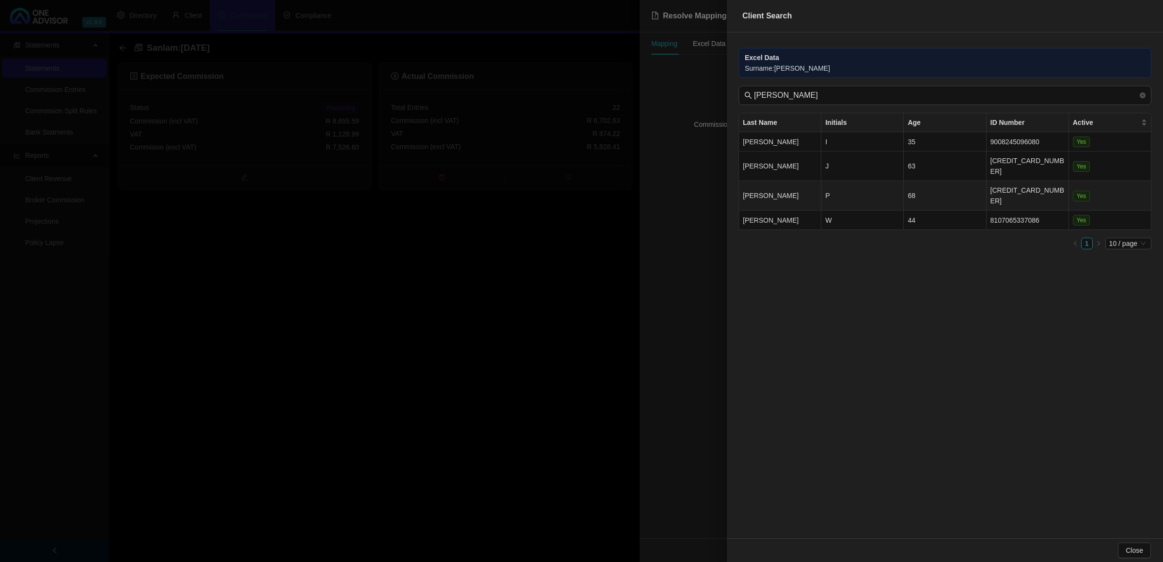
click at [834, 181] on td "P" at bounding box center [862, 196] width 82 height 30
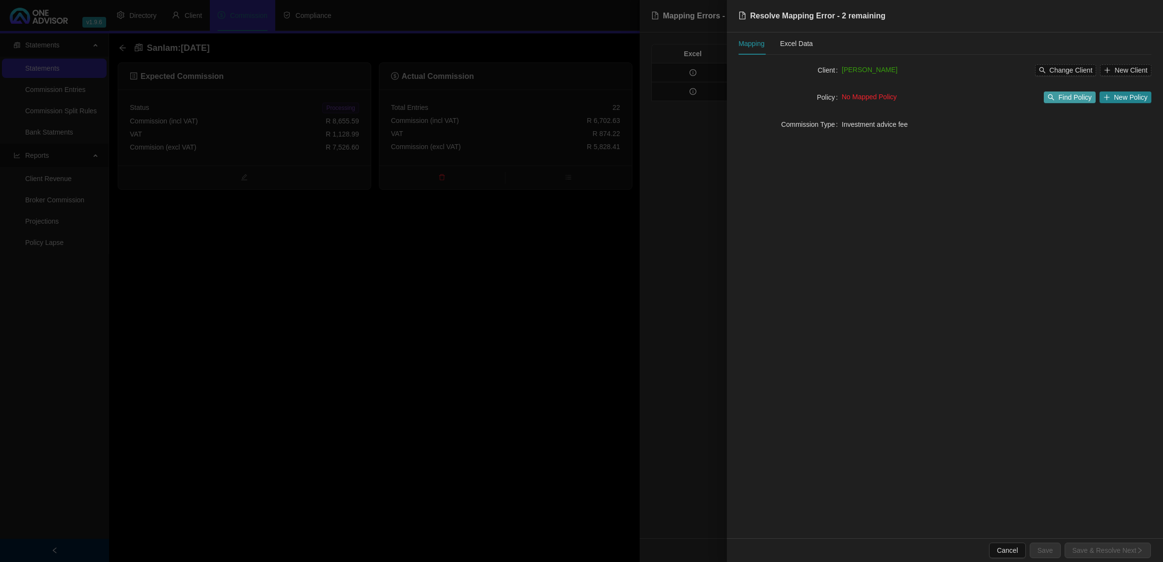
click at [1077, 93] on span "Find Policy" at bounding box center [1074, 97] width 33 height 11
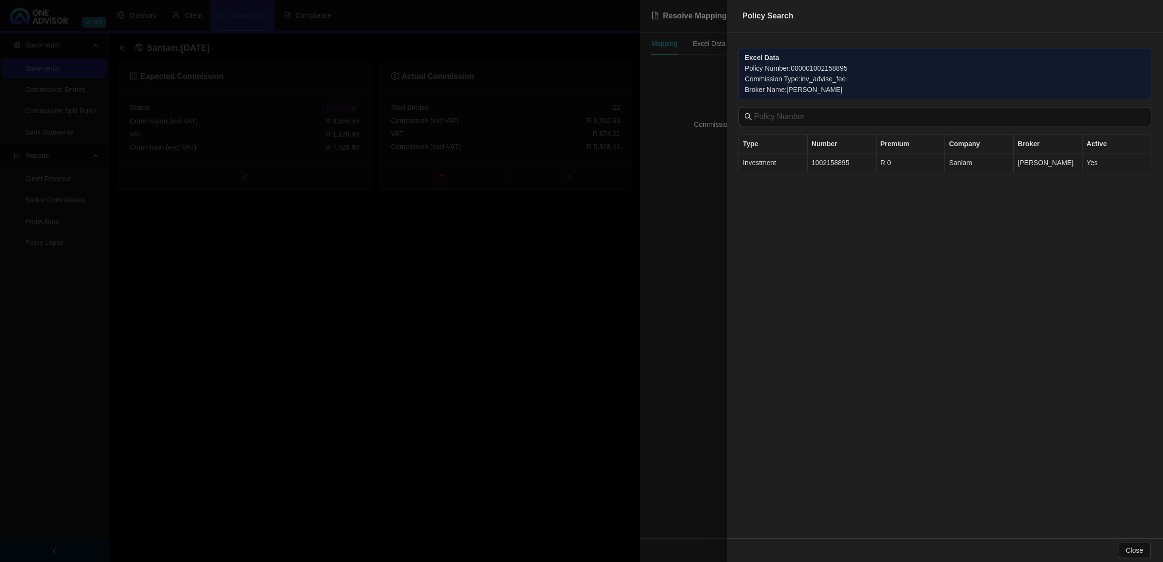
click at [835, 163] on td "1002158895" at bounding box center [842, 163] width 69 height 19
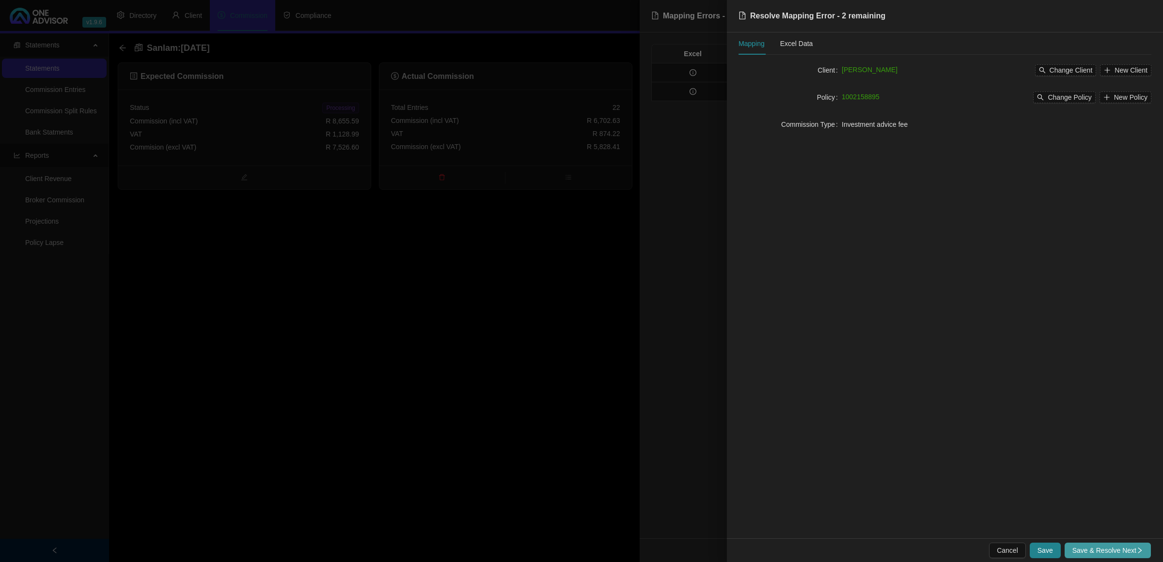
click at [1090, 550] on span "Save & Resolve Next" at bounding box center [1107, 550] width 71 height 11
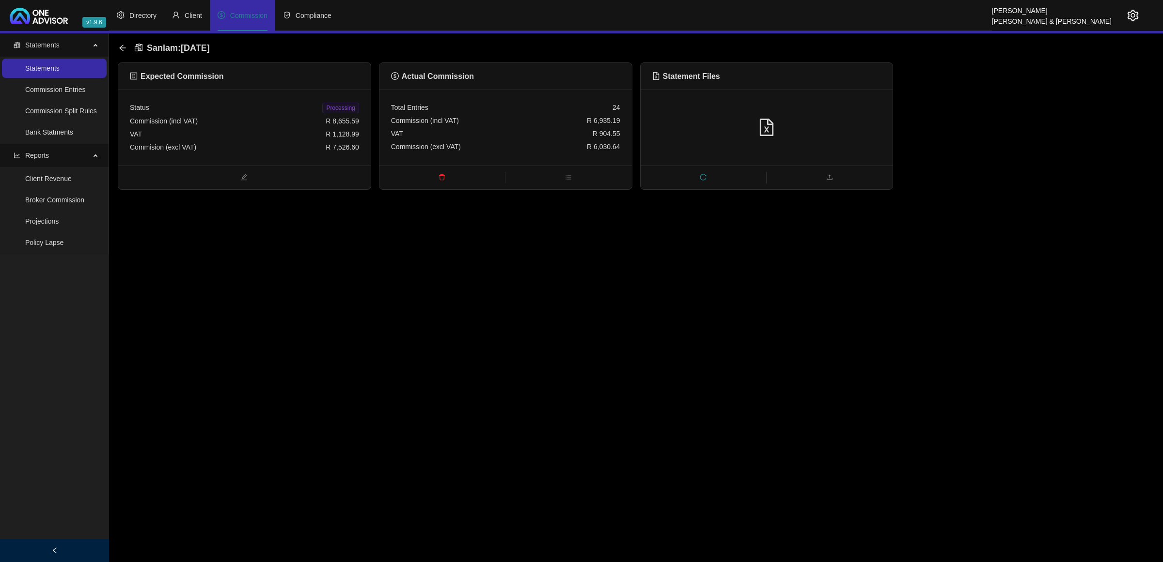
click at [405, 328] on main "Statements Statements Commission Entries Commission Split Rules Bank Statments …" at bounding box center [581, 297] width 1163 height 529
click at [330, 107] on span "Processing" at bounding box center [340, 108] width 36 height 11
click at [125, 49] on icon "arrow-left" at bounding box center [123, 48] width 8 height 8
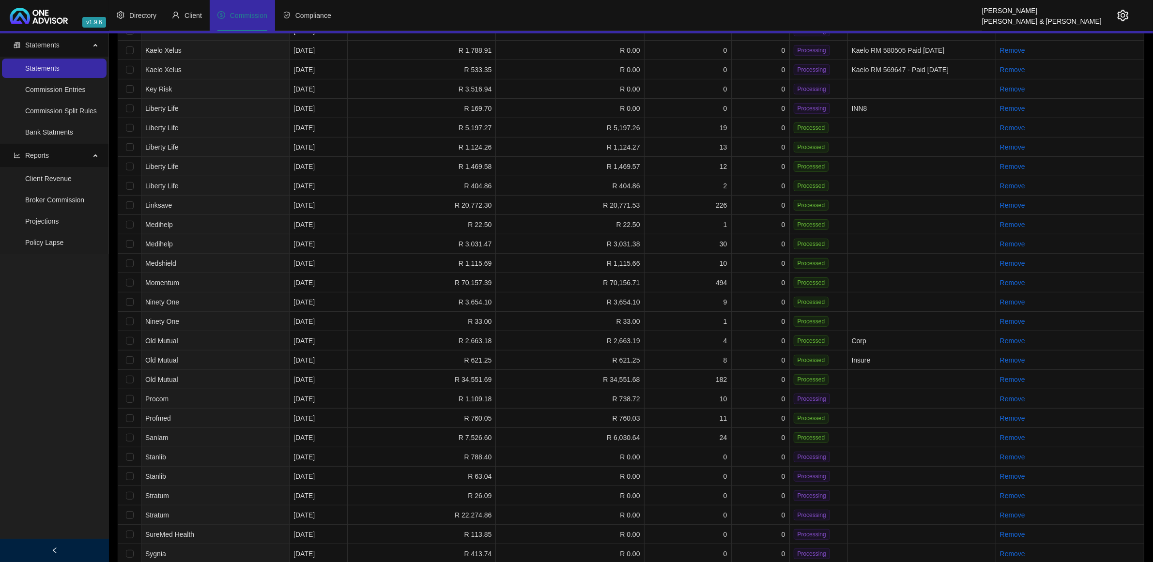
scroll to position [545, 0]
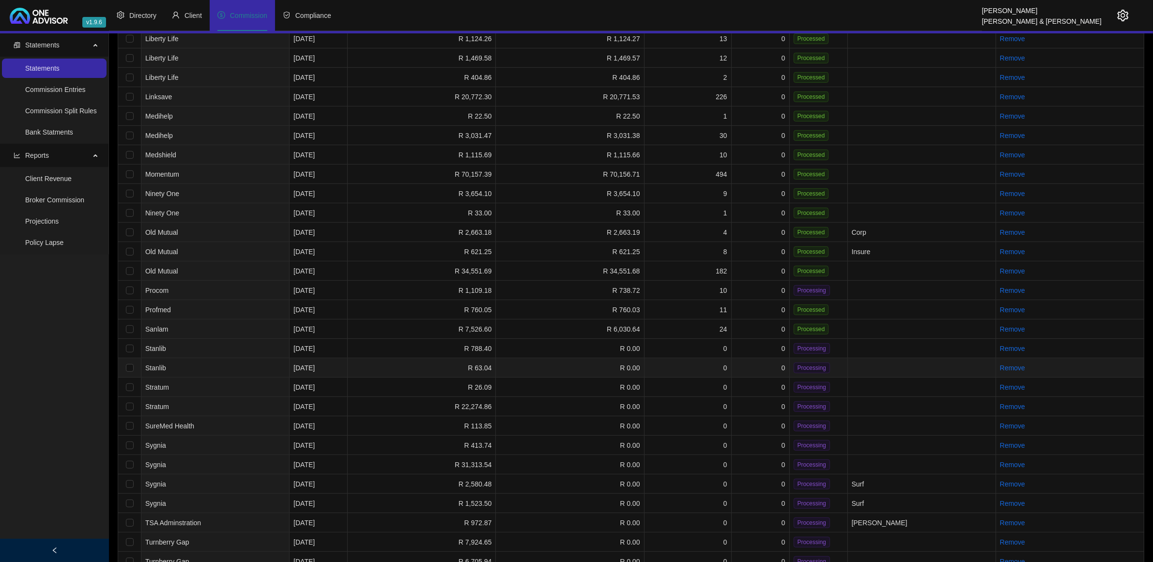
click at [752, 358] on td "0" at bounding box center [761, 367] width 58 height 19
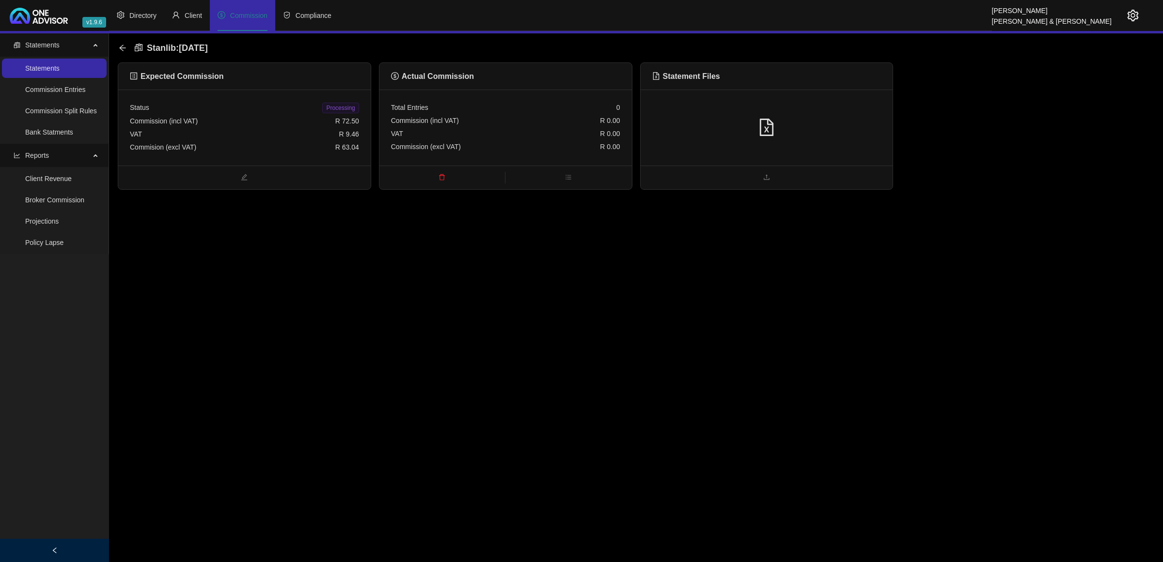
click at [794, 155] on div at bounding box center [766, 128] width 252 height 76
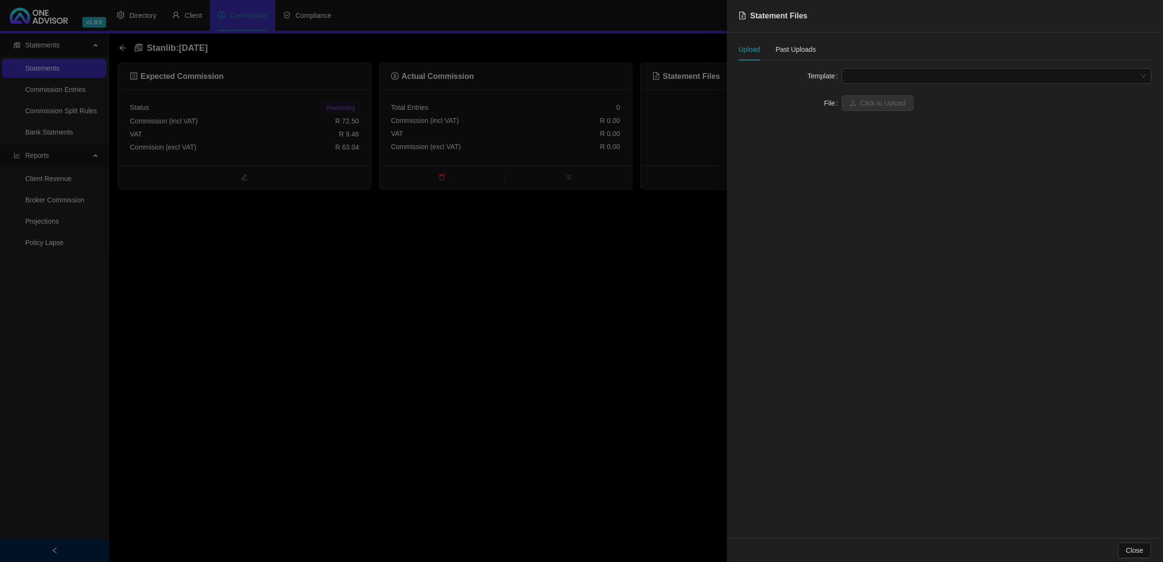
click at [897, 84] on form "Template File Click to Upload" at bounding box center [944, 89] width 413 height 43
click at [872, 97] on div "Stanlib LISP" at bounding box center [996, 95] width 294 height 11
click at [869, 103] on span "Click to Upload" at bounding box center [883, 103] width 46 height 11
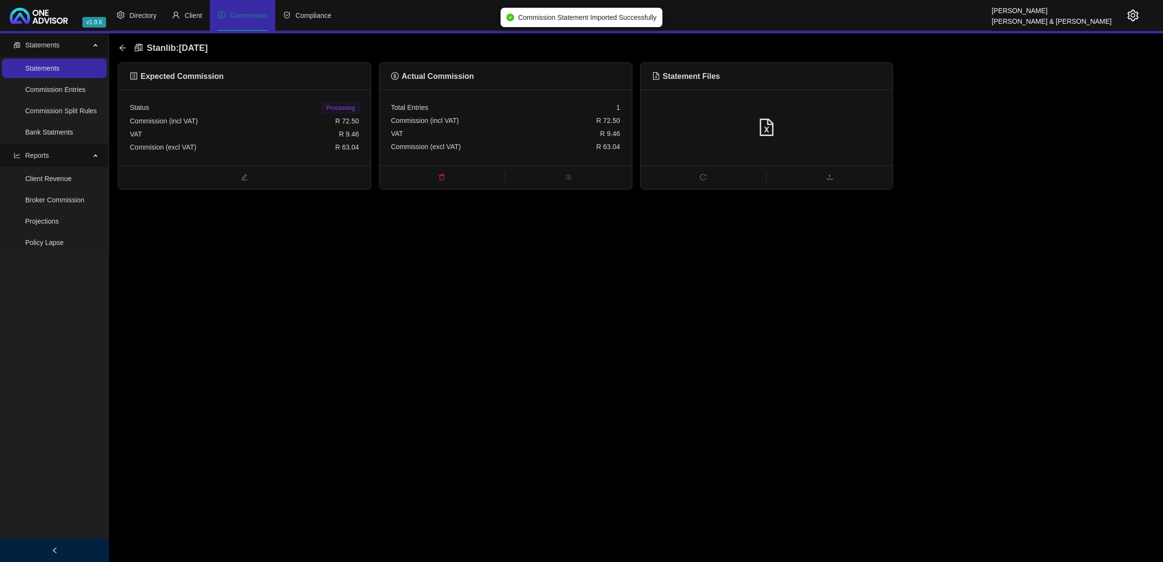
click at [339, 106] on span "Processing" at bounding box center [340, 108] width 36 height 11
click at [124, 50] on icon "arrow-left" at bounding box center [123, 48] width 8 height 8
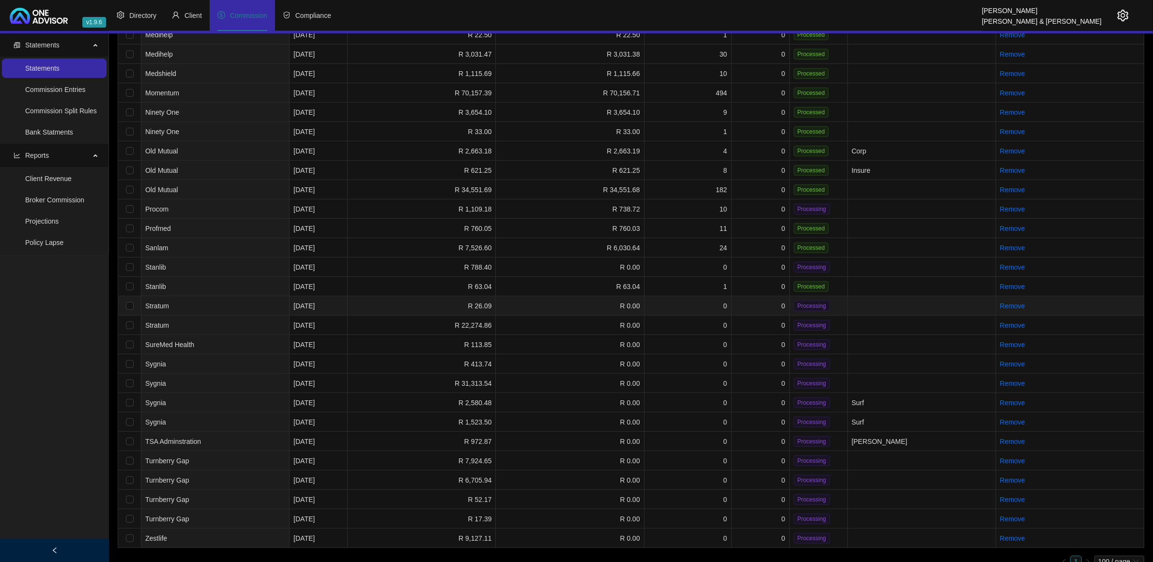
scroll to position [632, 0]
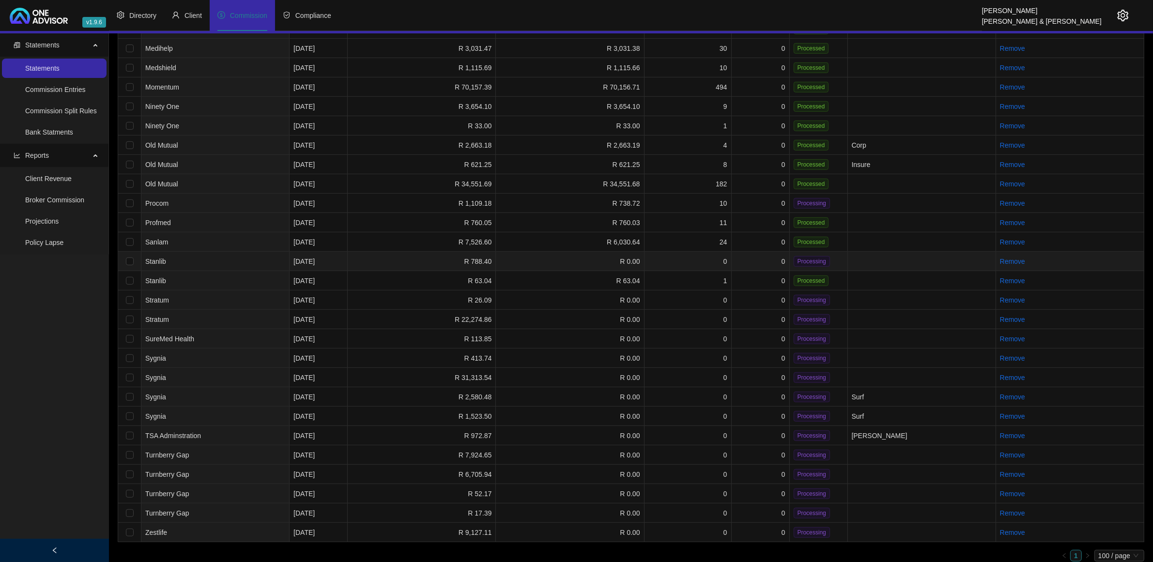
click at [374, 252] on td "R 788.40" at bounding box center [422, 261] width 148 height 19
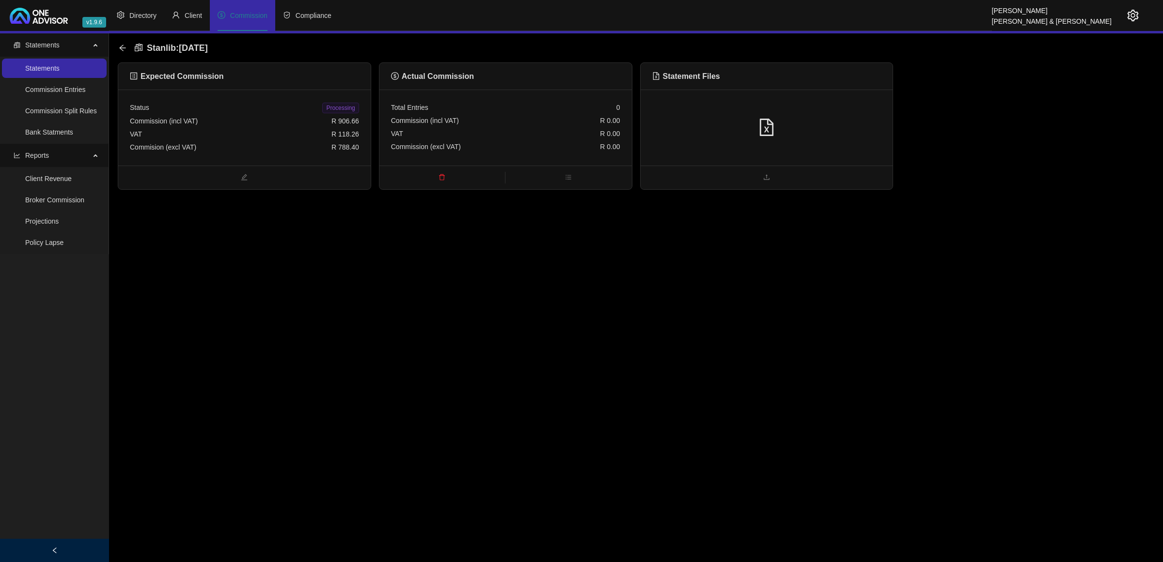
click at [838, 119] on div at bounding box center [766, 128] width 229 height 18
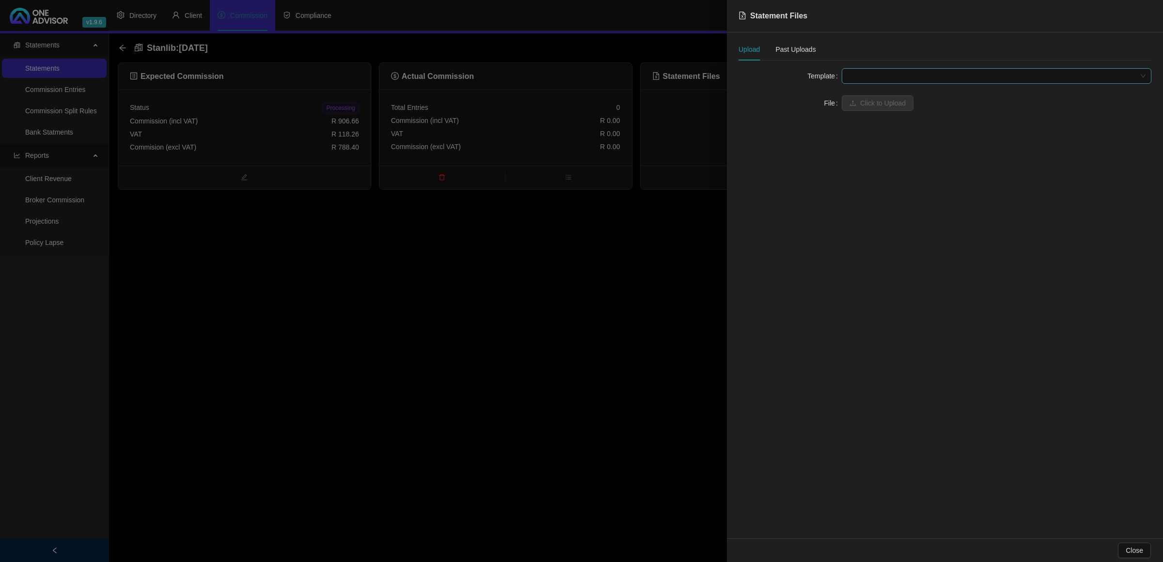
drag, startPoint x: 892, startPoint y: 78, endPoint x: 893, endPoint y: 72, distance: 6.4
click at [893, 72] on span at bounding box center [996, 76] width 298 height 15
click at [897, 127] on div "Stanlib UT (Explicit Fees)" at bounding box center [996, 126] width 294 height 11
click at [882, 109] on button "Click to Upload" at bounding box center [877, 103] width 72 height 16
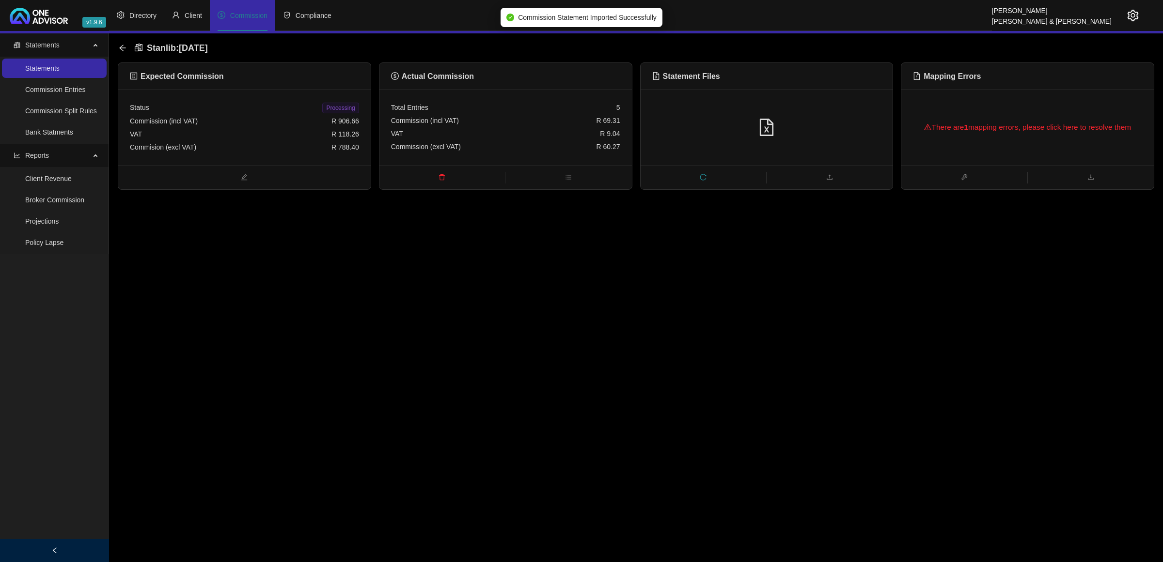
click at [1059, 125] on div "There are 1 mapping errors, please click here to resolve them" at bounding box center [1027, 127] width 229 height 31
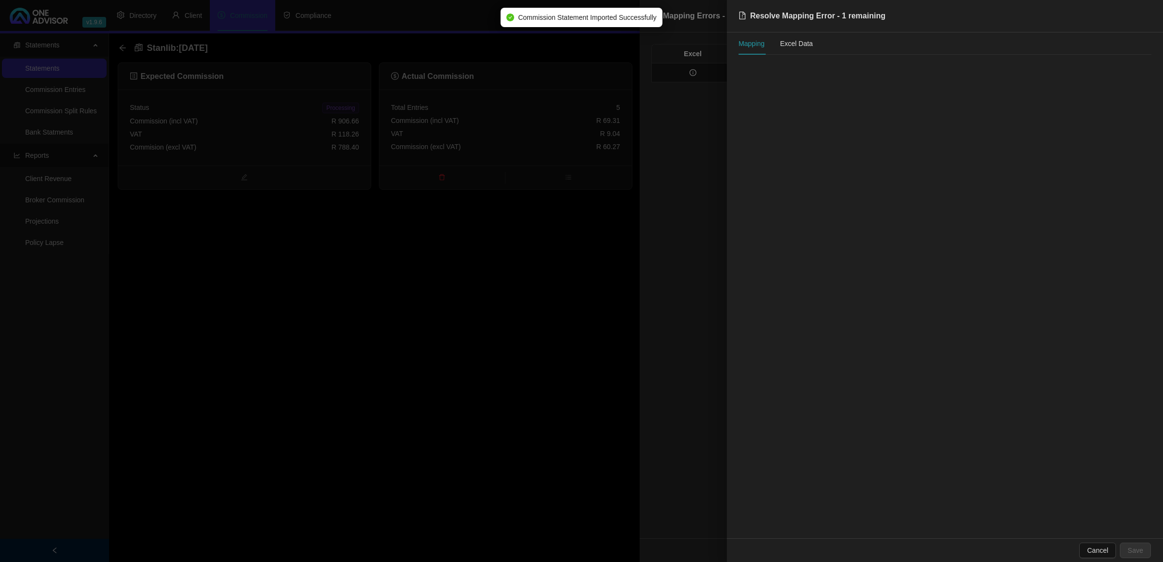
click at [687, 134] on div at bounding box center [581, 281] width 1163 height 562
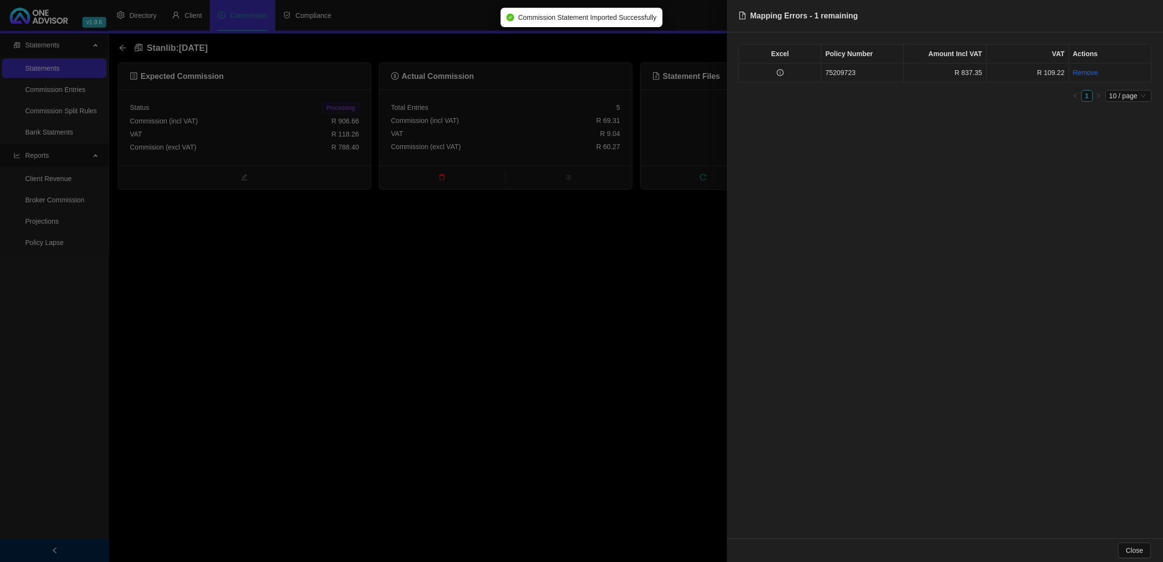
click at [815, 73] on td at bounding box center [780, 72] width 82 height 19
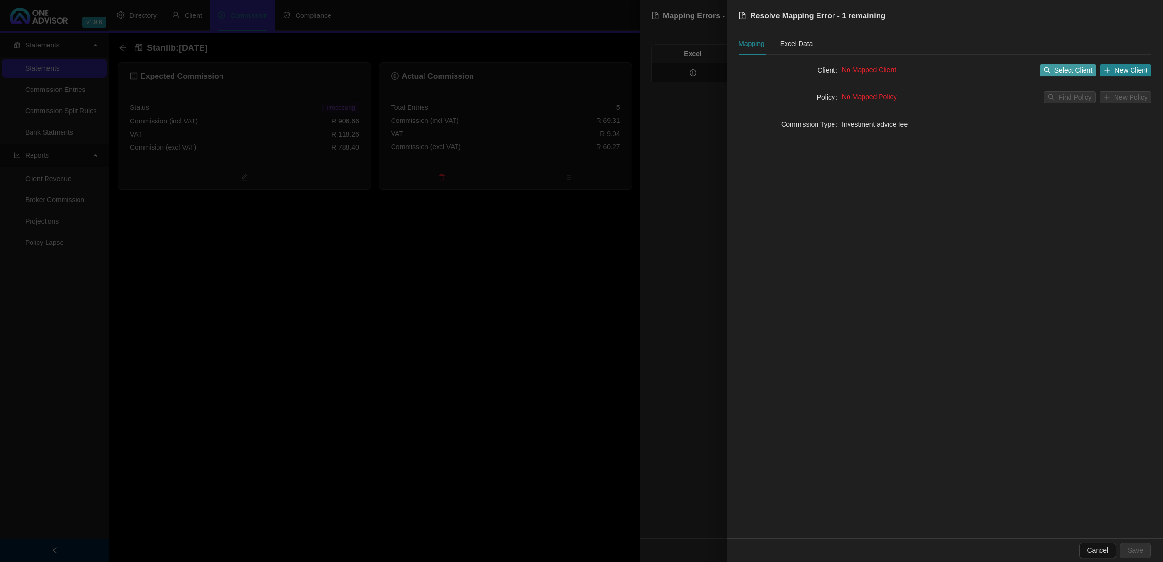
click at [1050, 69] on icon "search" at bounding box center [1046, 70] width 7 height 7
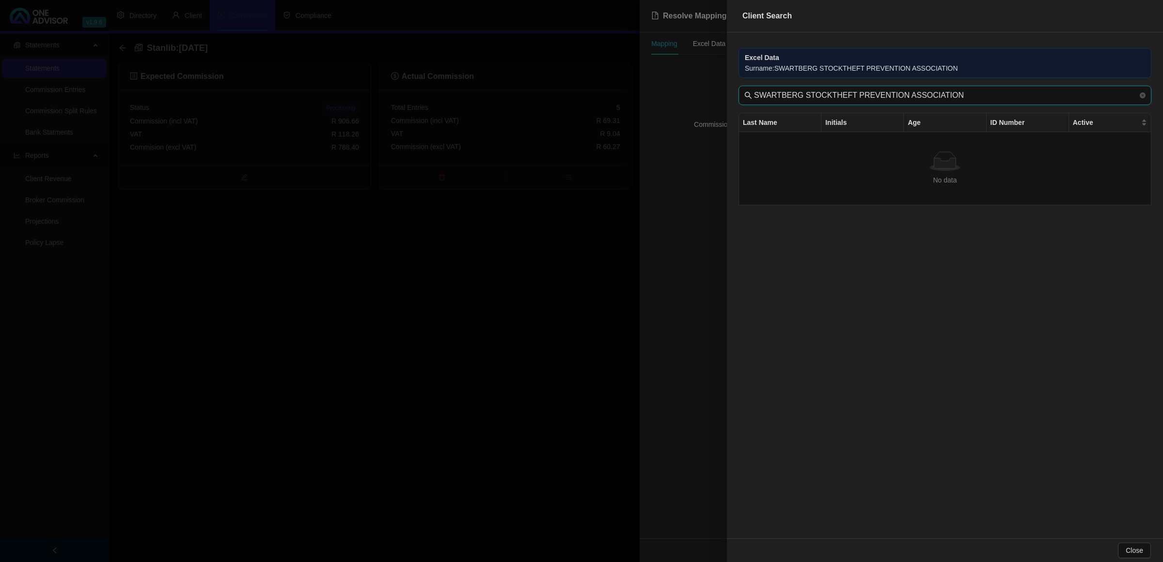
drag, startPoint x: 989, startPoint y: 91, endPoint x: 797, endPoint y: 113, distance: 193.1
click at [797, 113] on div "Excel Data Surname : SWARTBERG STOCKTHEFT PREVENTION ASSOCIATION SWARTBERG STOC…" at bounding box center [945, 285] width 436 height 506
type input "SWARTBERG"
click at [582, 257] on div at bounding box center [581, 281] width 1163 height 562
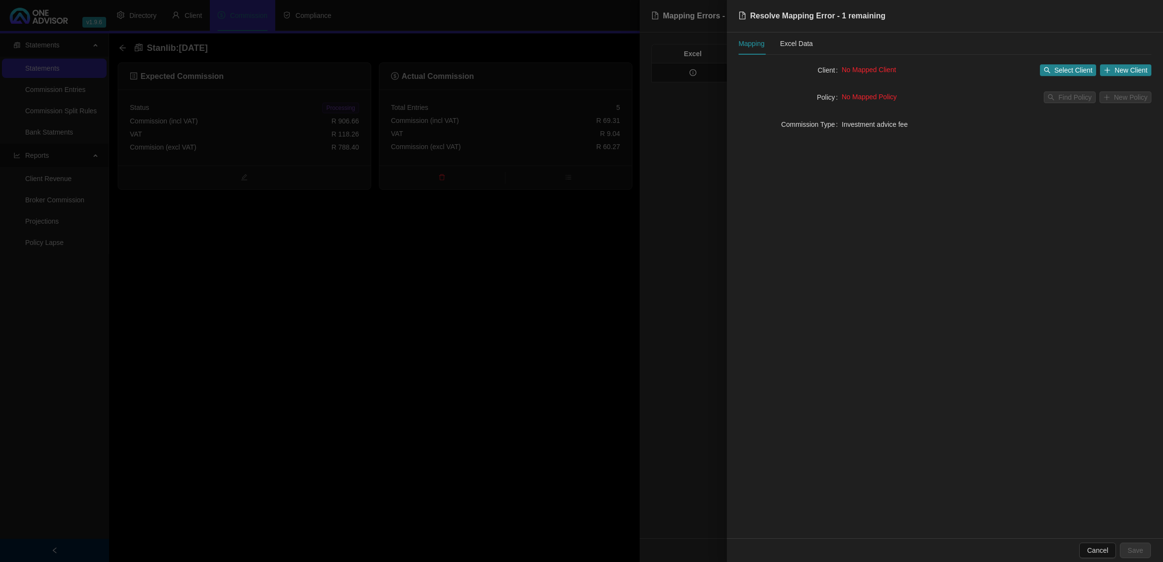
click at [588, 258] on div at bounding box center [581, 281] width 1163 height 562
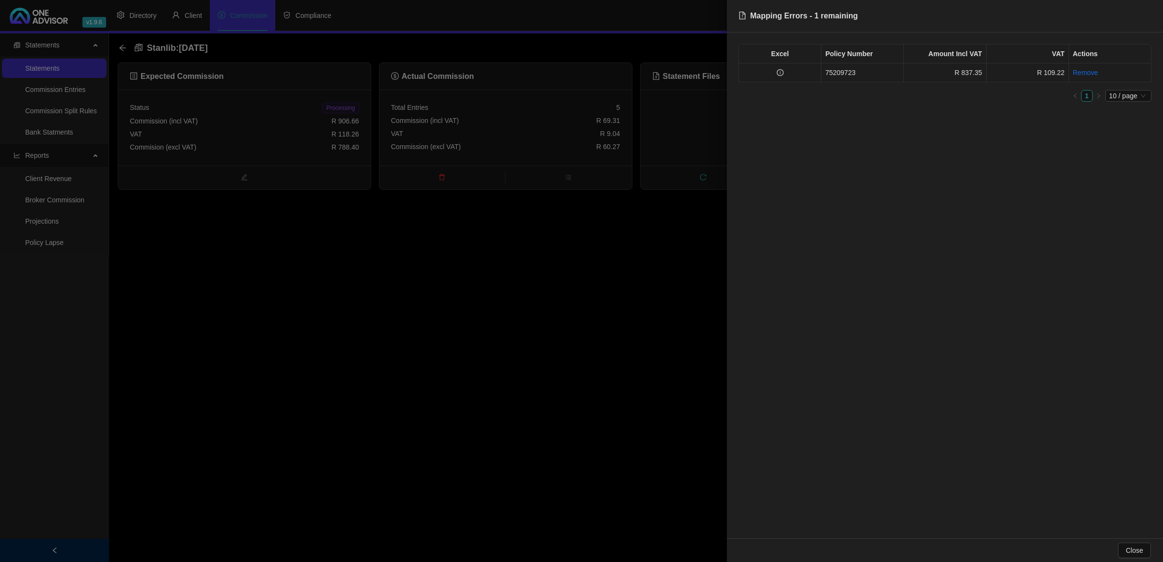
click at [783, 74] on td at bounding box center [780, 72] width 82 height 19
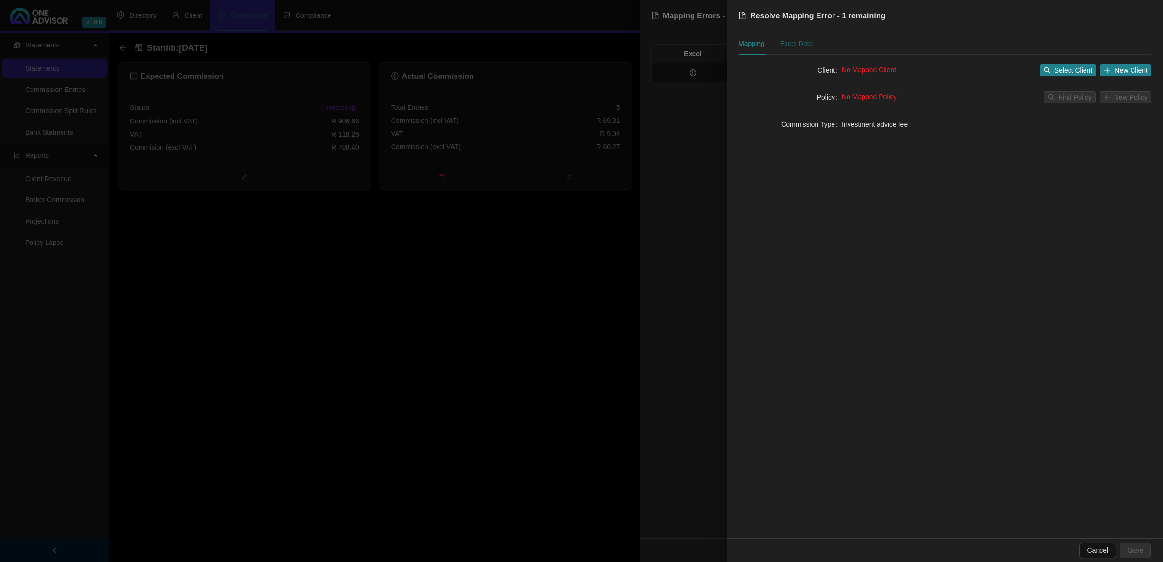
click at [790, 45] on div "Excel Data" at bounding box center [796, 43] width 33 height 11
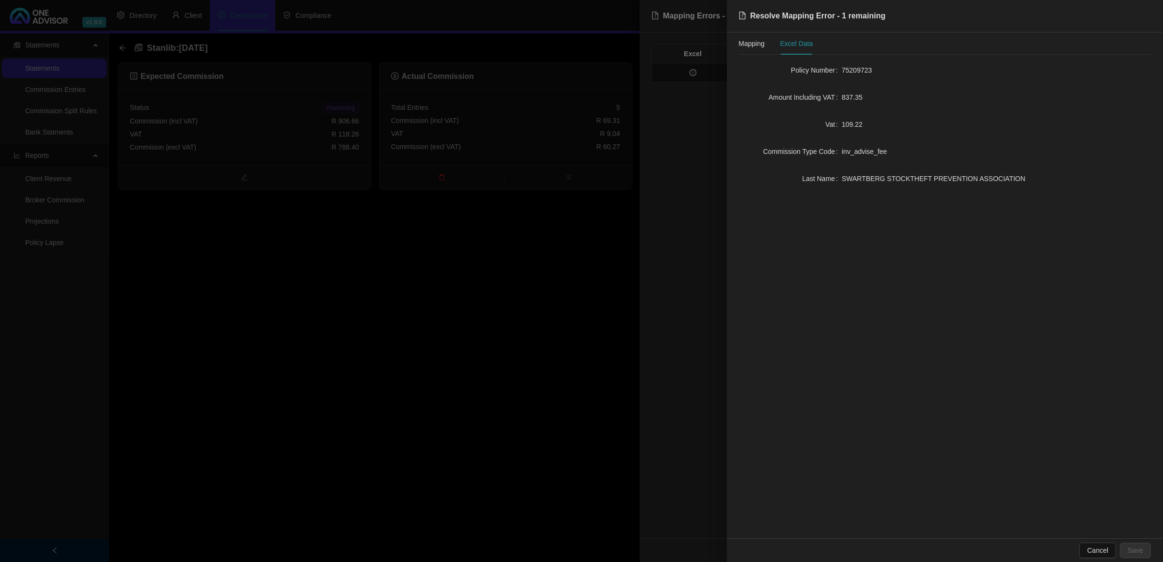
click at [350, 252] on div at bounding box center [581, 281] width 1163 height 562
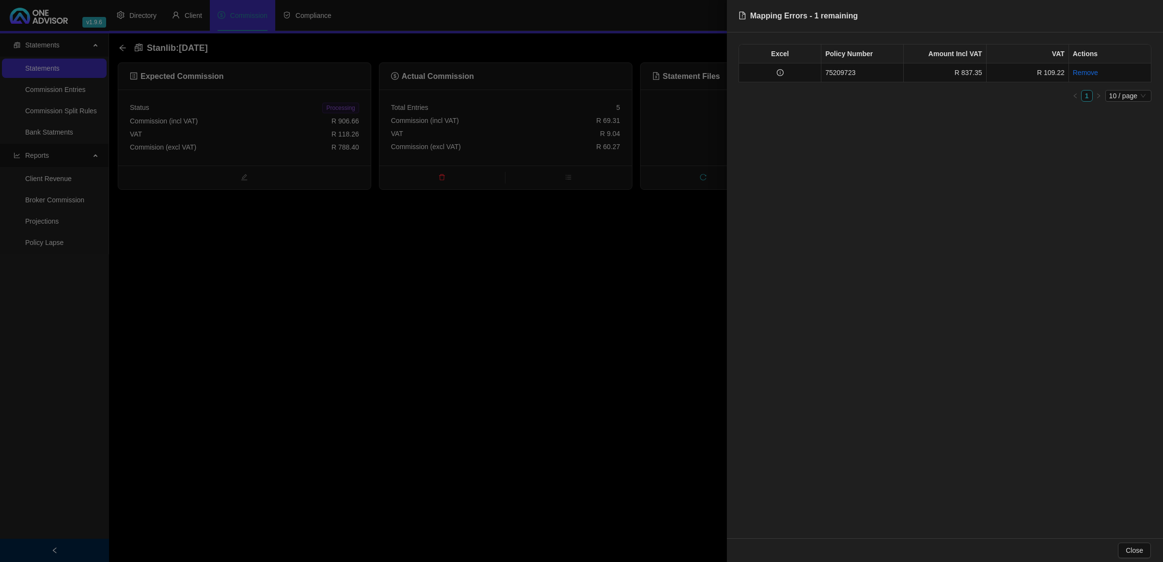
click at [459, 310] on div at bounding box center [581, 281] width 1163 height 562
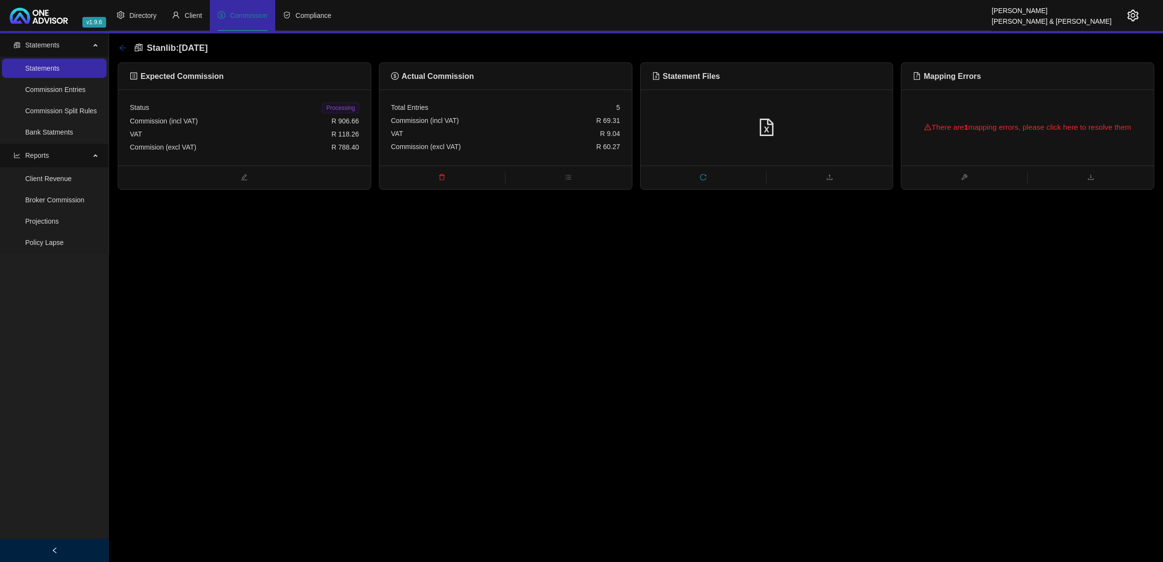
click at [124, 45] on icon "arrow-left" at bounding box center [122, 48] width 6 height 6
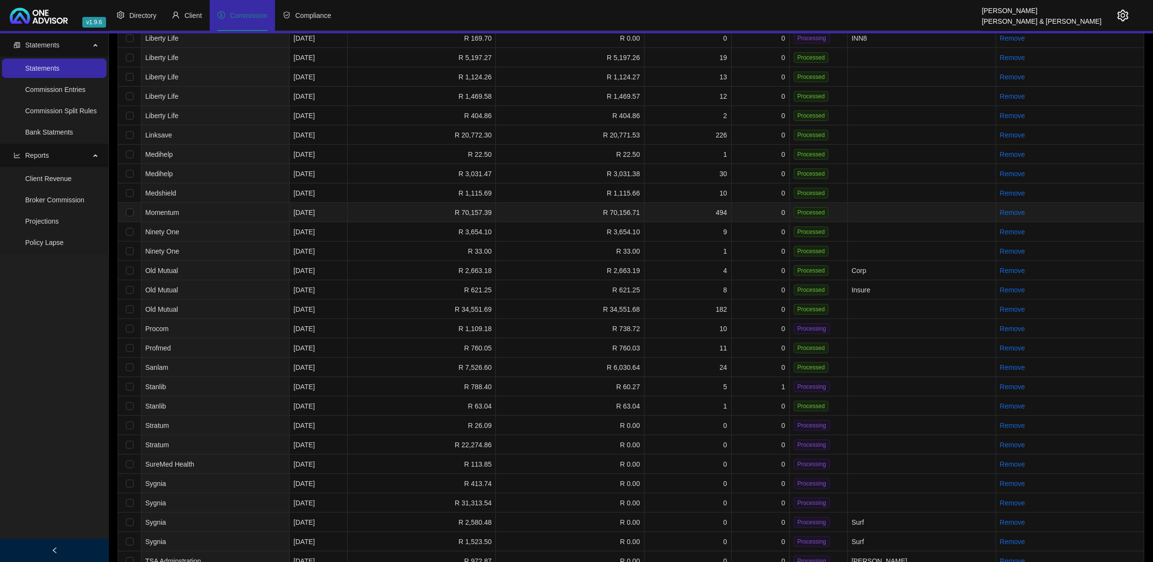
scroll to position [632, 0]
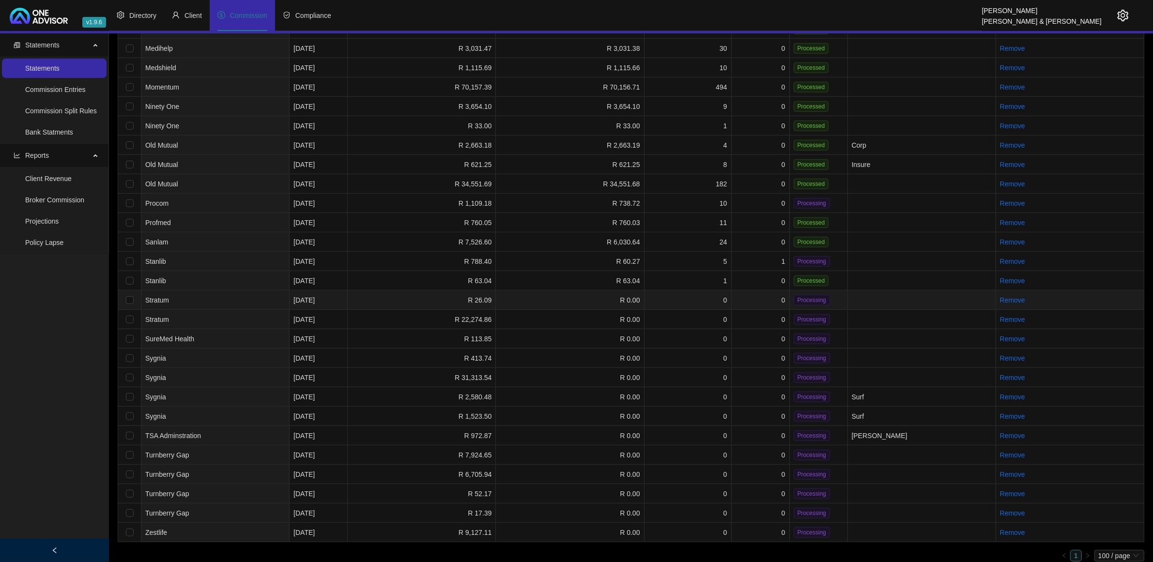
click at [407, 298] on td "R 26.09" at bounding box center [422, 300] width 148 height 19
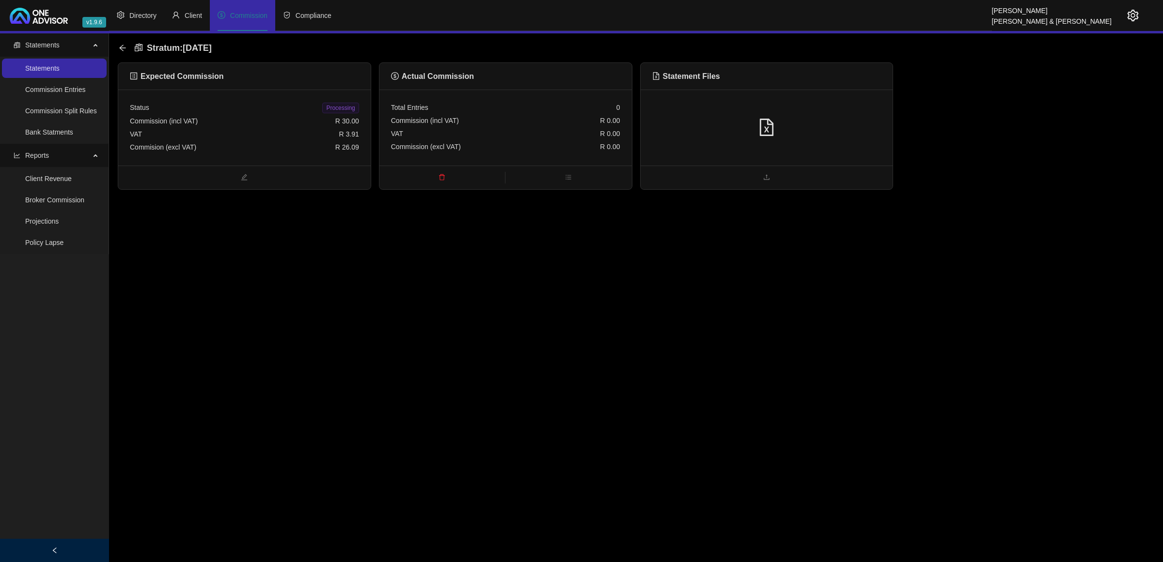
click at [759, 148] on div at bounding box center [766, 128] width 252 height 76
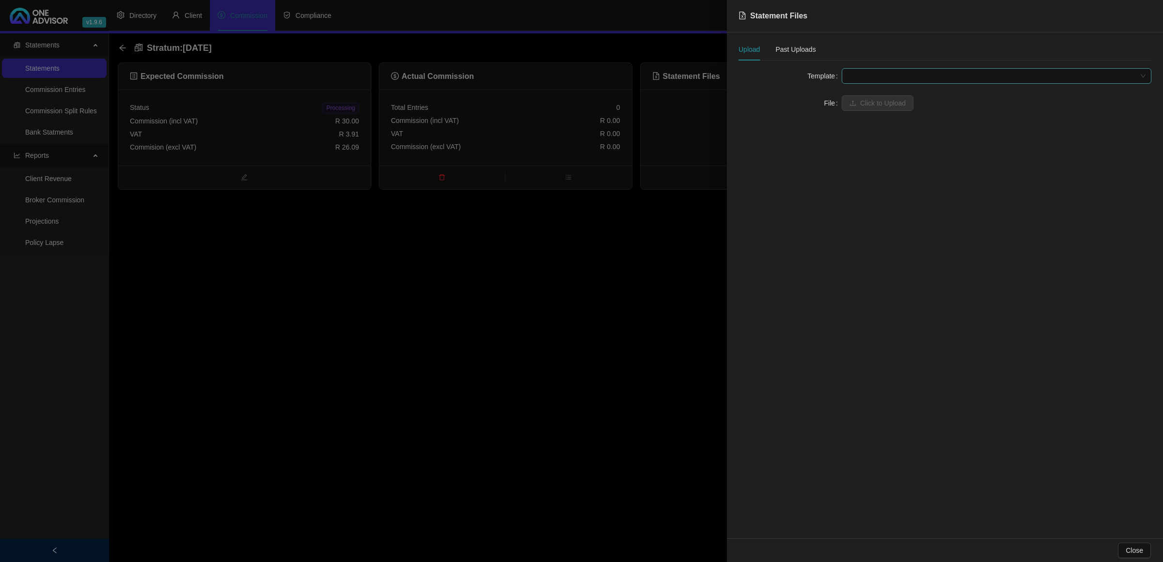
click at [870, 73] on span at bounding box center [996, 76] width 298 height 15
click at [873, 97] on div "Stratum" at bounding box center [996, 95] width 294 height 11
click at [873, 100] on span "Click to Upload" at bounding box center [883, 103] width 46 height 11
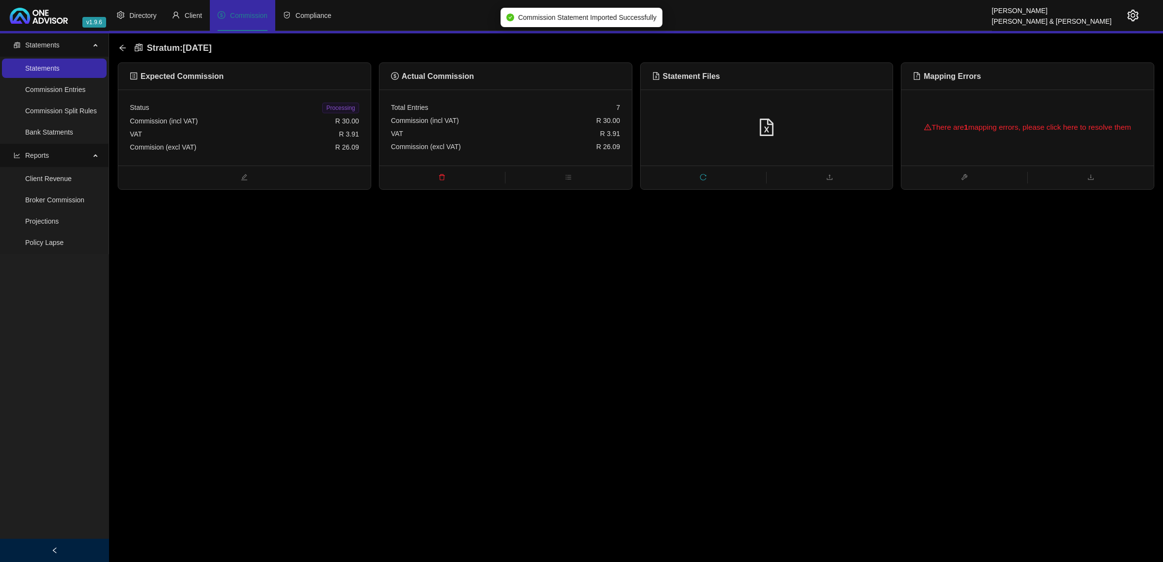
click at [1018, 118] on div "There are 1 mapping errors, please click here to resolve them" at bounding box center [1027, 127] width 229 height 31
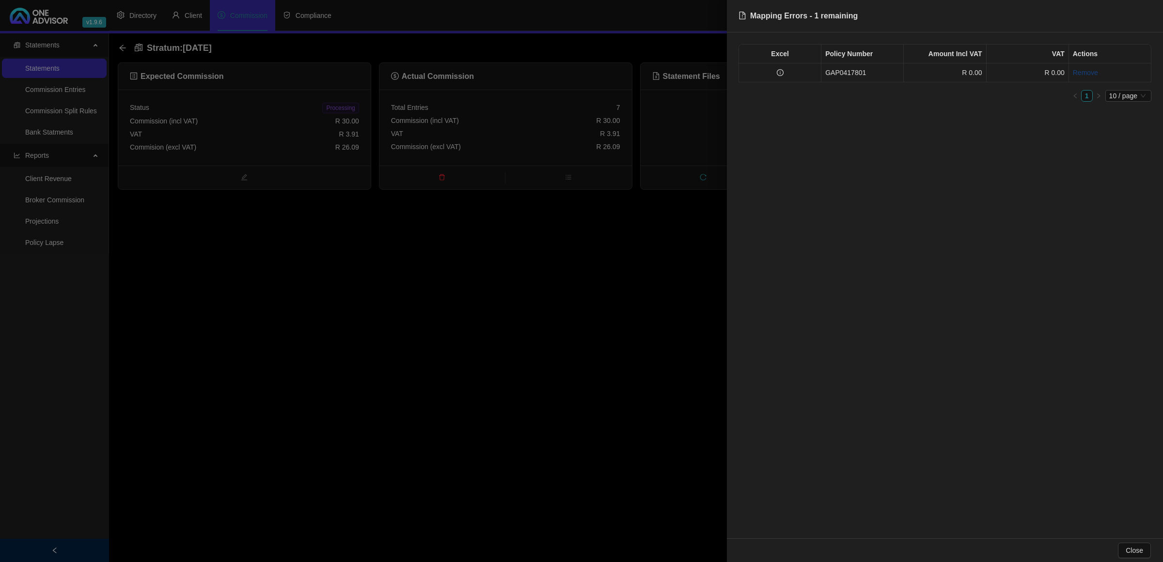
click at [1083, 77] on link "Remove" at bounding box center [1085, 73] width 25 height 8
click at [1152, 52] on span "Yes" at bounding box center [1149, 51] width 11 height 11
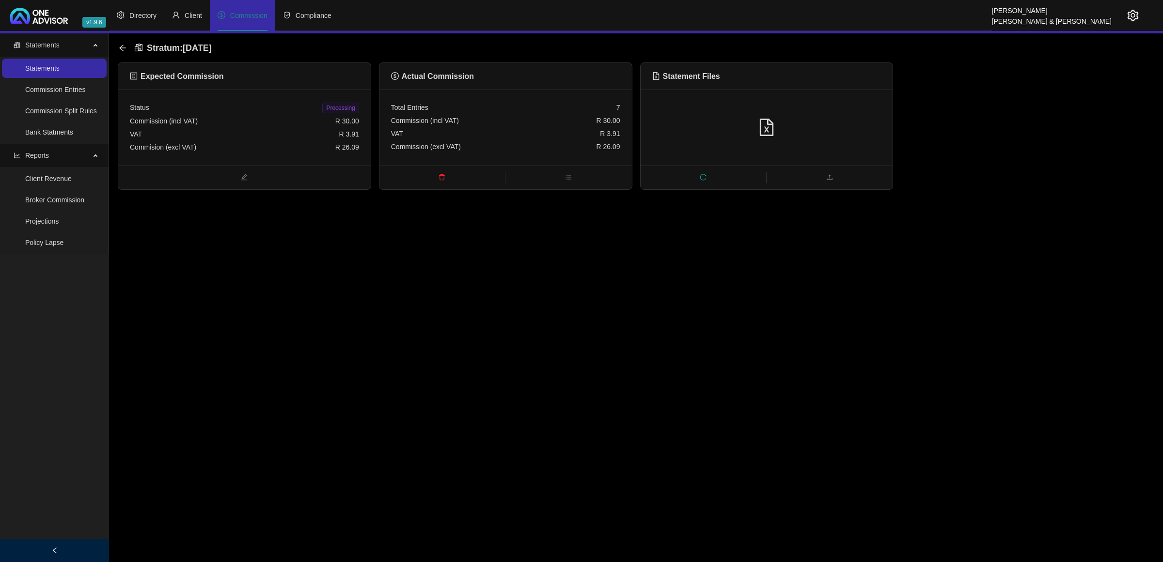
drag, startPoint x: 348, startPoint y: 331, endPoint x: 206, endPoint y: 250, distance: 163.4
click at [348, 331] on main "Statements Statements Commission Entries Commission Split Rules Bank Statments …" at bounding box center [581, 297] width 1163 height 529
click at [187, 20] on li "Client" at bounding box center [187, 15] width 46 height 31
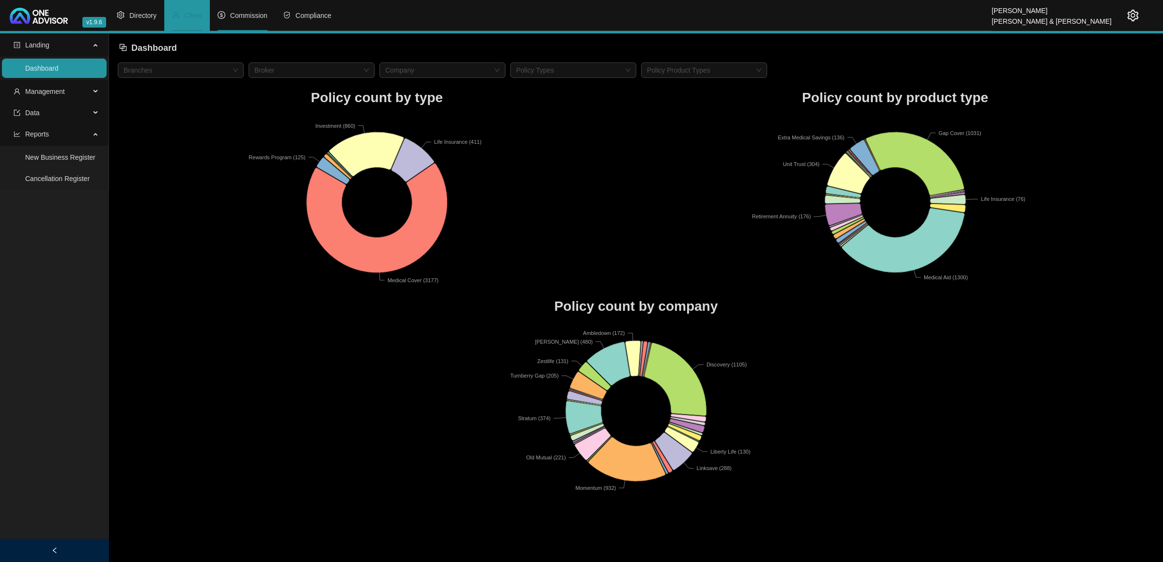
click at [238, 20] on li "Commission" at bounding box center [242, 15] width 65 height 31
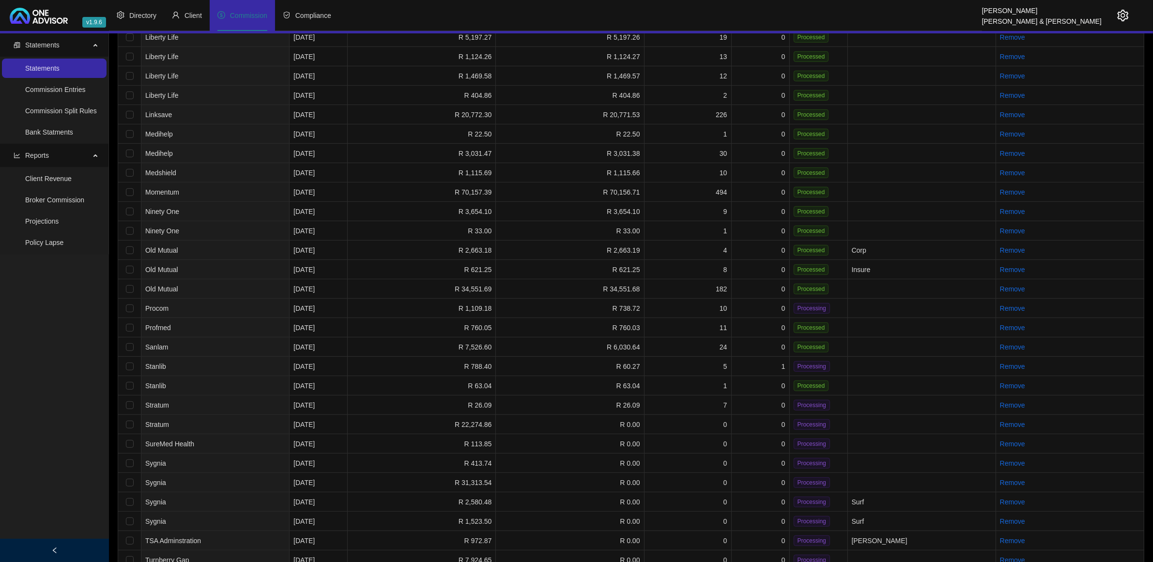
scroll to position [632, 0]
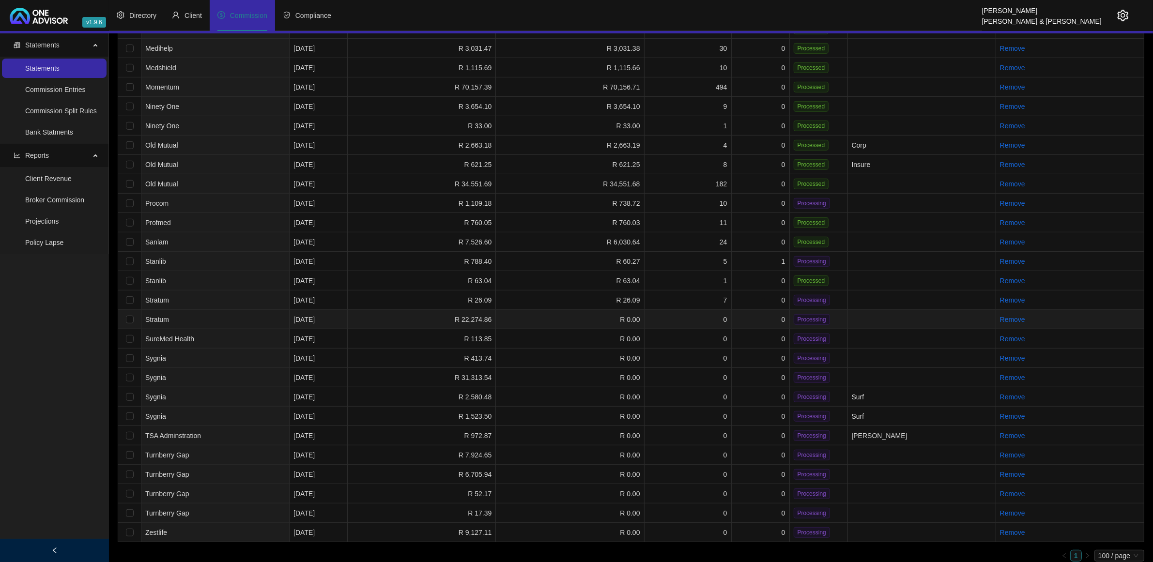
click at [255, 311] on td "Stratum" at bounding box center [215, 319] width 148 height 19
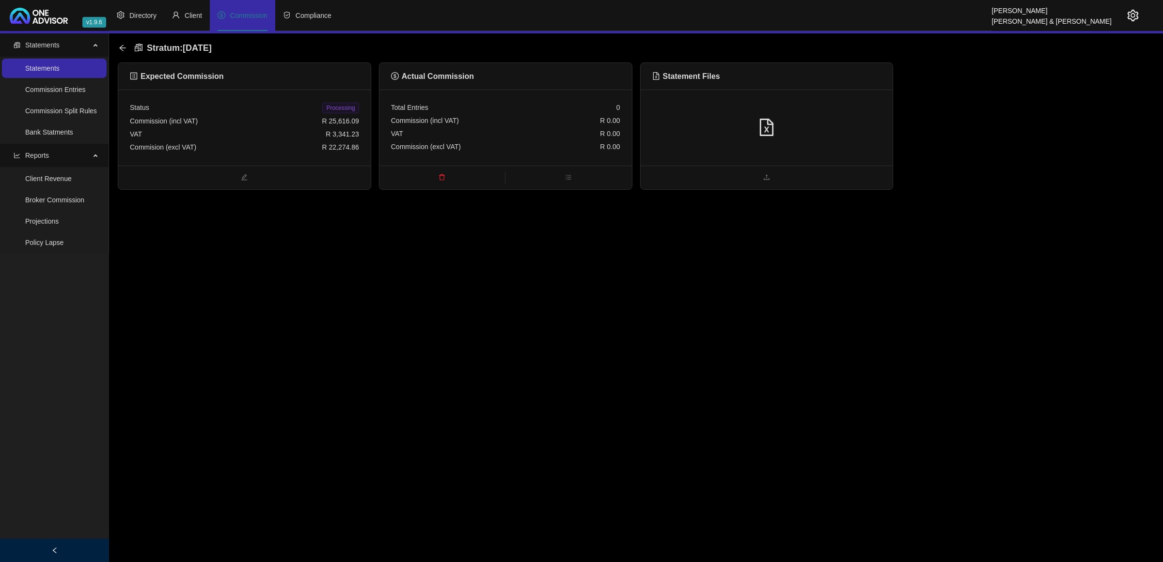
click at [876, 119] on div at bounding box center [766, 128] width 229 height 18
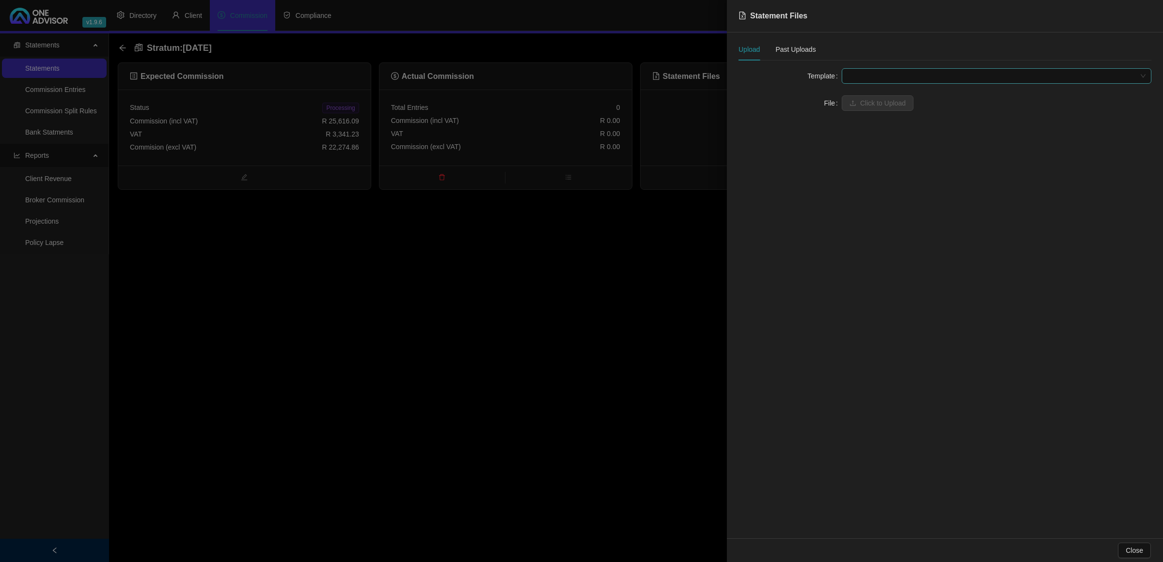
click at [900, 74] on span at bounding box center [996, 76] width 298 height 15
click at [897, 93] on div "Stratum" at bounding box center [996, 95] width 294 height 11
click at [883, 102] on span "Click to Upload" at bounding box center [883, 103] width 46 height 11
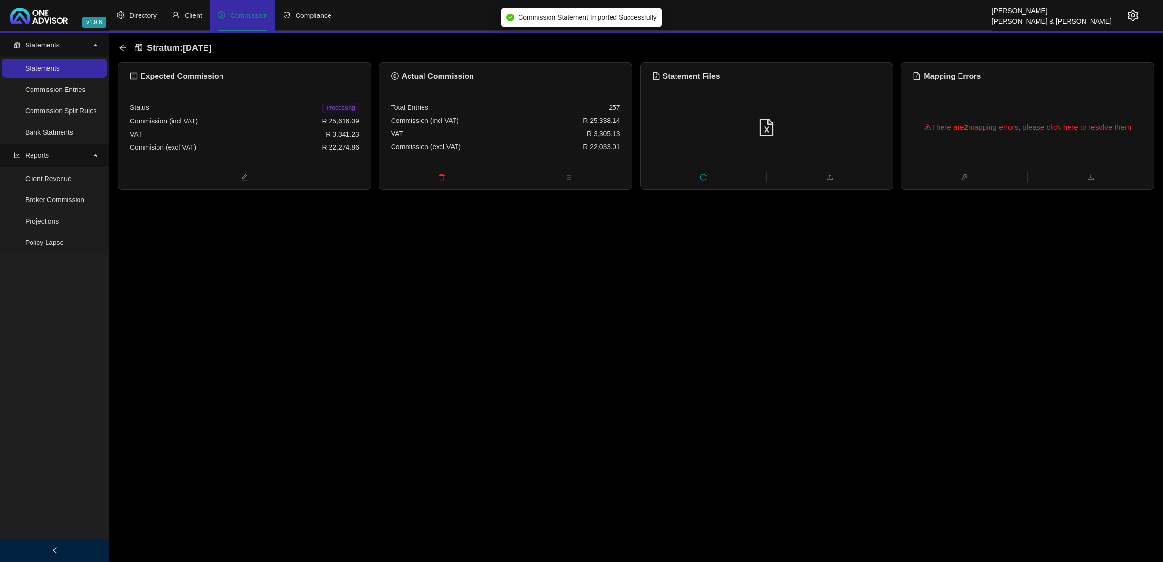
click at [984, 125] on div "There are 2 mapping errors, please click here to resolve them" at bounding box center [1027, 127] width 229 height 31
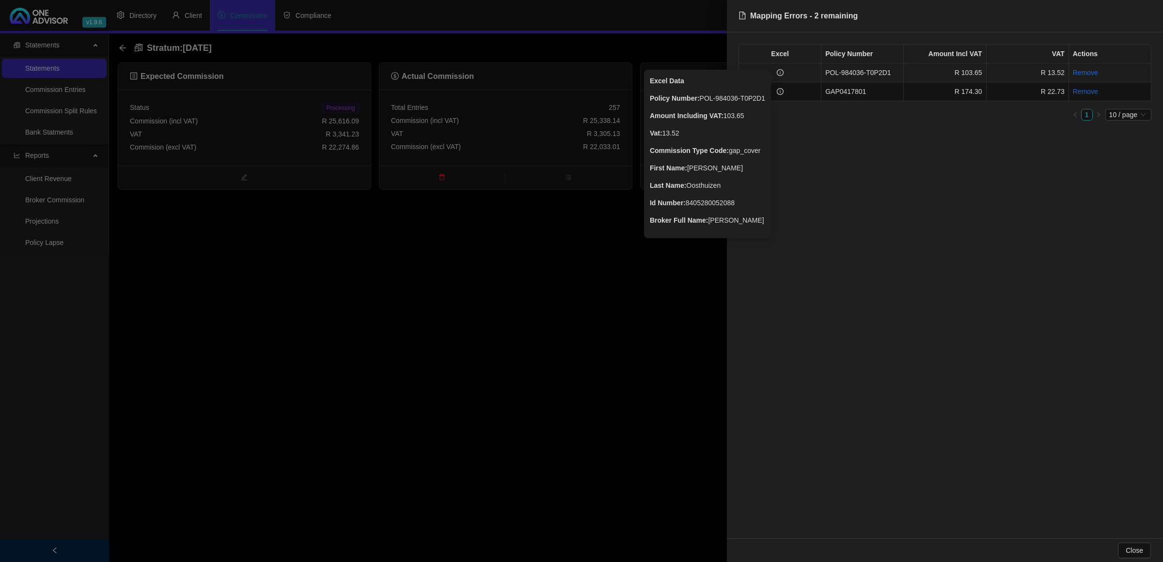
click at [783, 73] on icon "info-circle" at bounding box center [780, 72] width 7 height 7
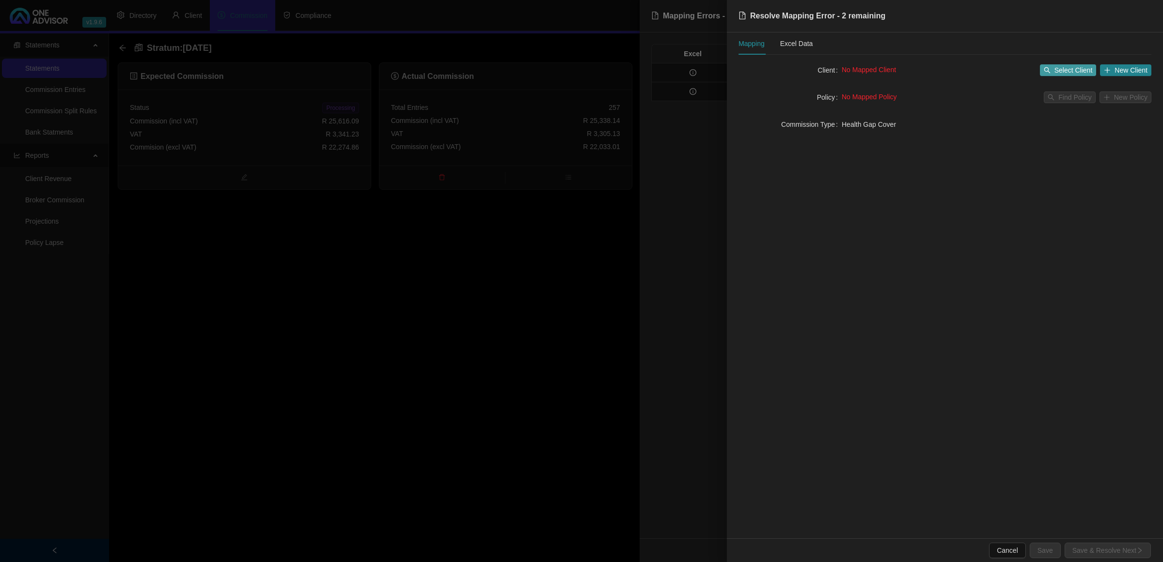
click at [1050, 68] on icon "search" at bounding box center [1046, 70] width 7 height 7
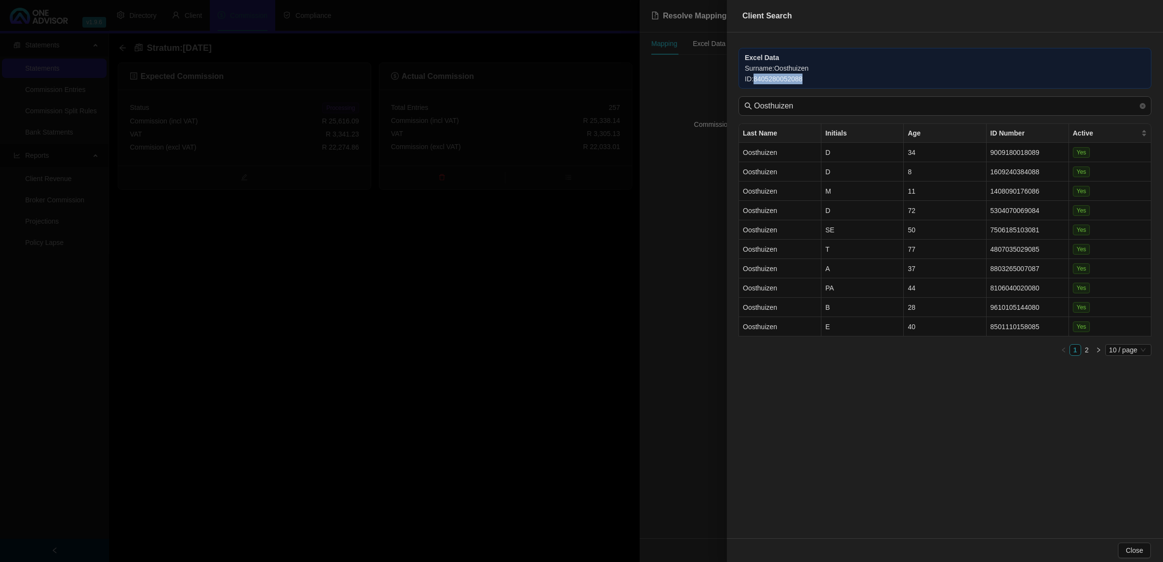
drag, startPoint x: 808, startPoint y: 80, endPoint x: 755, endPoint y: 81, distance: 52.8
click at [755, 81] on div "ID : 8405280052088" at bounding box center [945, 79] width 400 height 11
copy div "8405280052088"
click at [1112, 350] on span "10 / page" at bounding box center [1128, 350] width 38 height 11
click at [1129, 389] on div "20 / page" at bounding box center [1129, 383] width 44 height 16
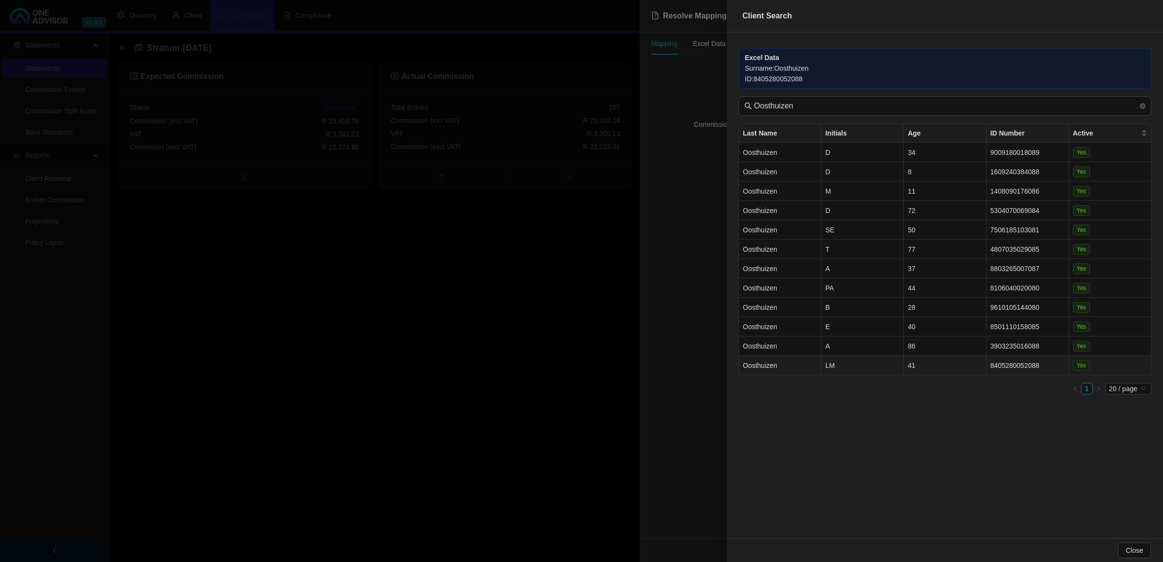
click at [852, 358] on td "LM" at bounding box center [862, 365] width 82 height 19
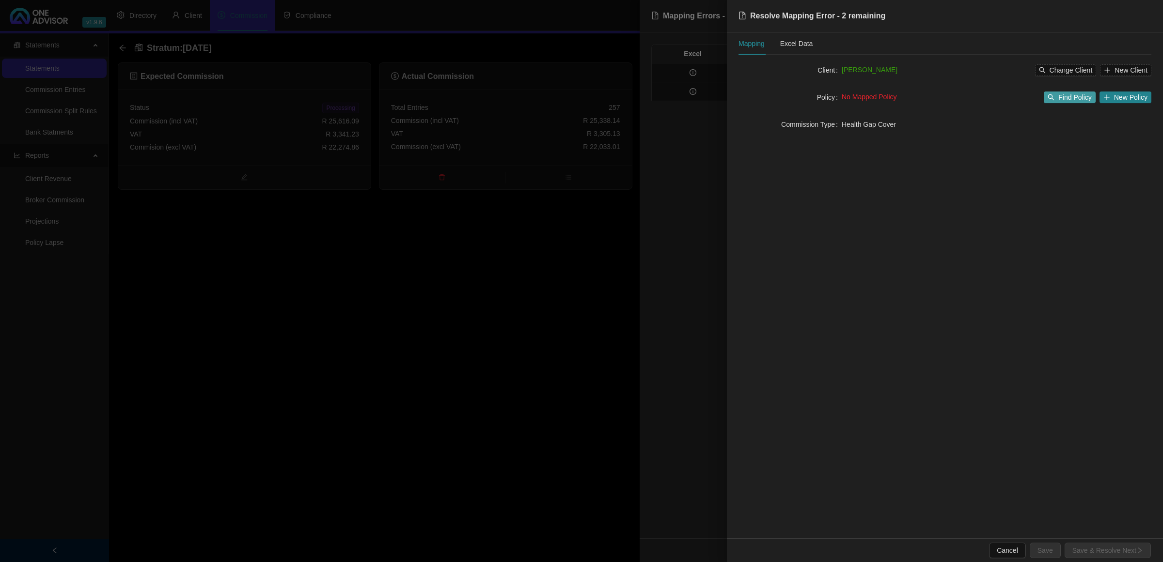
click at [1060, 98] on span "Find Policy" at bounding box center [1074, 97] width 33 height 11
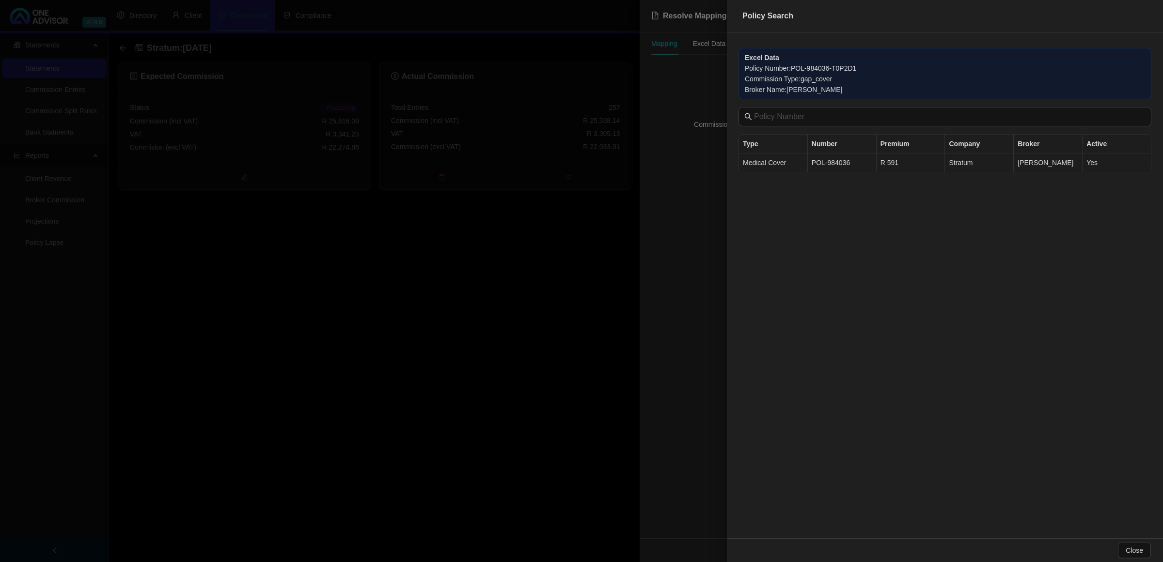
click at [825, 163] on td "POL-984036" at bounding box center [842, 163] width 69 height 19
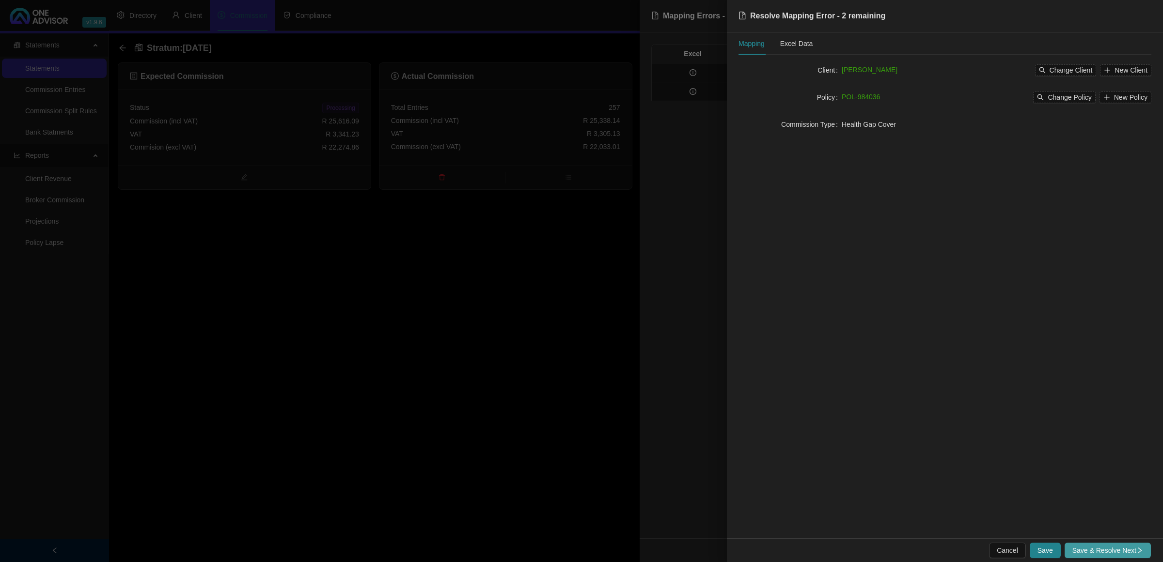
click at [1085, 550] on span "Save & Resolve Next" at bounding box center [1107, 550] width 71 height 11
click at [1054, 71] on button "Select Client" at bounding box center [1068, 70] width 57 height 12
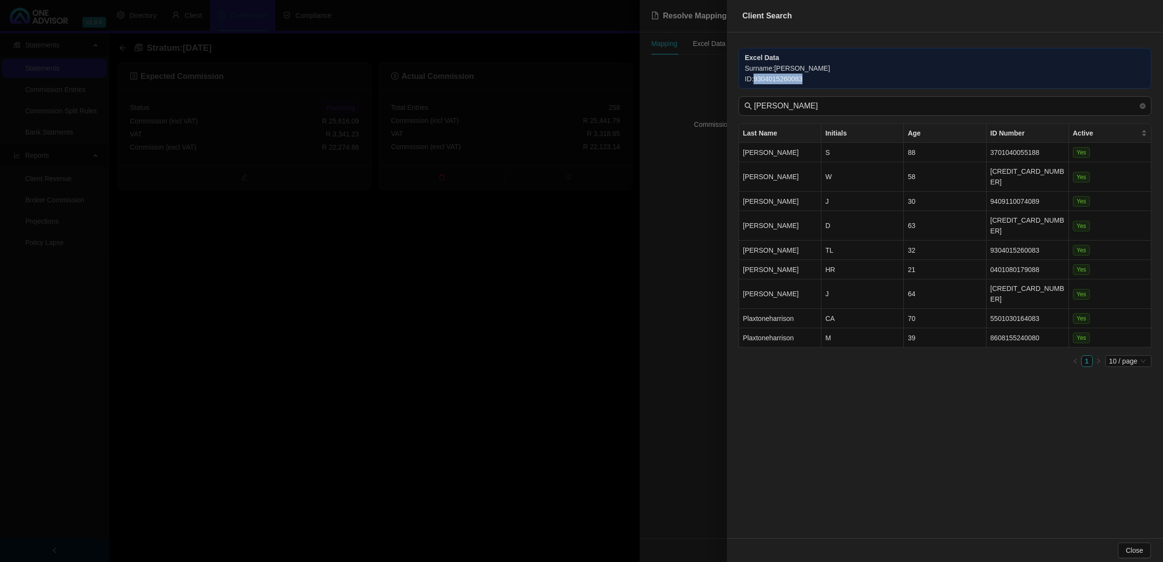
drag, startPoint x: 822, startPoint y: 77, endPoint x: 755, endPoint y: 86, distance: 68.0
click at [755, 86] on div "Excel Data Surname : [PERSON_NAME] ID : 9304015260083" at bounding box center [944, 68] width 413 height 41
copy div "9304015260083"
click at [873, 241] on td "TL" at bounding box center [862, 250] width 82 height 19
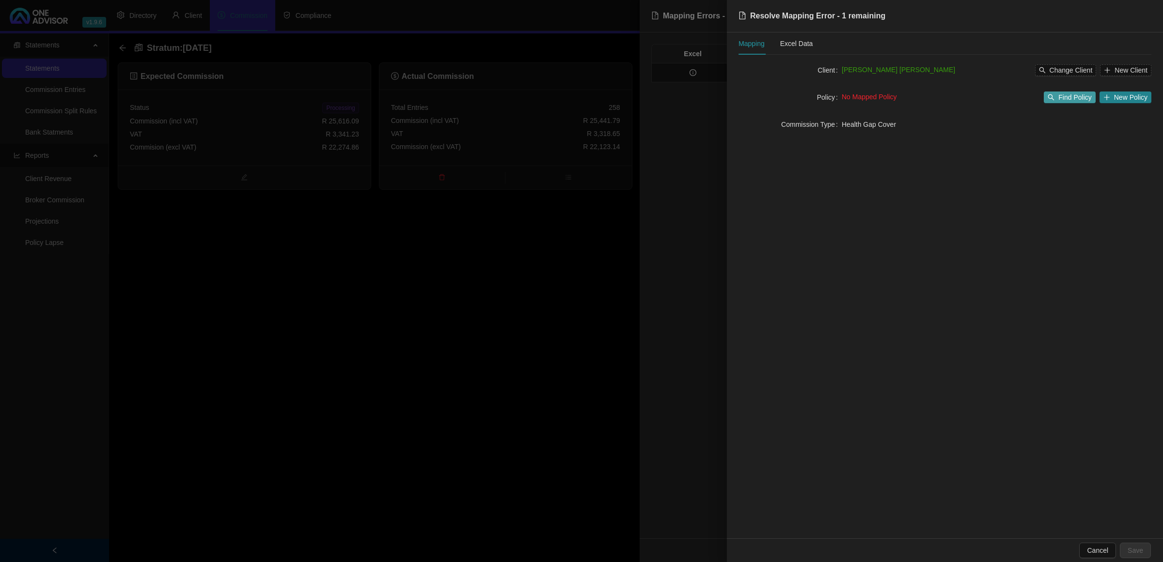
click at [1064, 93] on span "Find Policy" at bounding box center [1074, 97] width 33 height 11
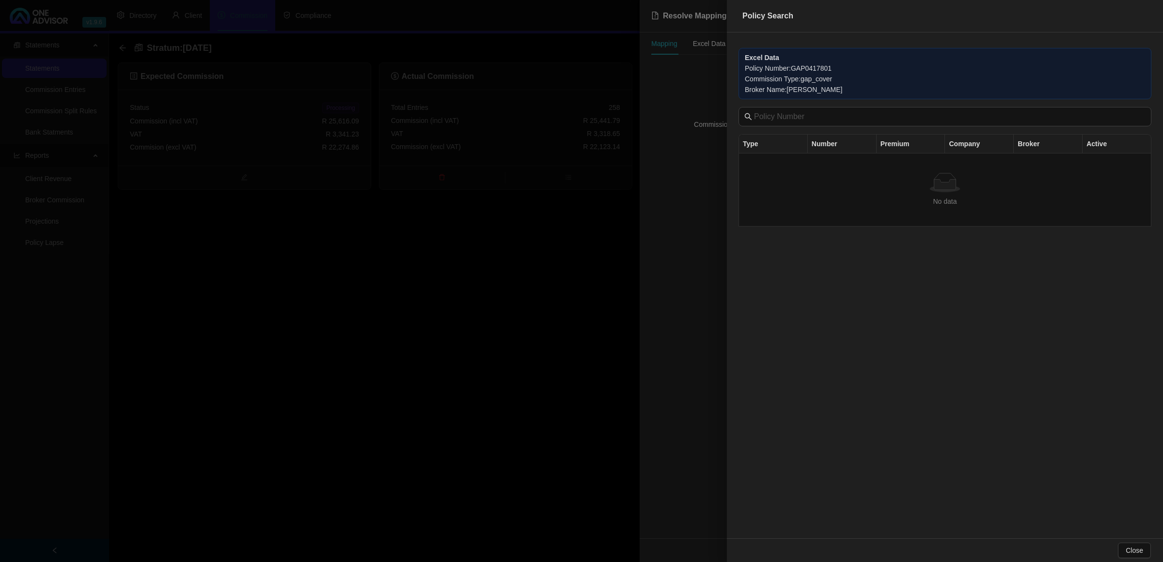
click at [714, 192] on div at bounding box center [581, 281] width 1163 height 562
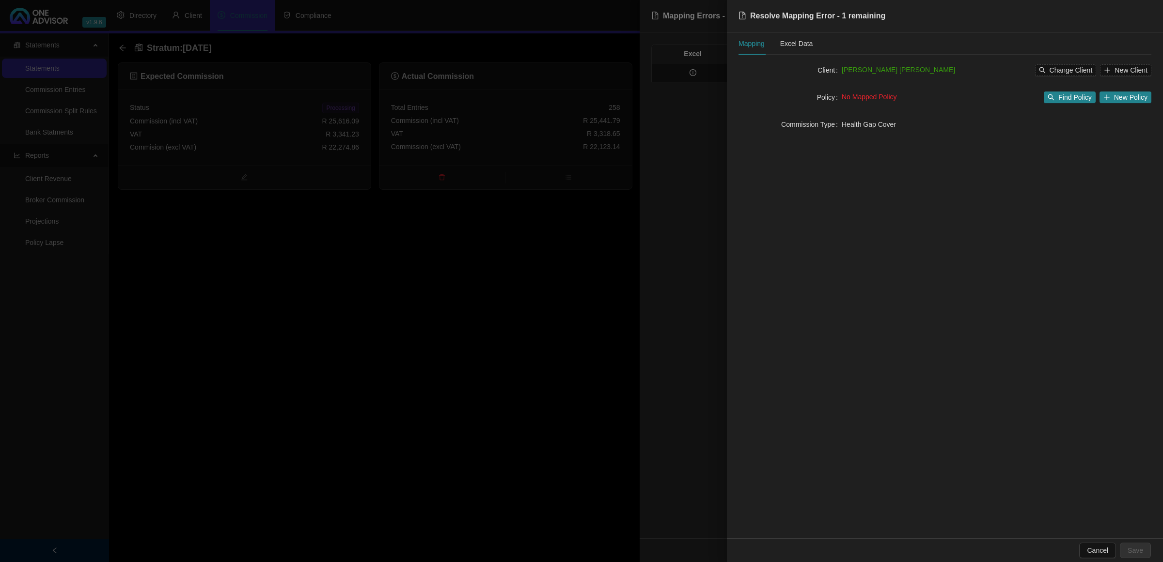
click at [701, 186] on div at bounding box center [581, 281] width 1163 height 562
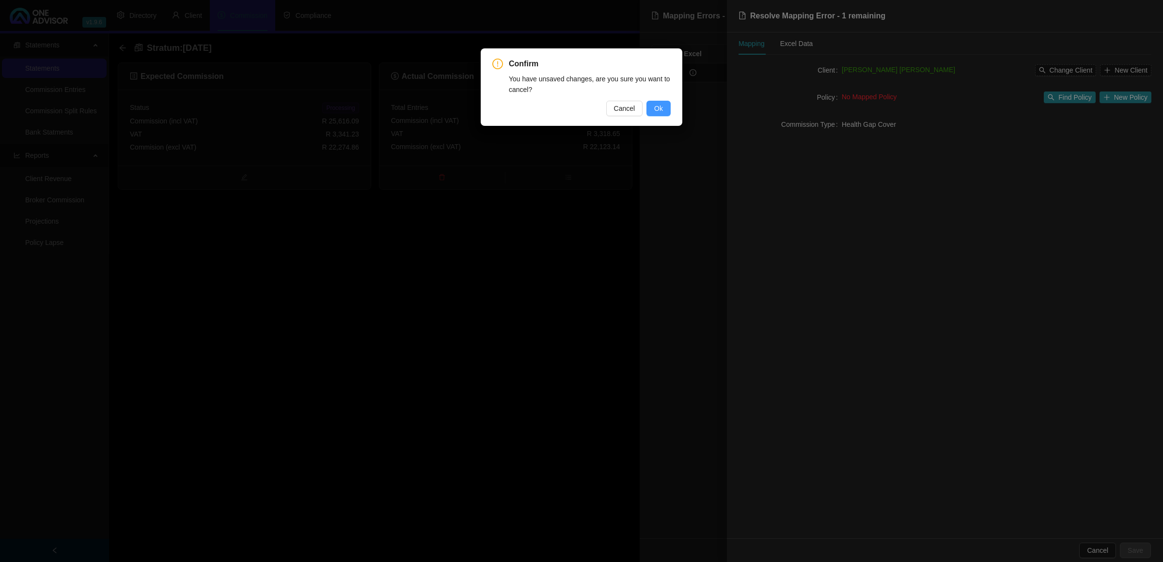
click at [654, 105] on span "Ok" at bounding box center [658, 108] width 9 height 11
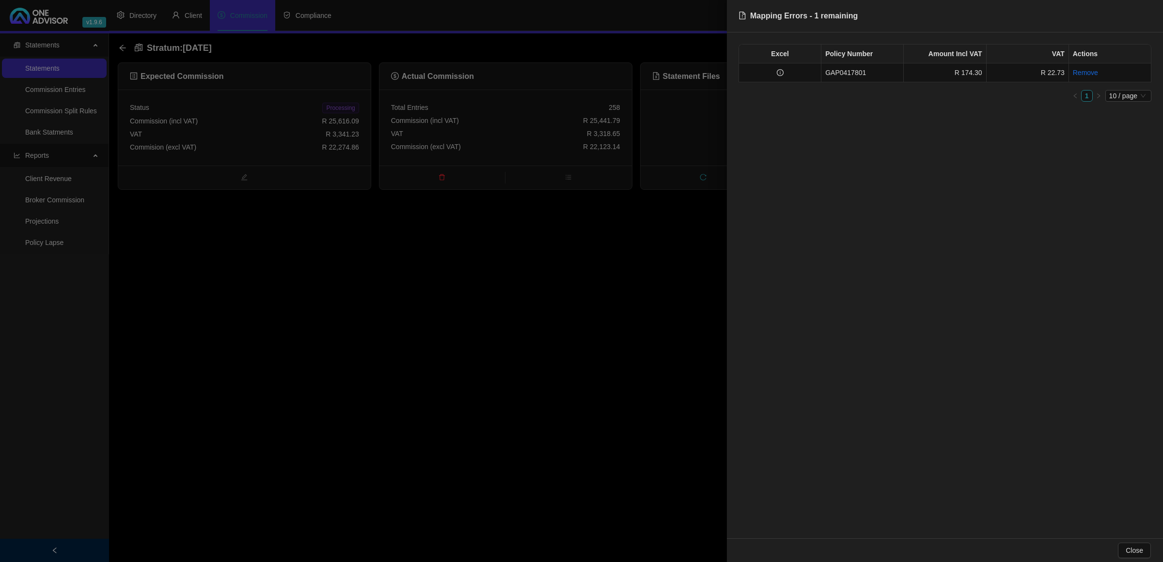
click at [490, 301] on div at bounding box center [581, 281] width 1163 height 562
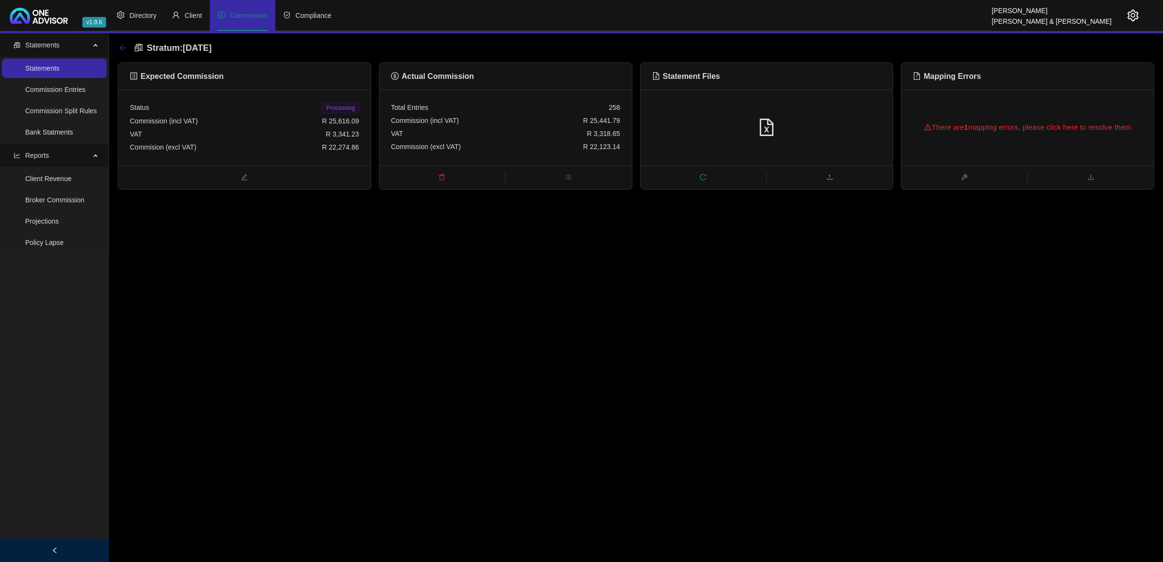
click at [122, 48] on icon "arrow-left" at bounding box center [123, 48] width 8 height 8
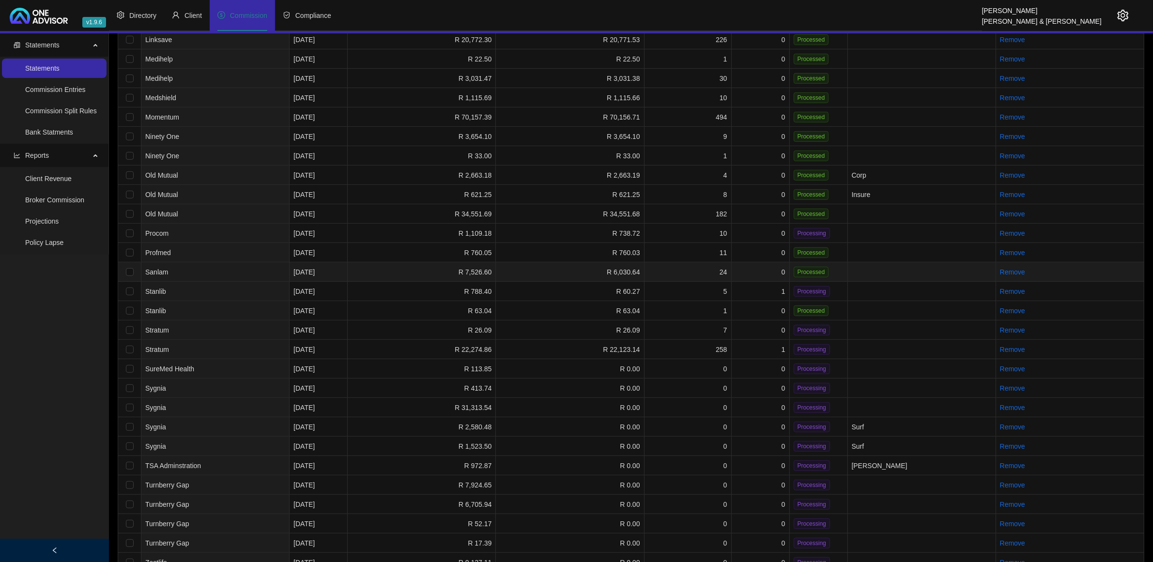
scroll to position [606, 0]
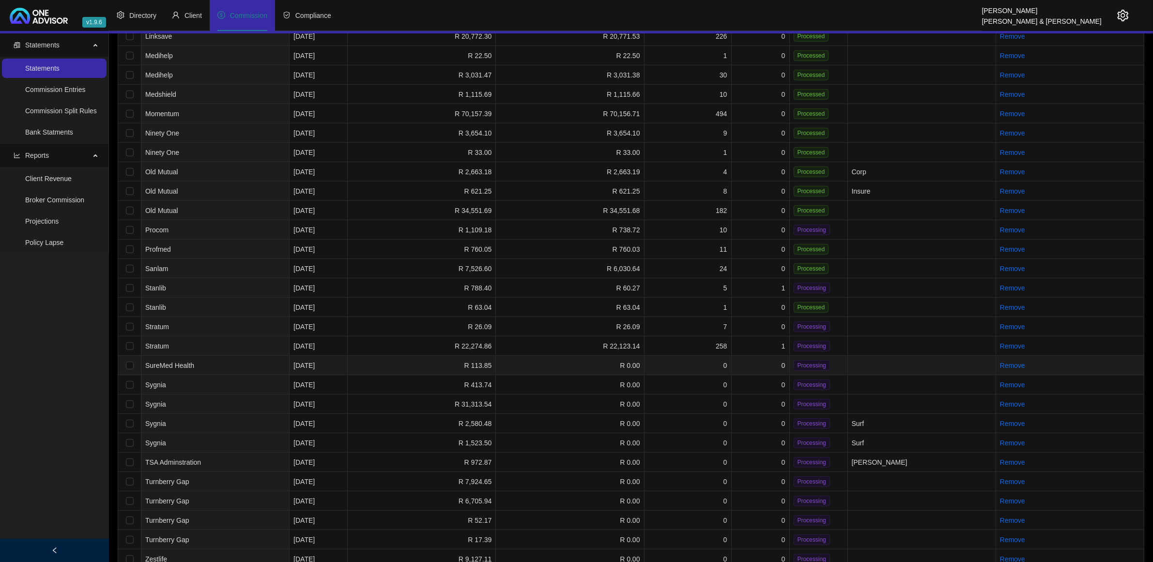
click at [212, 363] on td "SureMed Health" at bounding box center [215, 365] width 148 height 19
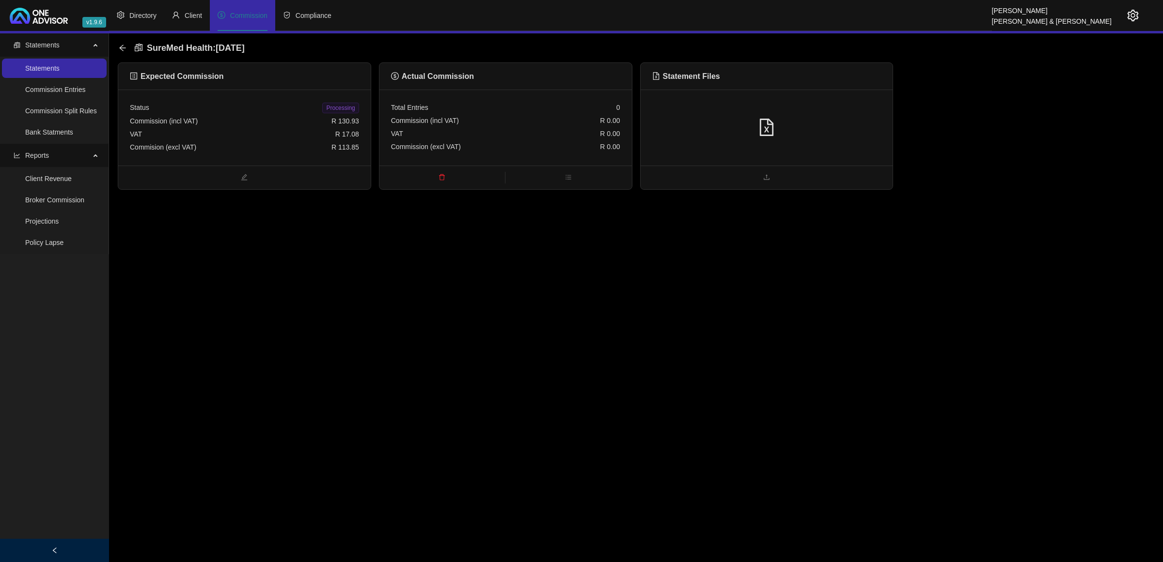
click at [794, 123] on div at bounding box center [766, 128] width 229 height 18
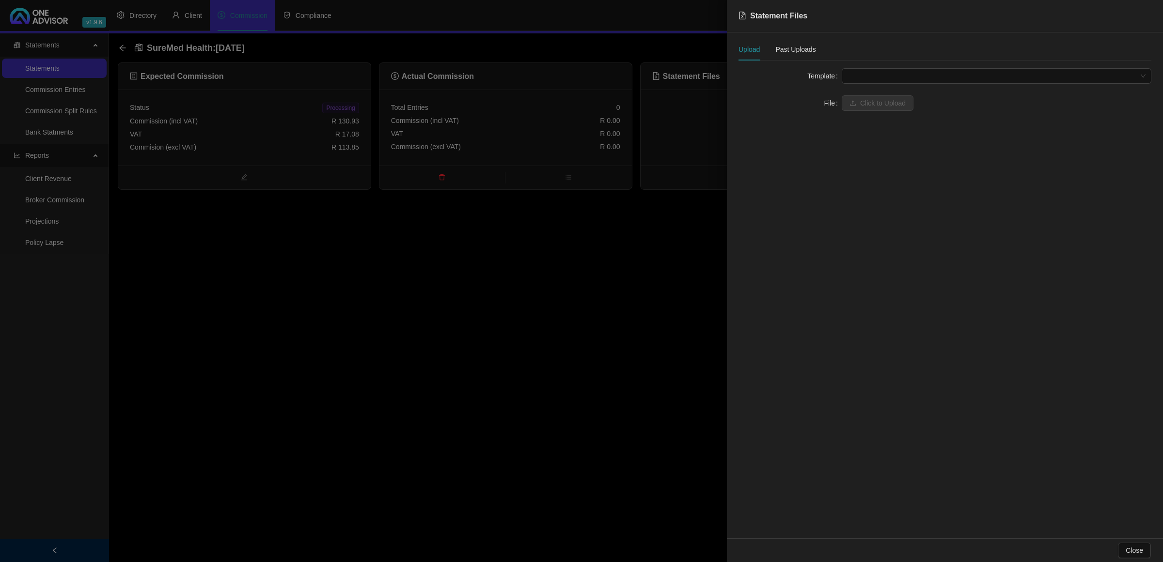
click at [877, 78] on span at bounding box center [996, 76] width 298 height 15
click at [865, 93] on div "SureMed Health" at bounding box center [996, 95] width 294 height 11
click at [867, 97] on button "Click to Upload" at bounding box center [877, 103] width 72 height 16
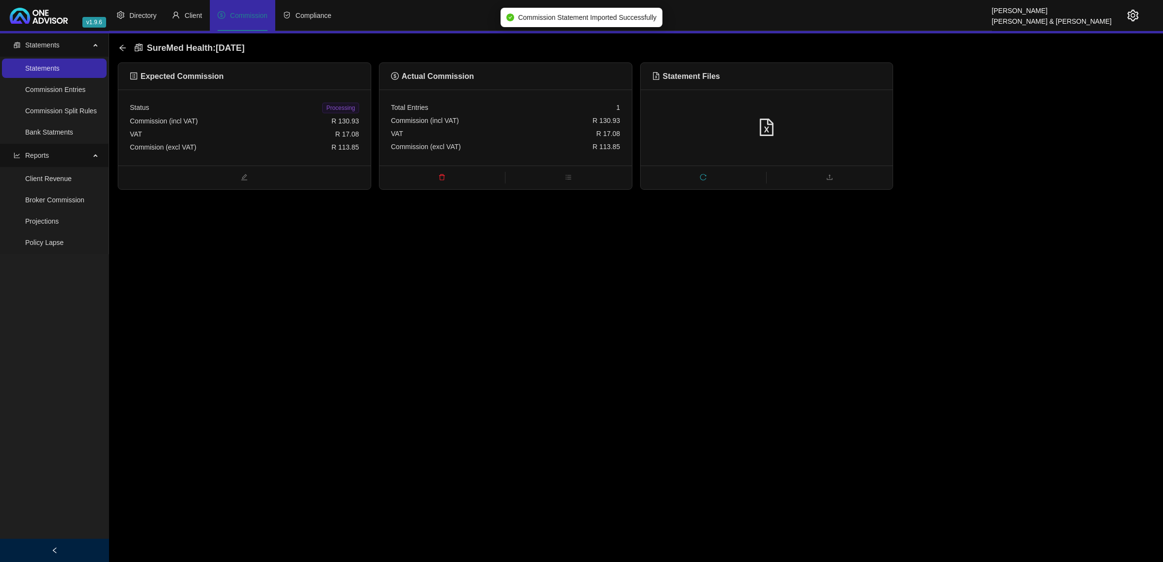
click at [335, 105] on span "Processing" at bounding box center [340, 108] width 36 height 11
click at [121, 50] on icon "arrow-left" at bounding box center [123, 48] width 8 height 8
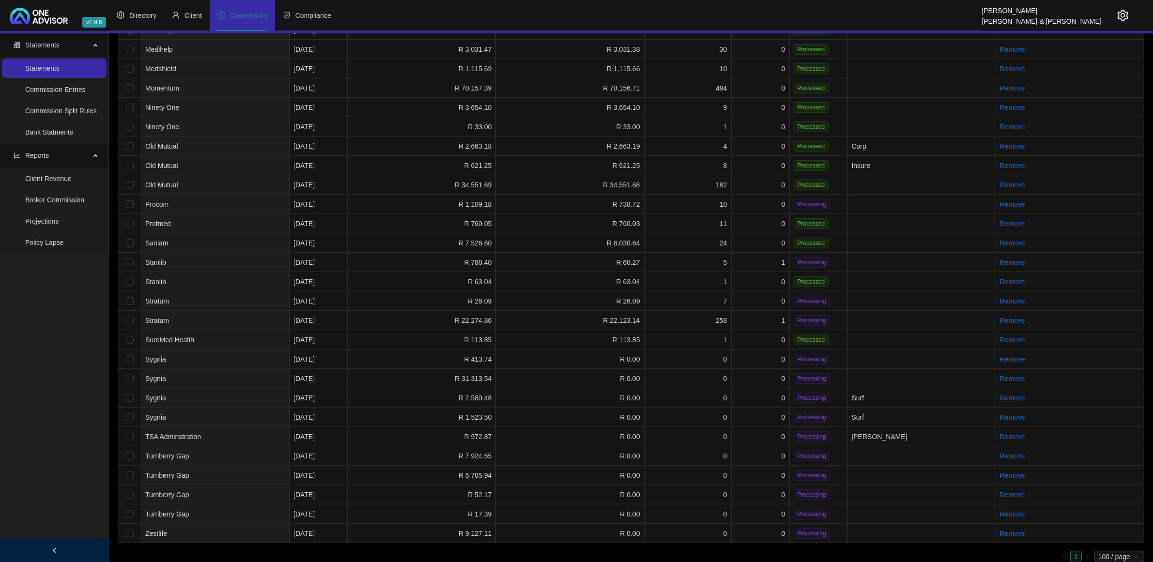
scroll to position [632, 0]
click at [689, 426] on td "0" at bounding box center [688, 435] width 87 height 19
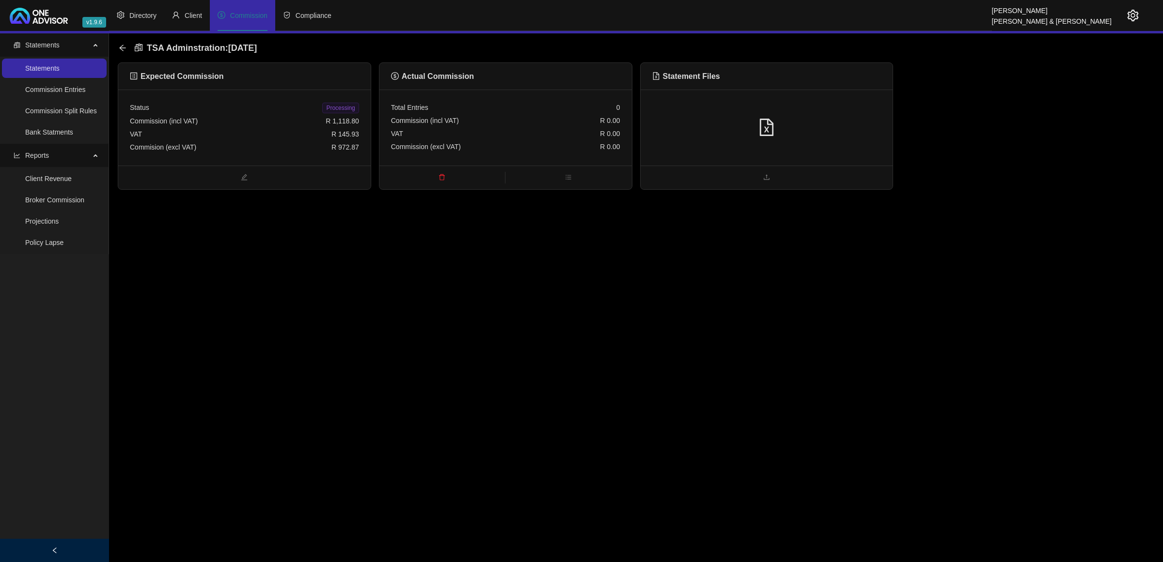
click at [824, 147] on div at bounding box center [766, 128] width 252 height 76
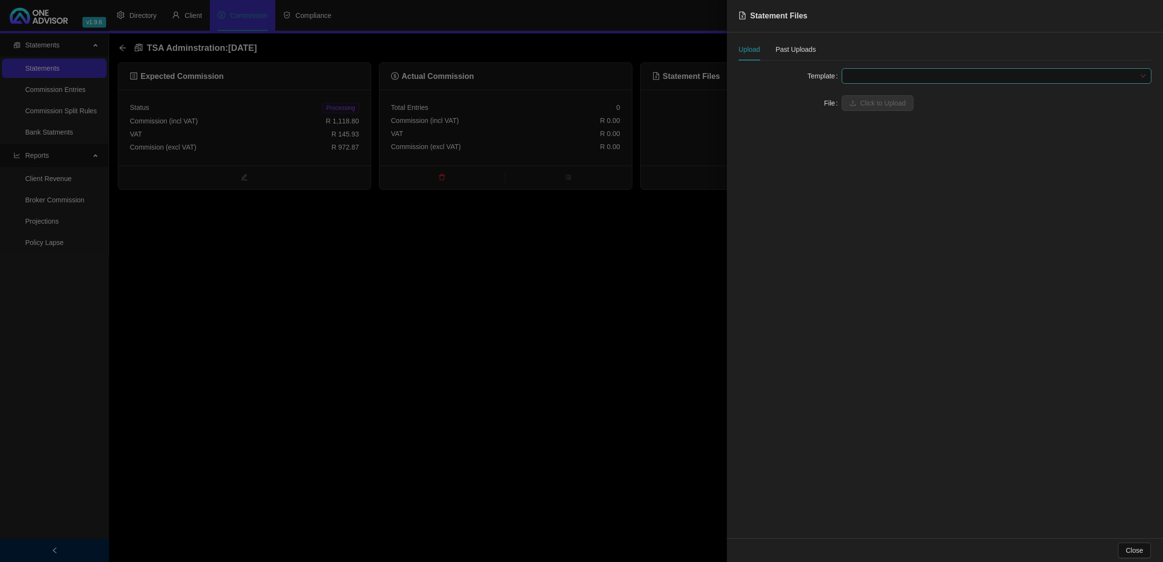
drag, startPoint x: 904, startPoint y: 85, endPoint x: 902, endPoint y: 80, distance: 5.0
click at [902, 80] on span at bounding box center [996, 76] width 298 height 15
click at [887, 98] on div "TSA Employer" at bounding box center [996, 95] width 294 height 11
click at [887, 98] on span "Click to Upload" at bounding box center [883, 103] width 46 height 11
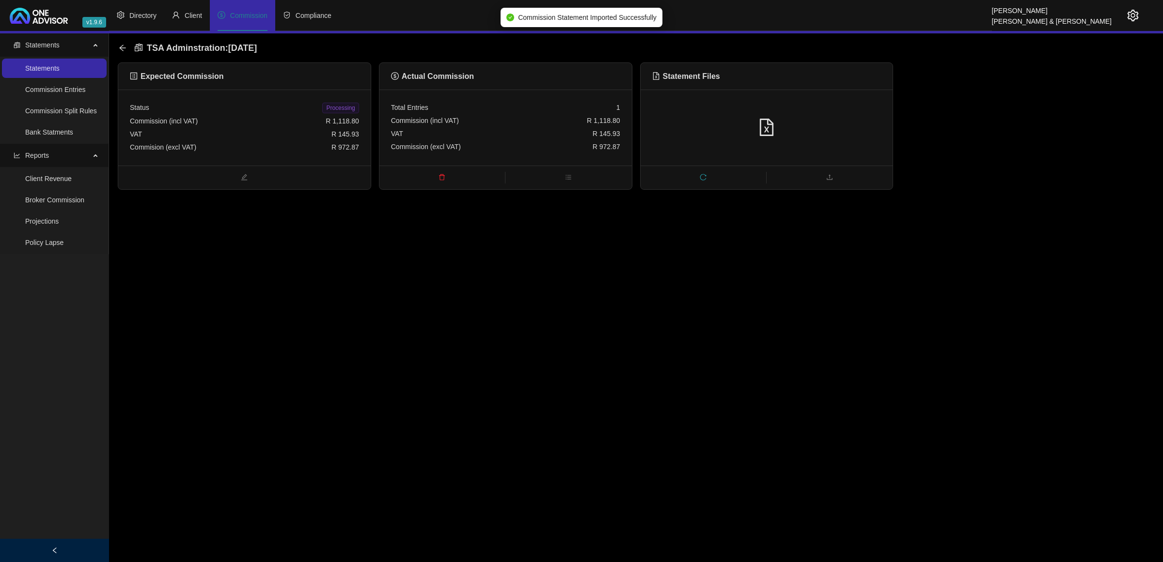
click at [335, 107] on span "Processing" at bounding box center [340, 108] width 36 height 11
click at [127, 52] on div "TSA Adminstration : [DATE]" at bounding box center [191, 47] width 144 height 17
click at [123, 49] on icon "arrow-left" at bounding box center [123, 48] width 8 height 8
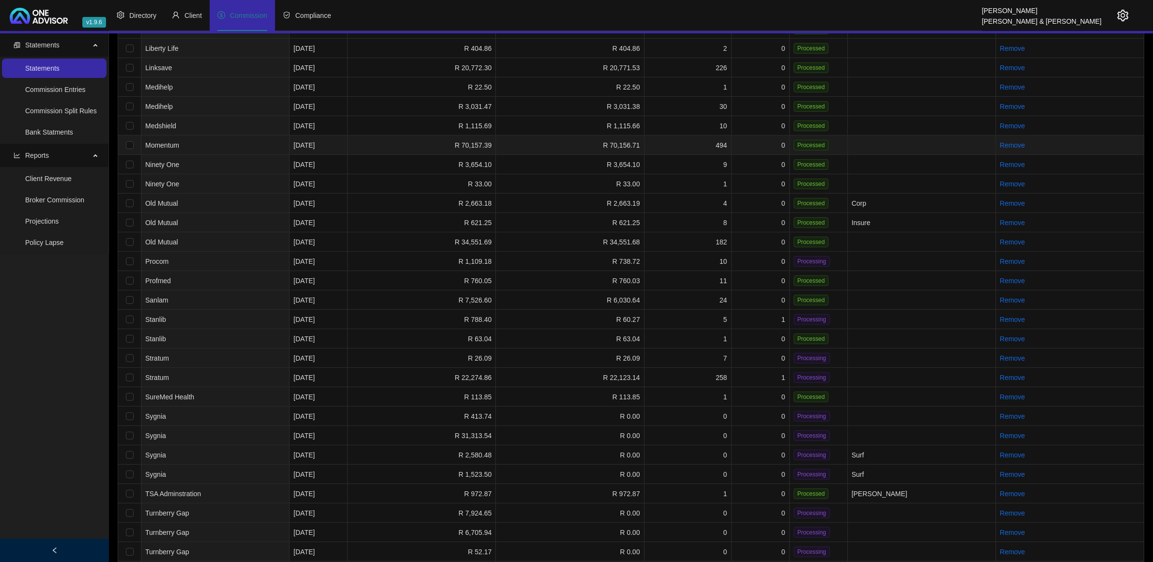
scroll to position [632, 0]
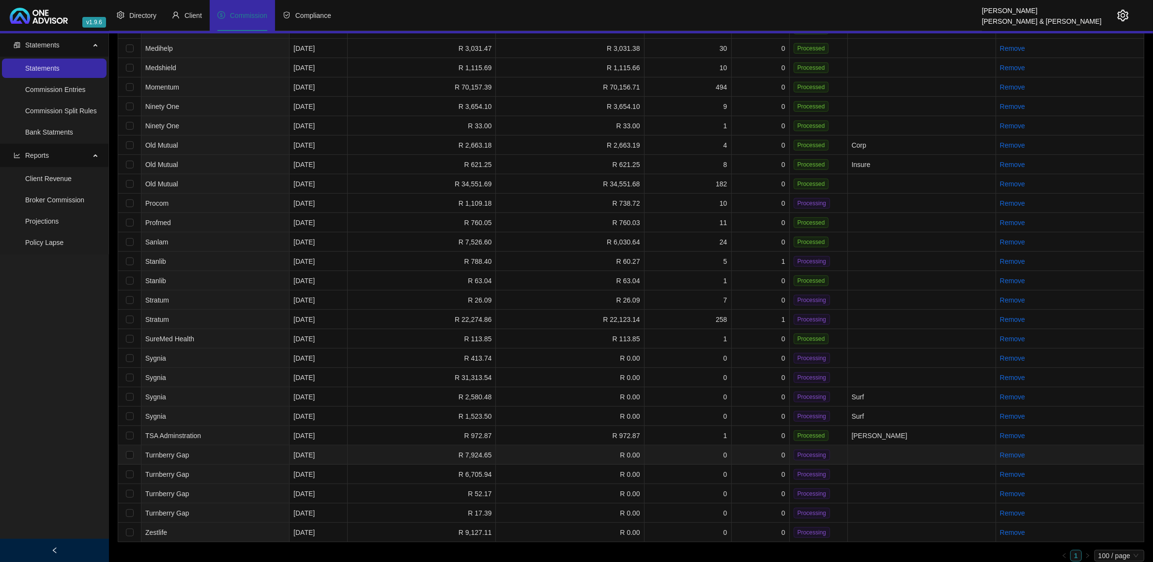
click at [369, 448] on td "R 7,924.65" at bounding box center [422, 455] width 148 height 19
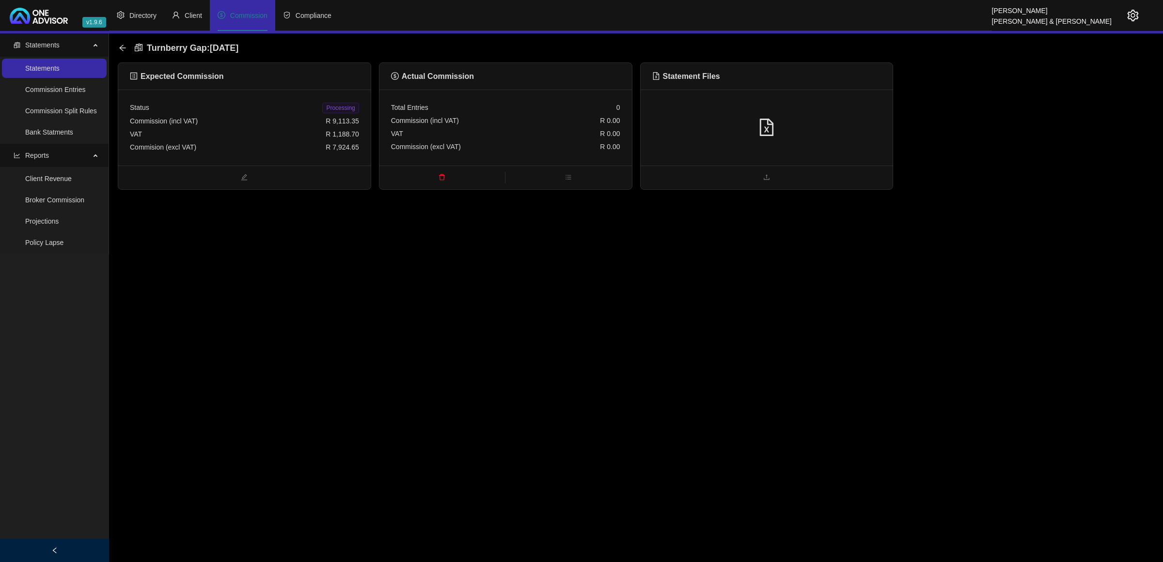
click at [811, 128] on div at bounding box center [766, 128] width 229 height 18
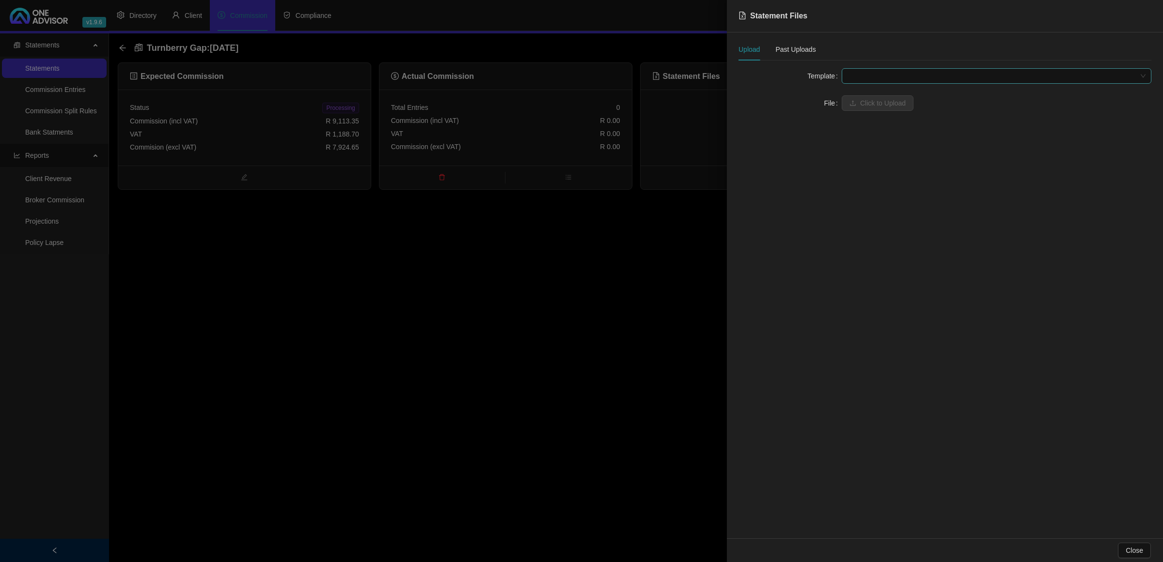
click at [873, 70] on span at bounding box center [996, 76] width 298 height 15
click at [875, 128] on div "Turnberry Comm (Ind Broker)" at bounding box center [996, 126] width 294 height 11
click at [878, 110] on span at bounding box center [996, 103] width 298 height 15
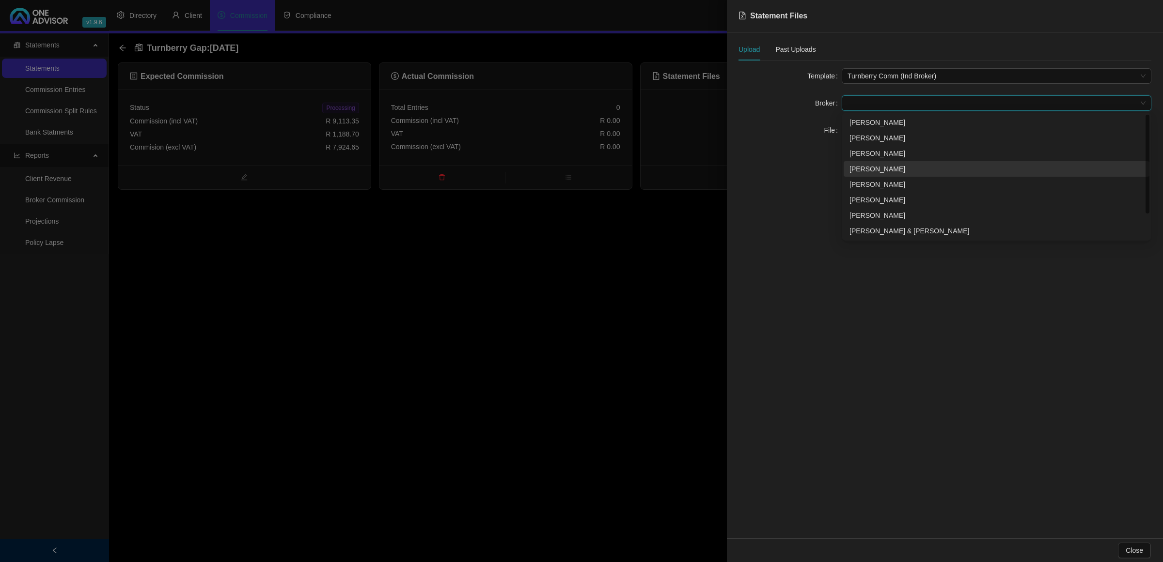
click at [872, 166] on div "[PERSON_NAME]" at bounding box center [996, 169] width 294 height 11
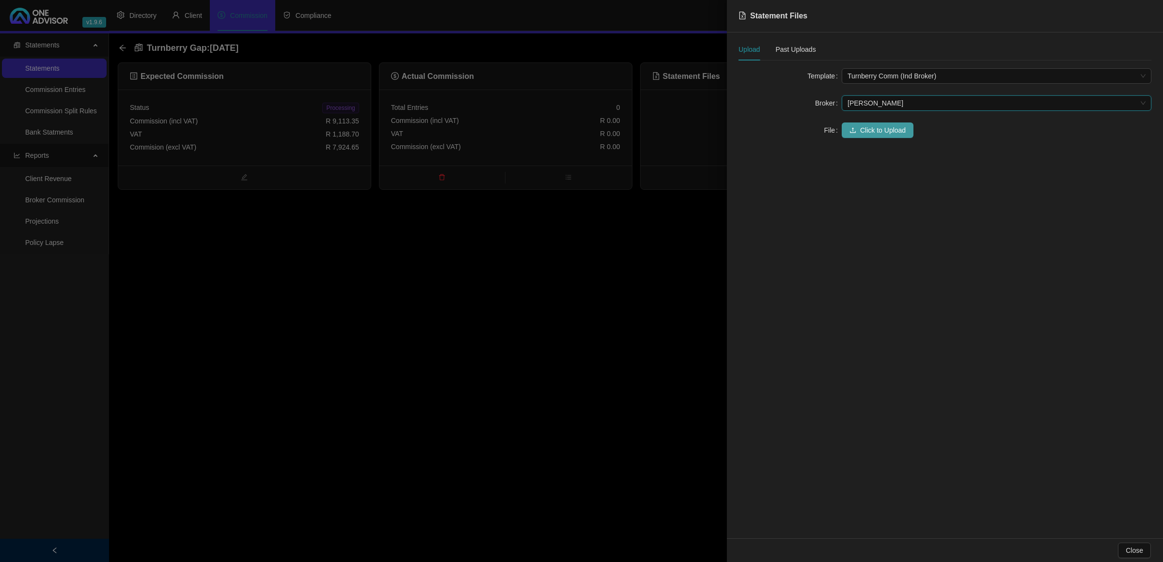
click at [877, 127] on span "Click to Upload" at bounding box center [883, 130] width 46 height 11
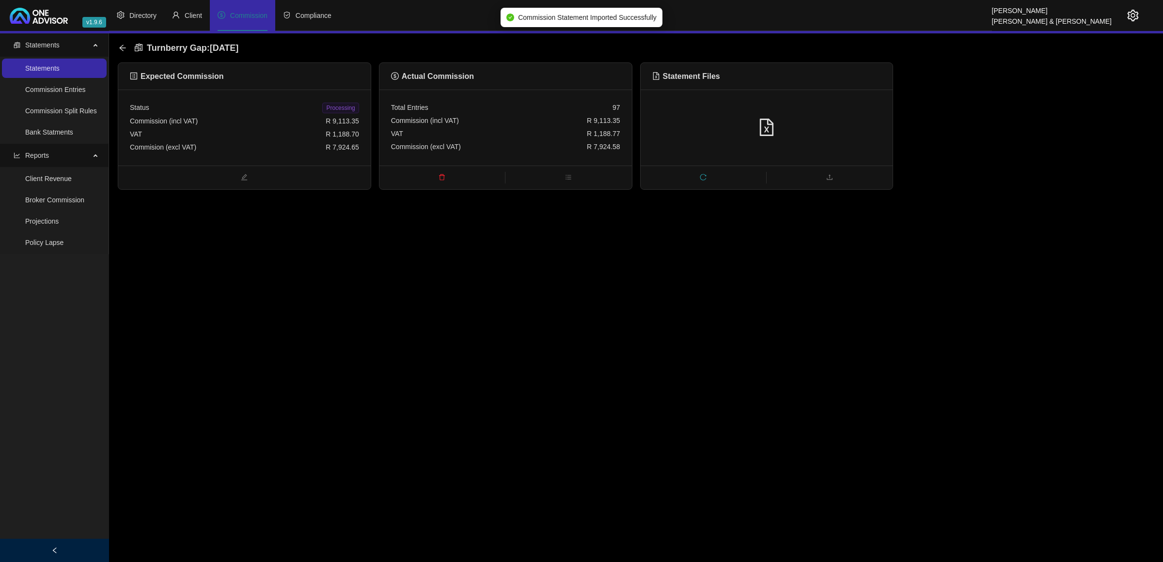
click at [291, 126] on div "Commission (incl VAT) R 9,113.35" at bounding box center [244, 121] width 229 height 13
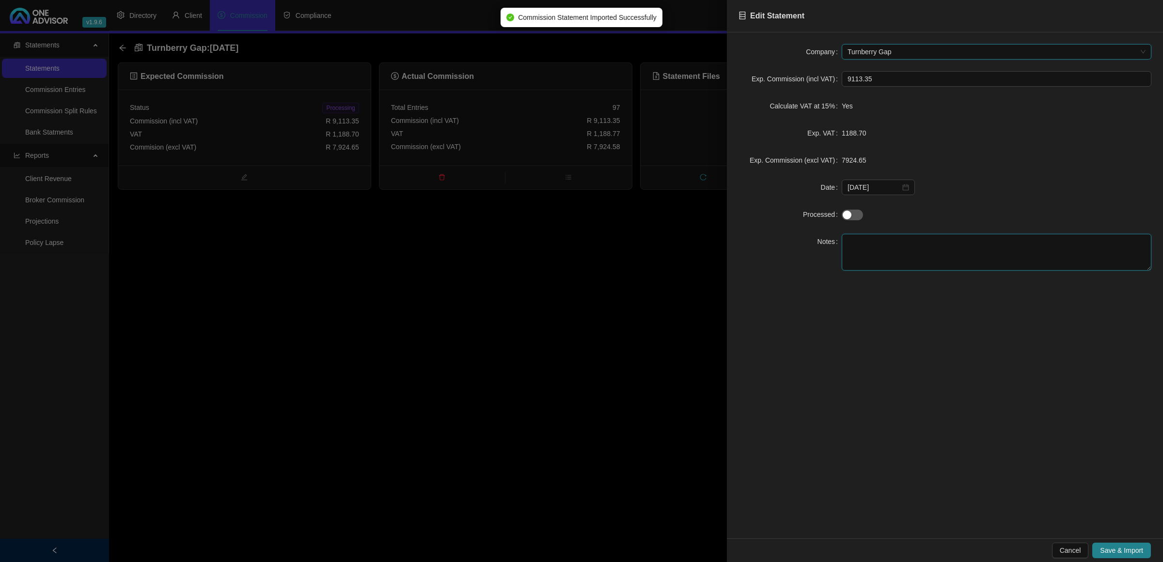
click at [887, 265] on textarea at bounding box center [996, 252] width 310 height 37
click at [856, 240] on textarea "Jo comm" at bounding box center [996, 252] width 310 height 37
type textarea "Jo Comm"
drag, startPoint x: 849, startPoint y: 203, endPoint x: 849, endPoint y: 216, distance: 12.1
click at [849, 214] on form "Company Turnberry Gap Exp. Commission (incl VAT) 9113.35 Calculate VAT at 15% Y…" at bounding box center [944, 157] width 413 height 227
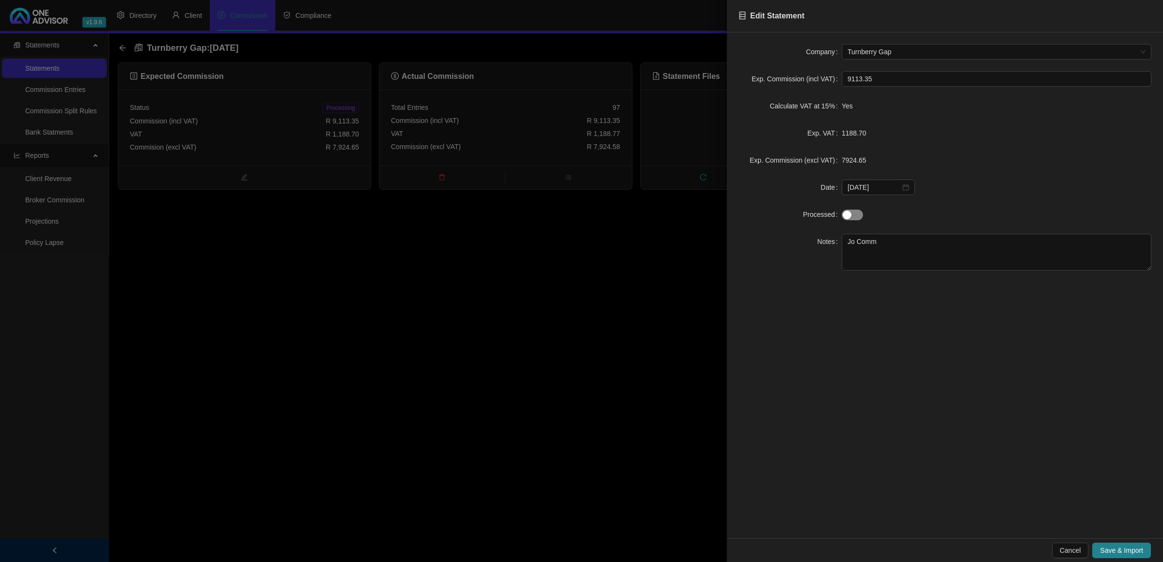
click at [850, 216] on div "button" at bounding box center [846, 215] width 9 height 9
click at [1133, 553] on button "Save & Import" at bounding box center [1121, 551] width 59 height 16
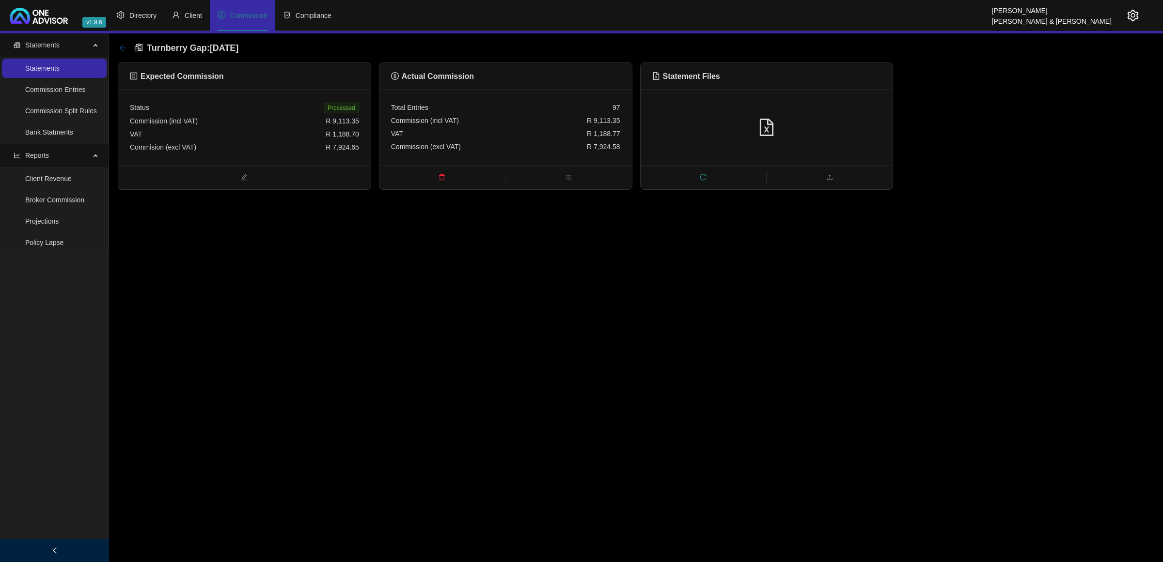
click at [120, 47] on icon "arrow-left" at bounding box center [122, 48] width 6 height 6
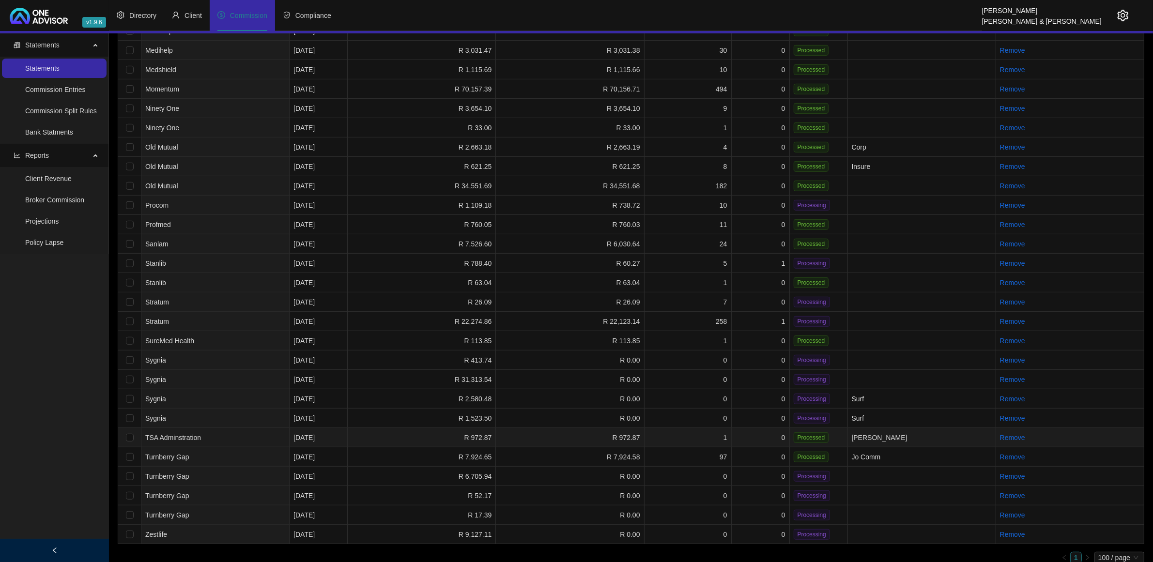
scroll to position [632, 0]
click at [766, 468] on td "0" at bounding box center [761, 474] width 58 height 19
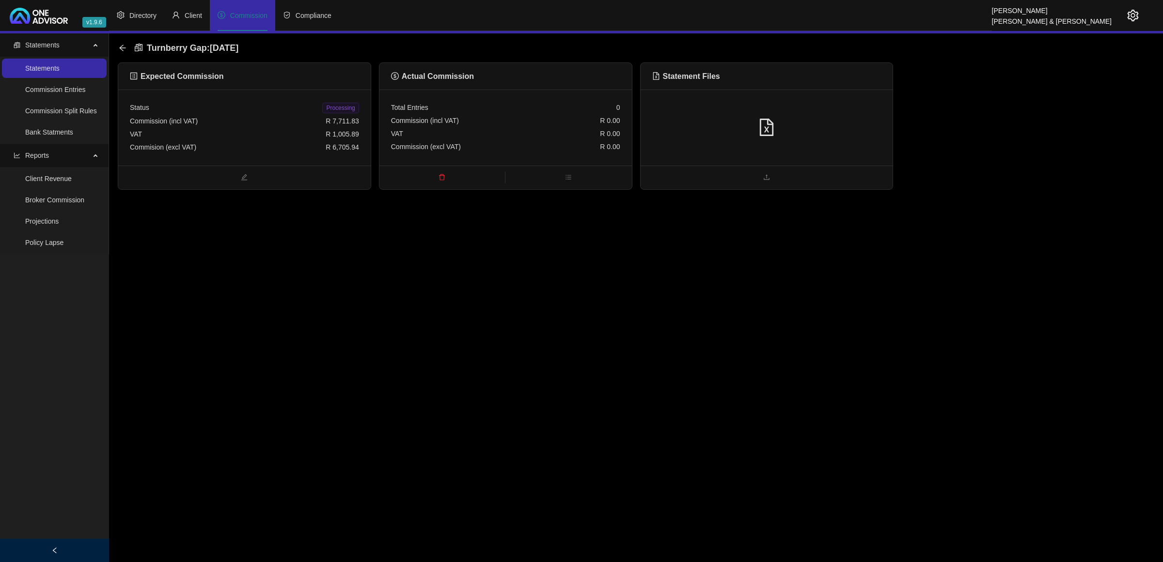
click at [849, 137] on div at bounding box center [766, 128] width 252 height 76
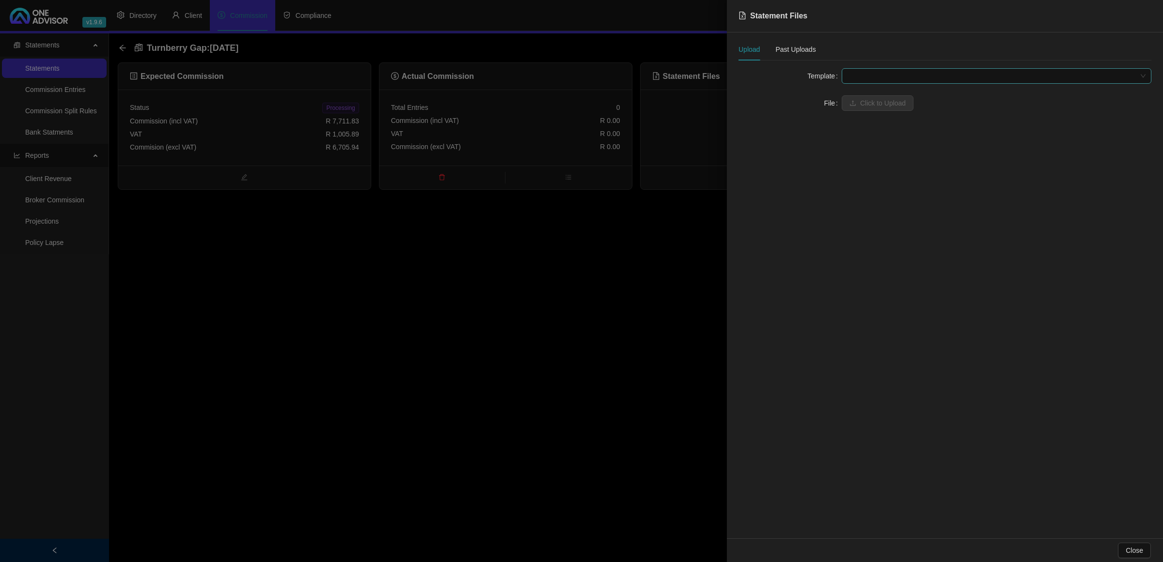
click at [926, 71] on span at bounding box center [996, 76] width 298 height 15
click at [882, 121] on div "Turnberry Comm (Ind Broker)" at bounding box center [996, 126] width 294 height 11
click at [871, 107] on span at bounding box center [996, 103] width 298 height 15
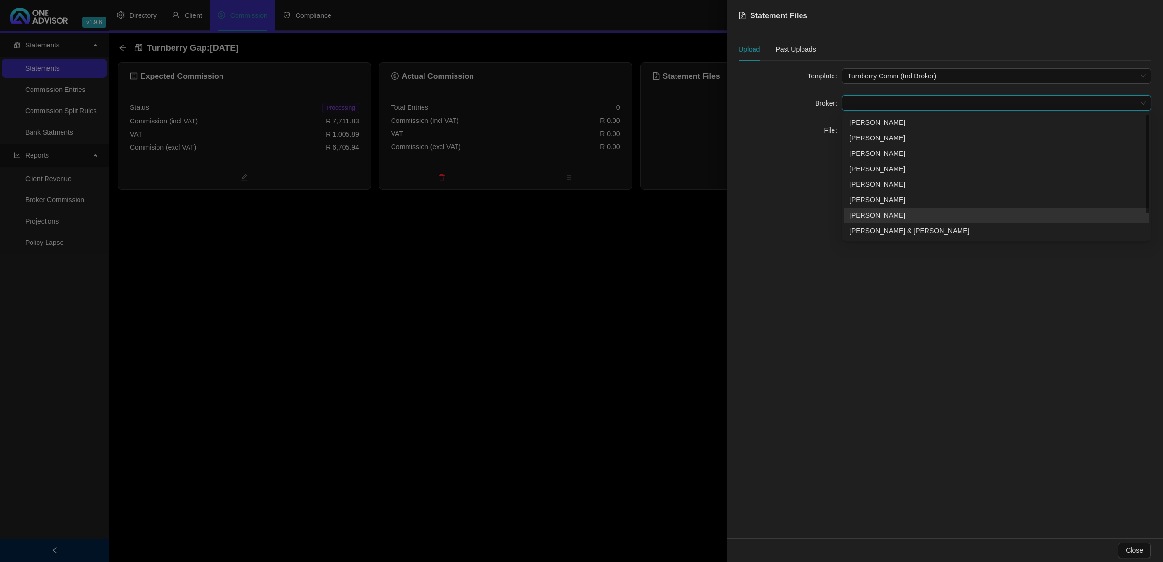
click at [865, 221] on div "[PERSON_NAME]" at bounding box center [996, 216] width 306 height 16
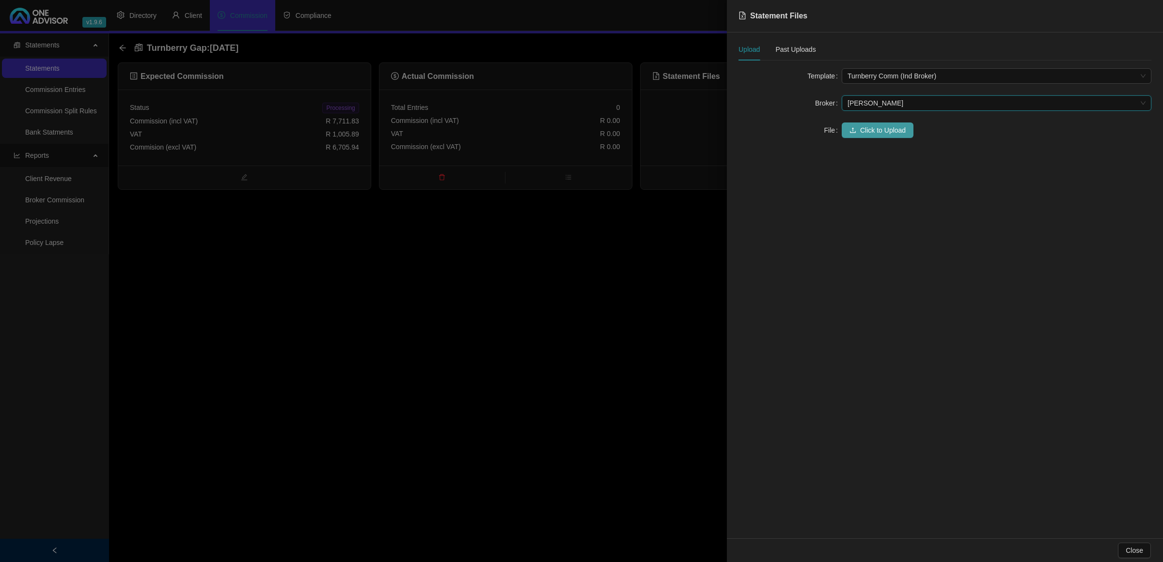
click at [874, 131] on span "Click to Upload" at bounding box center [883, 130] width 46 height 11
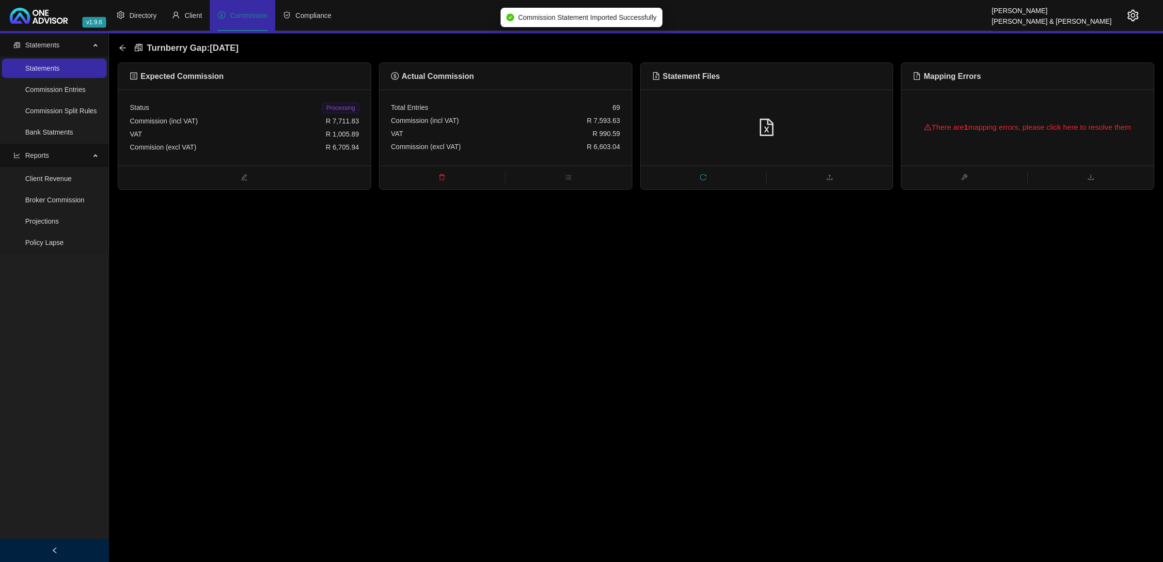
click at [1023, 155] on div "There are 1 mapping errors, please click here to resolve them" at bounding box center [1027, 128] width 252 height 76
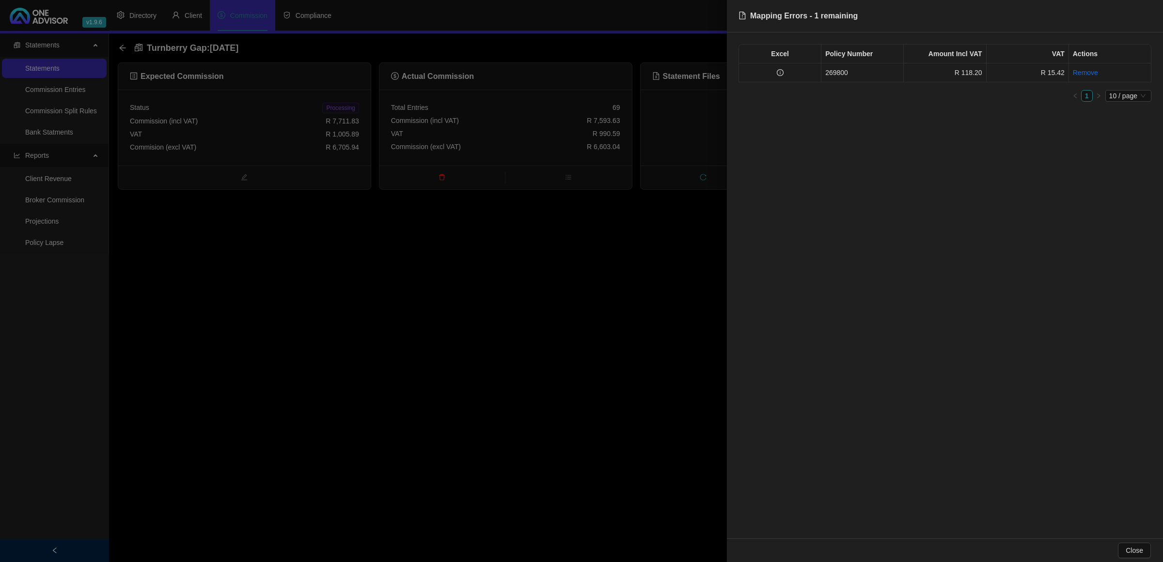
click at [788, 70] on td at bounding box center [780, 72] width 82 height 19
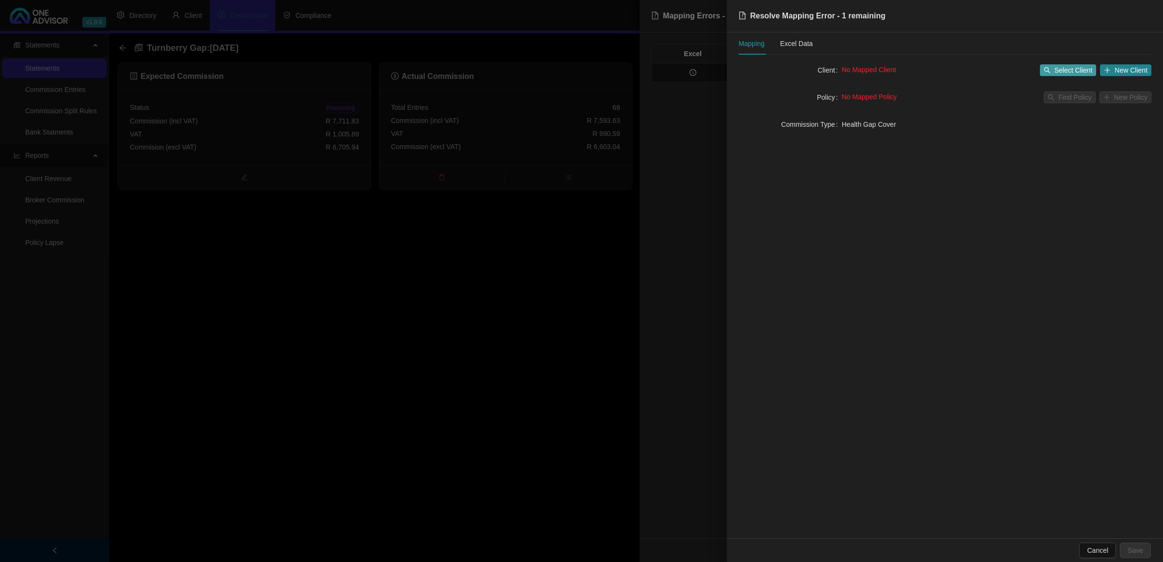
click at [1054, 69] on button "Select Client" at bounding box center [1068, 70] width 57 height 12
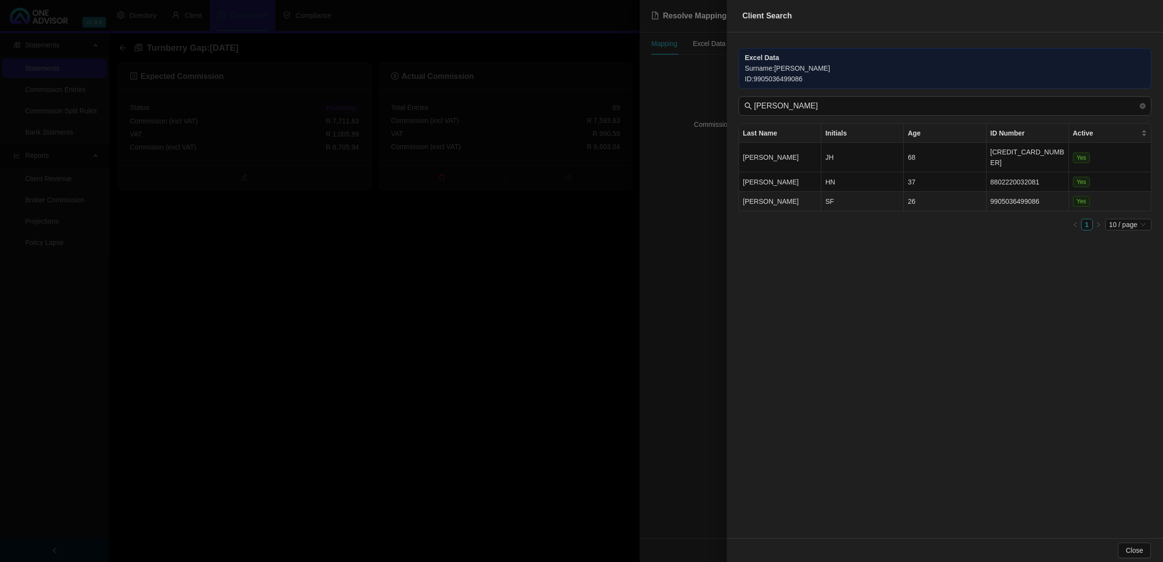
click at [853, 193] on td "SF" at bounding box center [862, 201] width 82 height 19
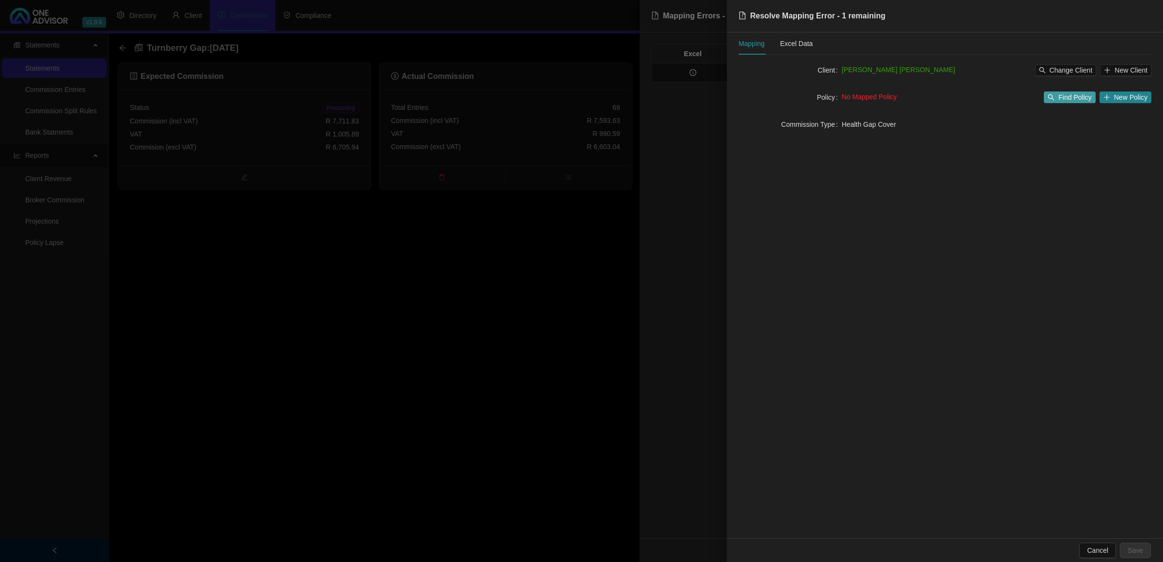
click at [1084, 95] on span "Find Policy" at bounding box center [1074, 97] width 33 height 11
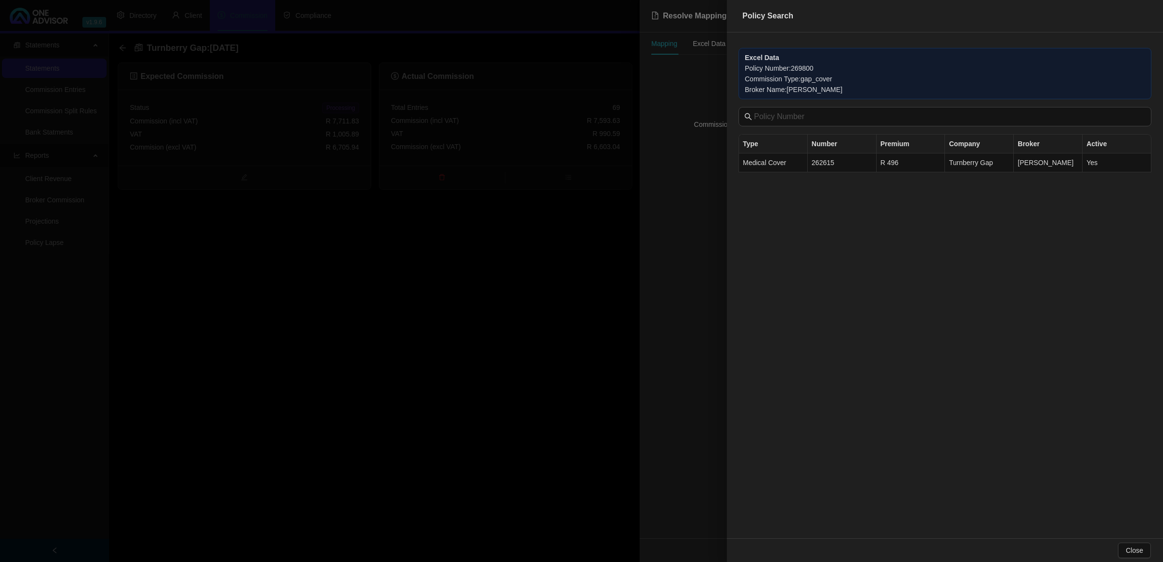
click at [529, 299] on div at bounding box center [581, 281] width 1163 height 562
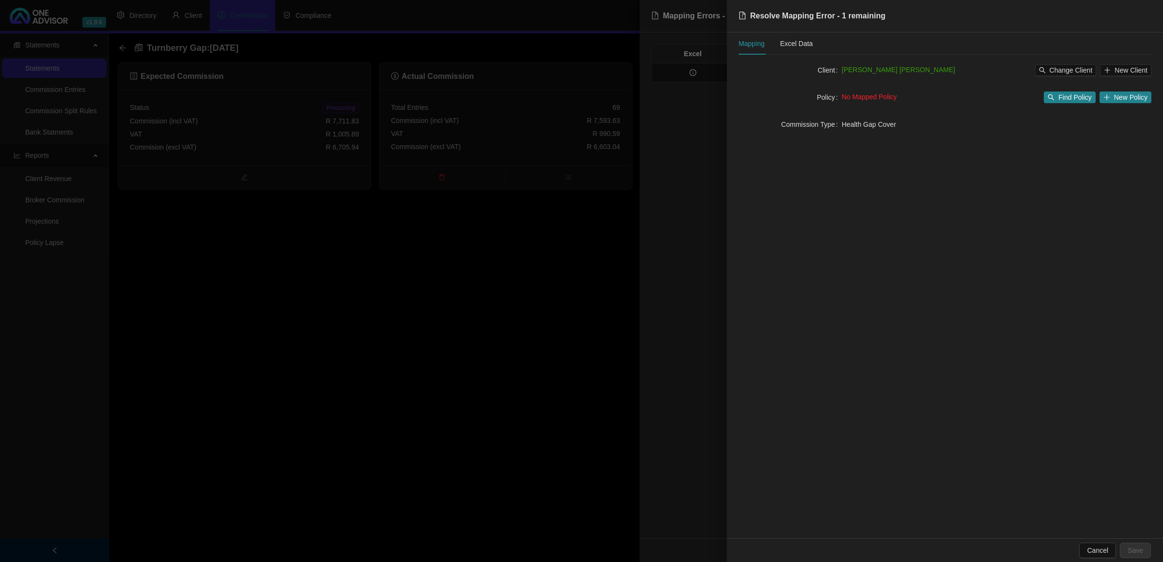
click at [529, 299] on div at bounding box center [581, 281] width 1163 height 562
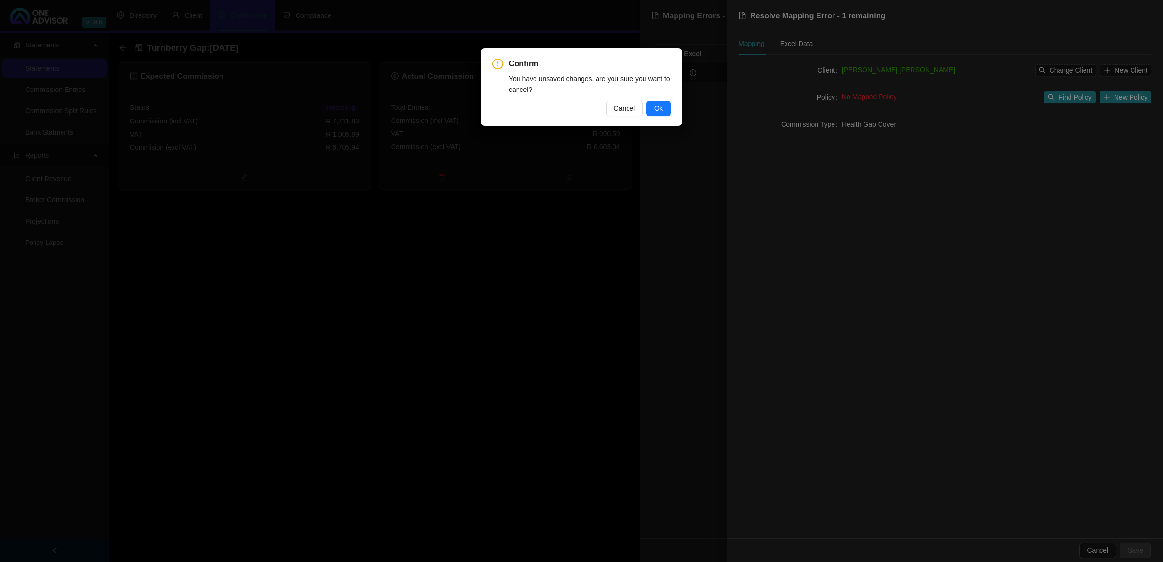
click at [662, 104] on button "Ok" at bounding box center [658, 109] width 24 height 16
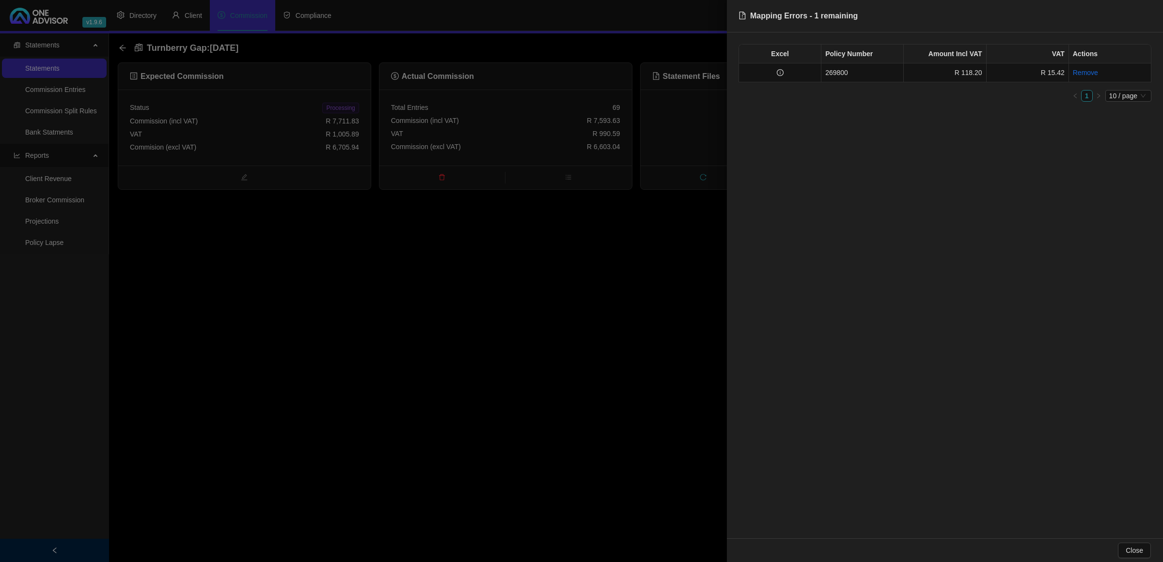
click at [294, 149] on div at bounding box center [581, 281] width 1163 height 562
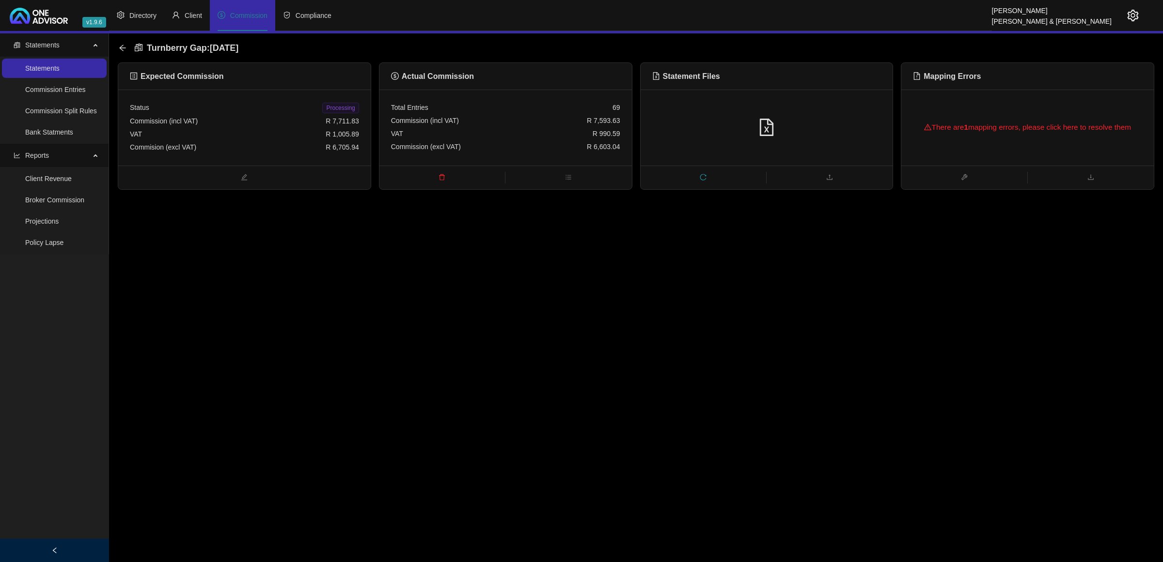
click at [294, 149] on div "Commision (excl VAT) R 6,705.94" at bounding box center [244, 147] width 229 height 13
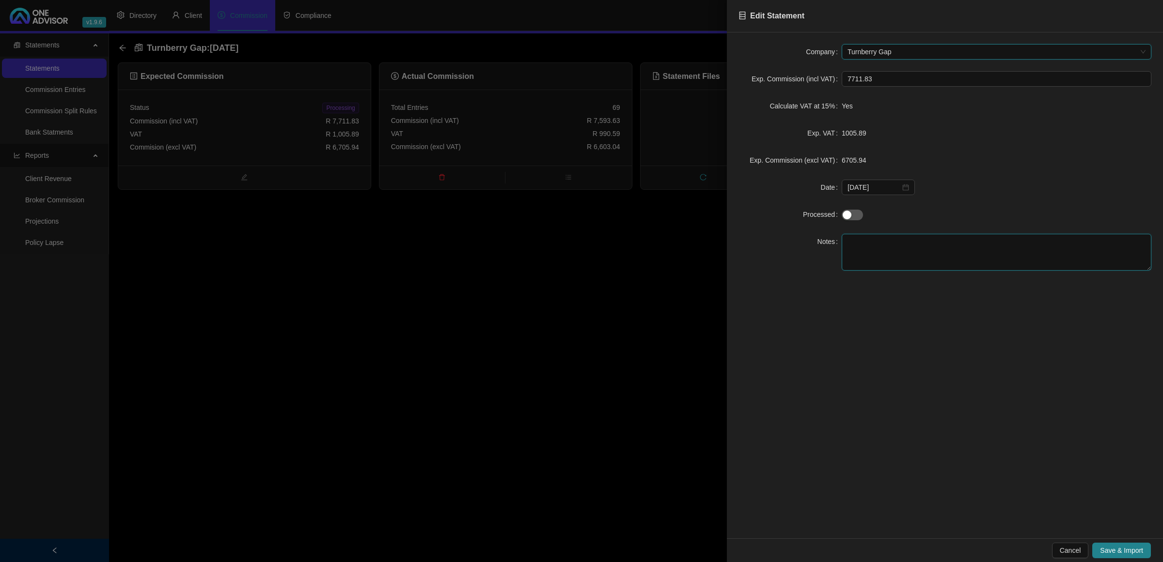
click at [914, 258] on textarea at bounding box center [996, 252] width 310 height 37
type textarea "[PERSON_NAME]"
click at [1102, 553] on span "Save & Import" at bounding box center [1121, 550] width 43 height 11
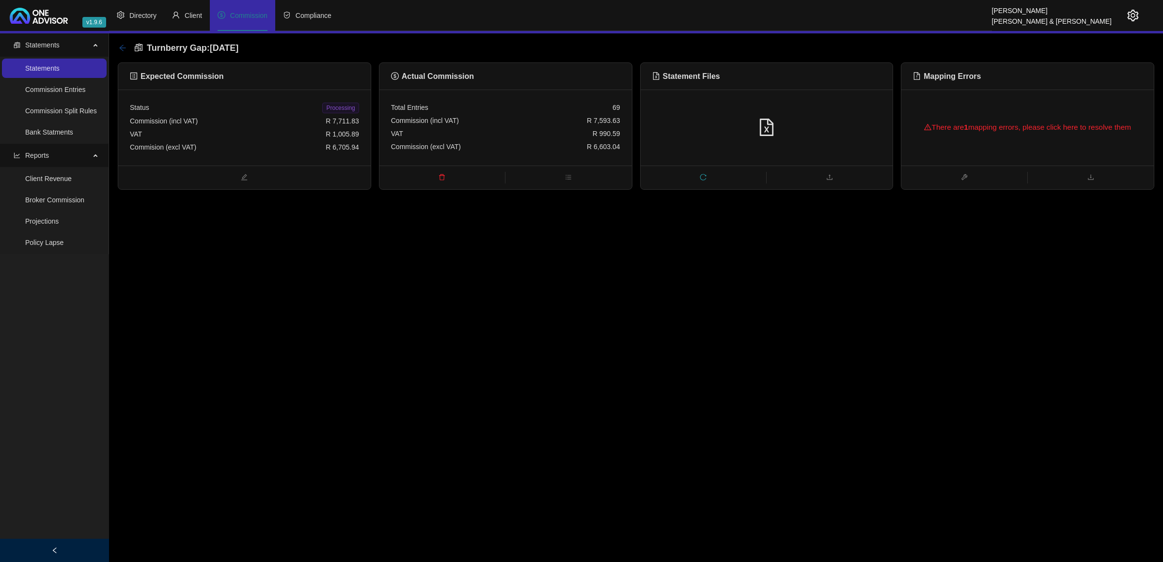
click at [122, 50] on icon "arrow-left" at bounding box center [123, 48] width 8 height 8
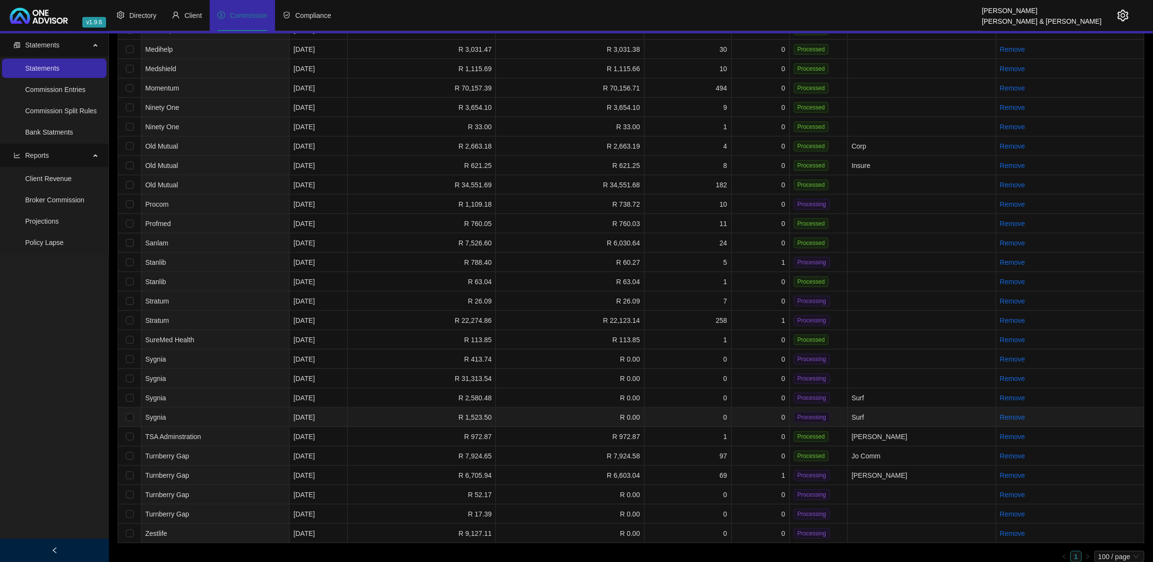
scroll to position [632, 0]
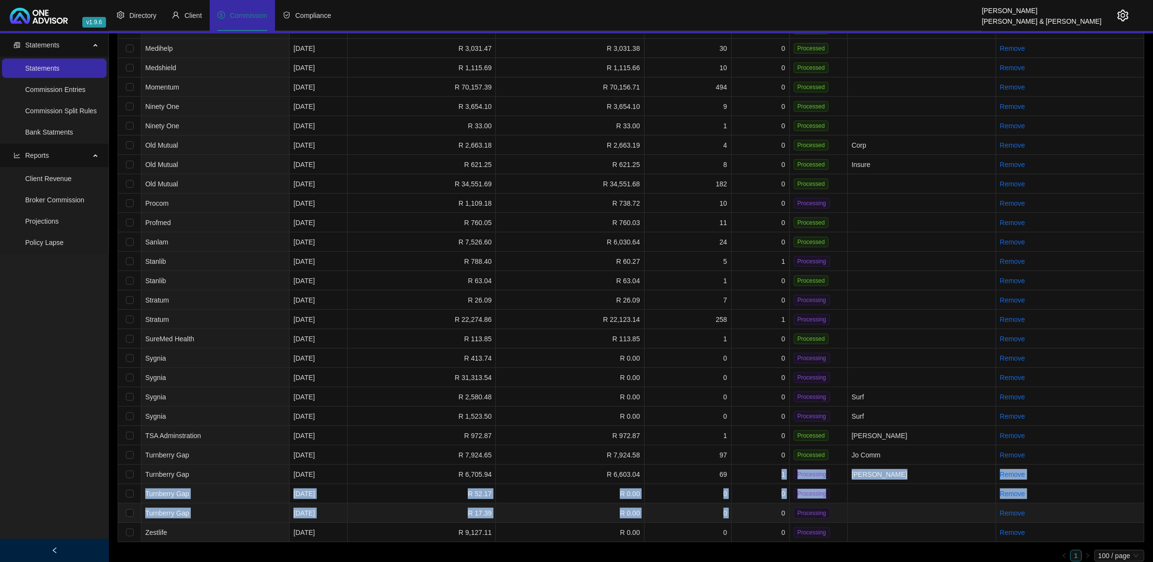
drag, startPoint x: 761, startPoint y: 466, endPoint x: 756, endPoint y: 483, distance: 17.8
click at [756, 488] on tbody "[PERSON_NAME] [DATE] R 18,293.19 R 18,292.46 69 0 Processed [PERSON_NAME] Remov…" at bounding box center [631, 10] width 1027 height 1066
click at [752, 487] on td "0" at bounding box center [761, 493] width 58 height 19
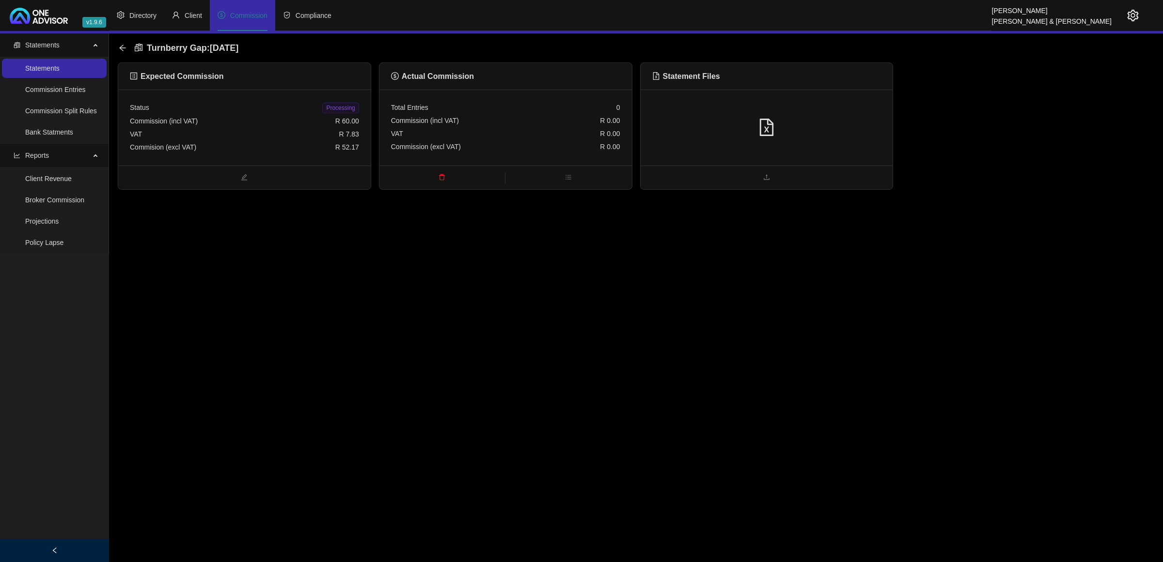
click at [815, 146] on div at bounding box center [766, 128] width 252 height 76
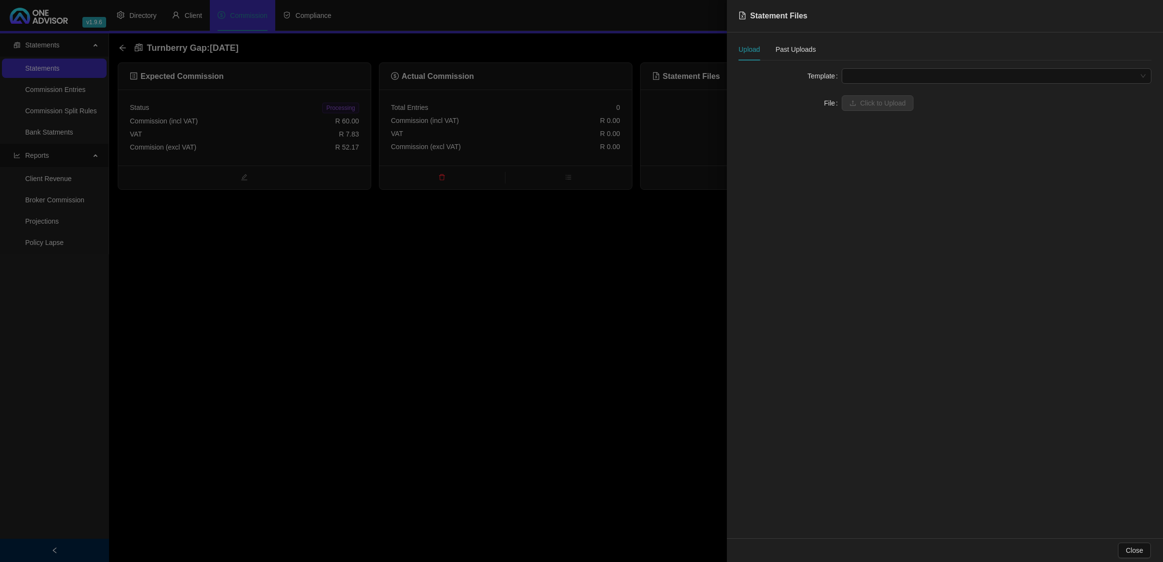
click at [894, 78] on span at bounding box center [996, 76] width 298 height 15
click at [892, 97] on div "Turnberry Advice Fee" at bounding box center [996, 95] width 294 height 11
click at [887, 102] on span at bounding box center [996, 103] width 298 height 15
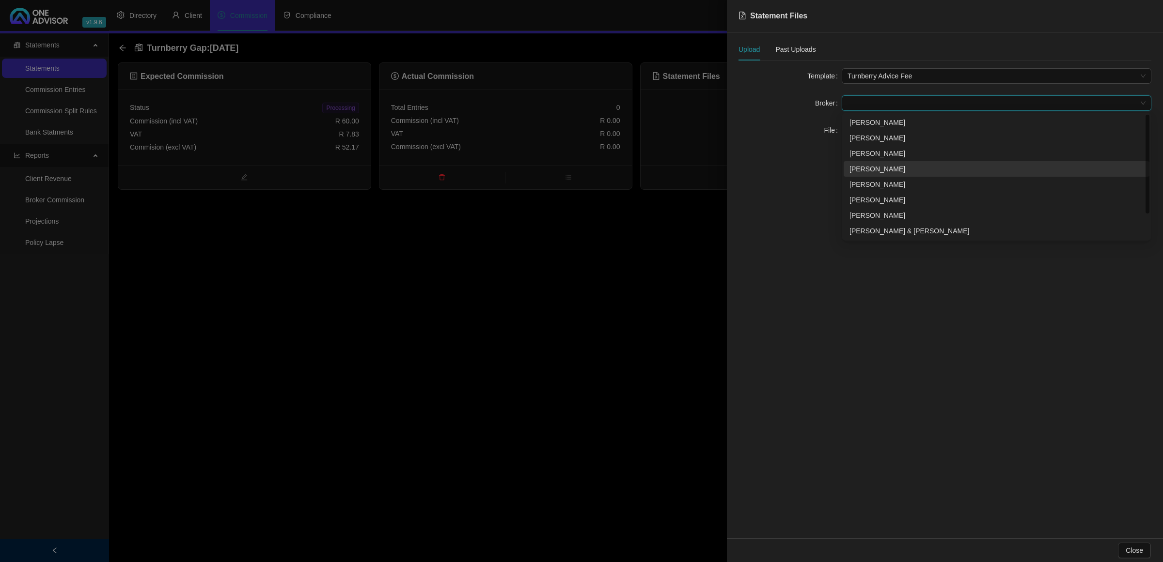
click at [871, 163] on div "[PERSON_NAME]" at bounding box center [996, 169] width 306 height 16
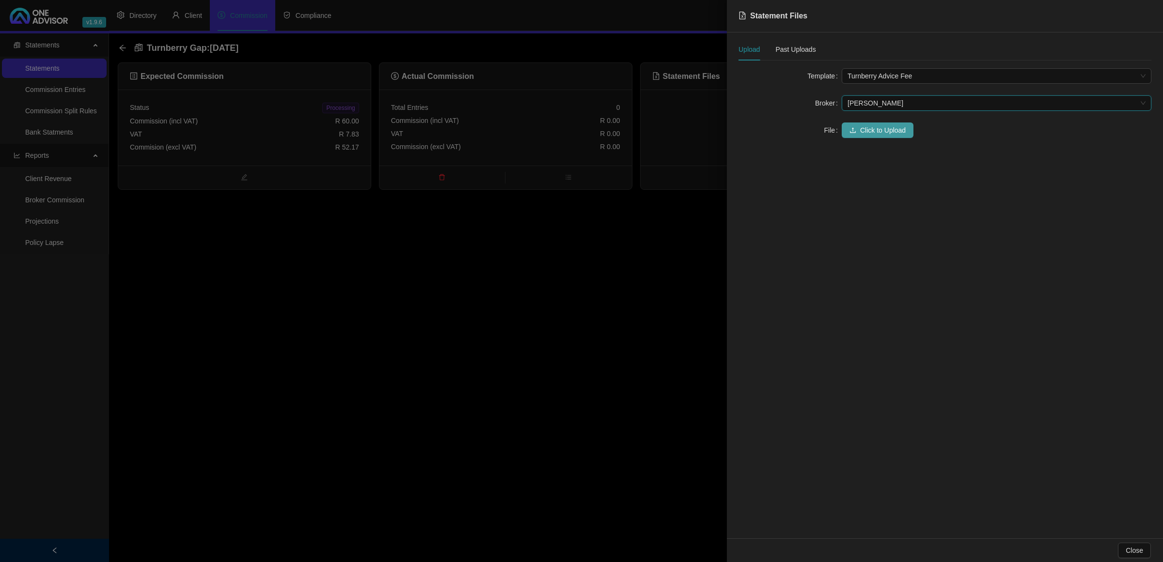
click at [859, 127] on button "Click to Upload" at bounding box center [877, 131] width 72 height 16
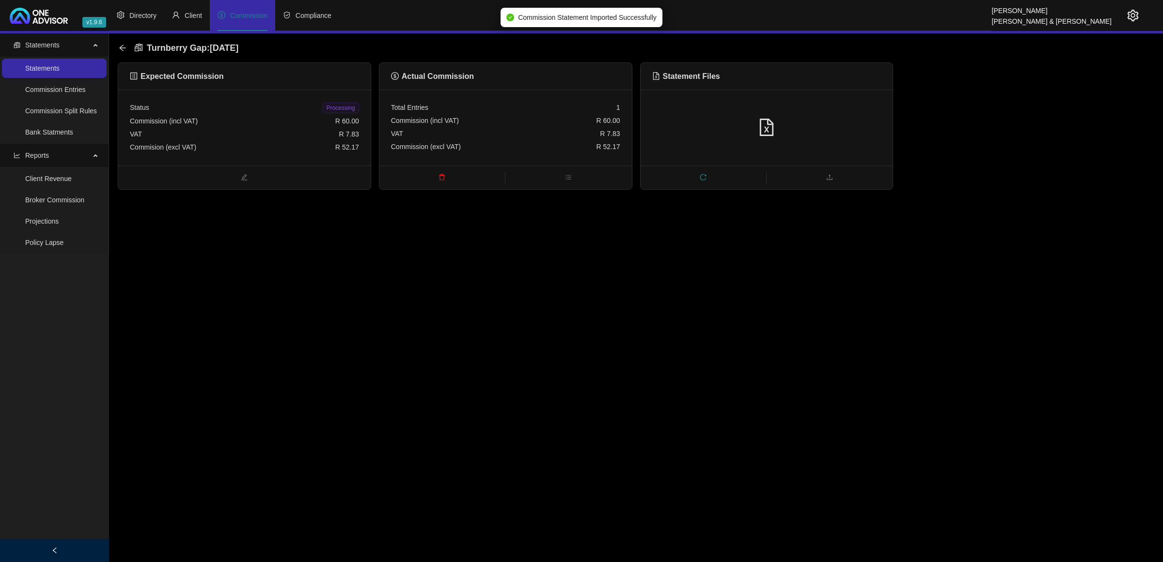
click at [283, 143] on div "Commision (excl VAT) R 52.17" at bounding box center [244, 147] width 229 height 13
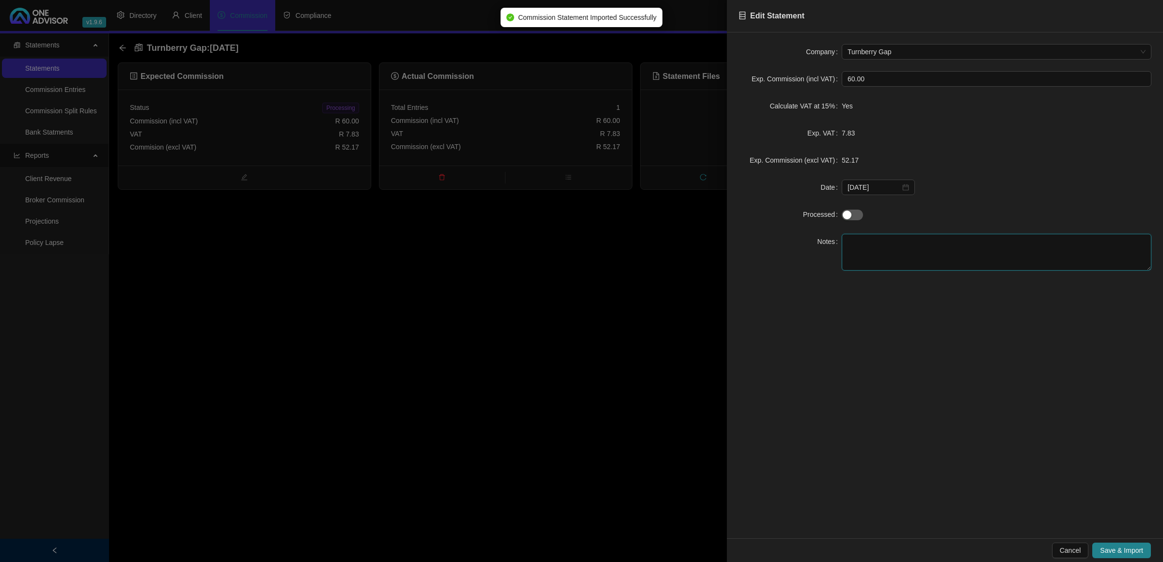
click at [906, 259] on textarea at bounding box center [996, 252] width 310 height 37
type textarea "[PERSON_NAME]"
click at [849, 219] on div "button" at bounding box center [846, 215] width 9 height 9
drag, startPoint x: 1142, startPoint y: 553, endPoint x: 1110, endPoint y: 547, distance: 32.5
click at [1142, 553] on span "Save & Import" at bounding box center [1121, 550] width 43 height 11
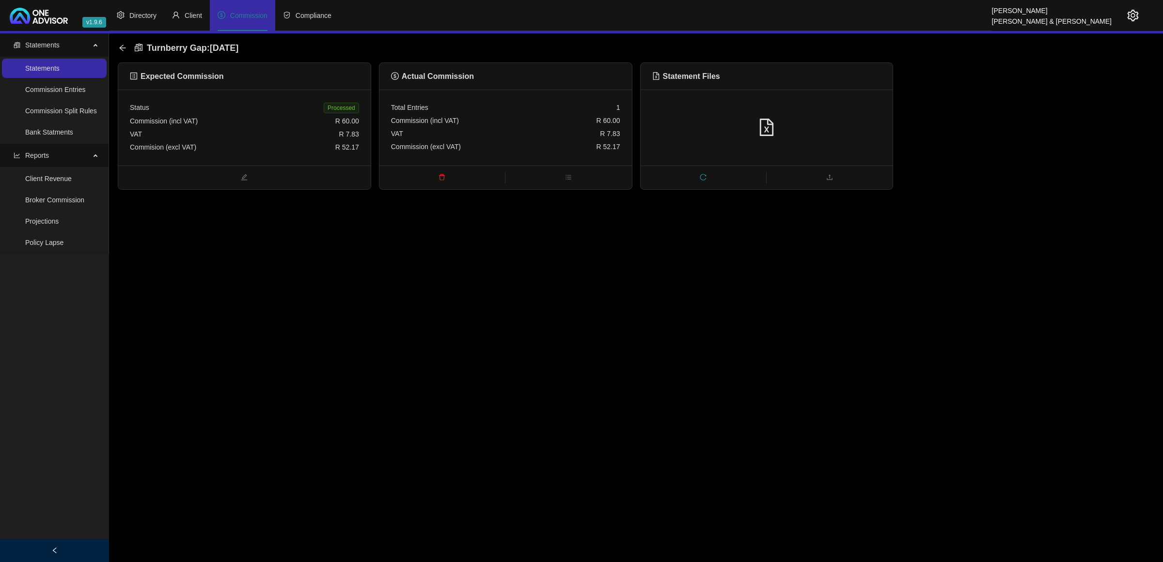
click at [126, 45] on div "Turnberry Gap : [DATE]" at bounding box center [181, 47] width 125 height 17
click at [124, 46] on icon "arrow-left" at bounding box center [123, 48] width 8 height 8
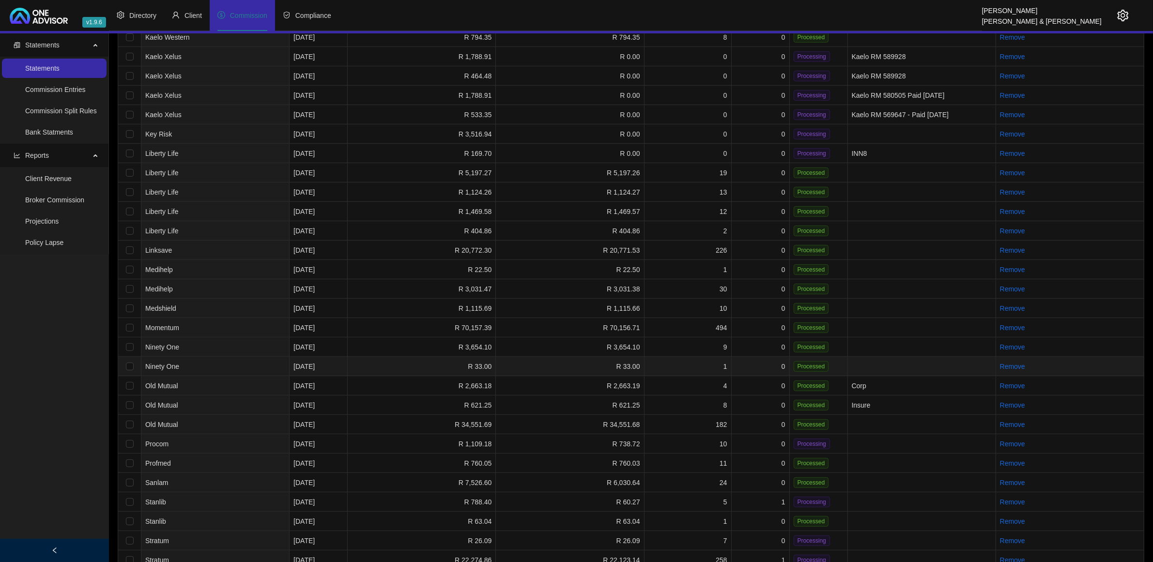
scroll to position [632, 0]
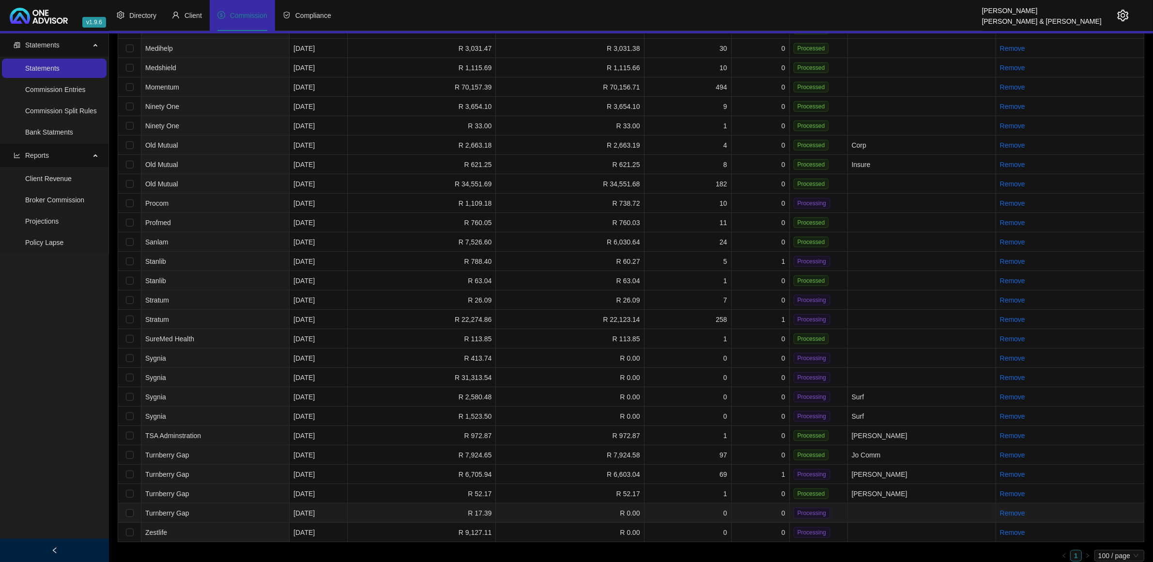
click at [759, 504] on td "0" at bounding box center [761, 513] width 58 height 19
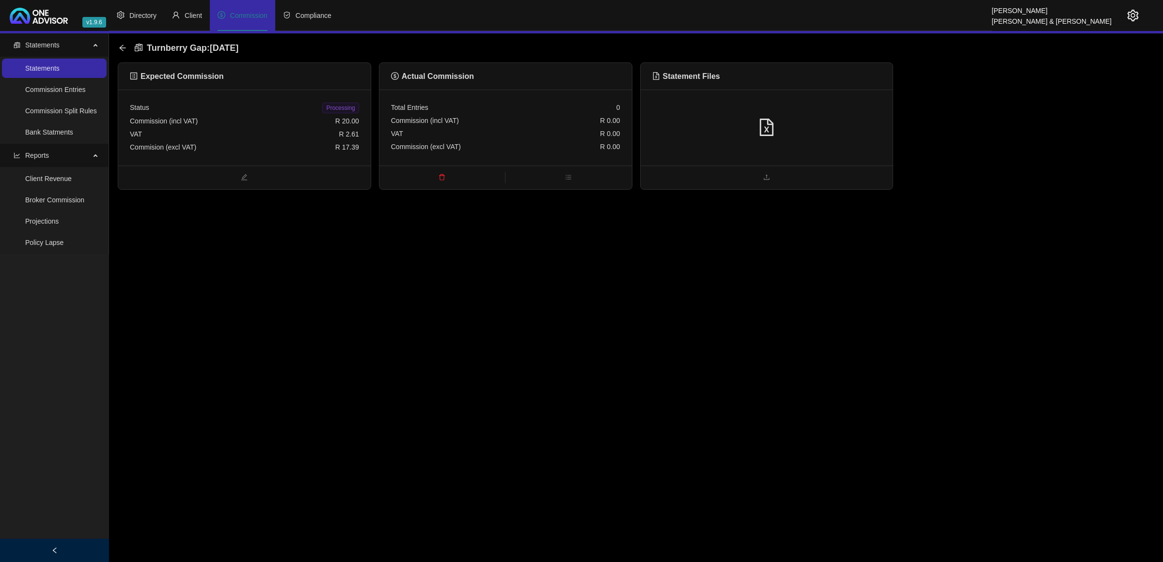
click at [808, 135] on div at bounding box center [766, 128] width 229 height 18
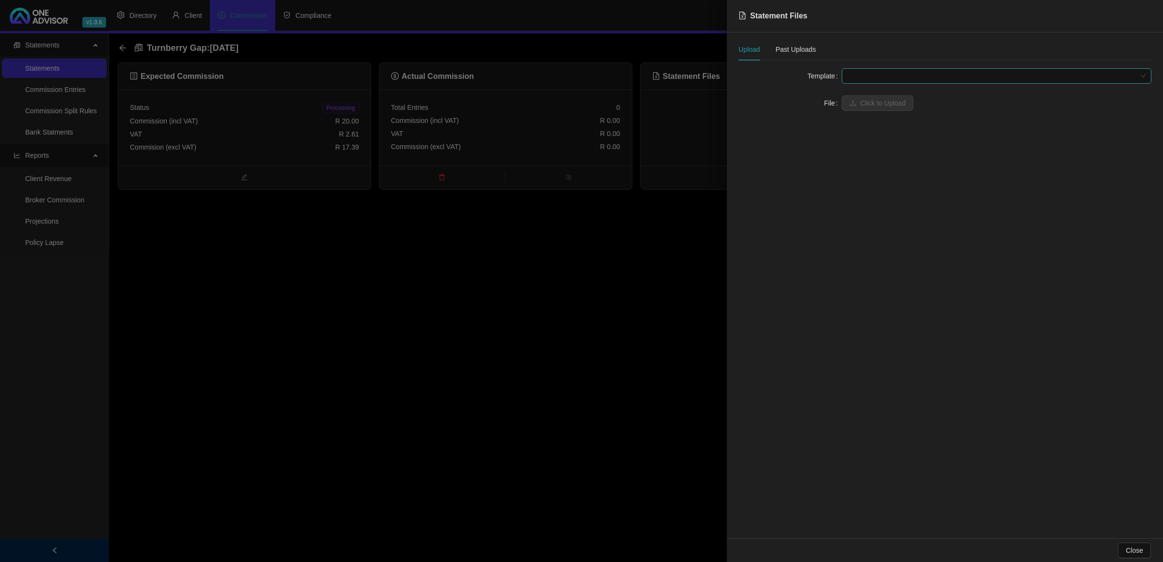
click at [868, 76] on span at bounding box center [996, 76] width 298 height 15
click at [876, 125] on div "Turnberry Comm (Ind Broker)" at bounding box center [996, 126] width 294 height 11
drag, startPoint x: 872, startPoint y: 98, endPoint x: 865, endPoint y: 109, distance: 12.9
click at [871, 98] on span at bounding box center [996, 103] width 298 height 15
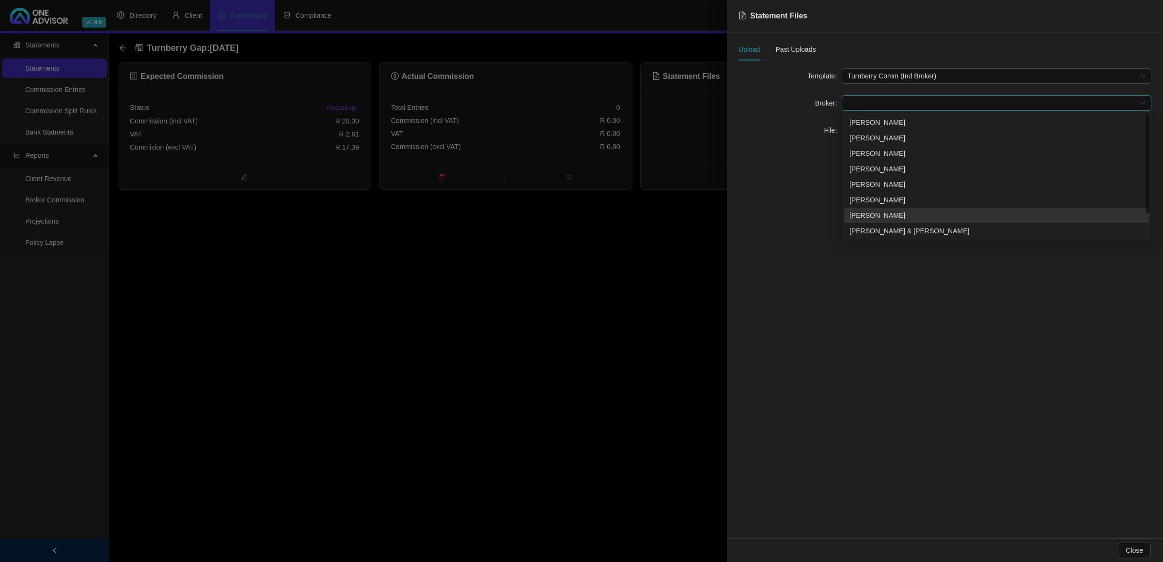
click at [876, 217] on div "[PERSON_NAME]" at bounding box center [996, 215] width 294 height 11
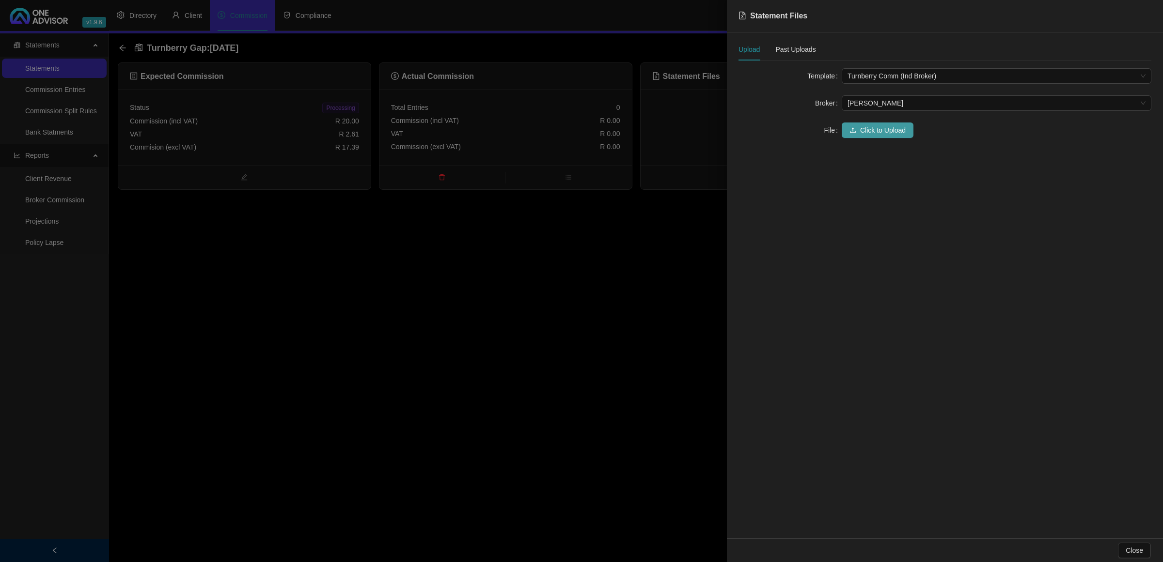
click at [862, 134] on span "Click to Upload" at bounding box center [883, 130] width 46 height 11
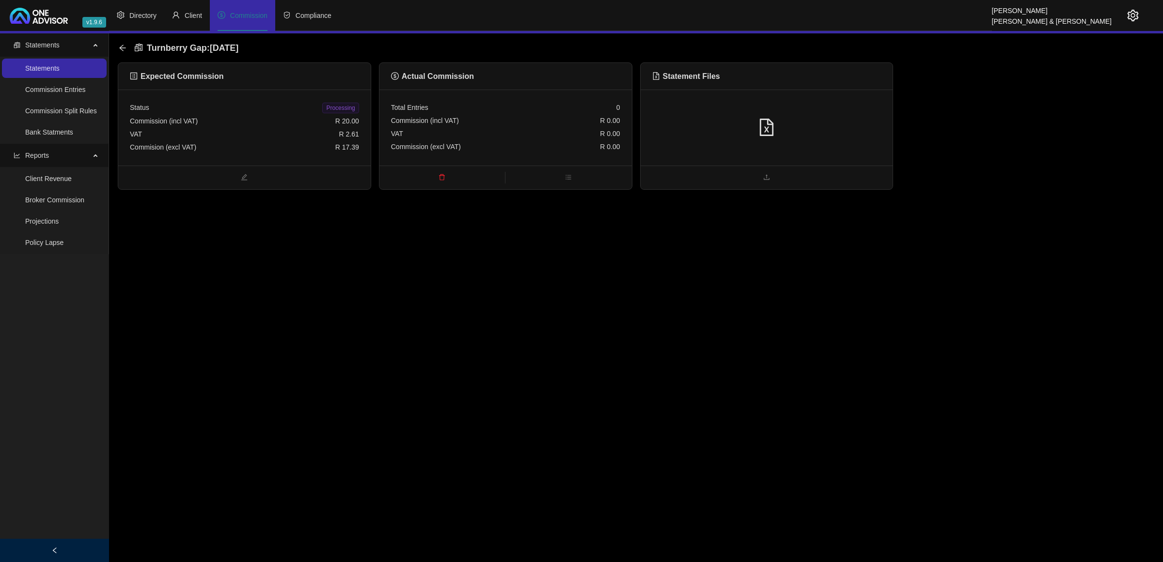
click at [820, 132] on div at bounding box center [766, 128] width 229 height 18
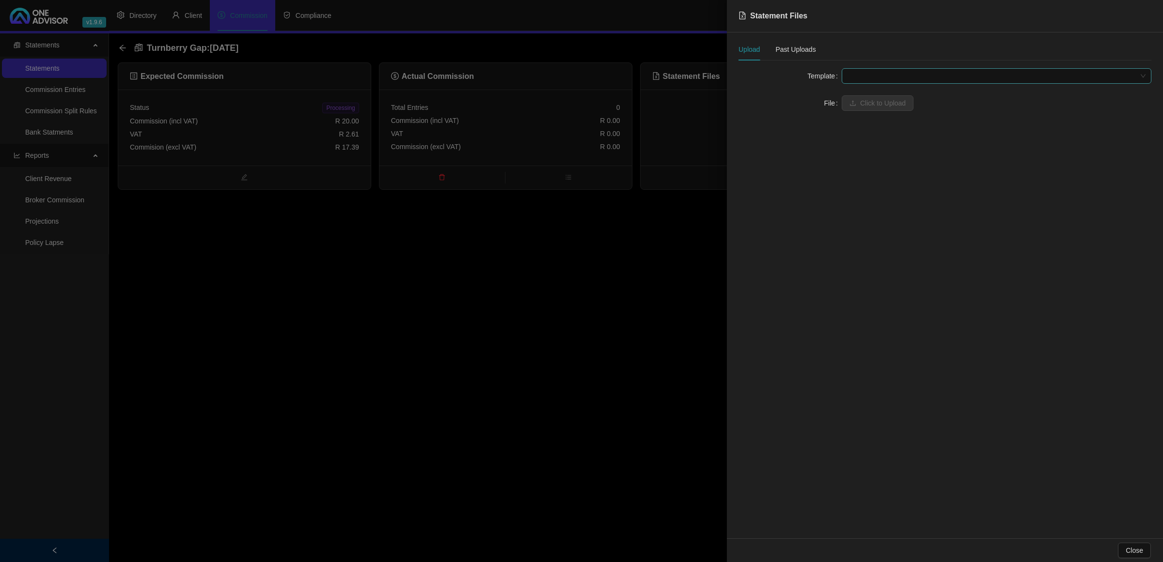
click at [894, 76] on span at bounding box center [996, 76] width 298 height 15
click at [890, 97] on div "Turnberry Advice Fee" at bounding box center [996, 95] width 294 height 11
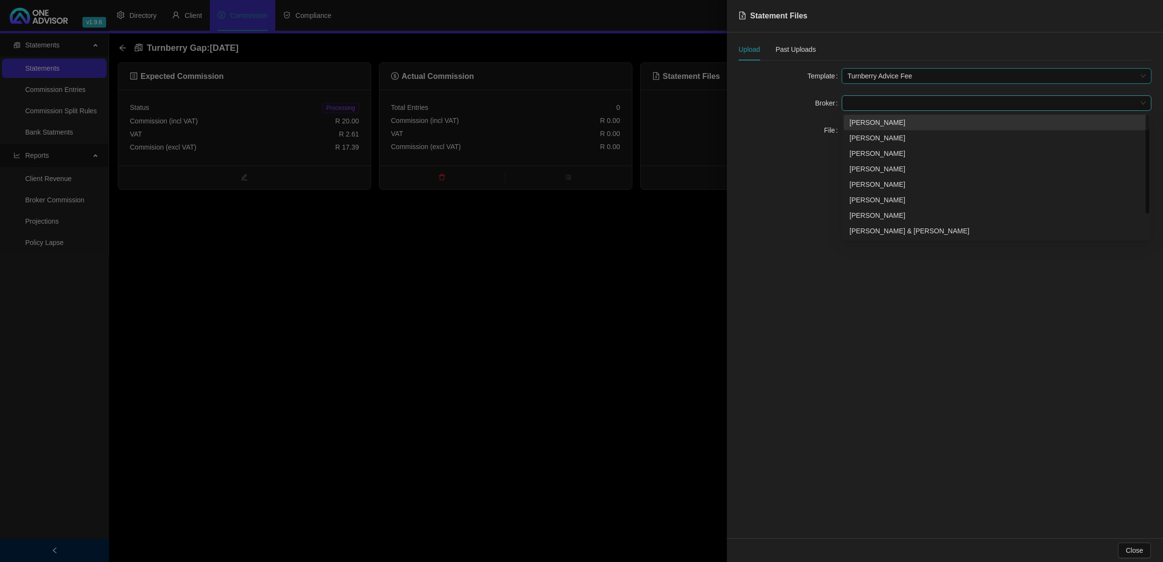
click at [877, 107] on span at bounding box center [996, 103] width 298 height 15
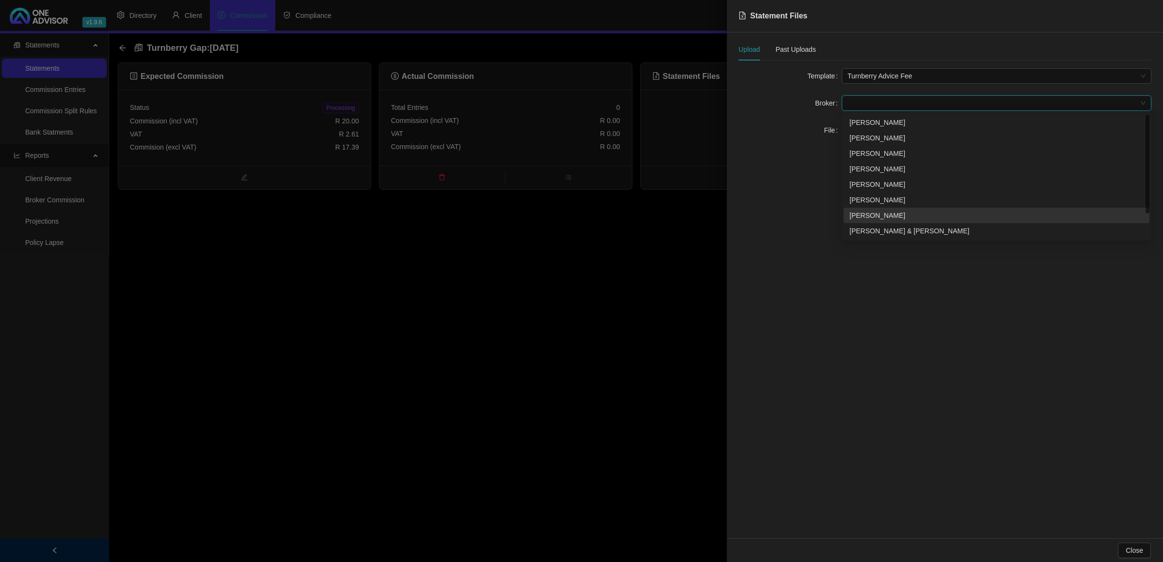
click at [868, 219] on div "[PERSON_NAME]" at bounding box center [996, 215] width 294 height 11
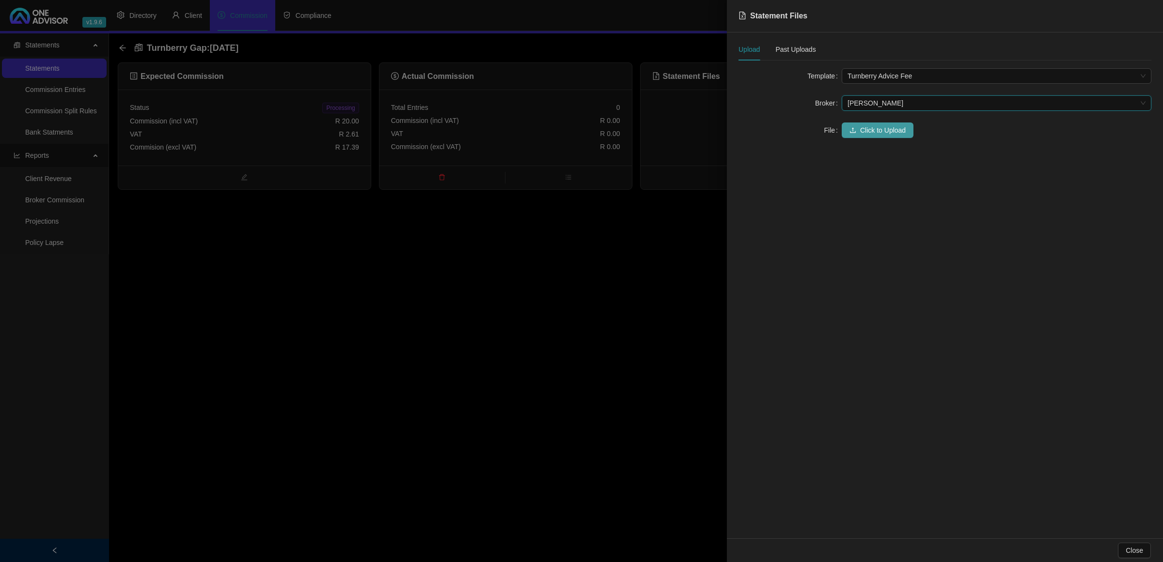
click at [864, 125] on span "Click to Upload" at bounding box center [883, 130] width 46 height 11
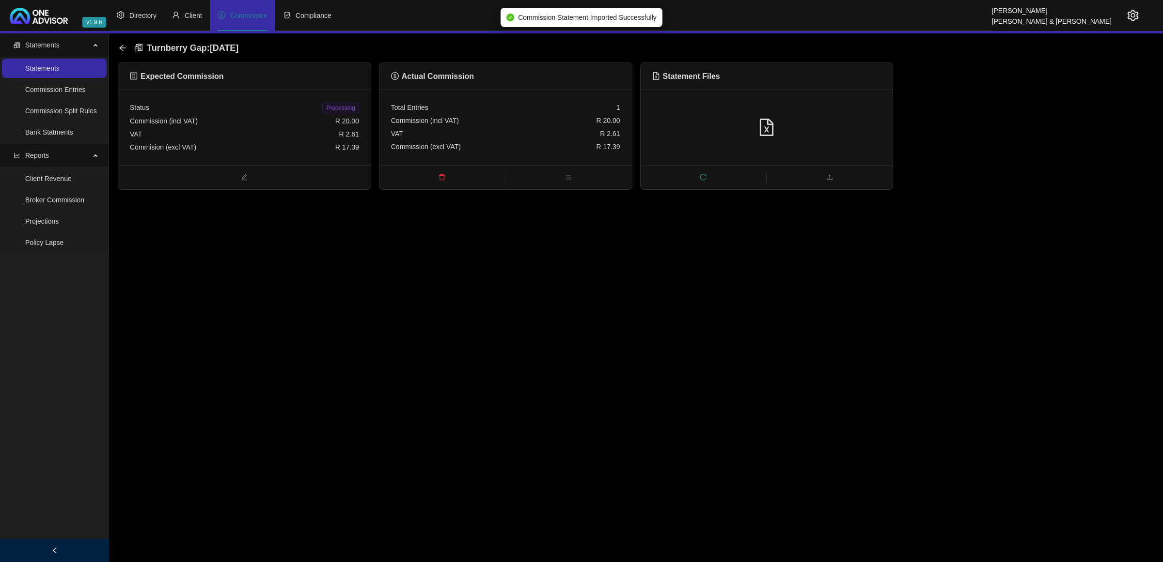
click at [316, 147] on div "Commision (excl VAT) R 17.39" at bounding box center [244, 147] width 229 height 13
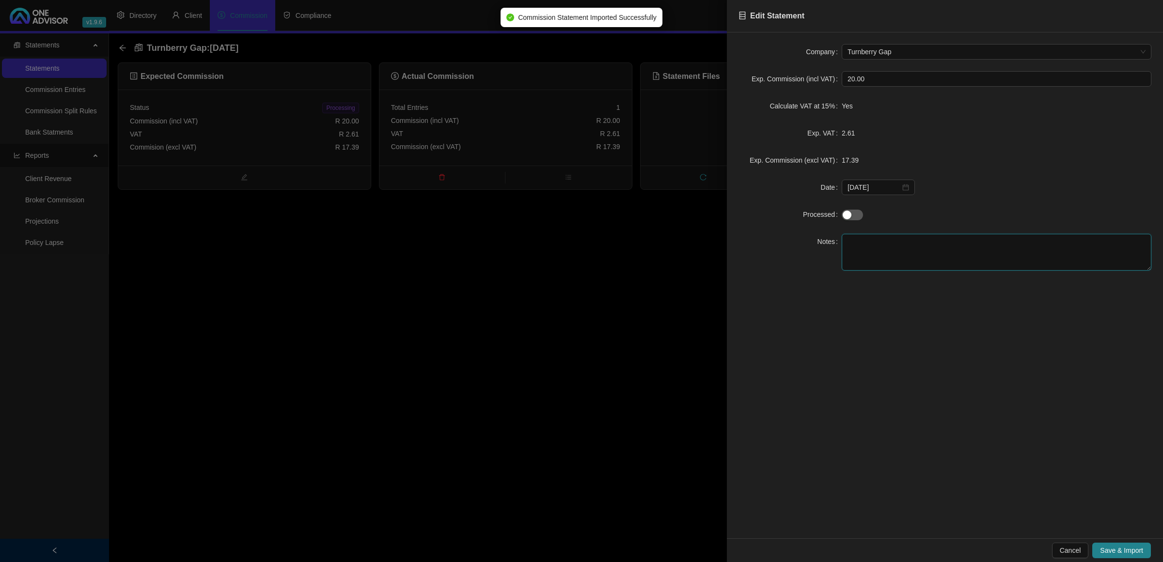
click at [902, 264] on textarea at bounding box center [996, 252] width 310 height 37
type textarea "[PERSON_NAME]"
click at [871, 212] on div at bounding box center [996, 214] width 310 height 11
click at [853, 217] on span "button" at bounding box center [851, 215] width 21 height 11
click at [1115, 552] on span "Save & Import" at bounding box center [1121, 550] width 43 height 11
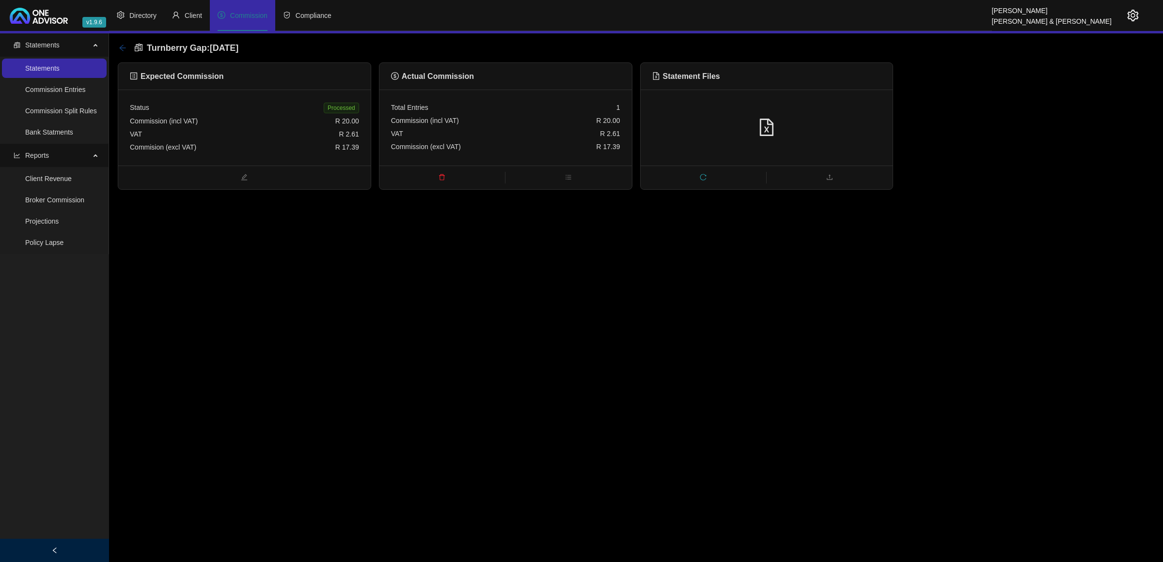
click at [119, 48] on icon "arrow-left" at bounding box center [123, 48] width 8 height 8
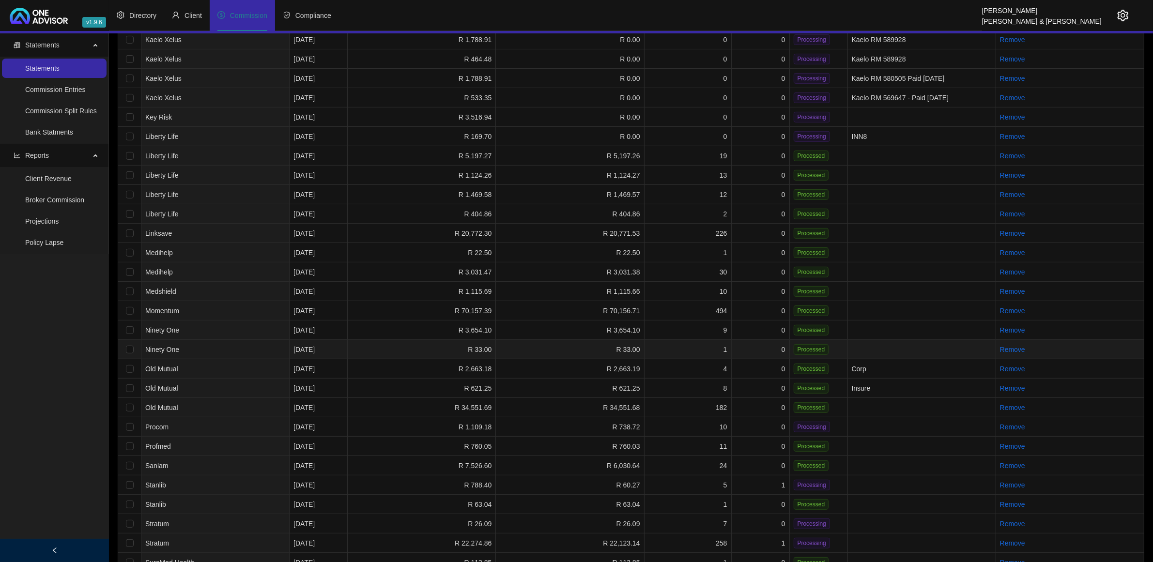
scroll to position [484, 0]
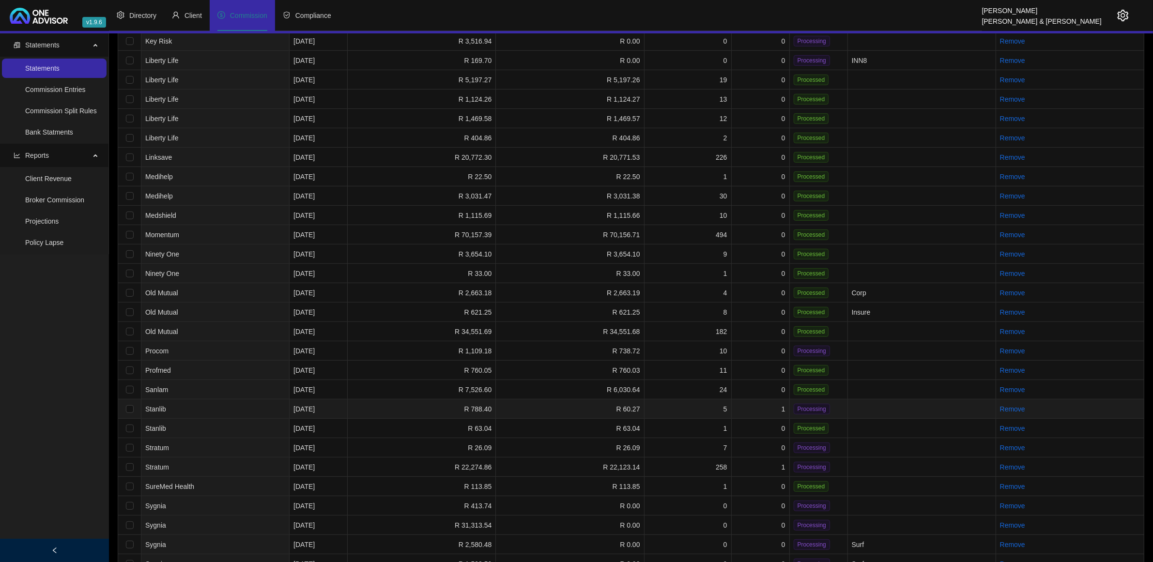
click at [675, 405] on td "5" at bounding box center [688, 409] width 87 height 19
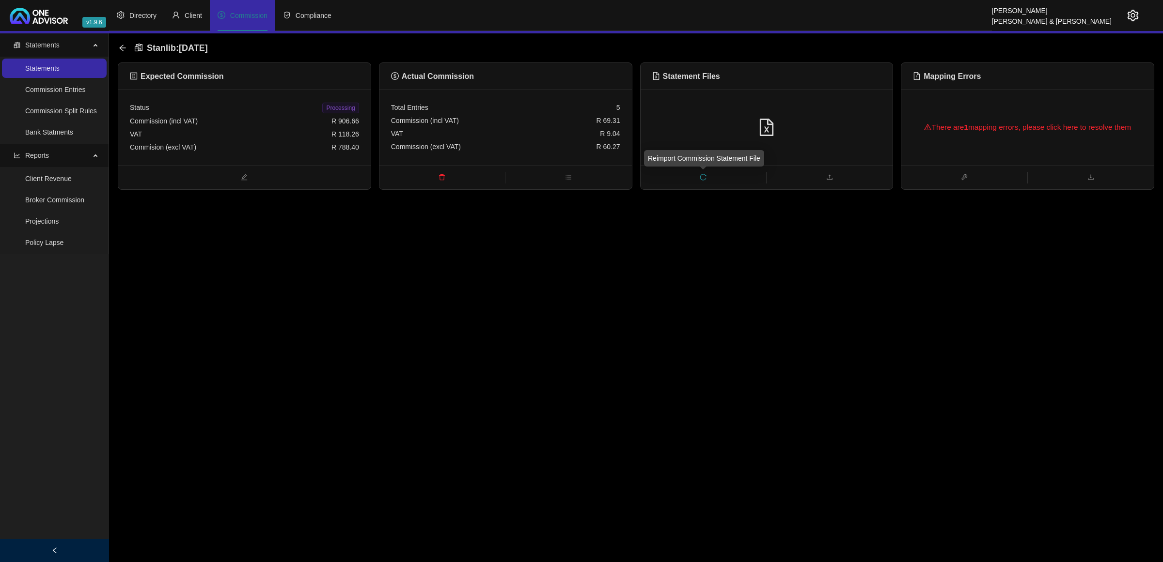
click at [711, 175] on span "reload" at bounding box center [702, 178] width 125 height 11
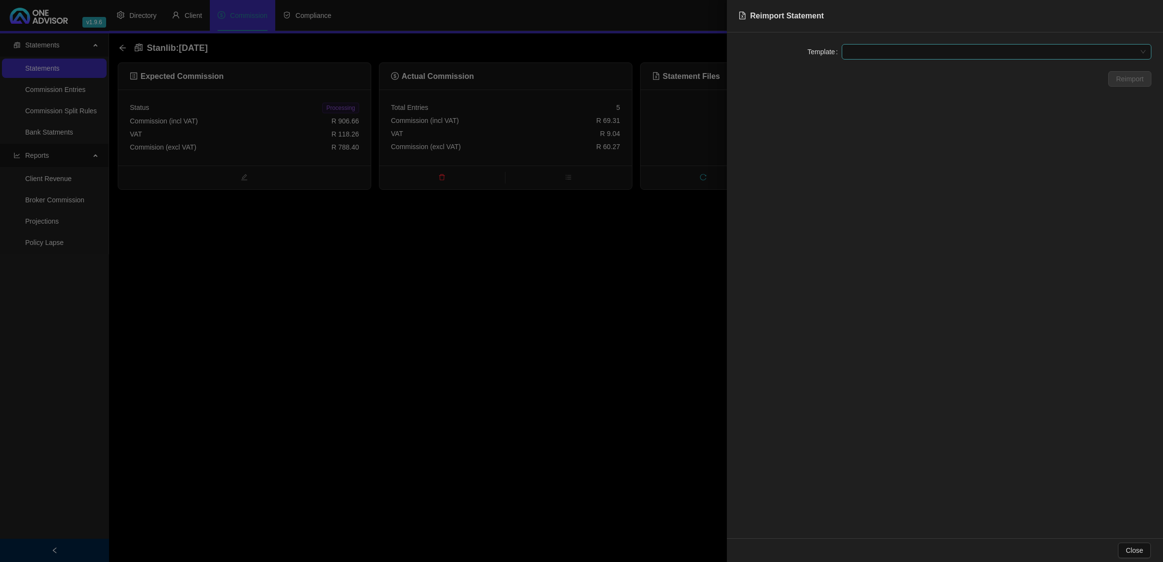
click at [877, 56] on span at bounding box center [996, 52] width 298 height 15
click at [872, 101] on div "Stanlib UT (Explicit Fees)" at bounding box center [996, 102] width 294 height 11
click at [1125, 85] on button "Reimport" at bounding box center [1129, 79] width 43 height 16
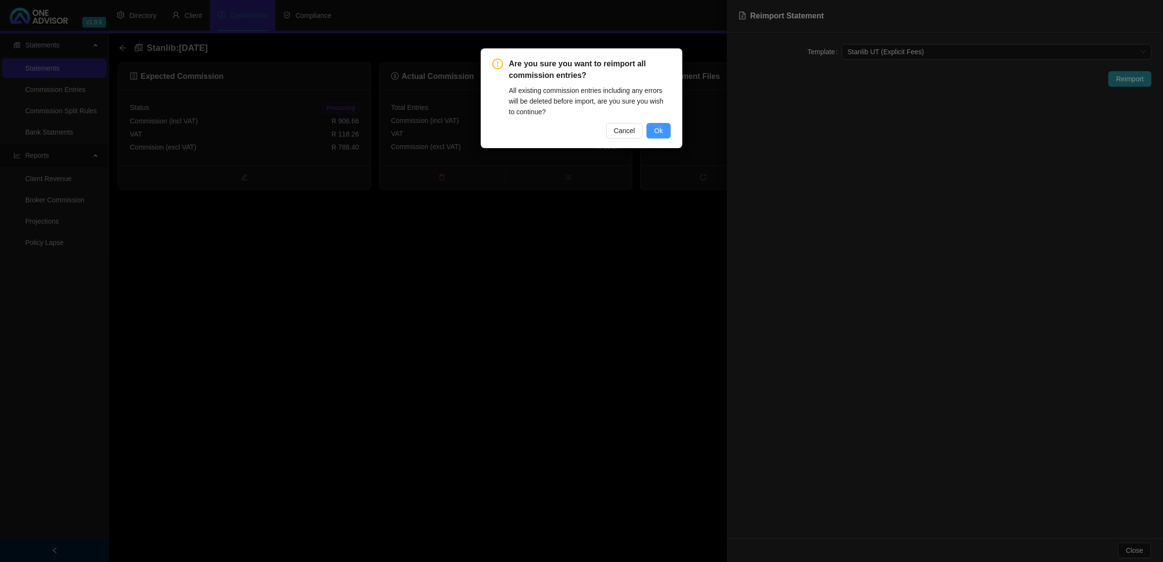
click at [657, 124] on button "Ok" at bounding box center [658, 131] width 24 height 16
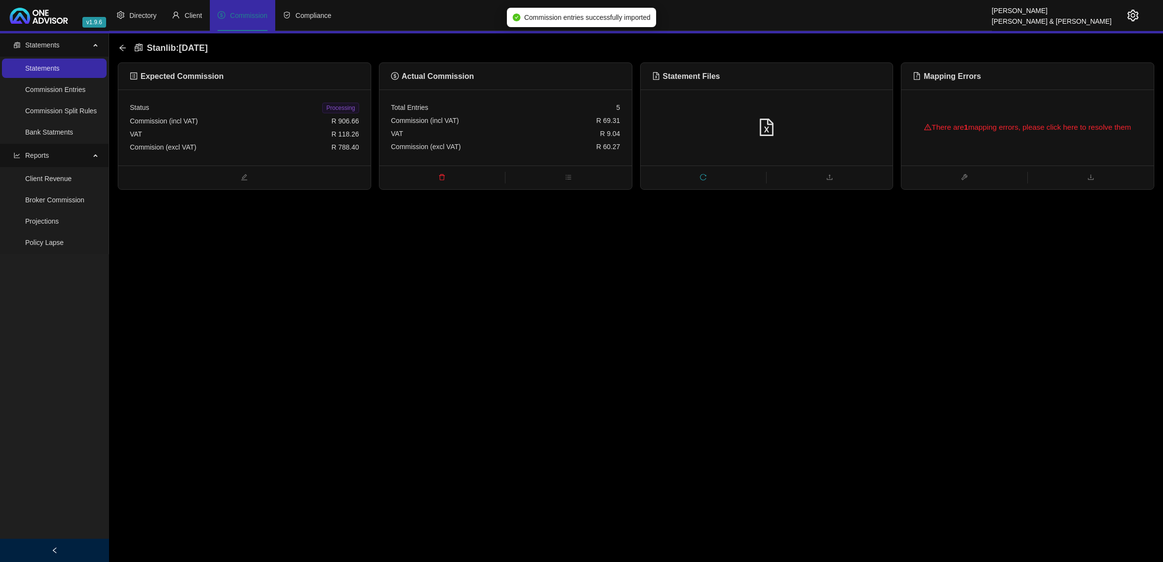
click at [1058, 120] on div "There are 1 mapping errors, please click here to resolve them" at bounding box center [1027, 127] width 229 height 31
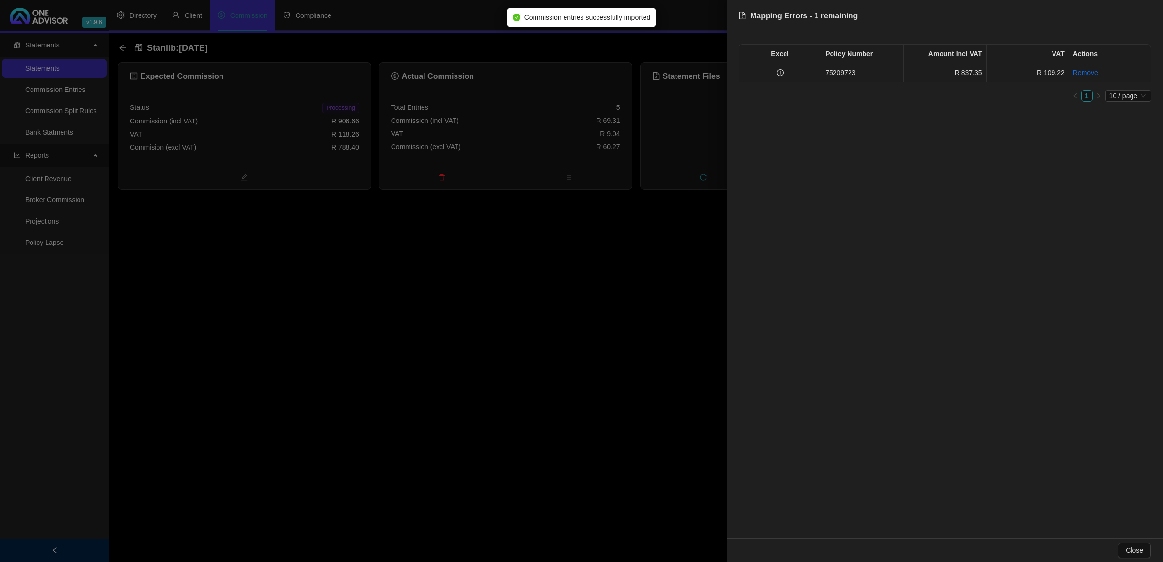
click at [860, 79] on td "75209723" at bounding box center [862, 72] width 82 height 19
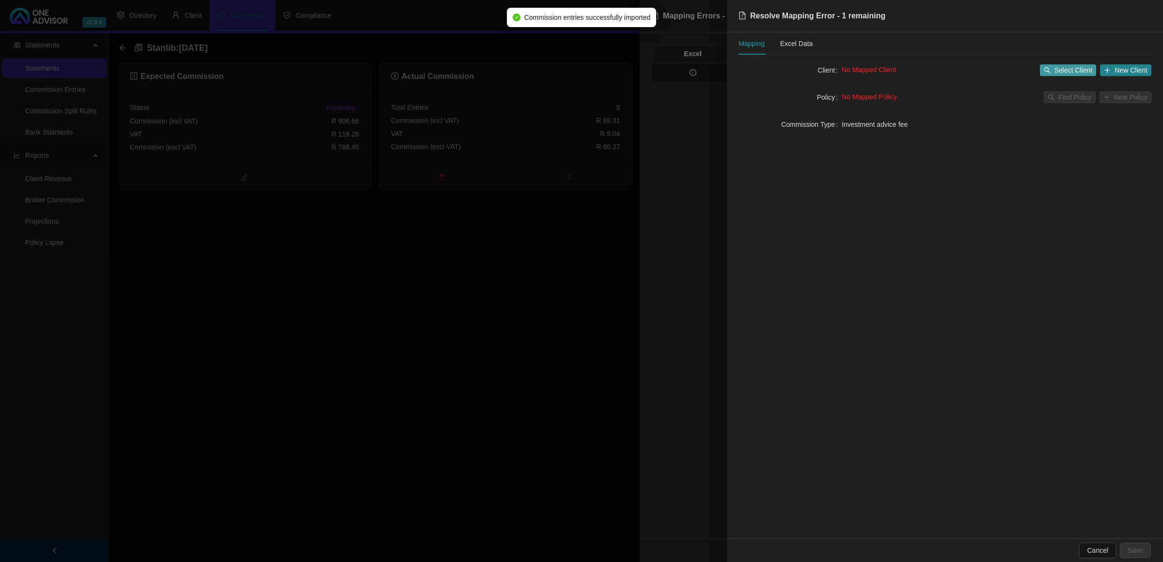
click at [1070, 66] on span "Select Client" at bounding box center [1073, 70] width 38 height 11
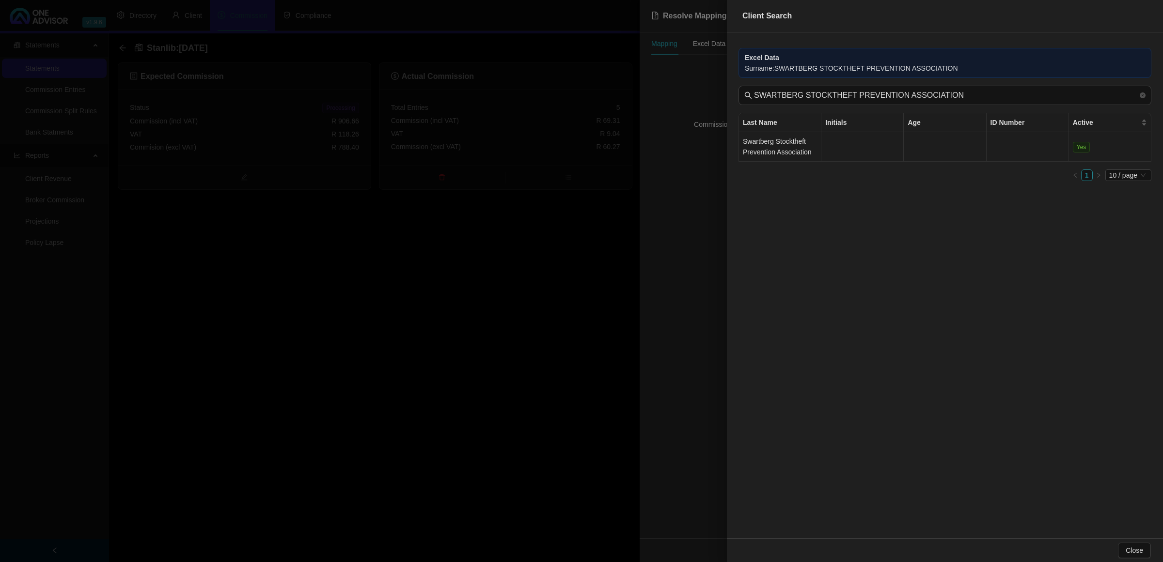
click at [794, 144] on td "Swartberg Stocktheft Prevention Association" at bounding box center [780, 147] width 82 height 30
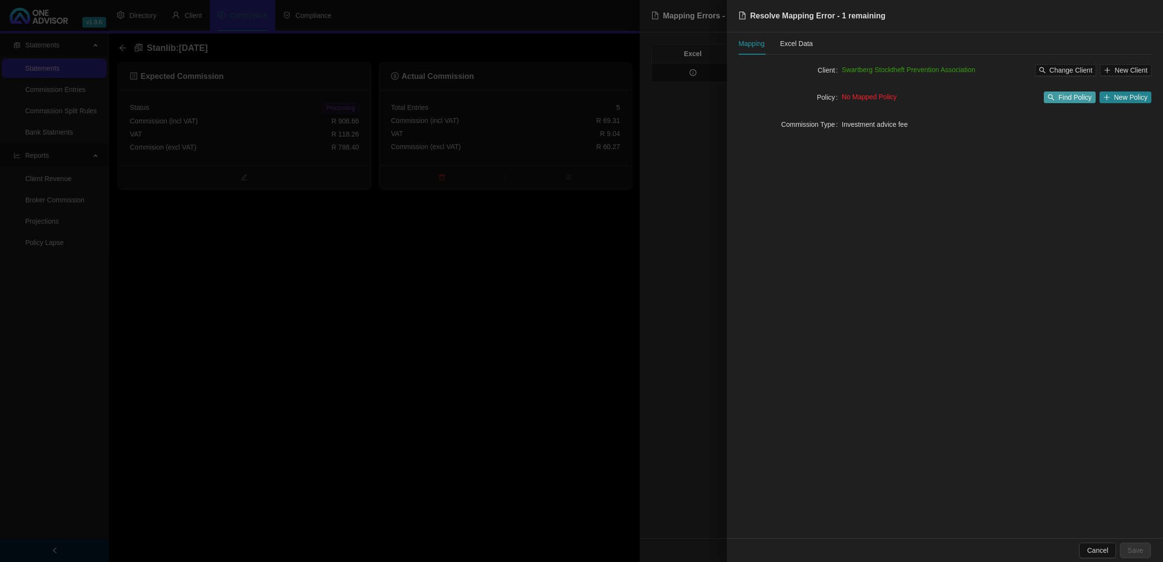
click at [1054, 95] on icon "search" at bounding box center [1050, 97] width 7 height 7
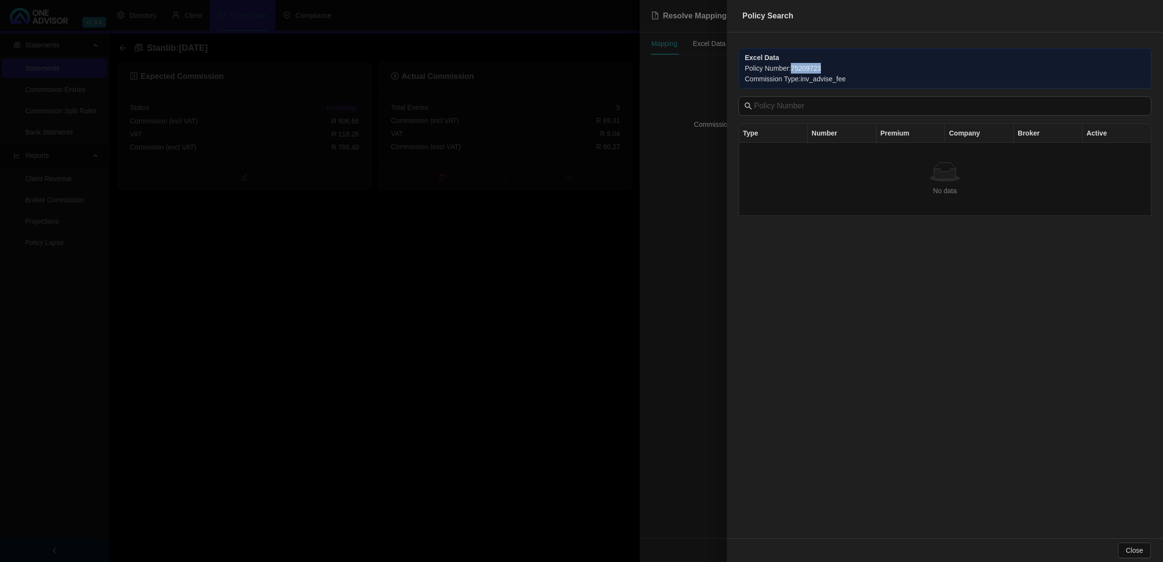
drag, startPoint x: 830, startPoint y: 69, endPoint x: 793, endPoint y: 72, distance: 36.9
click at [793, 72] on div "Policy Number : 75209723" at bounding box center [945, 68] width 400 height 11
copy div "75209723"
click at [482, 326] on div at bounding box center [581, 281] width 1163 height 562
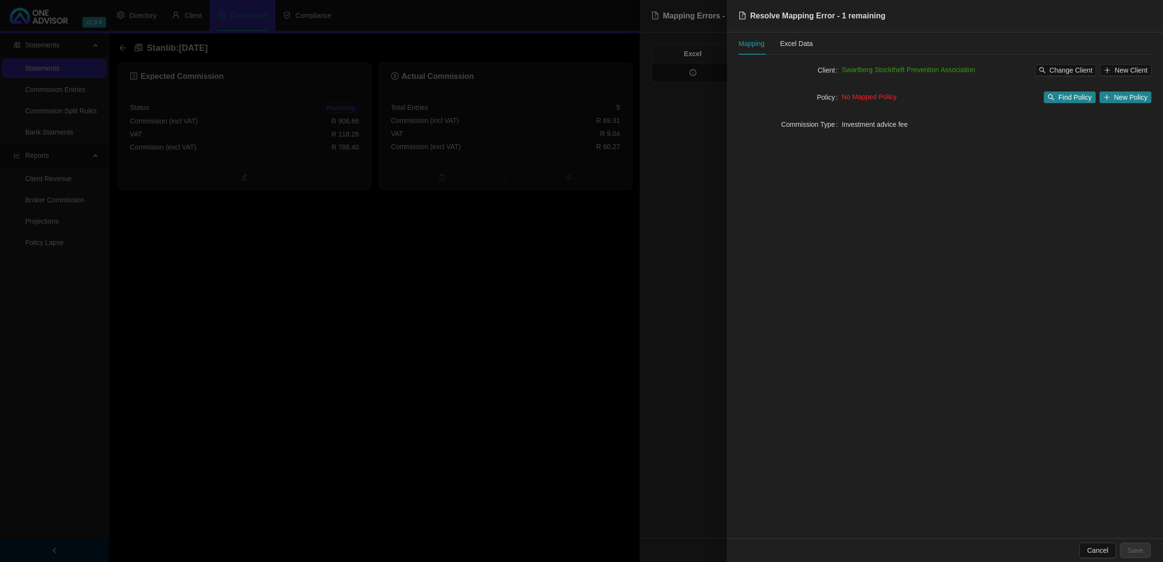
click at [482, 326] on div at bounding box center [581, 281] width 1163 height 562
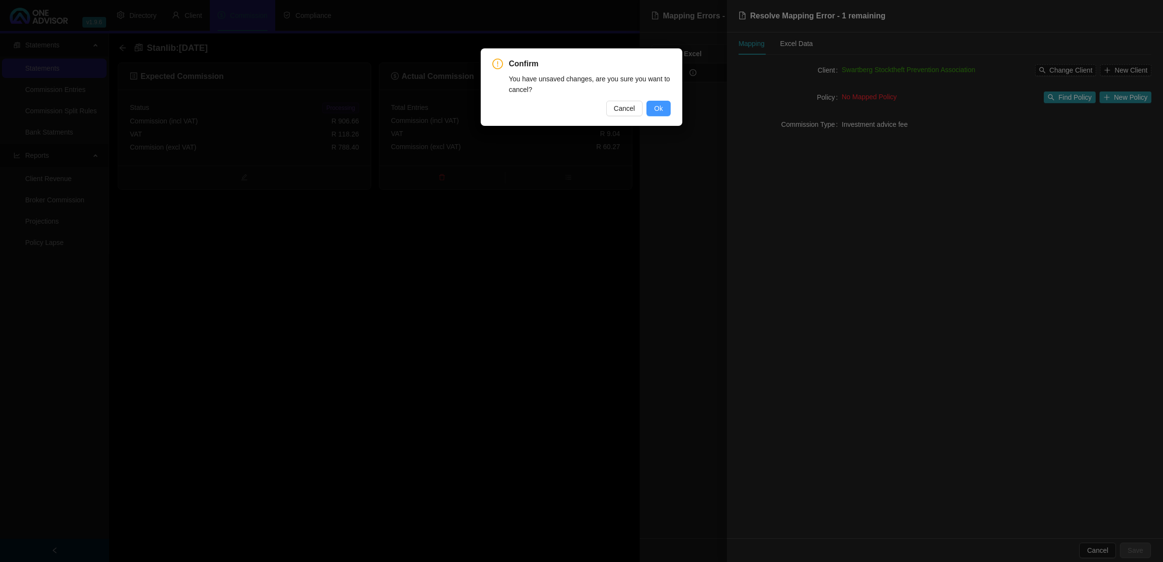
click at [653, 115] on button "Ok" at bounding box center [658, 109] width 24 height 16
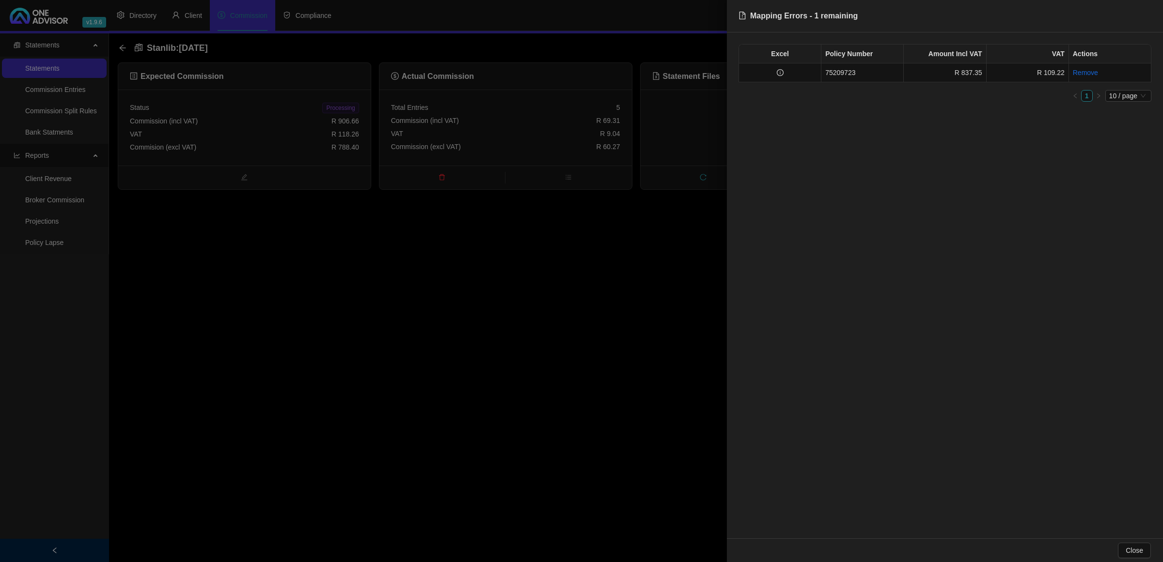
drag, startPoint x: 220, startPoint y: 356, endPoint x: 202, endPoint y: 318, distance: 42.3
click at [220, 352] on div at bounding box center [581, 281] width 1163 height 562
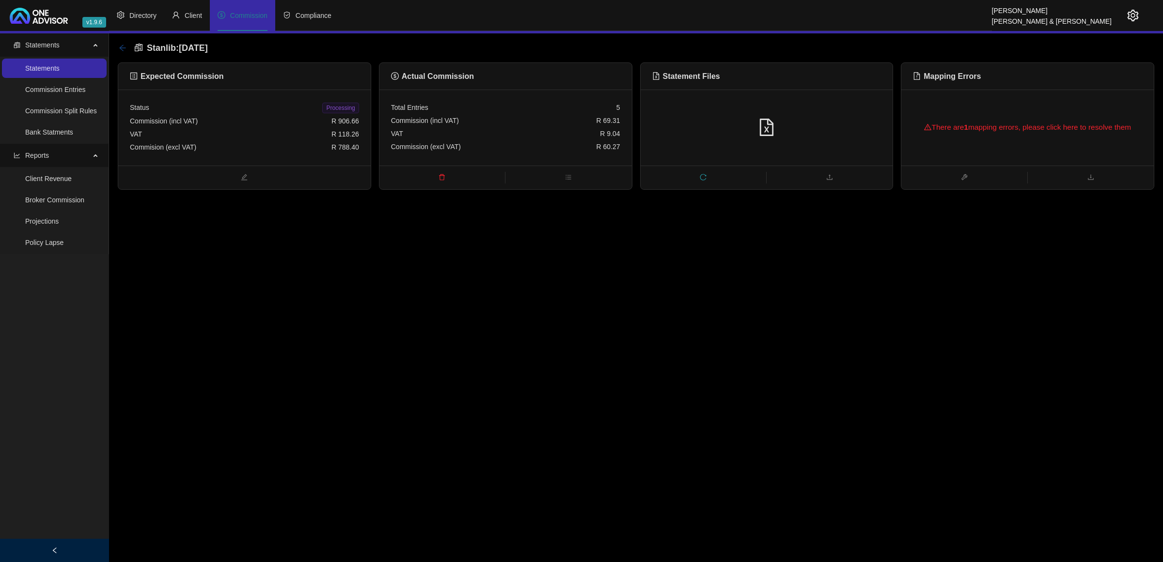
click at [120, 47] on icon "arrow-left" at bounding box center [123, 48] width 8 height 8
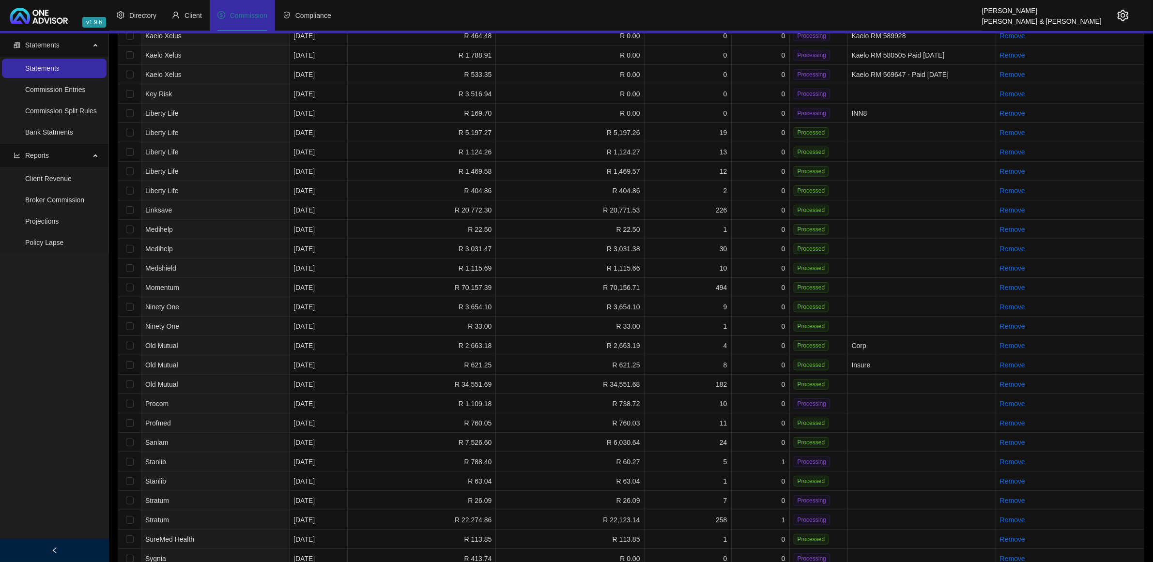
scroll to position [632, 0]
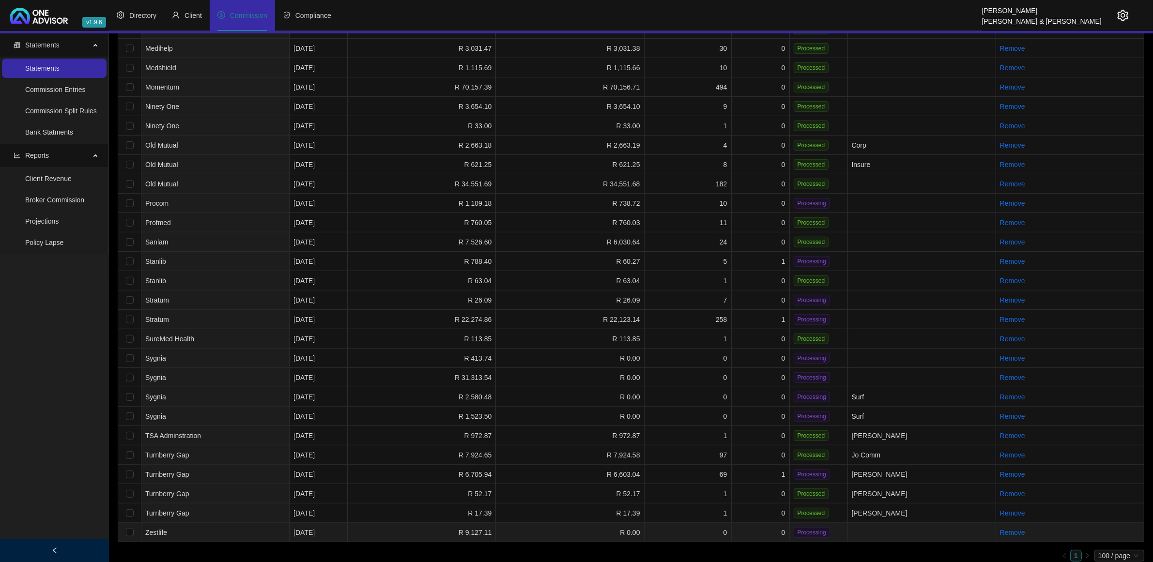
click at [708, 527] on td "0" at bounding box center [688, 532] width 87 height 19
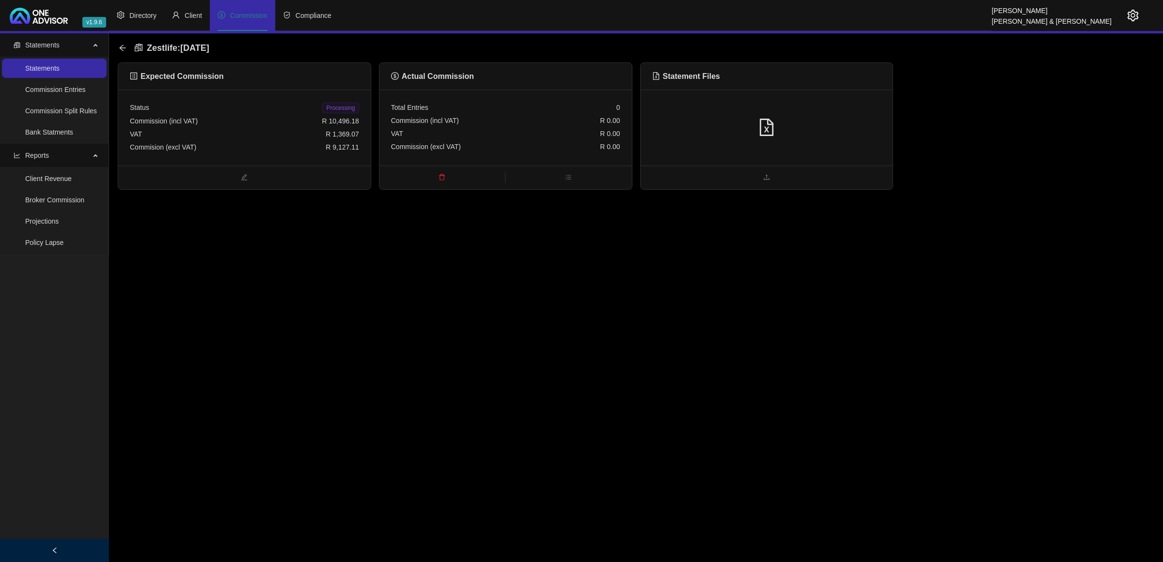
click at [852, 132] on div at bounding box center [766, 128] width 229 height 18
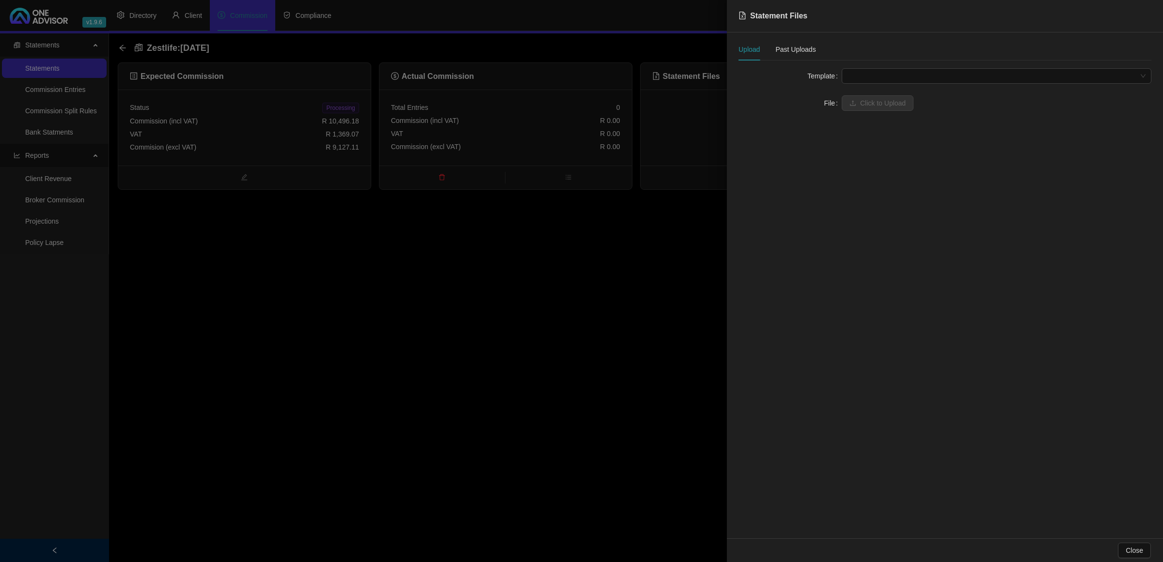
click at [871, 78] on span at bounding box center [996, 76] width 298 height 15
click at [870, 98] on div "Zestlife" at bounding box center [996, 95] width 294 height 11
click at [866, 102] on span "Click to Upload" at bounding box center [883, 103] width 46 height 11
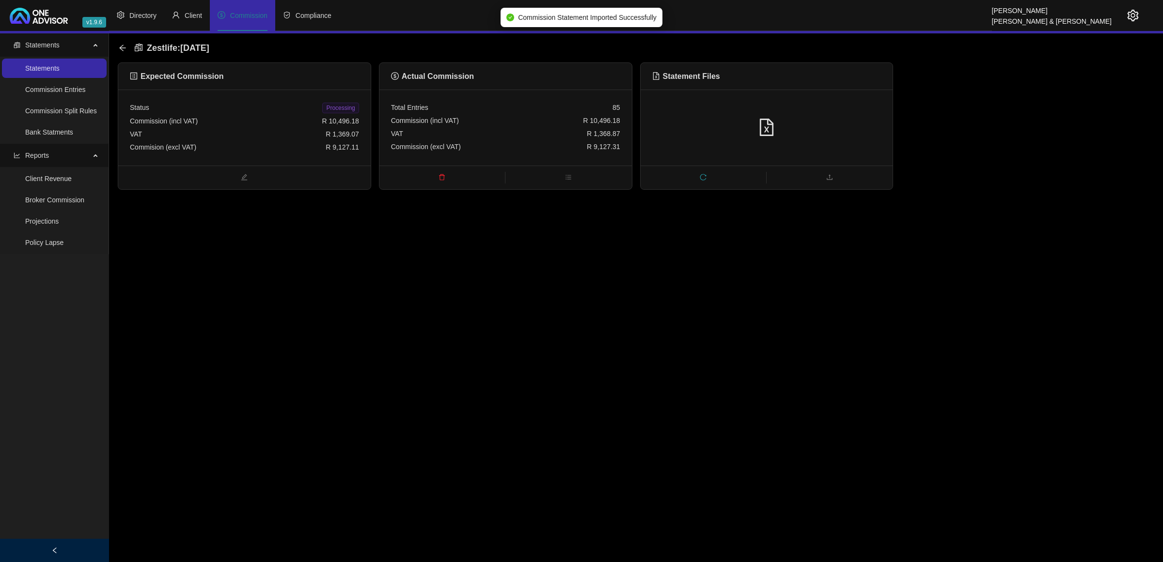
click at [345, 110] on span "Processing" at bounding box center [340, 108] width 36 height 11
click at [119, 48] on icon "arrow-left" at bounding box center [123, 48] width 8 height 8
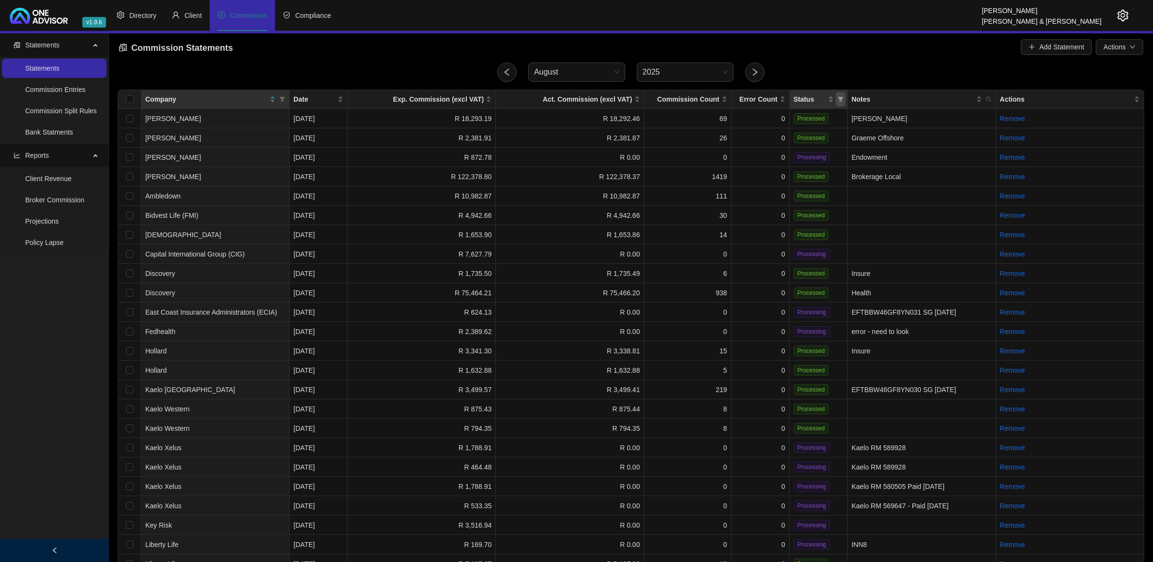
click at [839, 100] on icon "filter" at bounding box center [841, 99] width 6 height 6
click at [819, 137] on span "Processing" at bounding box center [818, 134] width 37 height 8
checkbox input "true"
click at [835, 154] on span "OK" at bounding box center [833, 153] width 10 height 11
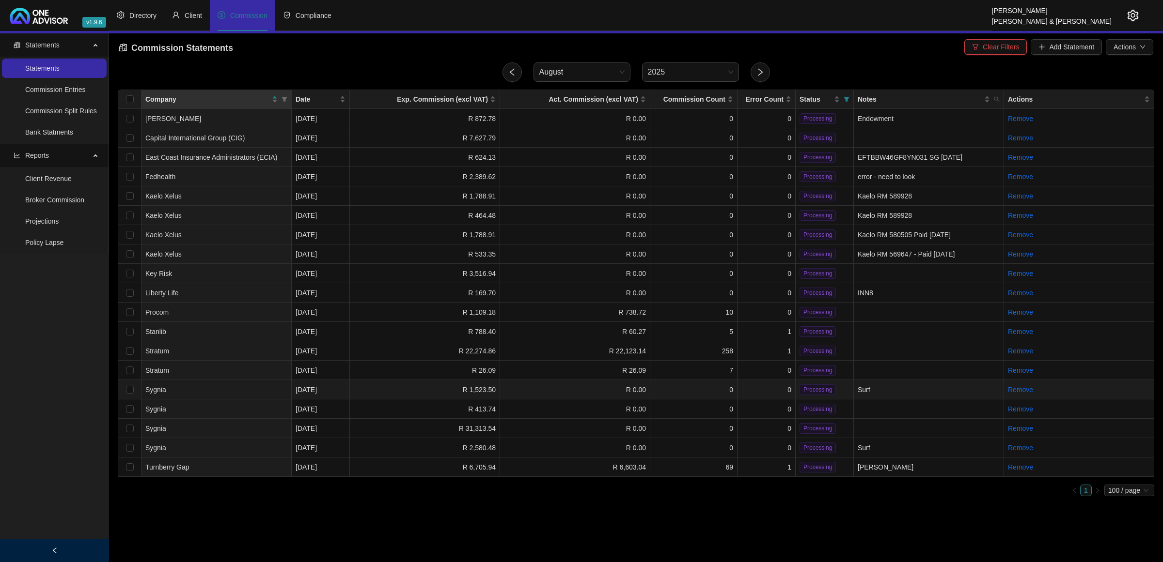
click at [533, 389] on td "R 0.00" at bounding box center [575, 389] width 150 height 19
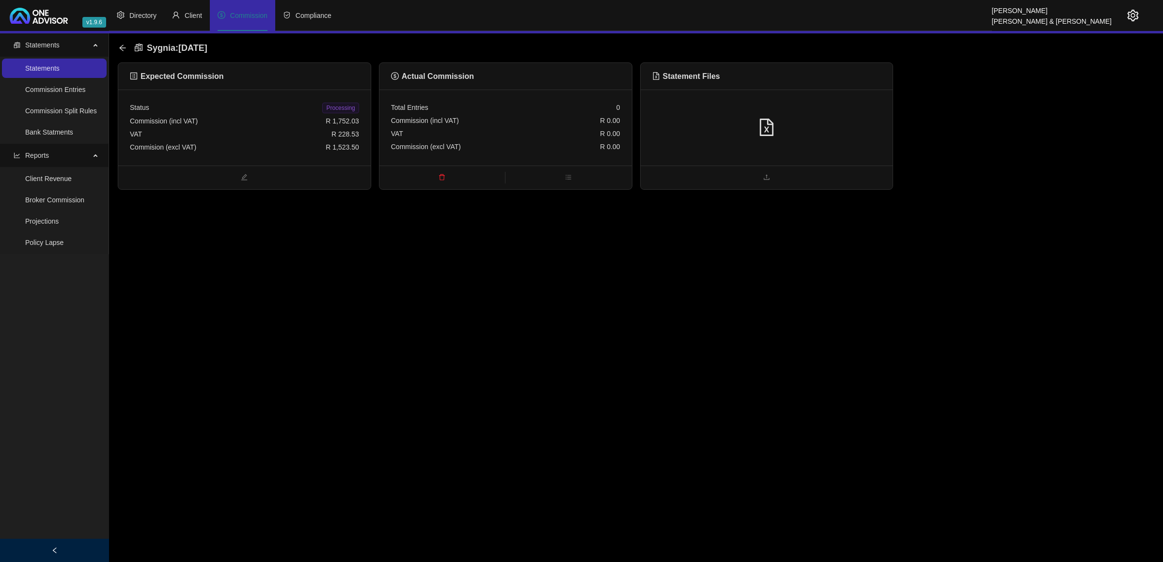
click at [804, 159] on div at bounding box center [766, 128] width 252 height 76
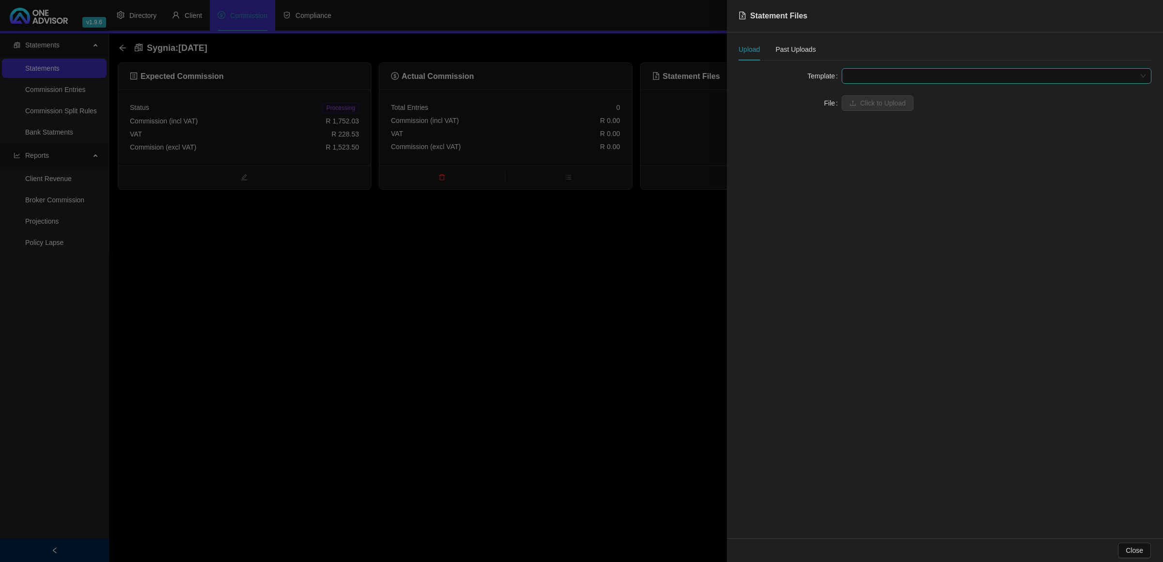
click at [893, 73] on span at bounding box center [996, 76] width 298 height 15
click at [877, 96] on div "SURF (Cut&Paste)" at bounding box center [996, 95] width 294 height 11
click at [875, 100] on span "Click to Upload" at bounding box center [883, 103] width 46 height 11
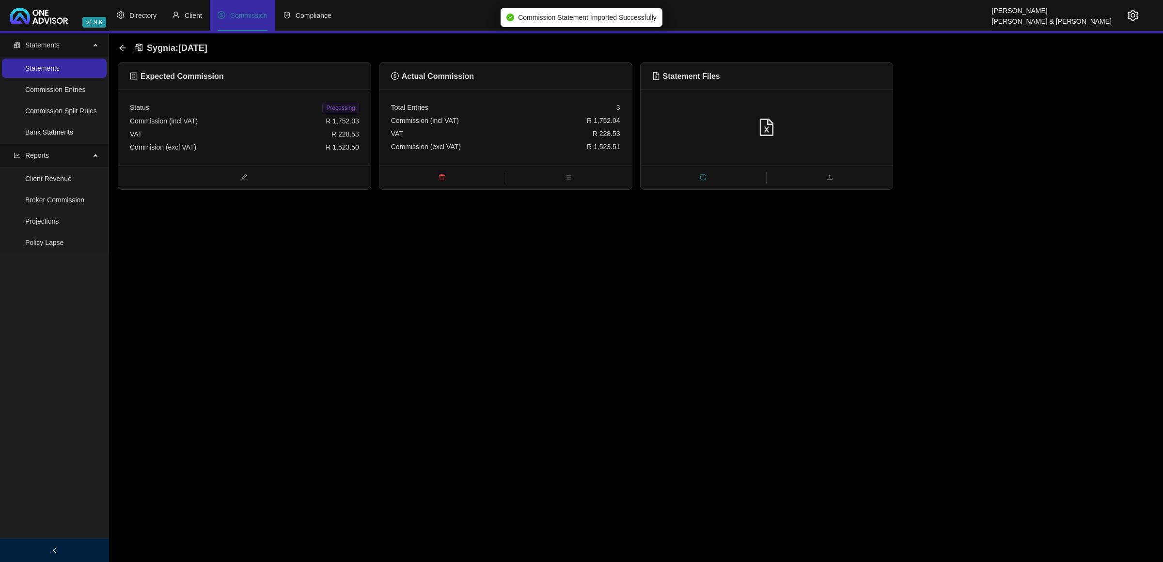
click at [352, 108] on span "Processing" at bounding box center [340, 108] width 36 height 11
click at [119, 51] on icon "arrow-left" at bounding box center [123, 48] width 8 height 8
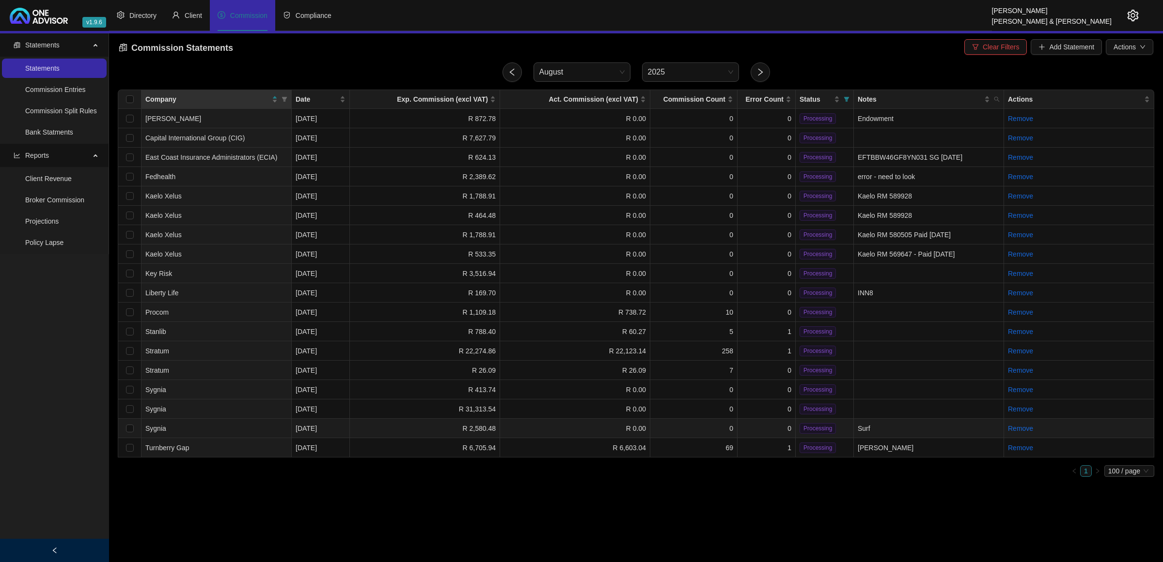
drag, startPoint x: 631, startPoint y: 427, endPoint x: 628, endPoint y: 422, distance: 5.2
click at [630, 427] on td "R 0.00" at bounding box center [575, 428] width 150 height 19
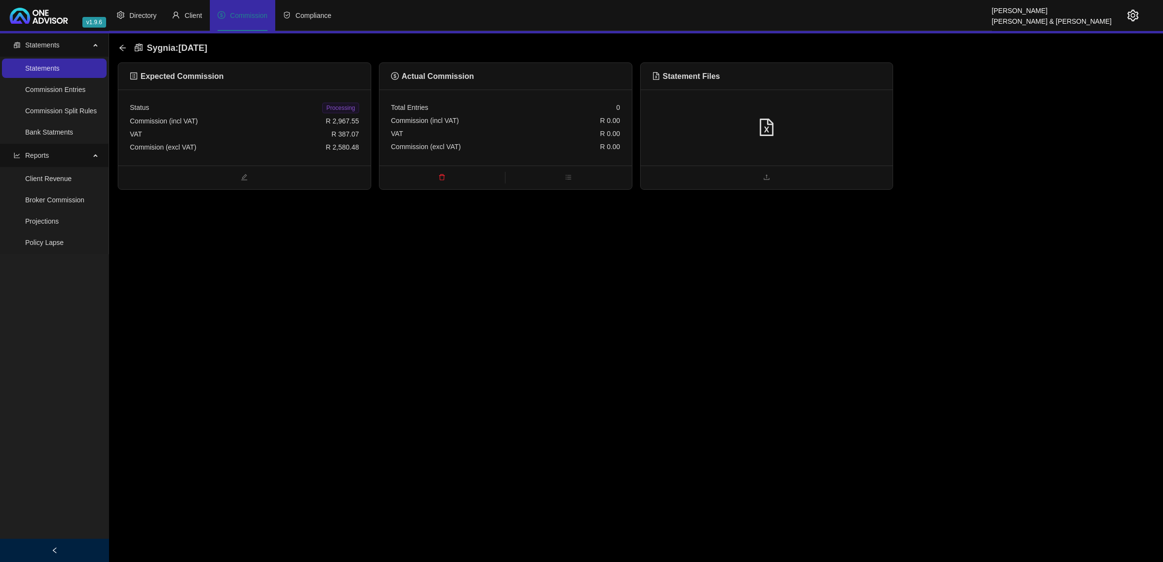
click at [843, 129] on div at bounding box center [766, 128] width 229 height 18
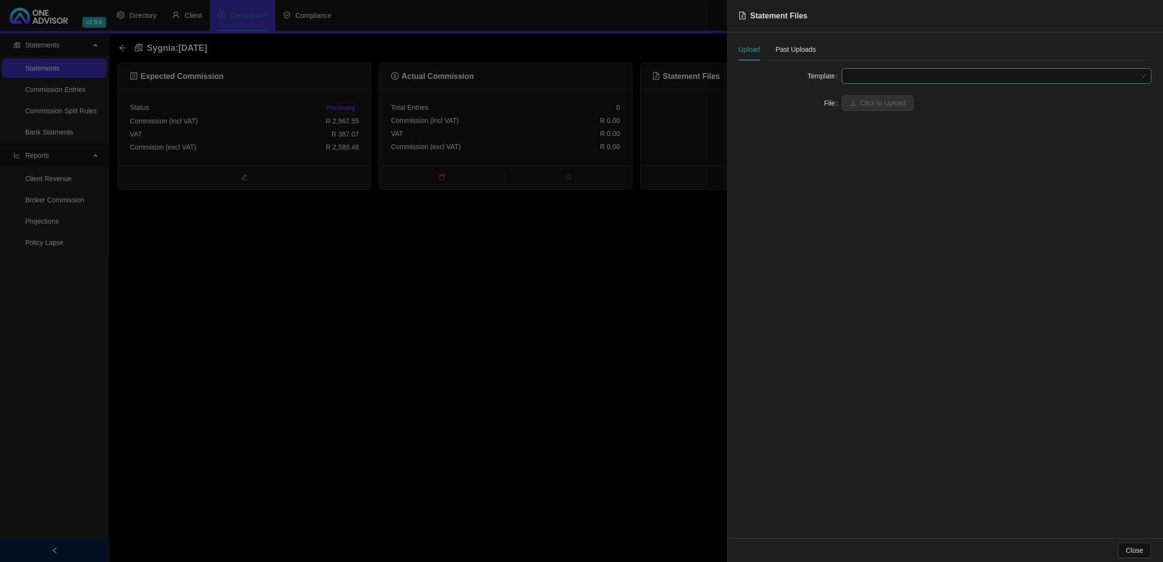
drag, startPoint x: 866, startPoint y: 73, endPoint x: 867, endPoint y: 79, distance: 6.5
click at [866, 73] on span at bounding box center [996, 76] width 298 height 15
click at [873, 95] on div "SURF (Cut&Paste)" at bounding box center [996, 95] width 294 height 11
click at [857, 102] on button "Click to Upload" at bounding box center [877, 103] width 72 height 16
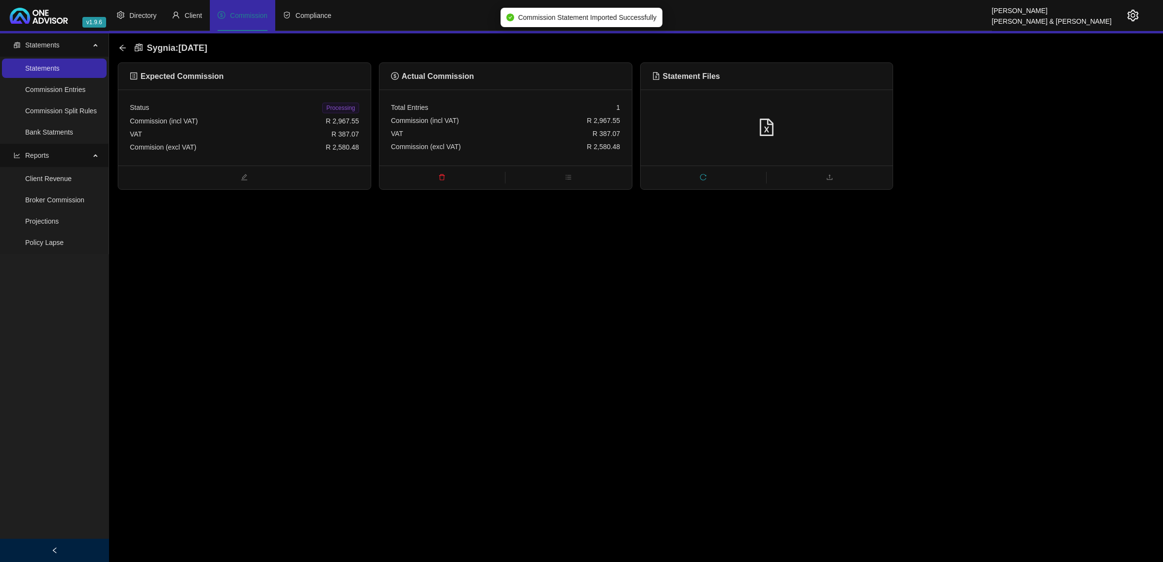
click at [338, 109] on span "Processing" at bounding box center [340, 108] width 36 height 11
click at [122, 49] on icon "arrow-left" at bounding box center [123, 48] width 8 height 8
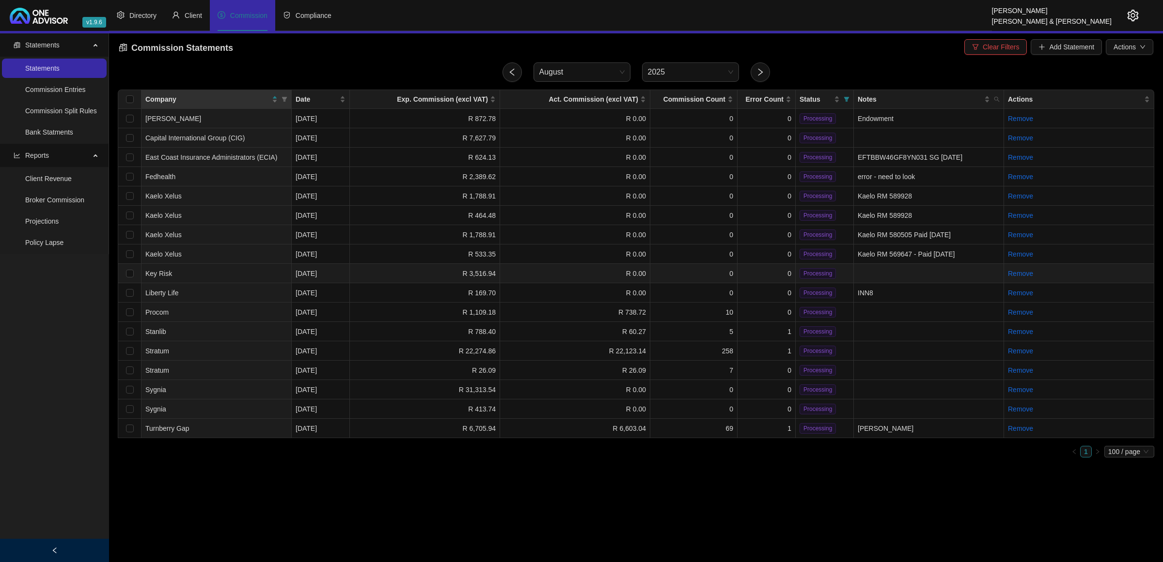
click at [385, 267] on td "R 3,516.94" at bounding box center [425, 273] width 150 height 19
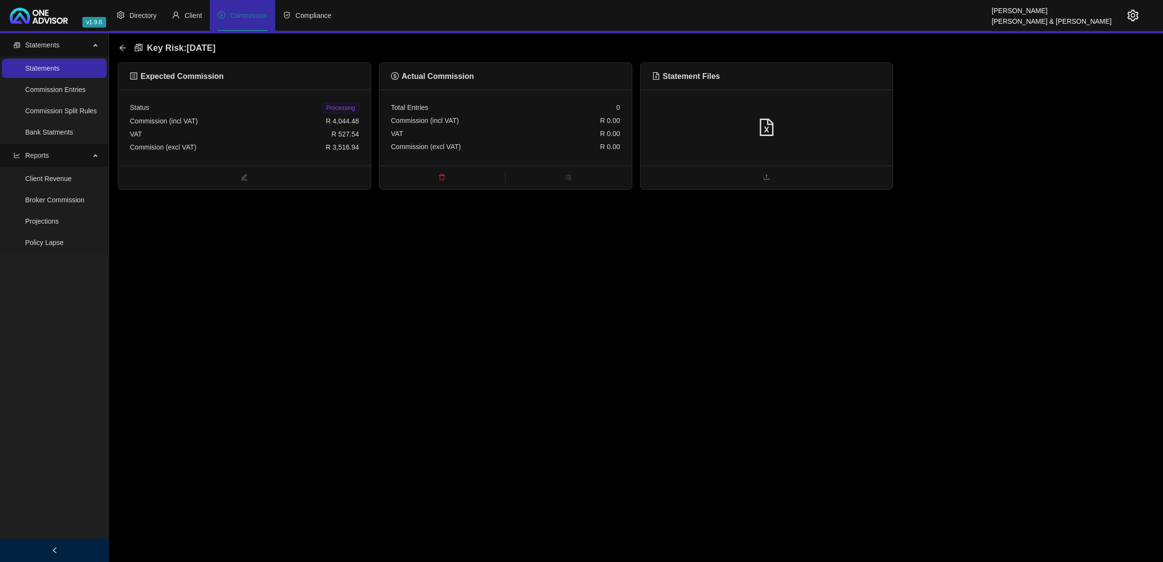
click at [433, 133] on div "VAT R 0.00" at bounding box center [505, 133] width 229 height 13
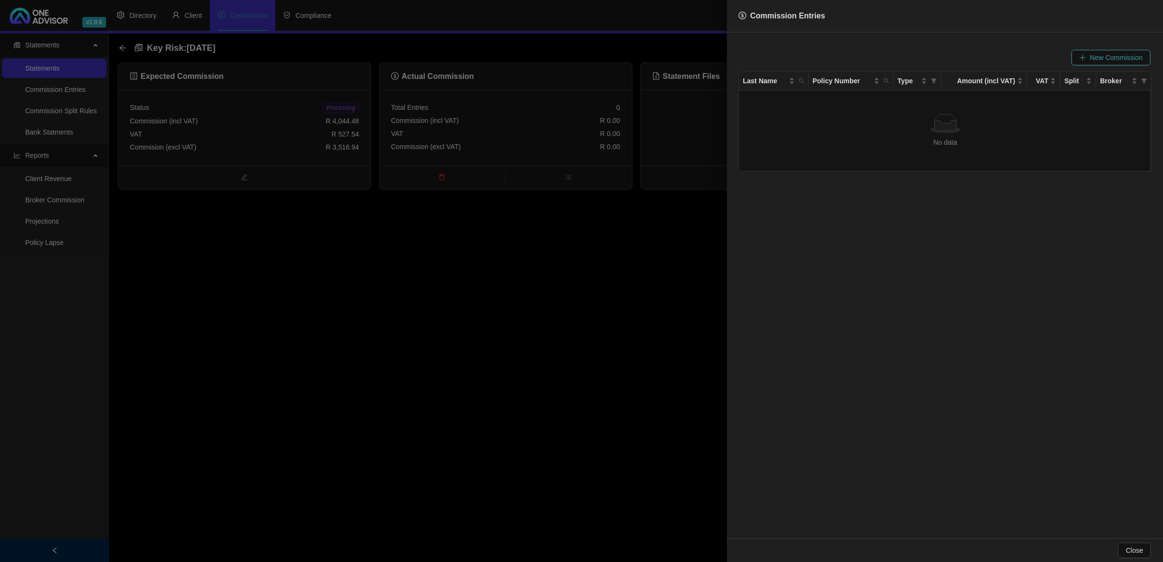
click at [1086, 61] on icon "plus" at bounding box center [1082, 57] width 7 height 7
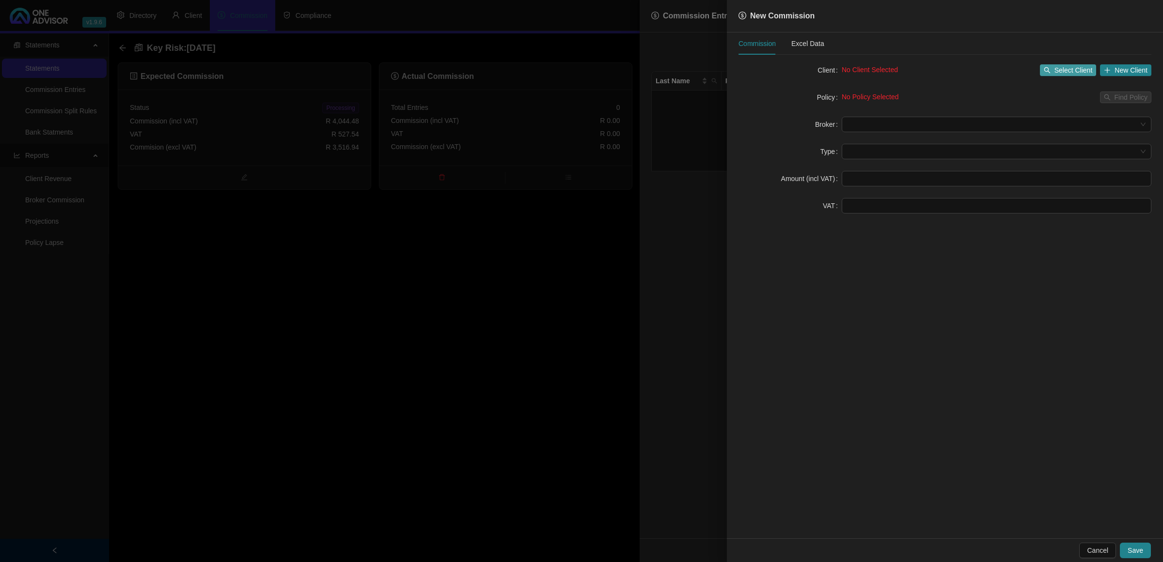
click at [1076, 68] on span "Select Client" at bounding box center [1073, 70] width 38 height 11
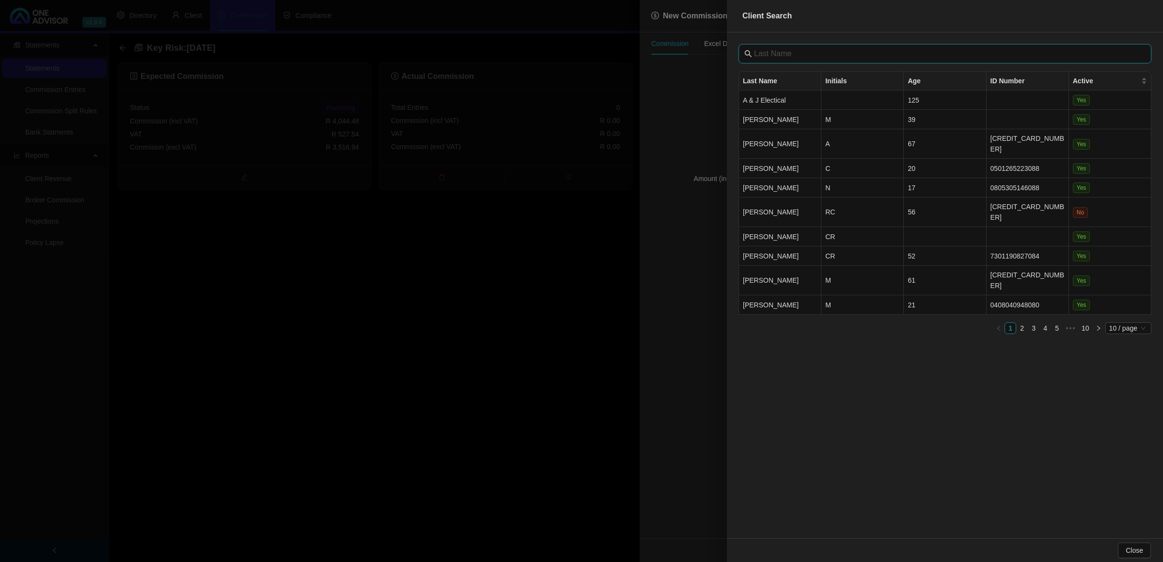
click at [945, 54] on input "text" at bounding box center [946, 54] width 384 height 12
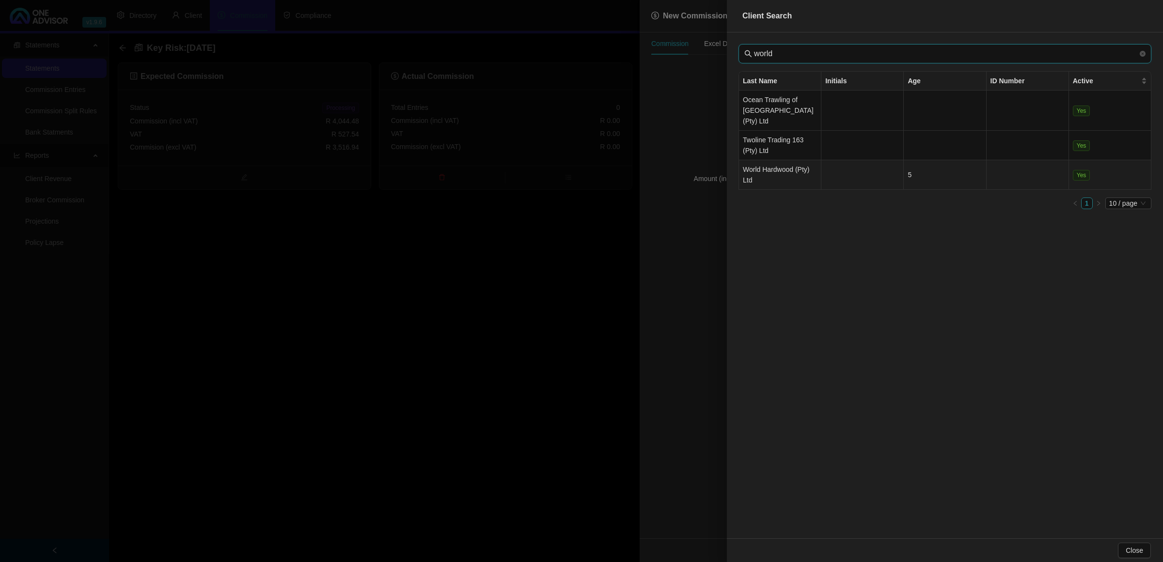
type input "world"
click at [794, 160] on td "World Hardwood (Pty) Ltd" at bounding box center [780, 175] width 82 height 30
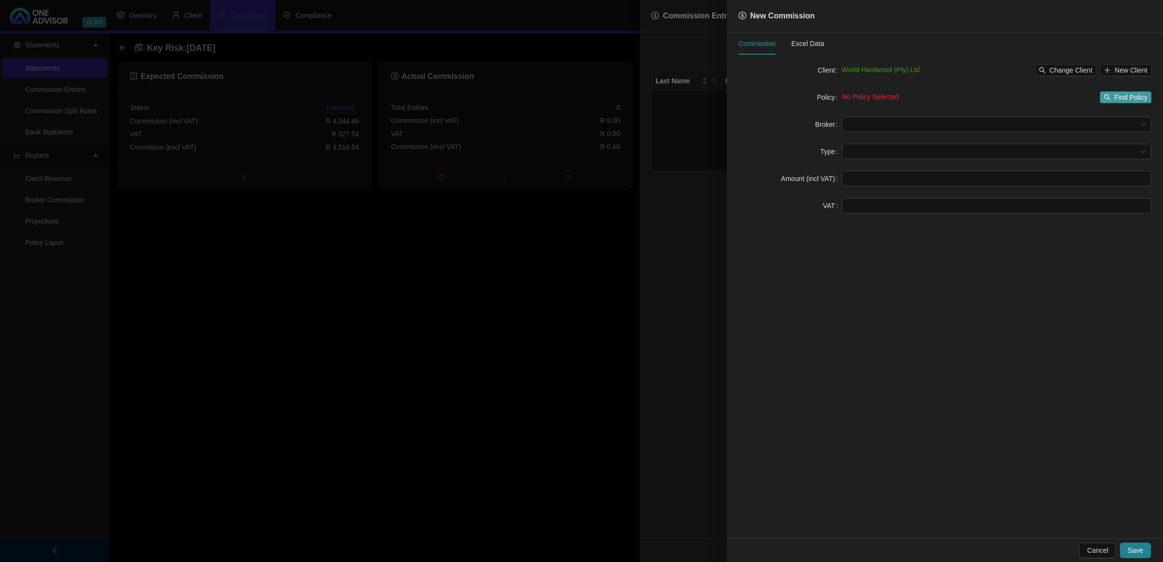
click at [1130, 97] on span "Find Policy" at bounding box center [1130, 97] width 33 height 11
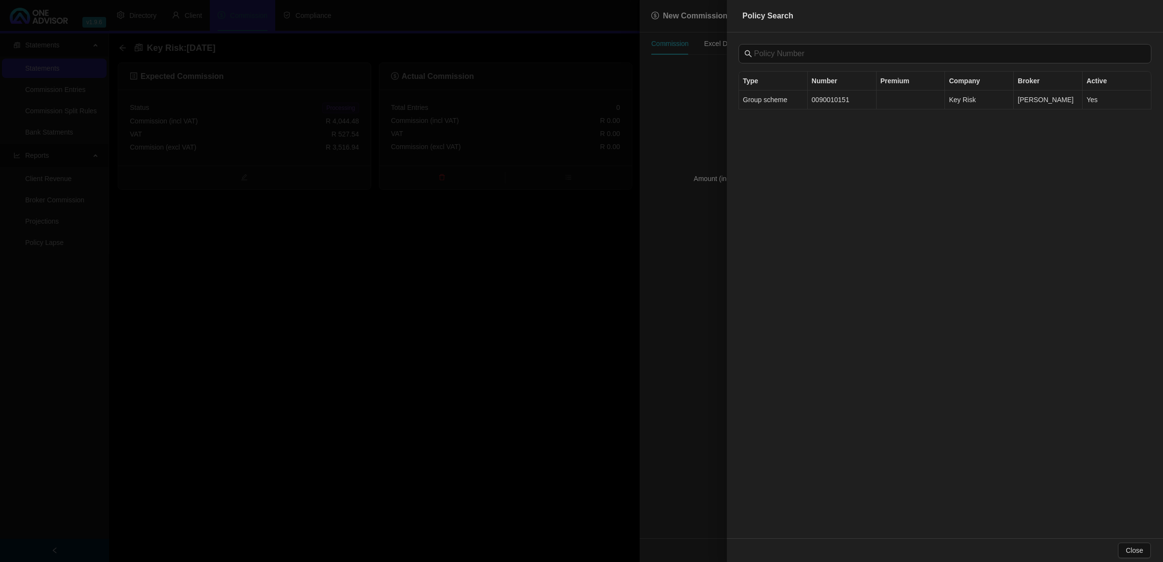
click at [826, 103] on td "0090010151" at bounding box center [842, 100] width 69 height 19
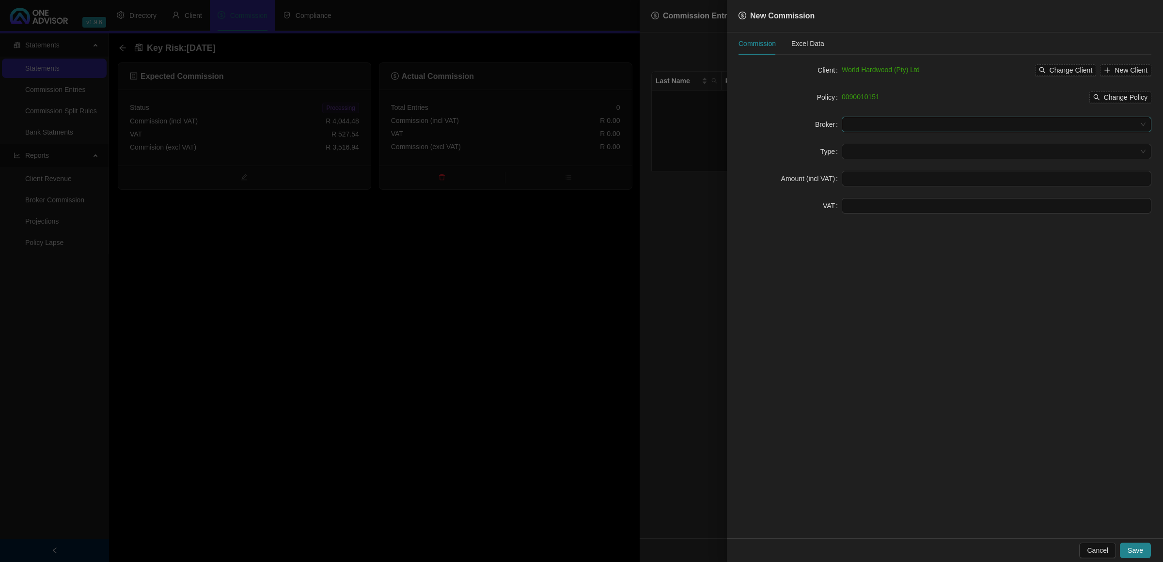
click at [1035, 120] on input "search" at bounding box center [991, 124] width 289 height 15
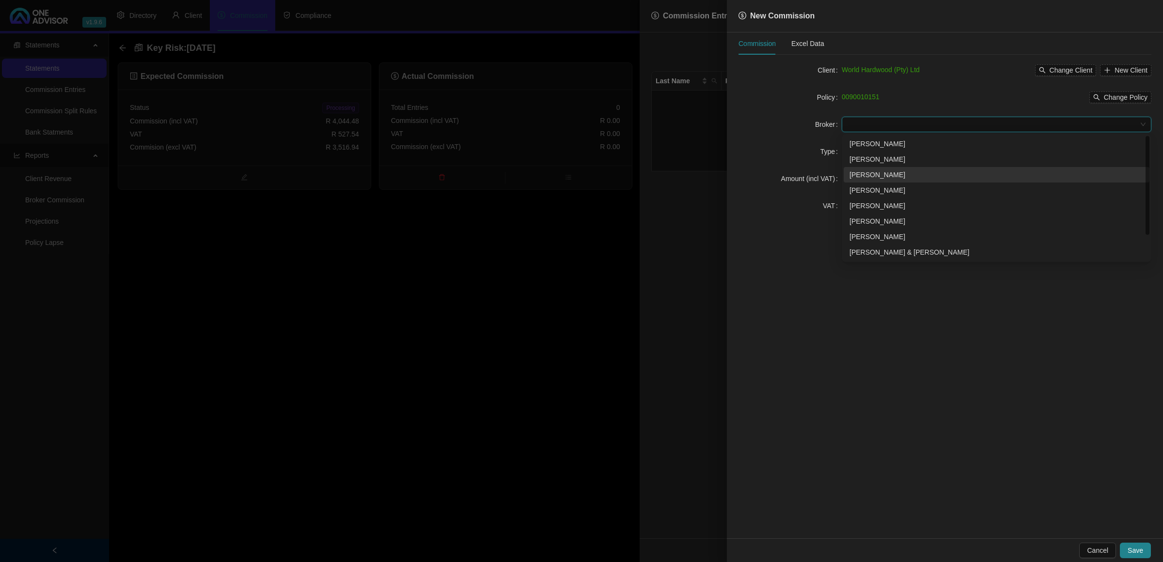
click at [866, 176] on div "[PERSON_NAME]" at bounding box center [996, 175] width 294 height 11
click at [863, 151] on input "search" at bounding box center [991, 151] width 289 height 15
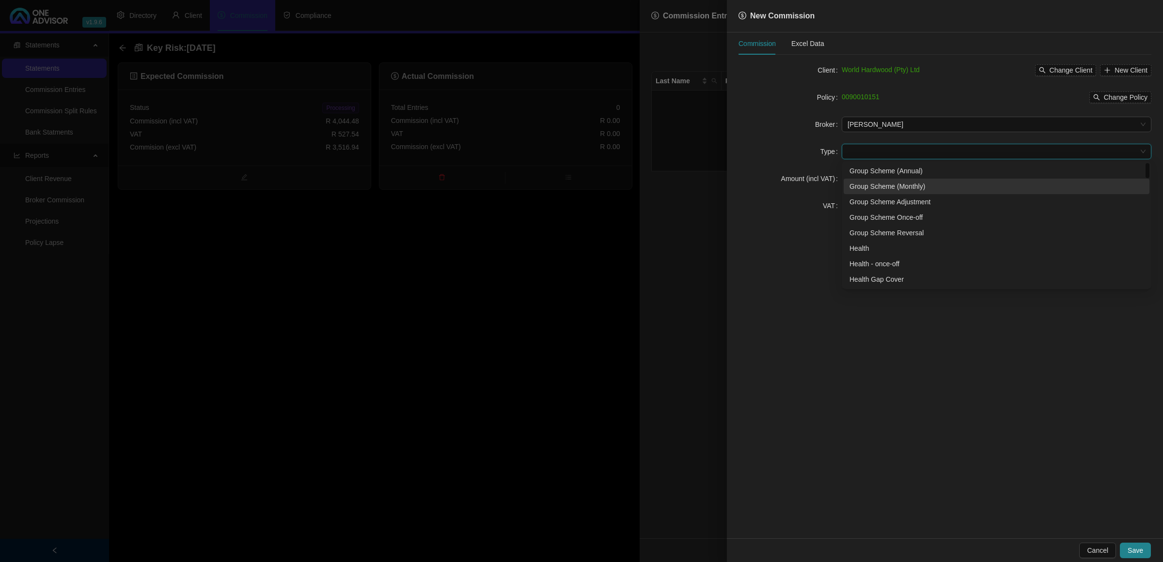
click at [887, 185] on div "Group Scheme (Monthly)" at bounding box center [996, 186] width 294 height 11
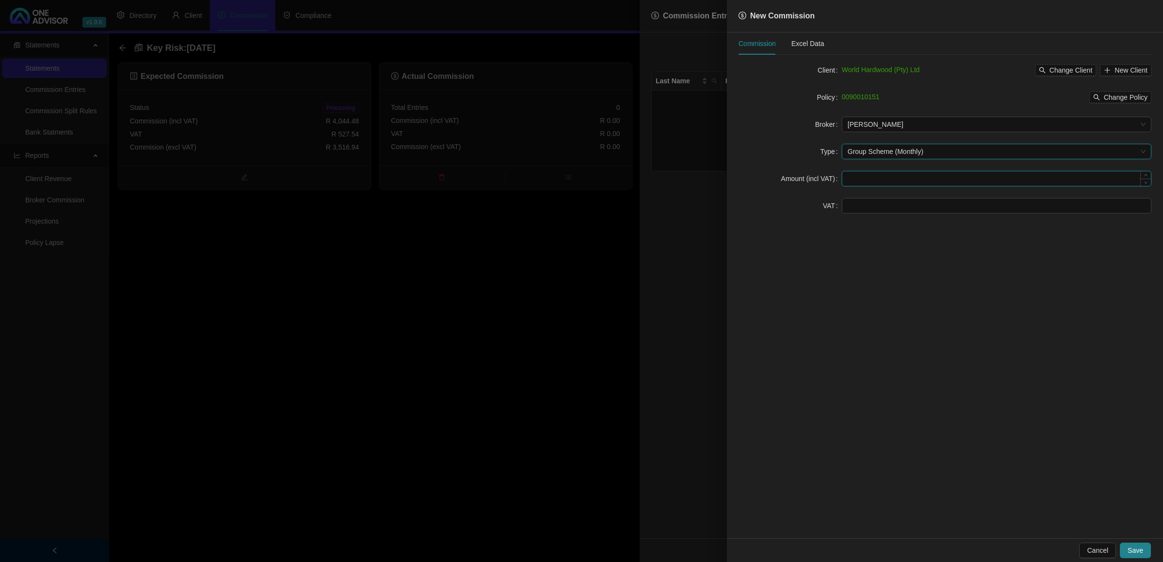
click at [857, 178] on input at bounding box center [996, 178] width 309 height 15
type input "4044.48"
click at [856, 197] on form "Client World Hardwood (Pty) Ltd Change Client New Client Policy 0090010151 Chan…" at bounding box center [944, 137] width 413 height 151
click at [859, 206] on input at bounding box center [996, 206] width 309 height 15
type input "527.54"
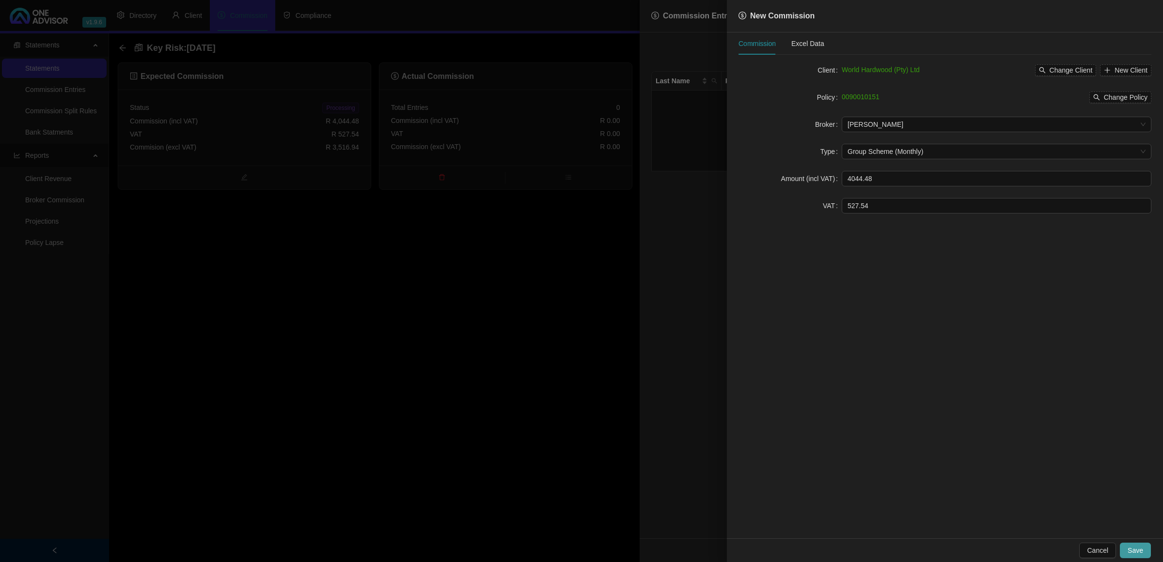
click at [1133, 550] on span "Save" at bounding box center [1135, 550] width 16 height 11
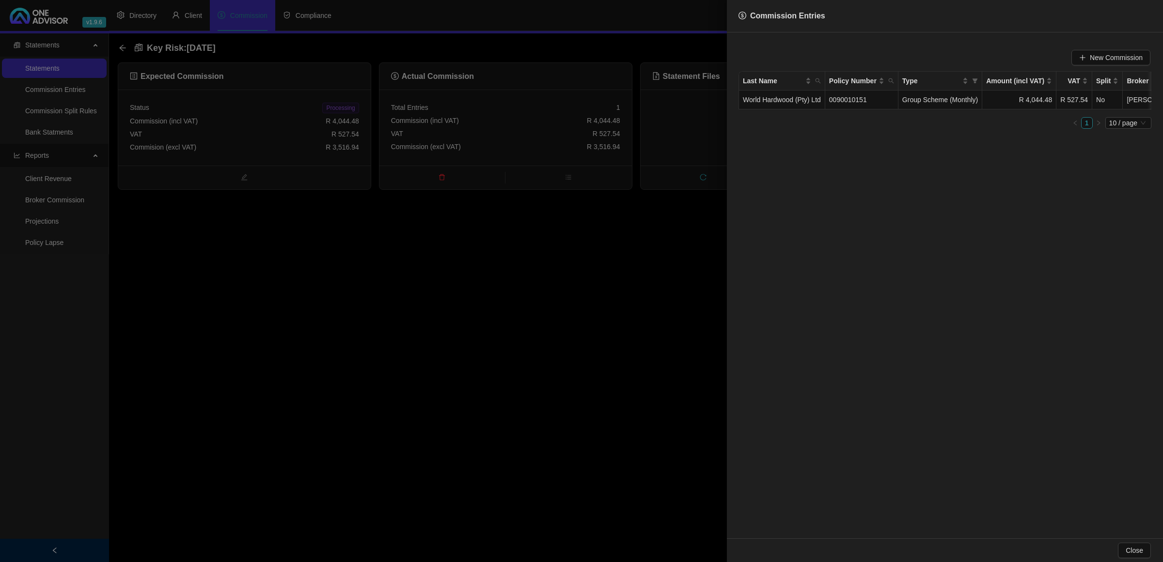
click at [517, 292] on div at bounding box center [581, 281] width 1163 height 562
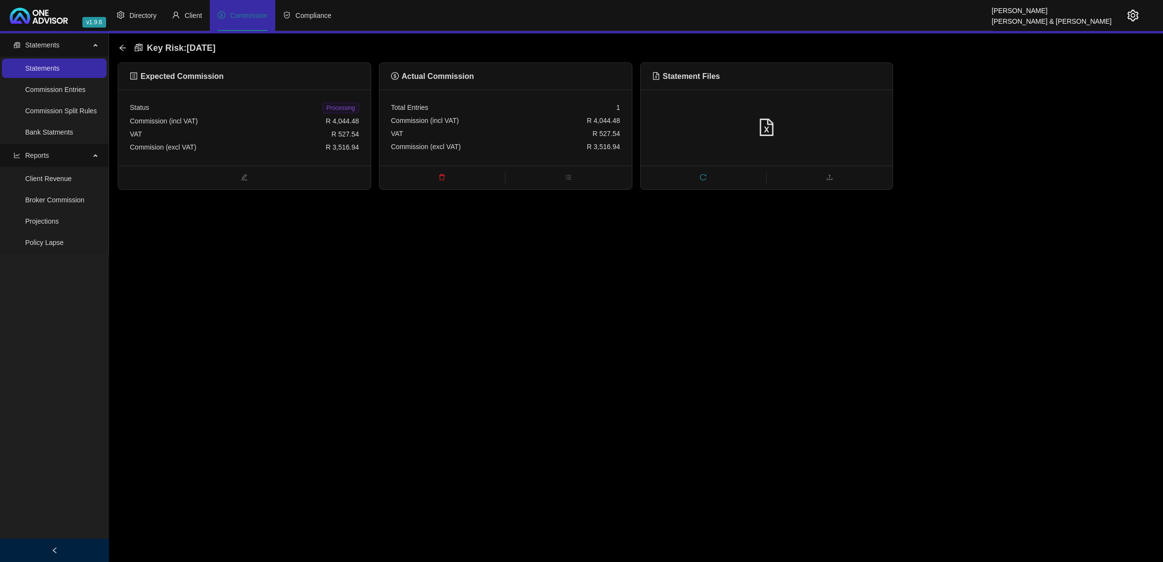
click at [343, 108] on span "Processing" at bounding box center [340, 108] width 36 height 11
click at [122, 47] on icon "arrow-left" at bounding box center [123, 48] width 8 height 8
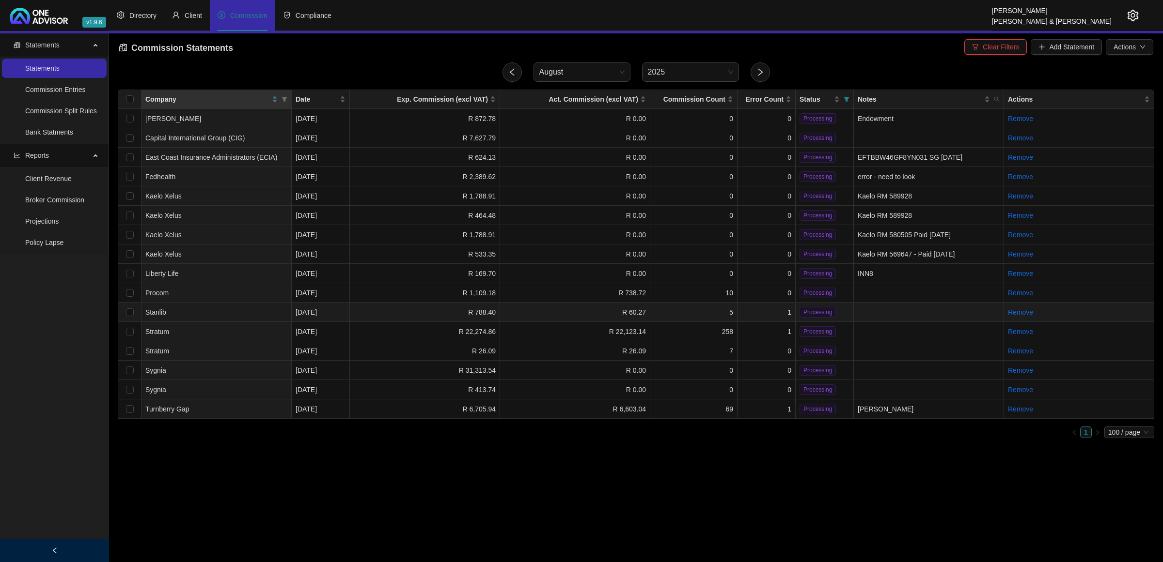
click at [686, 310] on td "5" at bounding box center [693, 312] width 87 height 19
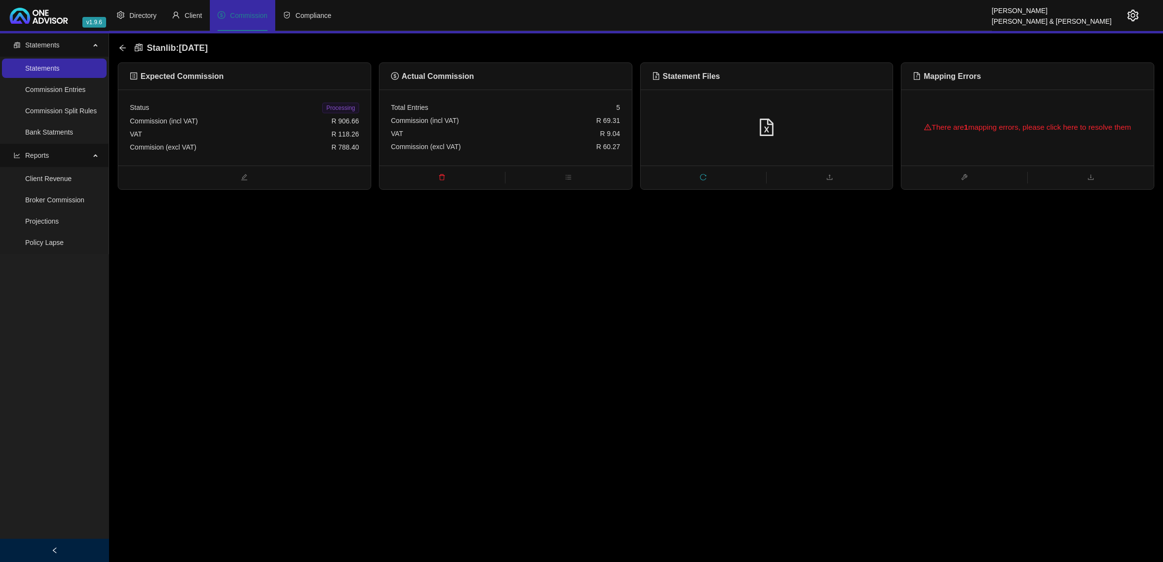
click at [701, 177] on icon "reload" at bounding box center [703, 177] width 7 height 7
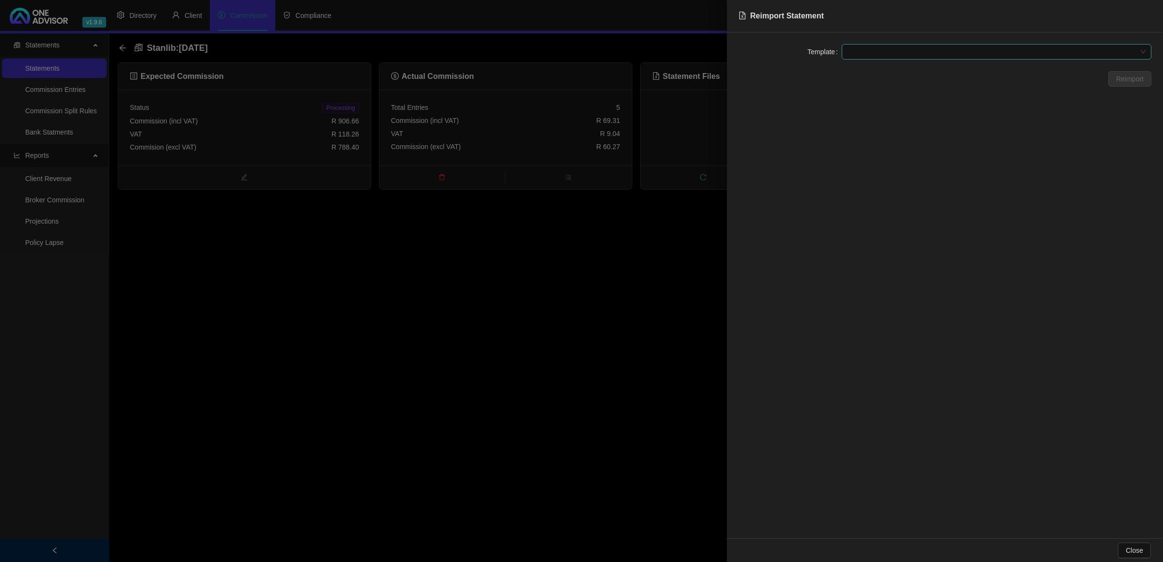
click at [917, 52] on span at bounding box center [996, 52] width 298 height 15
drag, startPoint x: 907, startPoint y: 86, endPoint x: 902, endPoint y: 103, distance: 17.9
click at [902, 103] on div "Stanlib LISP Stanlib UT (DO Fees) Stanlib UT (Explicit Fees)  Stanlib Generic …" at bounding box center [996, 94] width 306 height 62
click at [902, 103] on div "Stanlib UT (Explicit Fees)" at bounding box center [996, 102] width 294 height 11
click at [1125, 78] on span "Reimport" at bounding box center [1130, 79] width 28 height 11
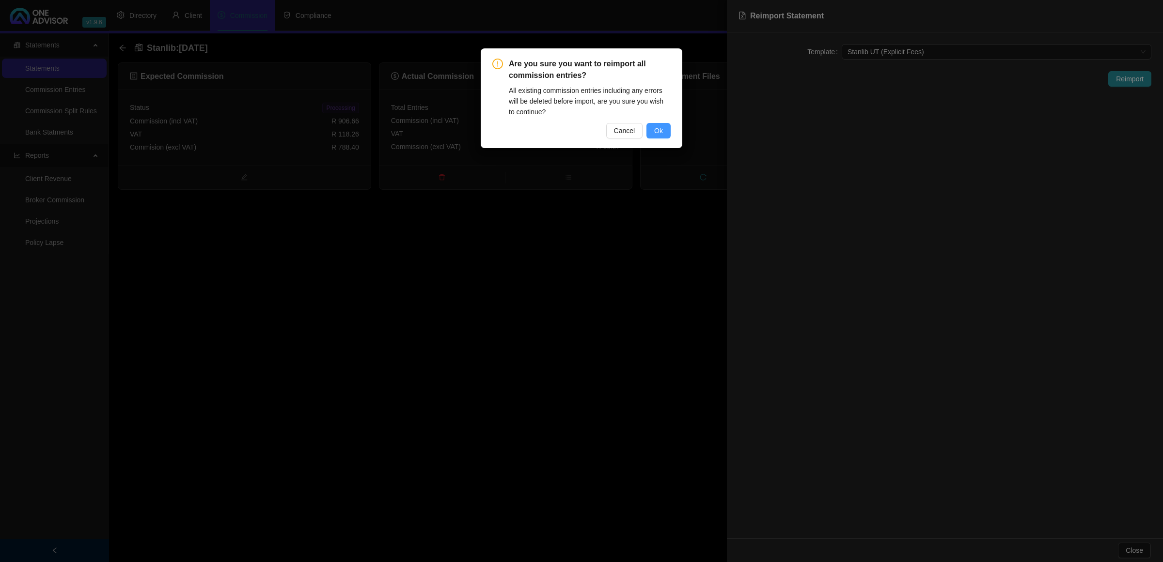
click at [653, 129] on button "Ok" at bounding box center [658, 131] width 24 height 16
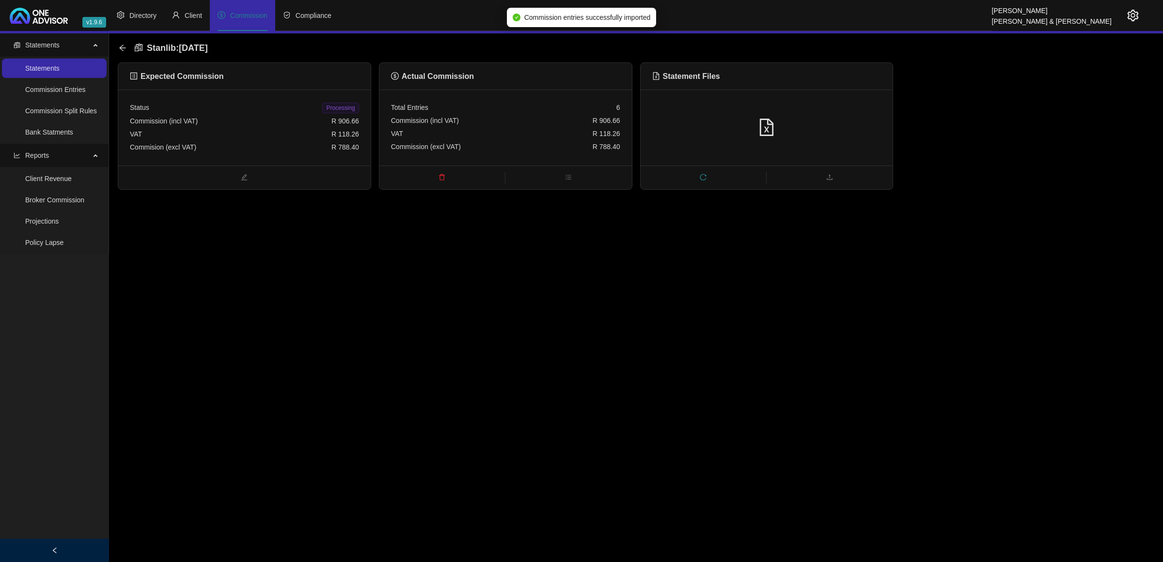
click at [339, 110] on span "Processing" at bounding box center [340, 108] width 36 height 11
click at [122, 47] on icon "arrow-left" at bounding box center [123, 48] width 8 height 8
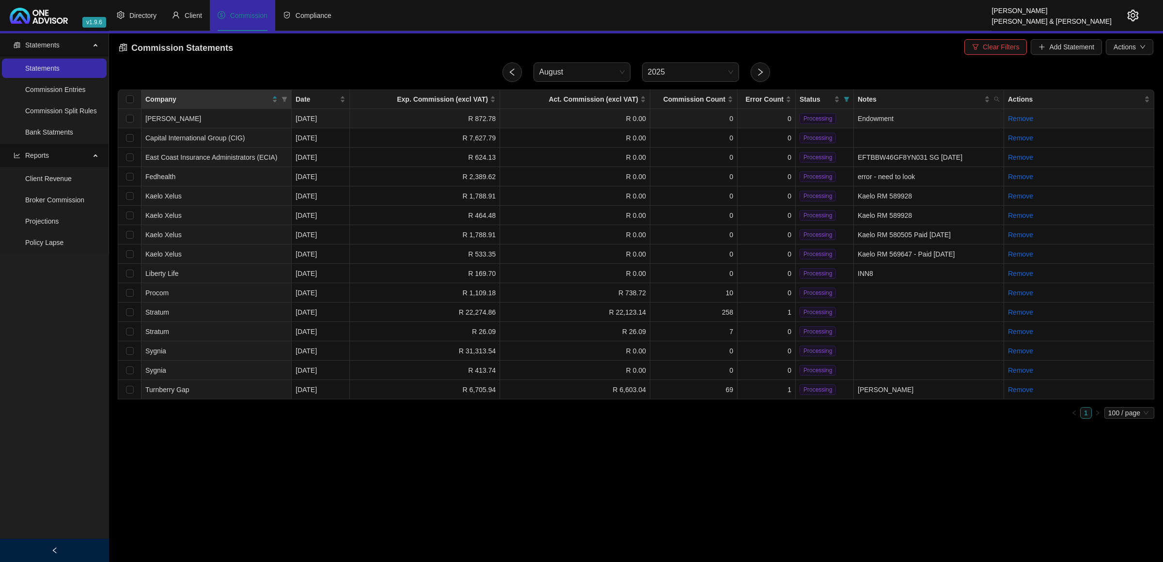
click at [768, 124] on td "0" at bounding box center [766, 118] width 58 height 19
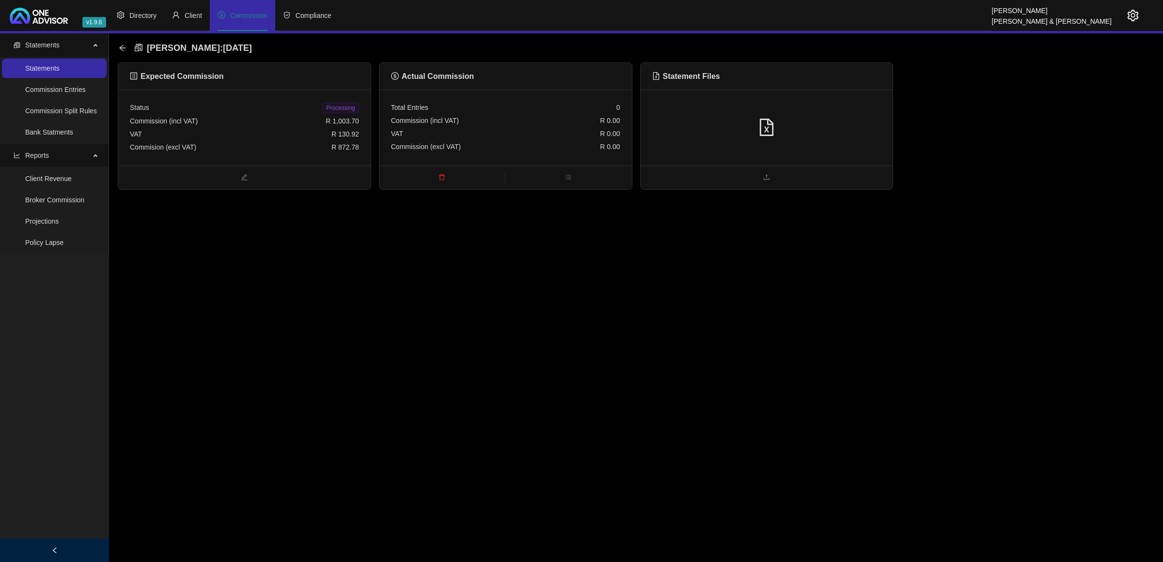
click at [547, 118] on div "Commission (incl VAT) R 0.00" at bounding box center [505, 120] width 229 height 13
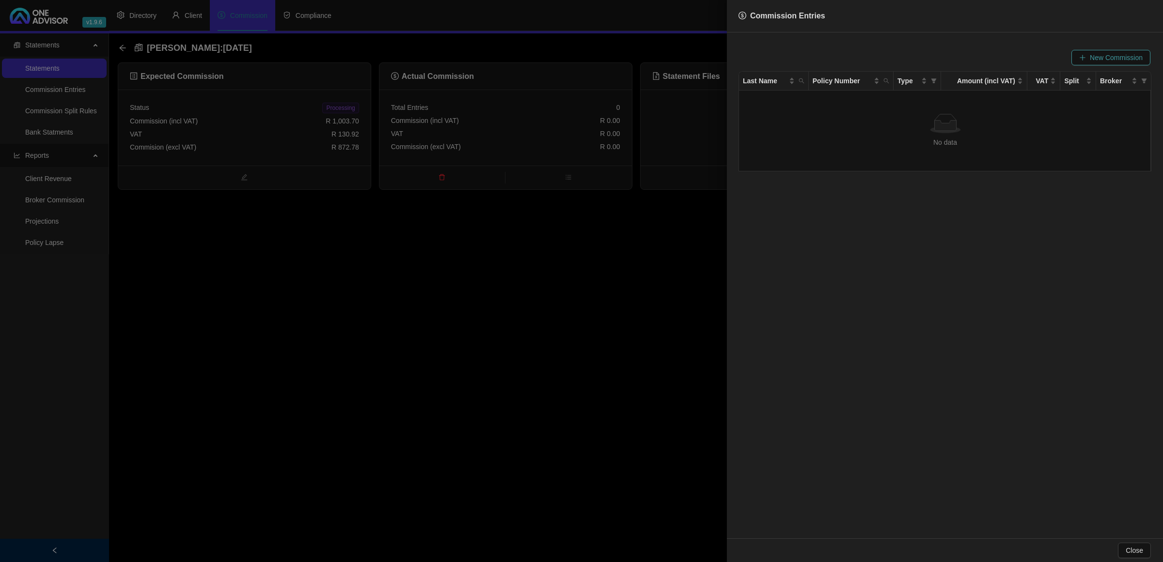
click at [1106, 60] on span "New Commission" at bounding box center [1116, 57] width 53 height 11
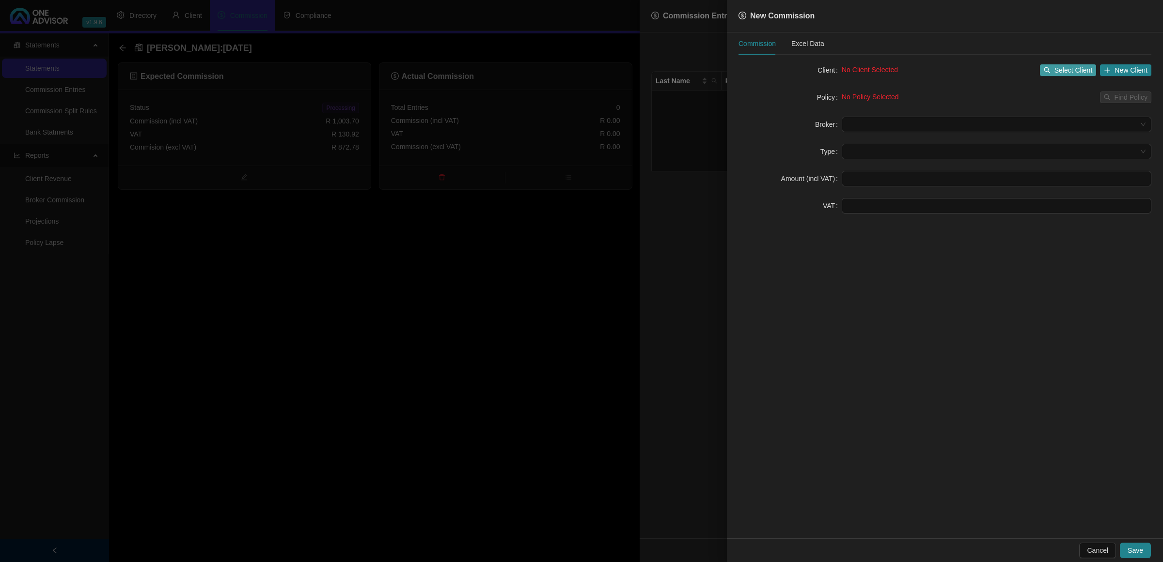
click at [1064, 68] on span "Select Client" at bounding box center [1073, 70] width 38 height 11
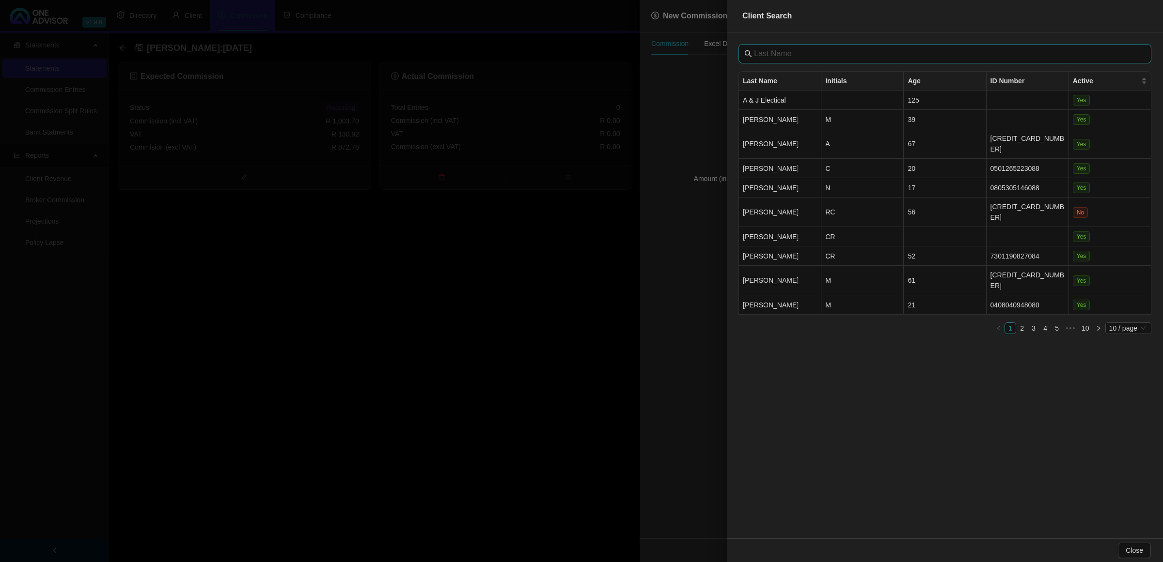
click at [903, 58] on input "text" at bounding box center [946, 54] width 384 height 12
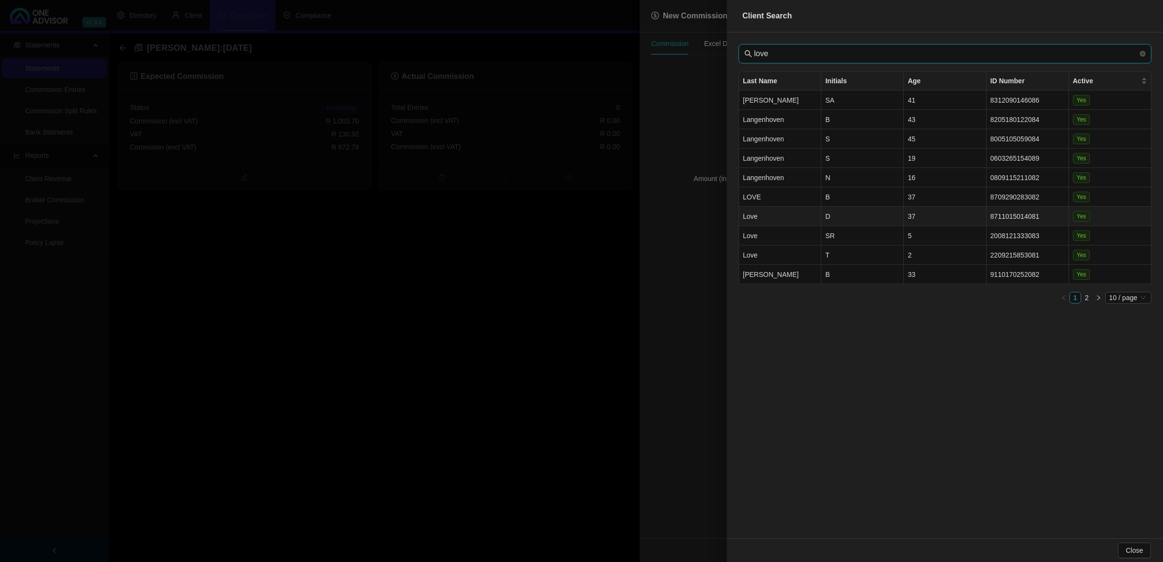
type input "love"
click at [808, 209] on td "Love" at bounding box center [780, 216] width 82 height 19
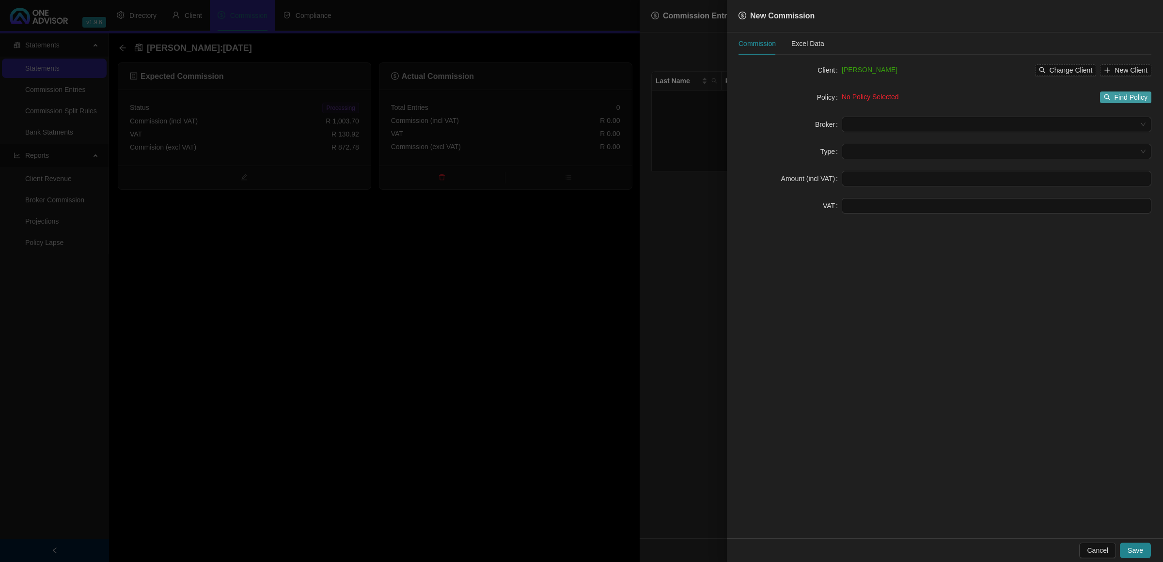
click at [1108, 94] on icon "search" at bounding box center [1107, 97] width 7 height 7
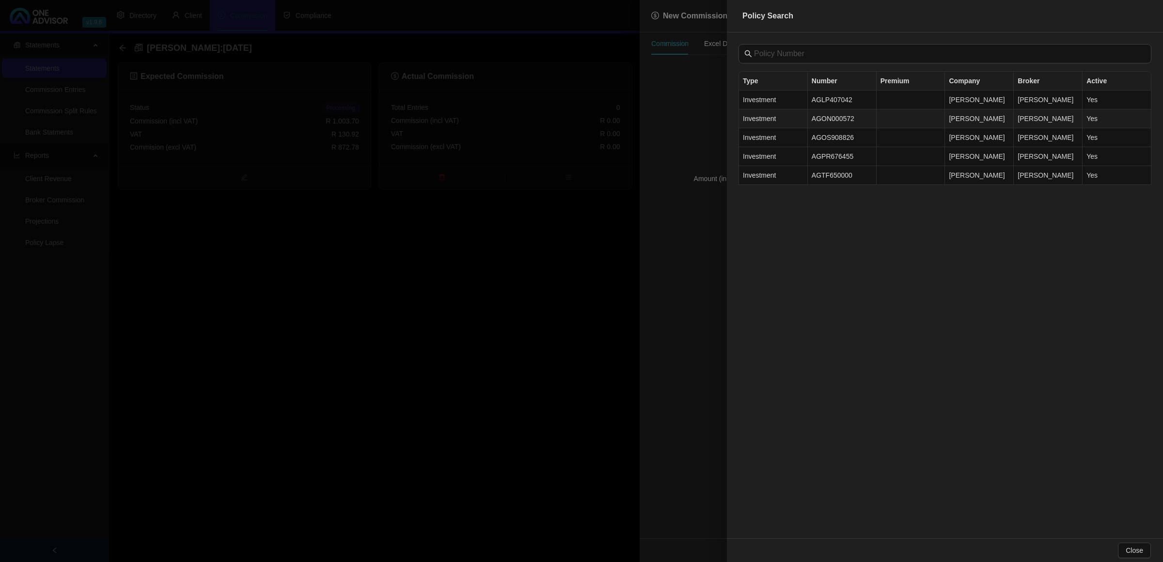
click at [851, 117] on td "AGON000572" at bounding box center [842, 118] width 69 height 19
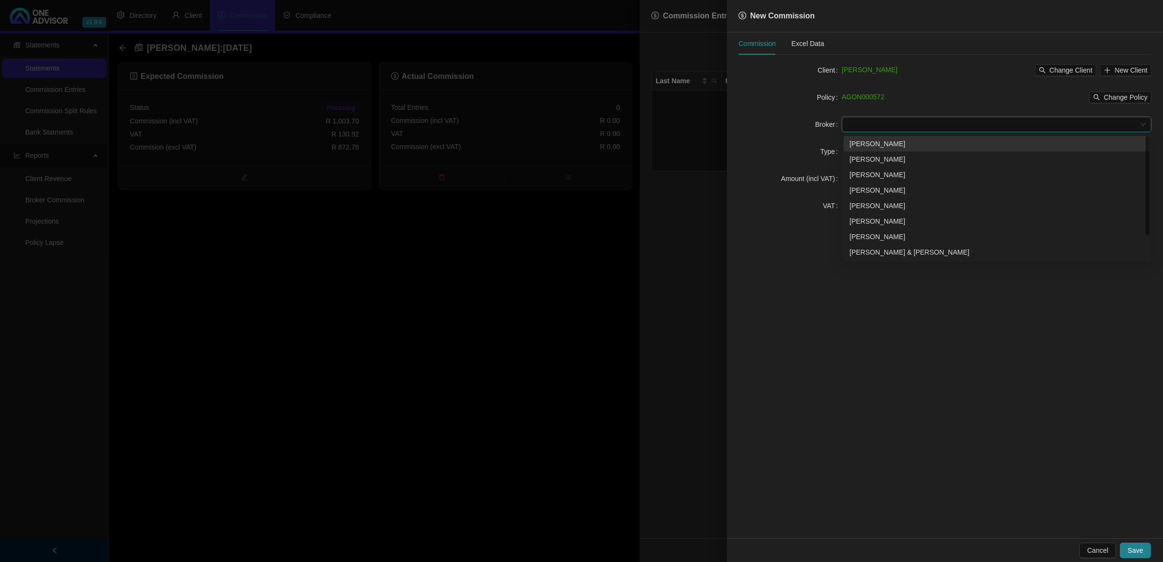
click at [997, 127] on input "search" at bounding box center [991, 124] width 289 height 15
click at [858, 175] on div "[PERSON_NAME]" at bounding box center [996, 175] width 294 height 11
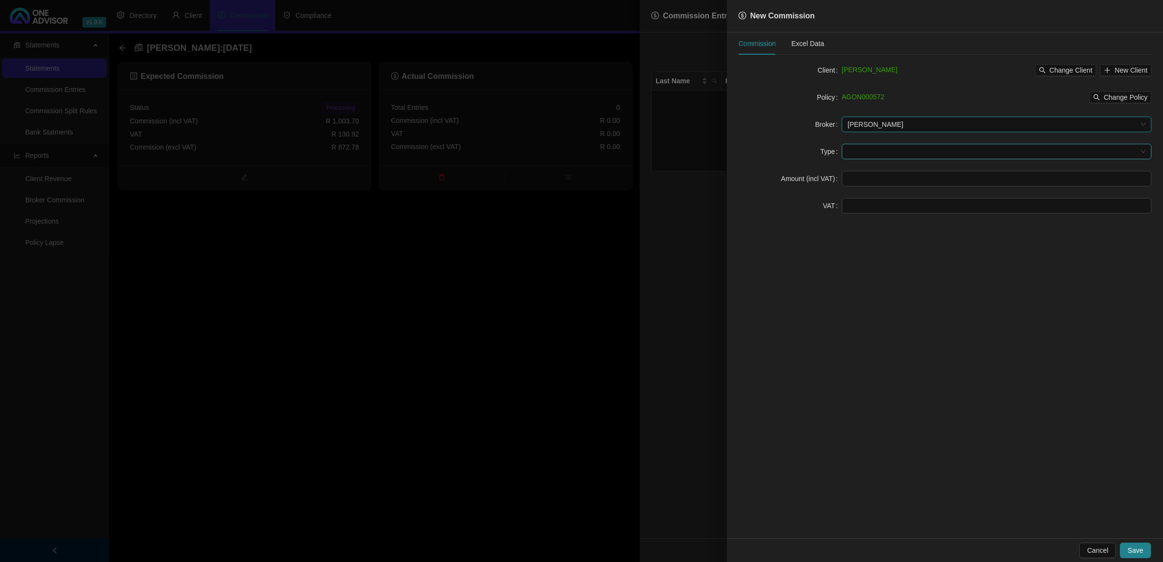
click at [858, 154] on input "search" at bounding box center [991, 151] width 289 height 15
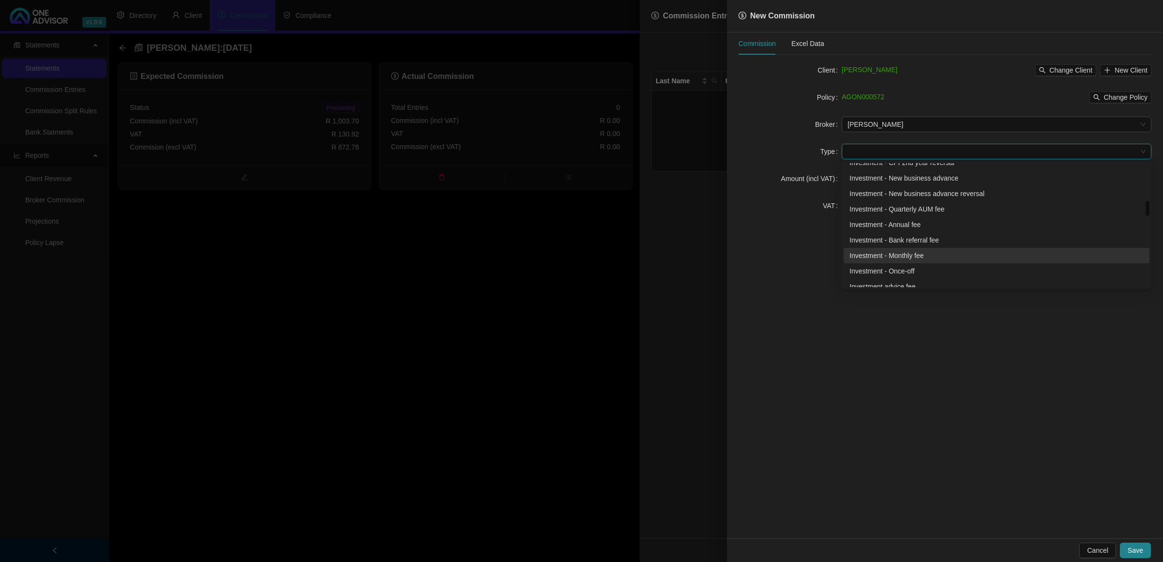
click at [895, 255] on div "Investment - Monthly fee" at bounding box center [996, 255] width 294 height 11
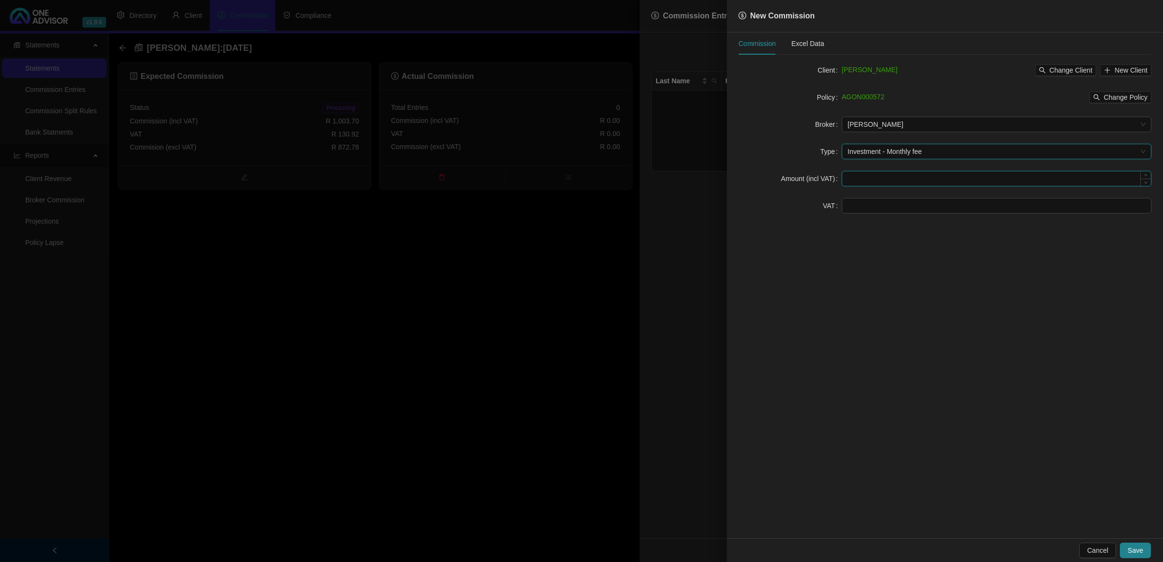
click at [871, 177] on input at bounding box center [996, 178] width 309 height 15
click at [851, 203] on input at bounding box center [996, 206] width 309 height 15
type input "42.70"
click at [882, 178] on input at bounding box center [996, 178] width 309 height 15
type input "327.33"
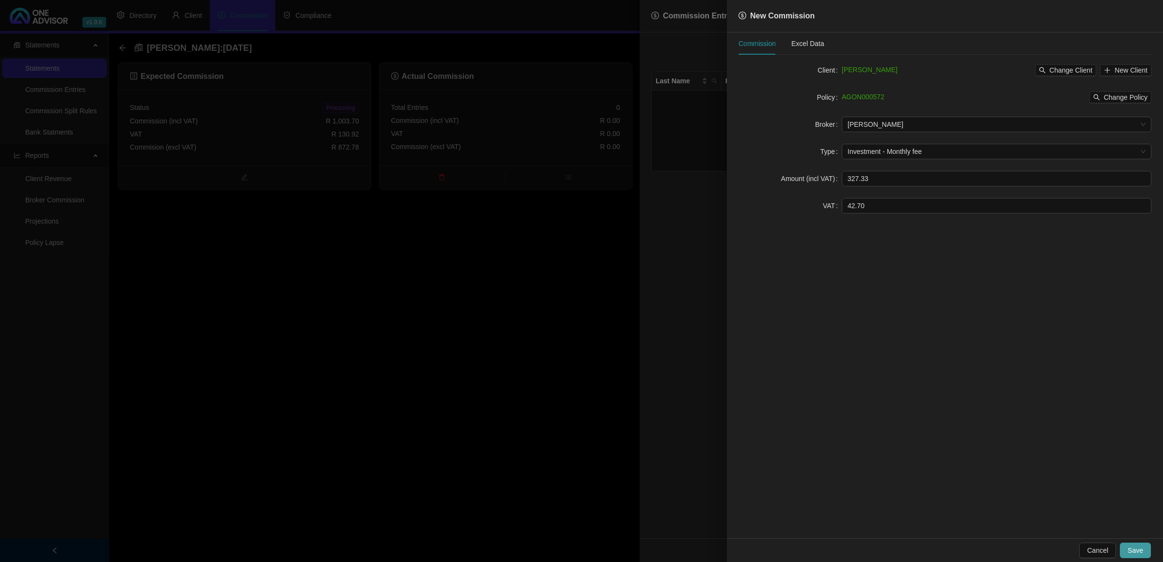
click at [1143, 553] on button "Save" at bounding box center [1135, 551] width 31 height 16
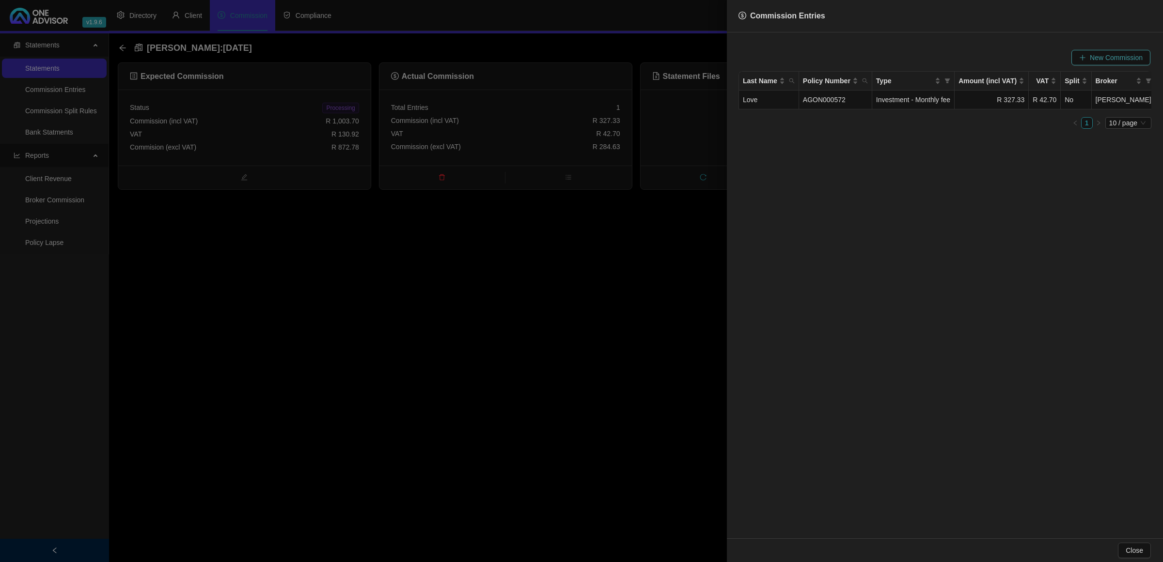
click at [1095, 54] on span "New Commission" at bounding box center [1116, 57] width 53 height 11
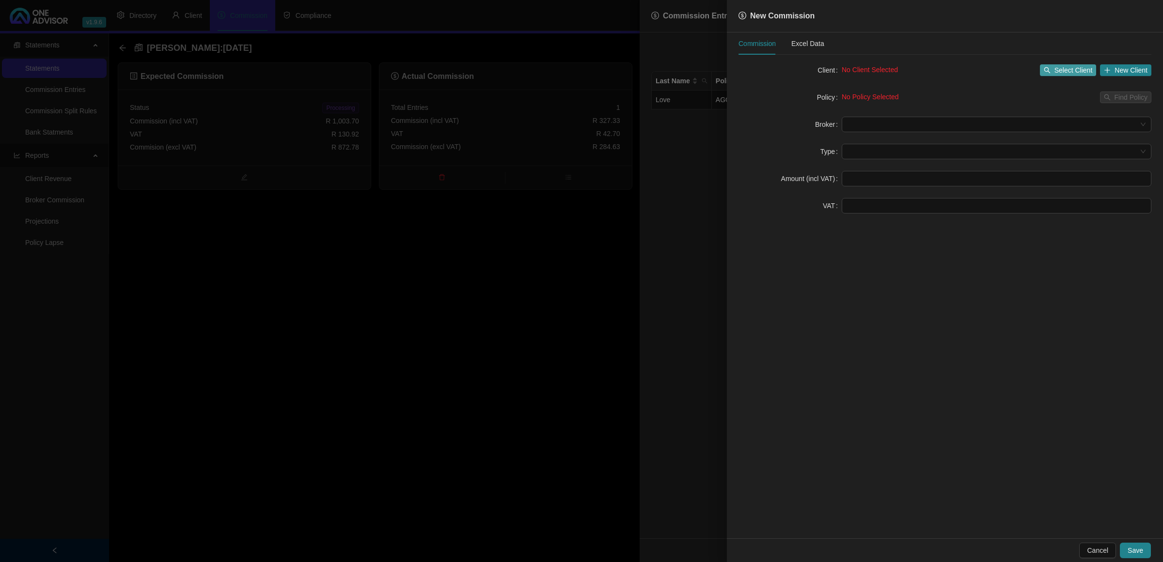
click at [1075, 68] on span "Select Client" at bounding box center [1073, 70] width 38 height 11
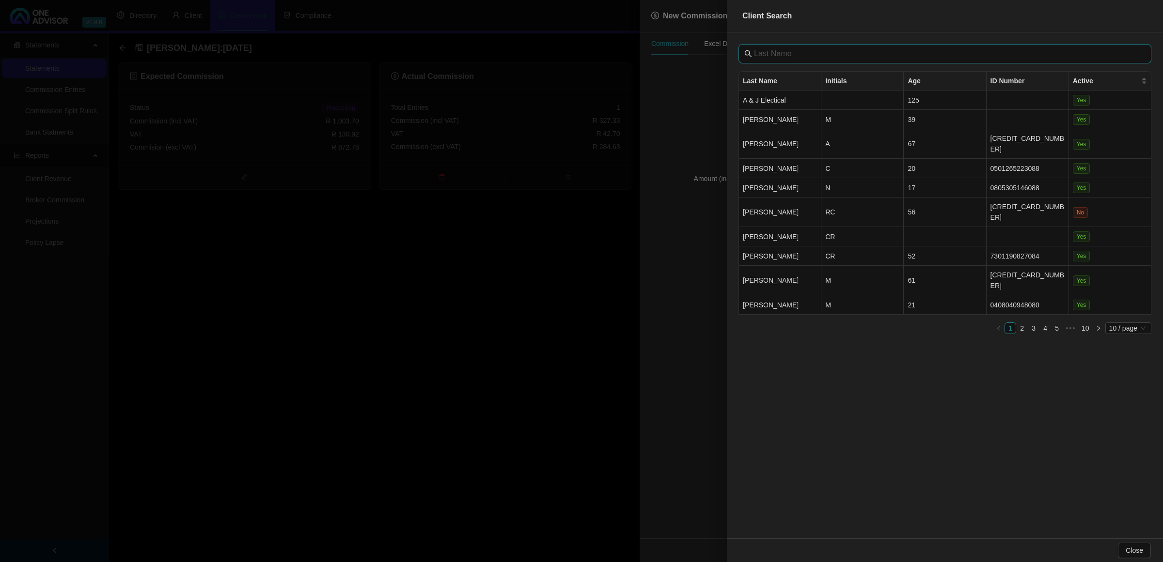
click at [843, 59] on input "text" at bounding box center [946, 54] width 384 height 12
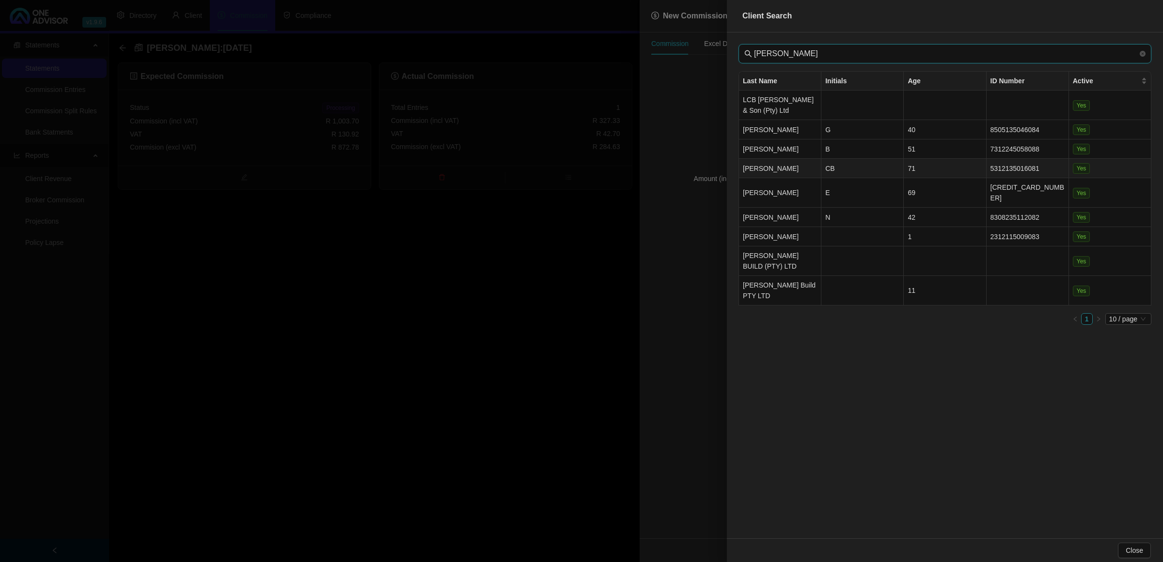
type input "[PERSON_NAME]"
click at [890, 171] on td "CB" at bounding box center [862, 168] width 82 height 19
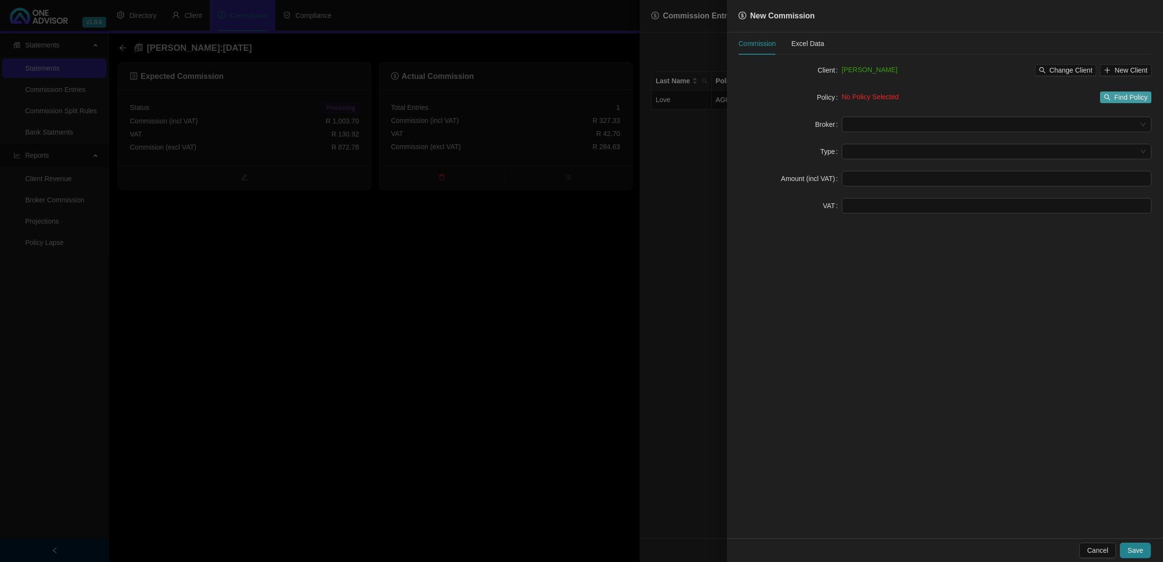
click at [1105, 96] on icon "search" at bounding box center [1107, 97] width 6 height 6
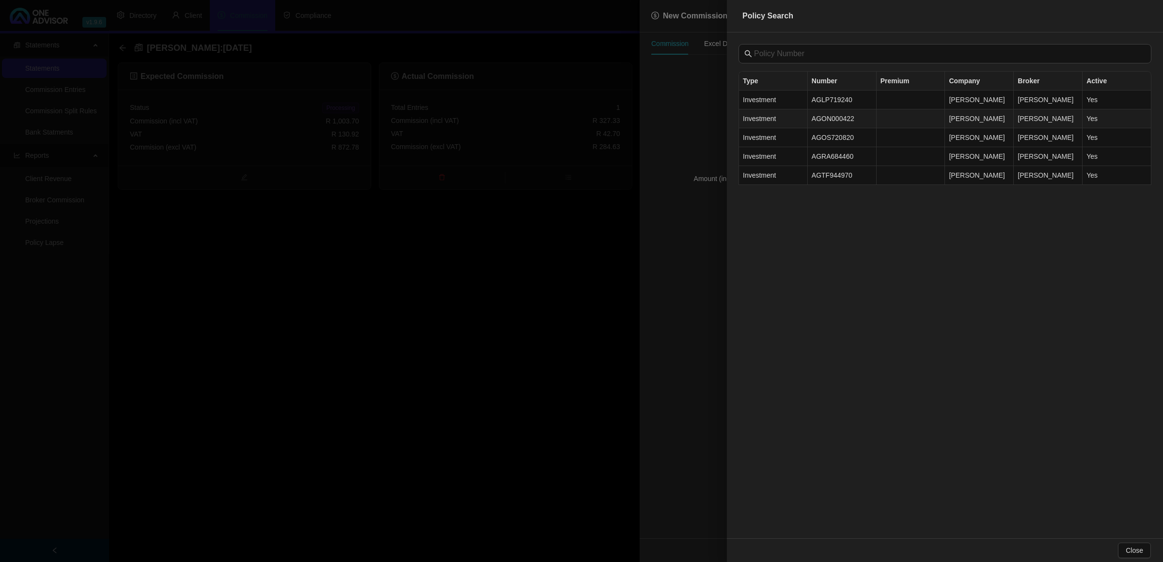
click at [848, 124] on td "AGON000422" at bounding box center [842, 118] width 69 height 19
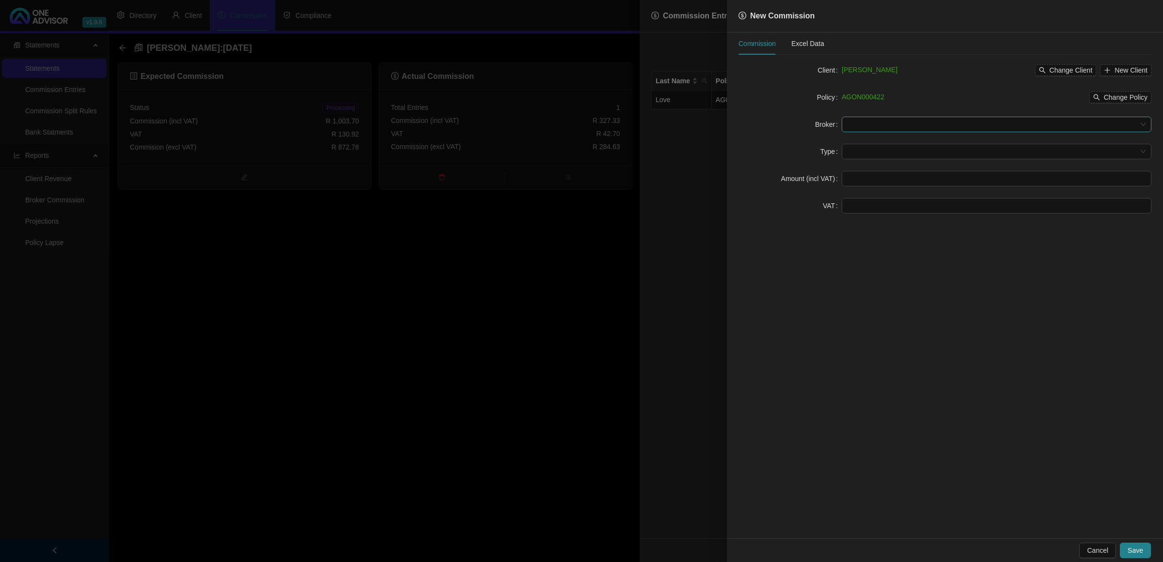
click at [893, 125] on input "search" at bounding box center [991, 124] width 289 height 15
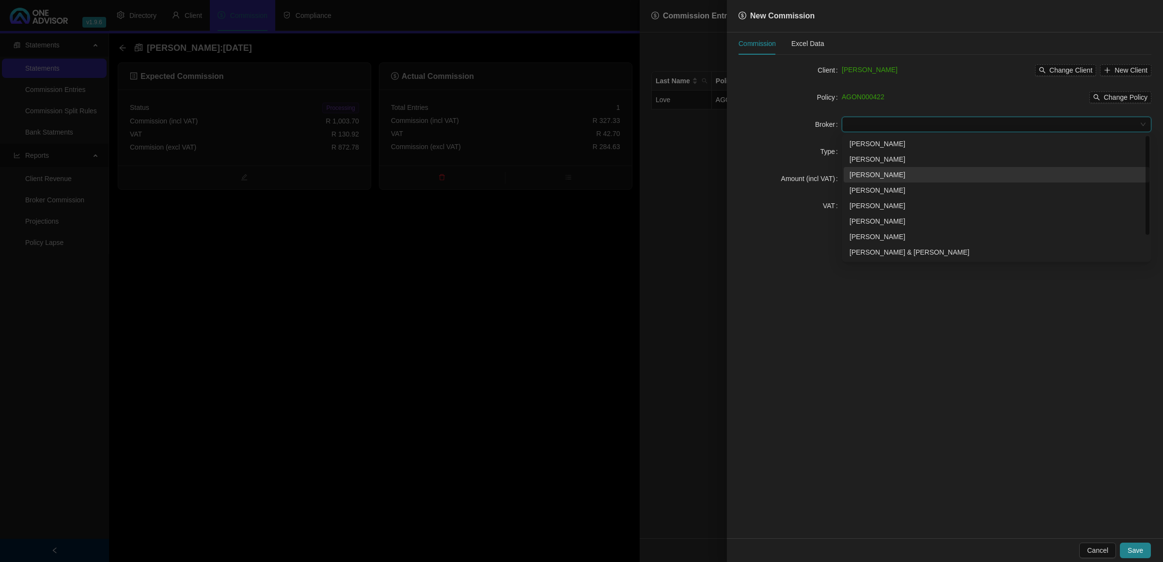
click at [863, 177] on div "[PERSON_NAME]" at bounding box center [996, 175] width 294 height 11
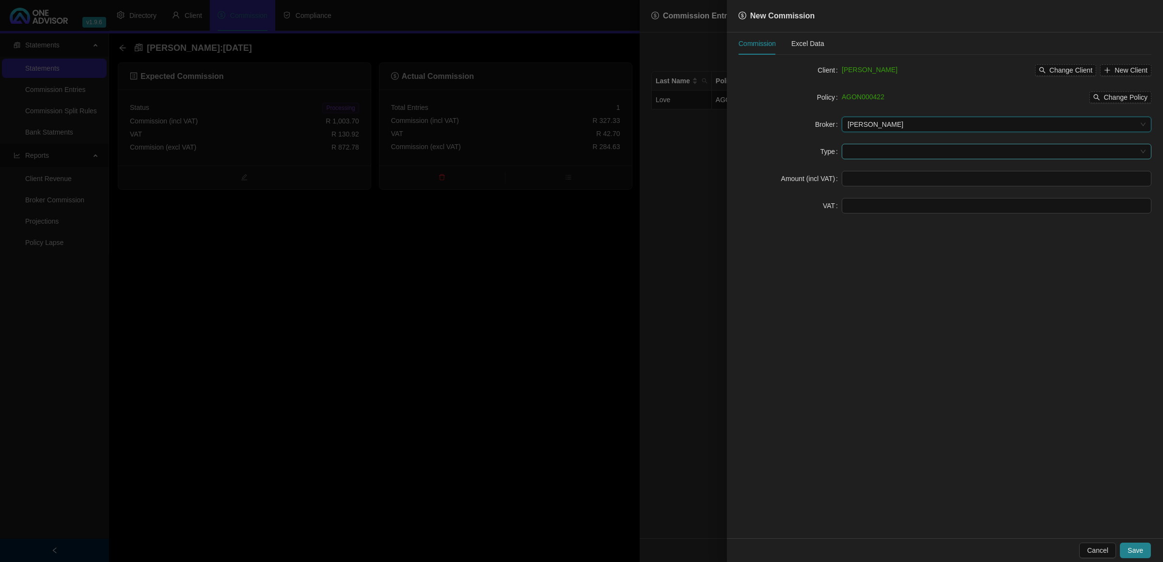
click at [864, 154] on input "search" at bounding box center [991, 151] width 289 height 15
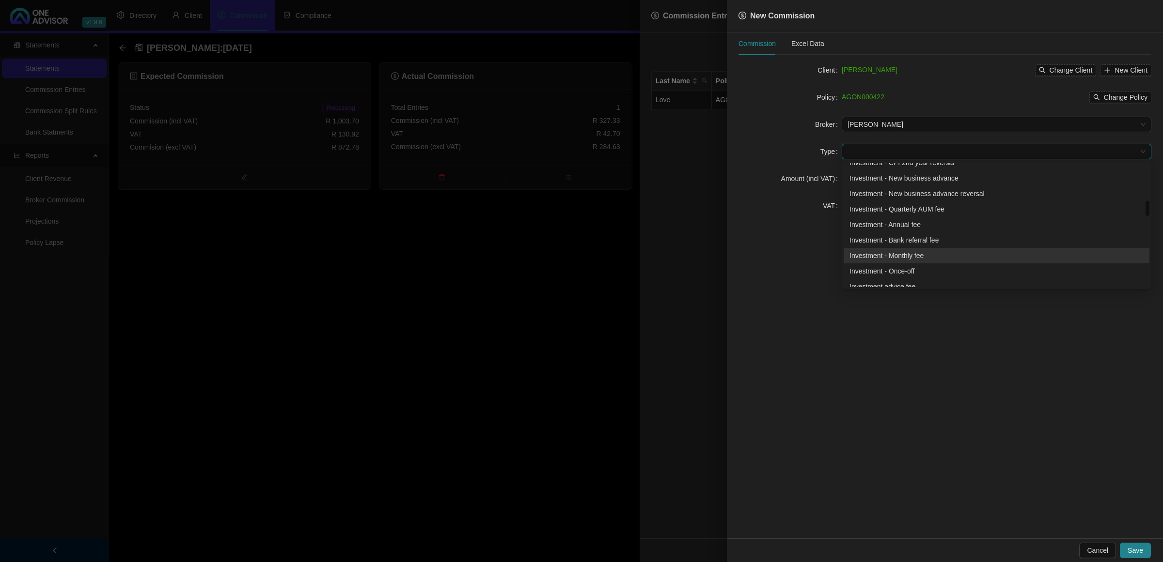
click at [882, 248] on div "Investment - Monthly fee" at bounding box center [996, 256] width 306 height 16
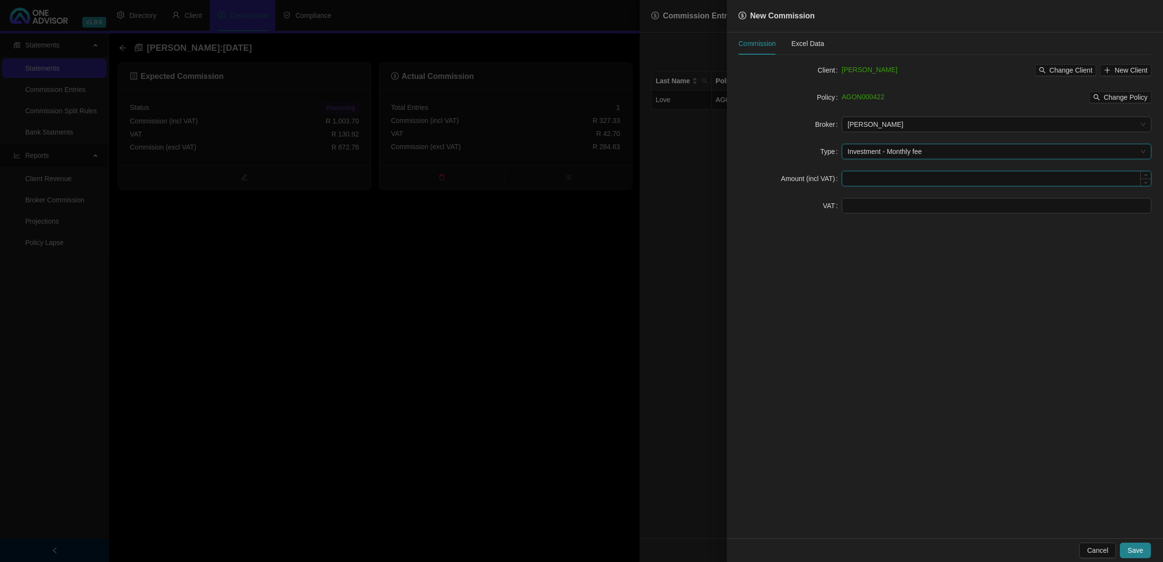
click at [878, 173] on input at bounding box center [996, 178] width 309 height 15
click at [880, 202] on input at bounding box center [996, 206] width 309 height 15
type input "54.29"
click at [939, 191] on form "Client [PERSON_NAME] Change Client New Client Policy AGON000422 Change Policy B…" at bounding box center [944, 137] width 413 height 151
click at [916, 172] on input at bounding box center [996, 178] width 309 height 15
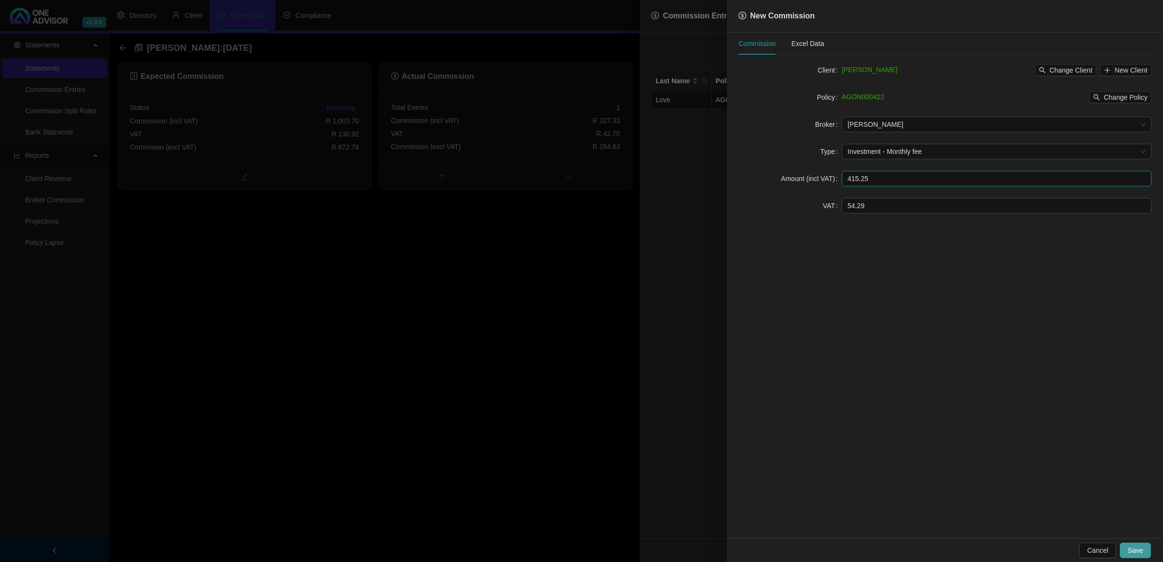
type input "415.25"
click at [1139, 546] on span "Save" at bounding box center [1135, 550] width 16 height 11
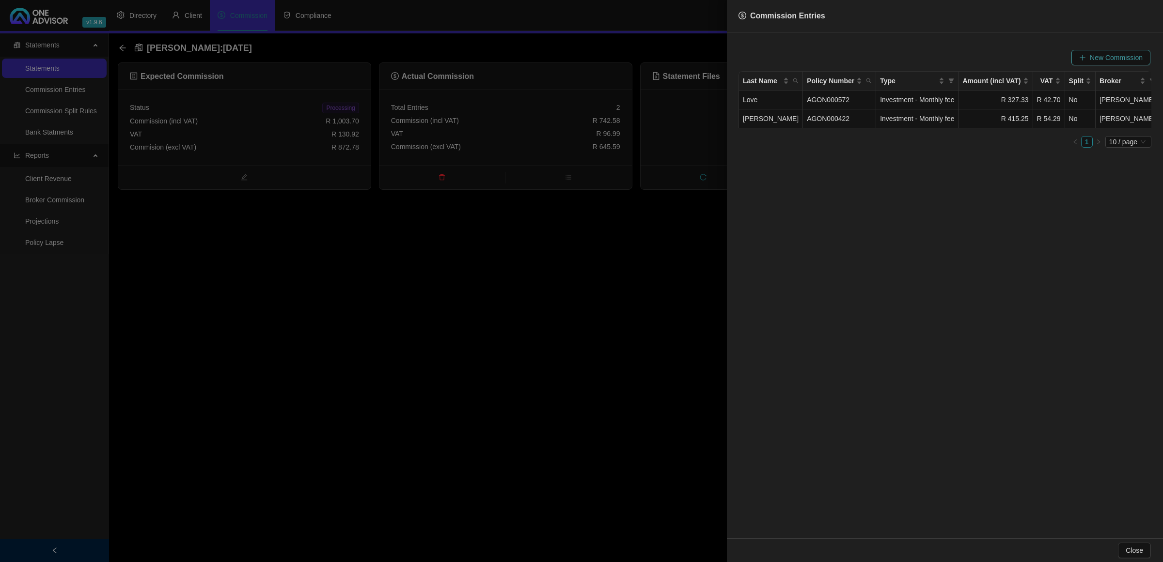
click at [1129, 62] on span "New Commission" at bounding box center [1116, 57] width 53 height 11
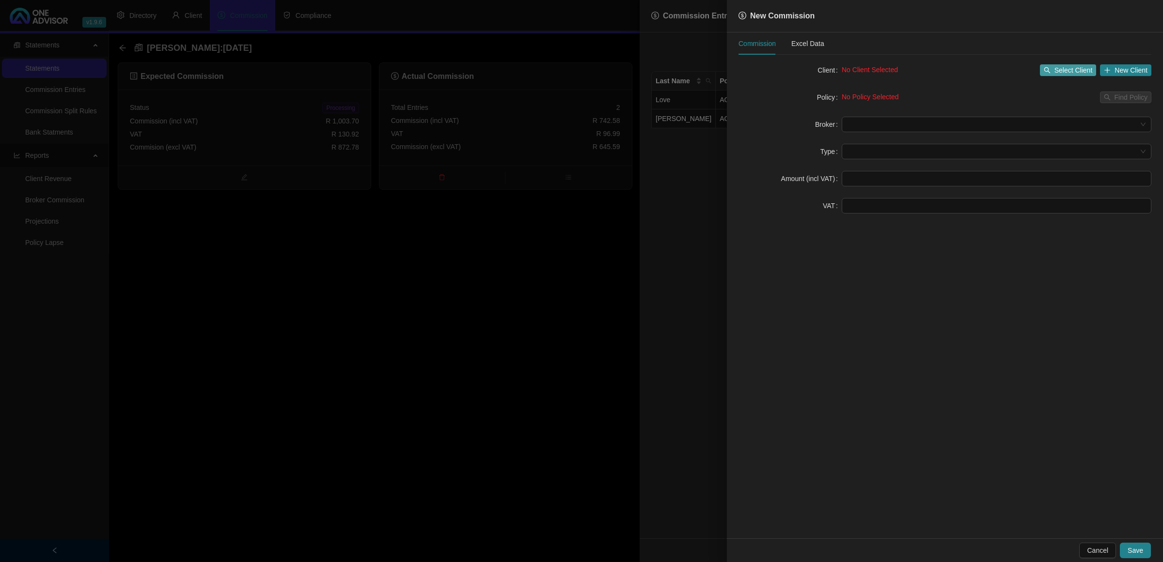
click at [1064, 70] on span "Select Client" at bounding box center [1073, 70] width 38 height 11
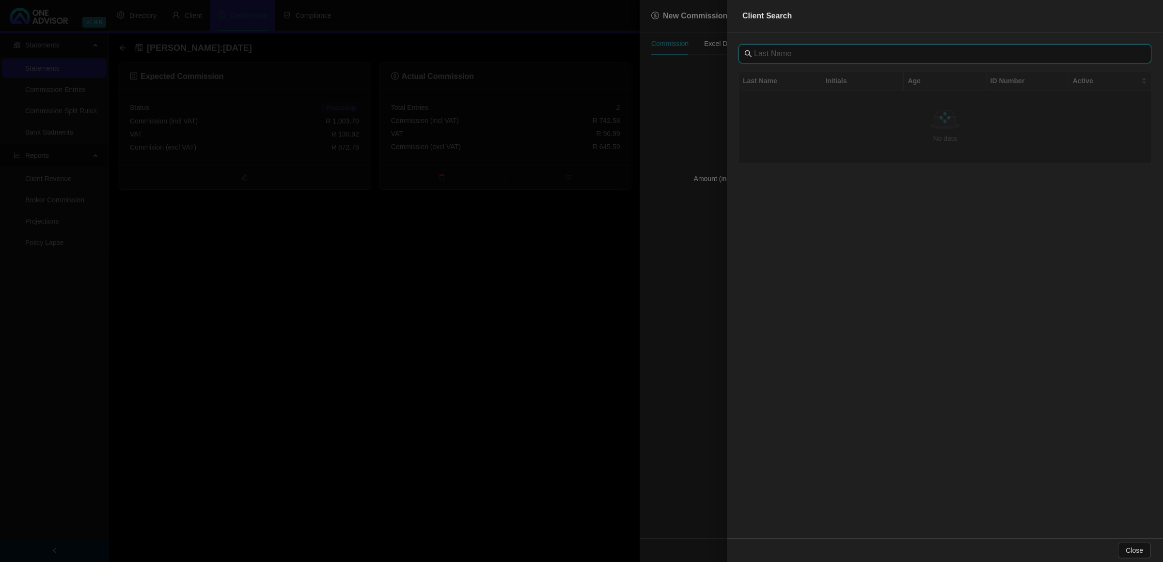
click at [856, 54] on input "text" at bounding box center [946, 54] width 384 height 12
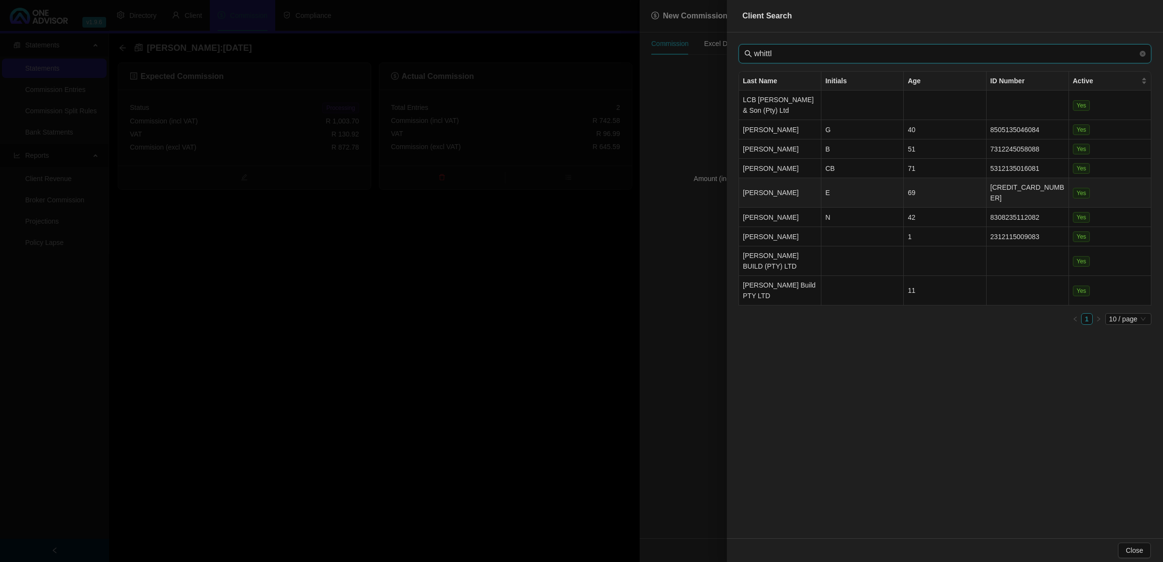
type input "whittl"
click at [863, 185] on td "E" at bounding box center [862, 193] width 82 height 30
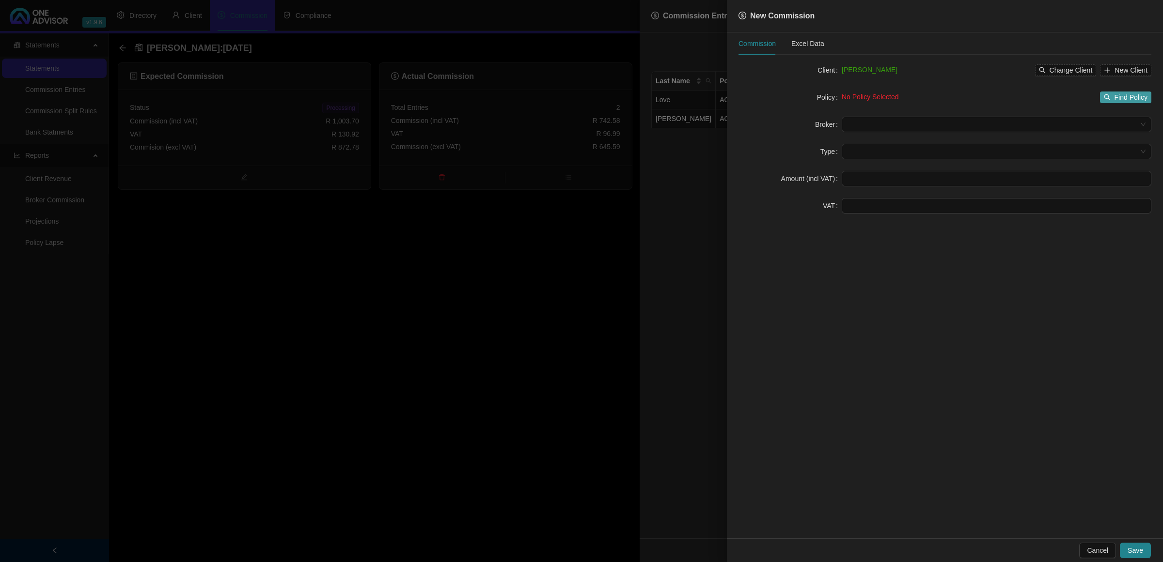
click at [1120, 98] on span "Find Policy" at bounding box center [1130, 97] width 33 height 11
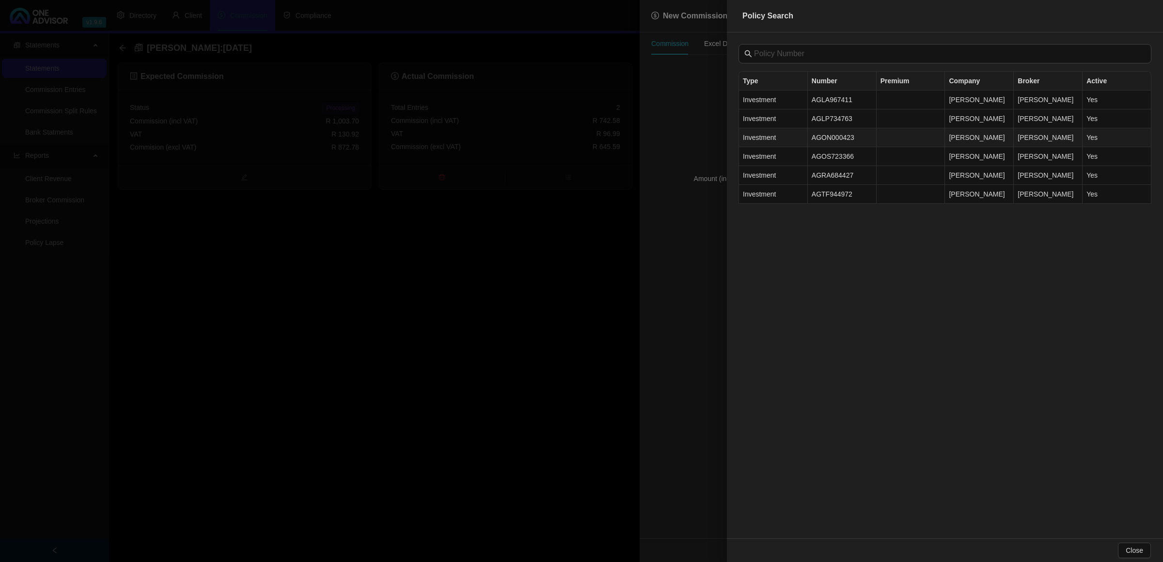
click at [824, 136] on td "AGON000423" at bounding box center [842, 137] width 69 height 19
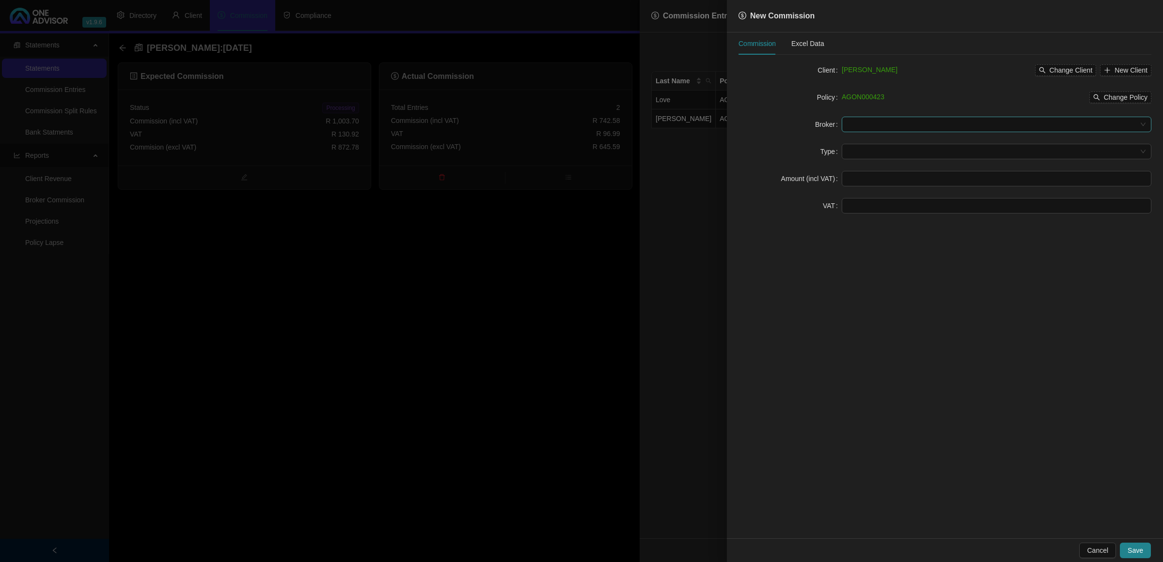
click at [877, 125] on input "search" at bounding box center [991, 124] width 289 height 15
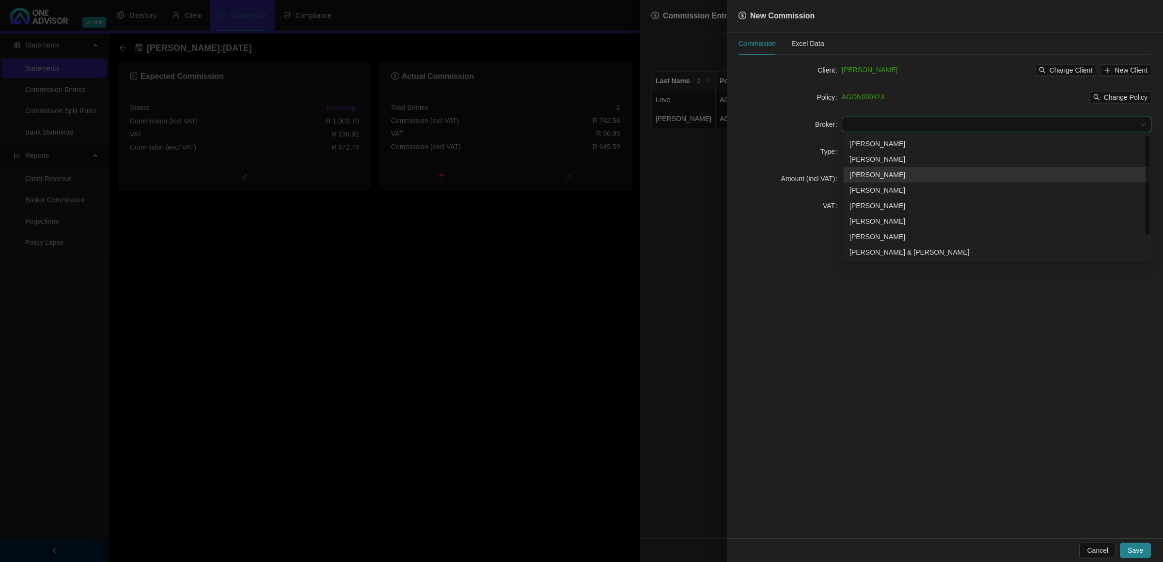
click at [868, 172] on div "[PERSON_NAME]" at bounding box center [996, 175] width 294 height 11
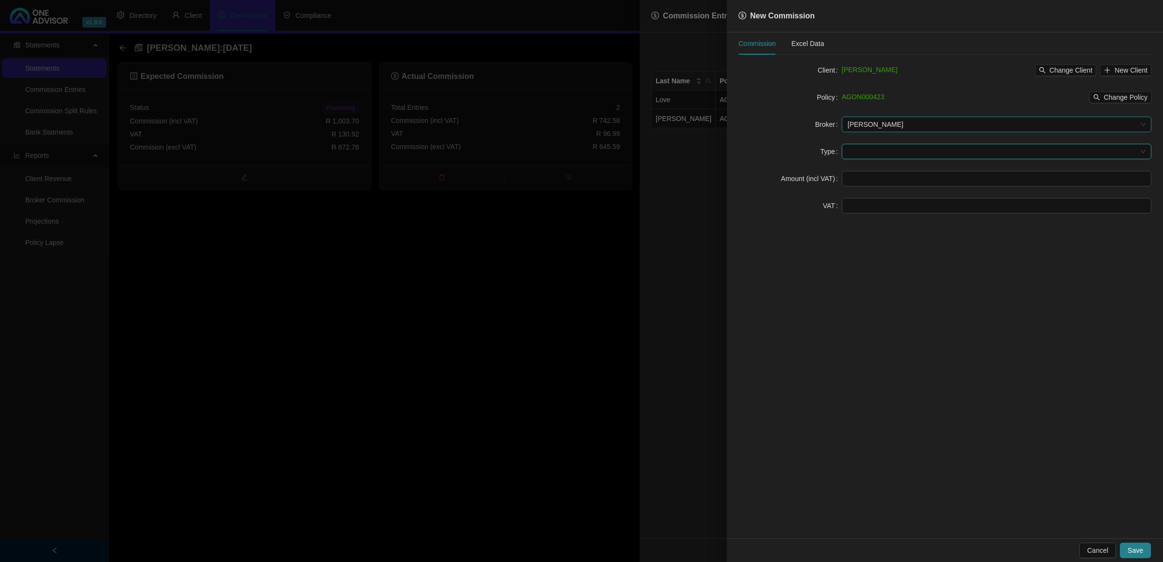
click at [867, 150] on input "search" at bounding box center [991, 151] width 289 height 15
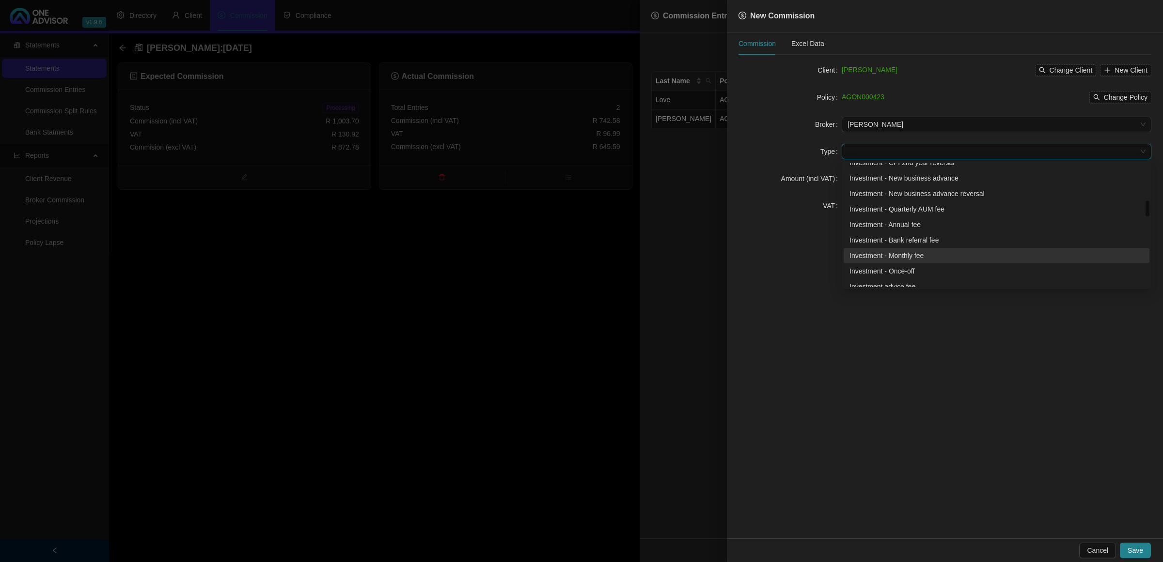
click at [893, 253] on div "Investment - Monthly fee" at bounding box center [996, 255] width 294 height 11
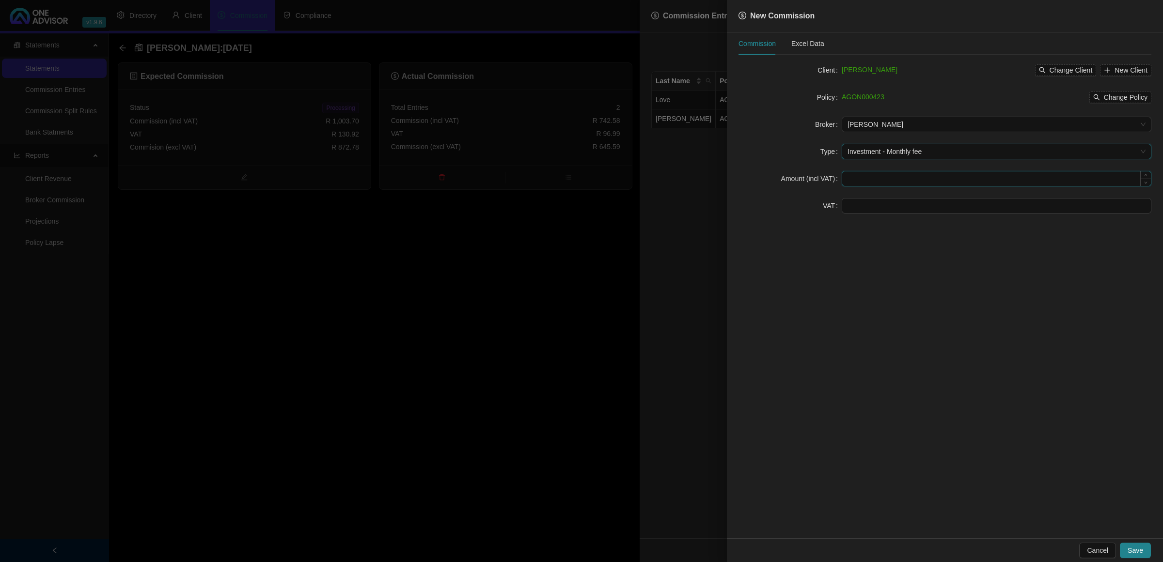
click at [868, 175] on input at bounding box center [996, 178] width 309 height 15
click at [848, 204] on input at bounding box center [996, 206] width 309 height 15
type input "33.93"
click at [867, 182] on input at bounding box center [996, 178] width 309 height 15
type input "260.11"
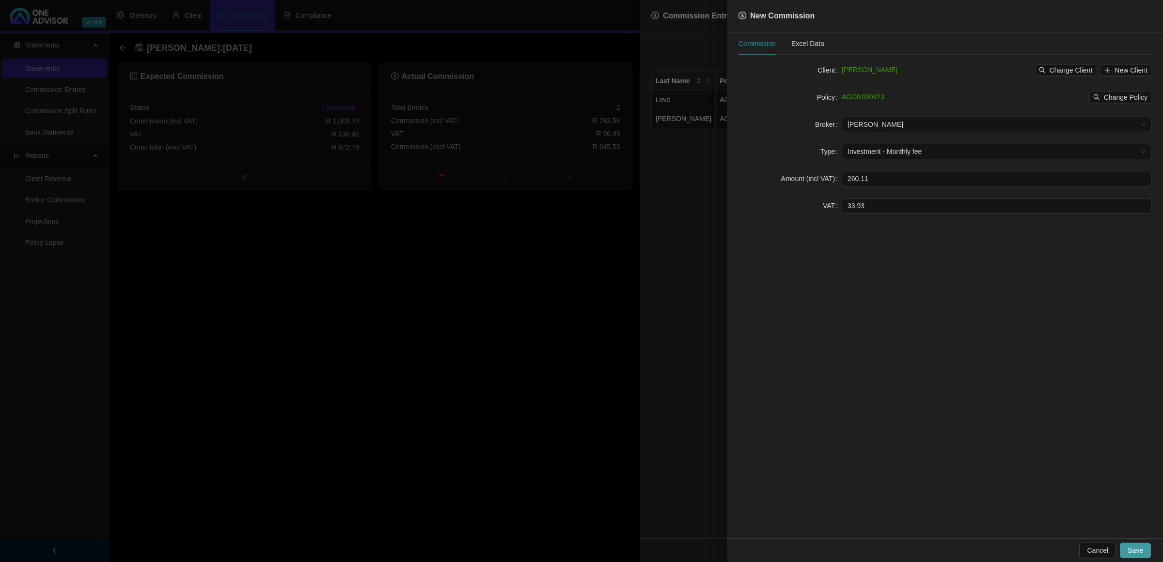
click at [1138, 546] on span "Save" at bounding box center [1135, 550] width 16 height 11
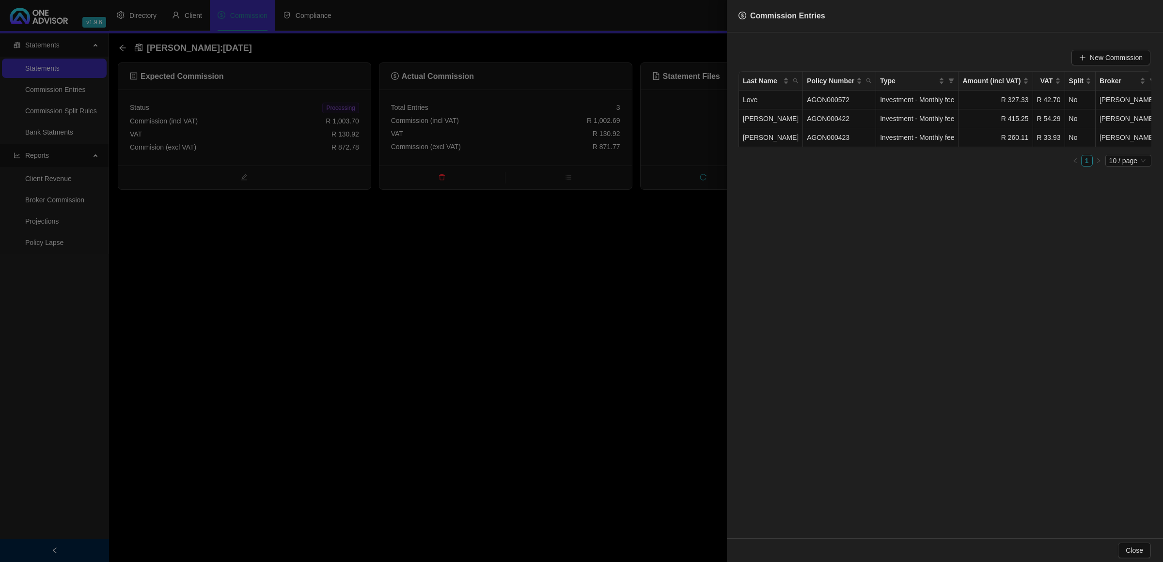
click at [541, 318] on div at bounding box center [581, 281] width 1163 height 562
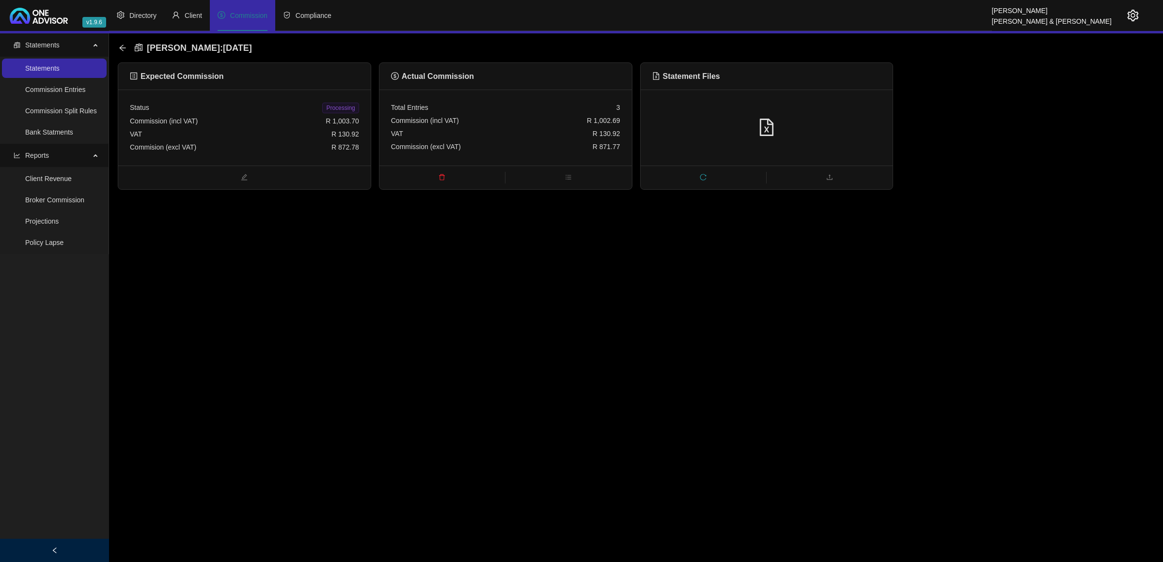
click at [495, 133] on div "VAT R 130.92" at bounding box center [505, 133] width 229 height 13
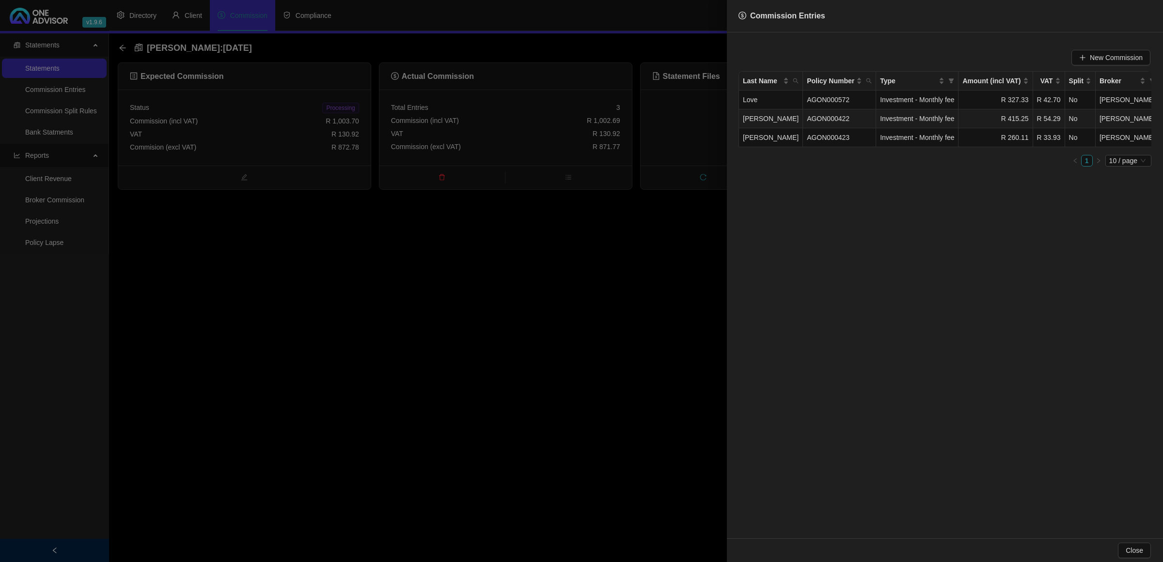
click at [1006, 115] on td "R 415.25" at bounding box center [995, 118] width 74 height 19
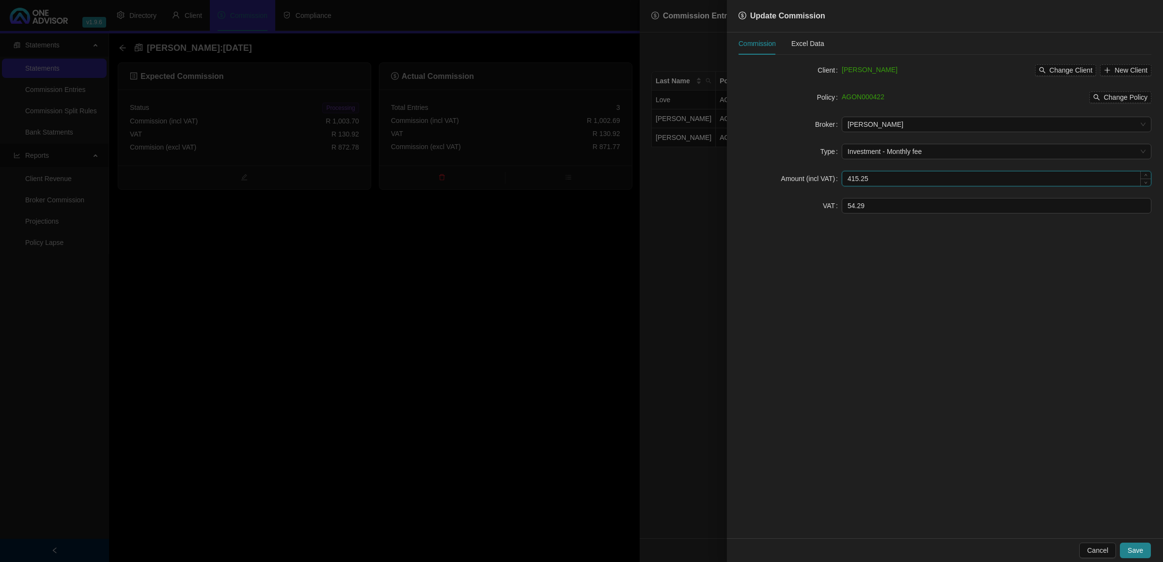
click at [860, 179] on input "415.25" at bounding box center [996, 178] width 309 height 15
click at [877, 178] on input "416.25" at bounding box center [996, 178] width 309 height 15
type input "416.26"
click at [1137, 546] on span "Save" at bounding box center [1135, 550] width 16 height 11
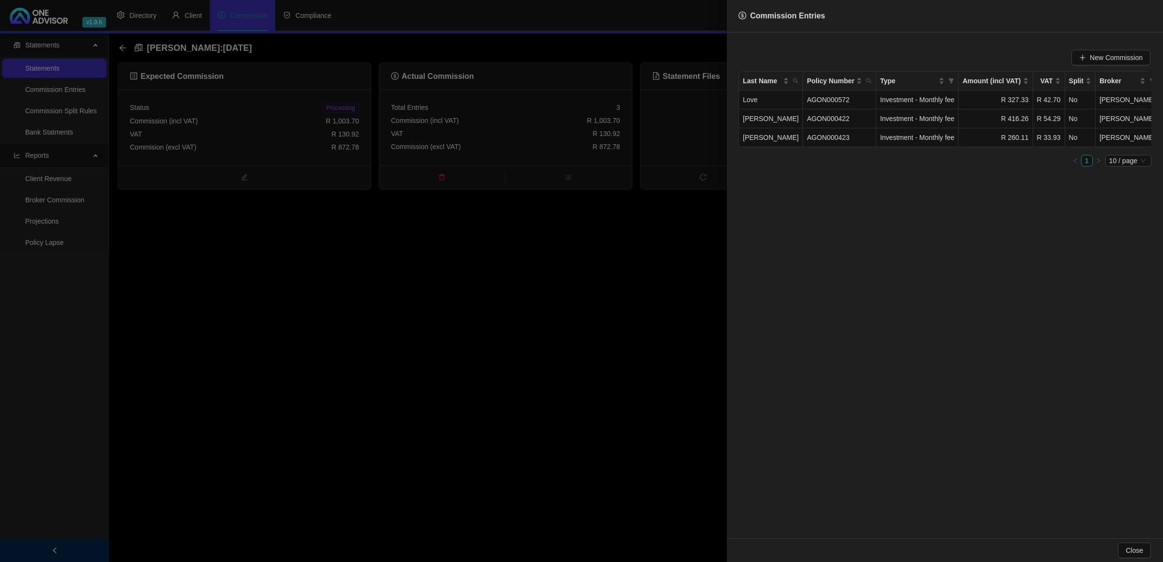
click at [667, 362] on div at bounding box center [581, 281] width 1163 height 562
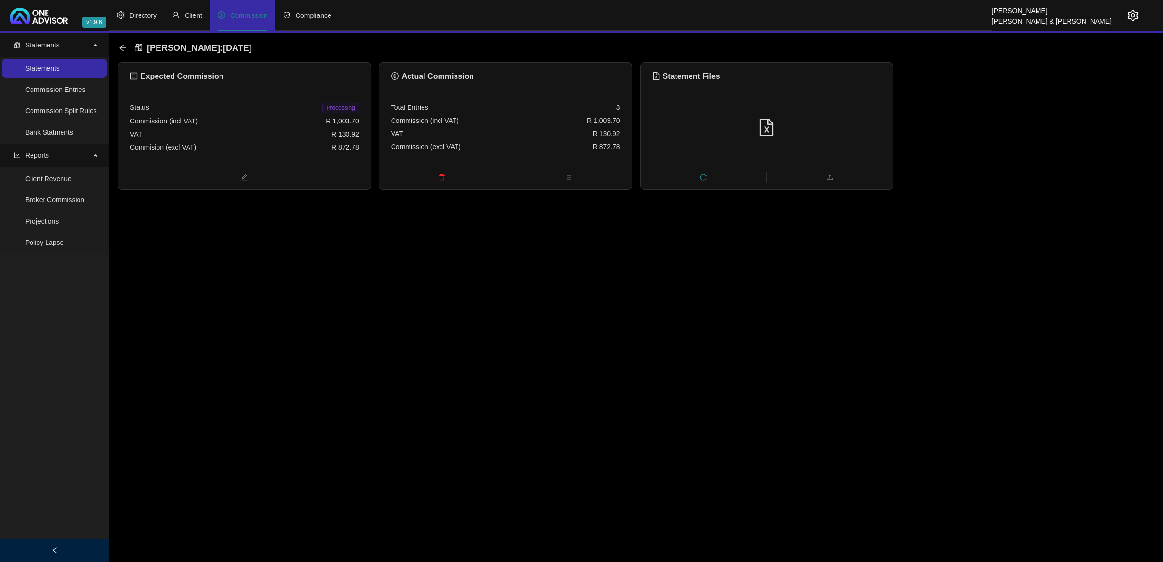
click at [327, 108] on span "Processing" at bounding box center [340, 108] width 36 height 11
click at [120, 47] on icon "arrow-left" at bounding box center [123, 48] width 8 height 8
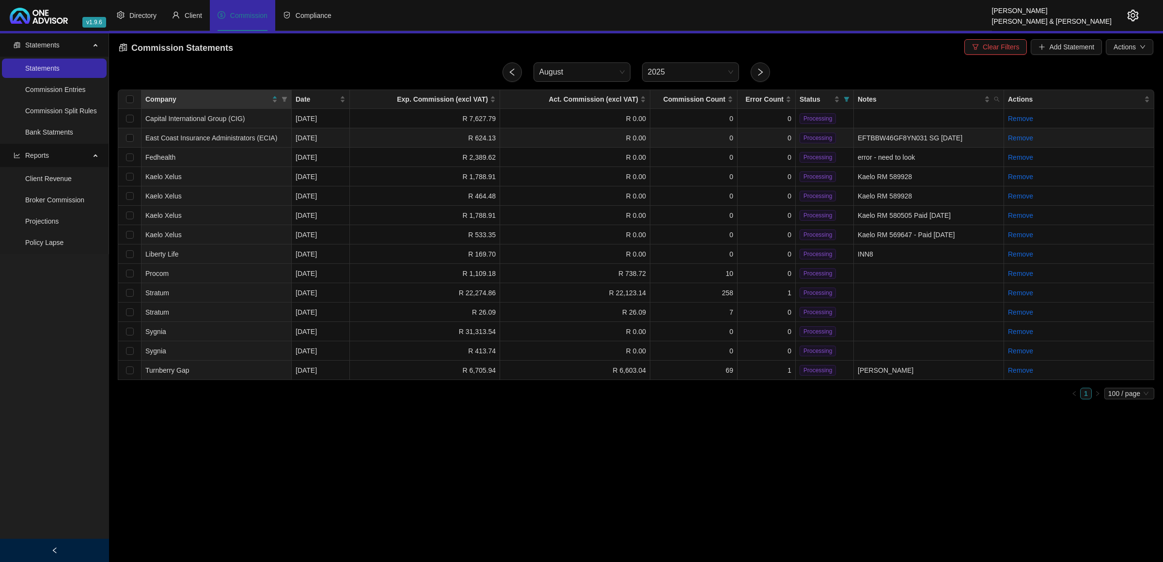
click at [554, 144] on td "R 0.00" at bounding box center [575, 137] width 150 height 19
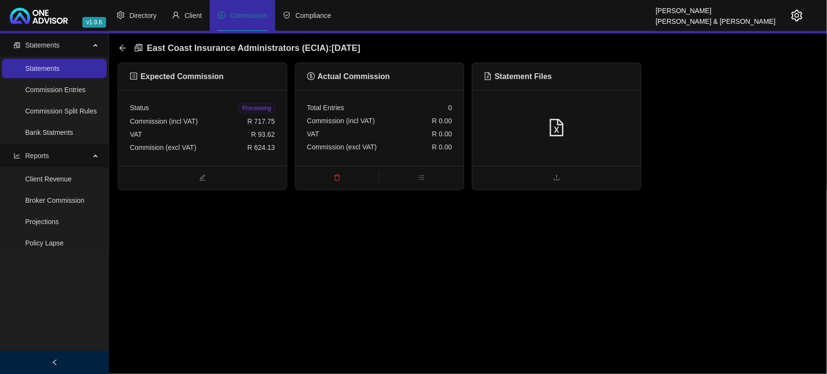
click at [529, 119] on div at bounding box center [556, 128] width 145 height 18
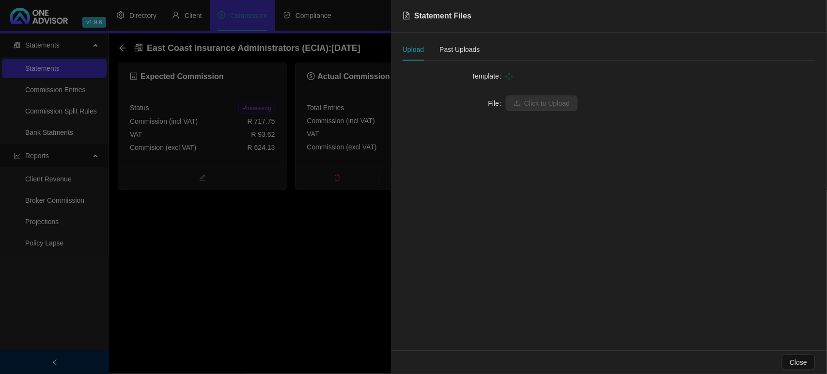
click at [304, 253] on div at bounding box center [413, 187] width 827 height 374
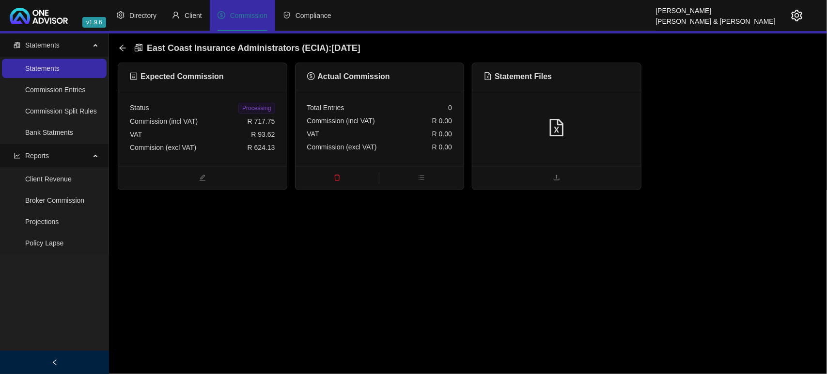
click at [180, 139] on div "VAT R 93.62" at bounding box center [202, 134] width 145 height 13
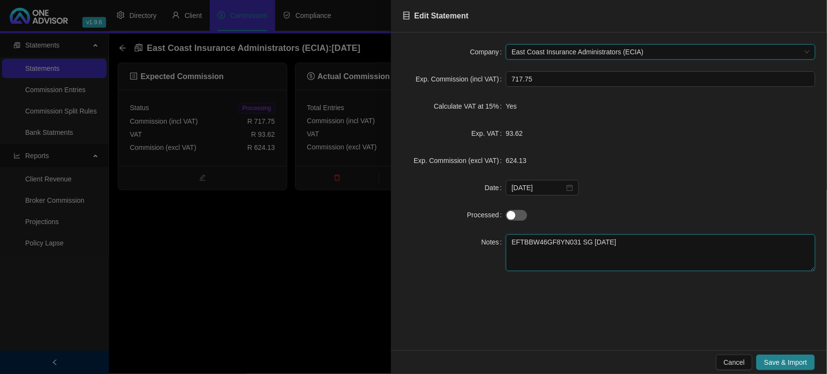
click at [635, 249] on textarea "EFTBBW46GF8YN031 SG [DATE]" at bounding box center [661, 252] width 310 height 37
type textarea "EFTBBW46GF8YN031 SG 2025 07 29 - REQUESTED"
click at [790, 359] on span "Save & Import" at bounding box center [785, 362] width 43 height 11
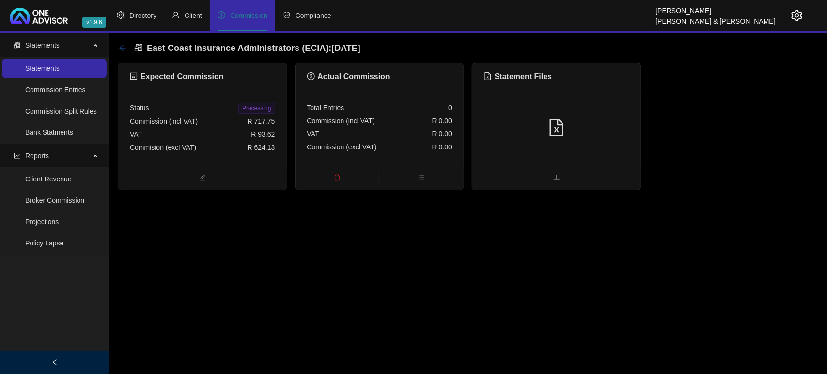
click at [120, 47] on icon "arrow-left" at bounding box center [123, 48] width 8 height 8
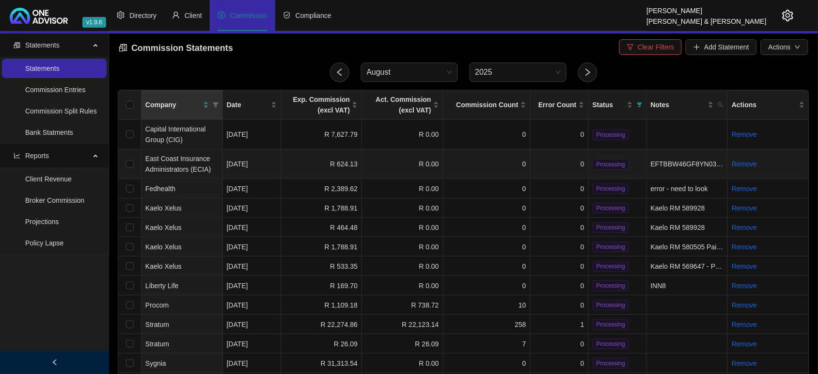
click at [214, 154] on td "East Coast Insurance Administrators (ECIA)" at bounding box center [181, 164] width 81 height 30
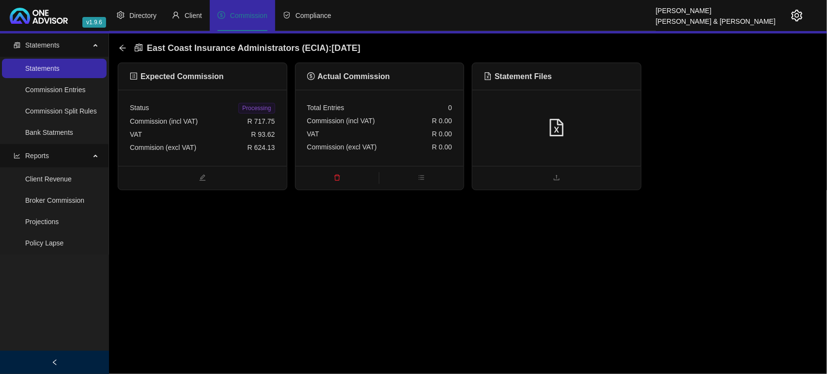
click at [246, 128] on div "VAT R 93.62" at bounding box center [202, 134] width 145 height 13
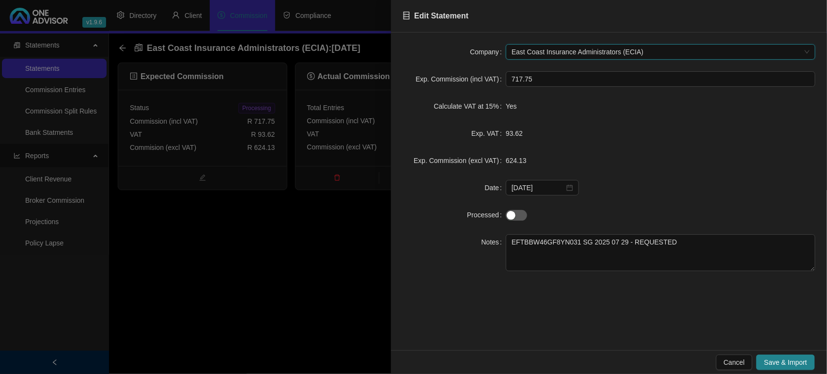
click at [543, 54] on span "East Coast Insurance Administrators (ECIA)" at bounding box center [661, 52] width 298 height 15
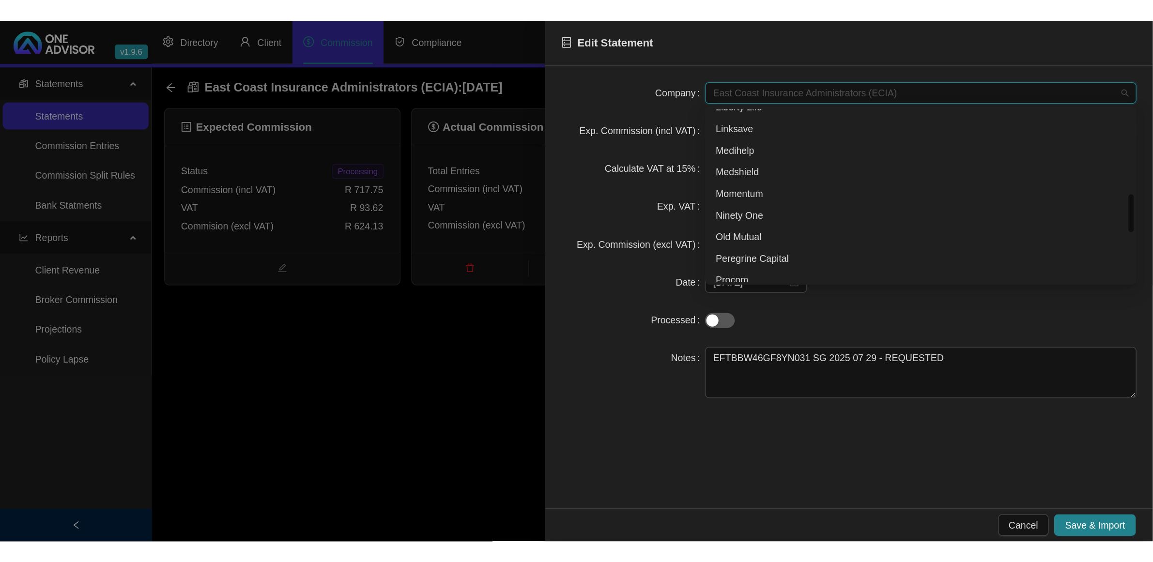
scroll to position [152, 0]
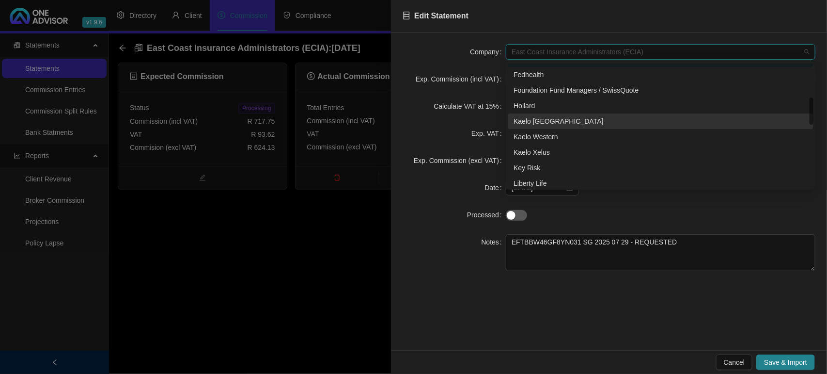
click at [571, 126] on div "Kaelo [GEOGRAPHIC_DATA]" at bounding box center [661, 121] width 294 height 11
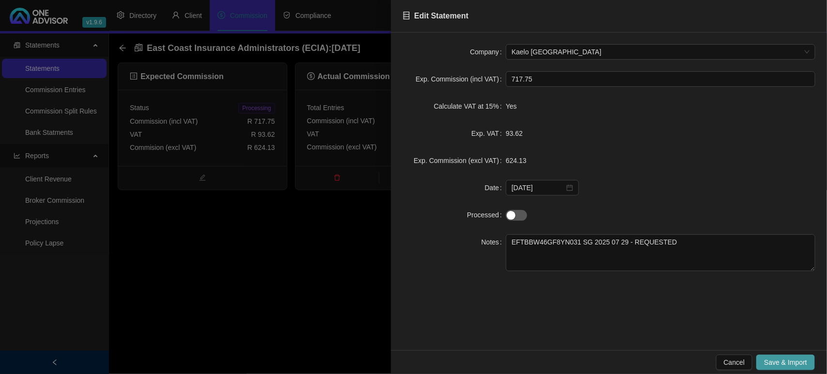
click at [796, 359] on span "Save & Import" at bounding box center [785, 362] width 43 height 11
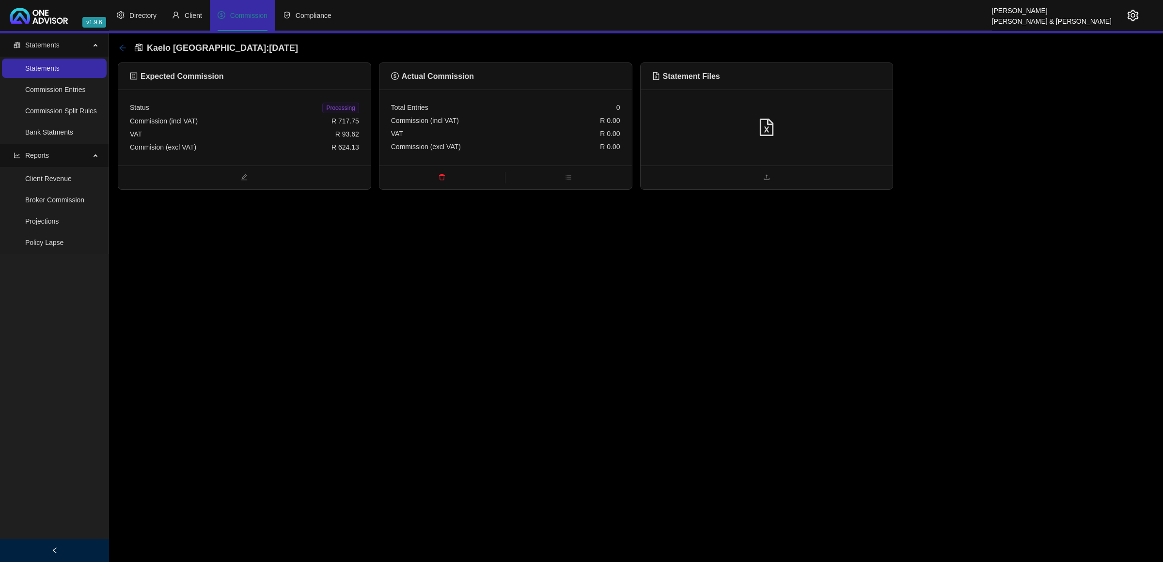
click at [121, 47] on icon "arrow-left" at bounding box center [122, 48] width 6 height 6
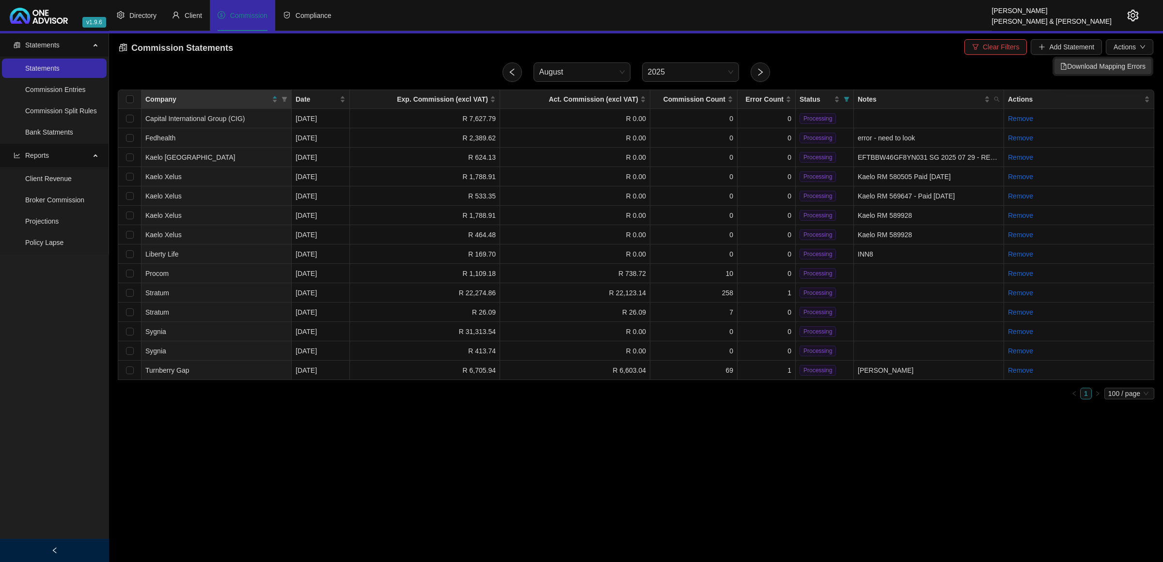
click at [1118, 65] on span "Download Mapping Errors" at bounding box center [1102, 66] width 85 height 11
click at [822, 312] on span "Processing" at bounding box center [817, 312] width 36 height 11
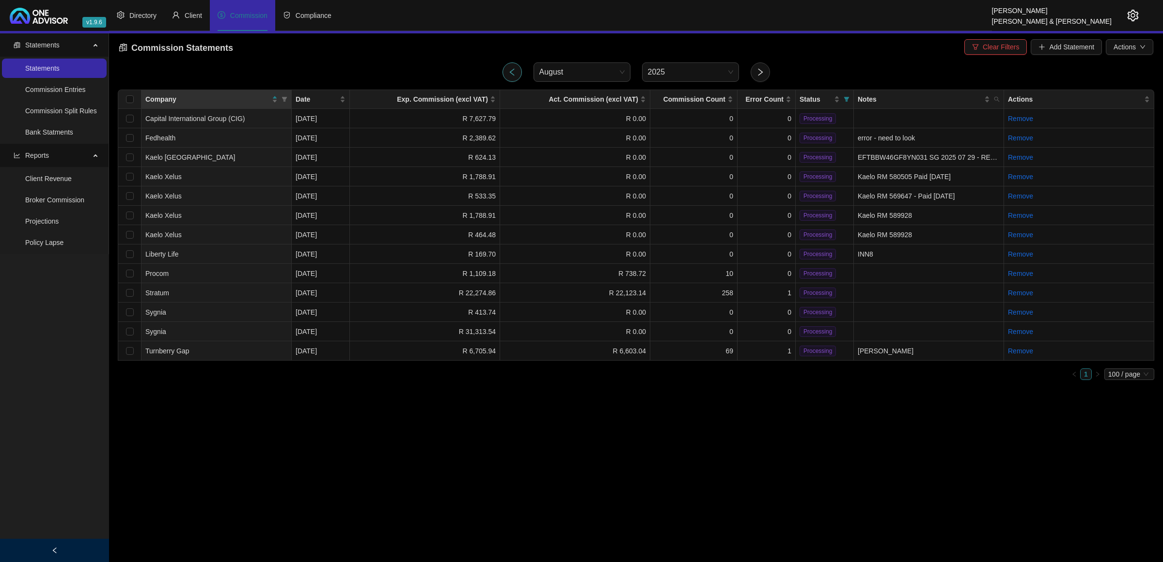
click at [513, 72] on icon "left" at bounding box center [512, 72] width 9 height 9
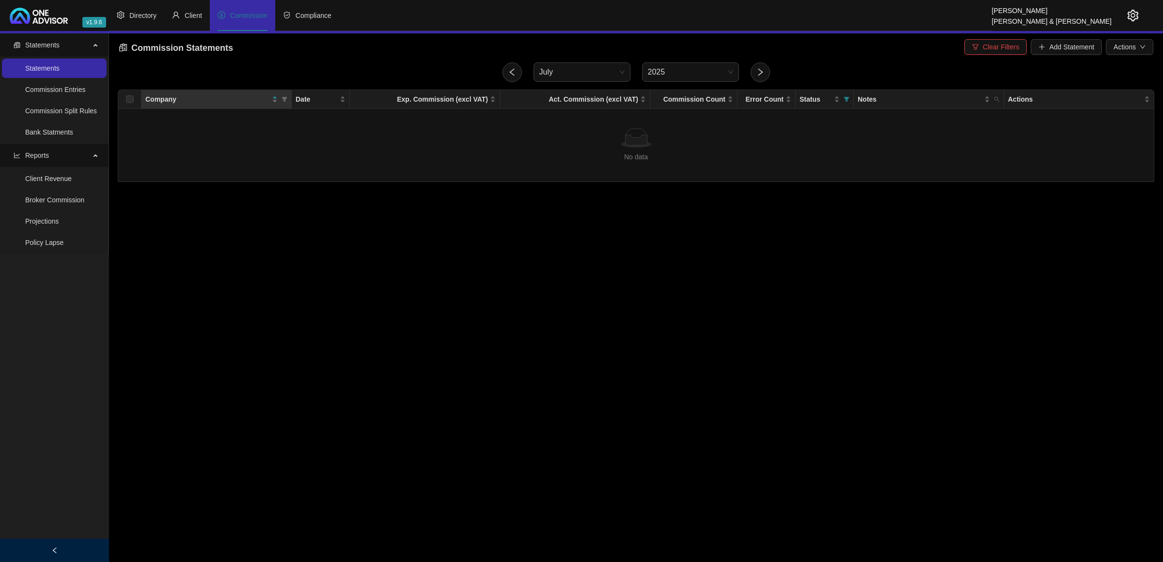
click at [993, 47] on span "Clear Filters" at bounding box center [1000, 47] width 36 height 11
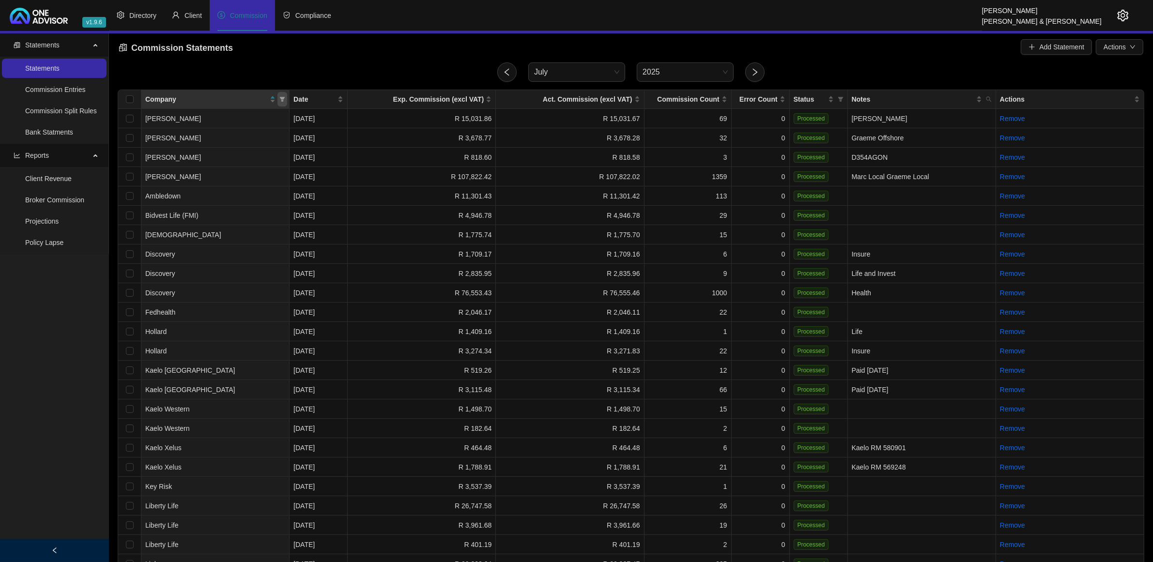
click at [286, 100] on span at bounding box center [283, 99] width 10 height 15
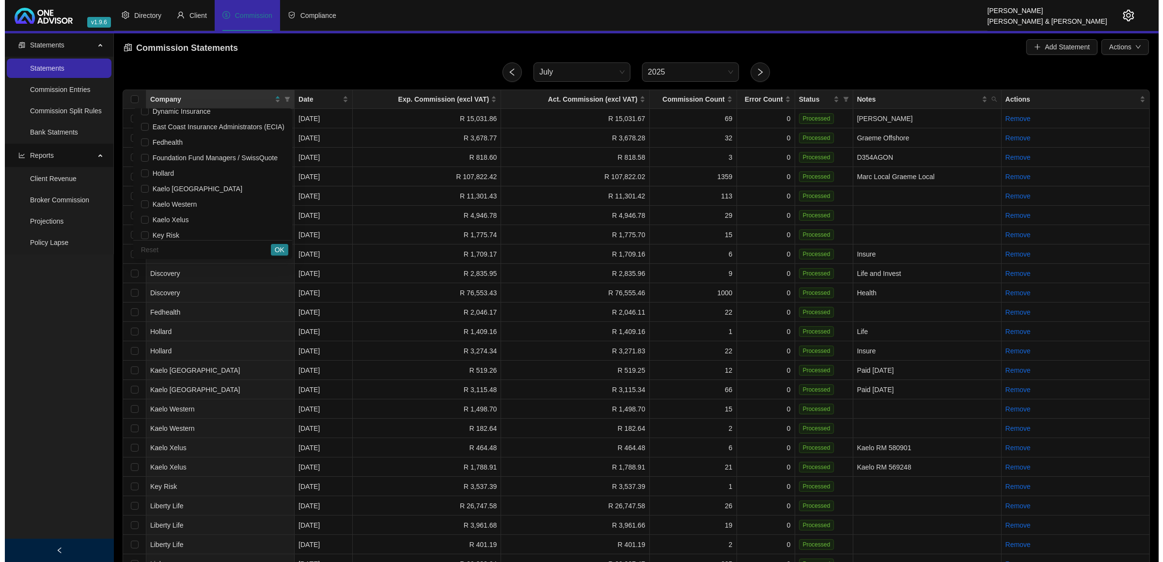
scroll to position [121, 0]
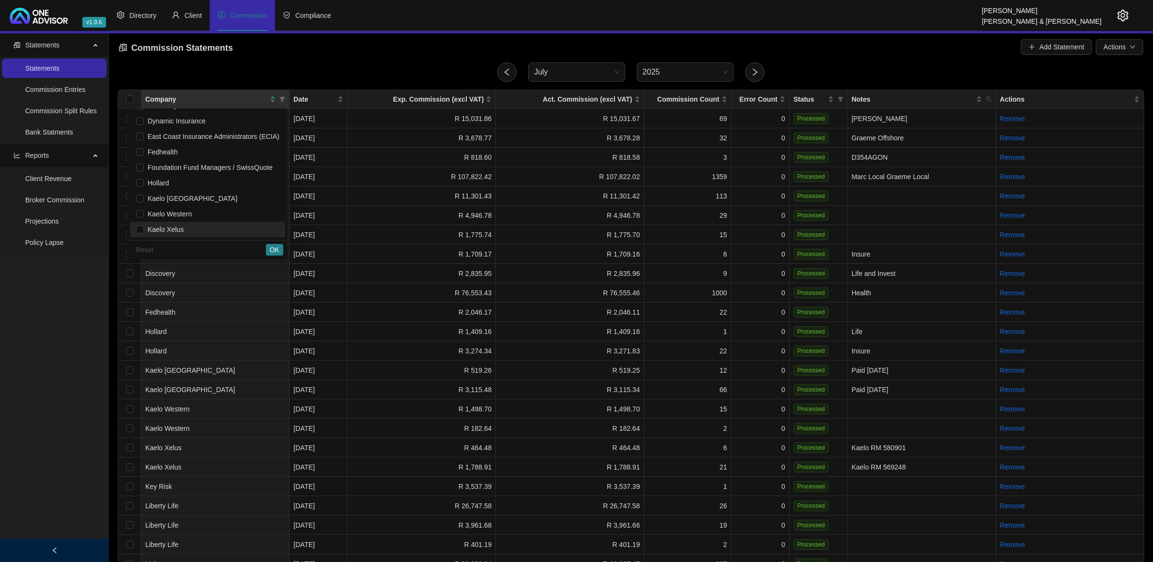
drag, startPoint x: 182, startPoint y: 226, endPoint x: 208, endPoint y: 228, distance: 26.2
click at [182, 226] on span "Kaelo Xelus" at bounding box center [207, 229] width 143 height 11
checkbox input "true"
click at [270, 248] on button "OK" at bounding box center [274, 250] width 17 height 12
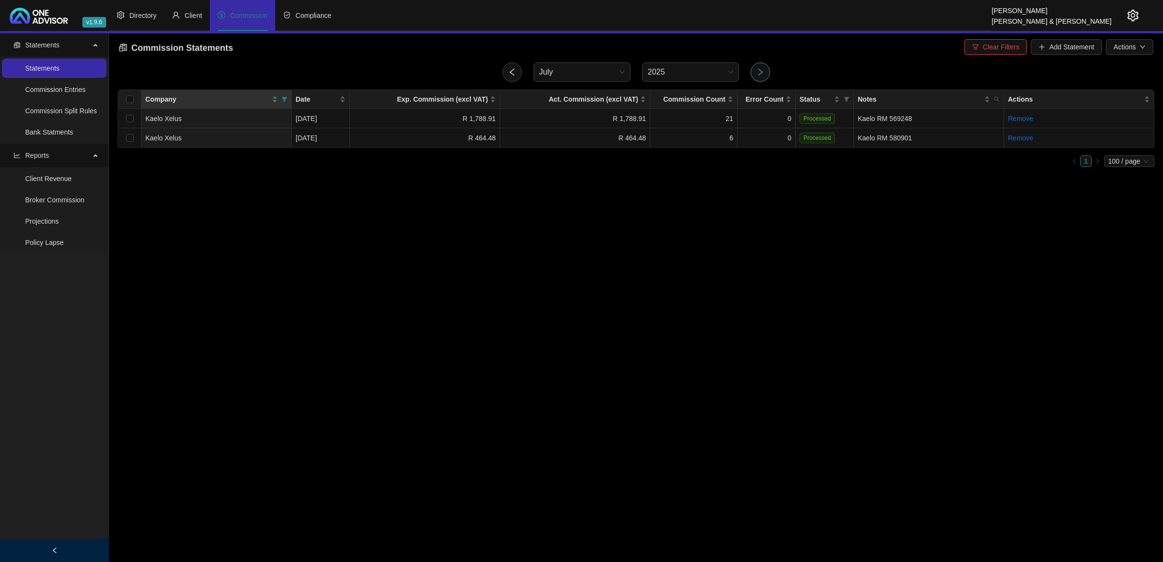
click at [763, 66] on button "button" at bounding box center [759, 71] width 19 height 19
